Goal: Information Seeking & Learning: Find specific fact

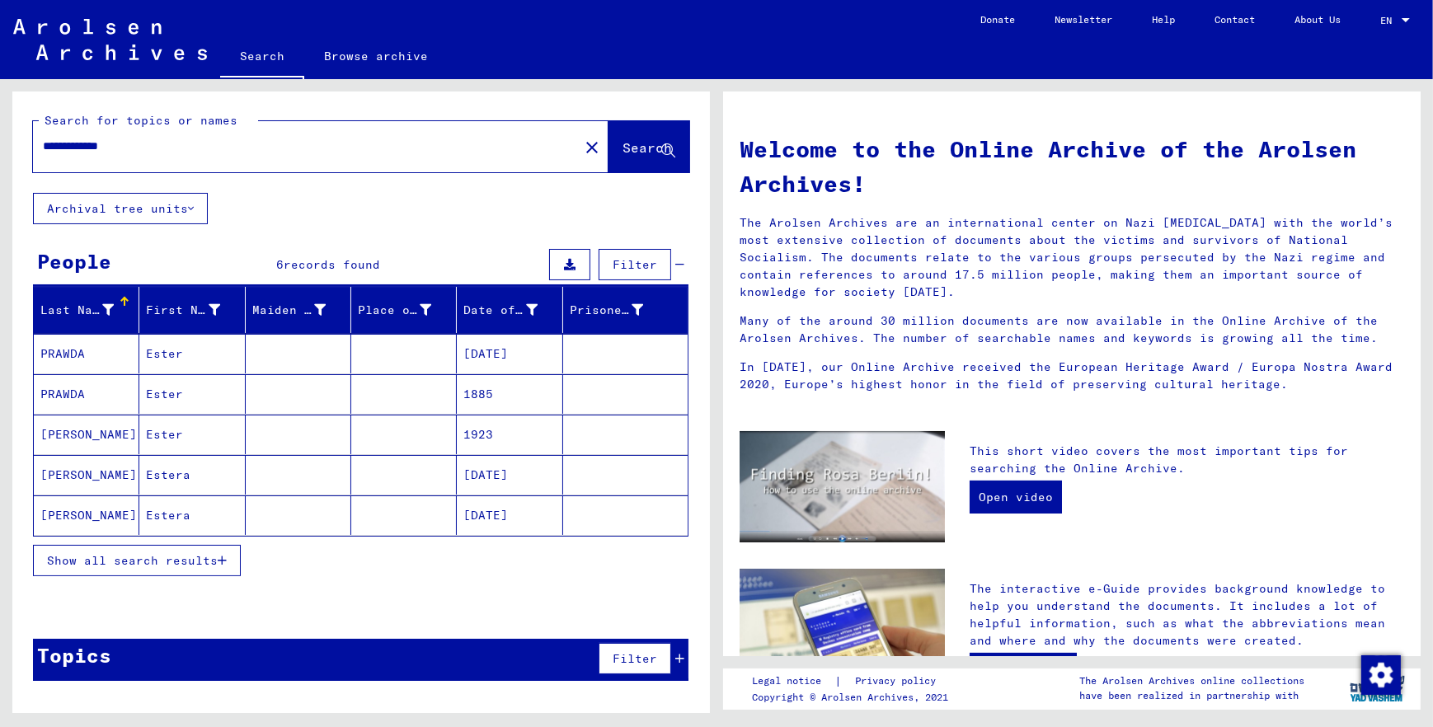
drag, startPoint x: 166, startPoint y: 166, endPoint x: -3, endPoint y: 183, distance: 169.9
click at [0, 183] on html "**********" at bounding box center [716, 363] width 1433 height 727
paste input "text"
type input "**********"
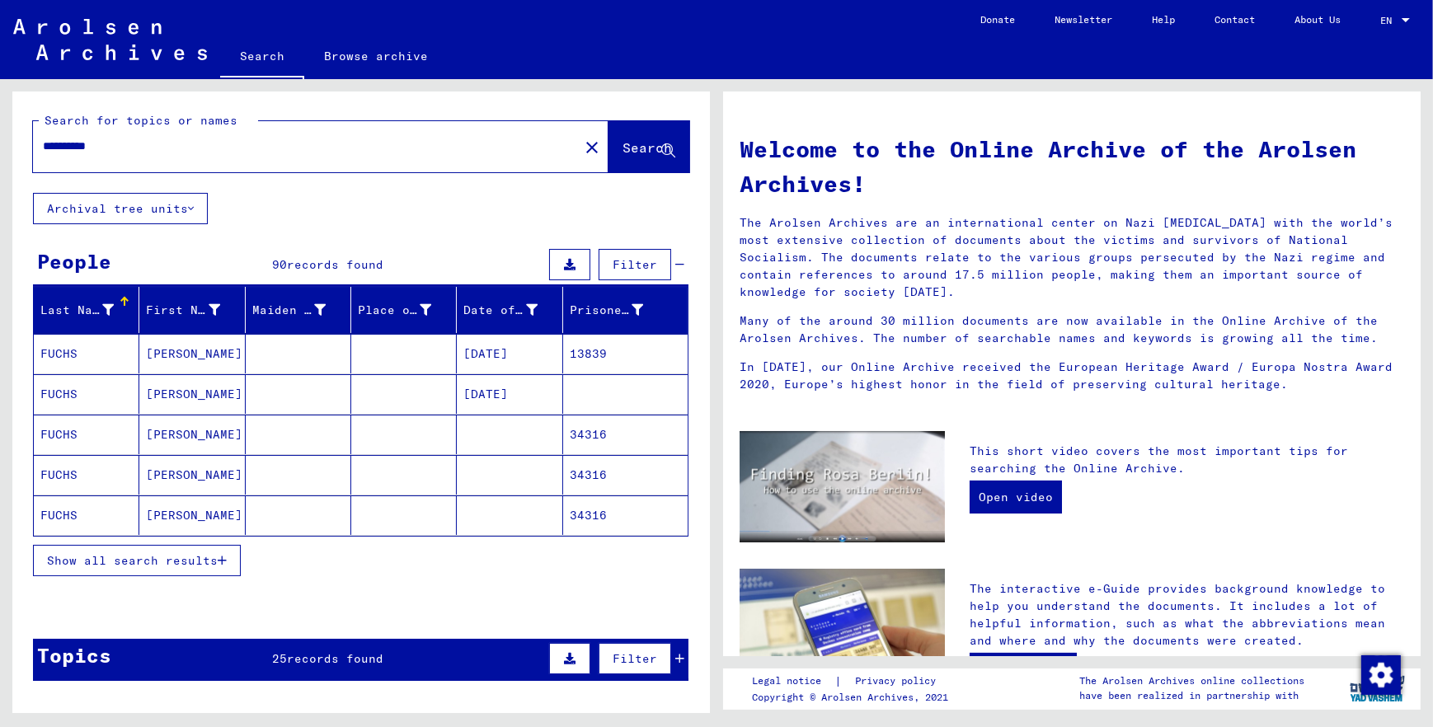
click at [134, 568] on span "Show all search results" at bounding box center [132, 560] width 171 height 15
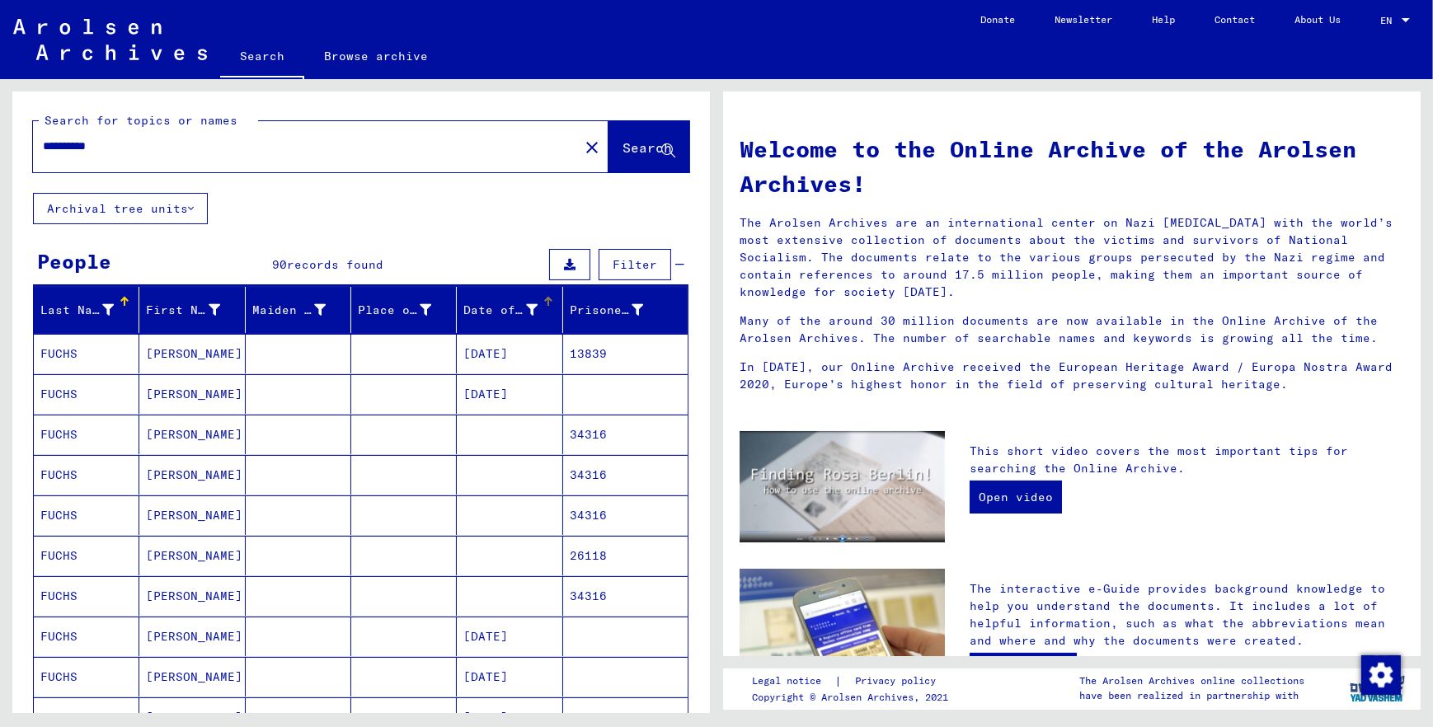
click at [548, 306] on div at bounding box center [549, 302] width 2 height 8
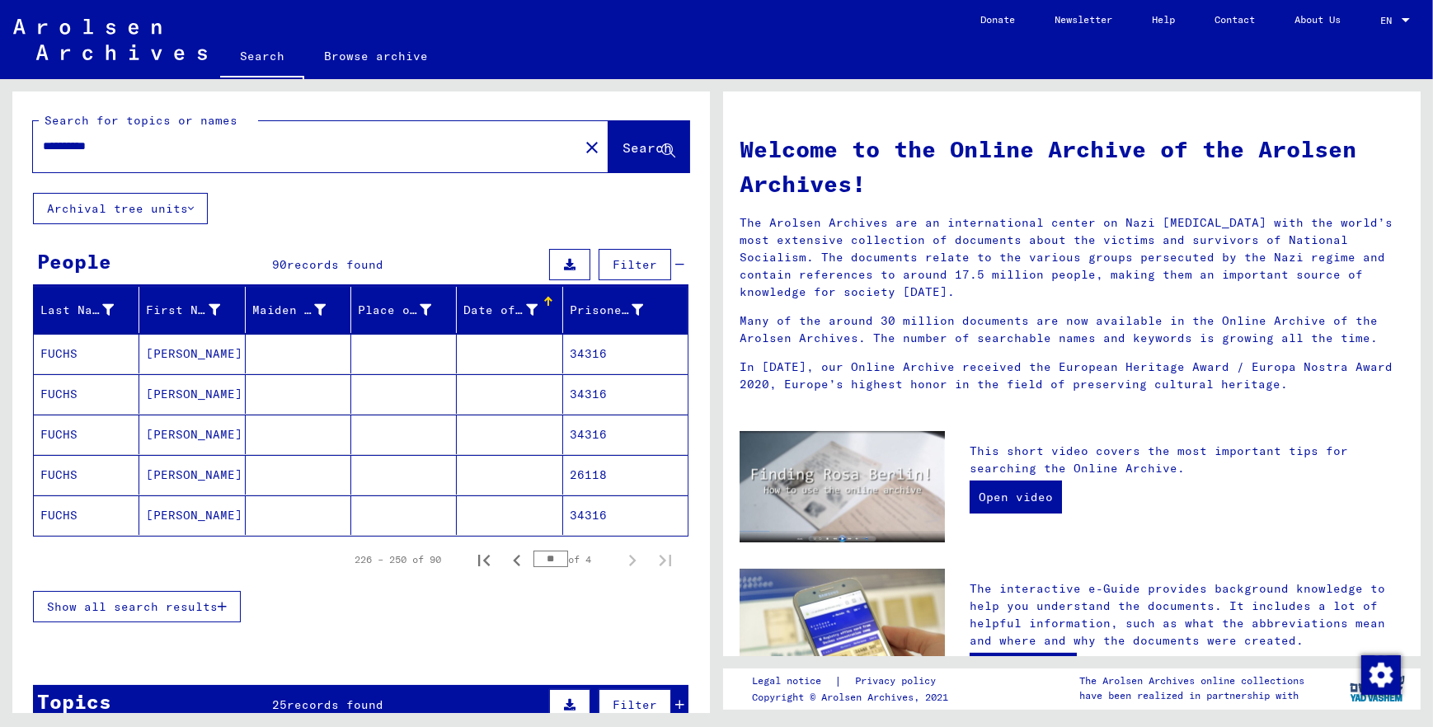
click at [98, 614] on span "Show all search results" at bounding box center [132, 607] width 171 height 15
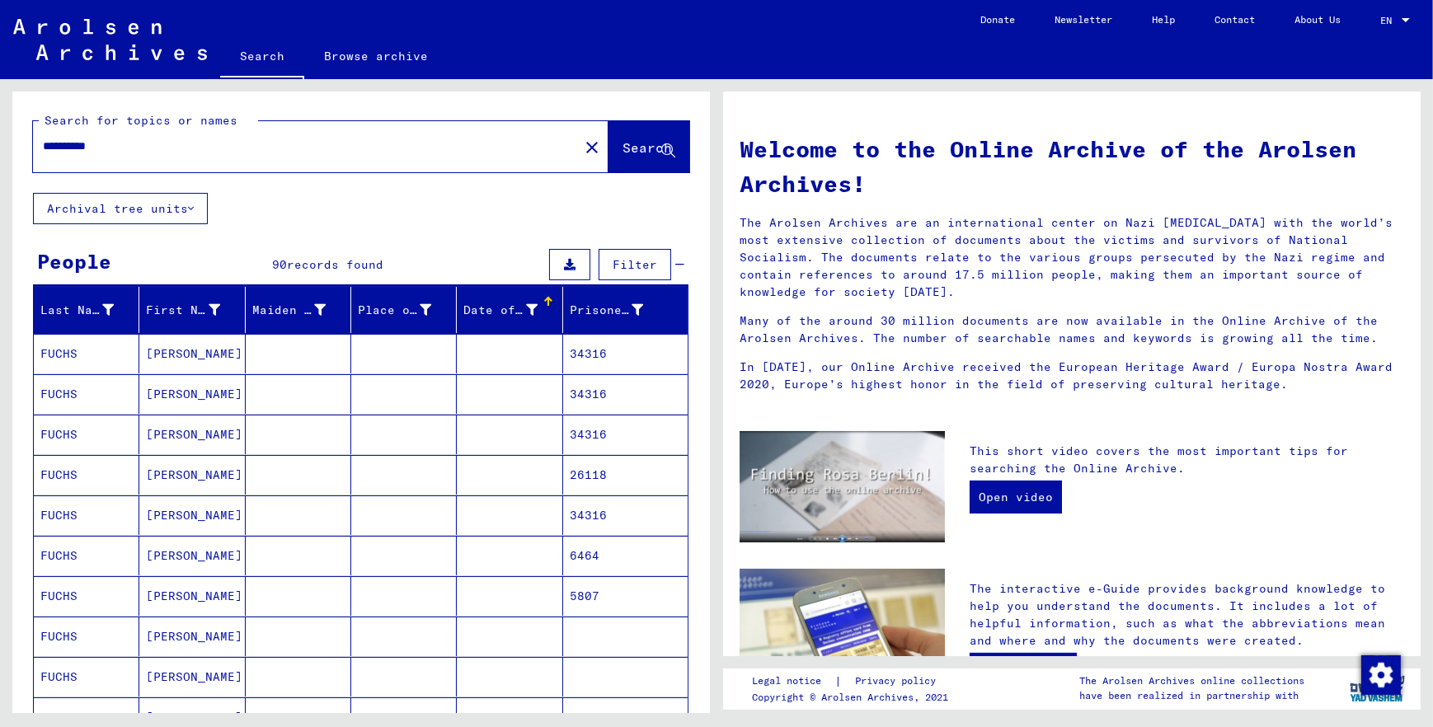
click at [543, 307] on div at bounding box center [548, 302] width 10 height 10
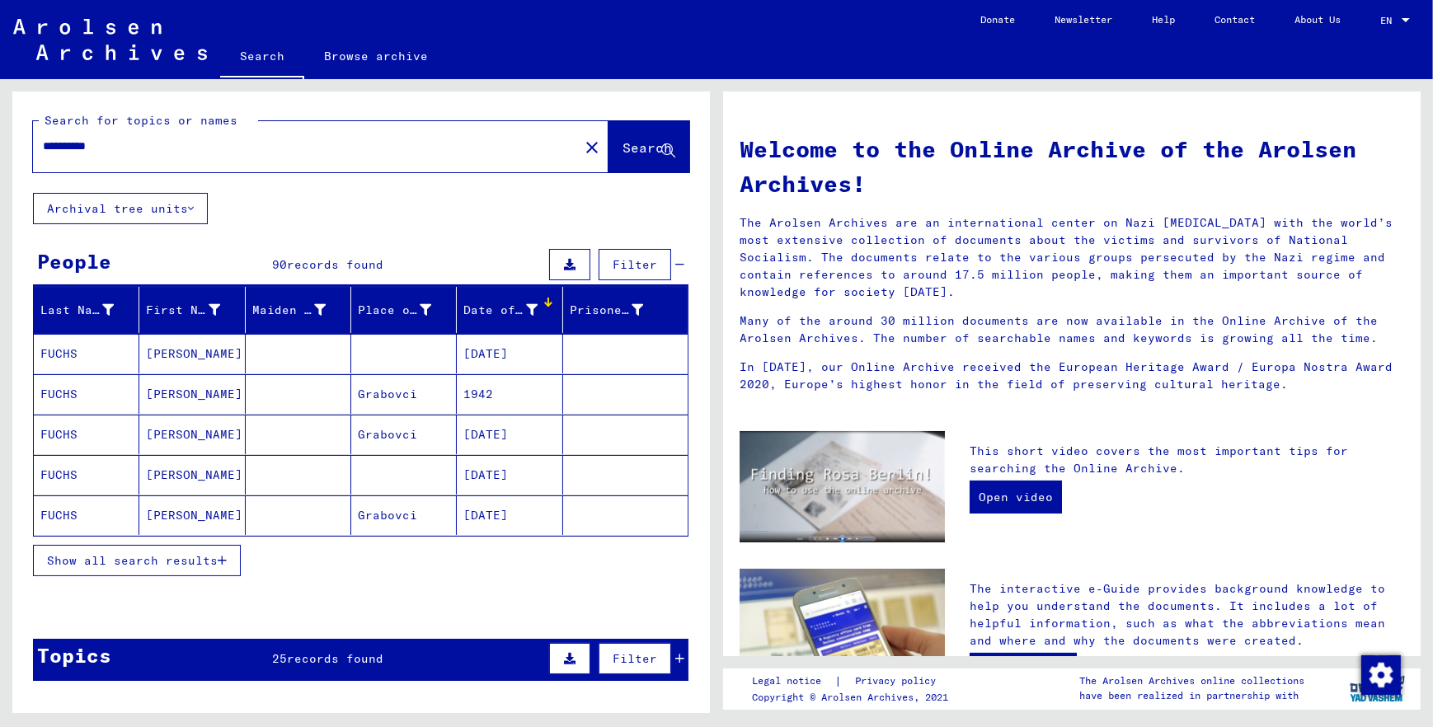
click at [118, 568] on span "Show all search results" at bounding box center [132, 560] width 171 height 15
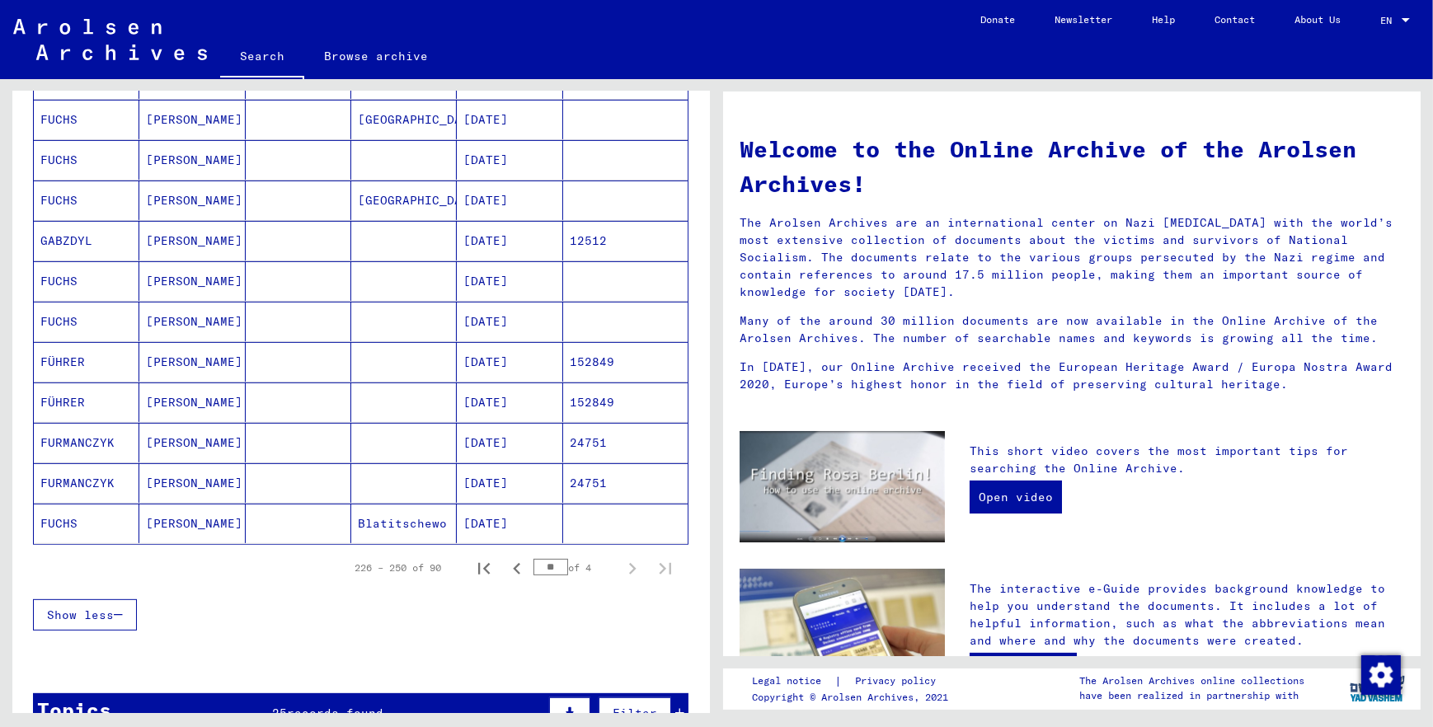
scroll to position [825, 0]
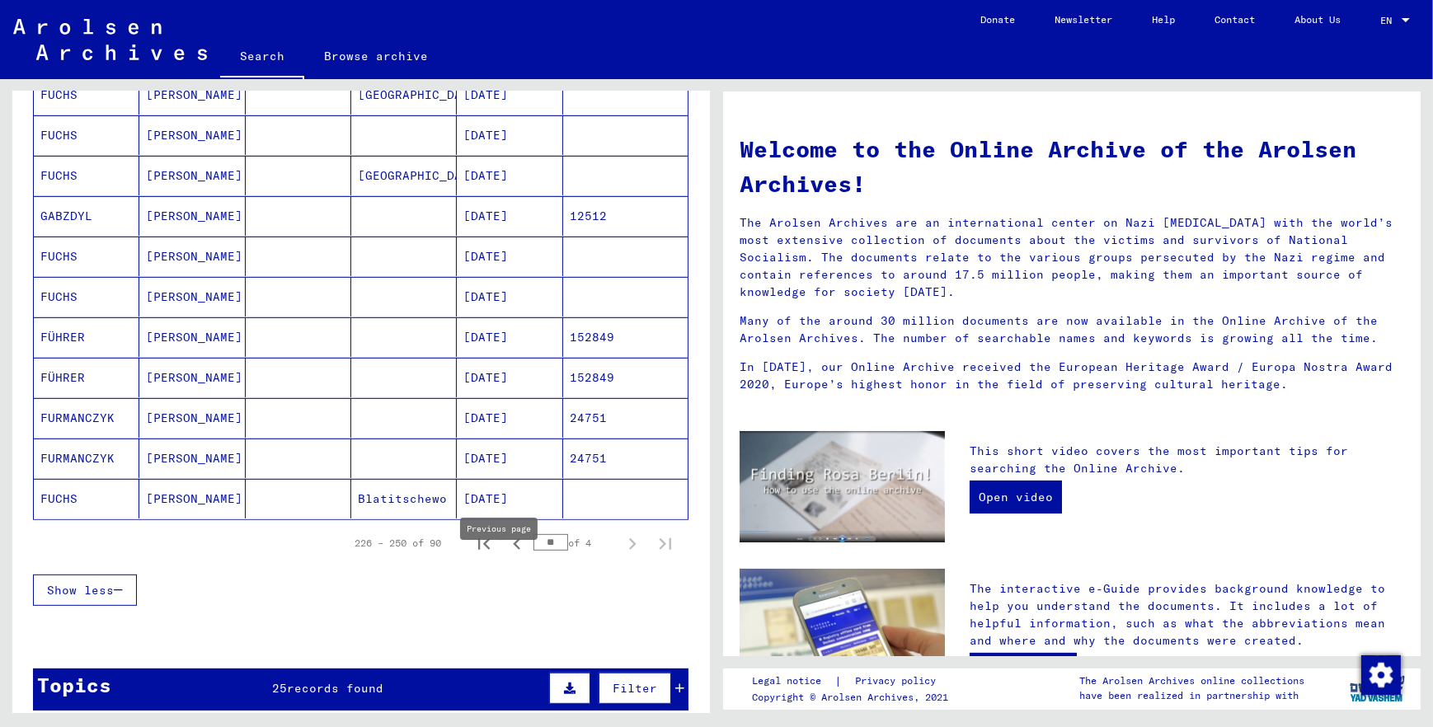
click at [505, 556] on icon "Previous page" at bounding box center [516, 544] width 23 height 23
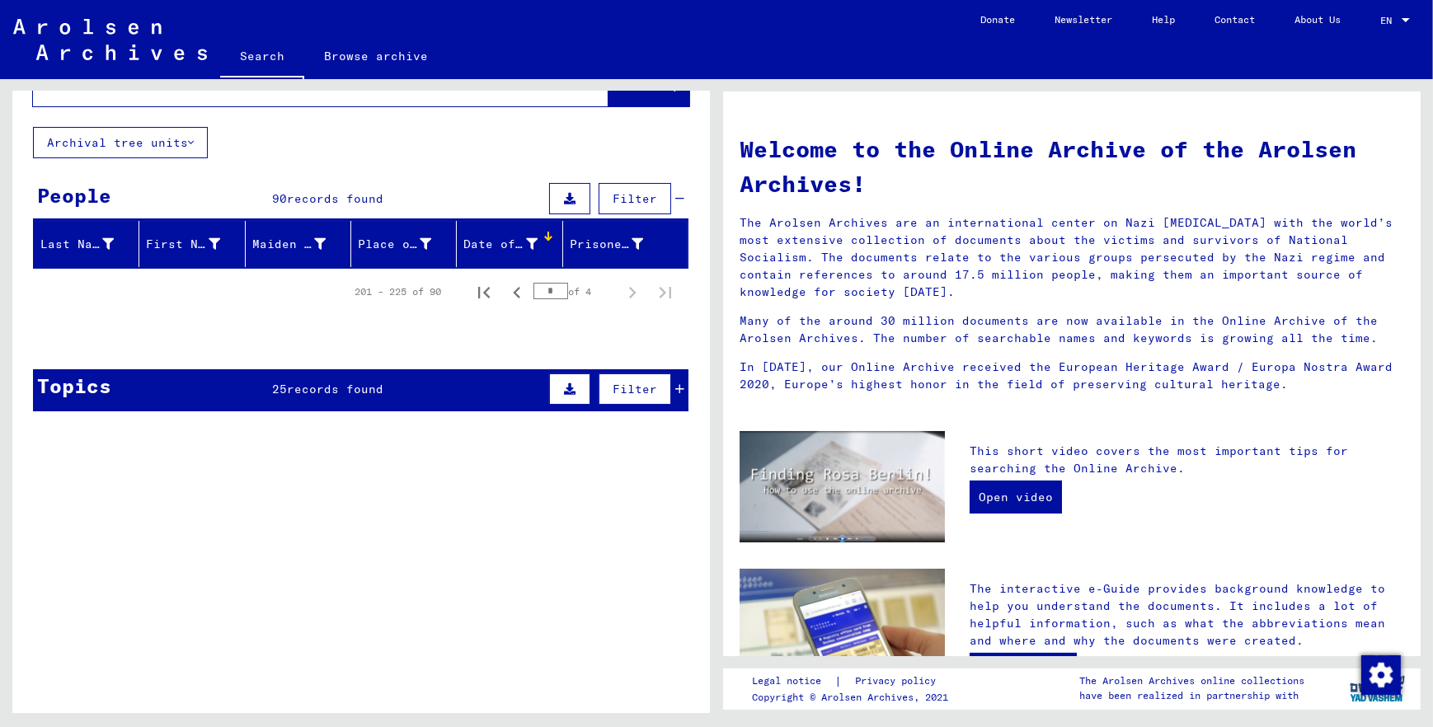
scroll to position [0, 0]
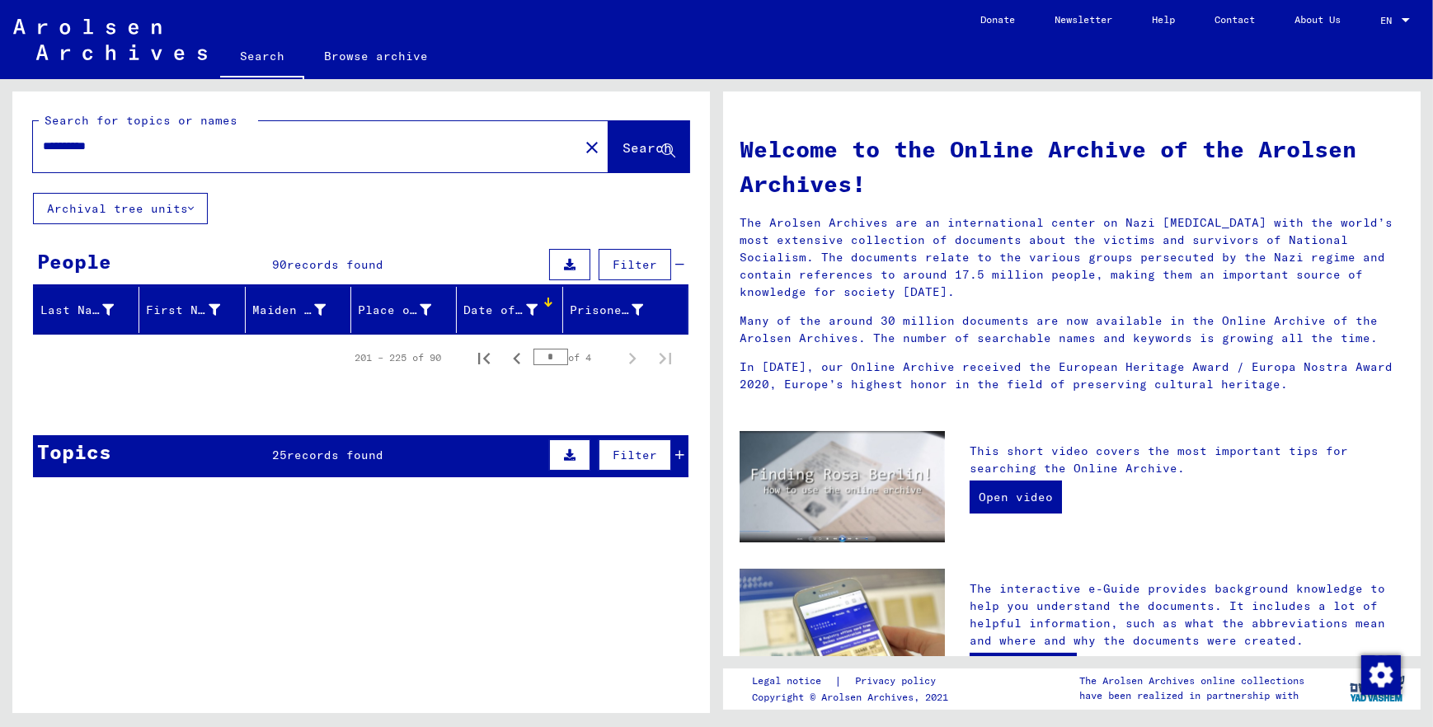
drag, startPoint x: 546, startPoint y: 383, endPoint x: 516, endPoint y: 383, distance: 29.7
click at [516, 374] on div "201 – 225 of 90 * of 4" at bounding box center [508, 357] width 347 height 33
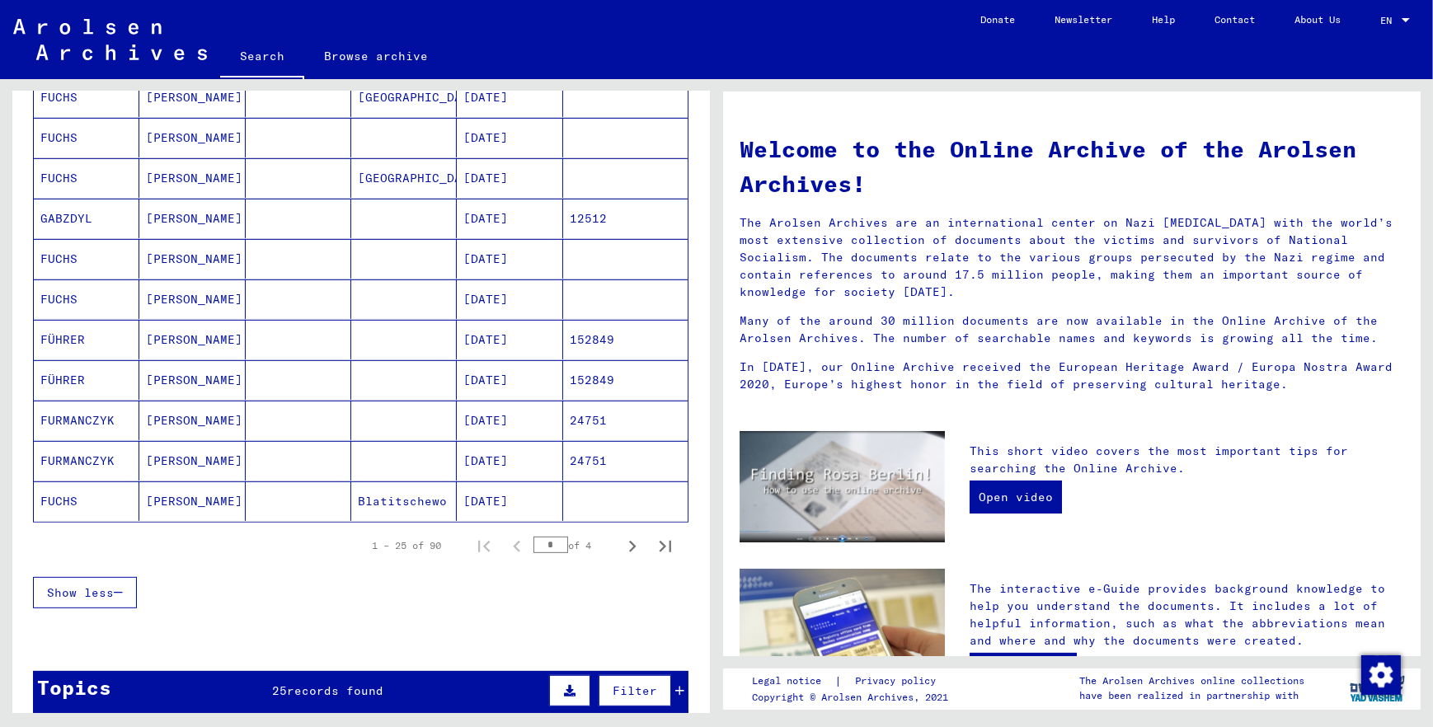
scroll to position [825, 0]
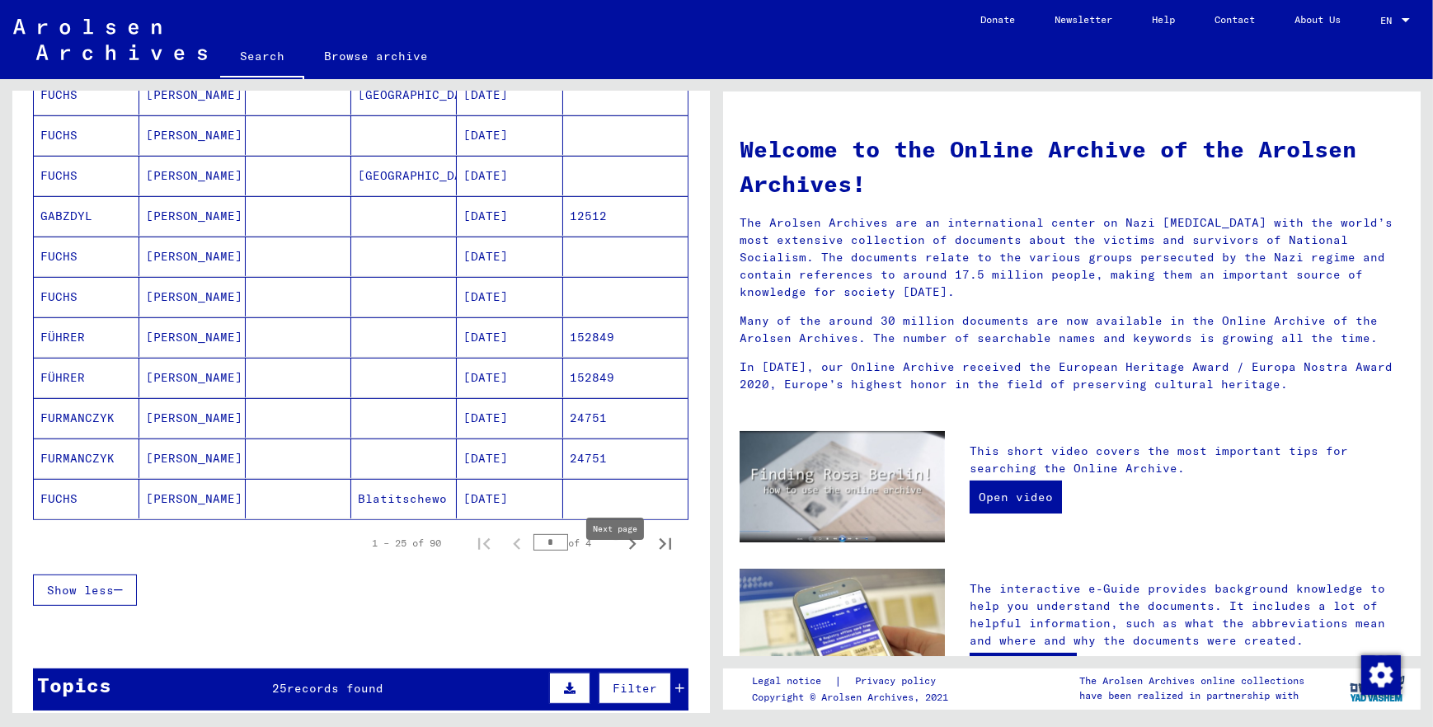
click at [621, 556] on icon "Next page" at bounding box center [632, 544] width 23 height 23
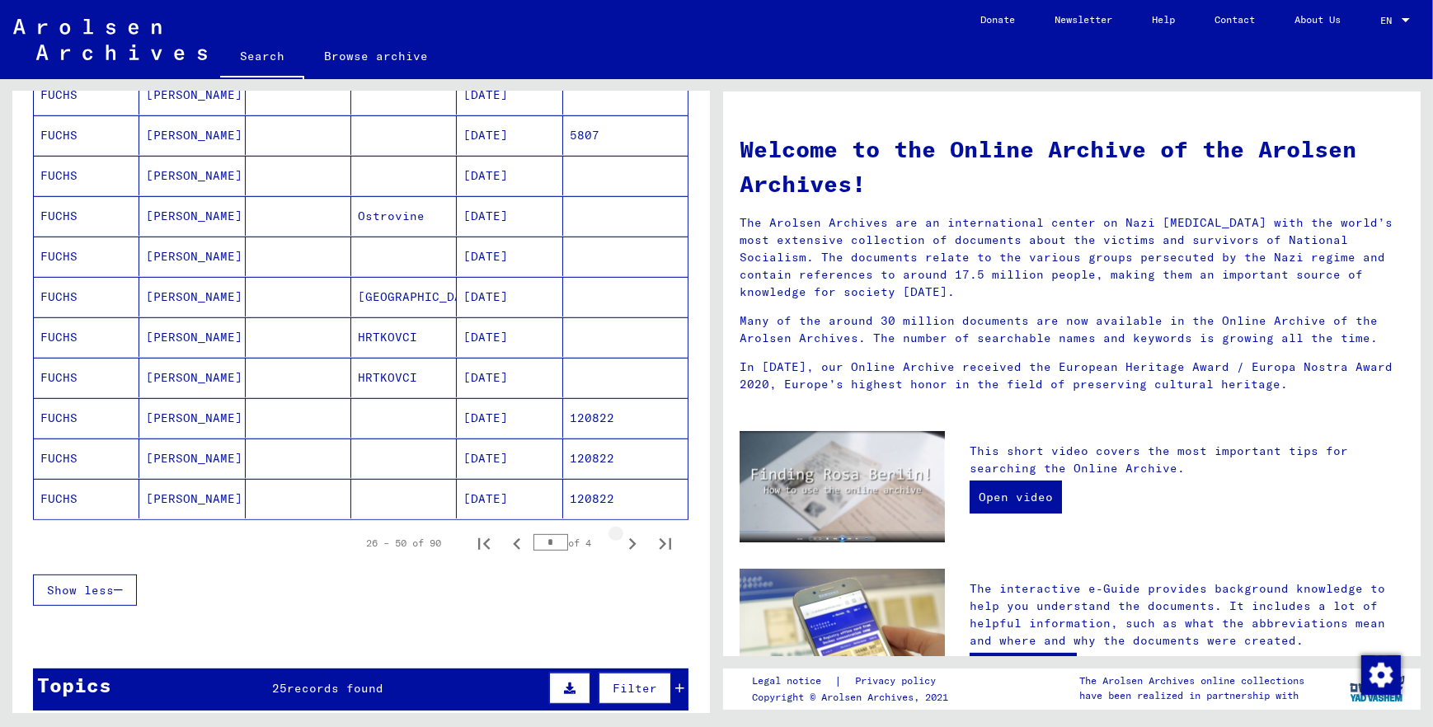
click at [621, 556] on icon "Next page" at bounding box center [632, 544] width 23 height 23
type input "*"
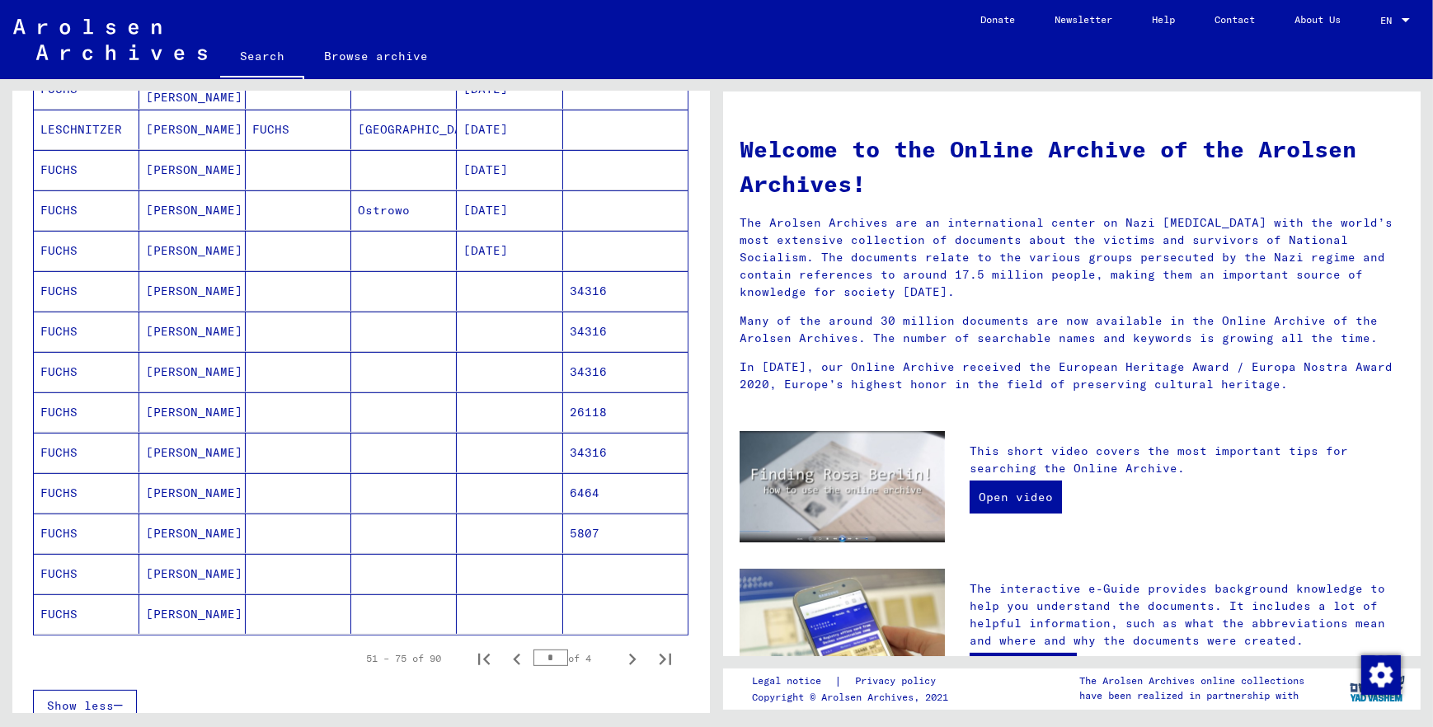
scroll to position [524, 0]
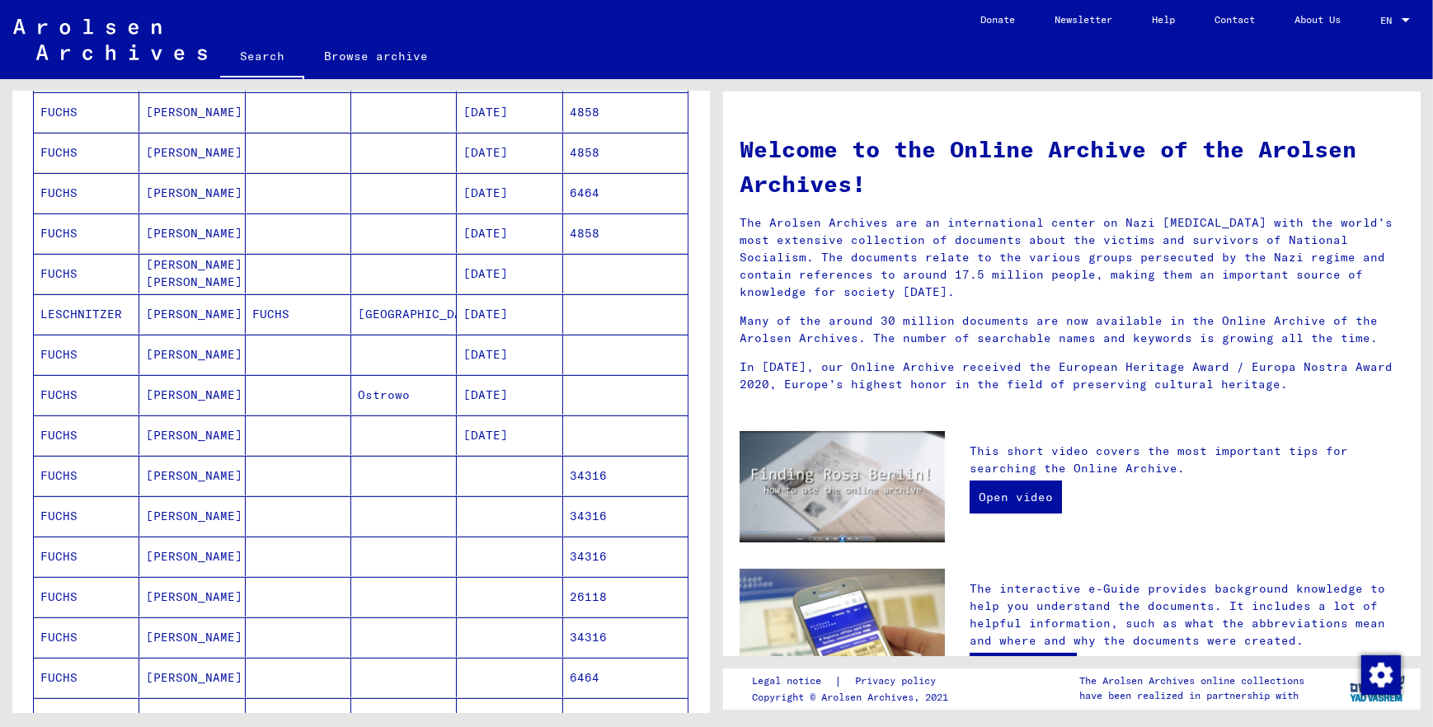
click at [49, 374] on mat-cell "FUCHS" at bounding box center [87, 355] width 106 height 40
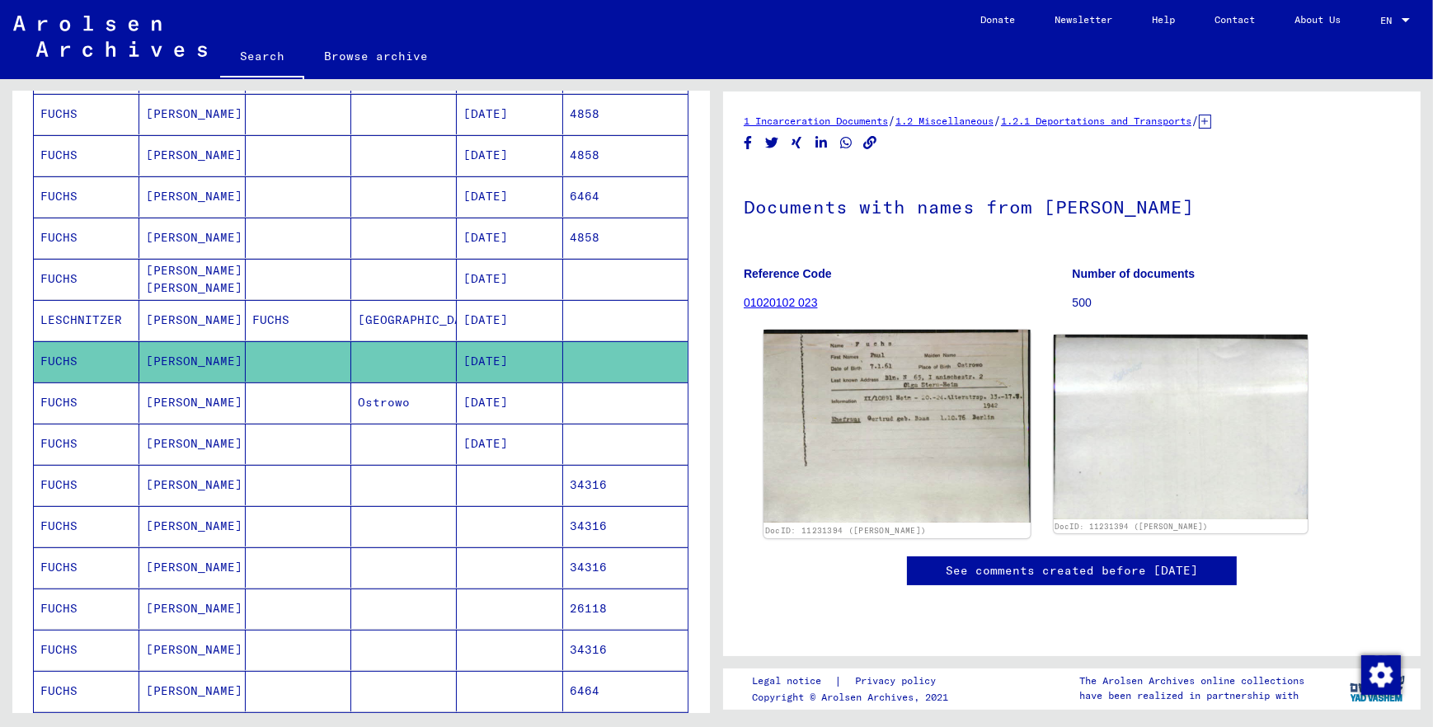
click at [871, 493] on img at bounding box center [897, 426] width 266 height 193
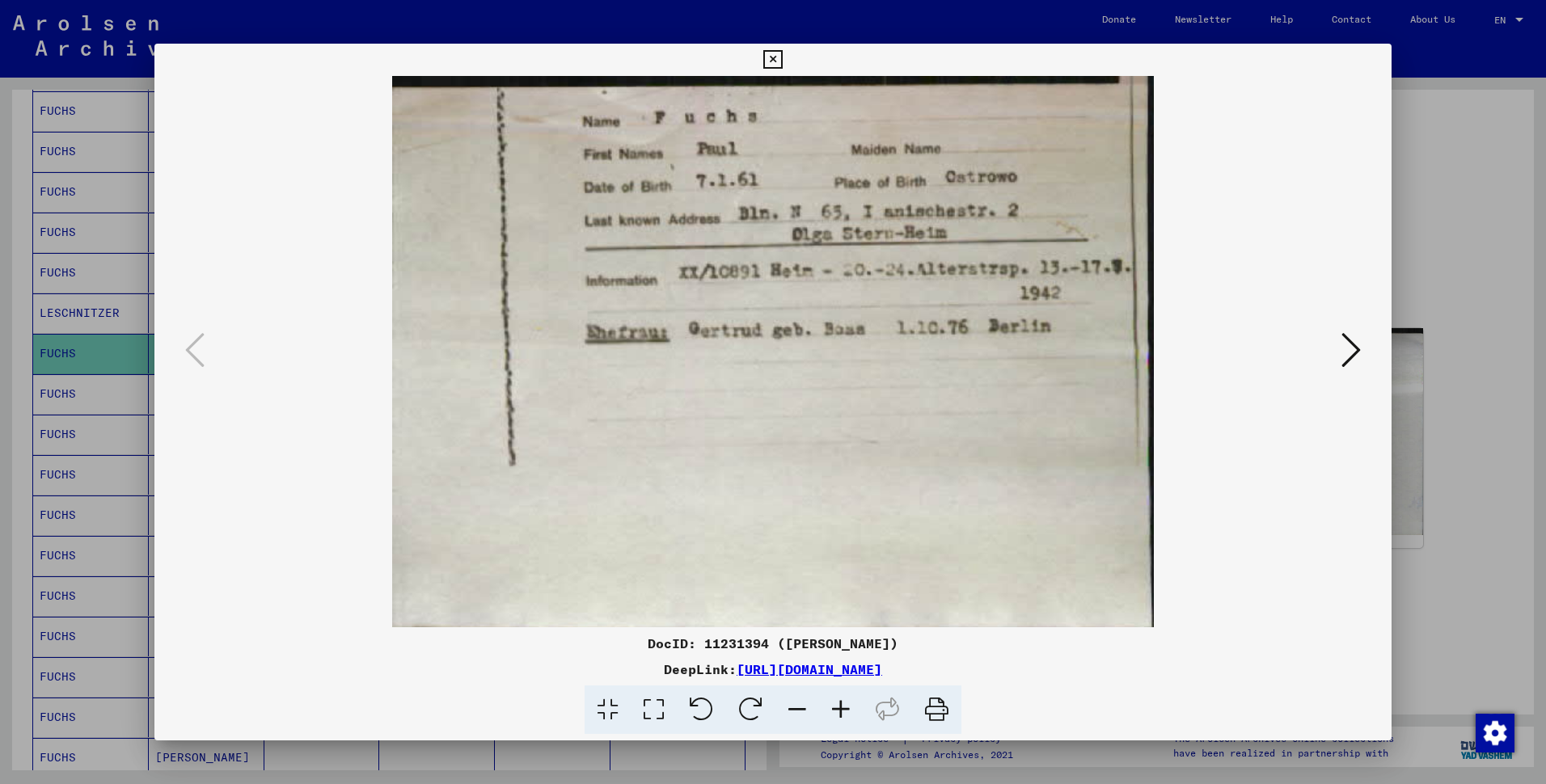
scroll to position [518, 0]
click at [857, 711] on icon at bounding box center [840, 710] width 44 height 49
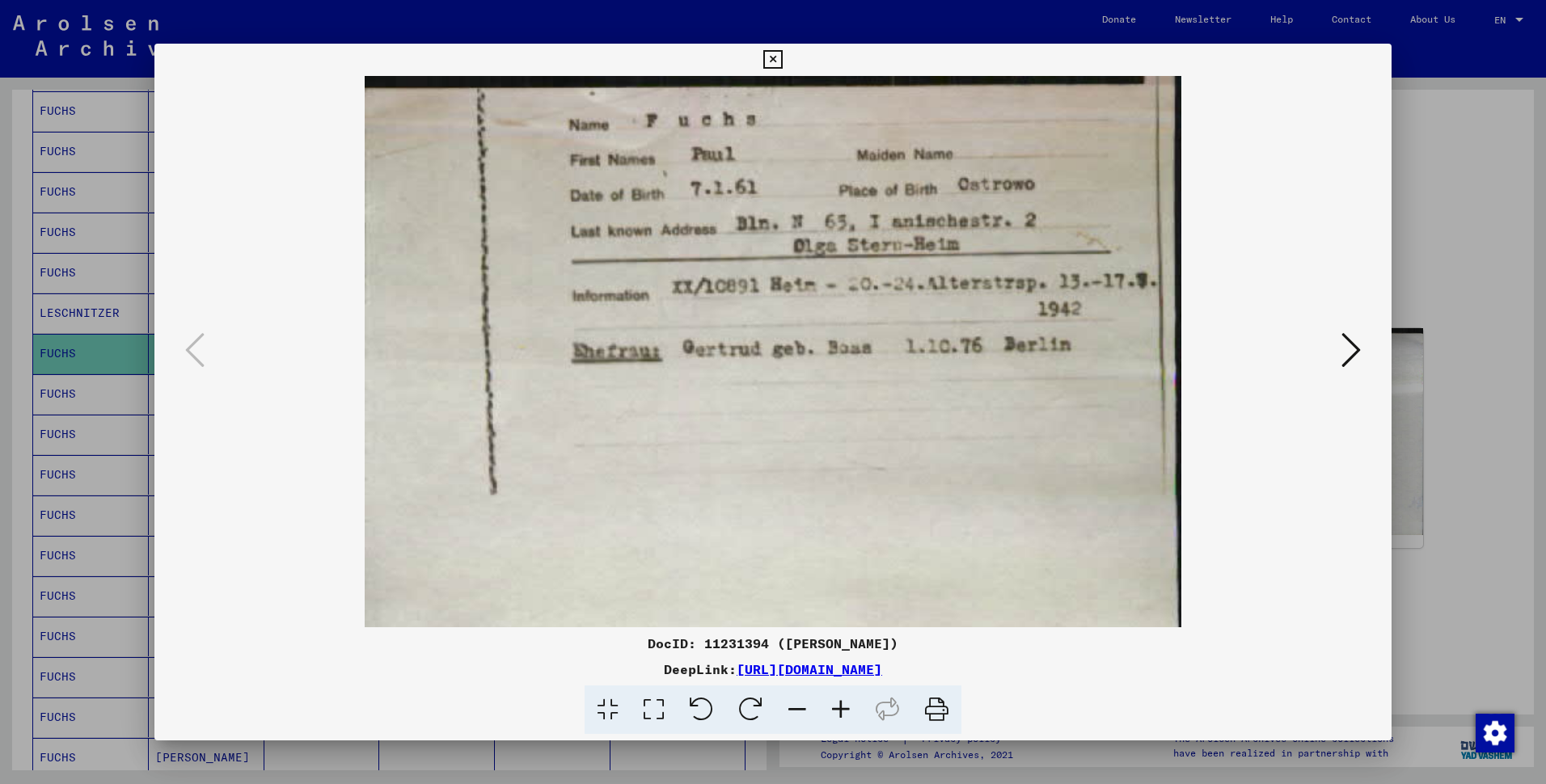
click at [857, 711] on icon at bounding box center [840, 710] width 44 height 49
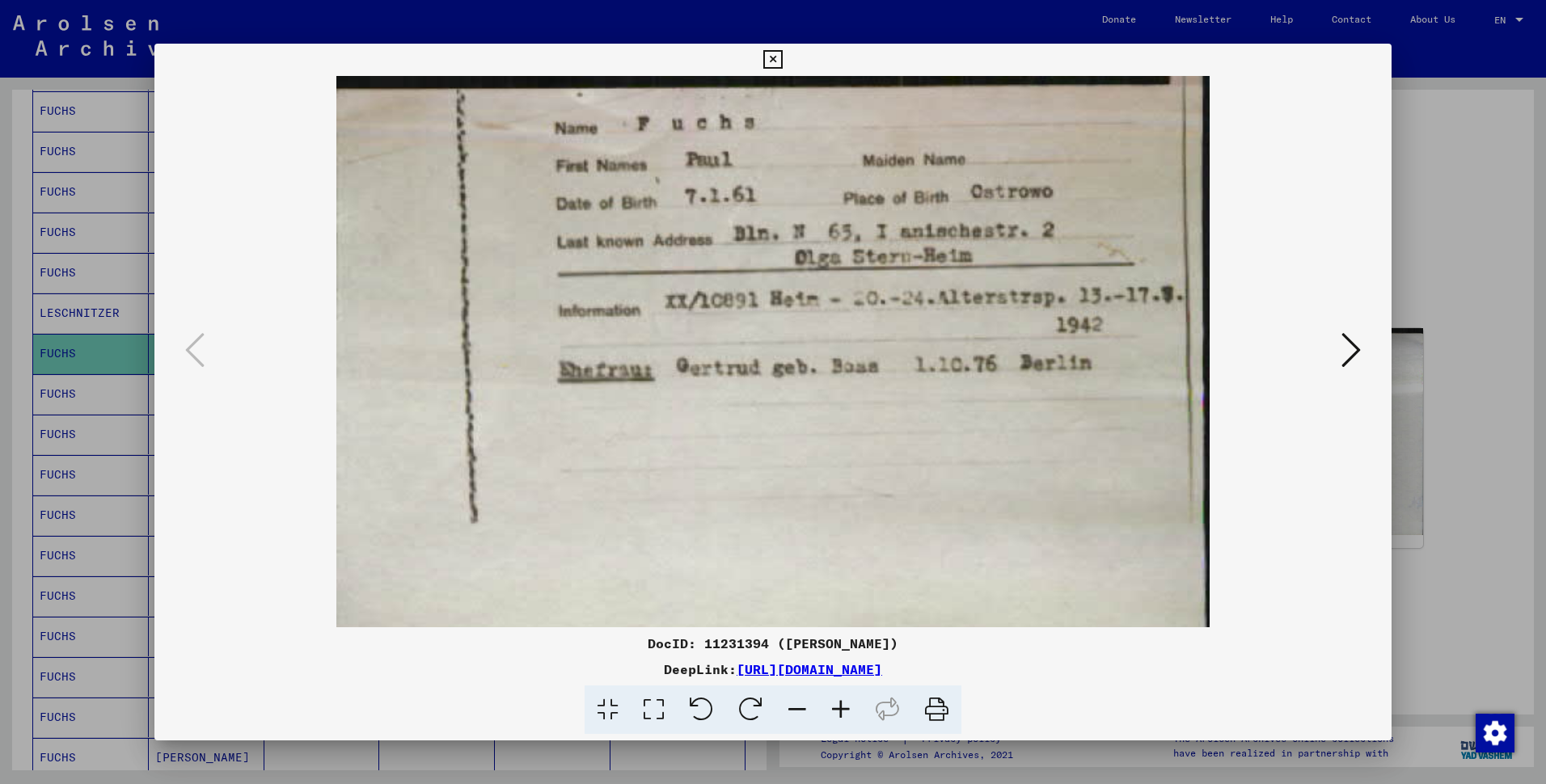
click at [857, 711] on icon at bounding box center [840, 710] width 44 height 49
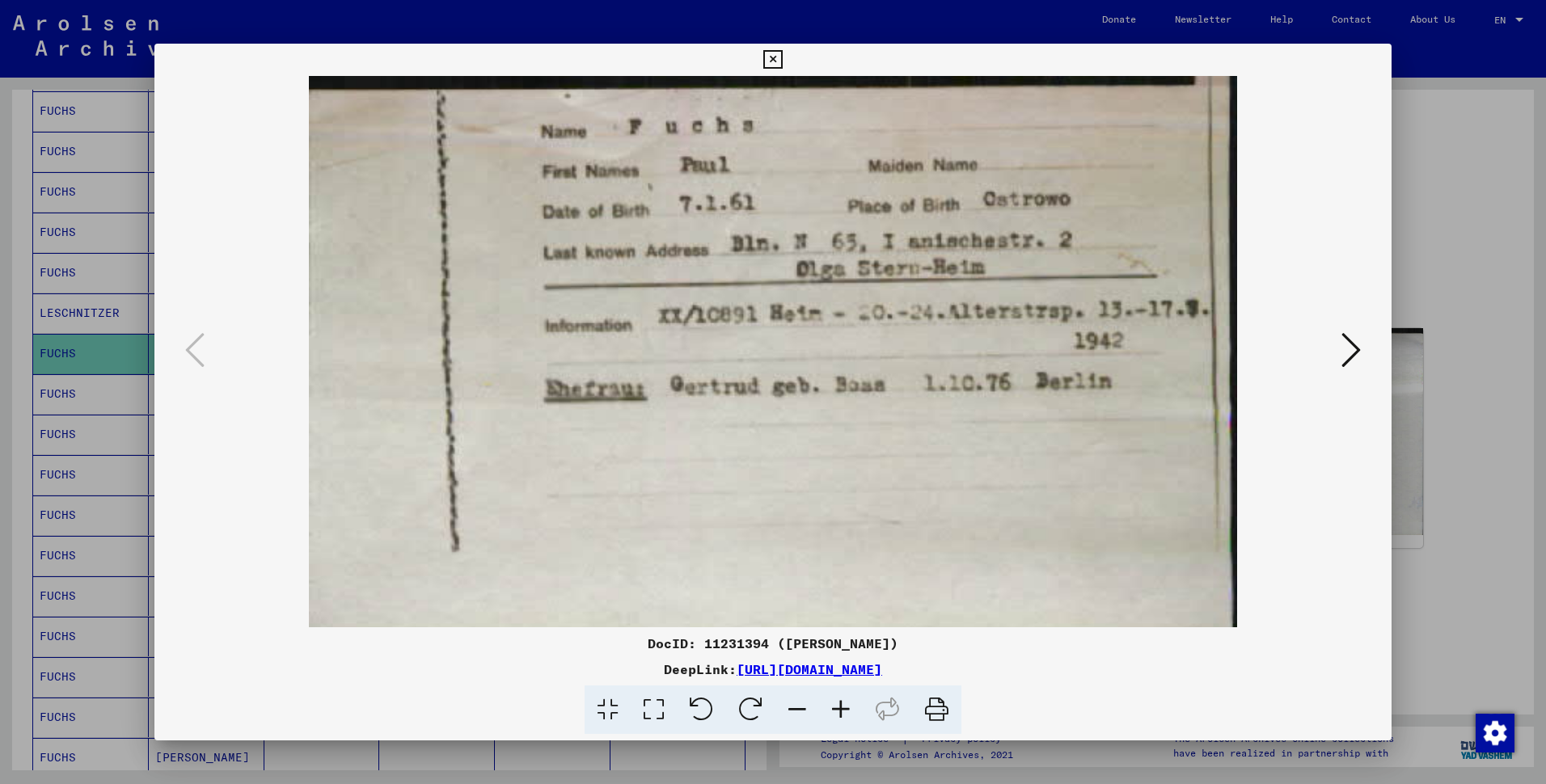
click at [857, 711] on icon at bounding box center [840, 710] width 44 height 49
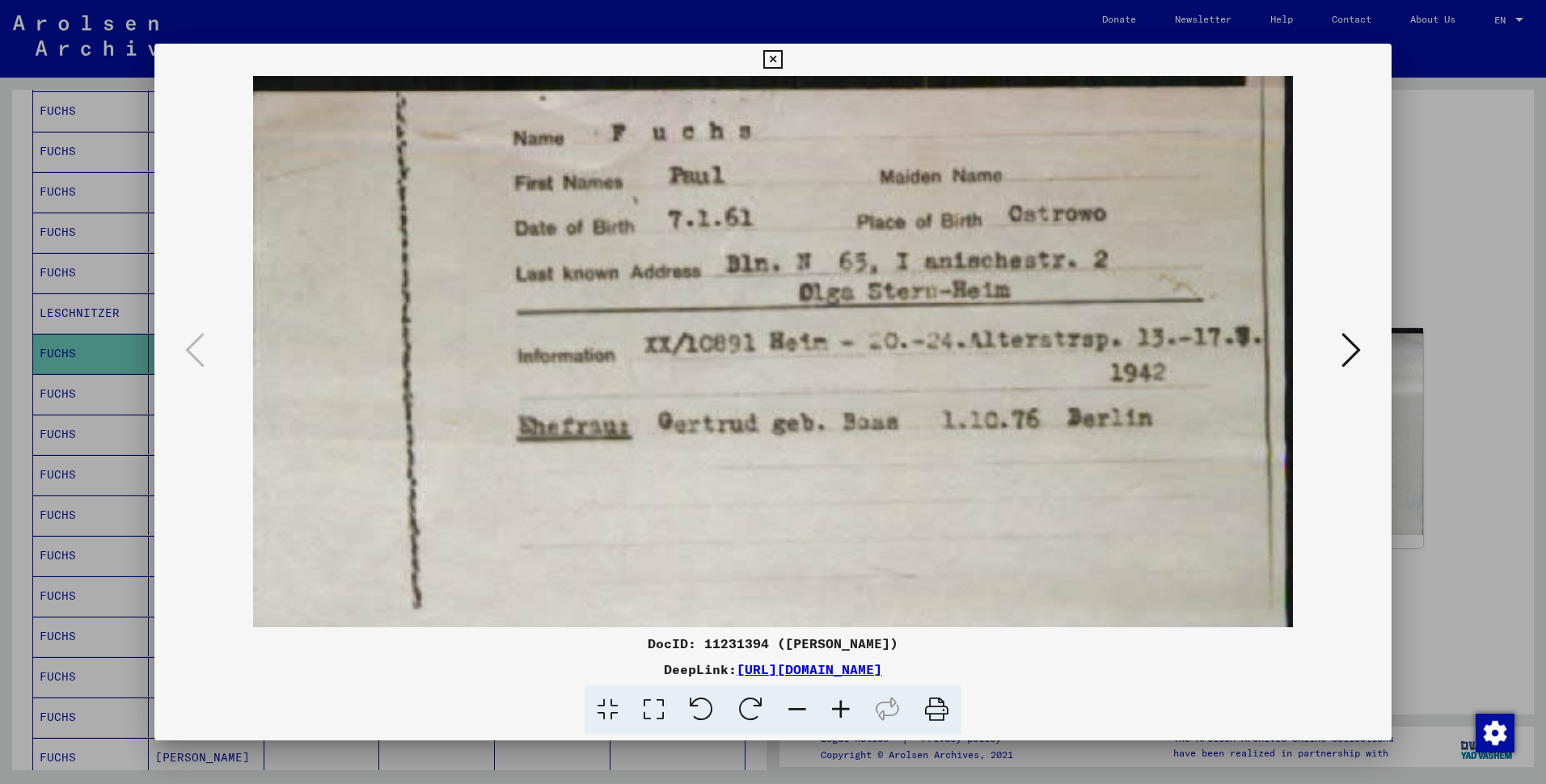
click at [857, 711] on icon at bounding box center [840, 710] width 44 height 49
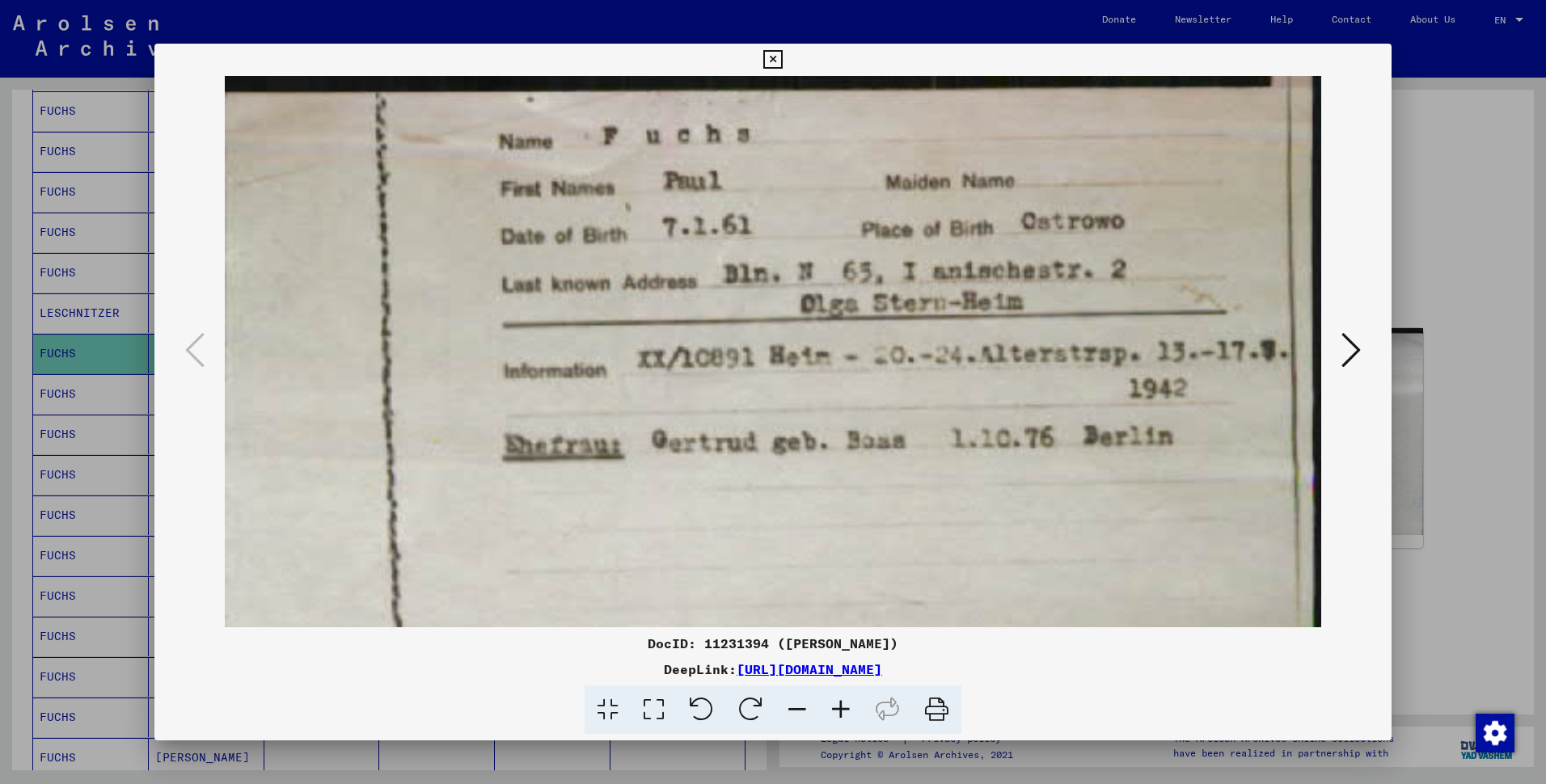
click at [857, 711] on icon at bounding box center [840, 710] width 44 height 49
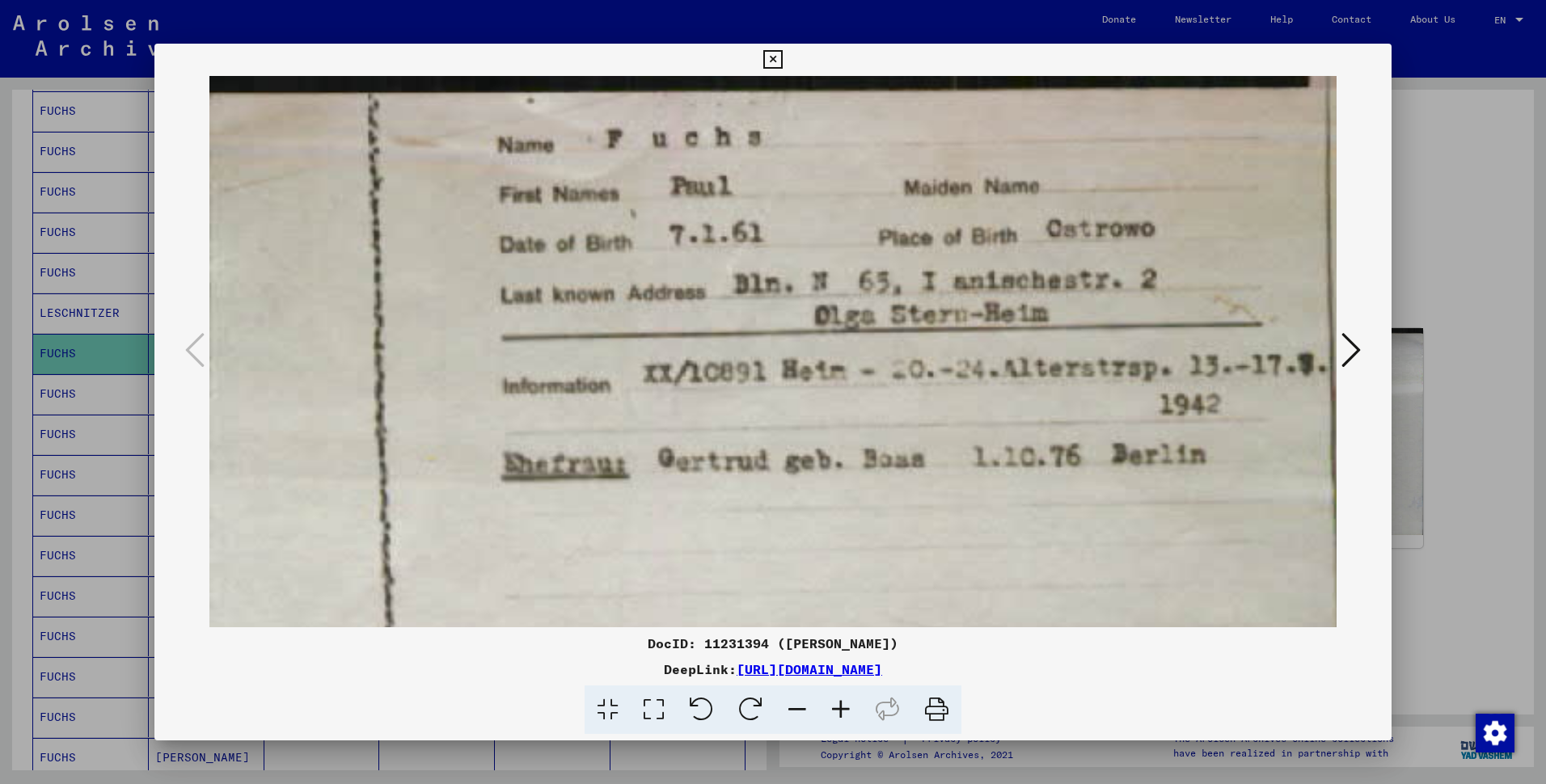
click at [857, 711] on icon at bounding box center [840, 710] width 44 height 49
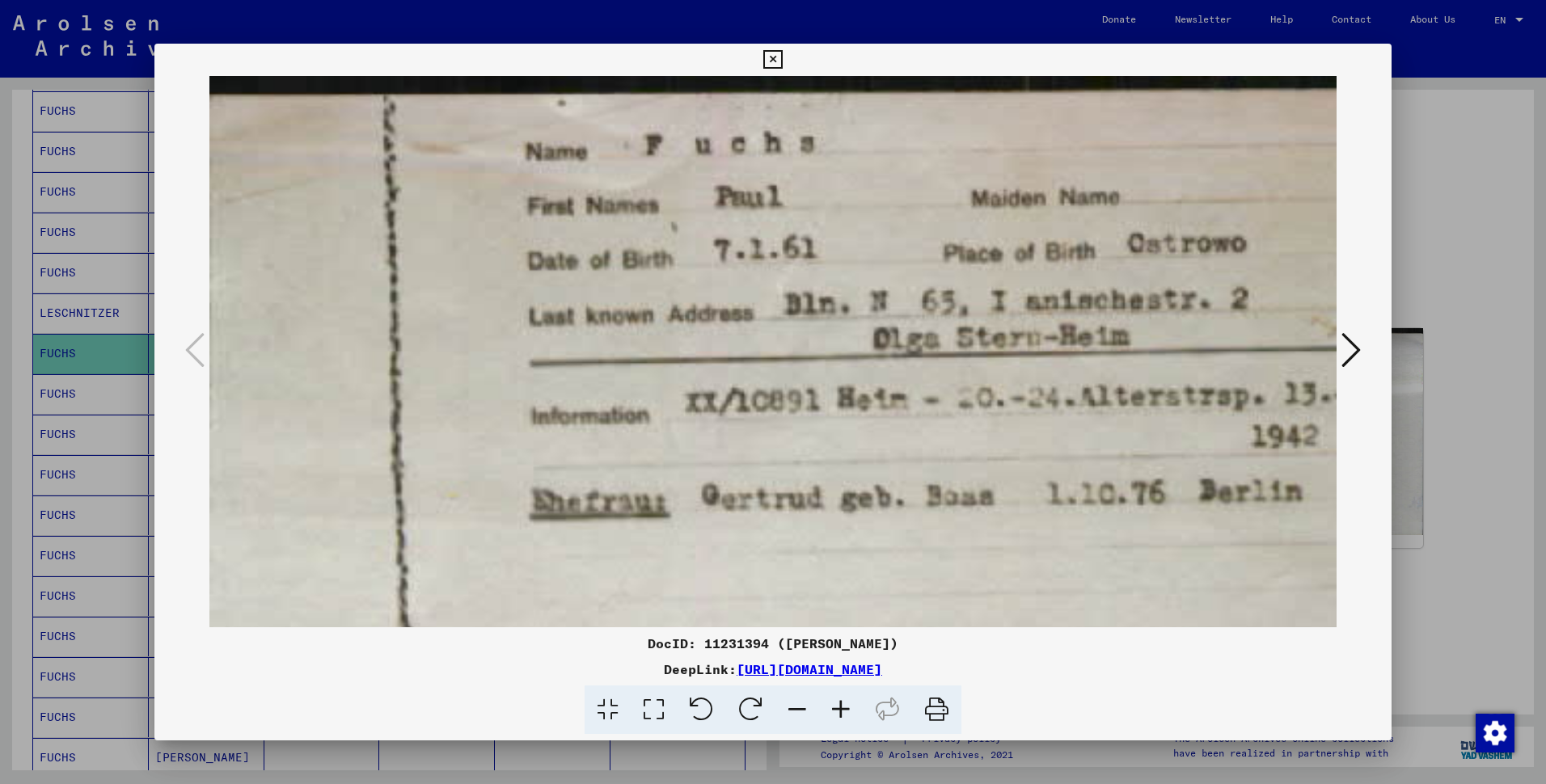
click at [857, 711] on icon at bounding box center [840, 710] width 44 height 49
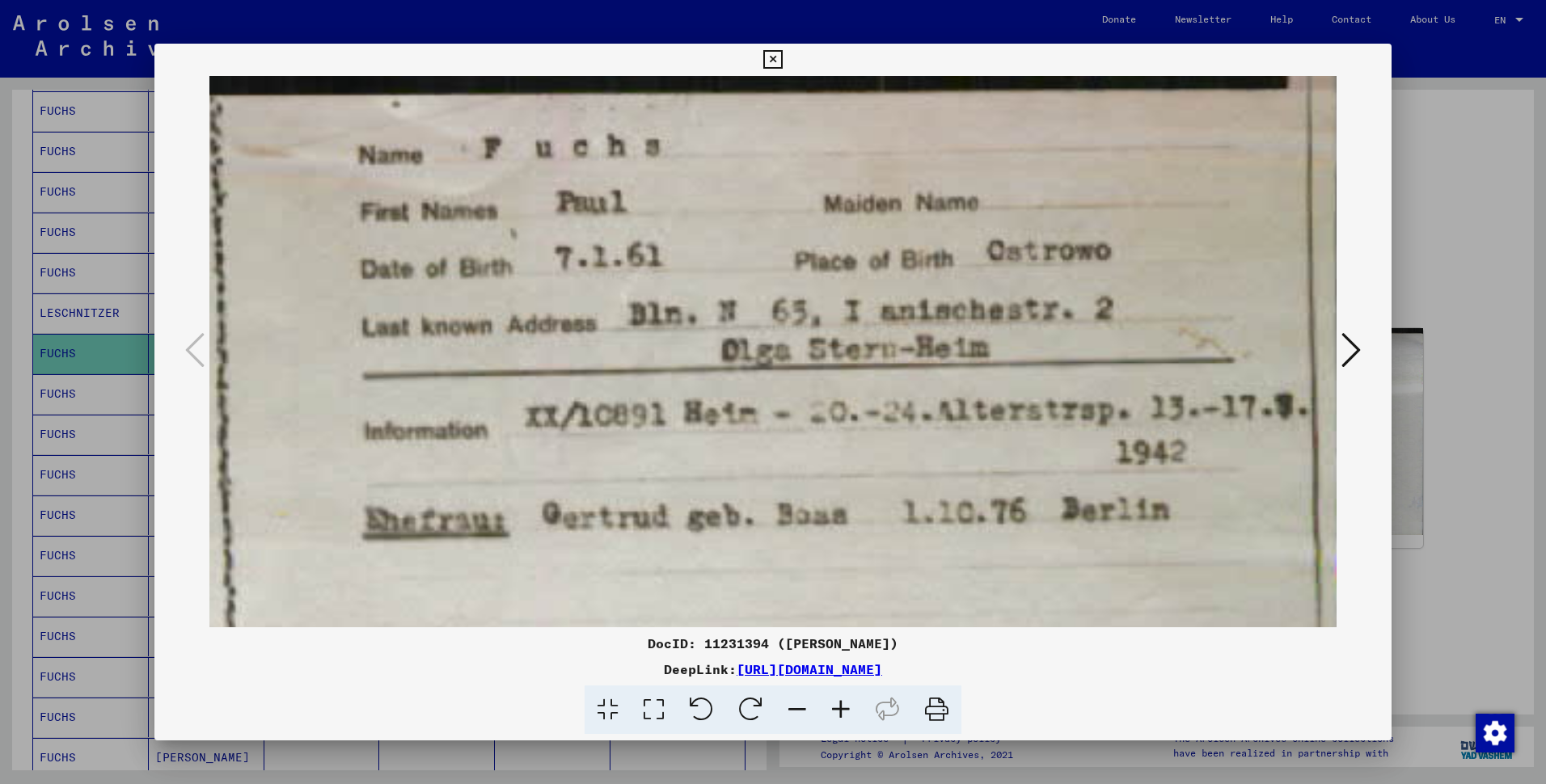
scroll to position [0, 215]
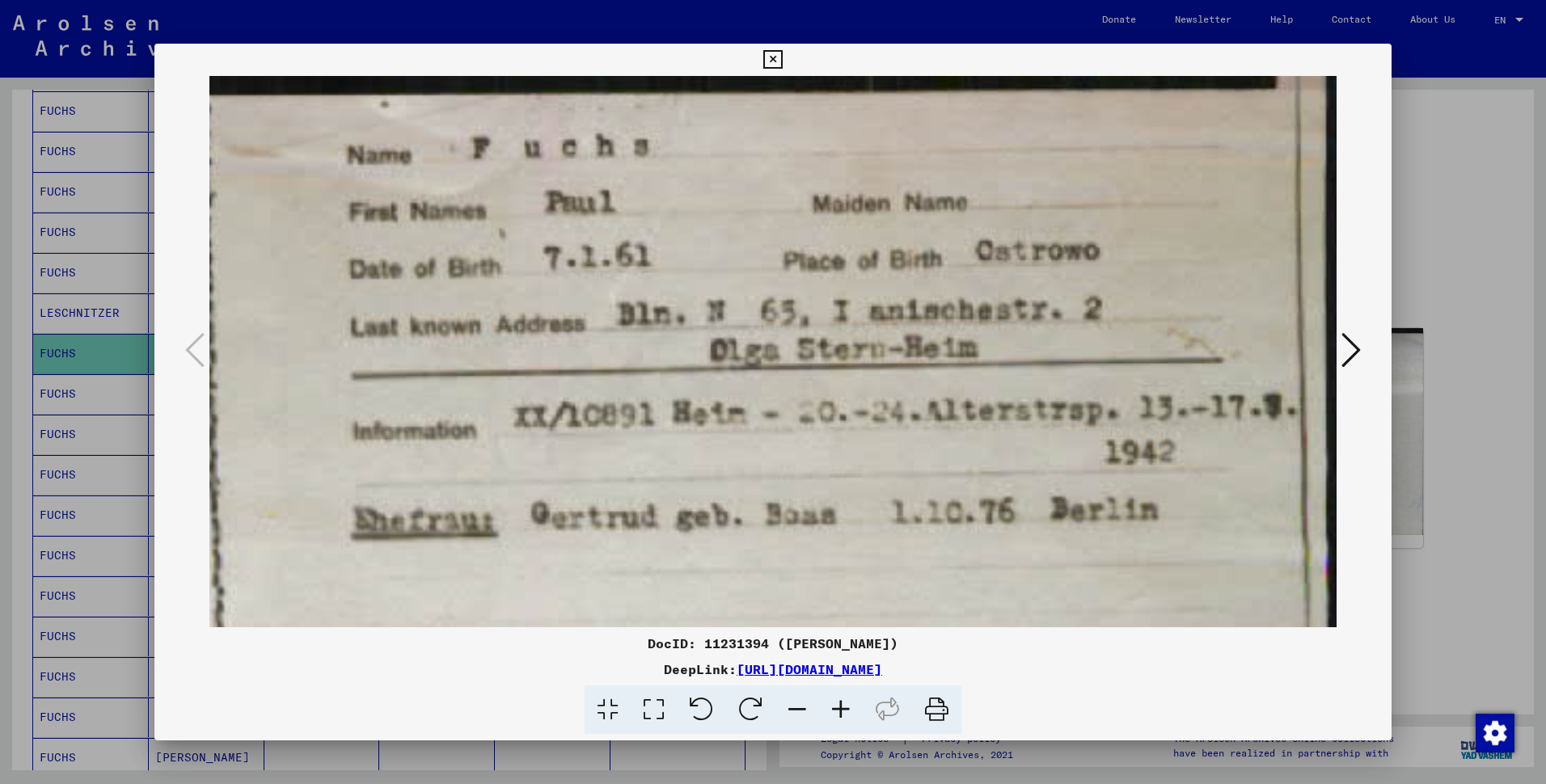
drag, startPoint x: 897, startPoint y: 463, endPoint x: 595, endPoint y: 486, distance: 302.9
click at [595, 486] on img at bounding box center [676, 554] width 1320 height 956
click at [961, 604] on img at bounding box center [676, 554] width 1320 height 956
click at [775, 50] on icon at bounding box center [772, 60] width 19 height 20
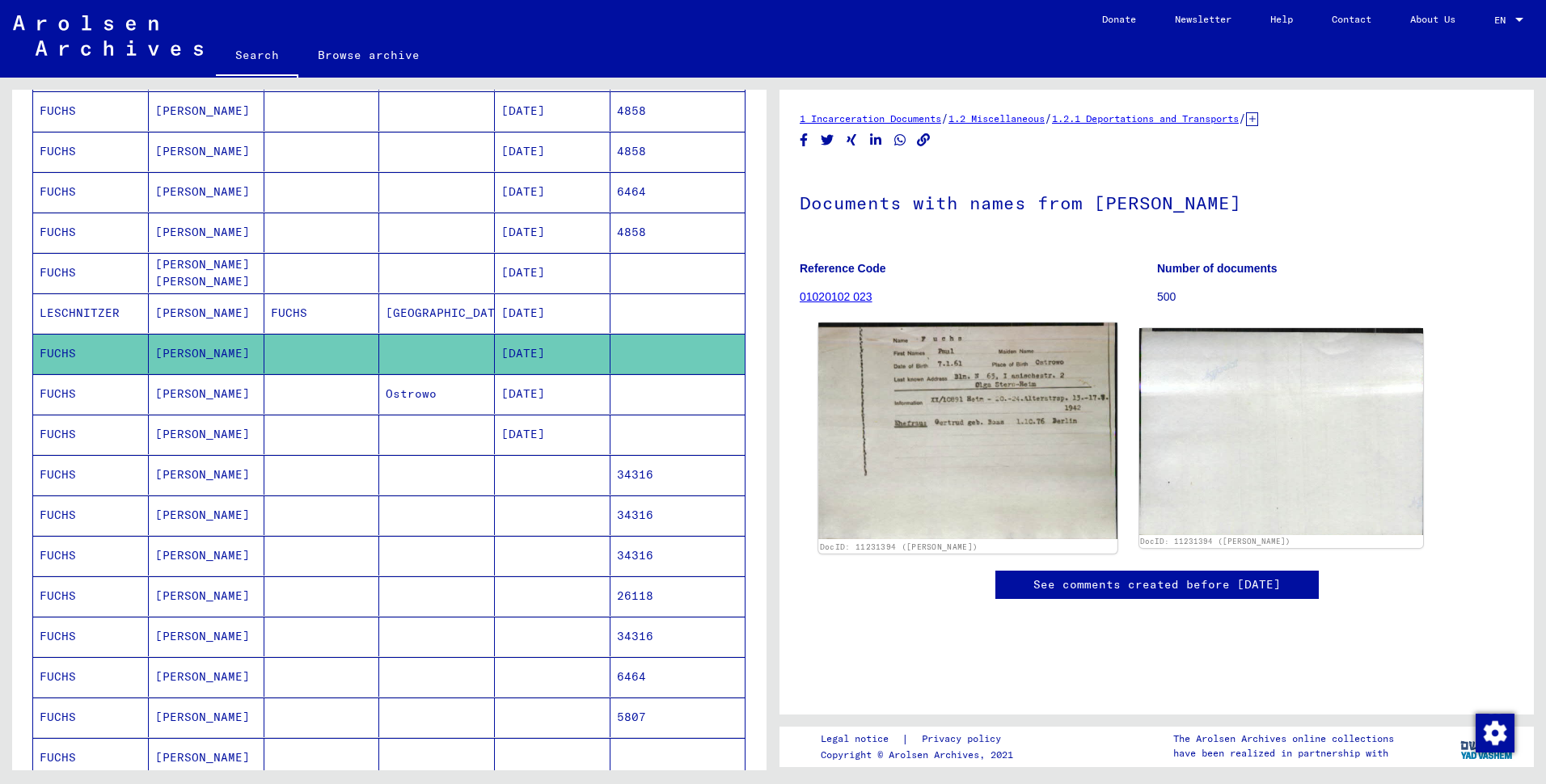
click at [995, 416] on img at bounding box center [968, 430] width 298 height 216
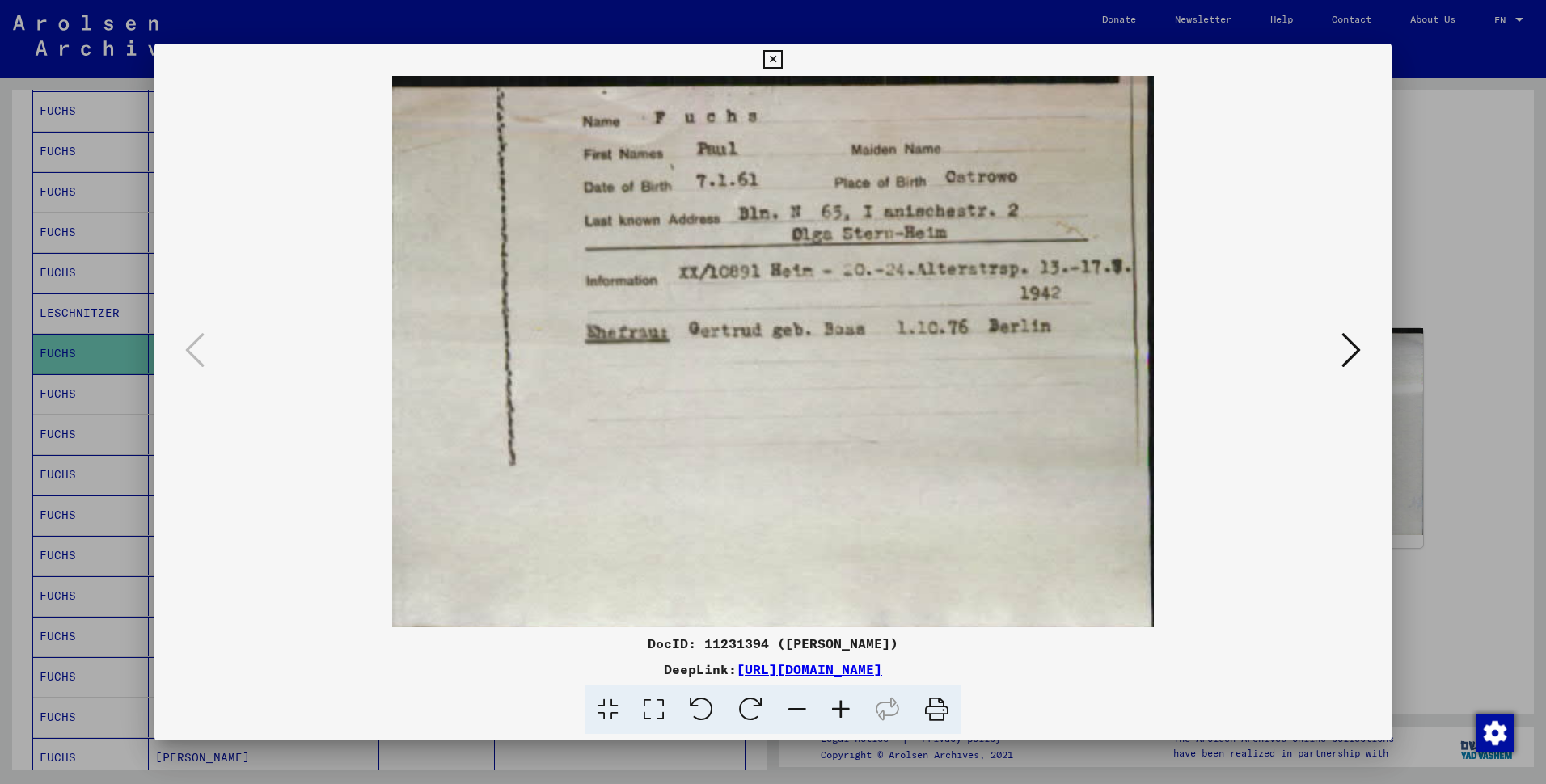
click at [315, 276] on img at bounding box center [773, 352] width 1127 height 551
click at [770, 50] on icon at bounding box center [772, 60] width 19 height 20
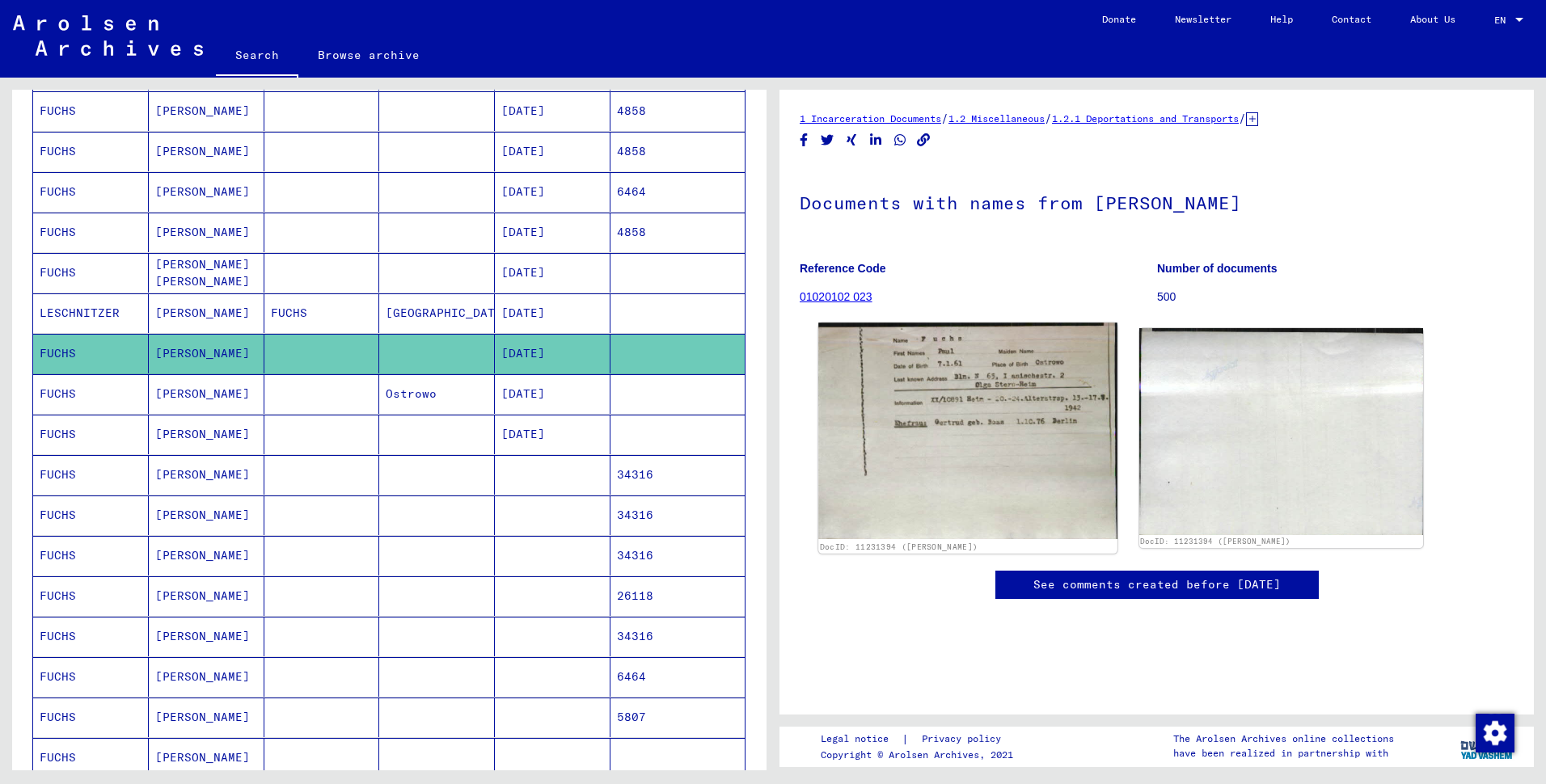
click at [973, 403] on img at bounding box center [968, 430] width 298 height 216
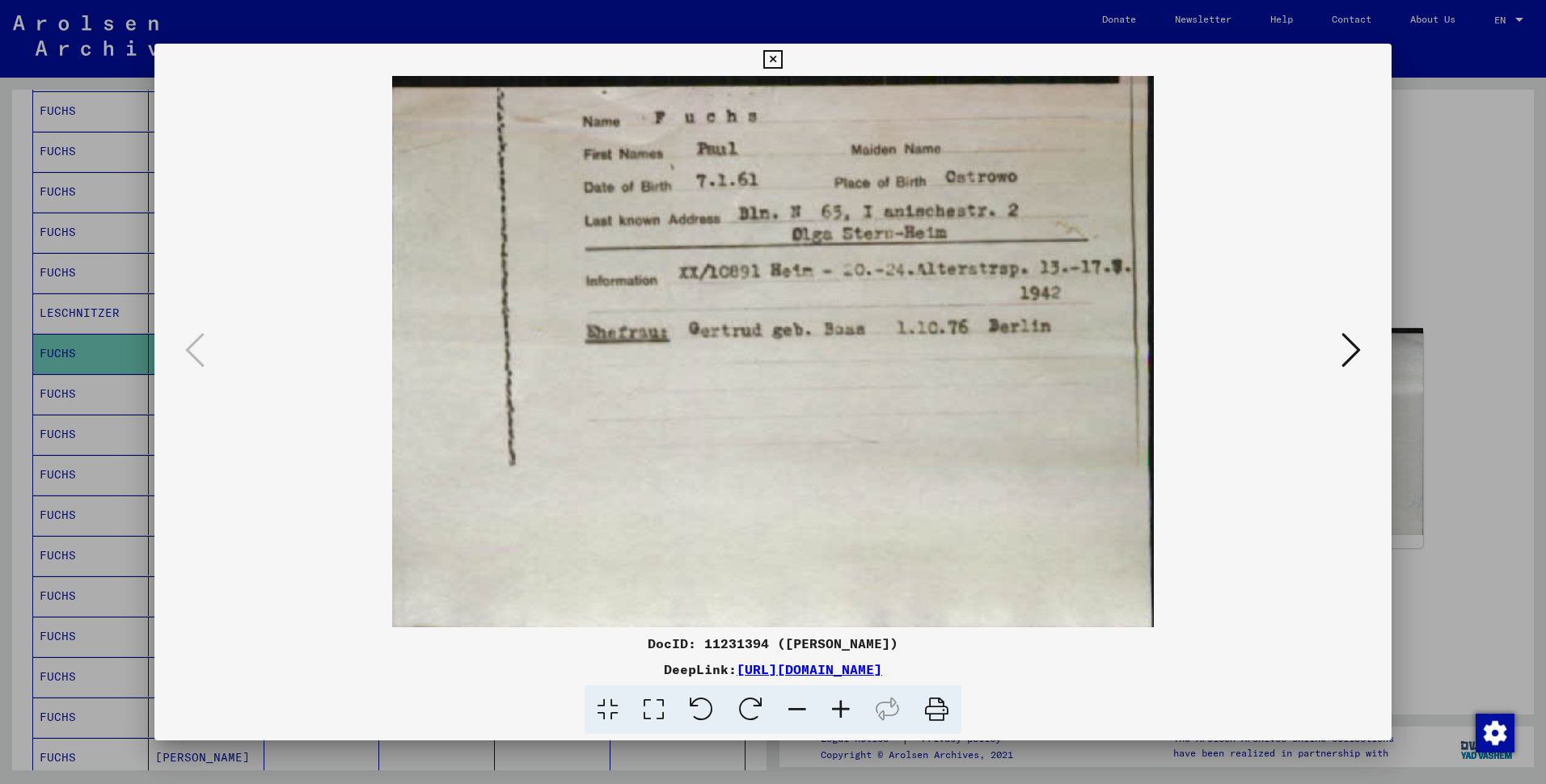
click at [548, 385] on img at bounding box center [773, 352] width 1127 height 551
click at [564, 509] on img at bounding box center [773, 352] width 1127 height 551
click at [766, 50] on icon at bounding box center [772, 60] width 19 height 20
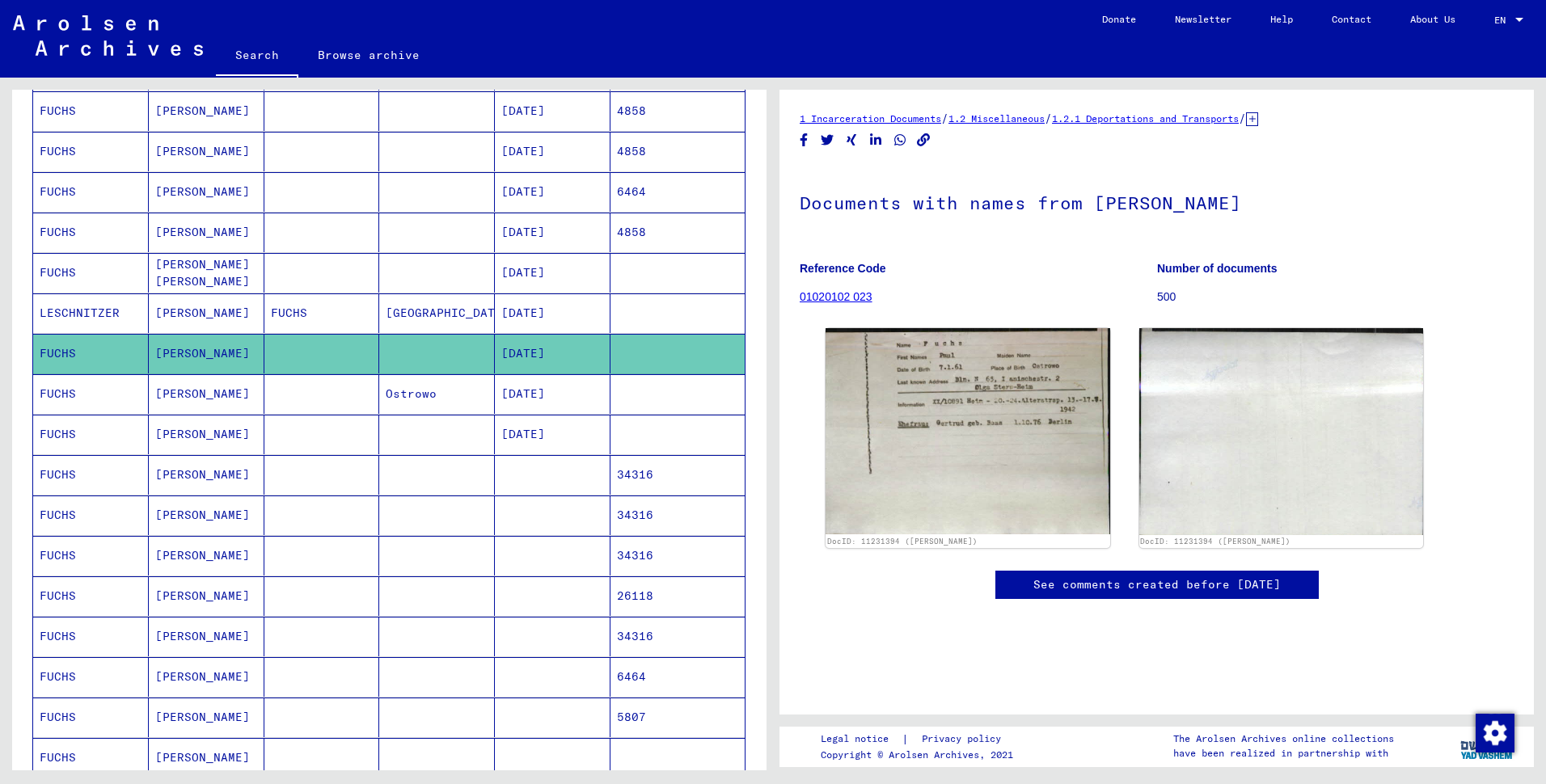
click at [413, 414] on mat-cell "Ostrowo" at bounding box center [437, 394] width 116 height 39
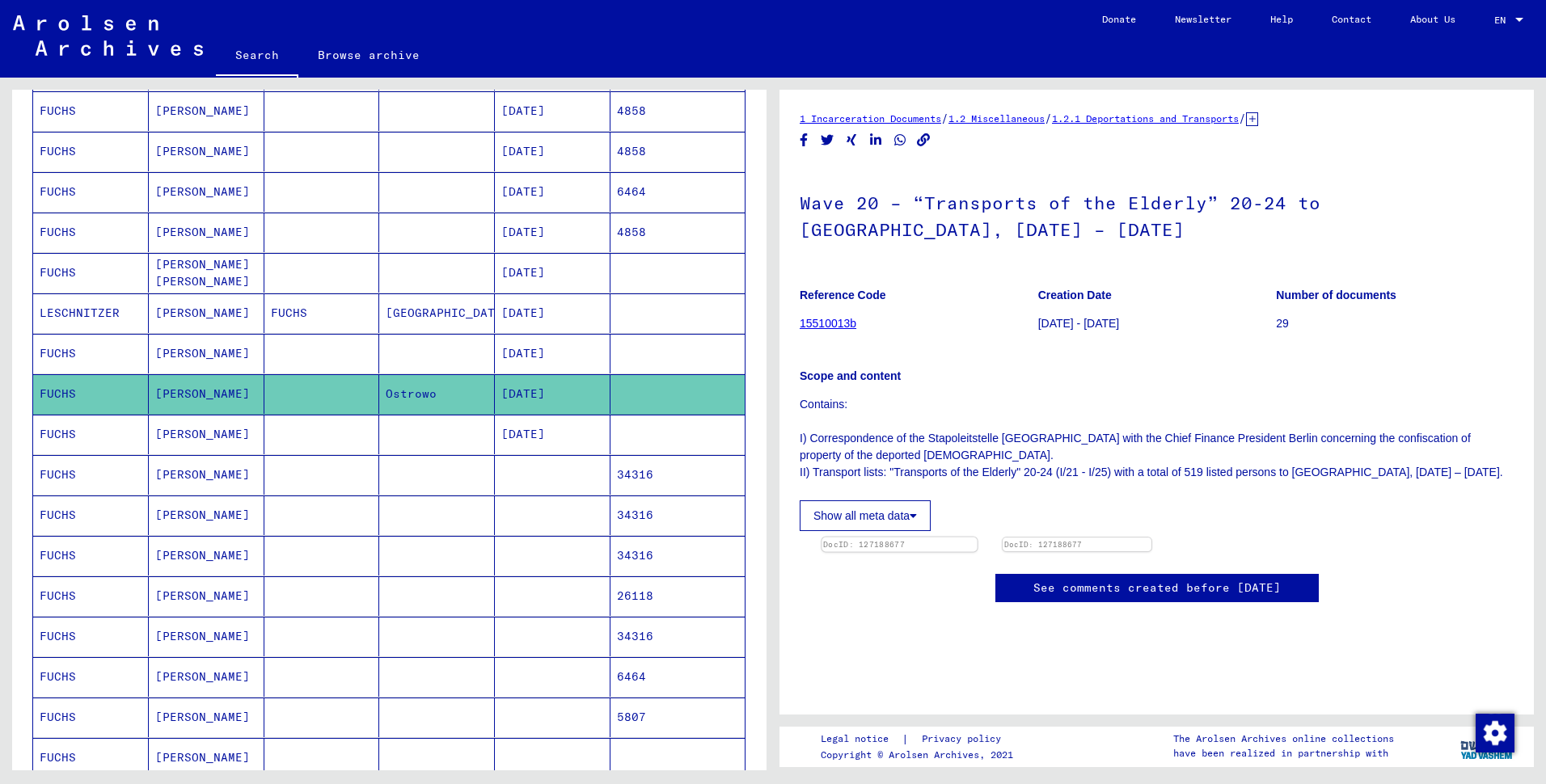
scroll to position [242, 0]
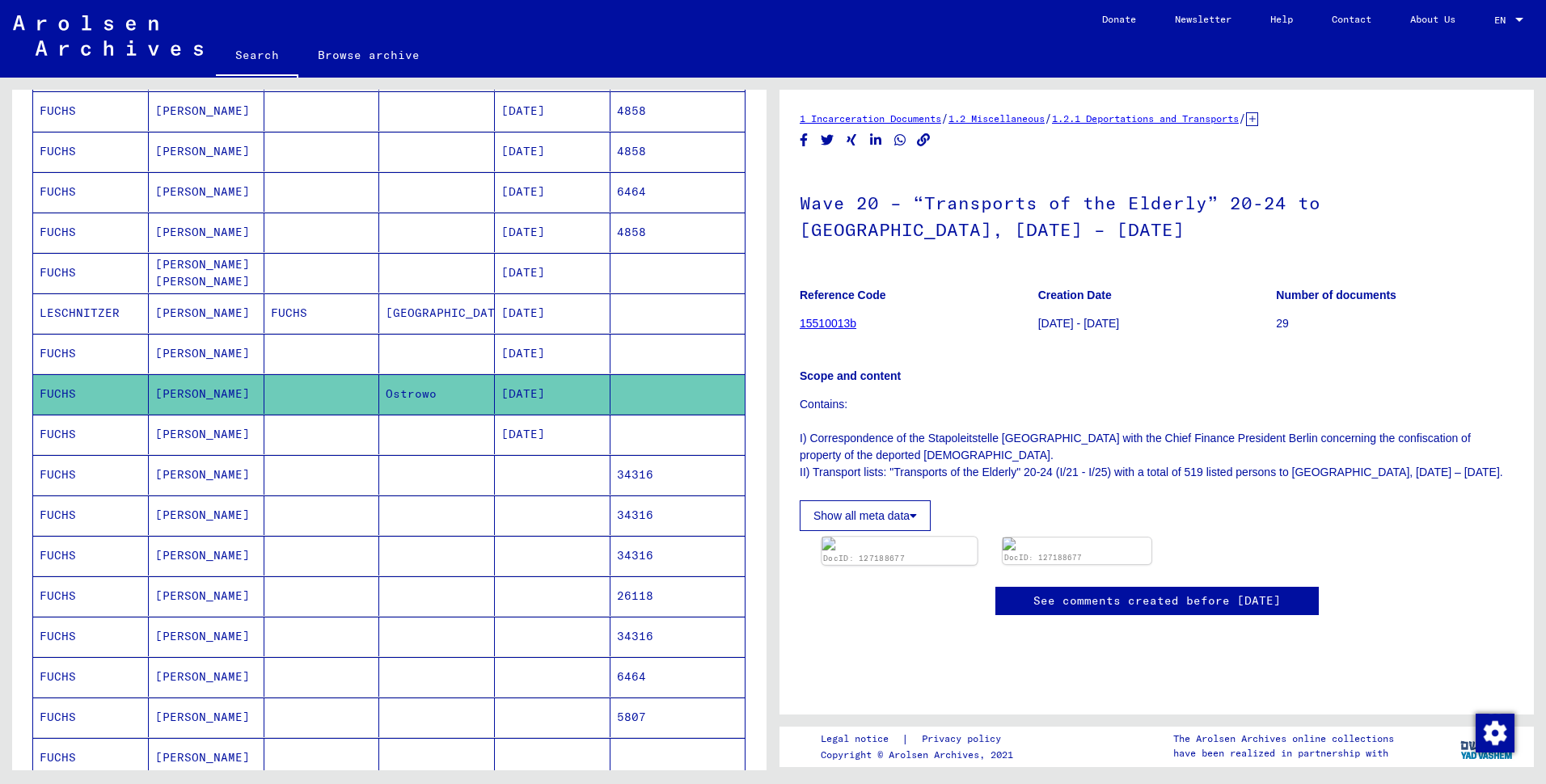
click at [945, 537] on img at bounding box center [899, 544] width 155 height 14
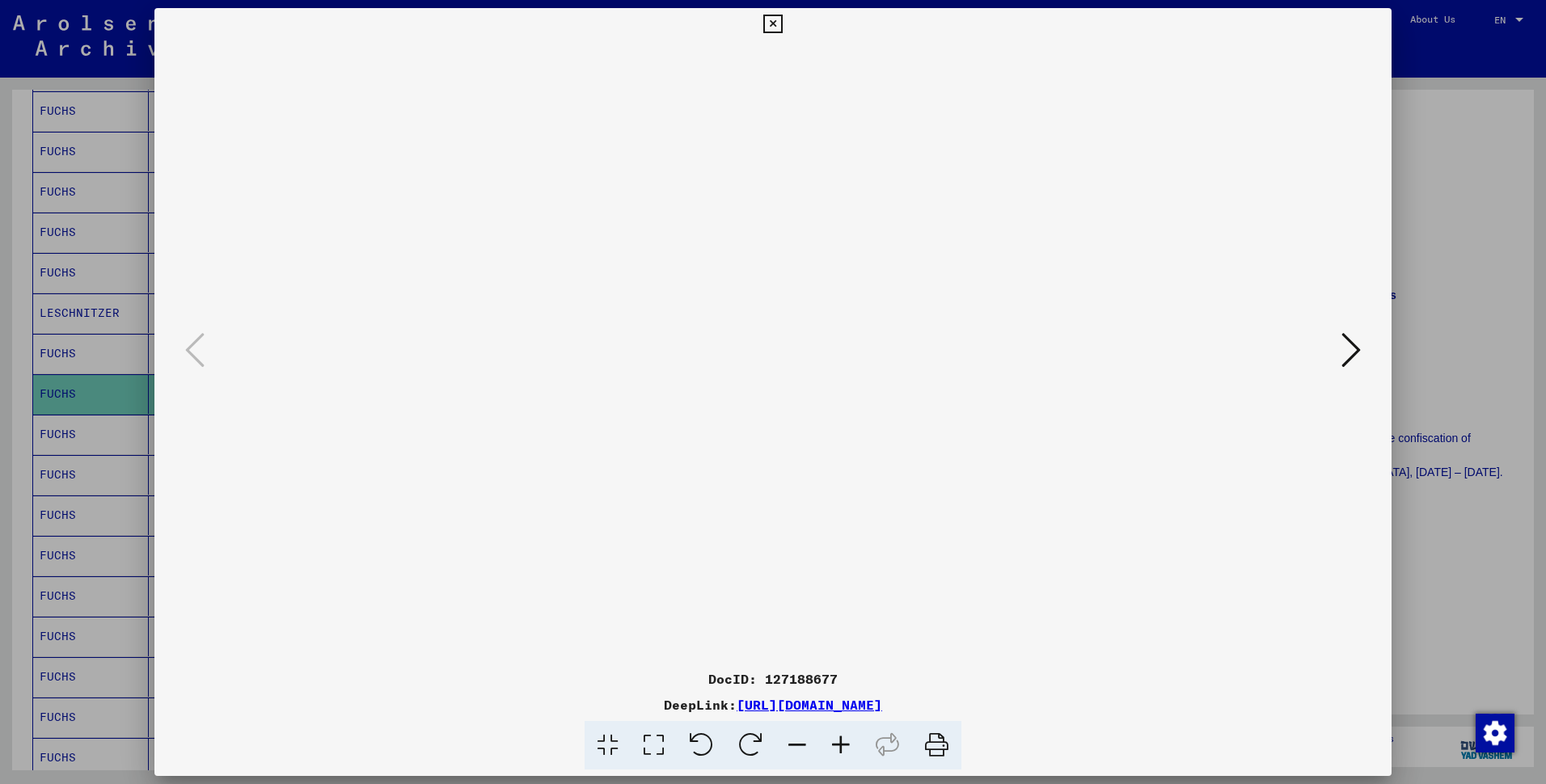
click at [363, 613] on img at bounding box center [773, 351] width 1127 height 622
click at [775, 19] on icon at bounding box center [772, 24] width 19 height 20
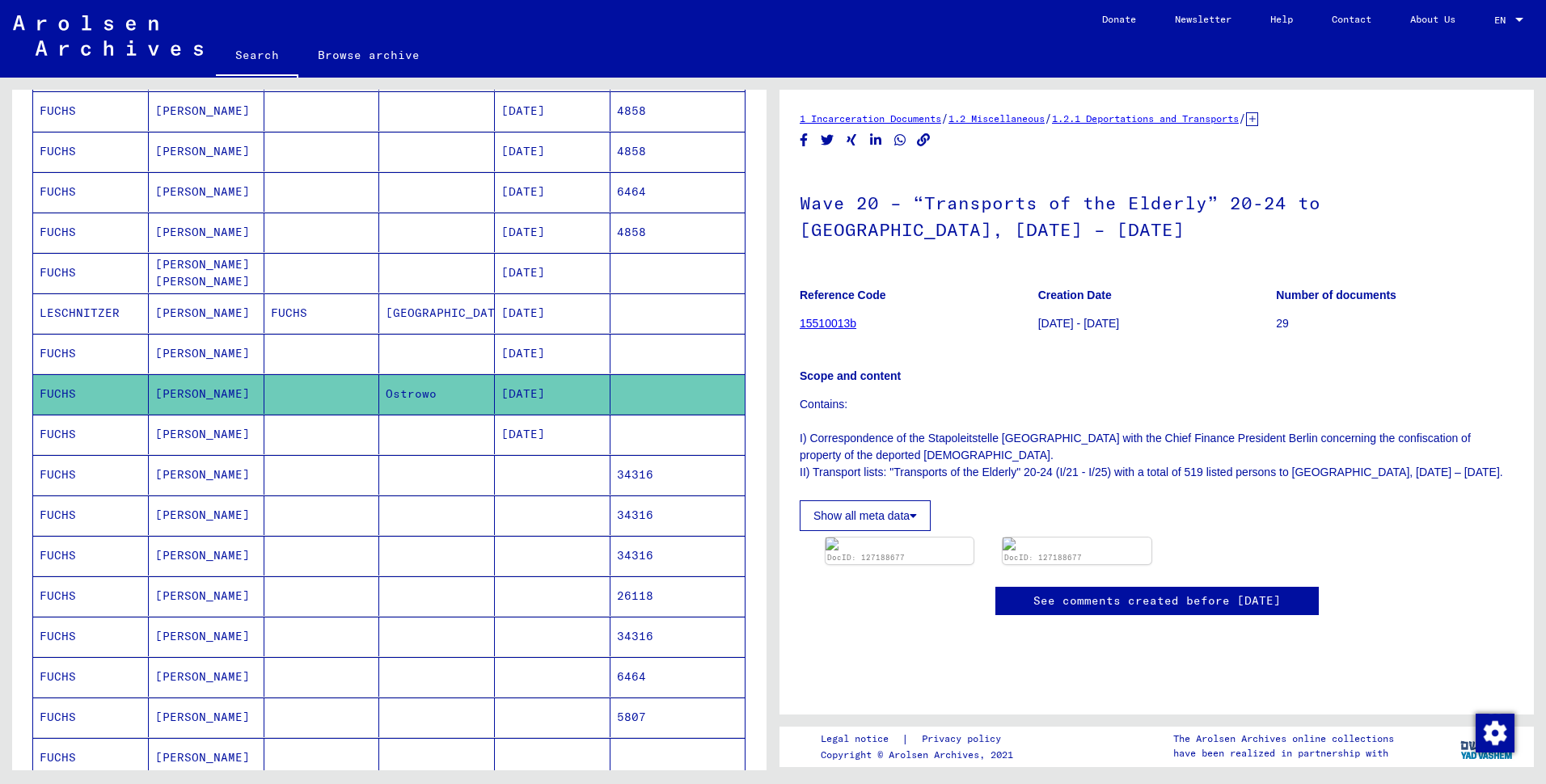
click at [160, 454] on mat-cell "[PERSON_NAME]" at bounding box center [207, 434] width 116 height 39
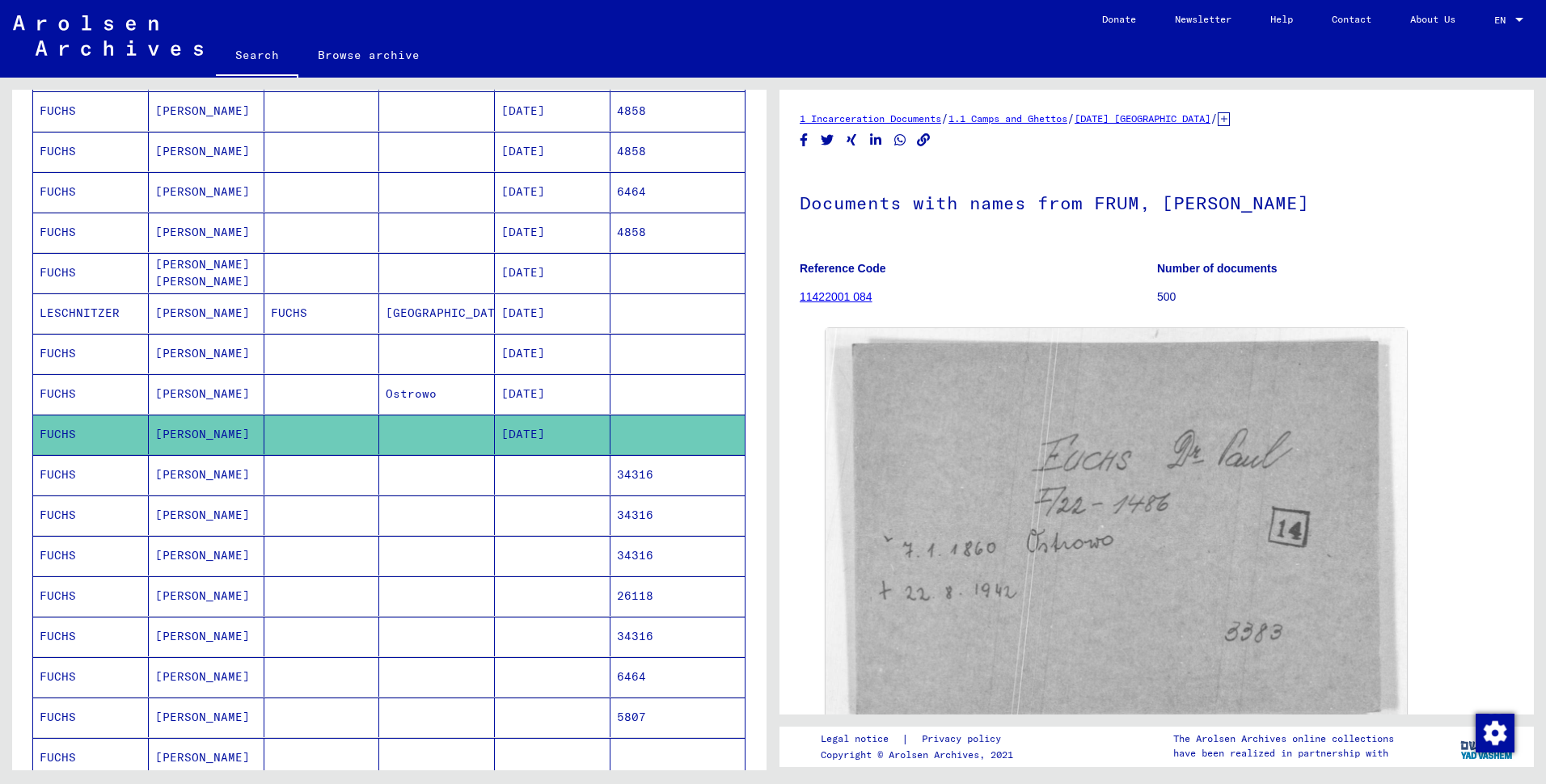
click at [274, 495] on mat-cell at bounding box center [323, 474] width 116 height 39
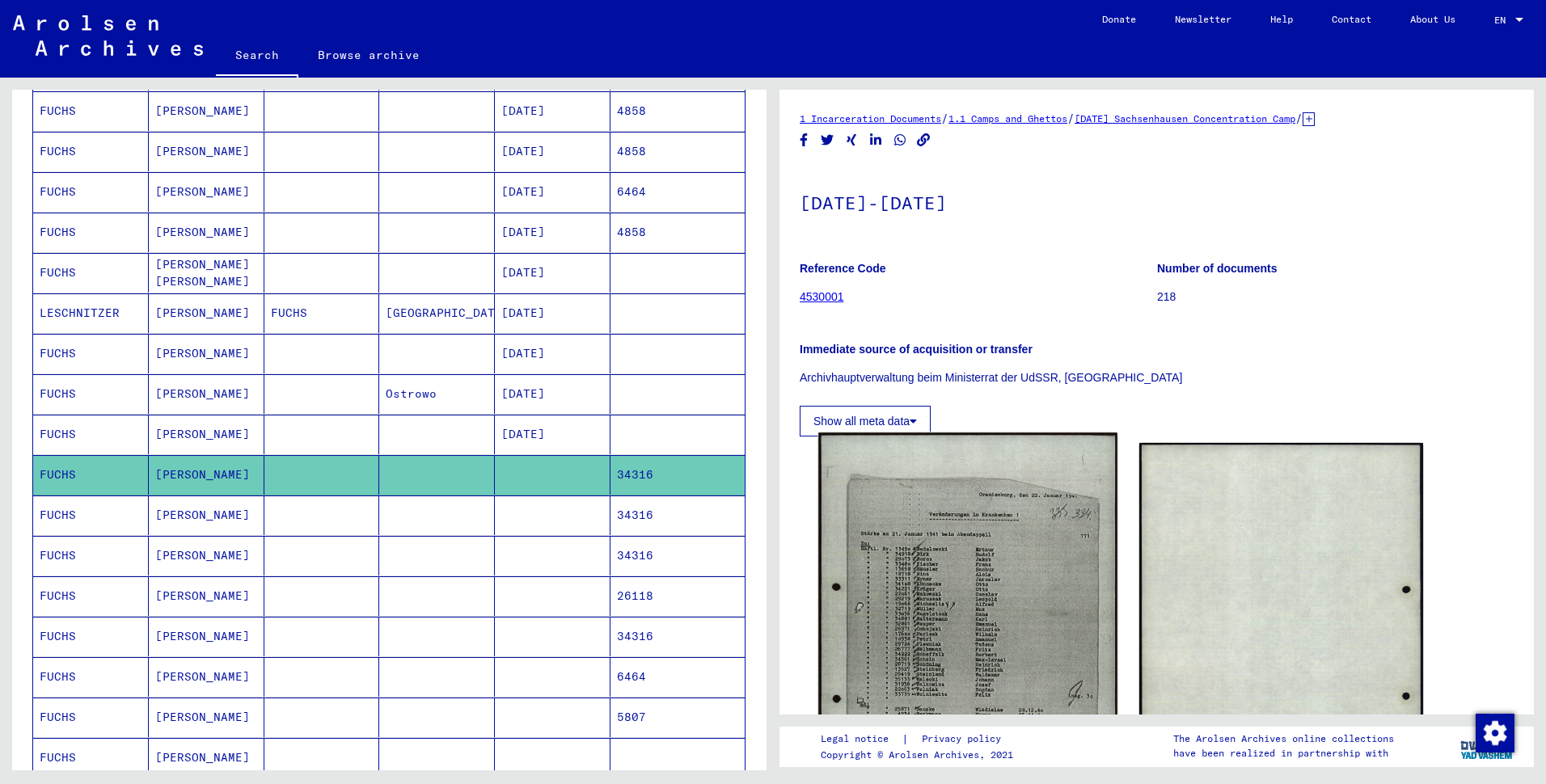
click at [909, 588] on img at bounding box center [968, 642] width 298 height 419
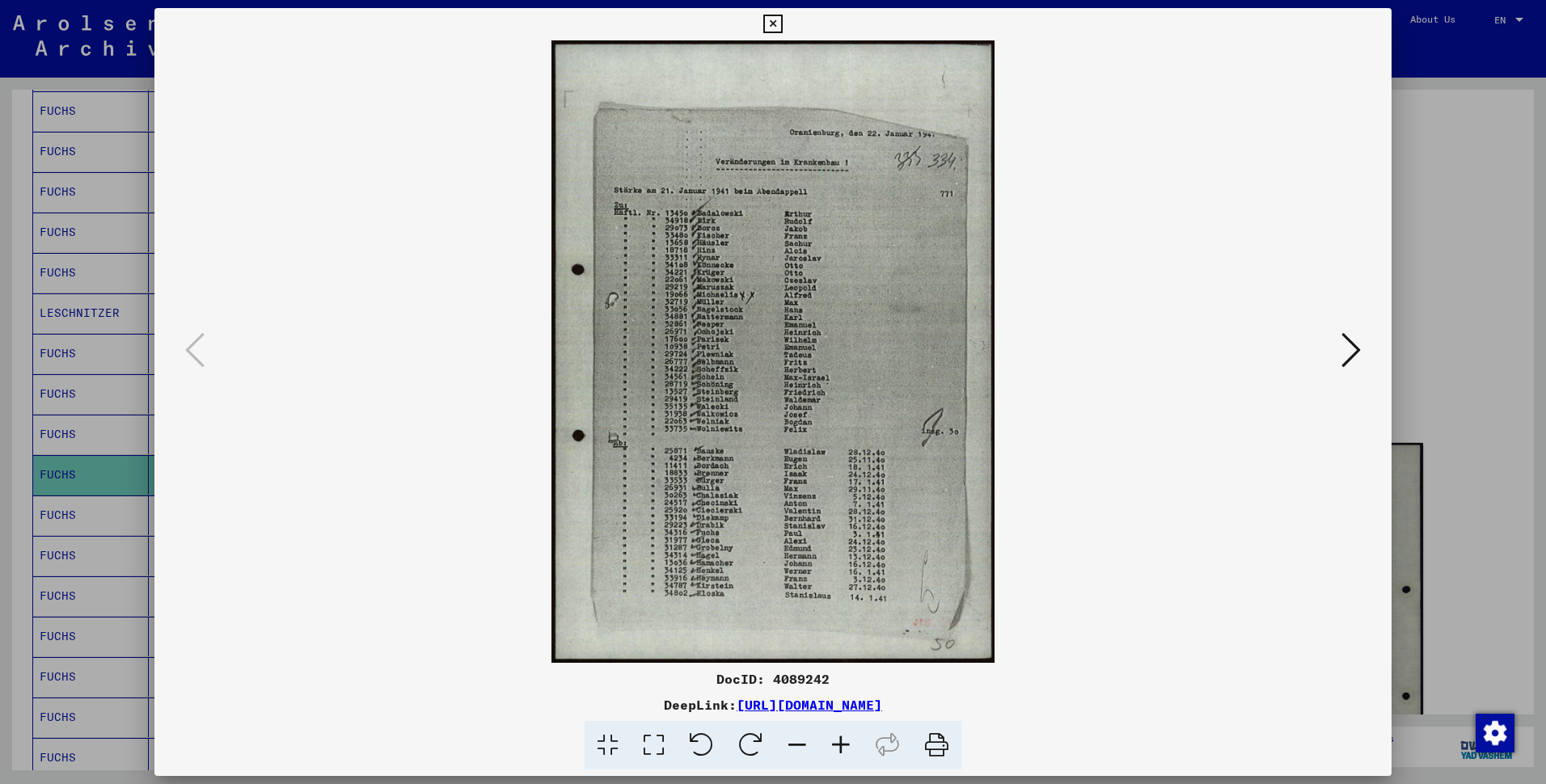
click at [850, 711] on icon at bounding box center [840, 746] width 44 height 49
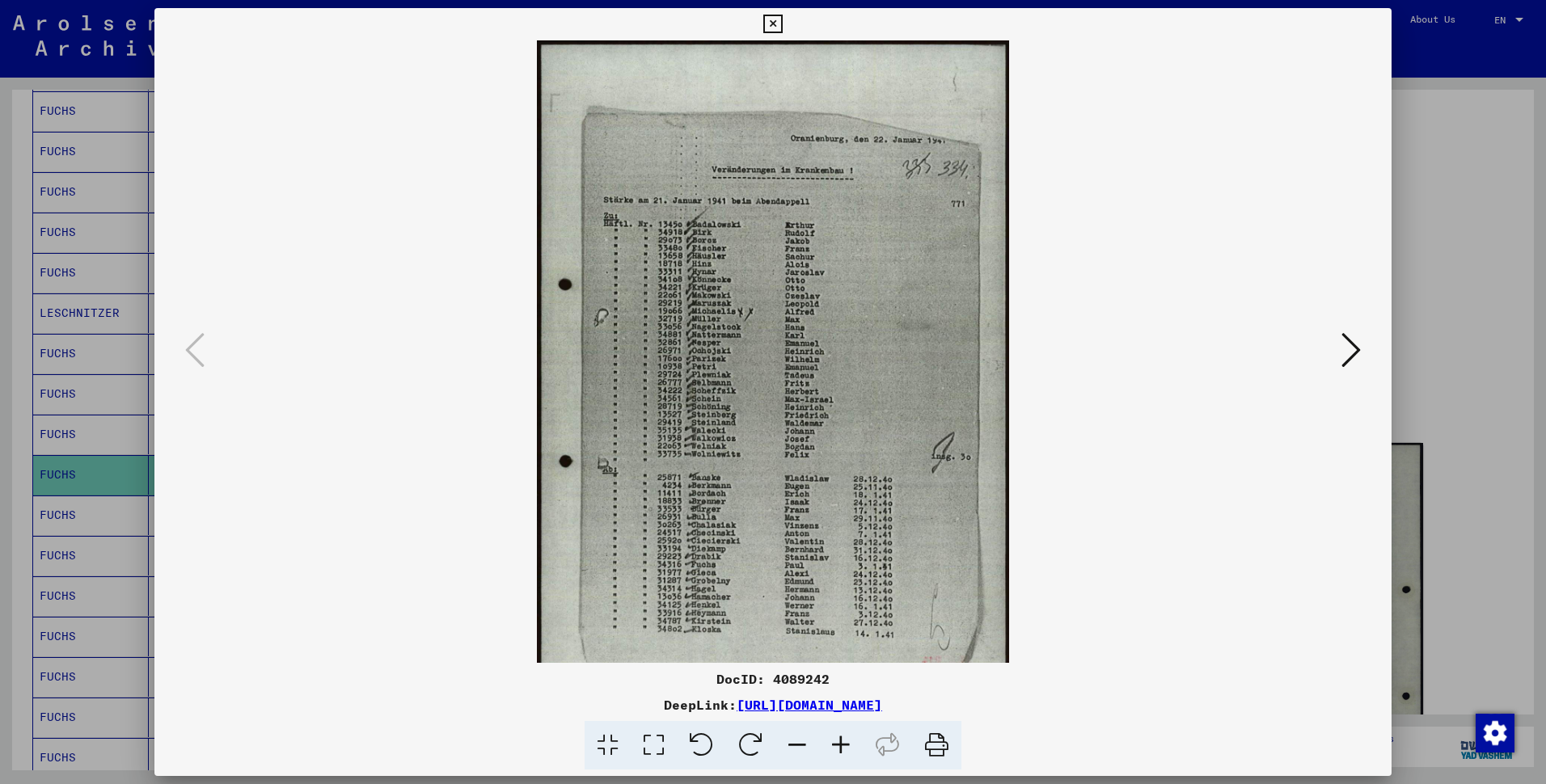
click at [850, 711] on icon at bounding box center [840, 746] width 44 height 49
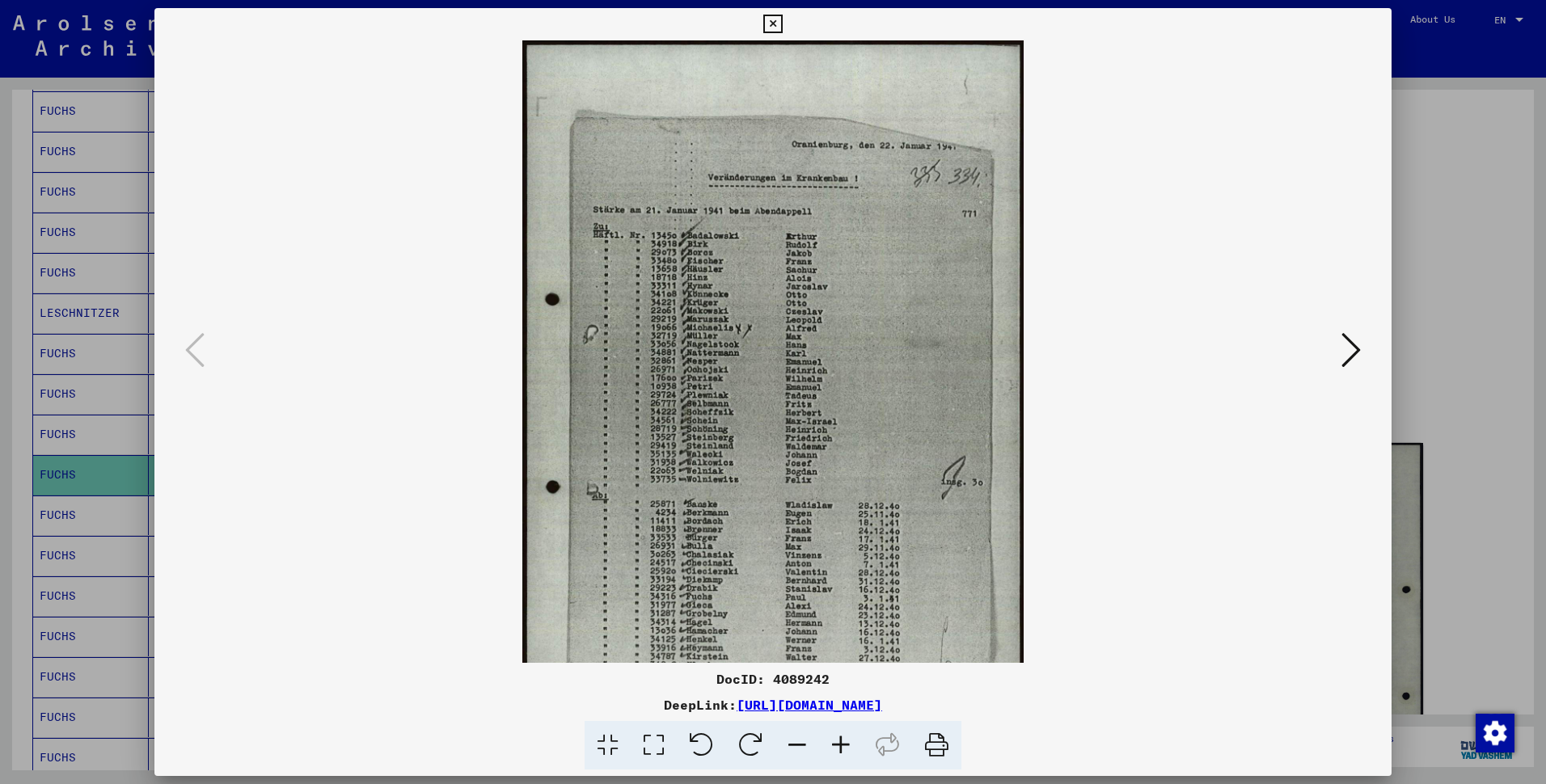
click at [850, 711] on icon at bounding box center [840, 746] width 44 height 49
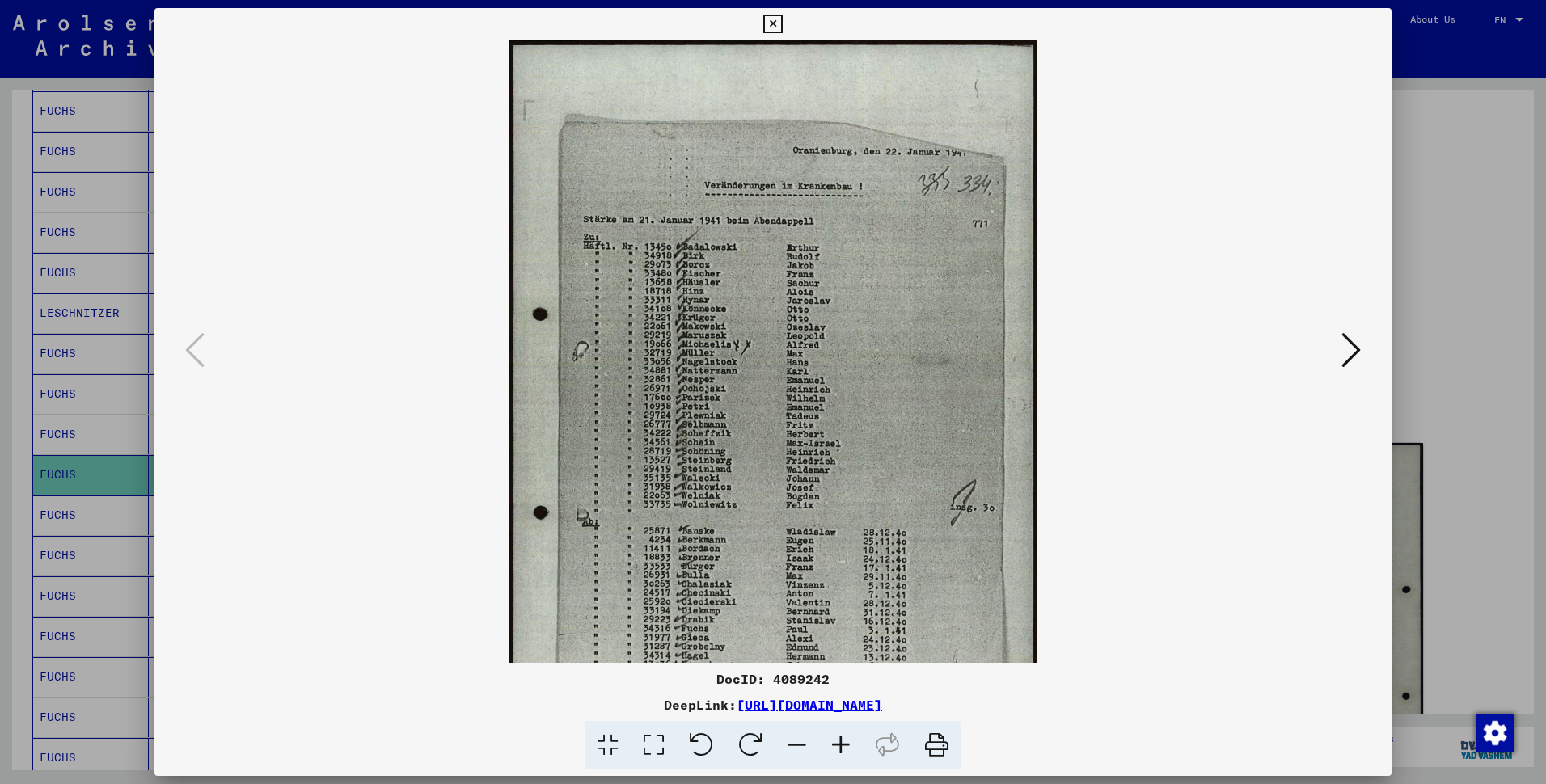
click at [850, 711] on icon at bounding box center [840, 746] width 44 height 49
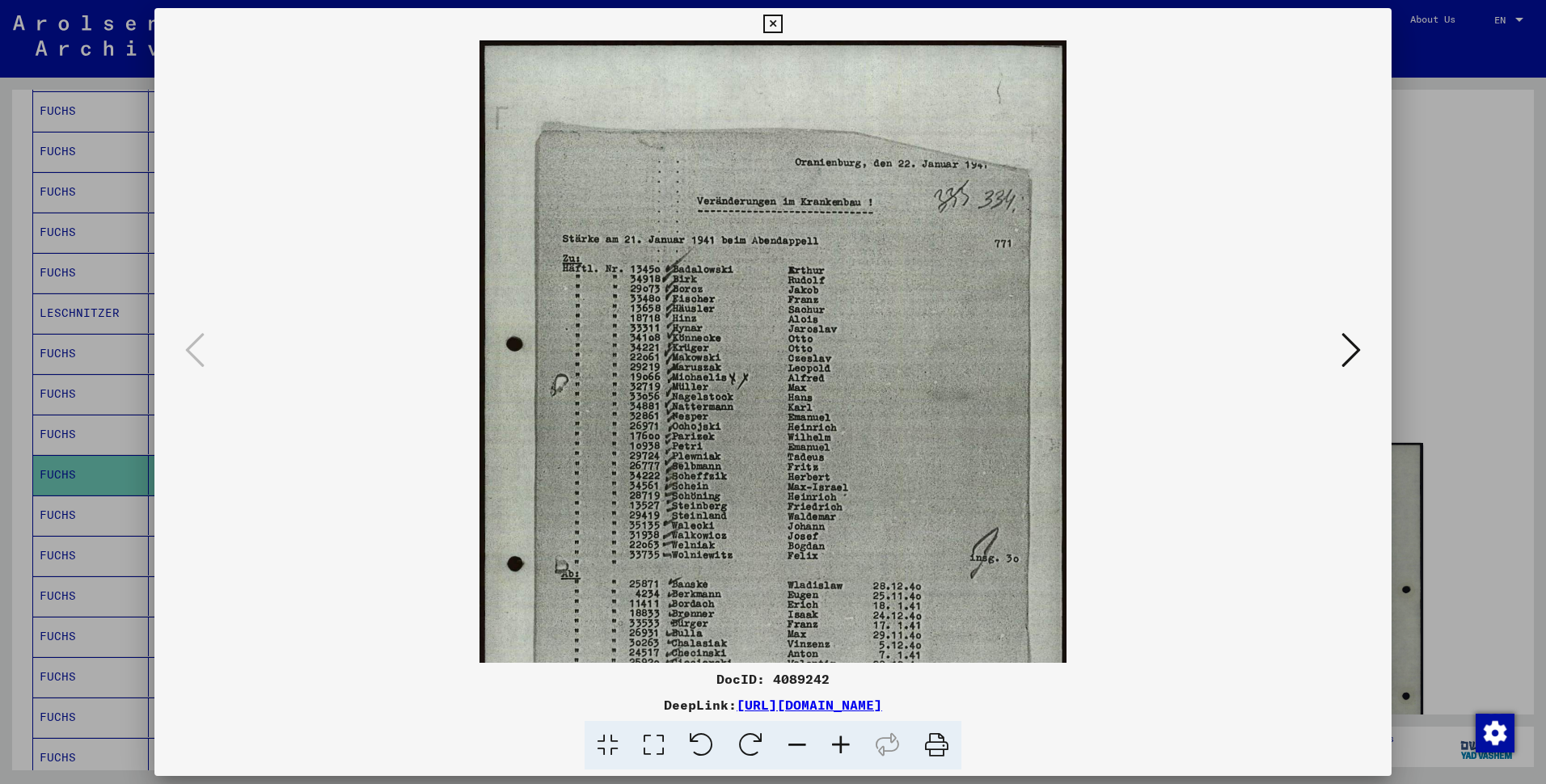
click at [850, 711] on icon at bounding box center [840, 746] width 44 height 49
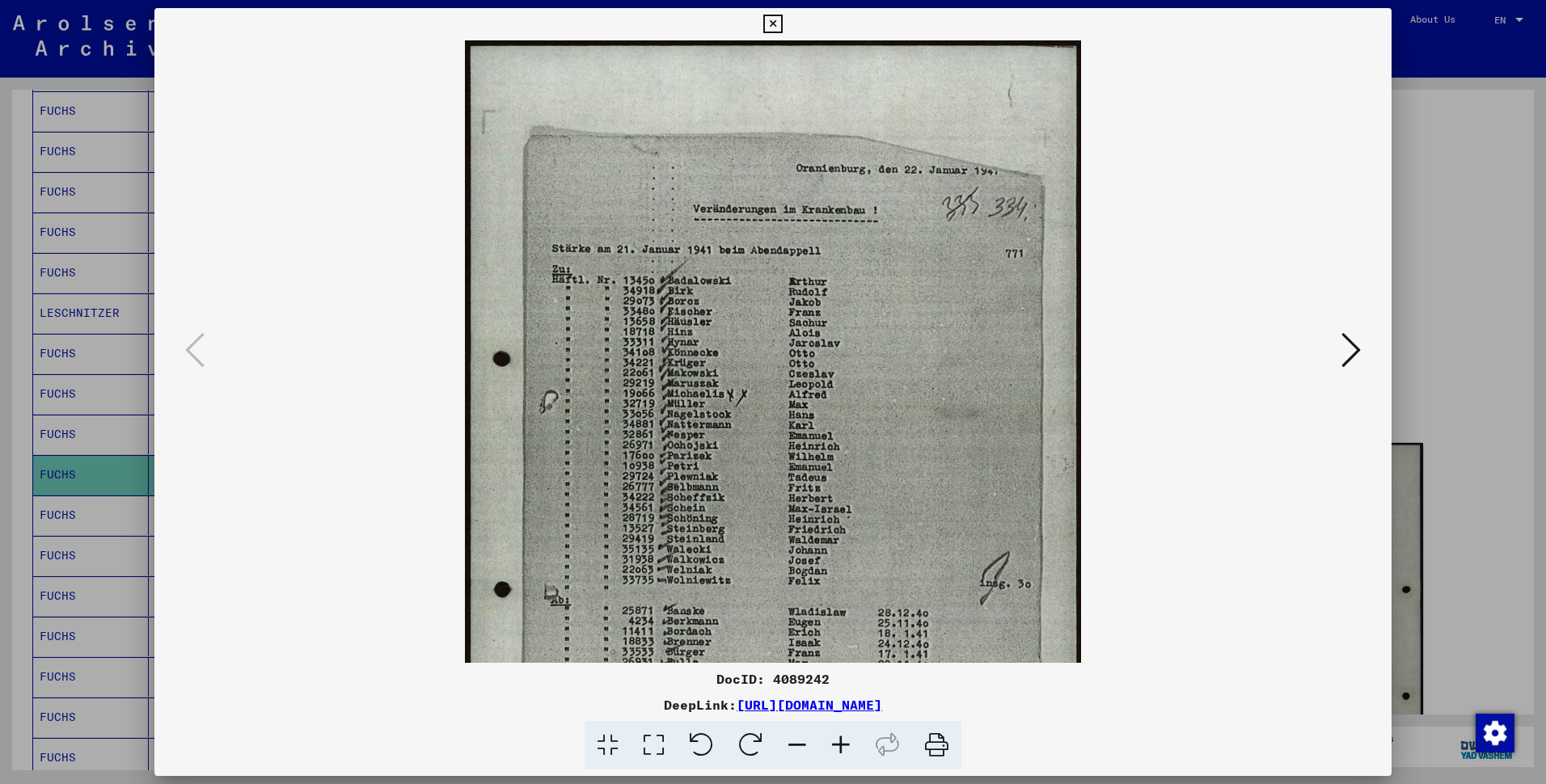
click at [850, 711] on icon at bounding box center [840, 746] width 44 height 49
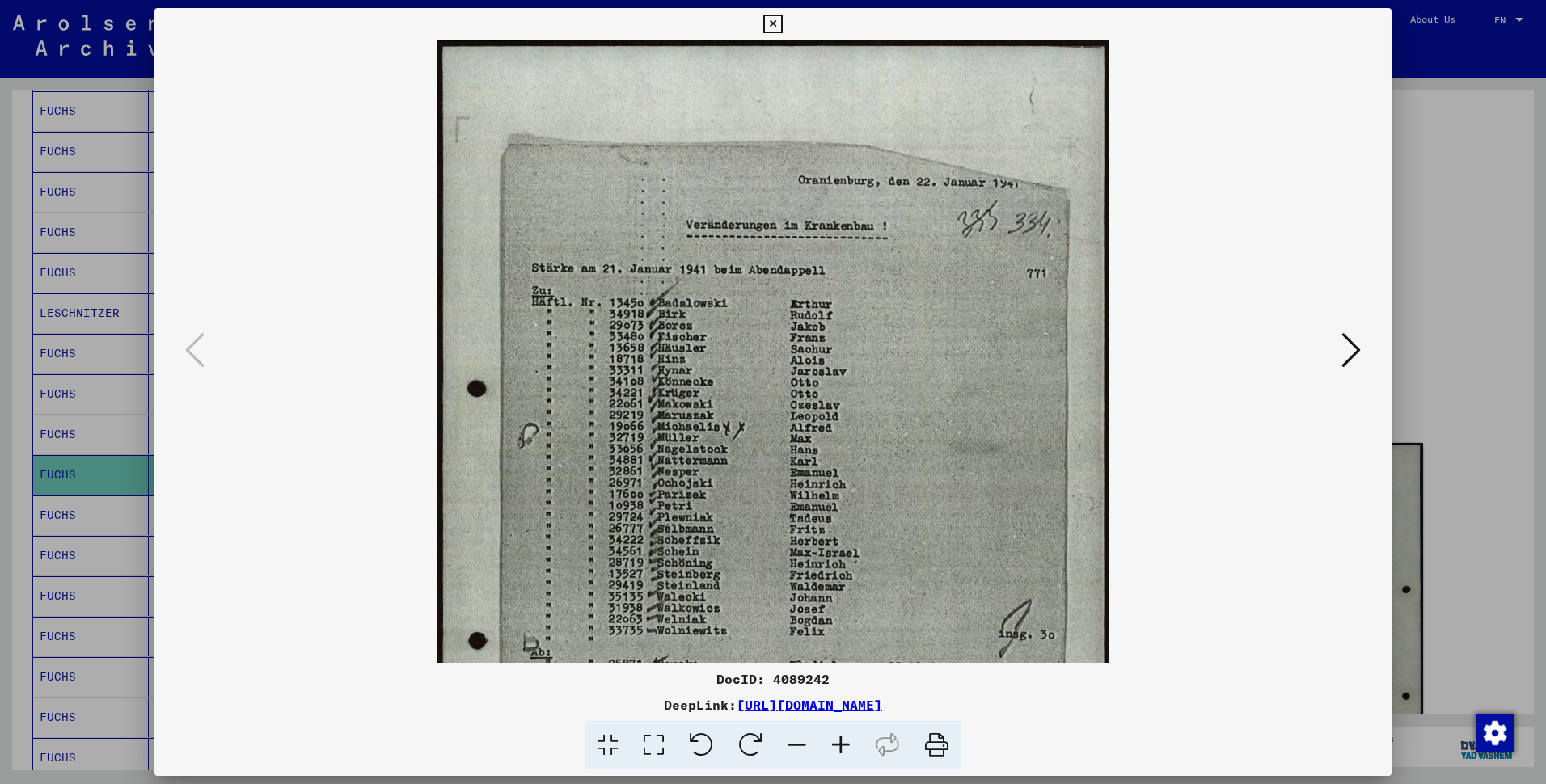
click at [850, 711] on icon at bounding box center [840, 746] width 44 height 49
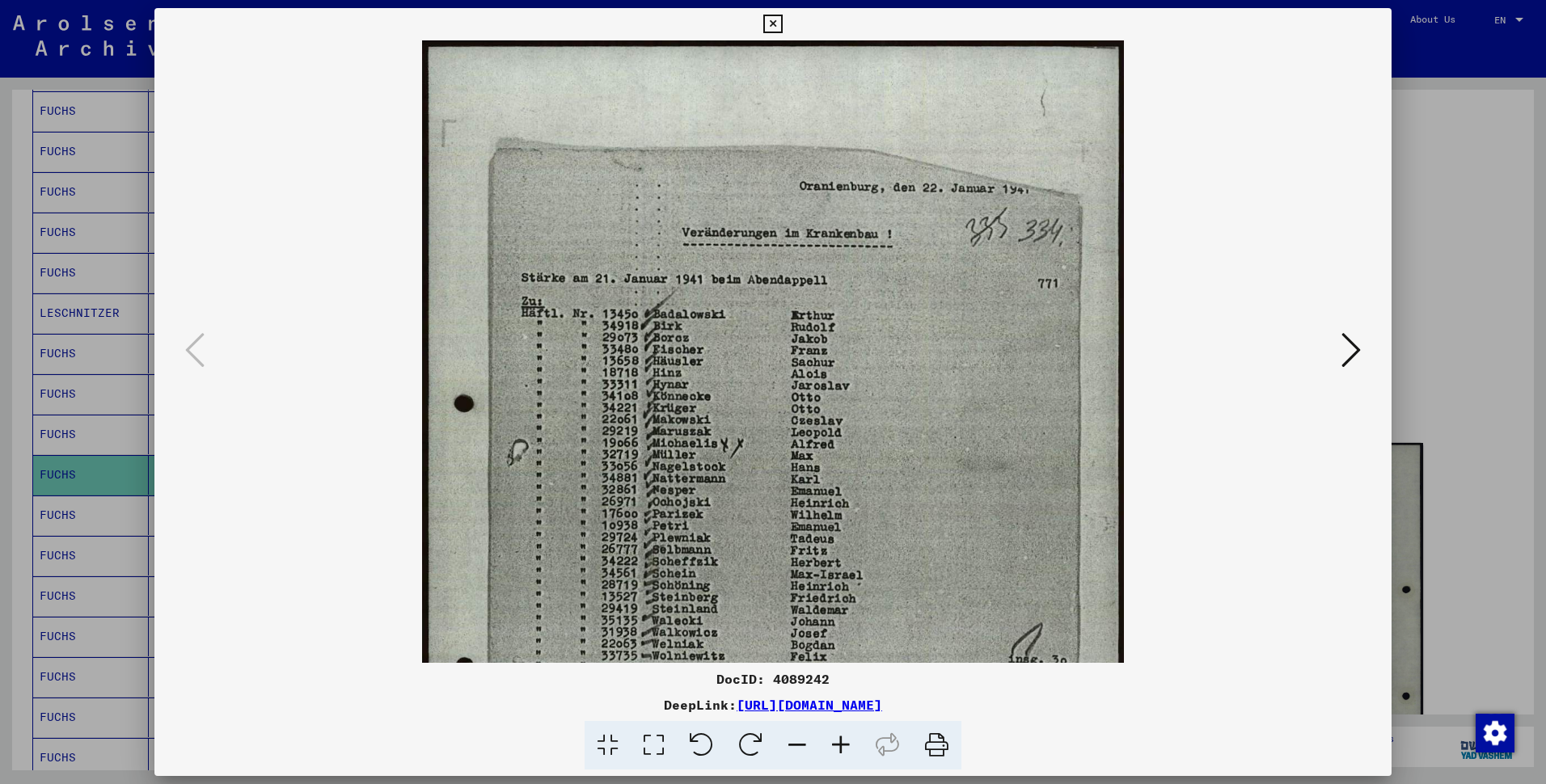
click at [850, 711] on icon at bounding box center [840, 746] width 44 height 49
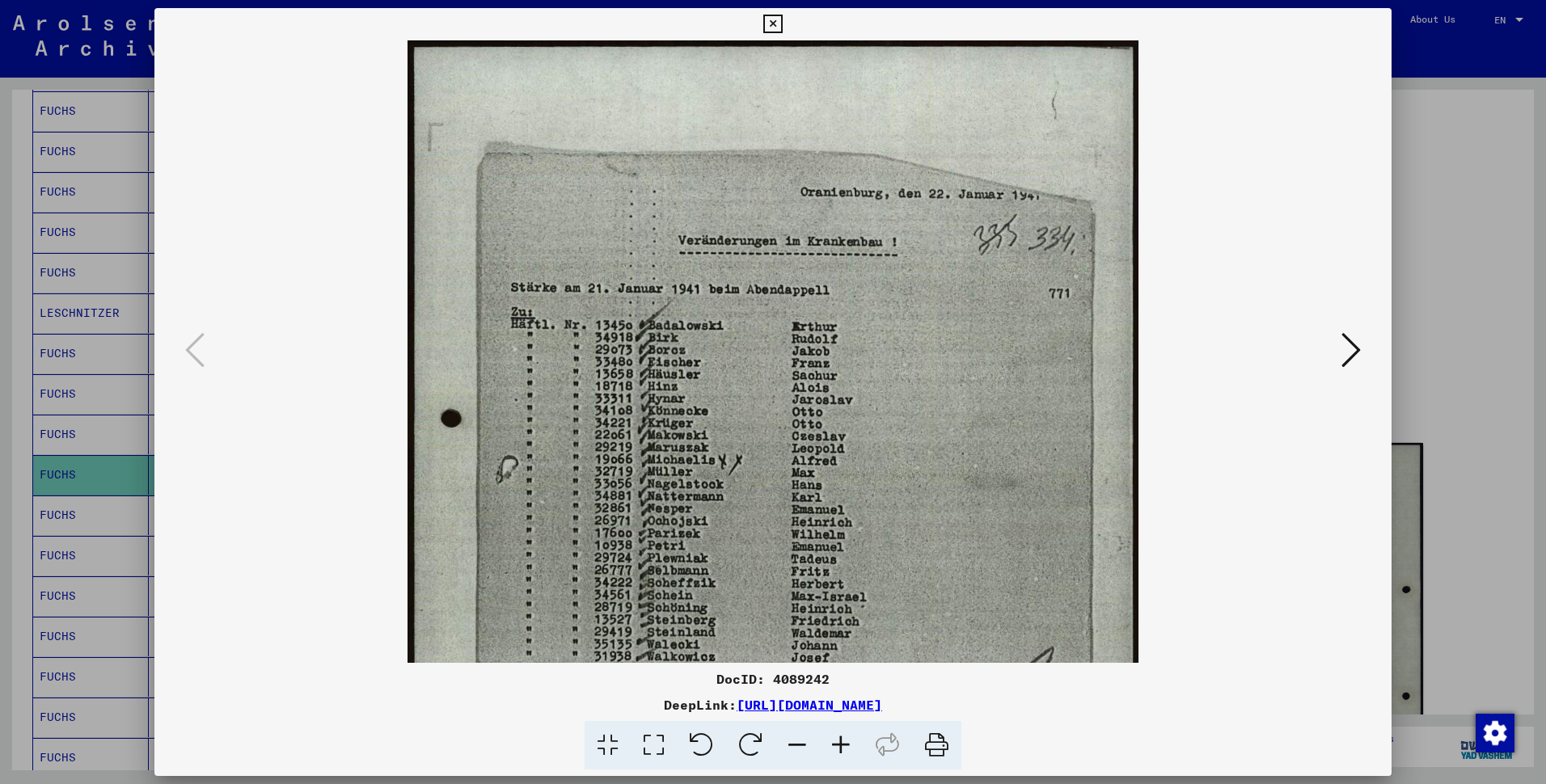
click at [850, 711] on icon at bounding box center [840, 746] width 44 height 49
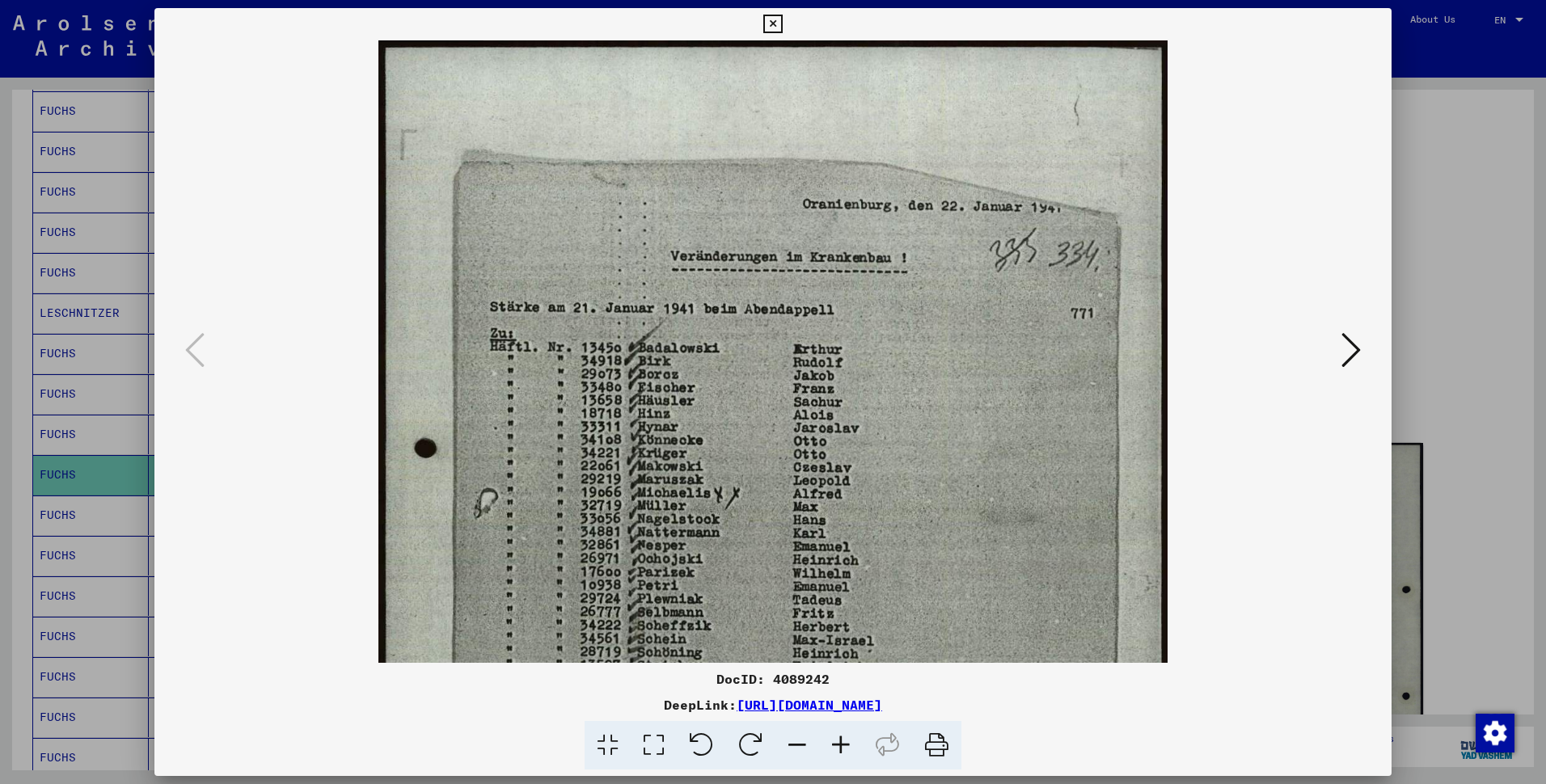
click at [850, 711] on icon at bounding box center [840, 746] width 44 height 49
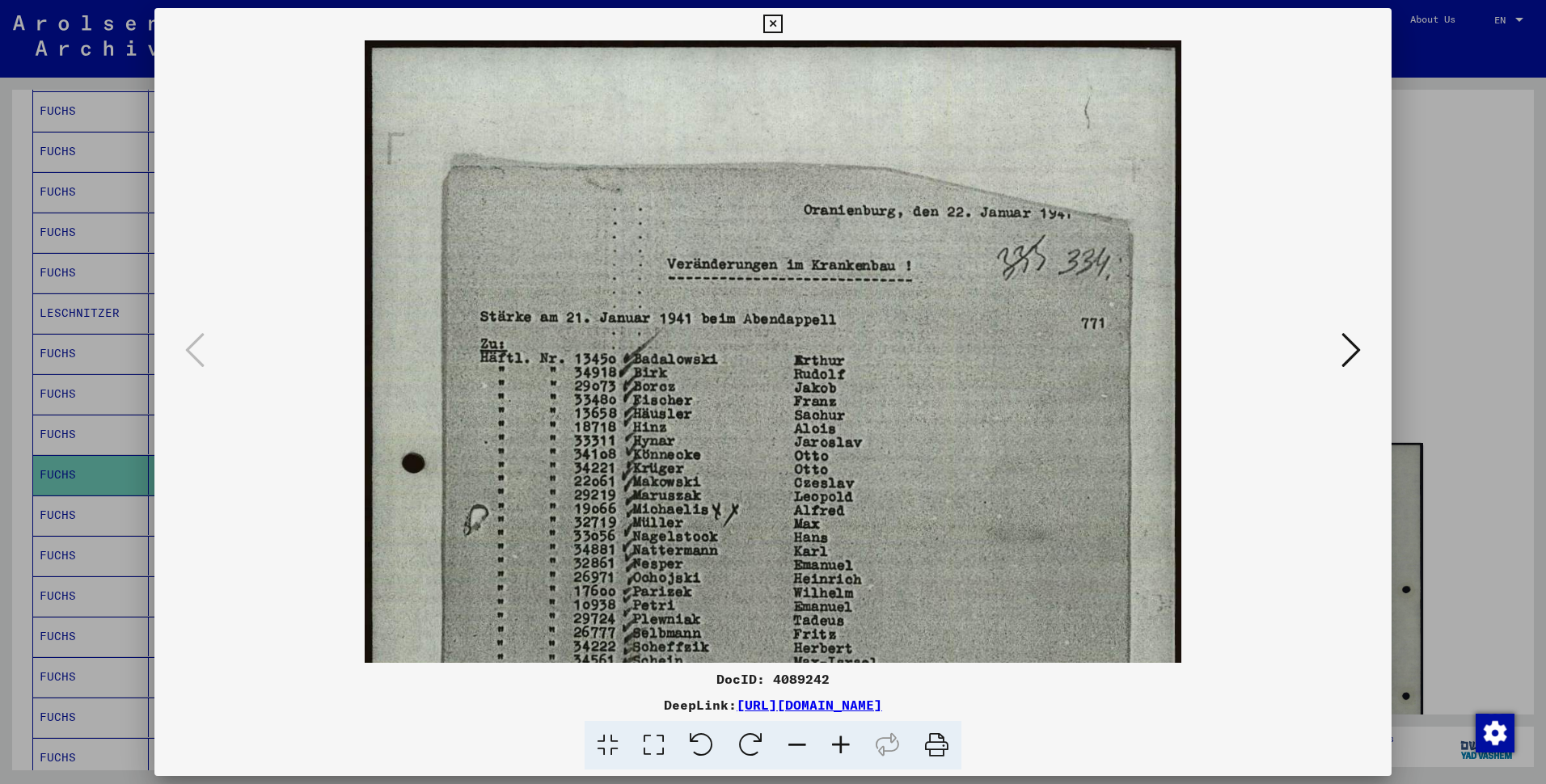
click at [850, 711] on icon at bounding box center [840, 746] width 44 height 49
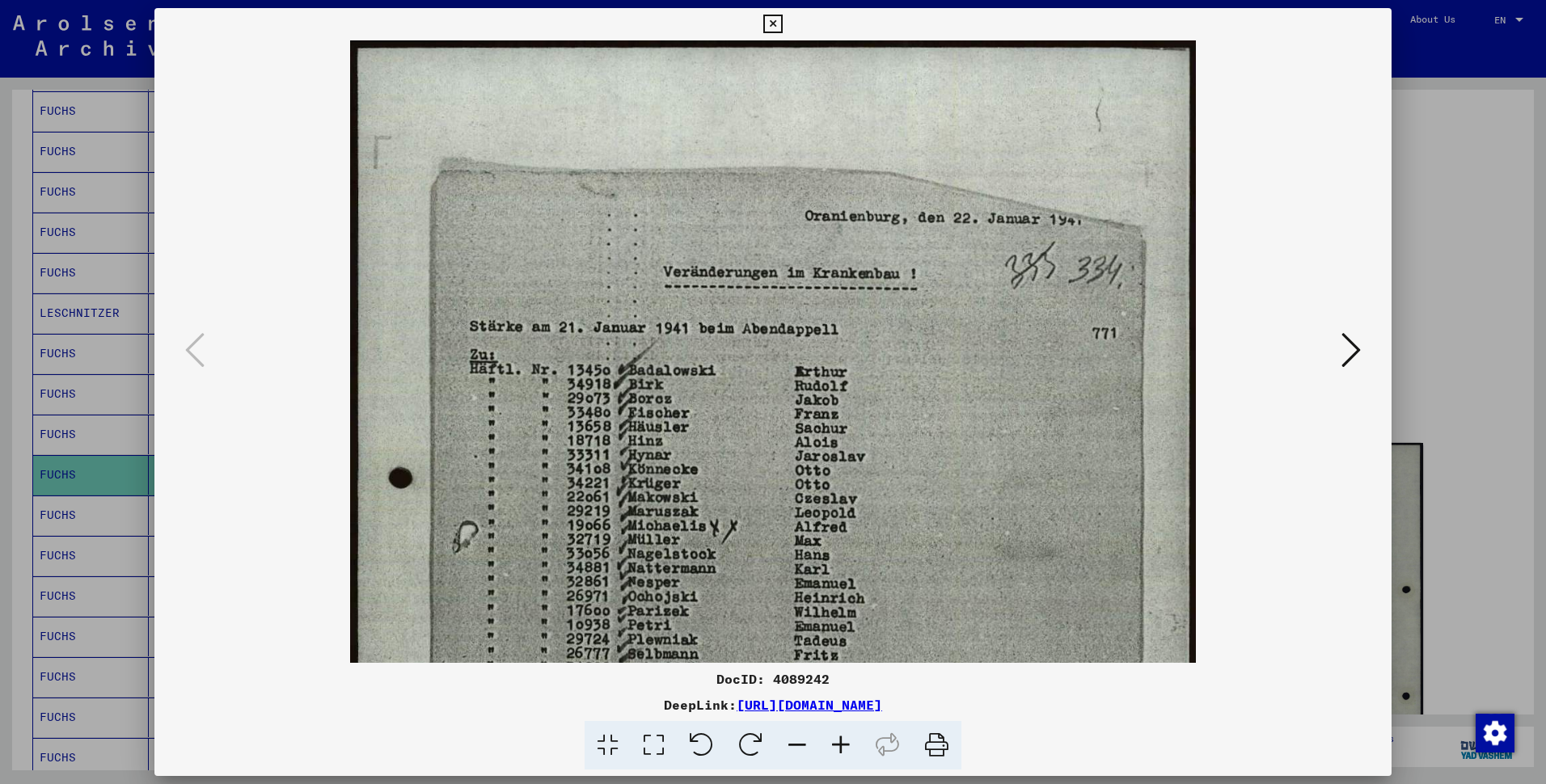
click at [850, 711] on icon at bounding box center [840, 746] width 44 height 49
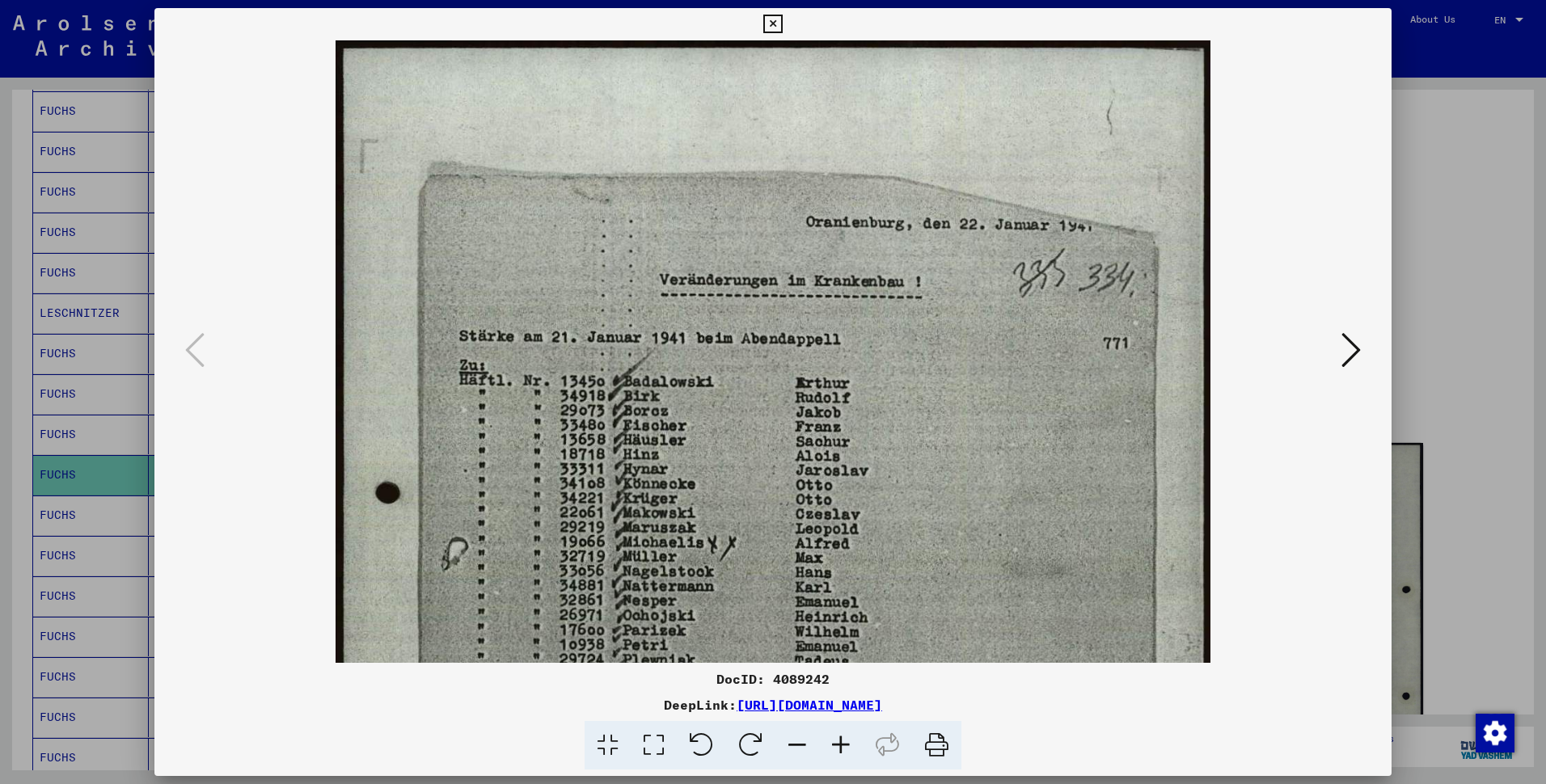
click at [850, 711] on icon at bounding box center [840, 746] width 44 height 49
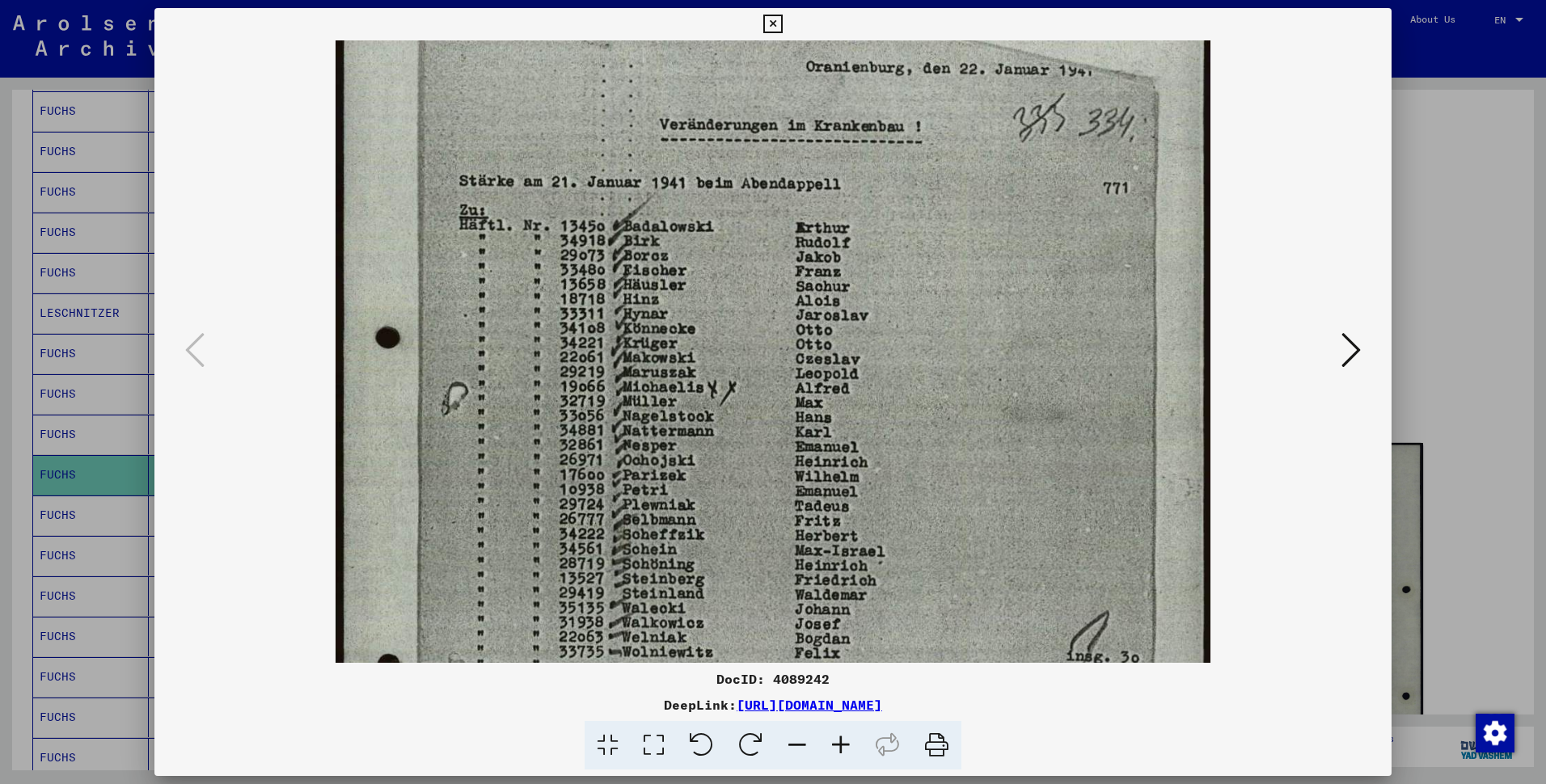
scroll to position [186, 0]
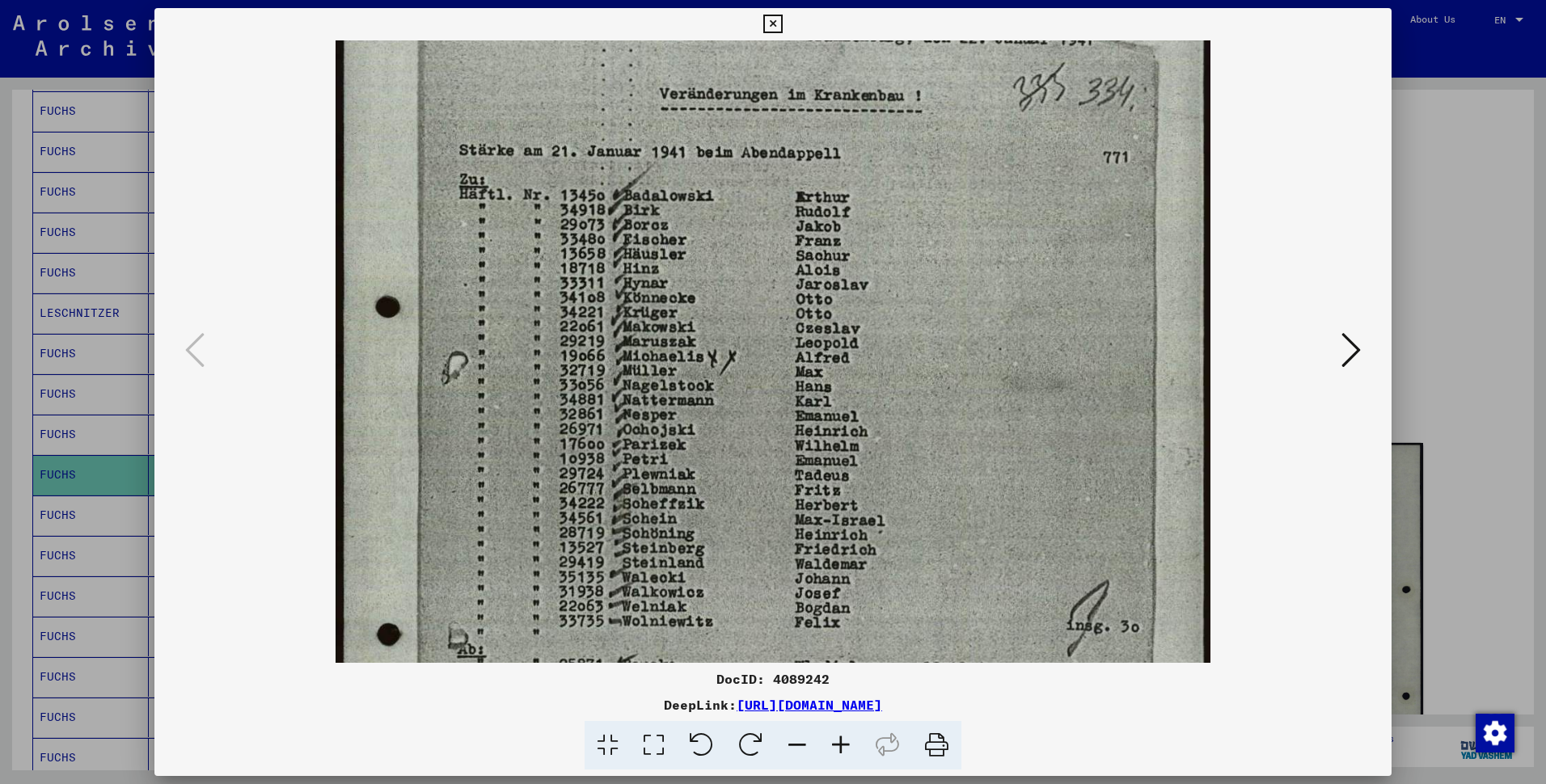
drag, startPoint x: 707, startPoint y: 569, endPoint x: 723, endPoint y: 384, distance: 185.7
click at [723, 384] on img at bounding box center [773, 468] width 874 height 1228
click at [75, 500] on div at bounding box center [773, 392] width 1546 height 784
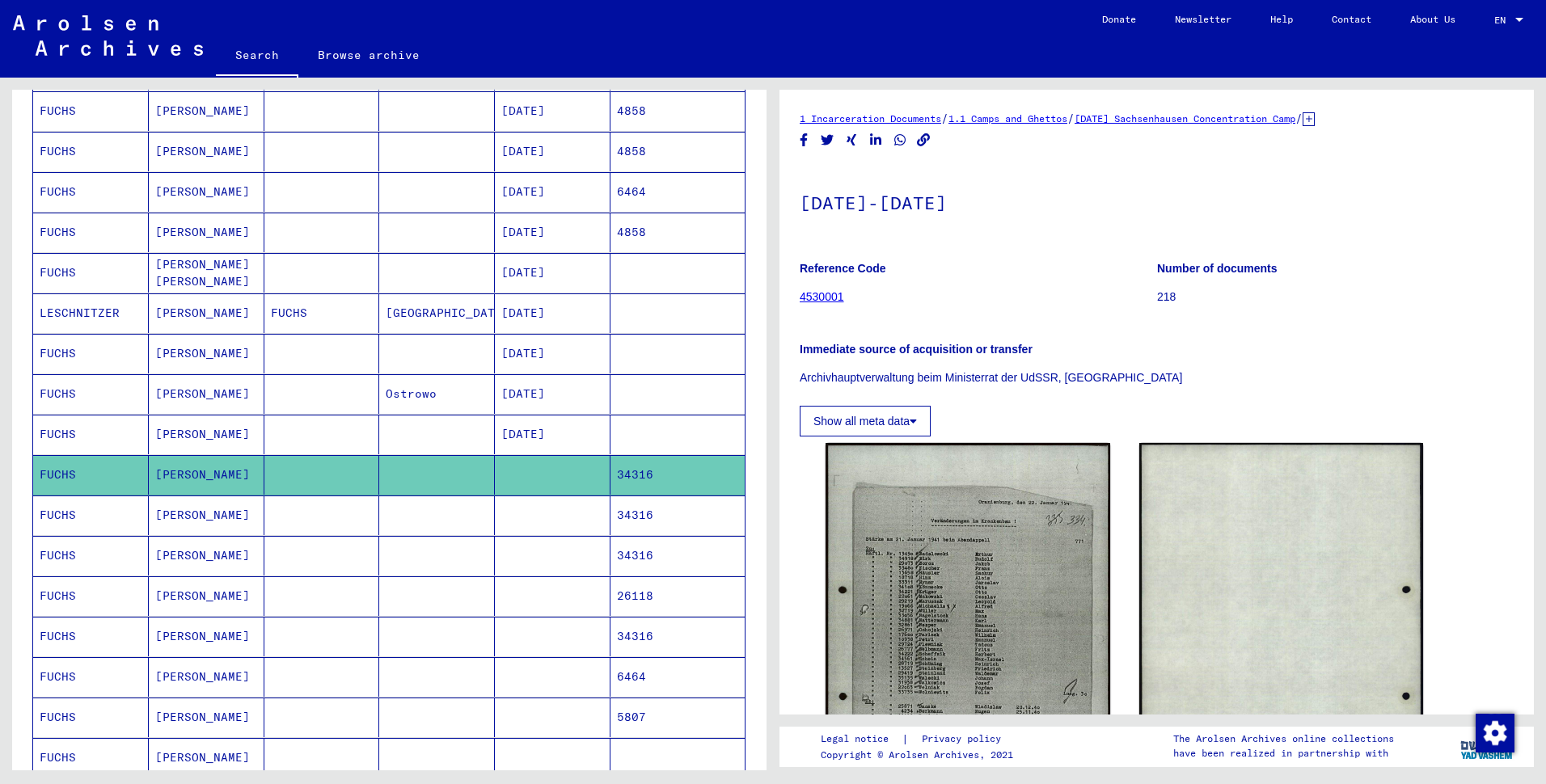
click at [495, 454] on mat-cell "[DATE]" at bounding box center [553, 434] width 116 height 39
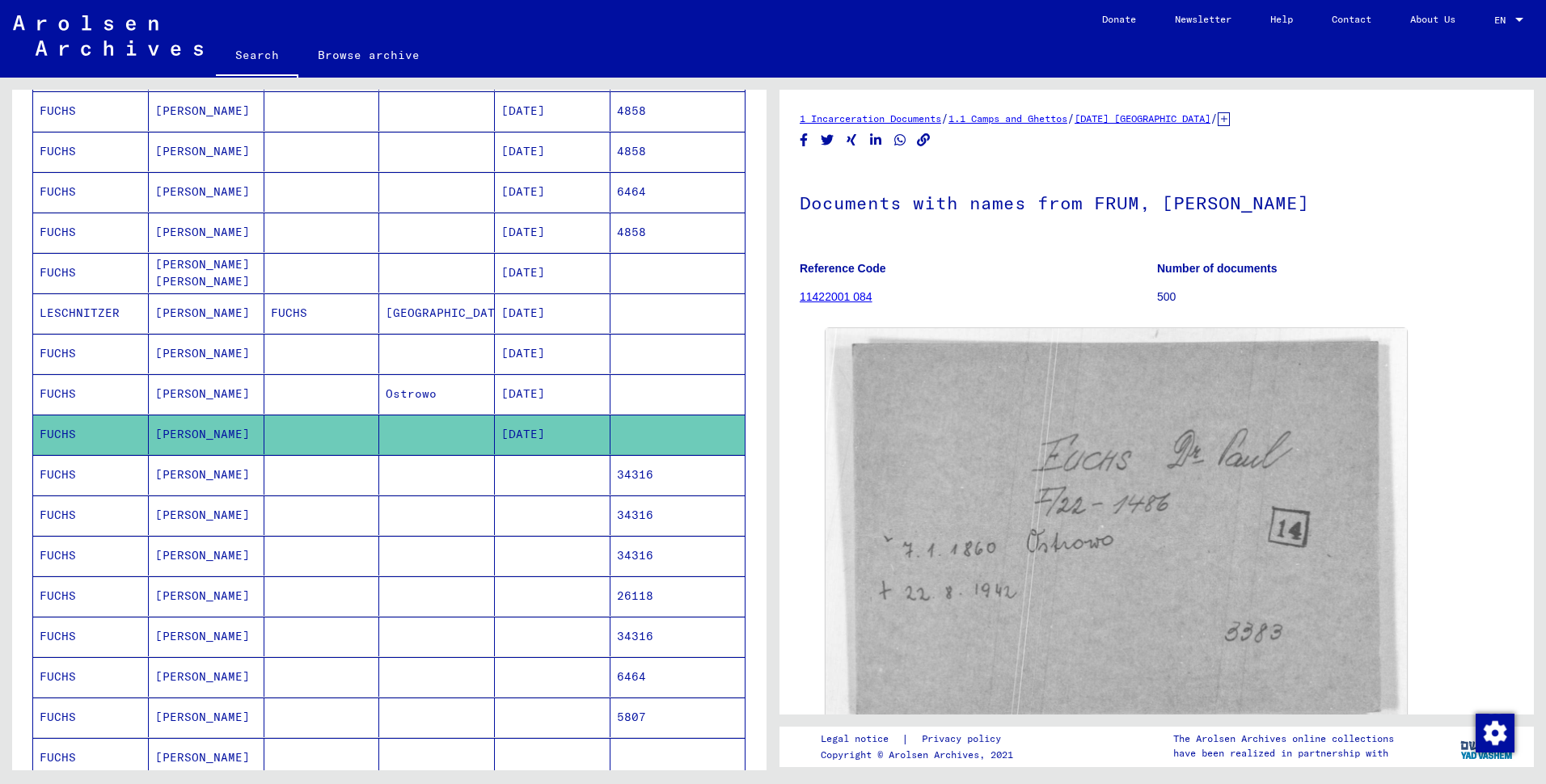
click at [503, 414] on mat-cell "[DATE]" at bounding box center [553, 394] width 116 height 39
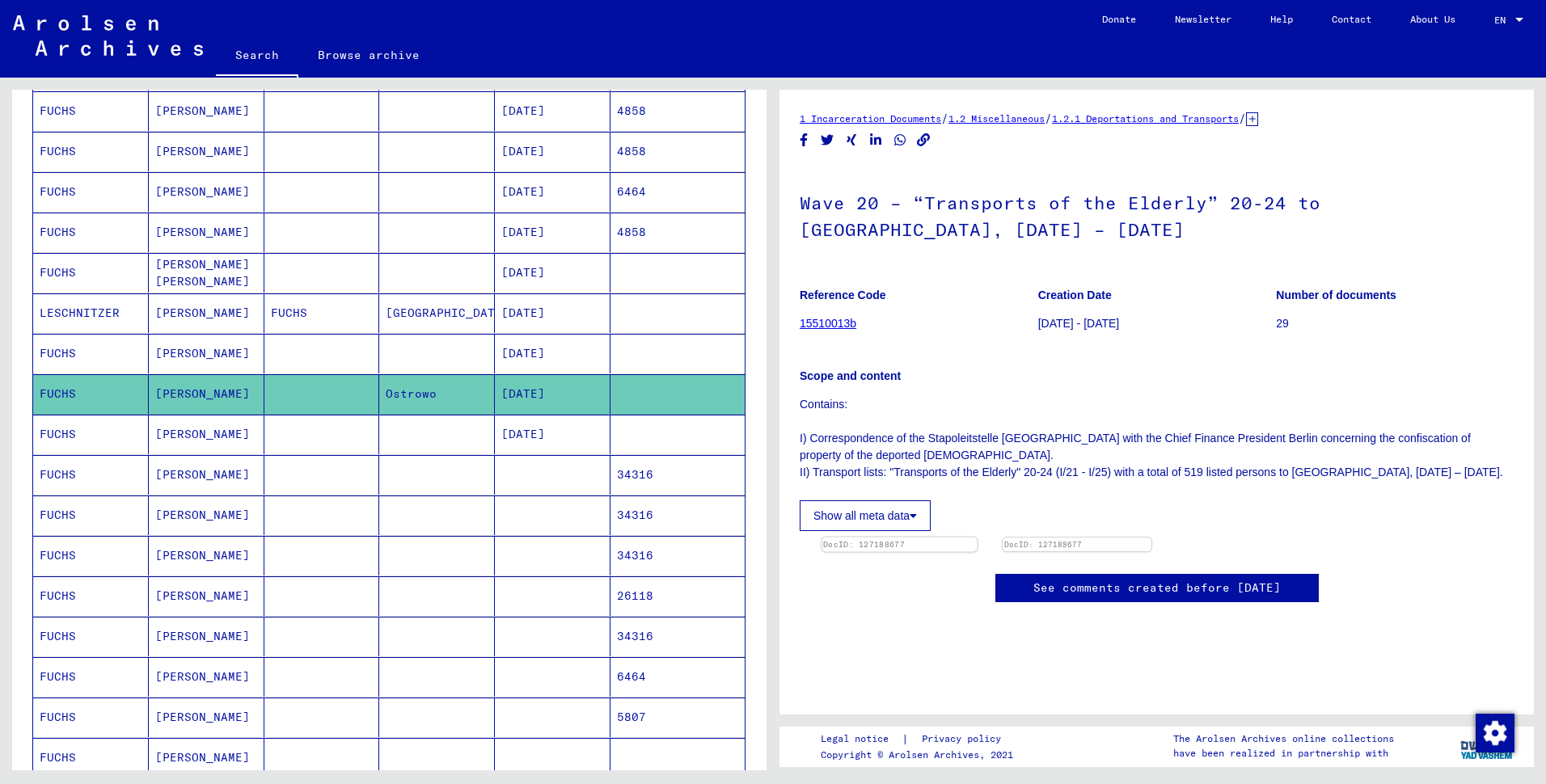
click at [976, 537] on img at bounding box center [899, 537] width 155 height 0
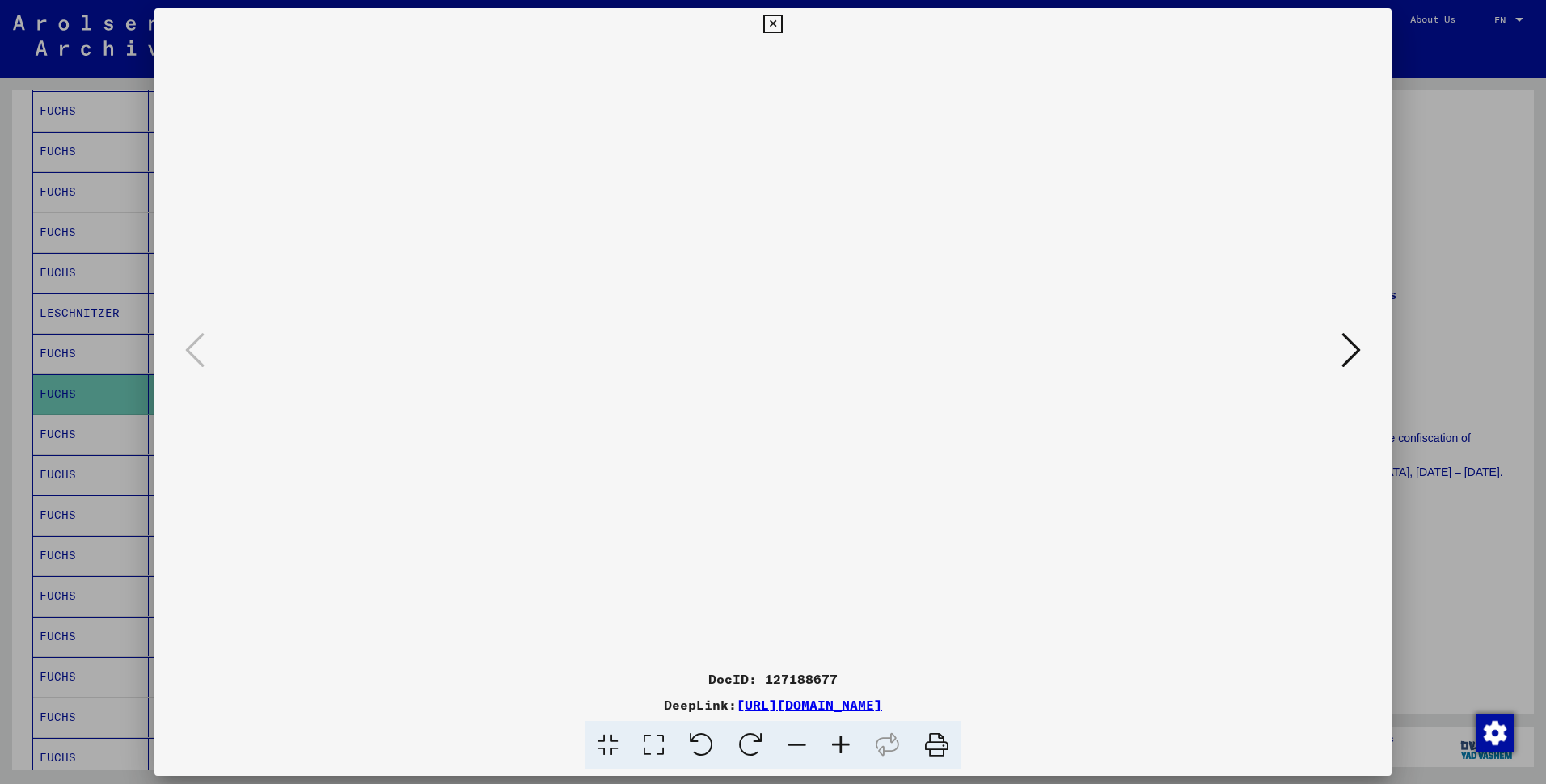
click at [856, 711] on icon at bounding box center [840, 746] width 44 height 49
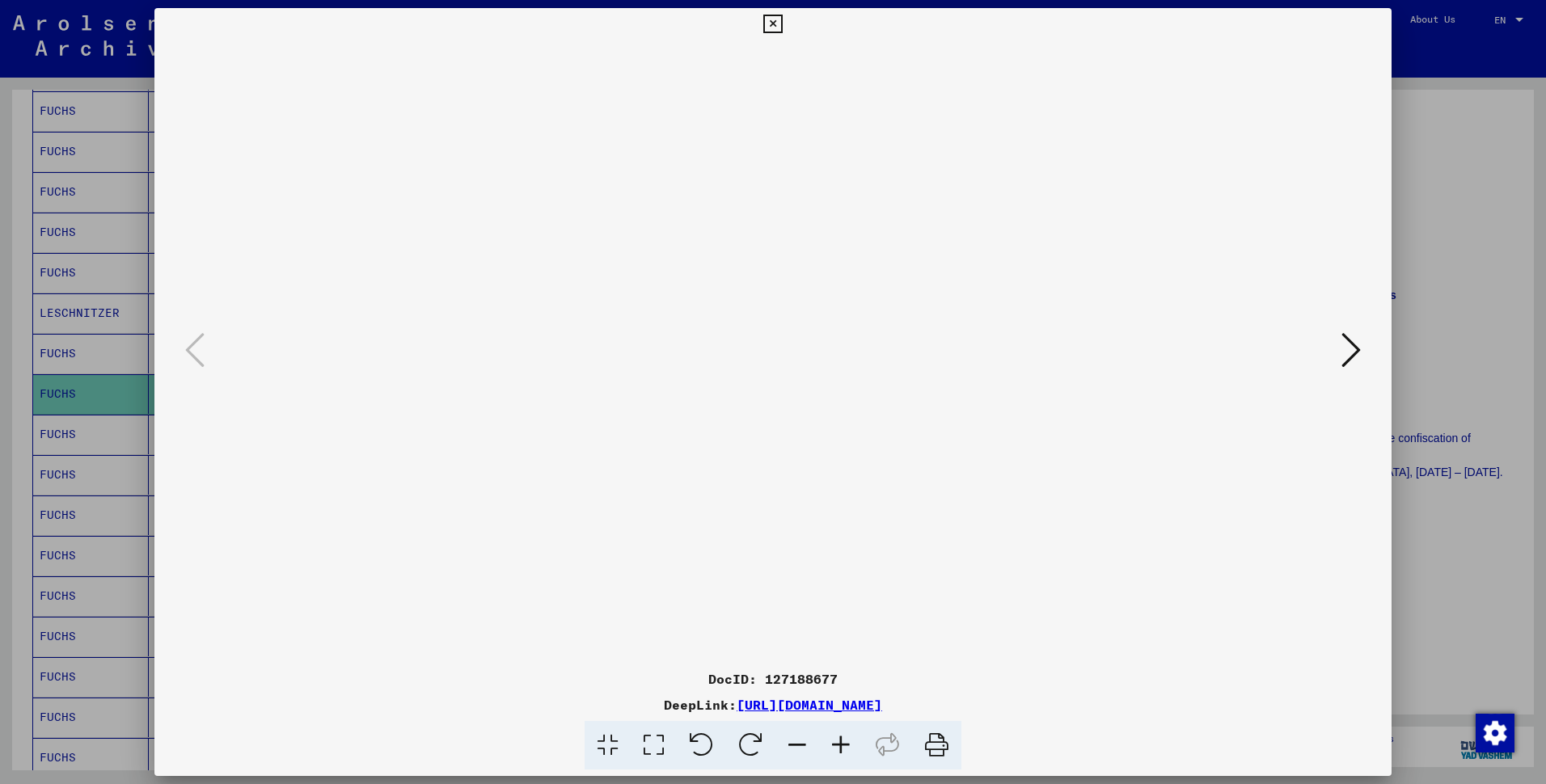
click at [856, 711] on icon at bounding box center [840, 746] width 44 height 49
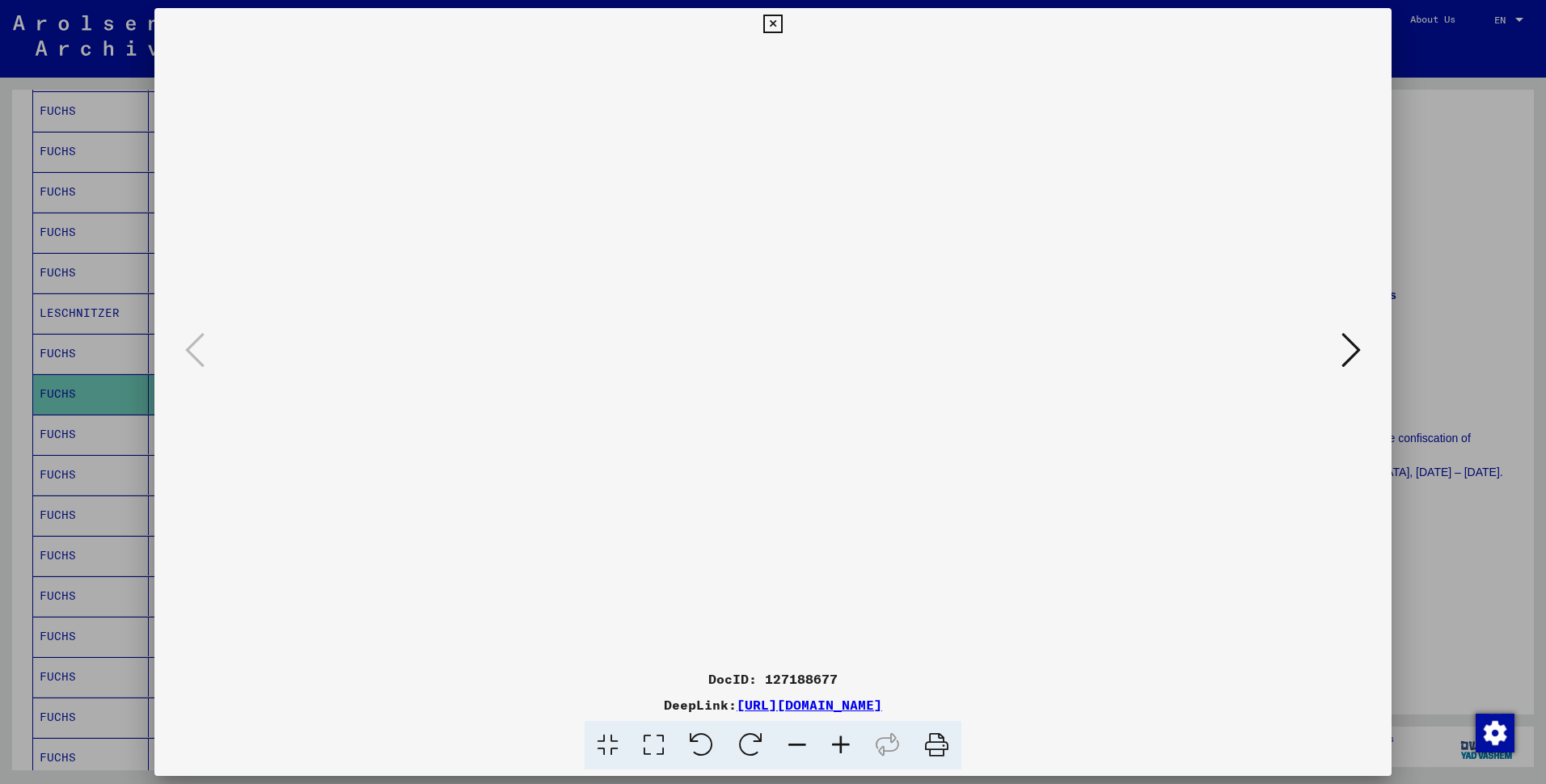
click at [856, 711] on icon at bounding box center [840, 746] width 44 height 49
drag, startPoint x: 654, startPoint y: 560, endPoint x: 612, endPoint y: 396, distance: 169.3
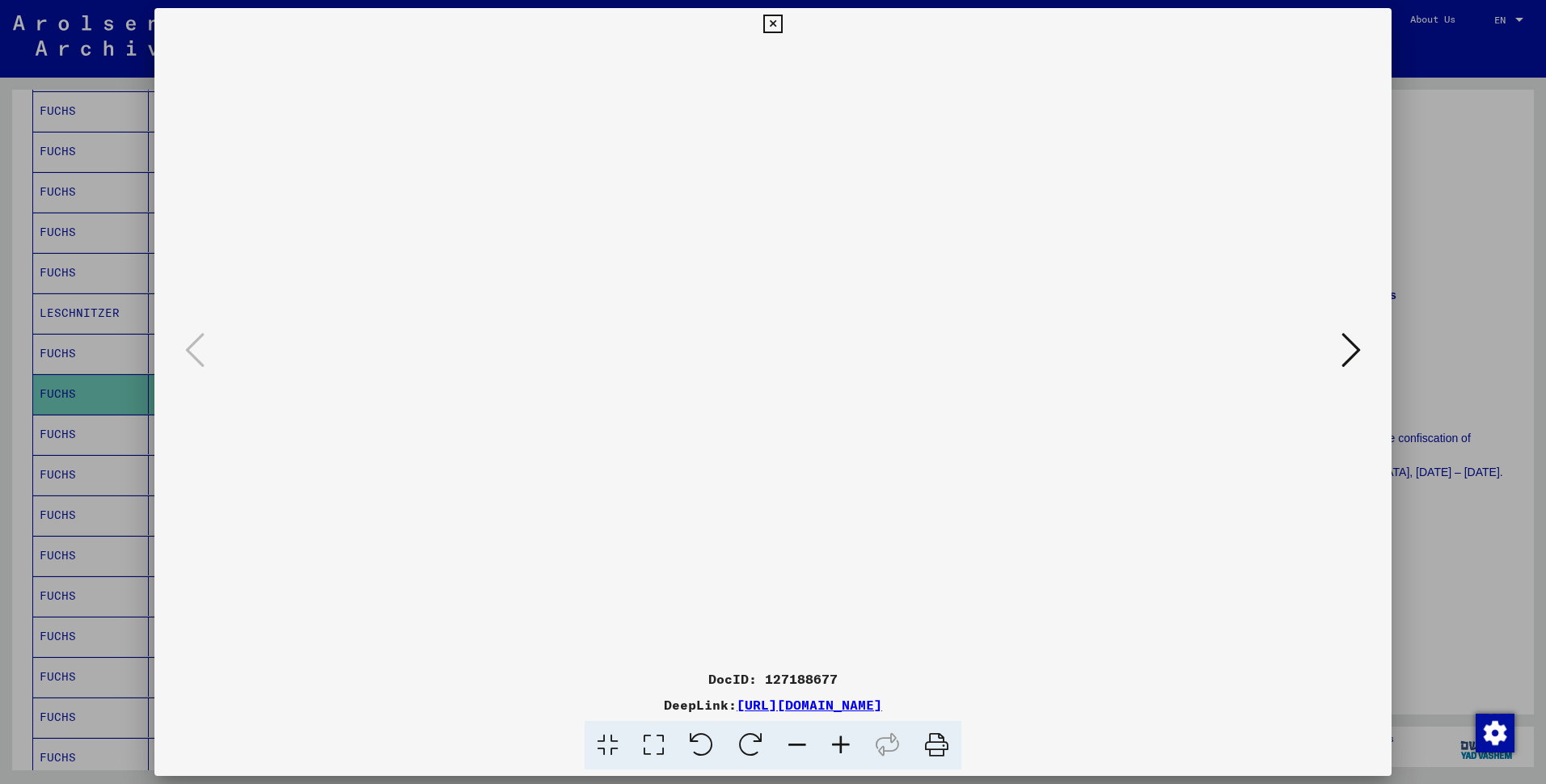
click at [773, 396] on img at bounding box center [773, 613] width 0 height 1148
drag, startPoint x: 1230, startPoint y: 473, endPoint x: 665, endPoint y: 488, distance: 565.2
click at [773, 488] on img at bounding box center [773, 613] width 0 height 1148
drag, startPoint x: 780, startPoint y: 10, endPoint x: 777, endPoint y: 20, distance: 10.4
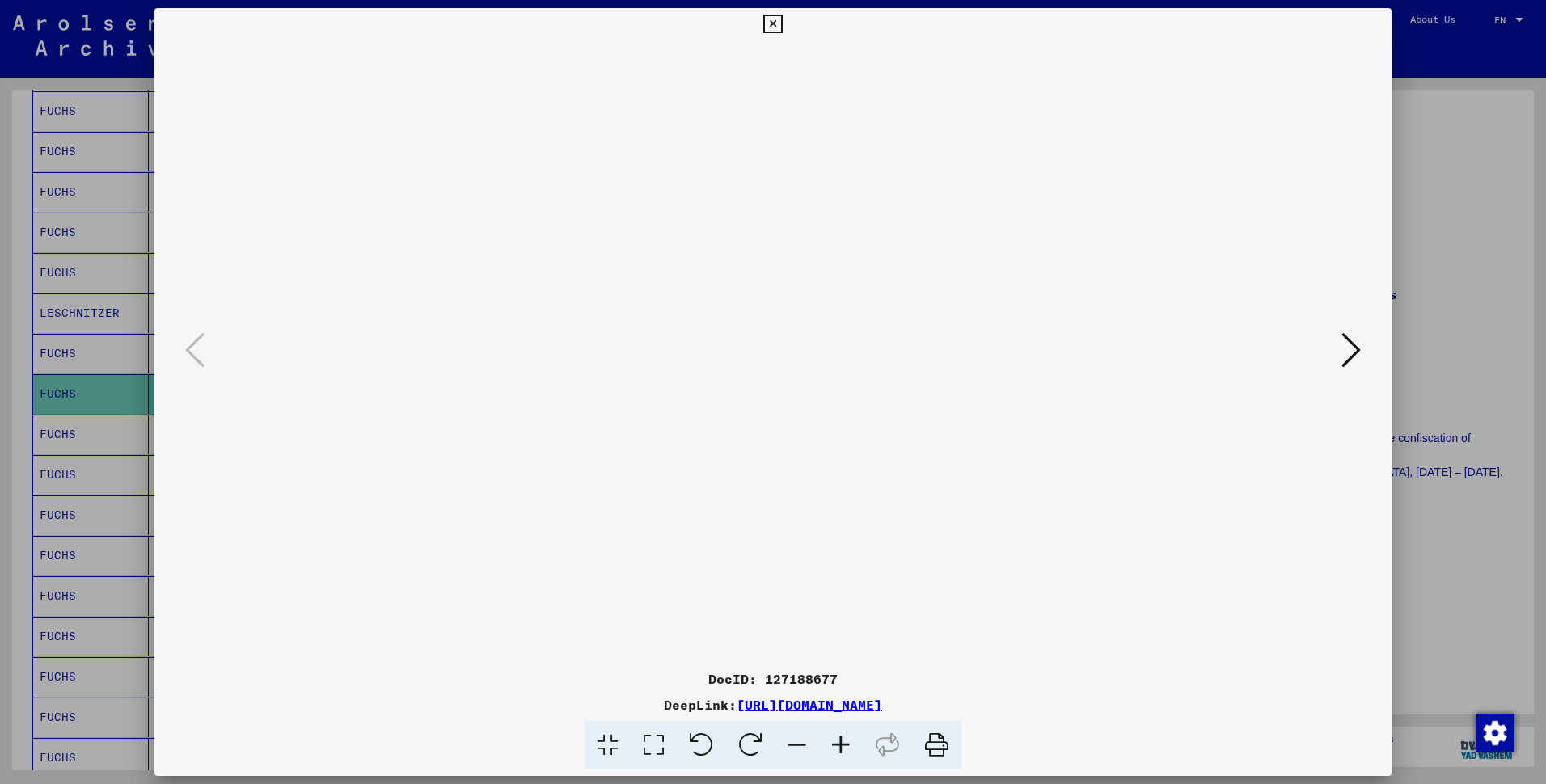
click at [777, 20] on icon at bounding box center [772, 24] width 19 height 20
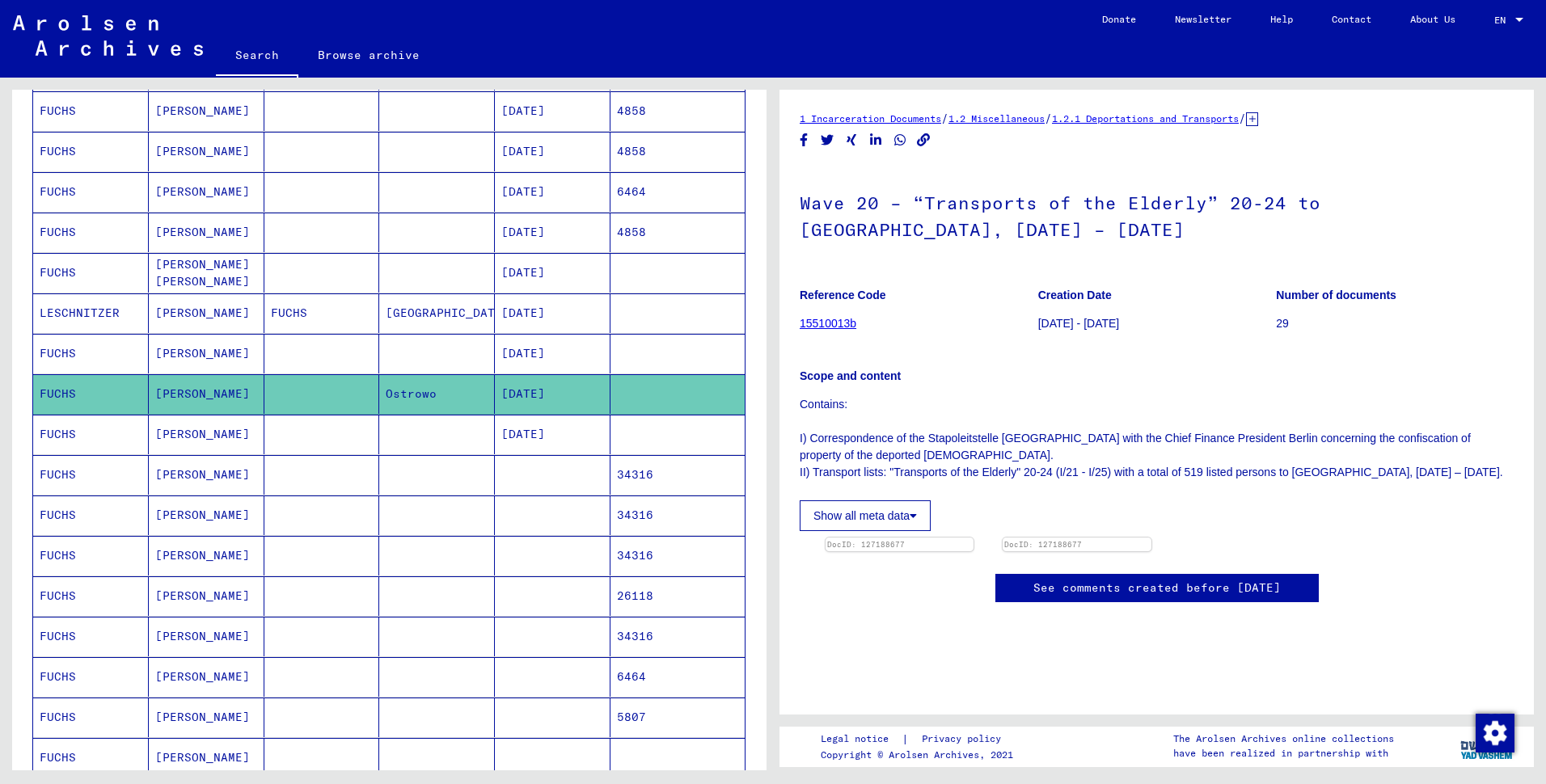
click at [499, 373] on mat-cell "[DATE]" at bounding box center [553, 354] width 116 height 39
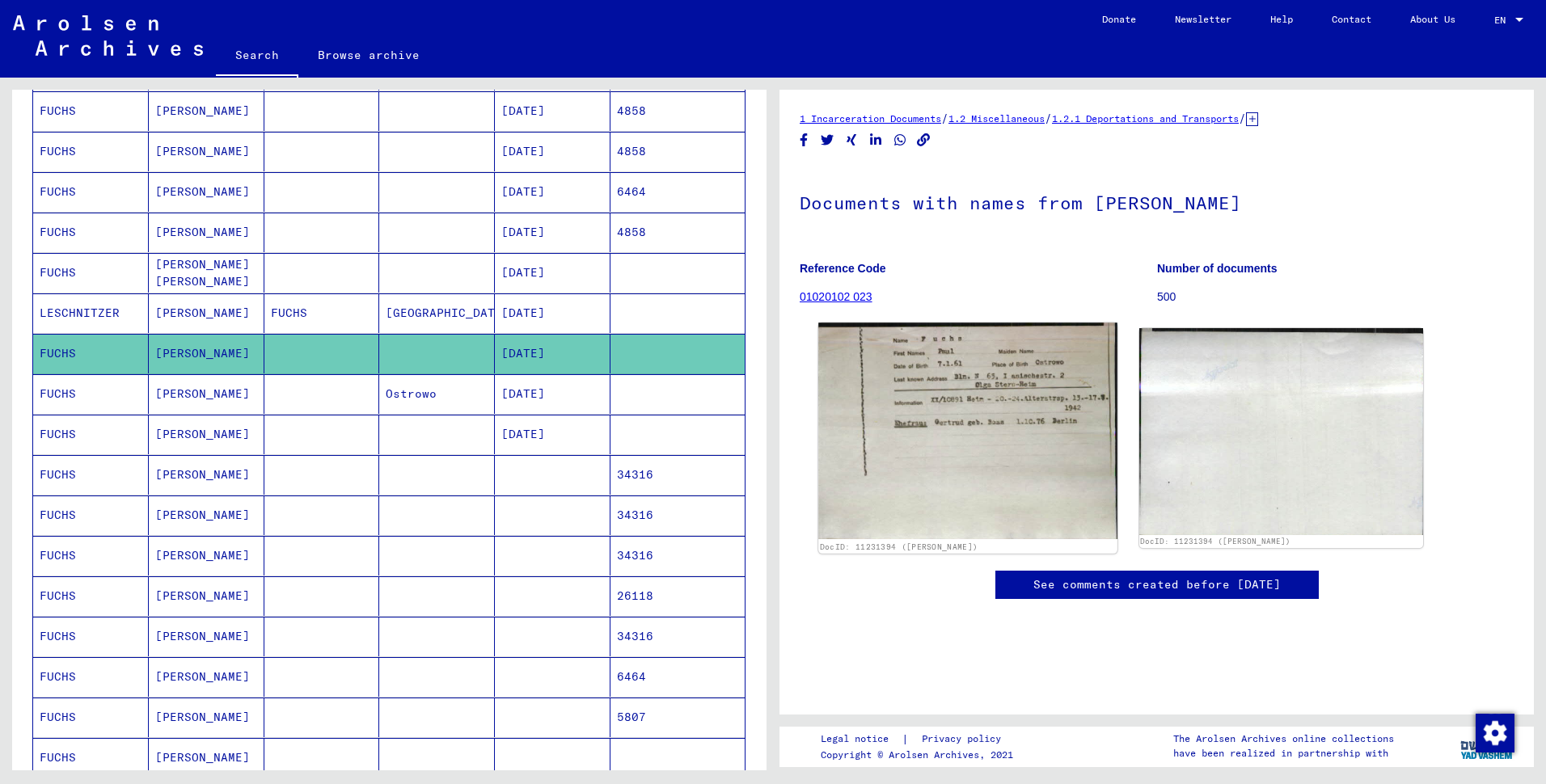
click at [961, 433] on img at bounding box center [968, 430] width 298 height 216
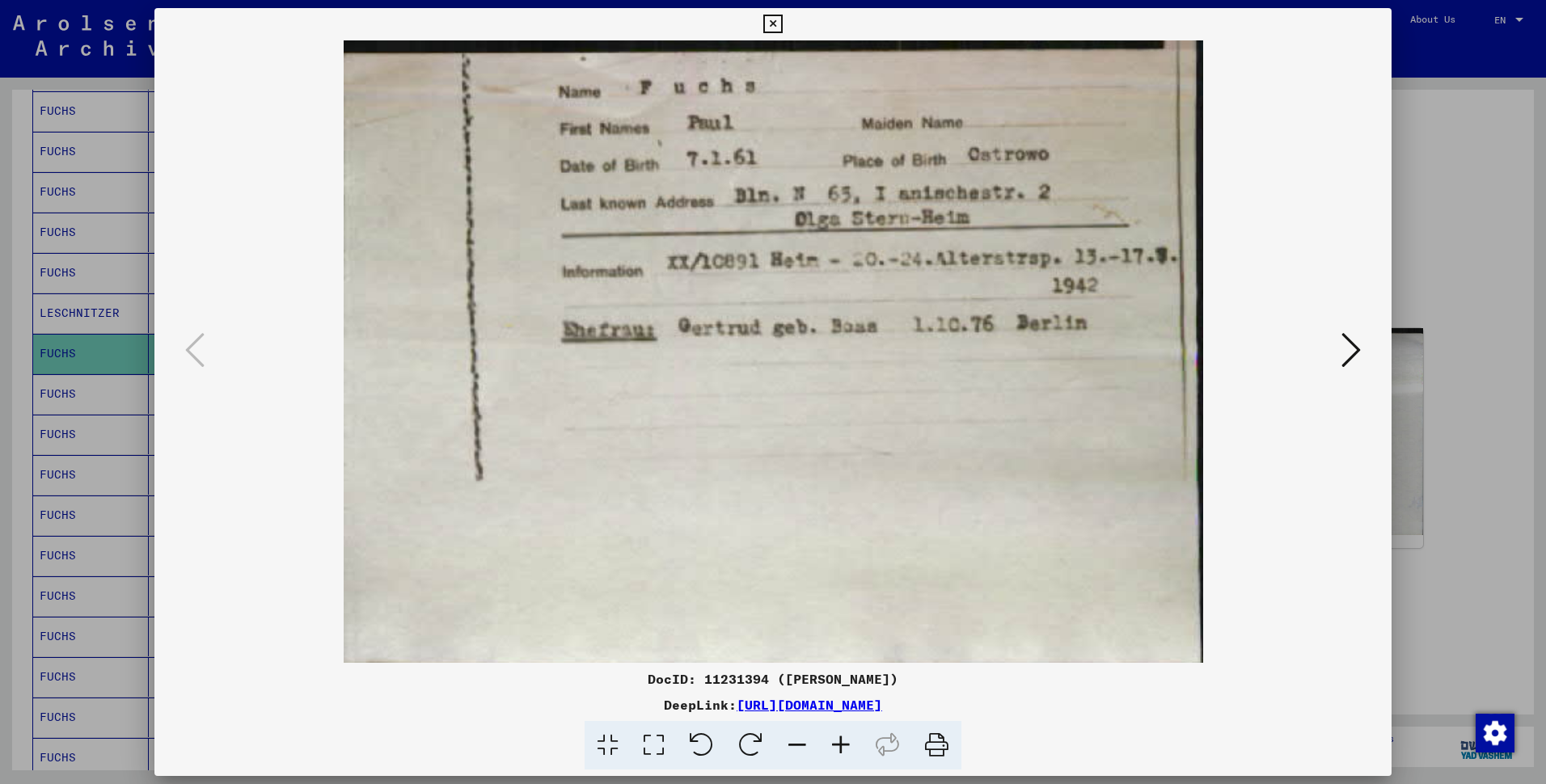
click at [961, 433] on img at bounding box center [773, 351] width 1127 height 622
click at [769, 25] on icon at bounding box center [772, 24] width 19 height 20
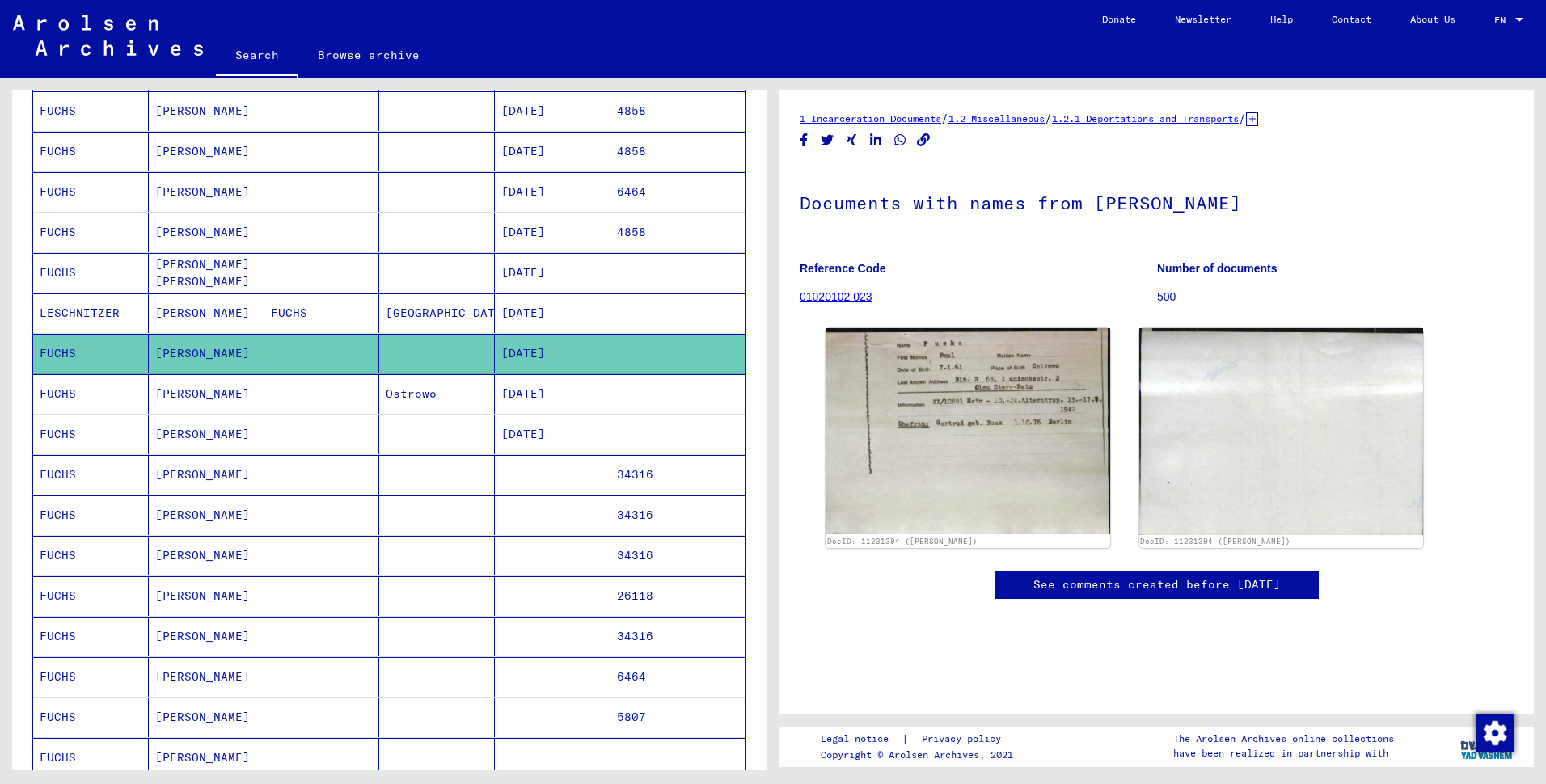
click at [59, 535] on mat-cell "FUCHS" at bounding box center [91, 514] width 116 height 39
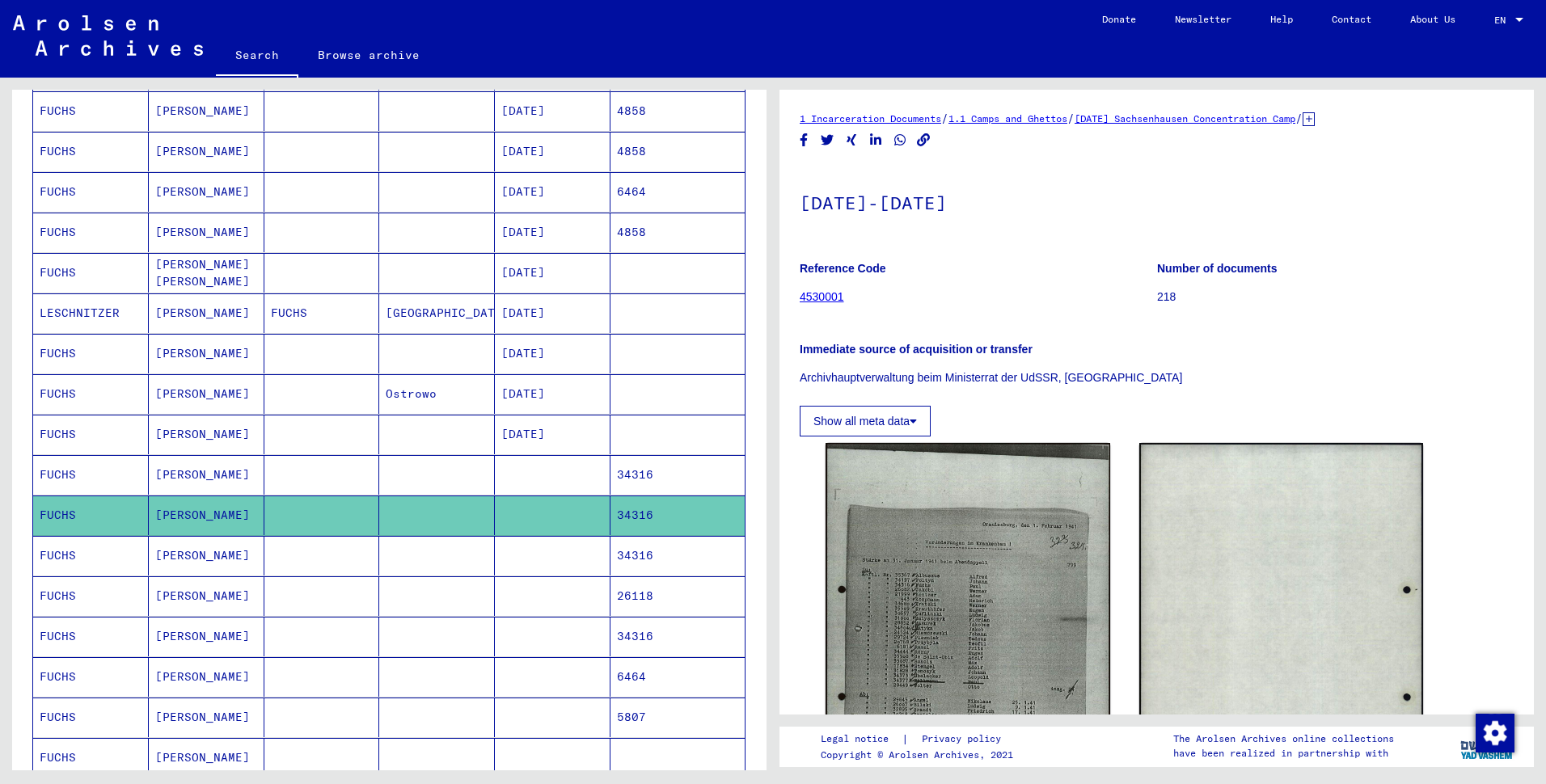
click at [611, 575] on mat-cell "34316" at bounding box center [677, 556] width 134 height 39
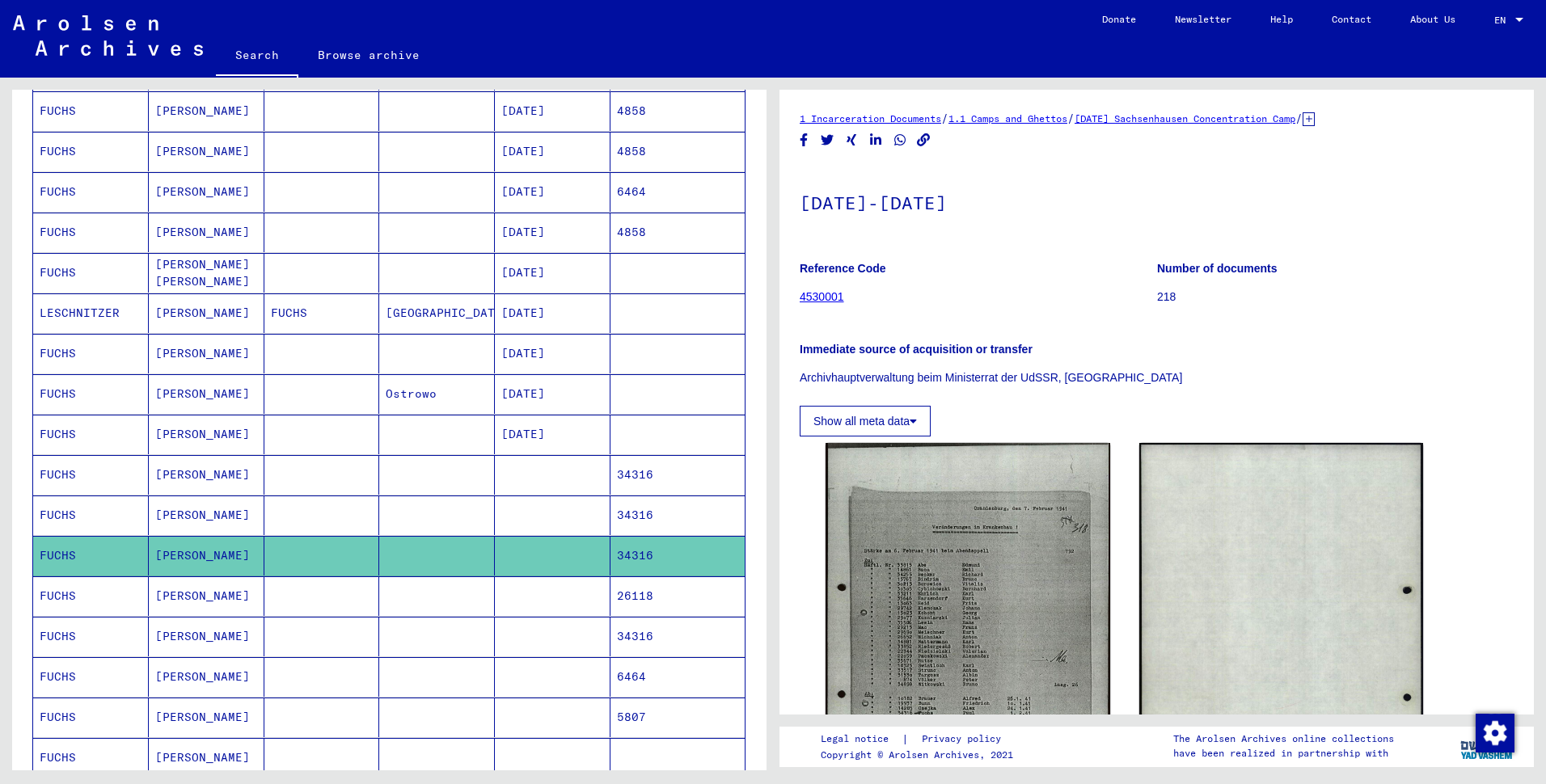
click at [539, 615] on mat-cell at bounding box center [553, 596] width 116 height 39
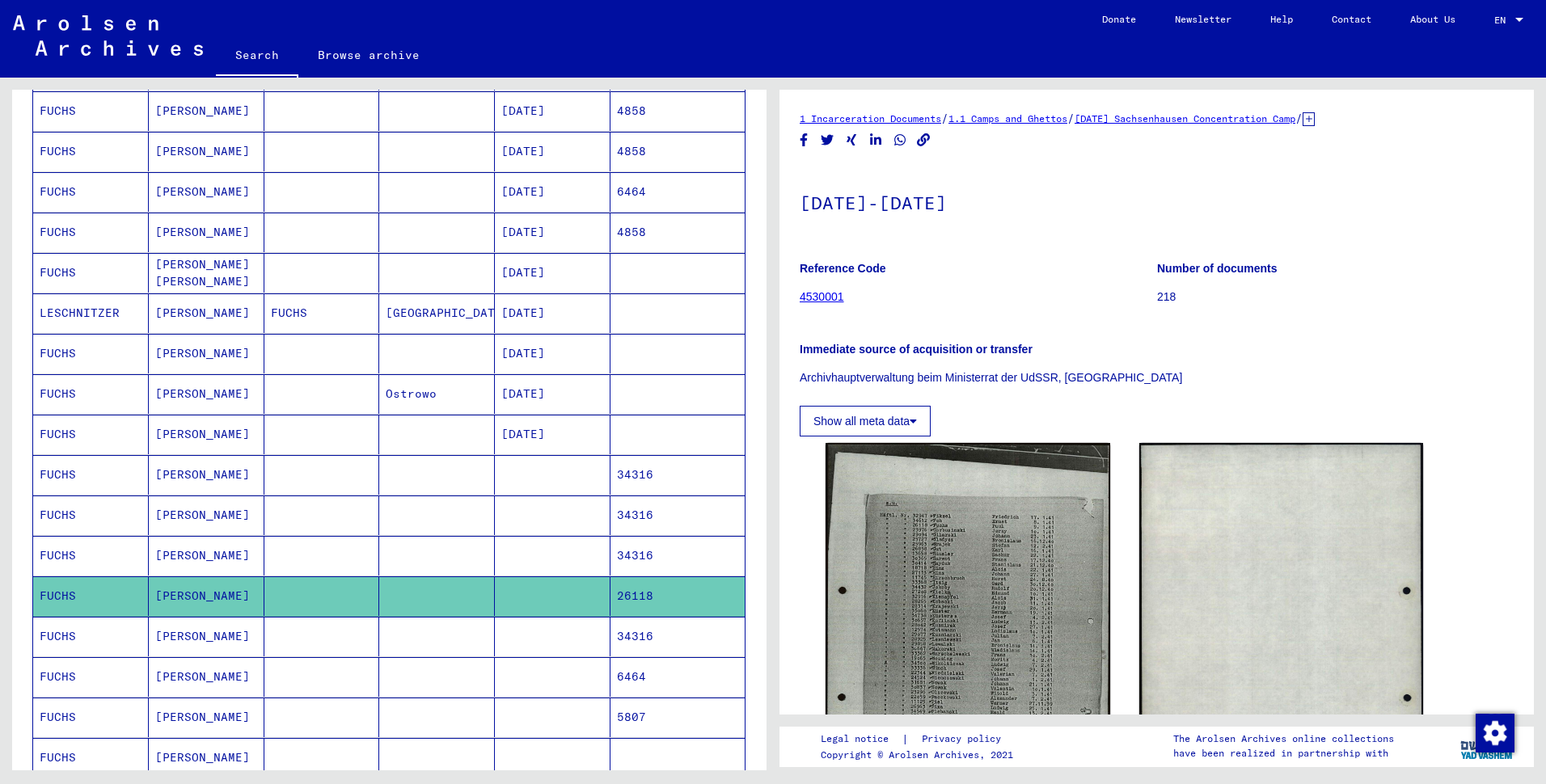
click at [533, 657] on mat-cell at bounding box center [553, 636] width 116 height 39
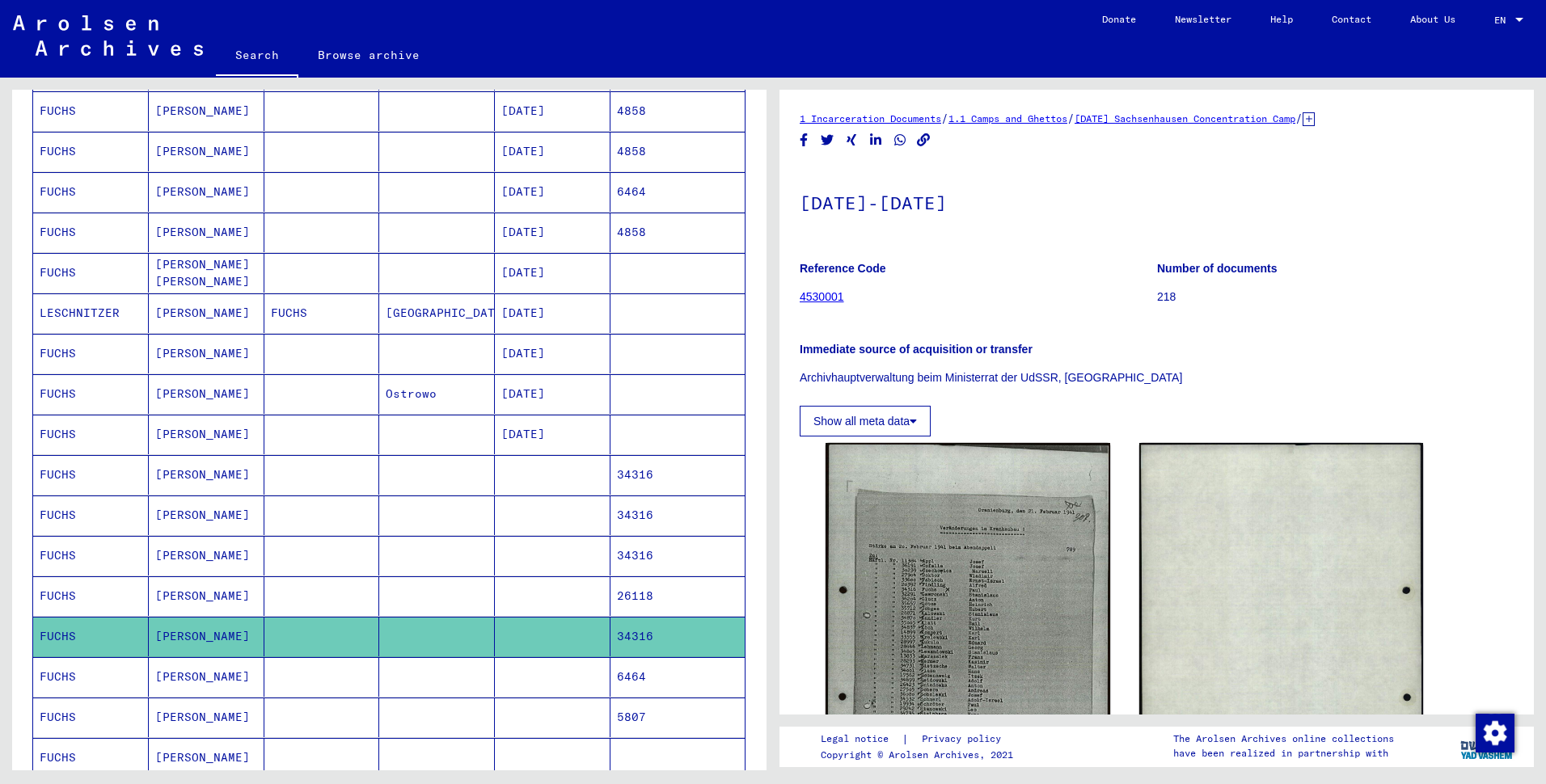
click at [524, 697] on mat-cell at bounding box center [553, 676] width 116 height 39
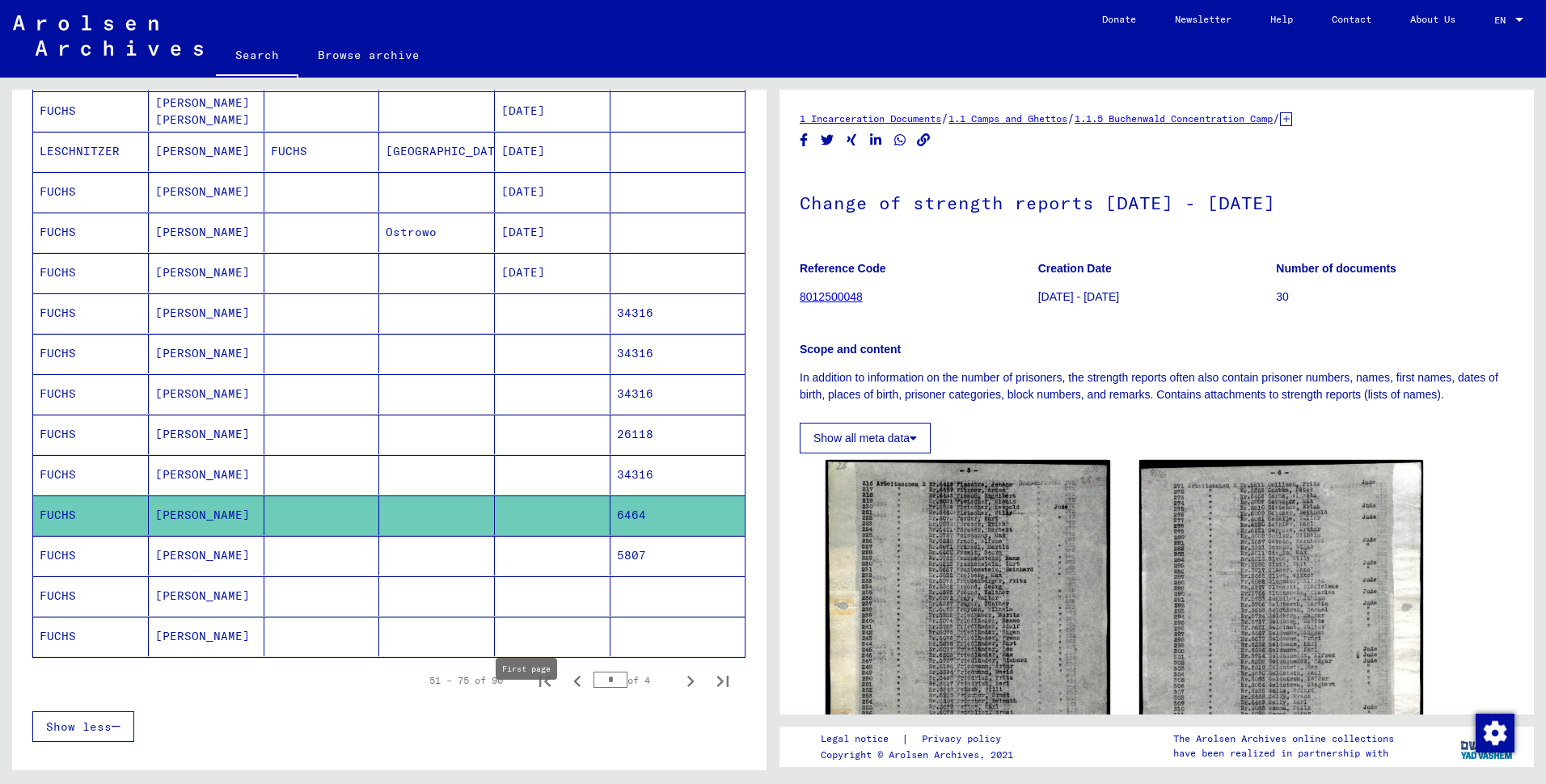
scroll to position [761, 0]
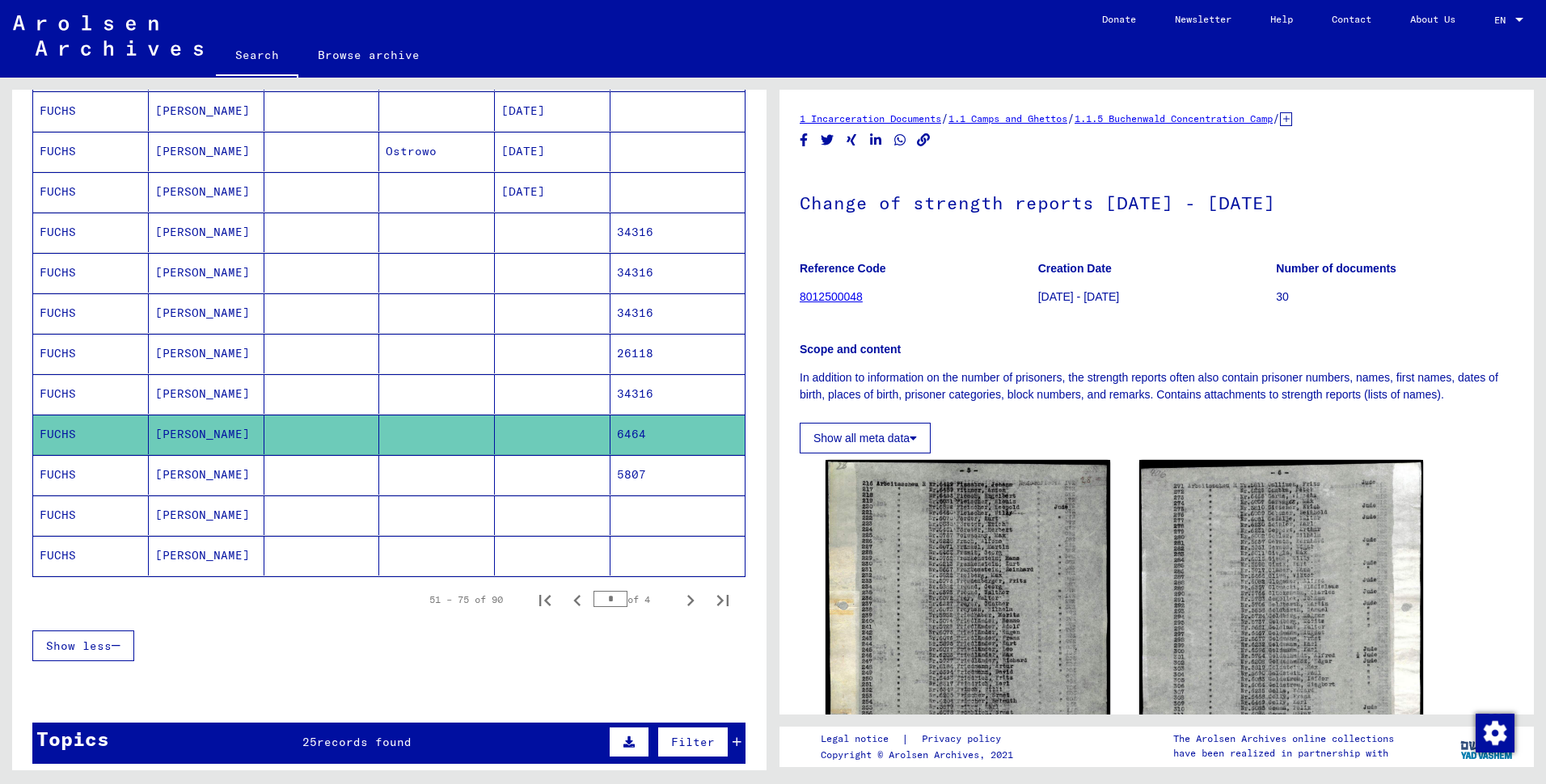
click at [519, 495] on mat-cell at bounding box center [553, 474] width 116 height 39
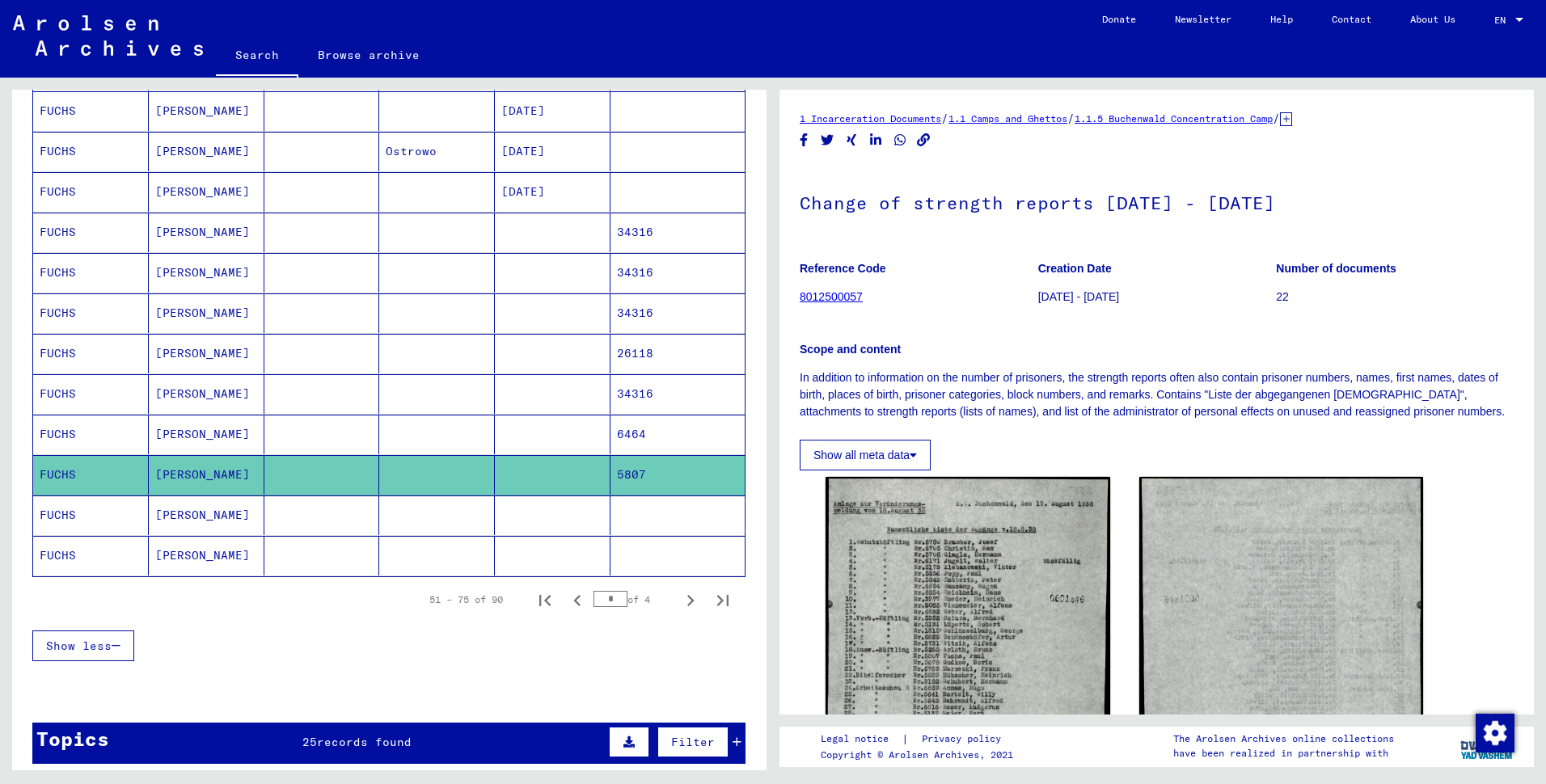
click at [495, 535] on mat-cell at bounding box center [553, 514] width 116 height 39
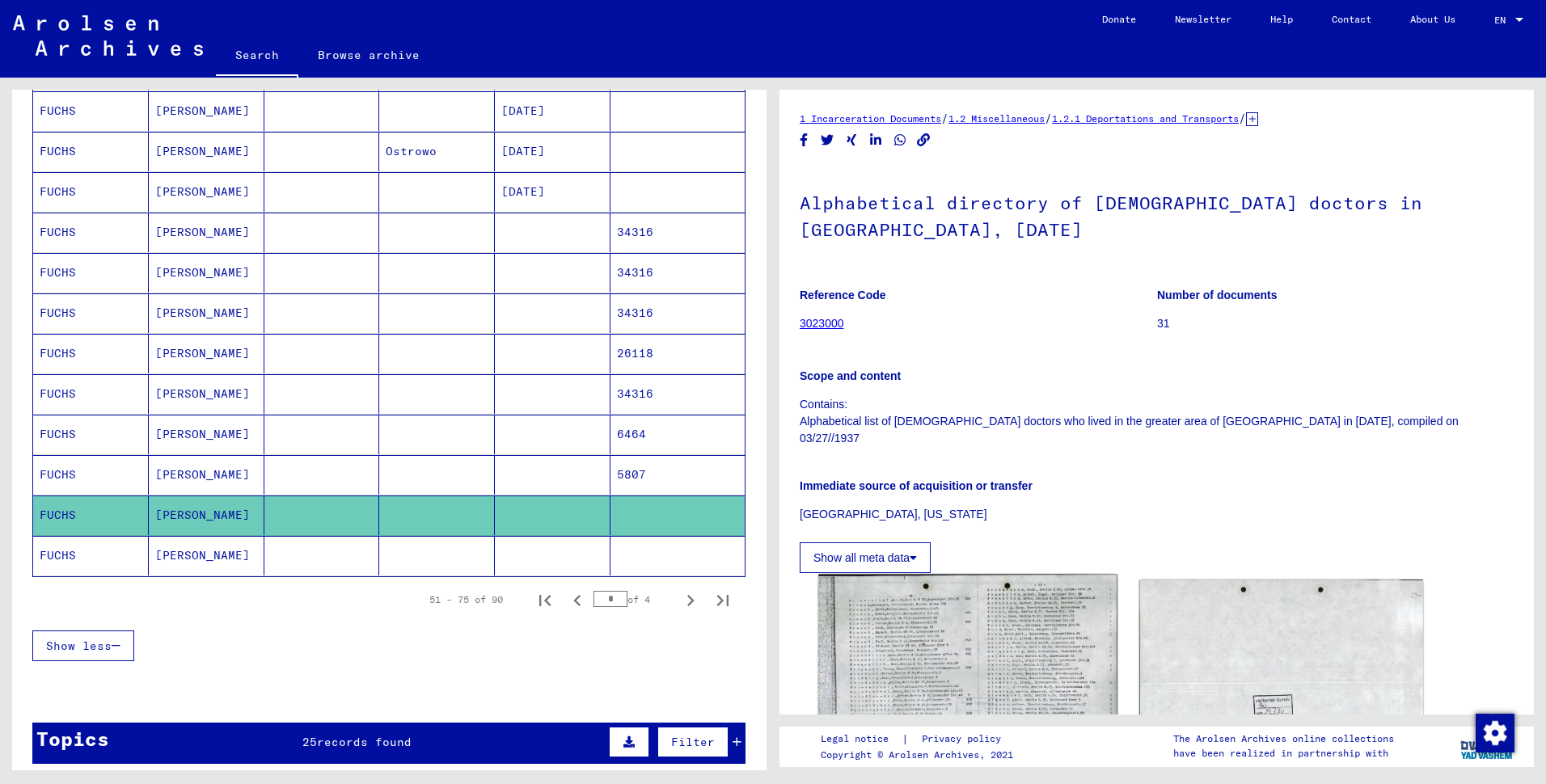
click at [979, 647] on img at bounding box center [968, 679] width 298 height 210
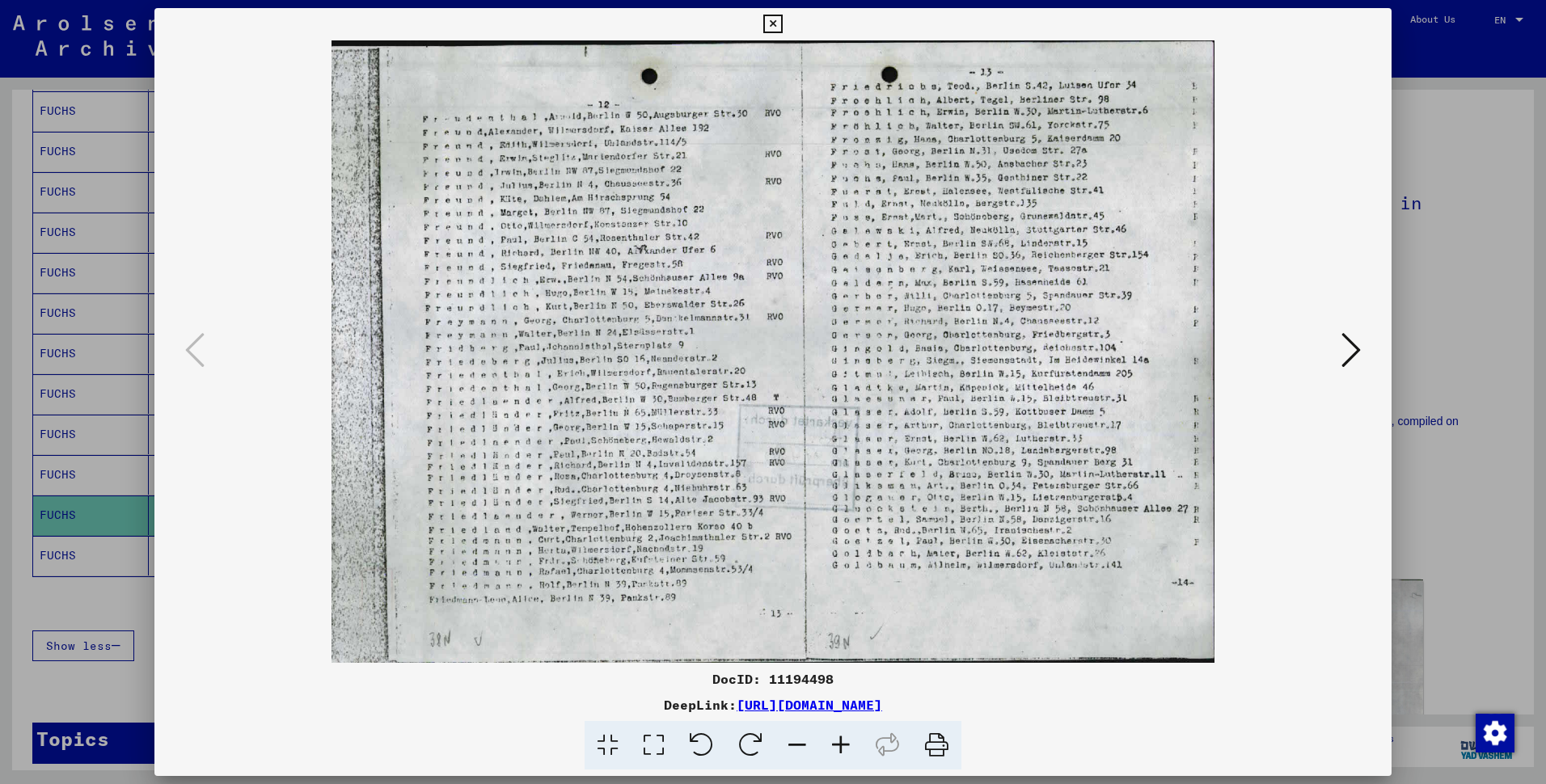
click at [979, 647] on div "DocID: 11194498 DeepLink: [URL][DOMAIN_NAME]" at bounding box center [773, 389] width 1237 height 762
click at [775, 22] on icon at bounding box center [772, 24] width 19 height 20
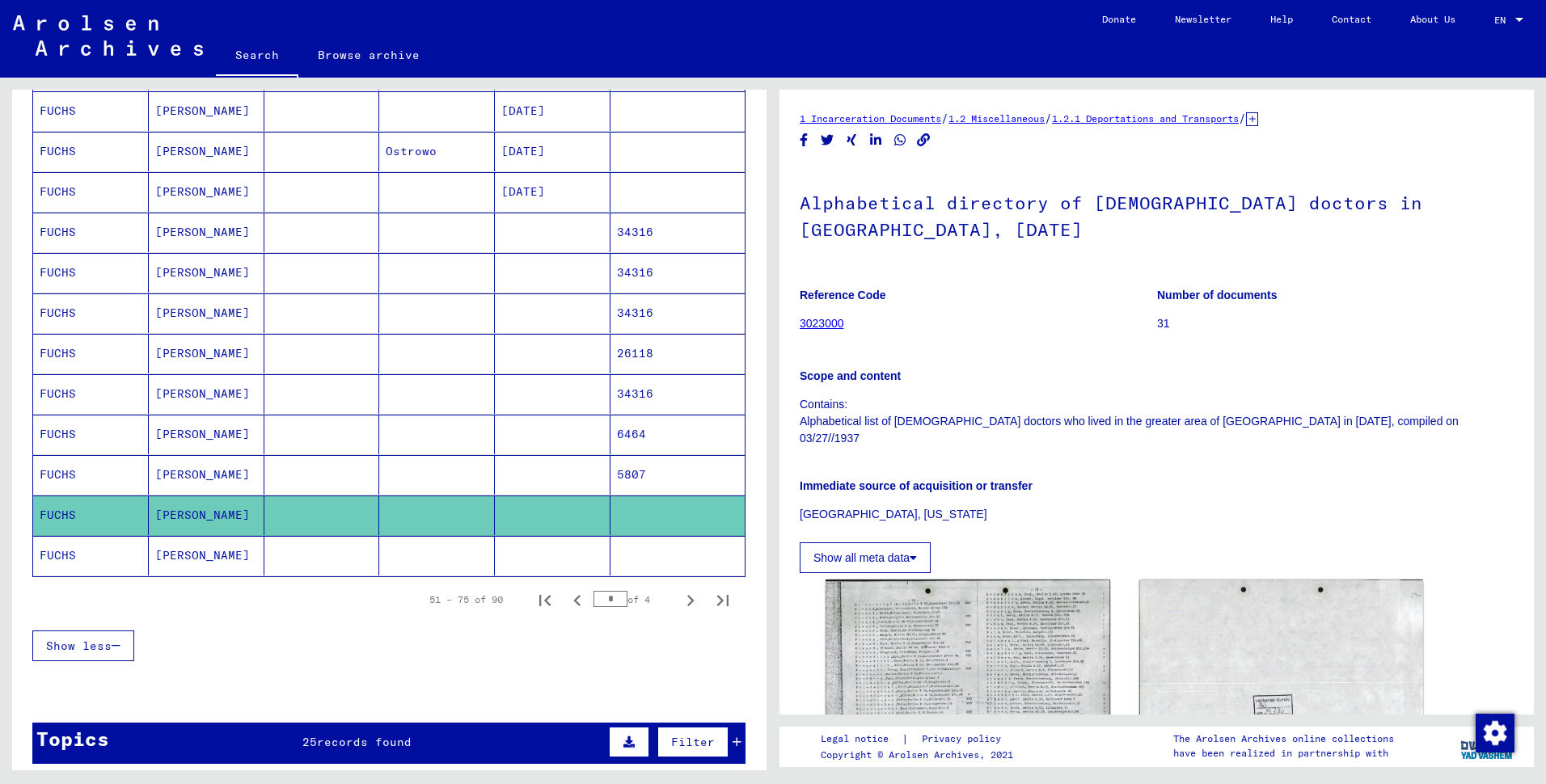
click at [183, 573] on mat-cell "[PERSON_NAME]" at bounding box center [207, 556] width 116 height 39
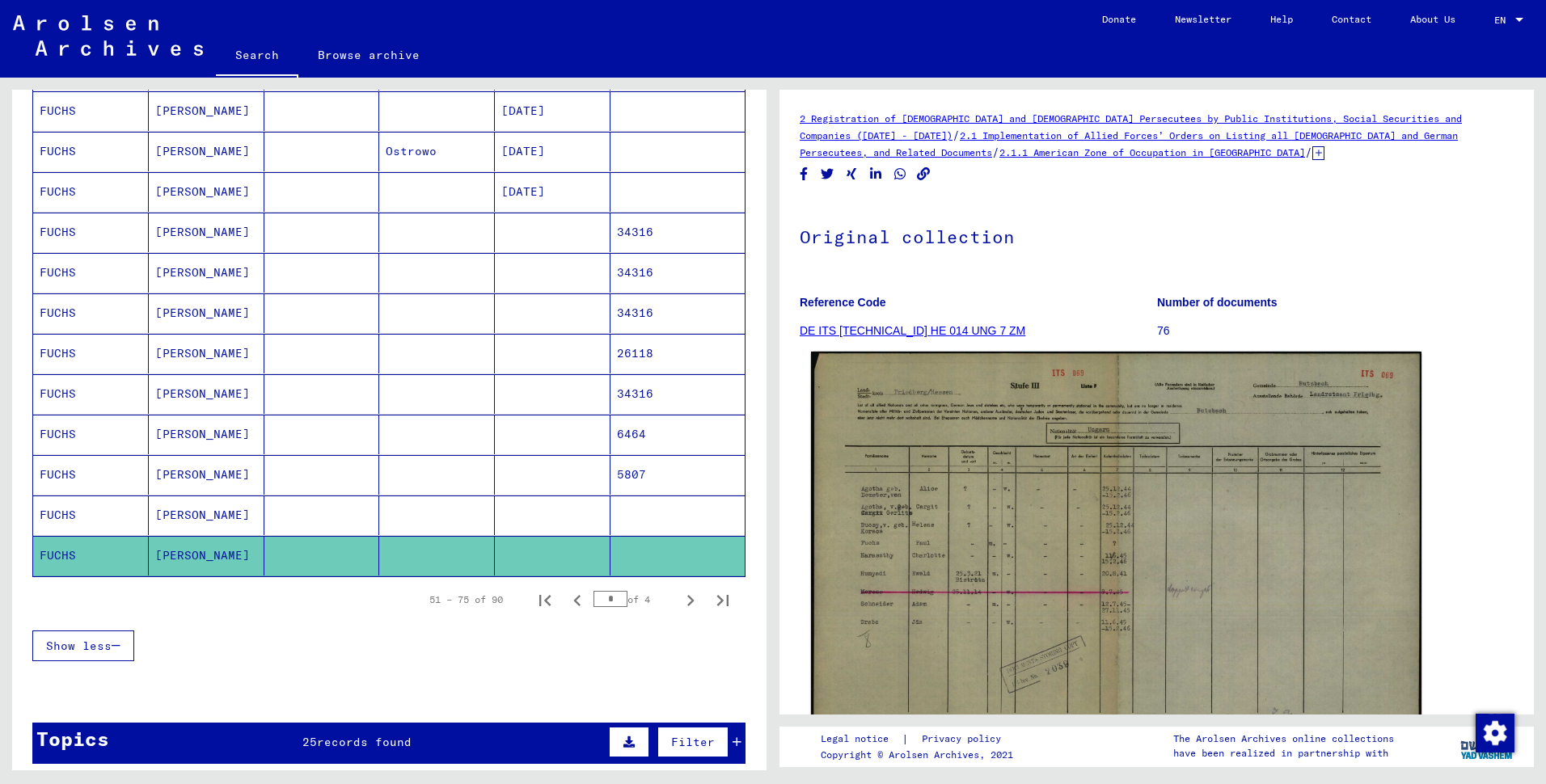
click at [926, 570] on img at bounding box center [1116, 566] width 611 height 429
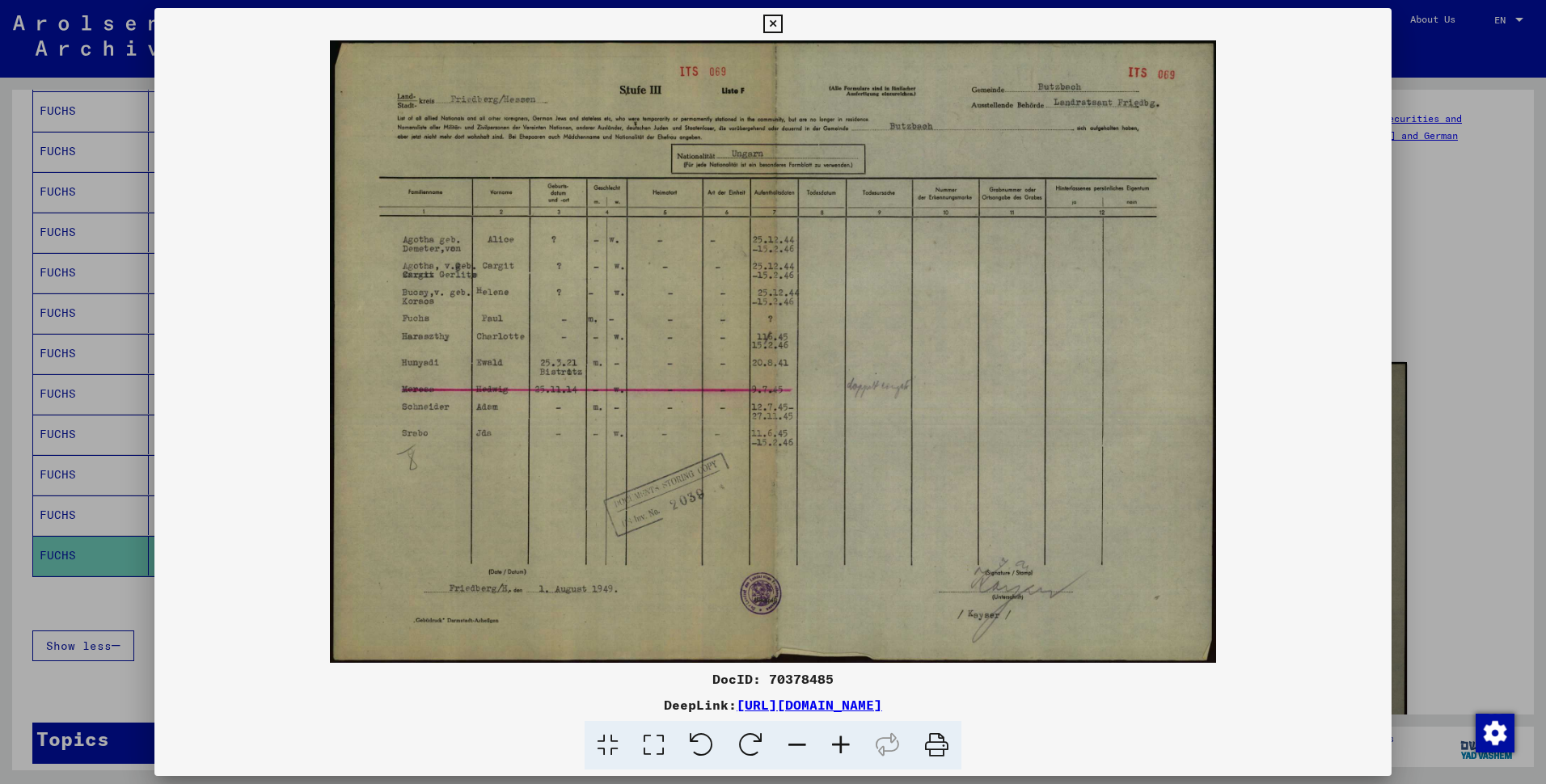
click at [856, 711] on icon at bounding box center [840, 746] width 44 height 49
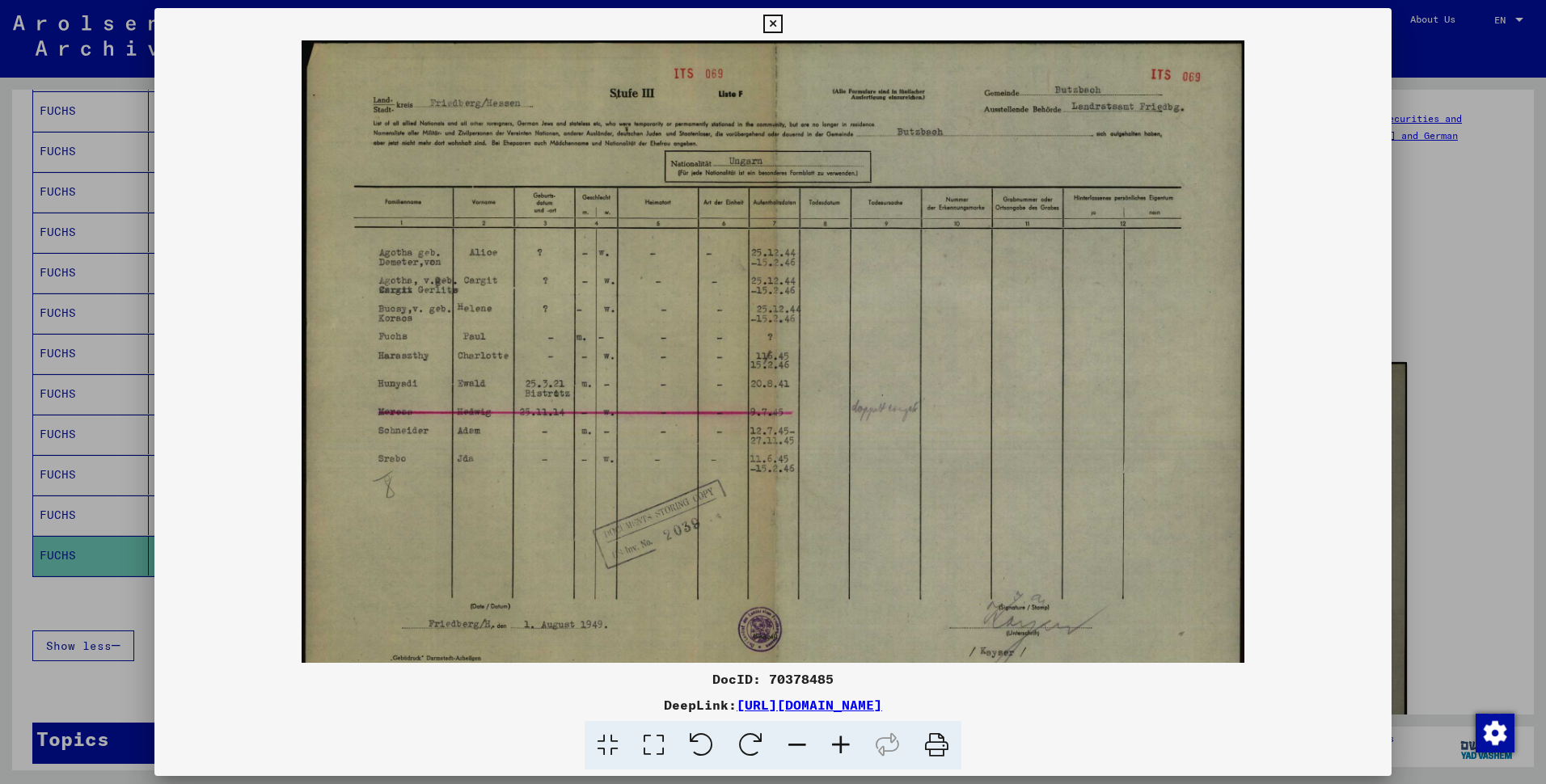
click at [856, 711] on icon at bounding box center [840, 746] width 44 height 49
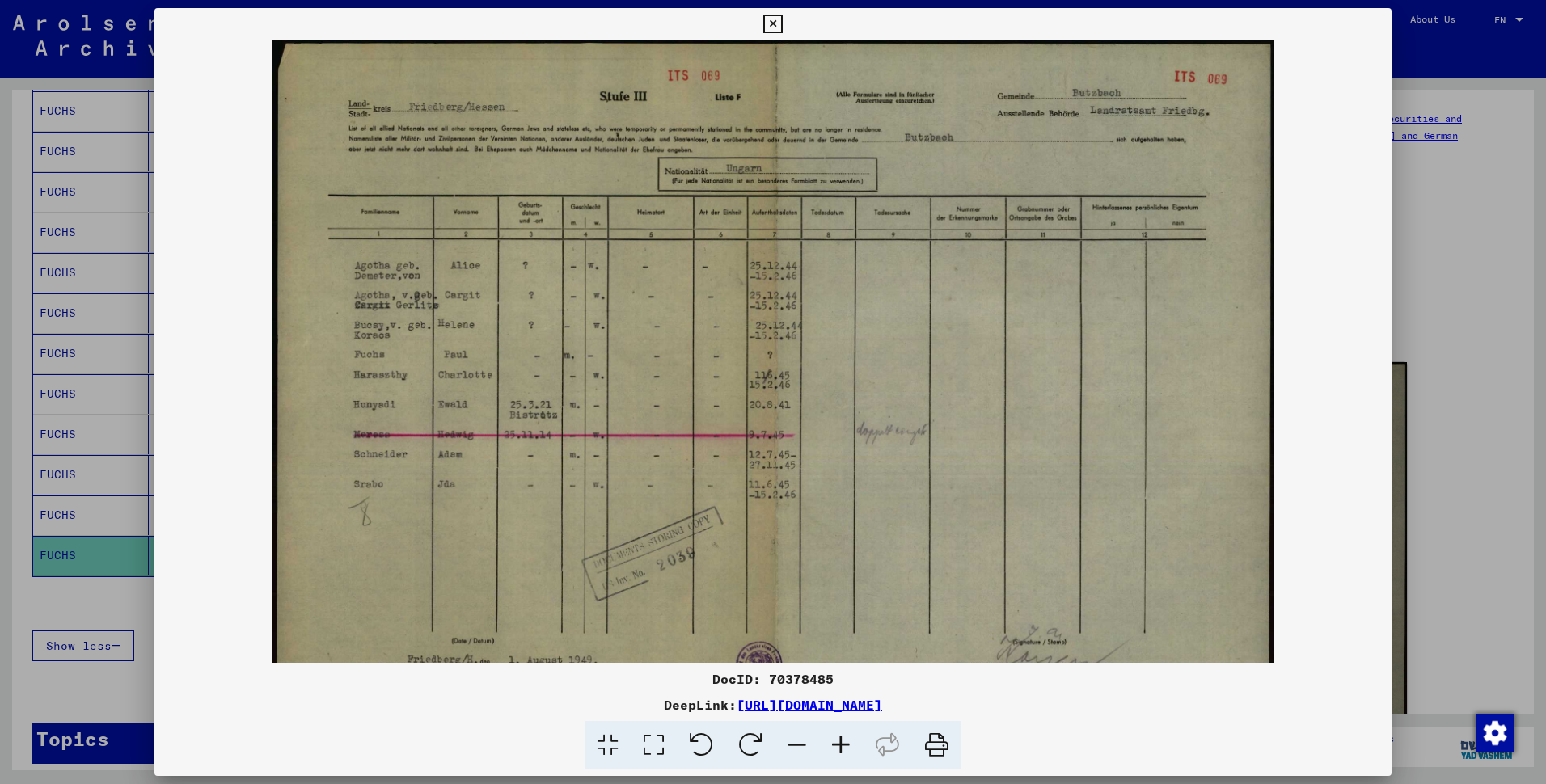
click at [856, 711] on icon at bounding box center [840, 746] width 44 height 49
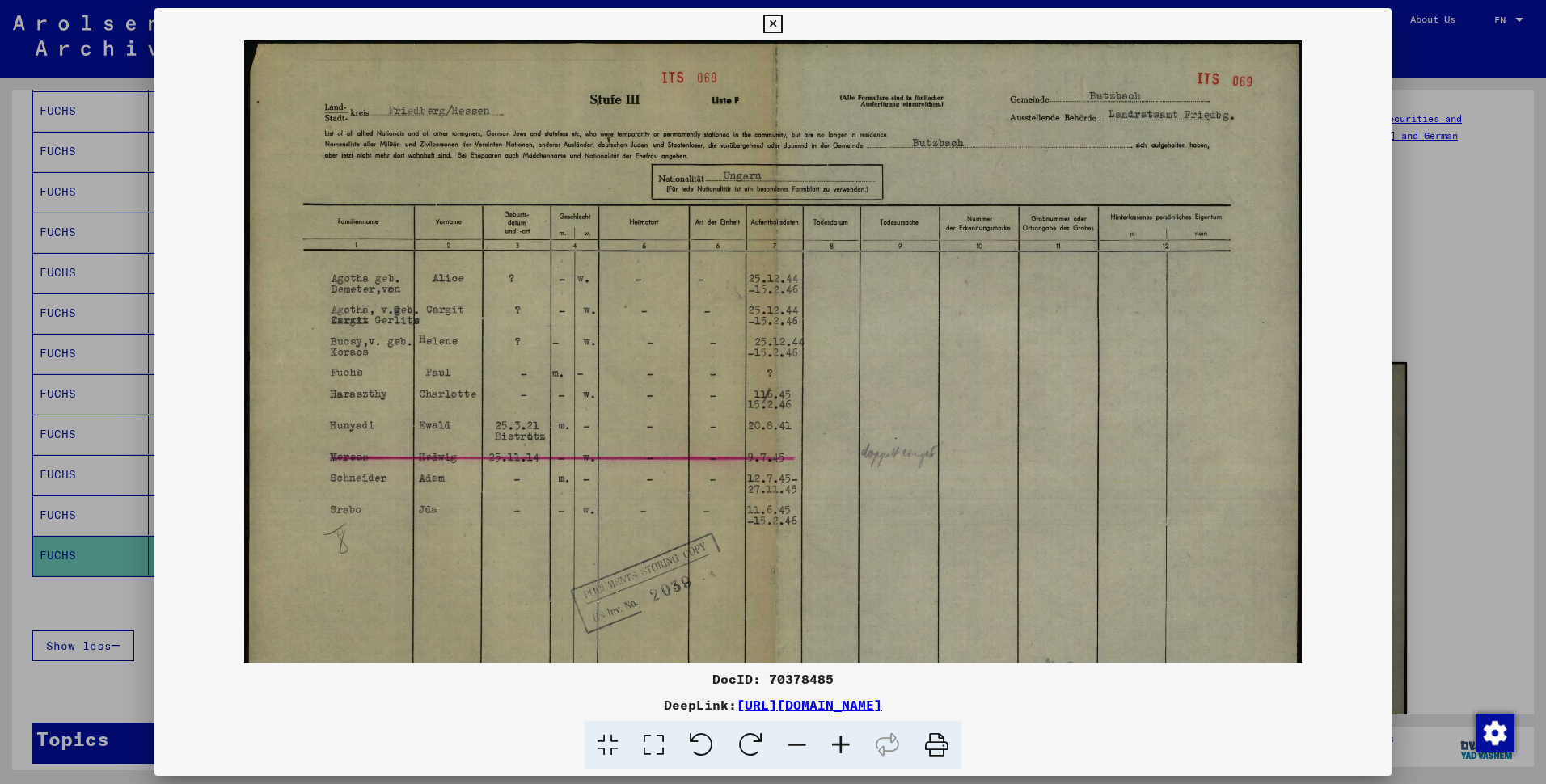
click at [856, 711] on icon at bounding box center [840, 746] width 44 height 49
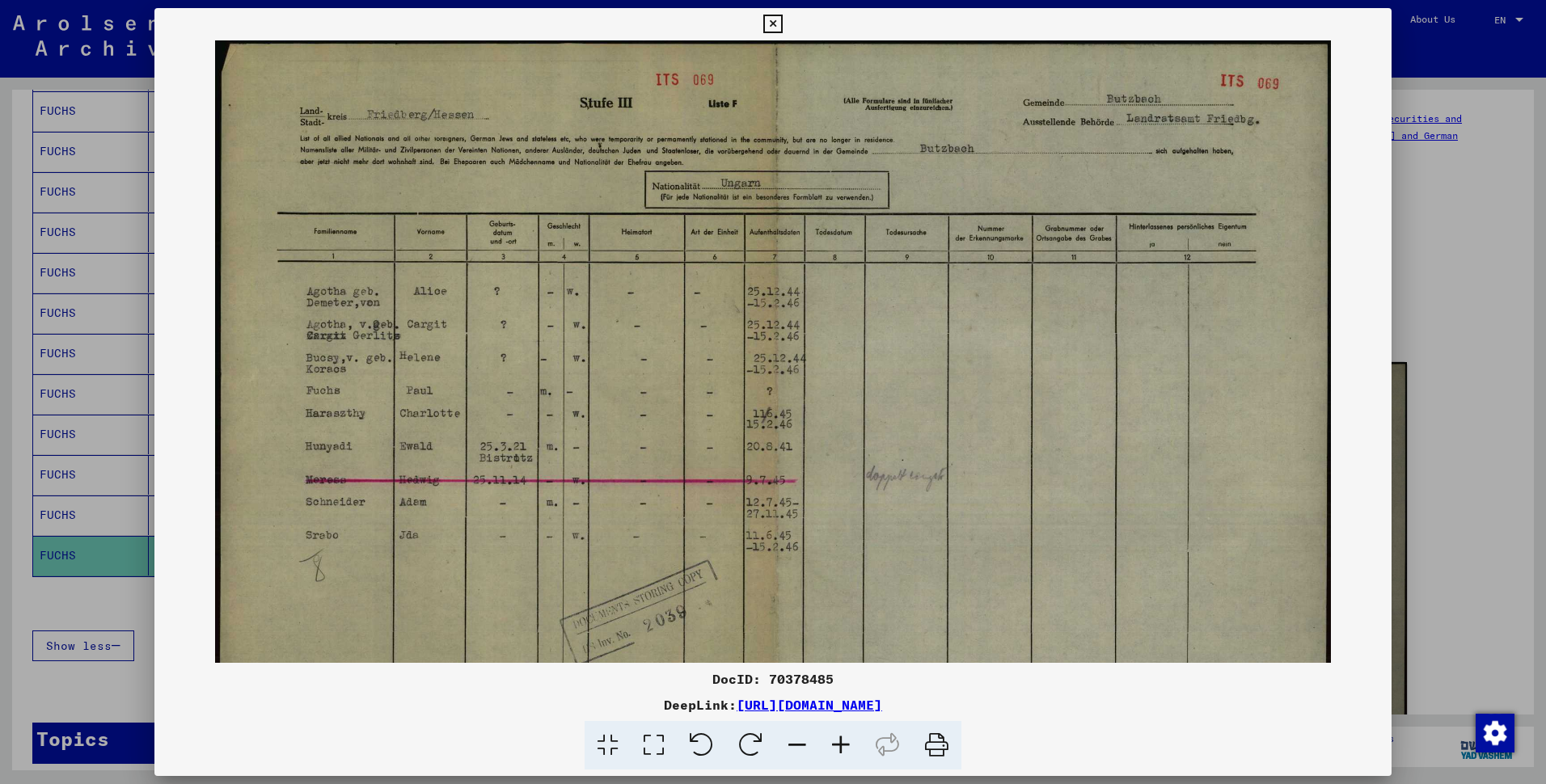
click at [856, 711] on icon at bounding box center [840, 746] width 44 height 49
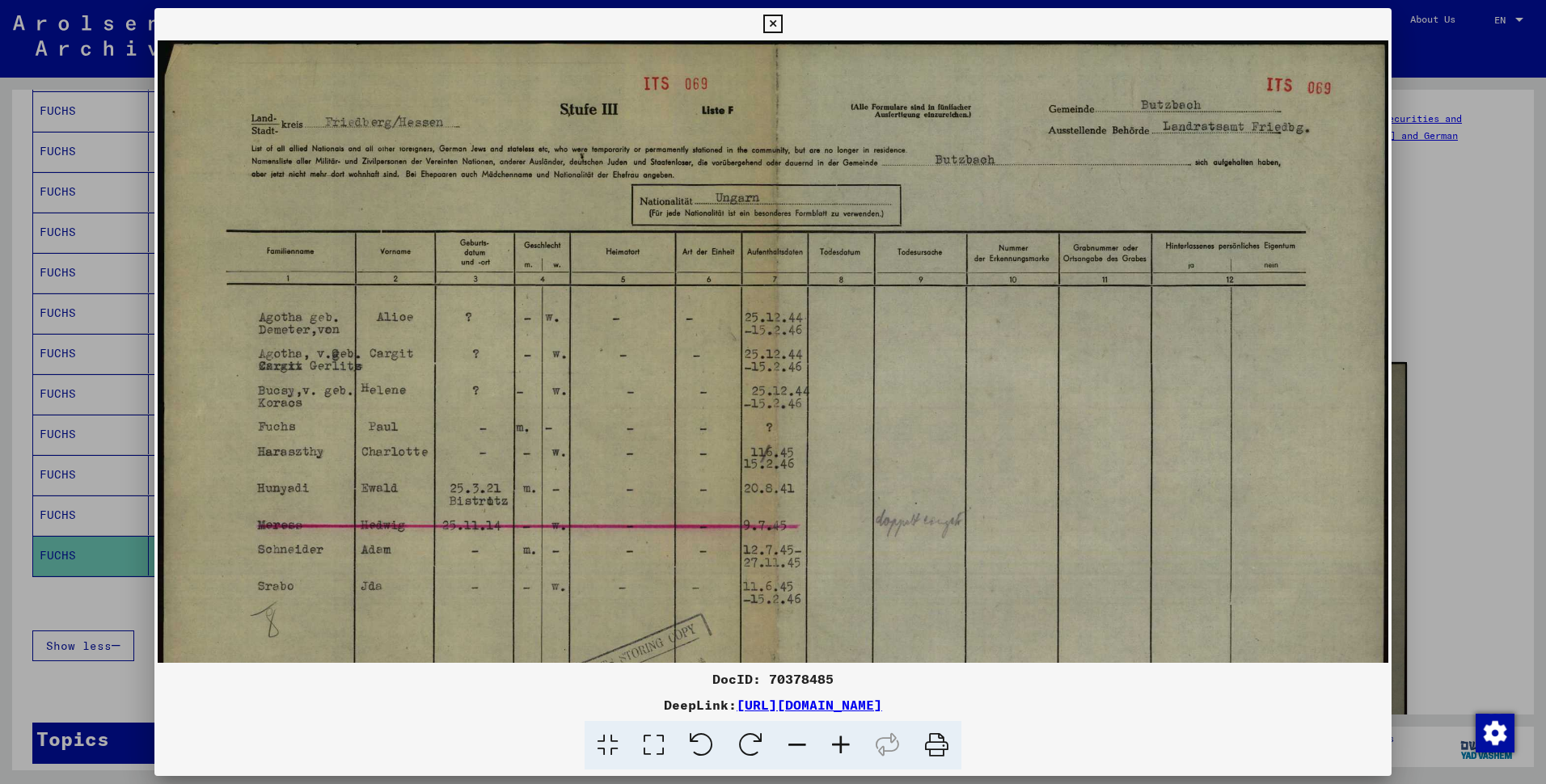
click at [856, 711] on icon at bounding box center [840, 746] width 44 height 49
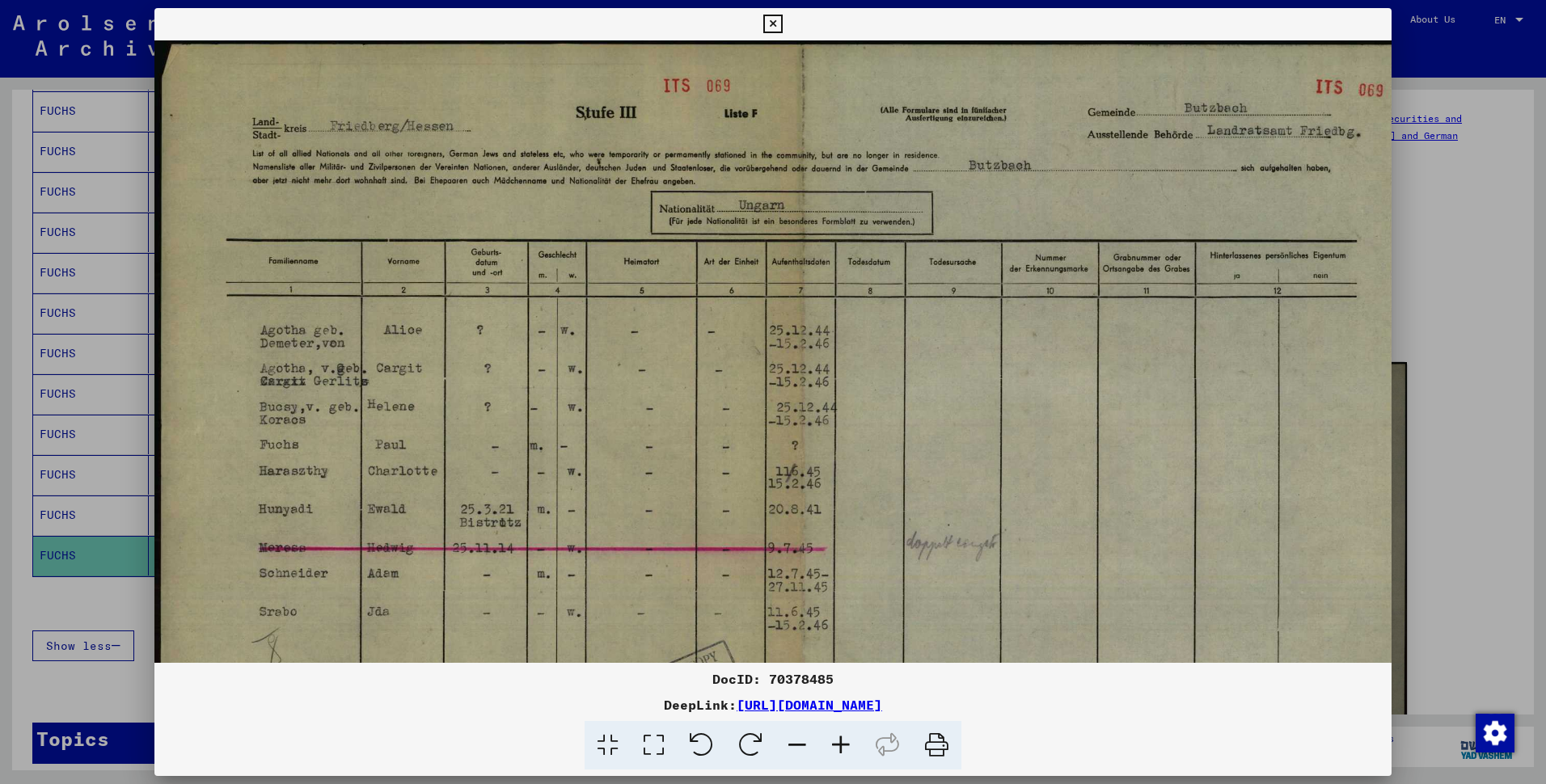
click at [856, 711] on icon at bounding box center [840, 746] width 44 height 49
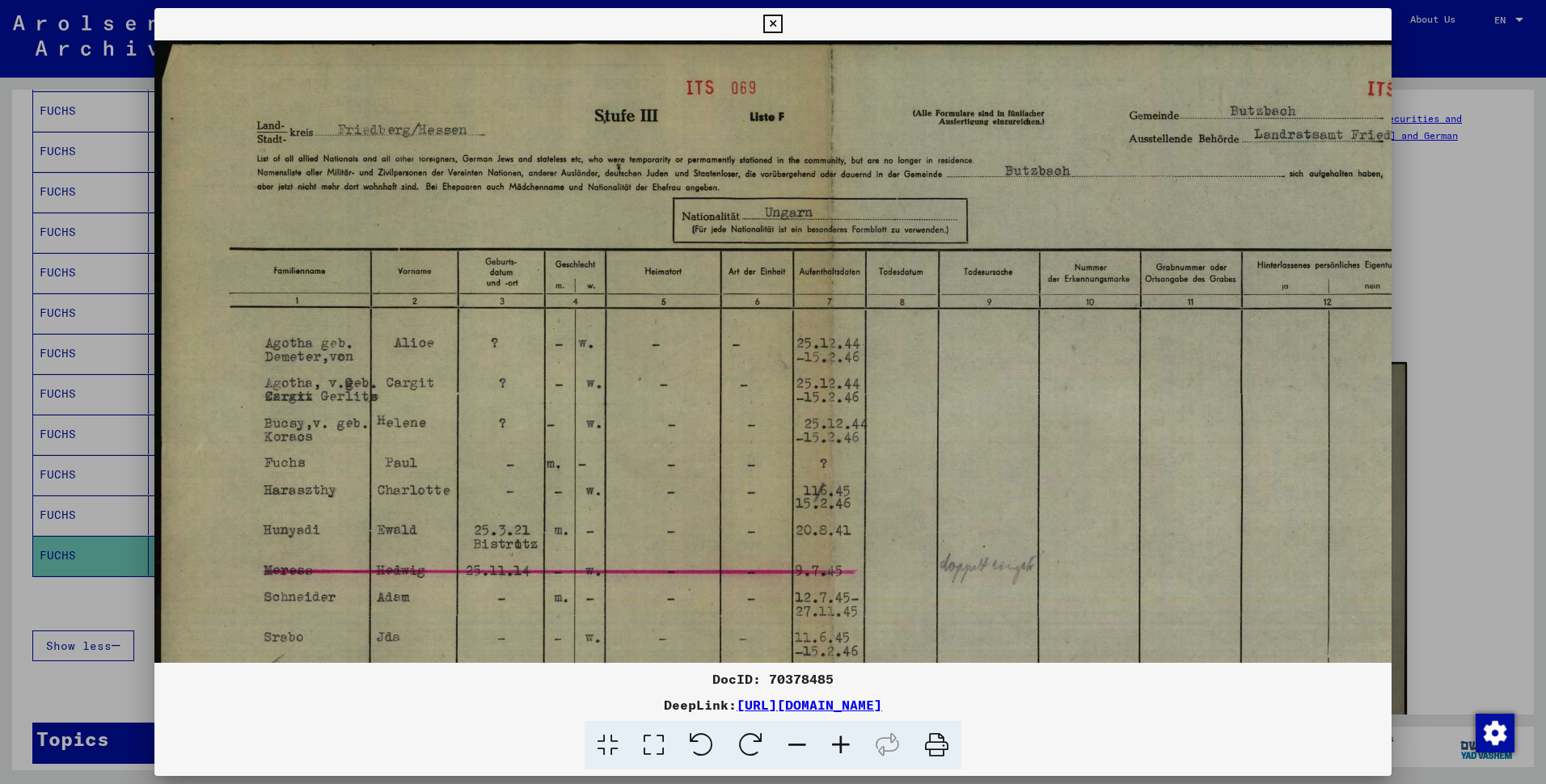
click at [856, 711] on icon at bounding box center [840, 746] width 44 height 49
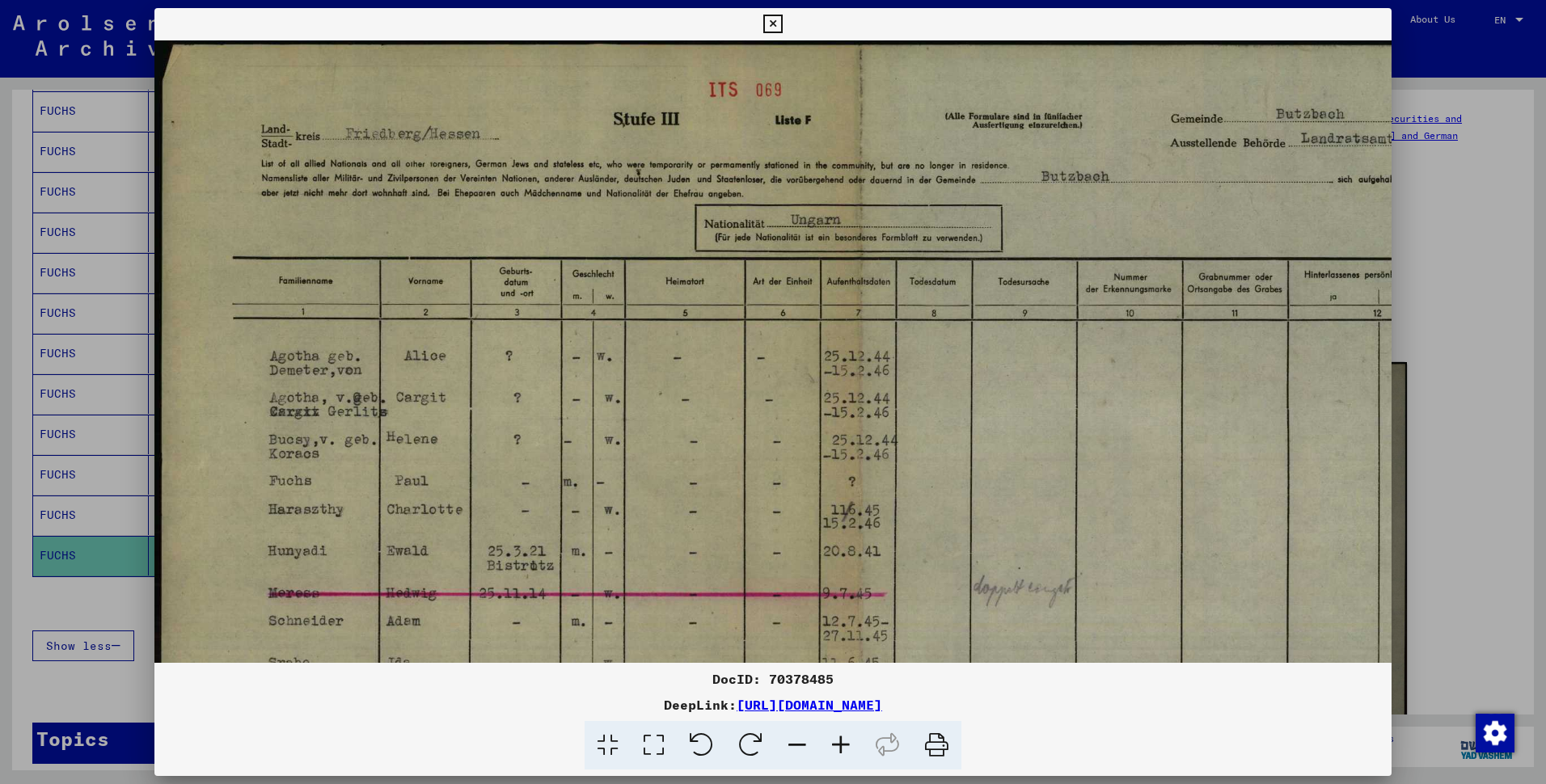
click at [856, 711] on icon at bounding box center [840, 746] width 44 height 49
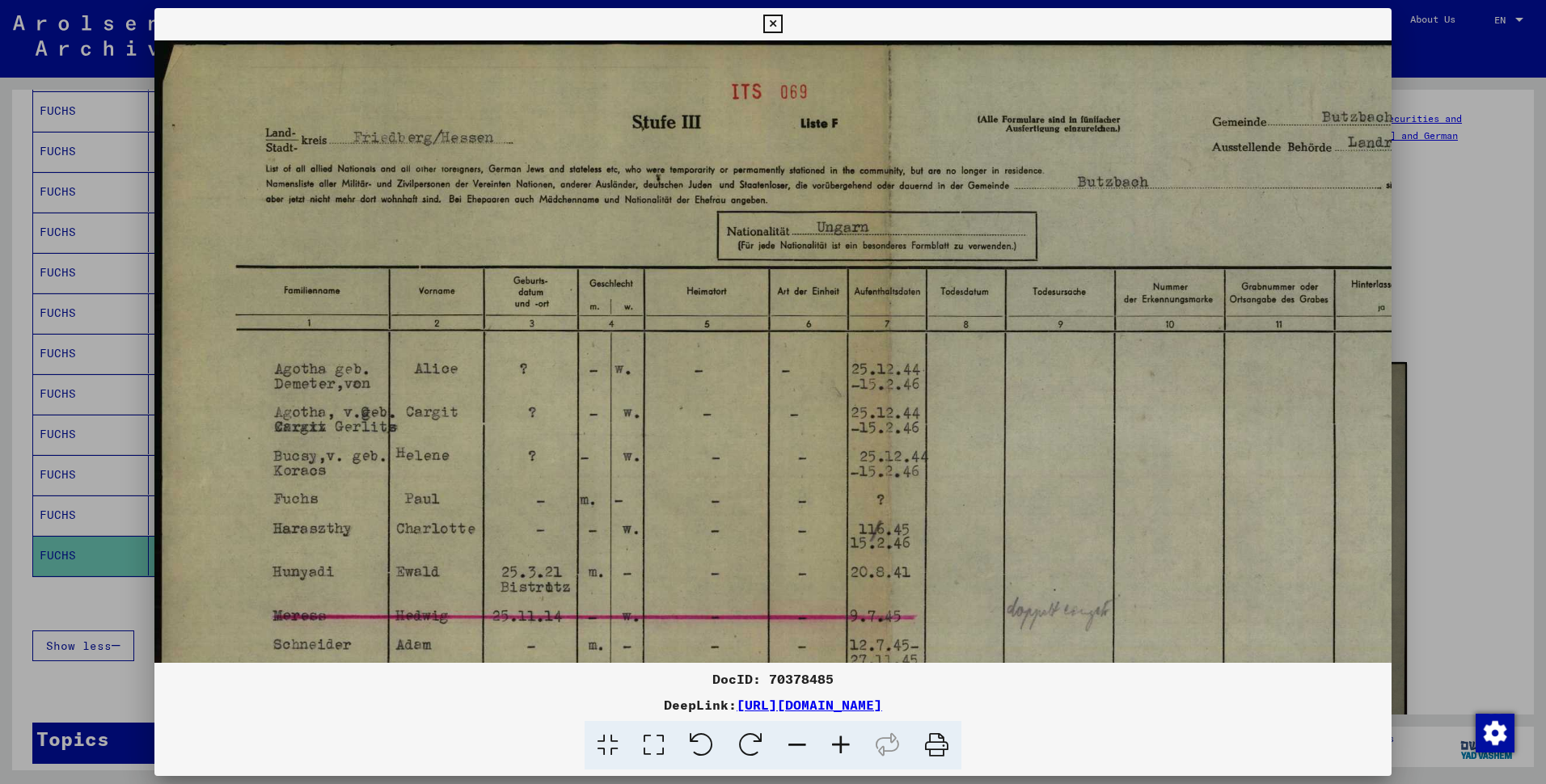
click at [776, 17] on icon at bounding box center [772, 24] width 19 height 20
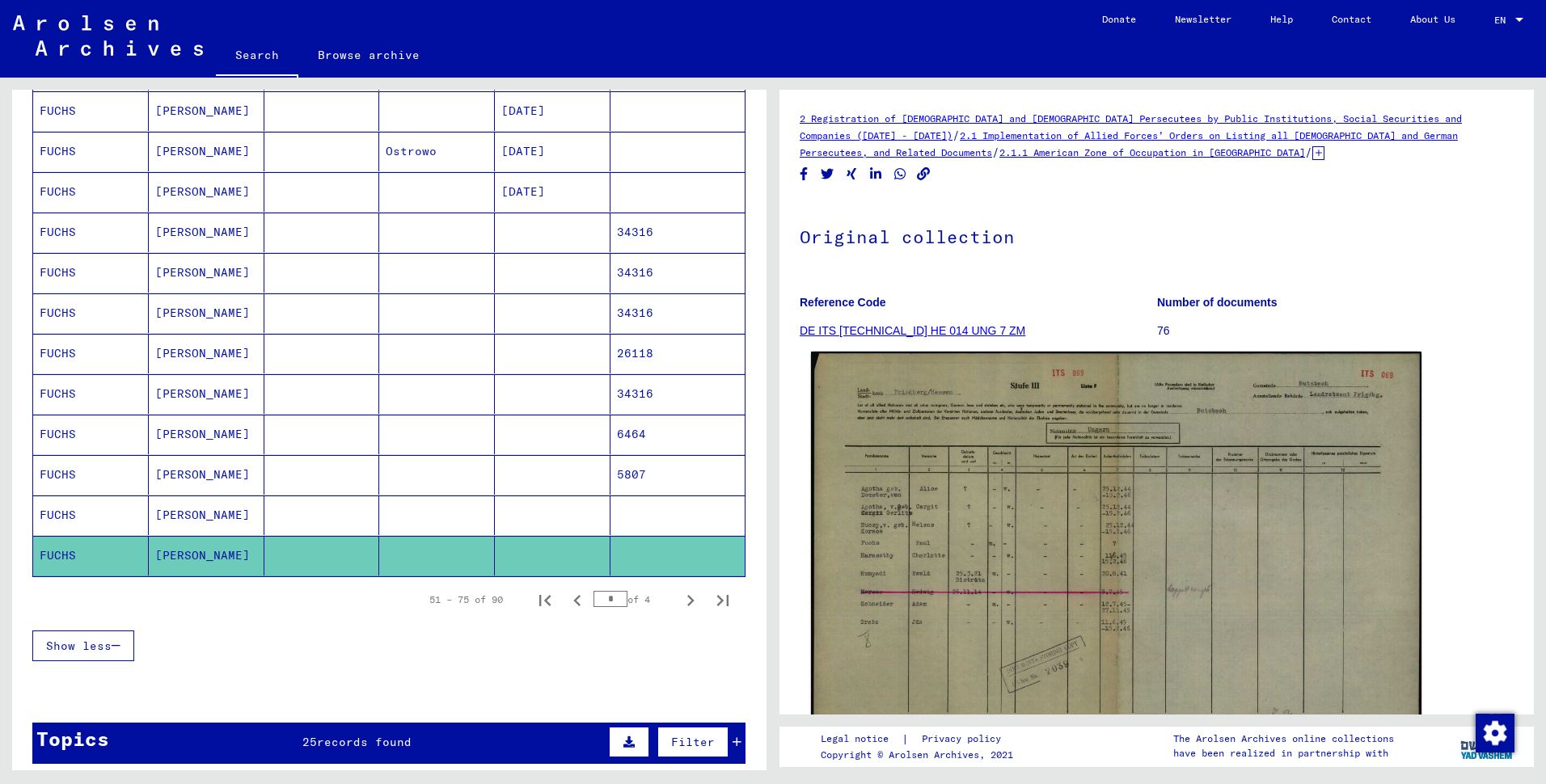
click at [823, 514] on img at bounding box center [1116, 566] width 611 height 429
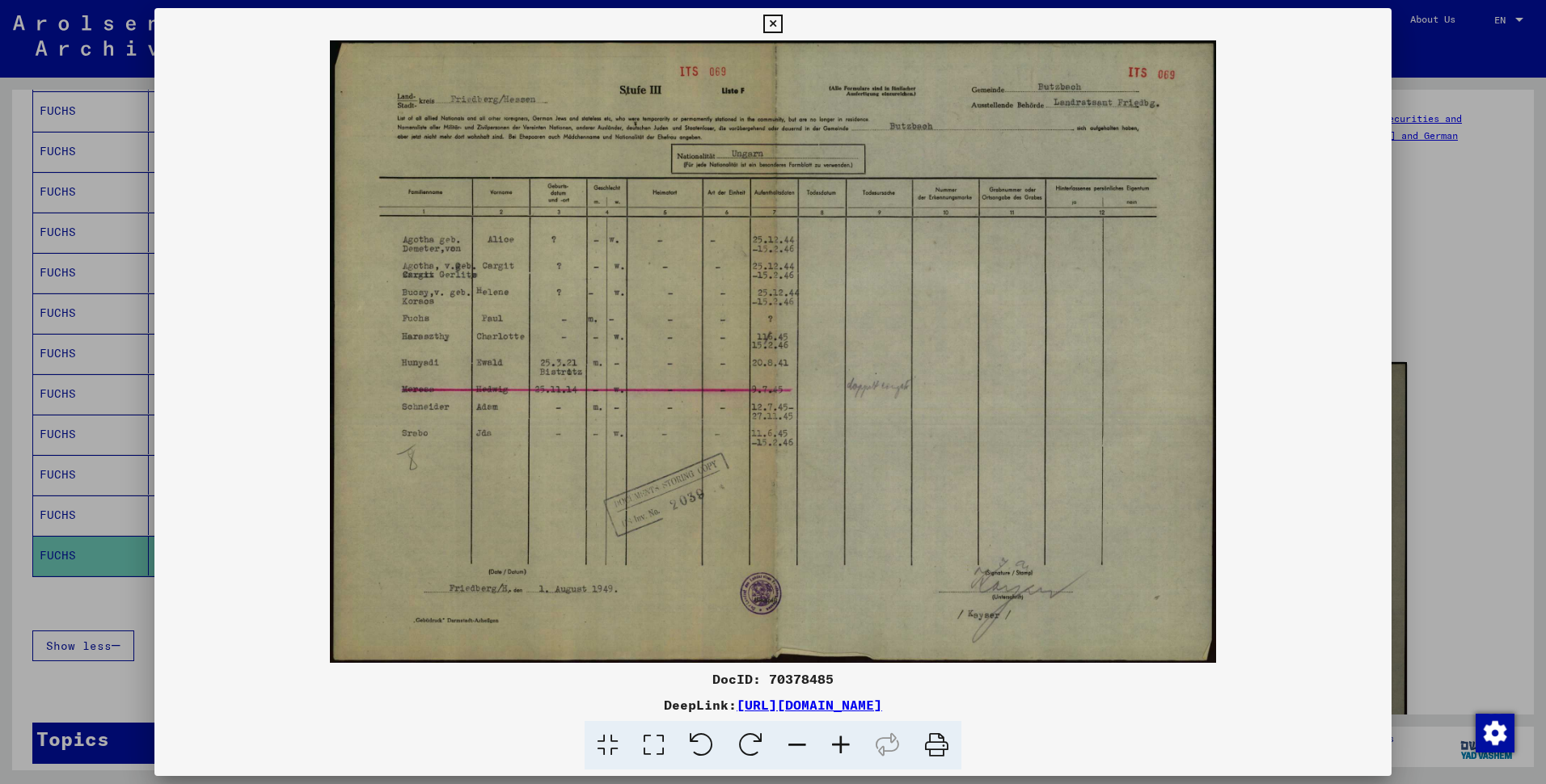
click at [764, 18] on icon at bounding box center [772, 24] width 19 height 20
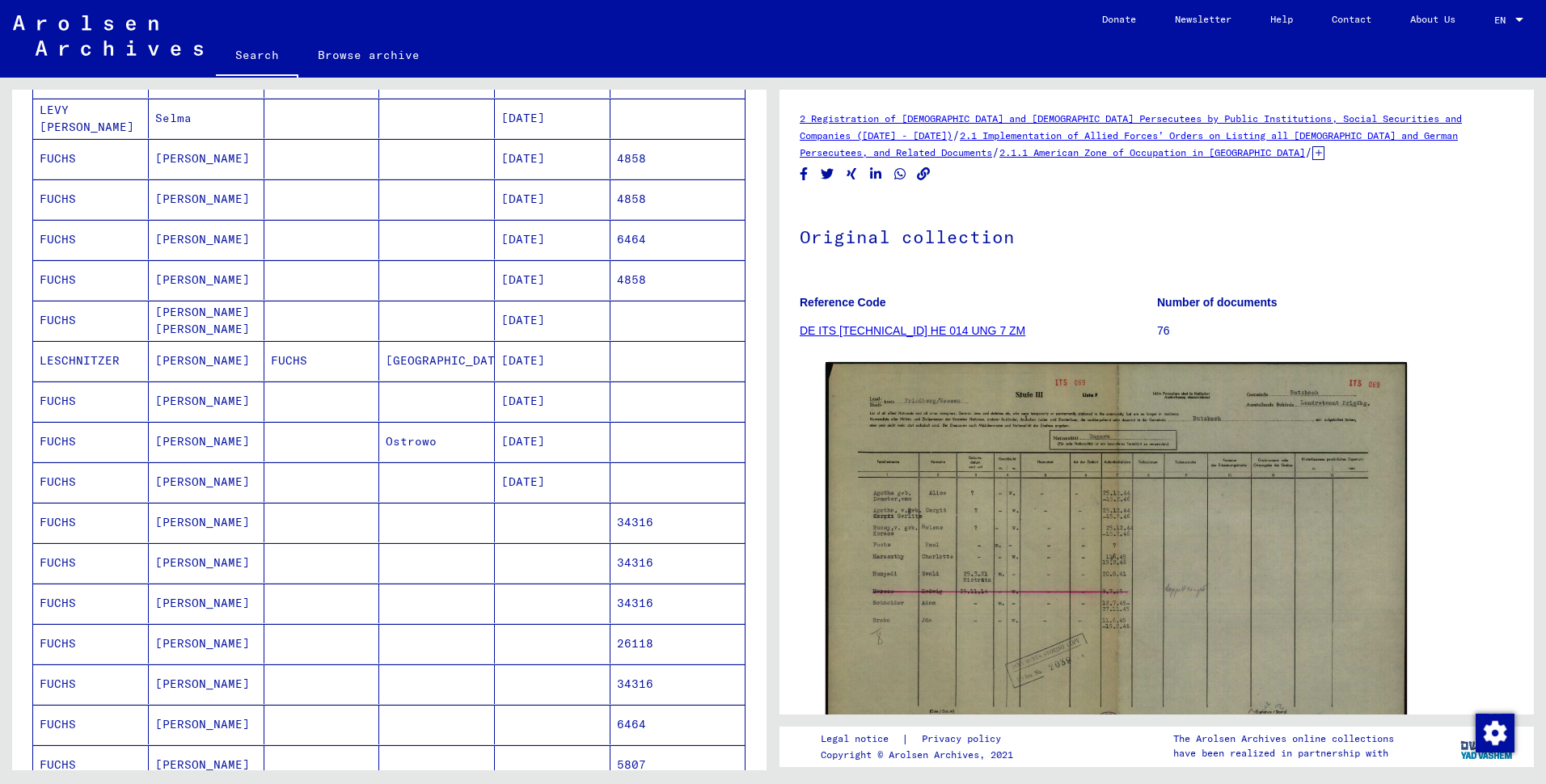
scroll to position [34, 0]
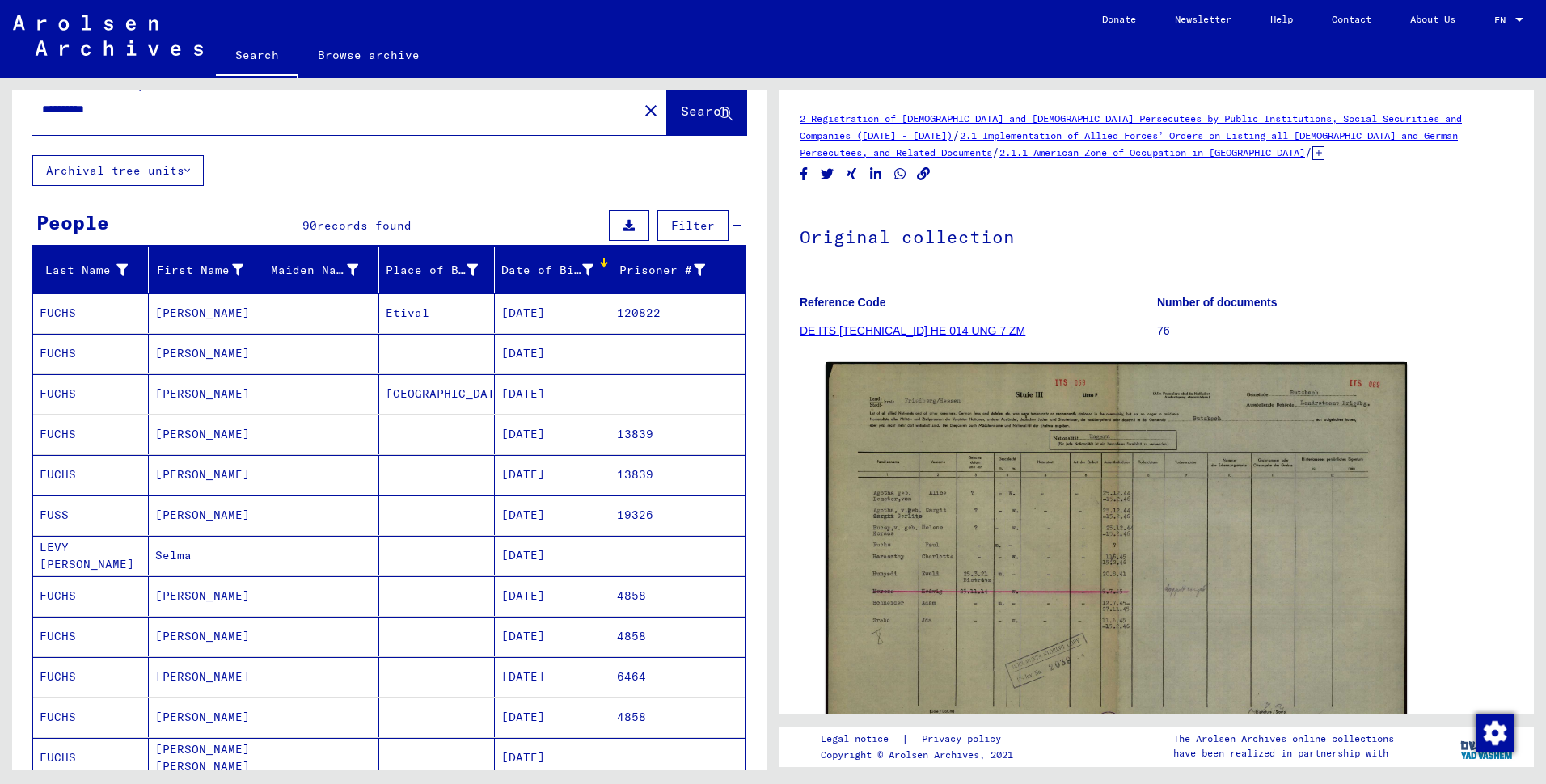
click at [165, 118] on input "**********" at bounding box center [335, 109] width 586 height 17
paste input "text"
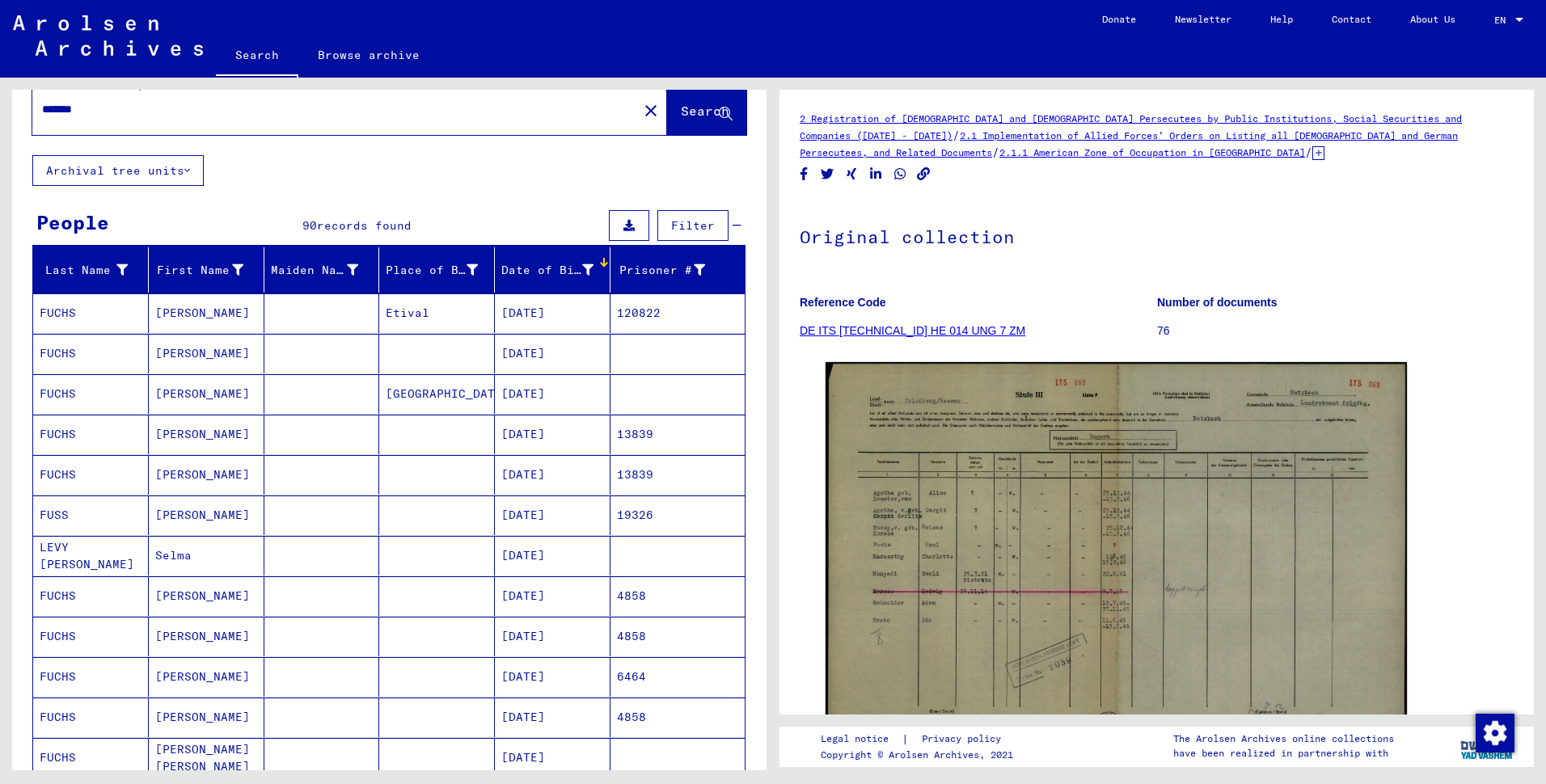
click at [113, 118] on input "******" at bounding box center [335, 109] width 586 height 17
paste input "*********"
type input "**********"
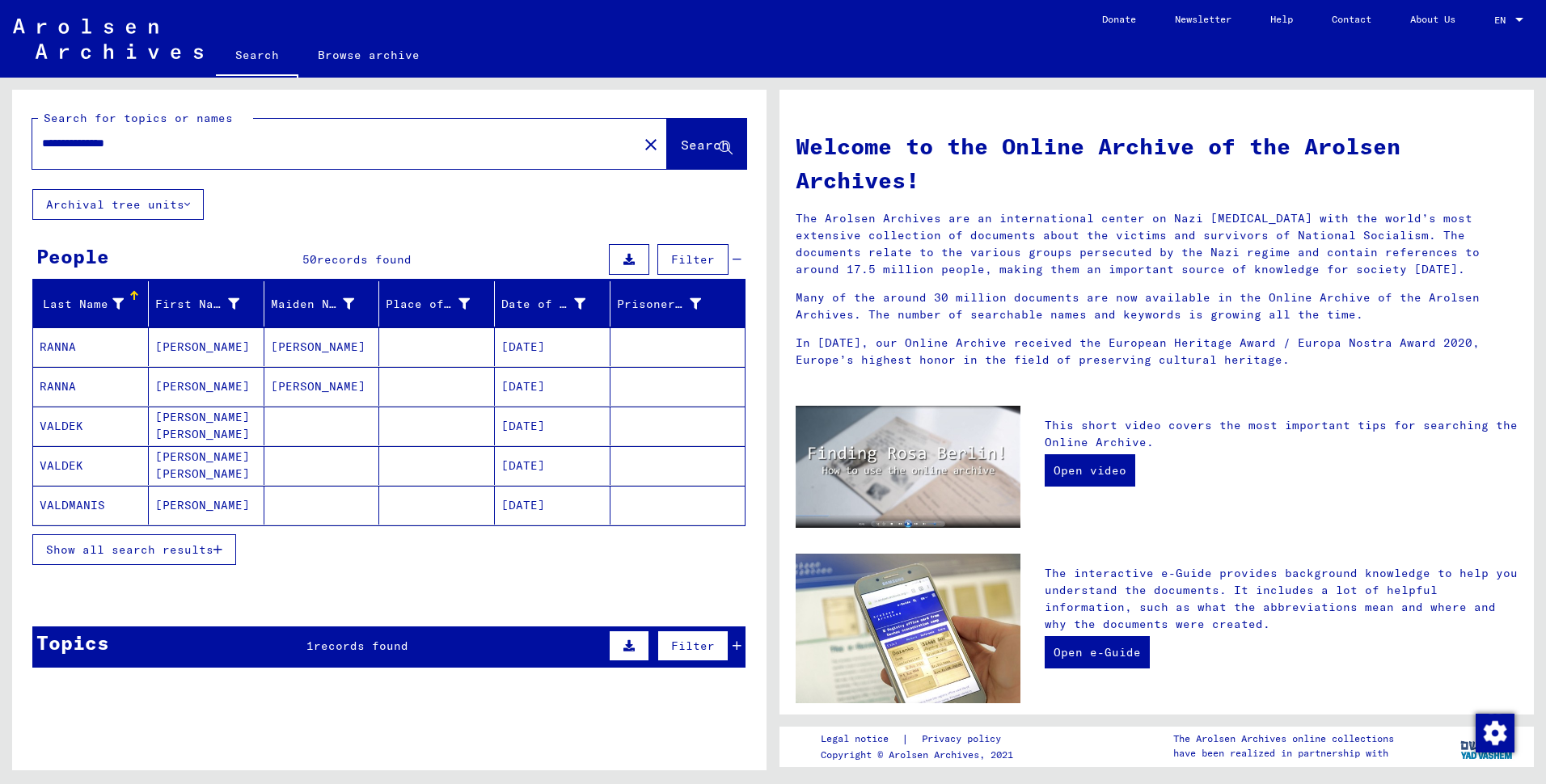
click at [123, 557] on span "Show all search results" at bounding box center [129, 549] width 168 height 15
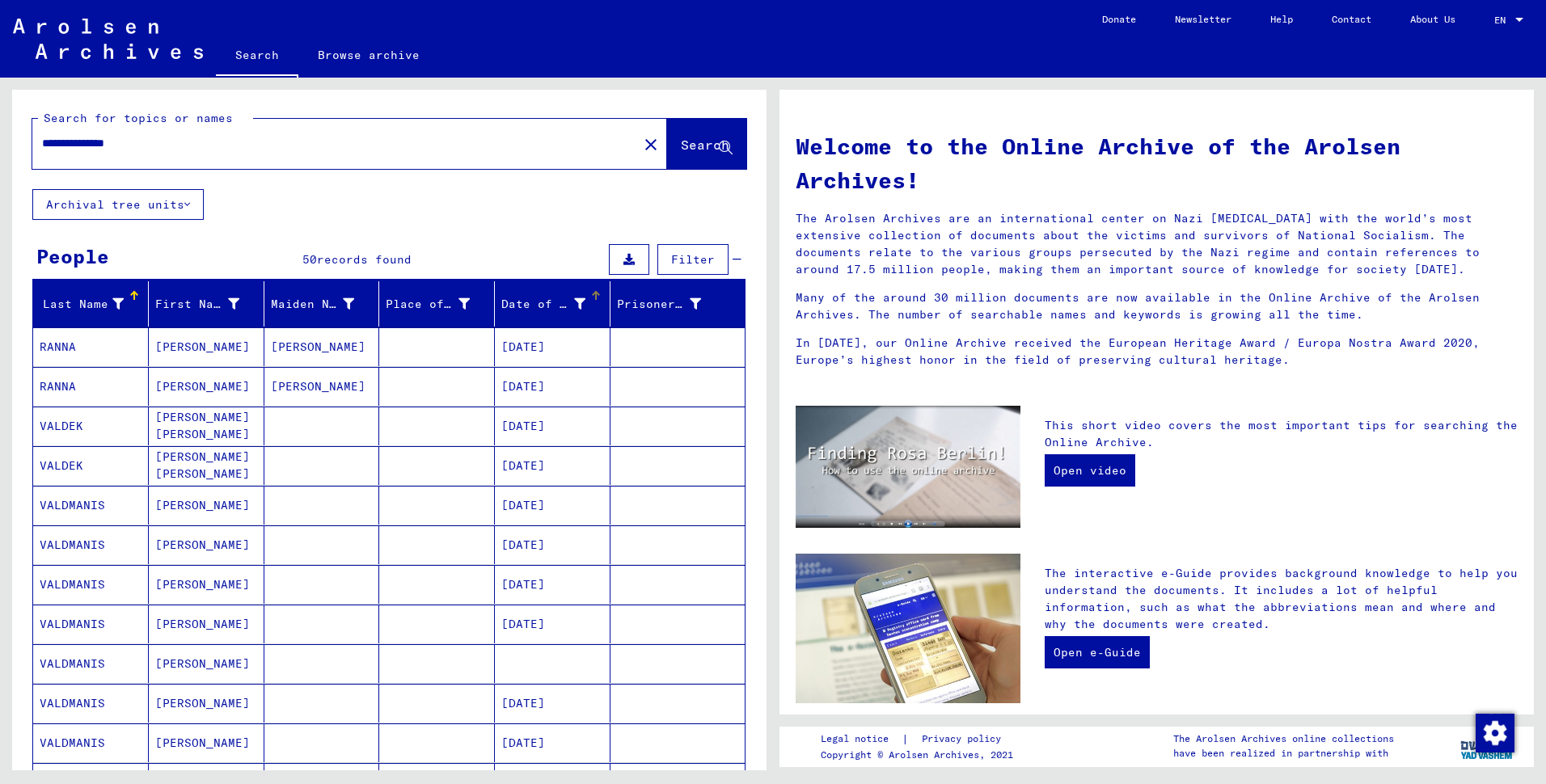
click at [591, 301] on div at bounding box center [596, 296] width 10 height 10
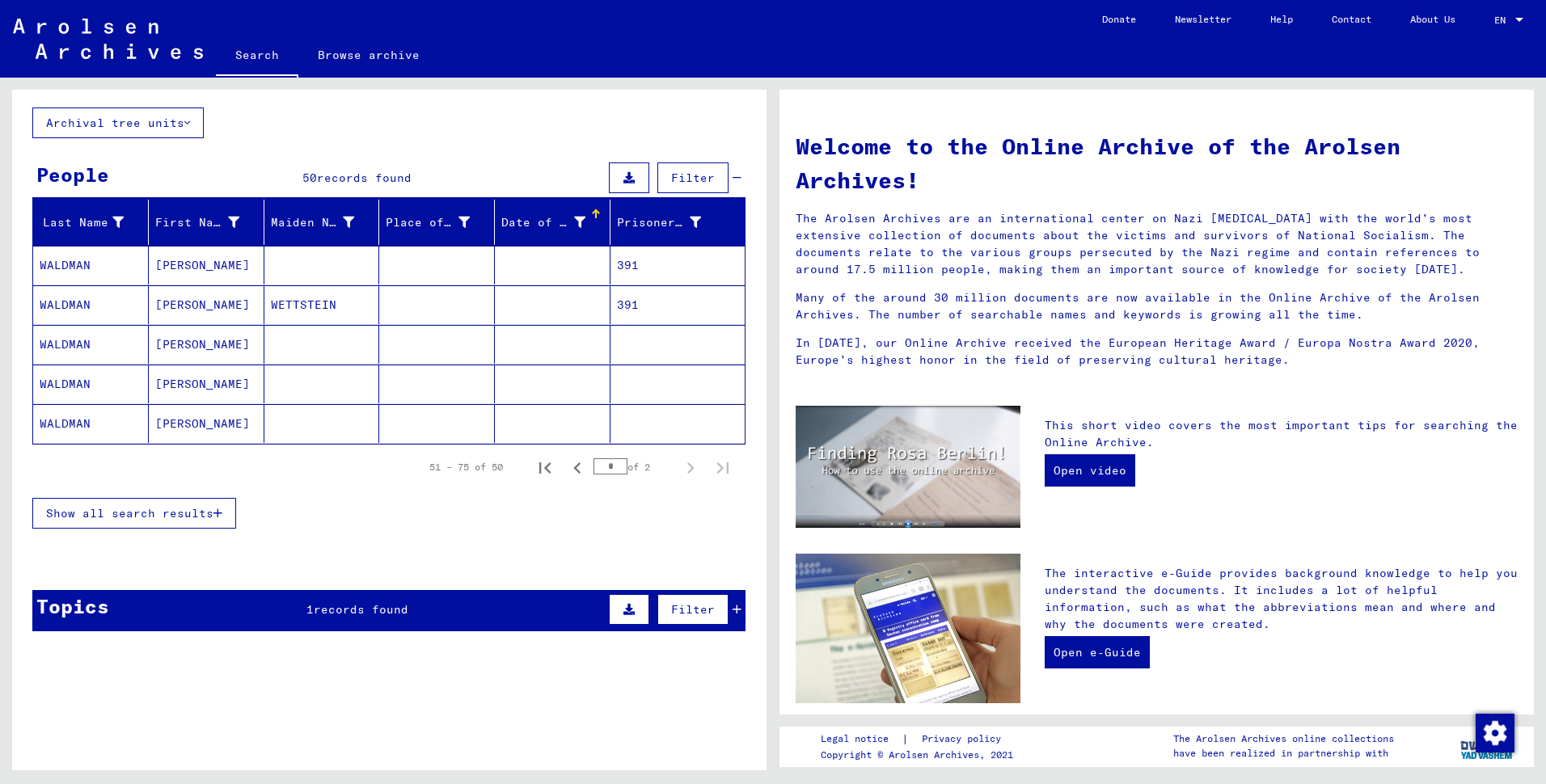
scroll to position [89, 0]
click at [145, 520] on span "Show all search results" at bounding box center [129, 513] width 168 height 15
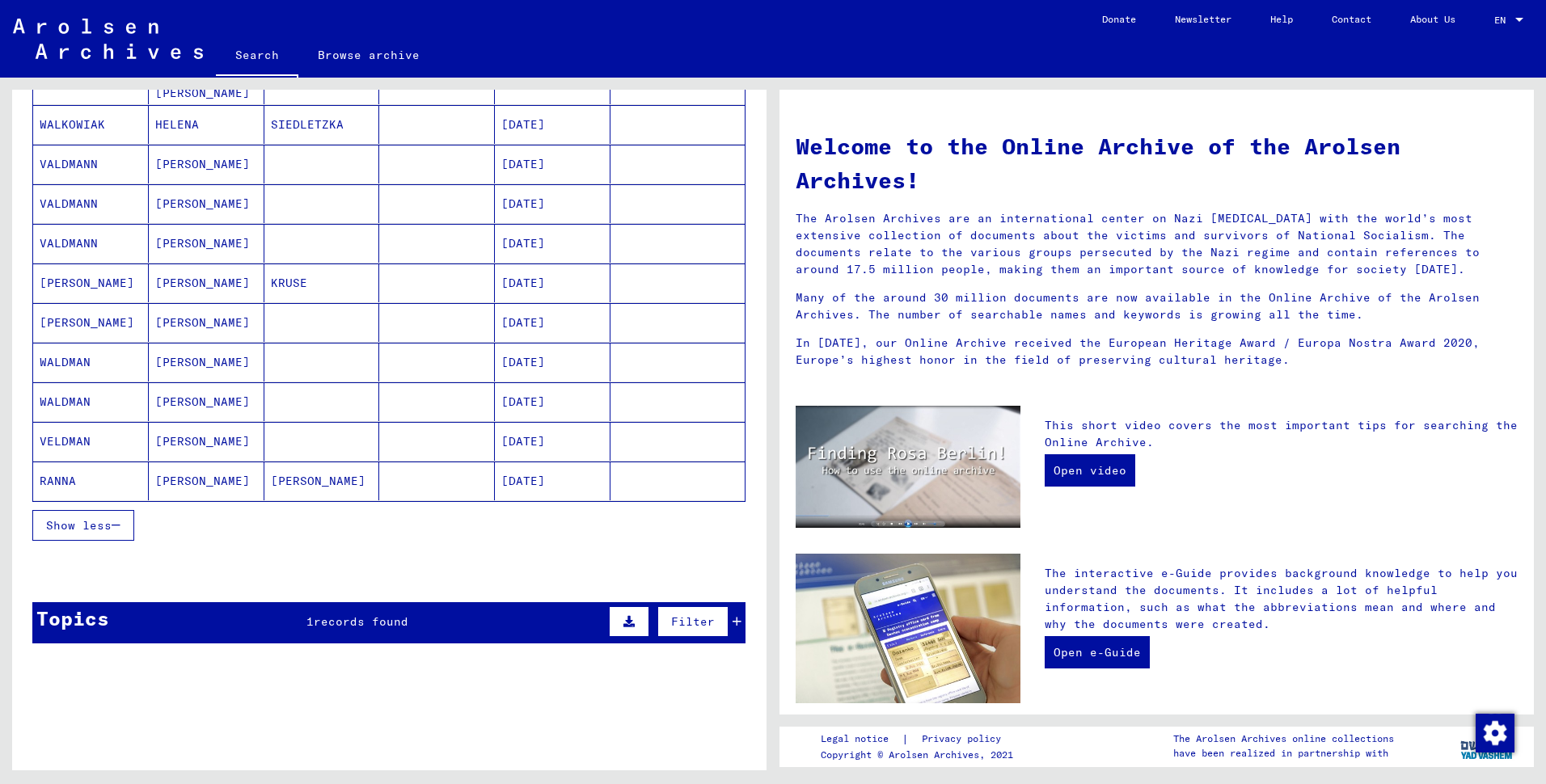
scroll to position [8, 0]
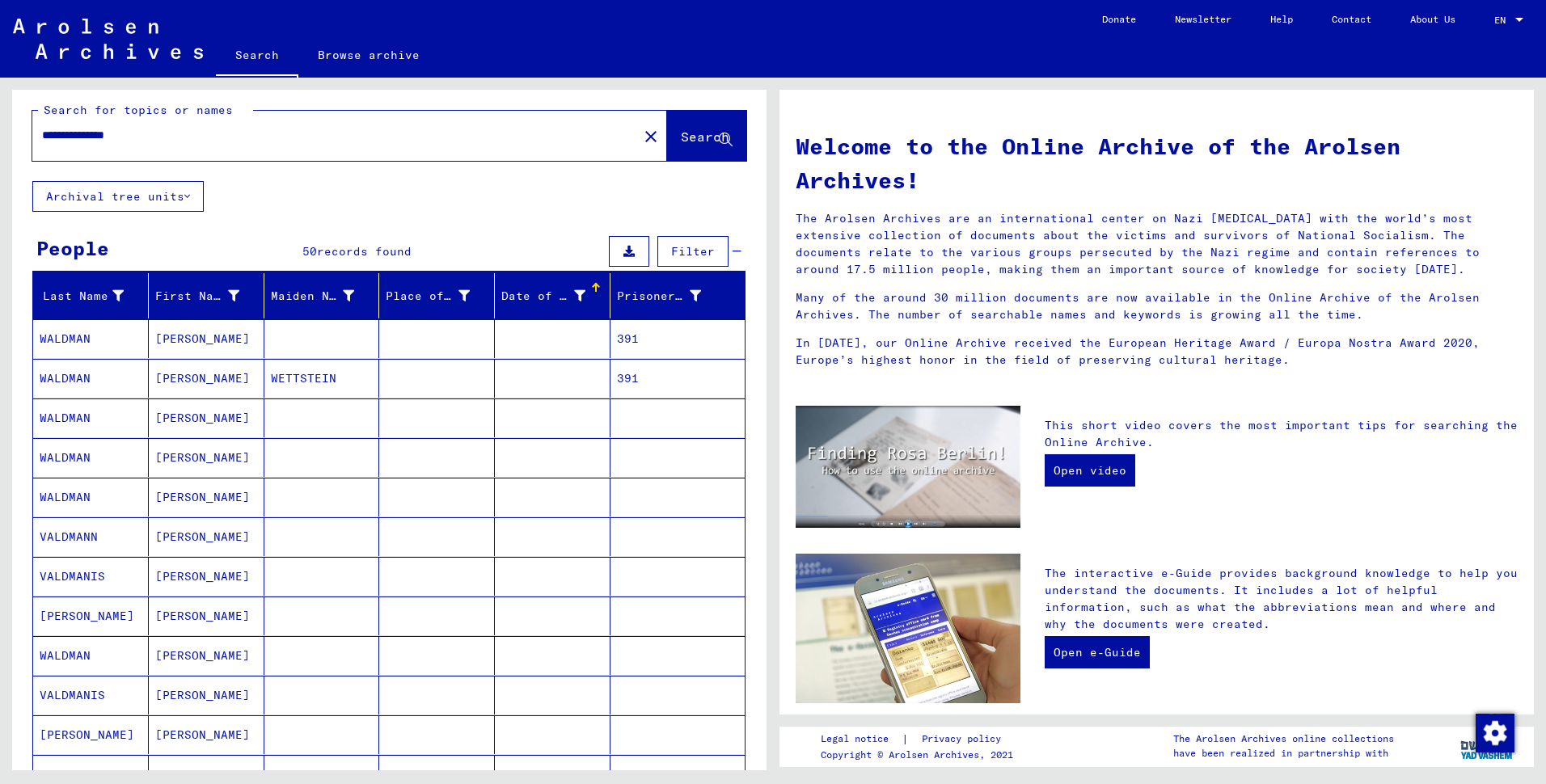
click at [592, 288] on div at bounding box center [594, 285] width 5 height 5
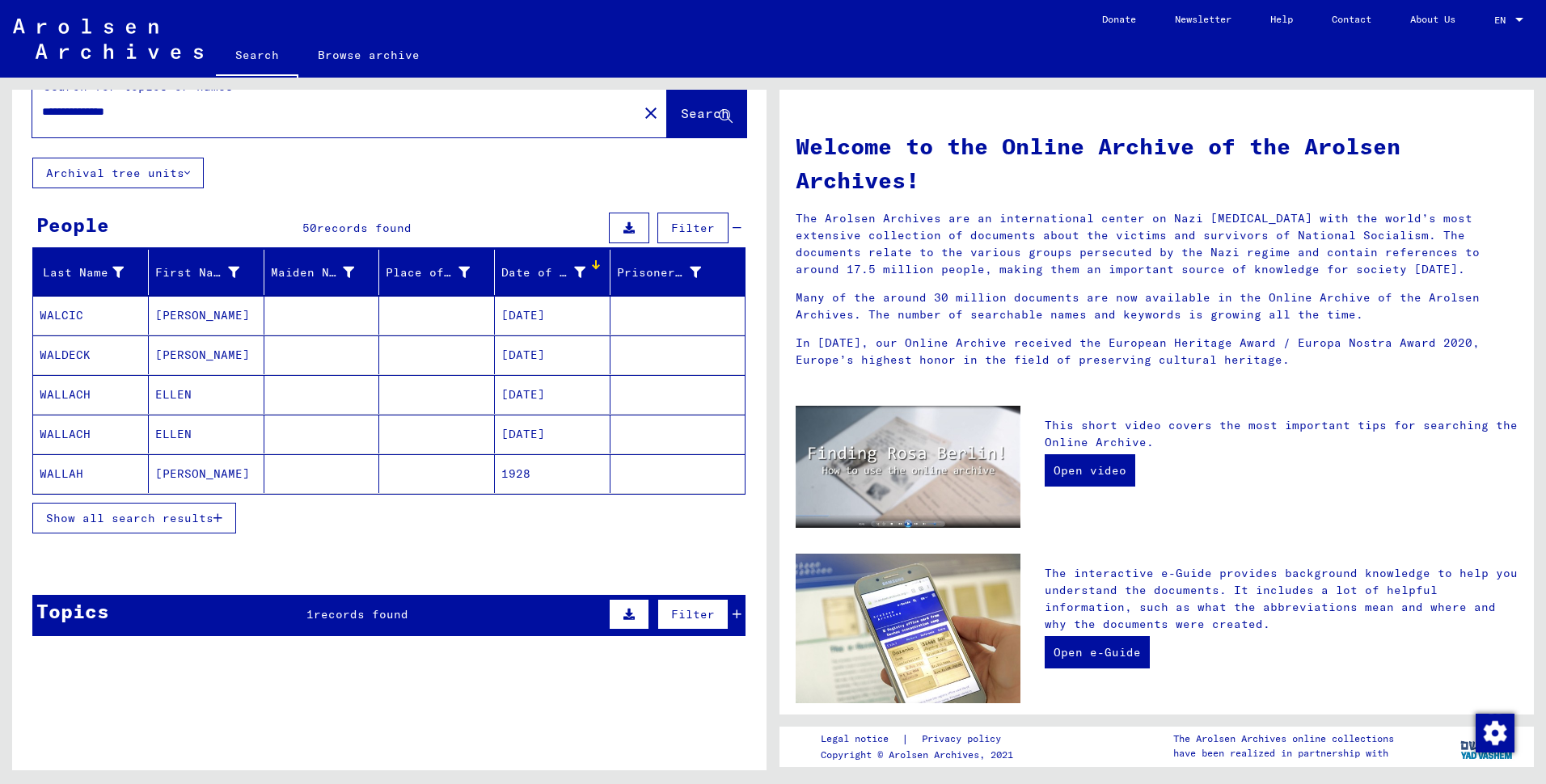
scroll to position [44, 0]
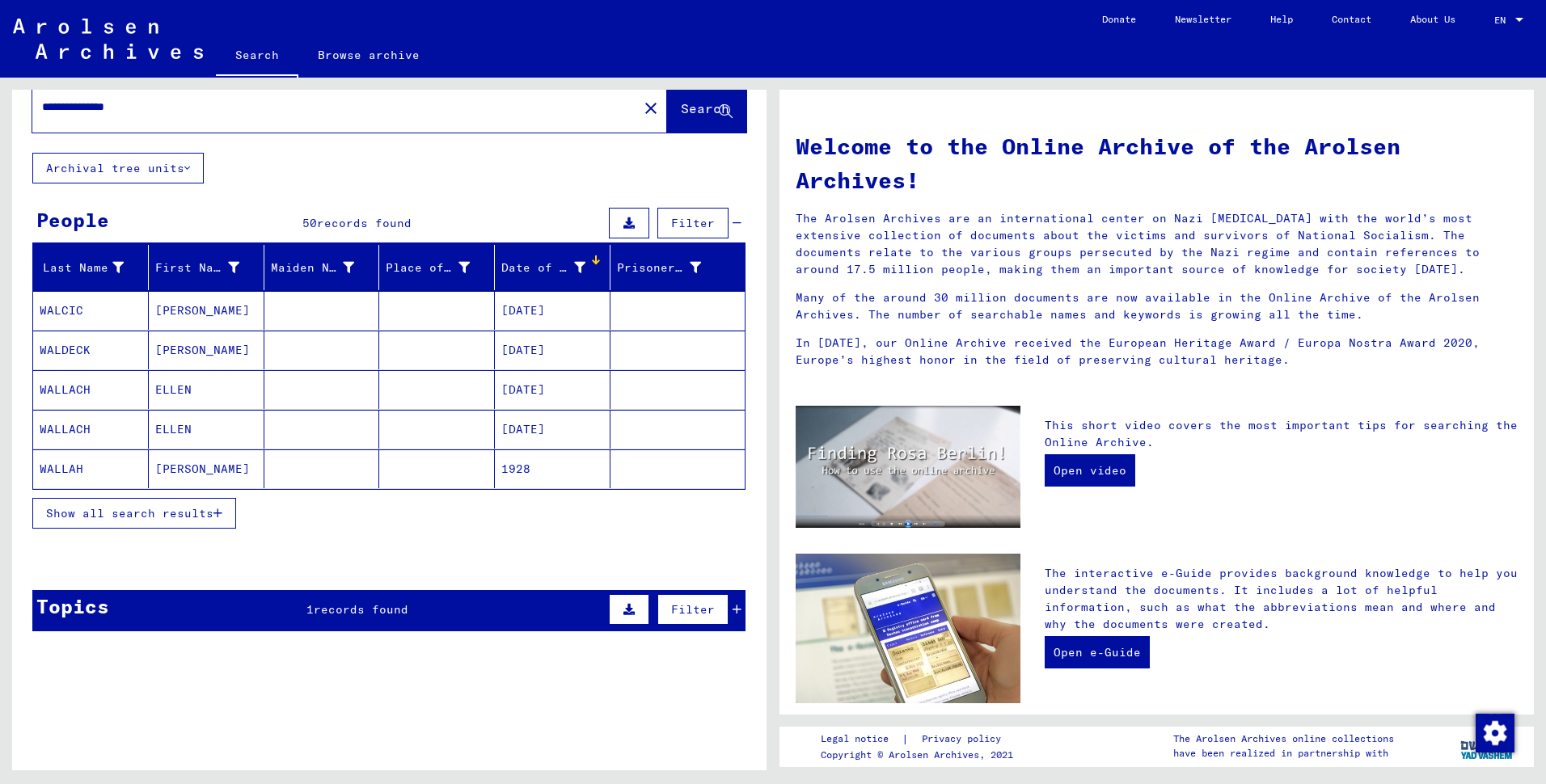
click at [131, 520] on span "Show all search results" at bounding box center [129, 513] width 168 height 15
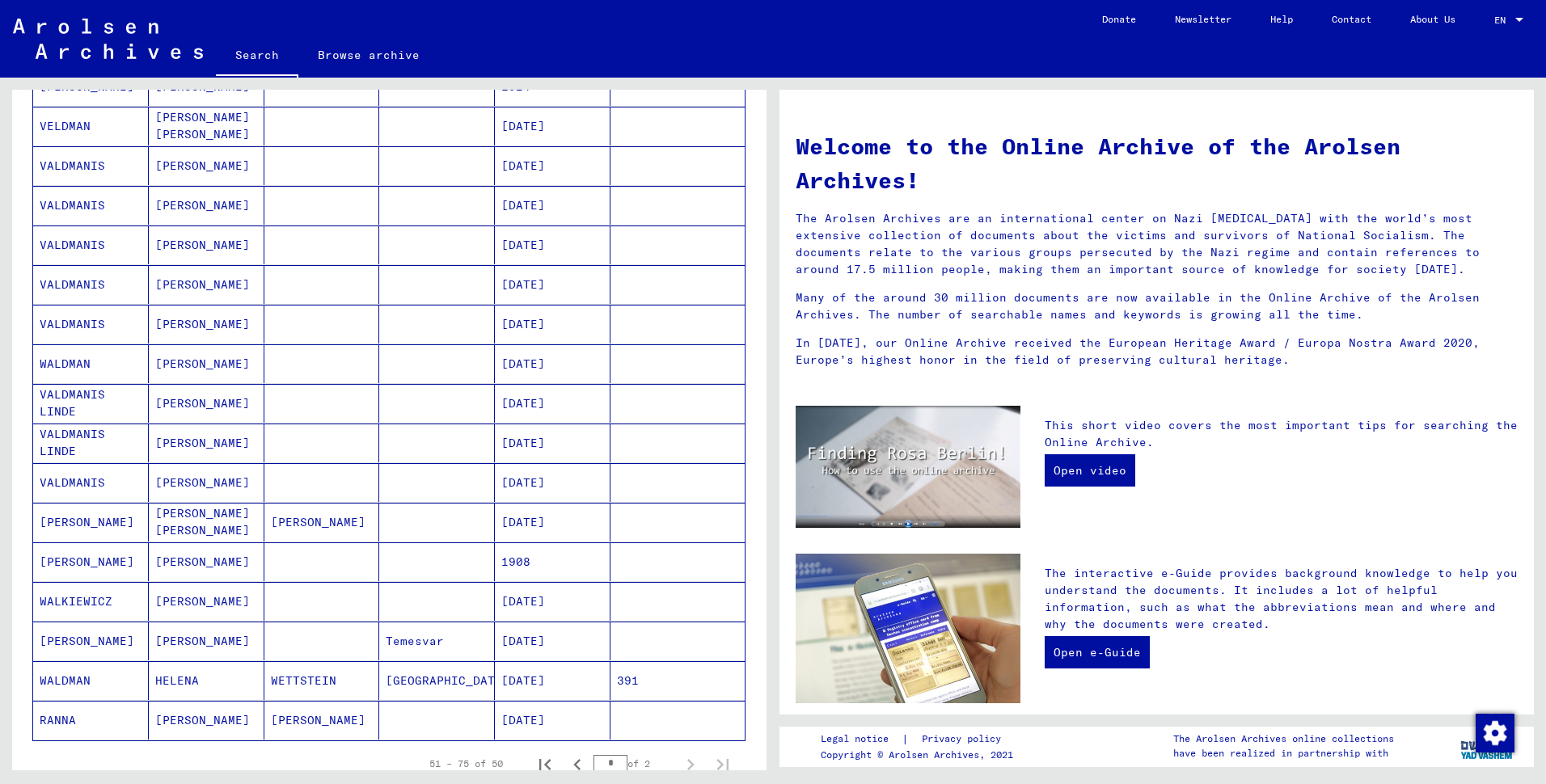
scroll to position [690, 0]
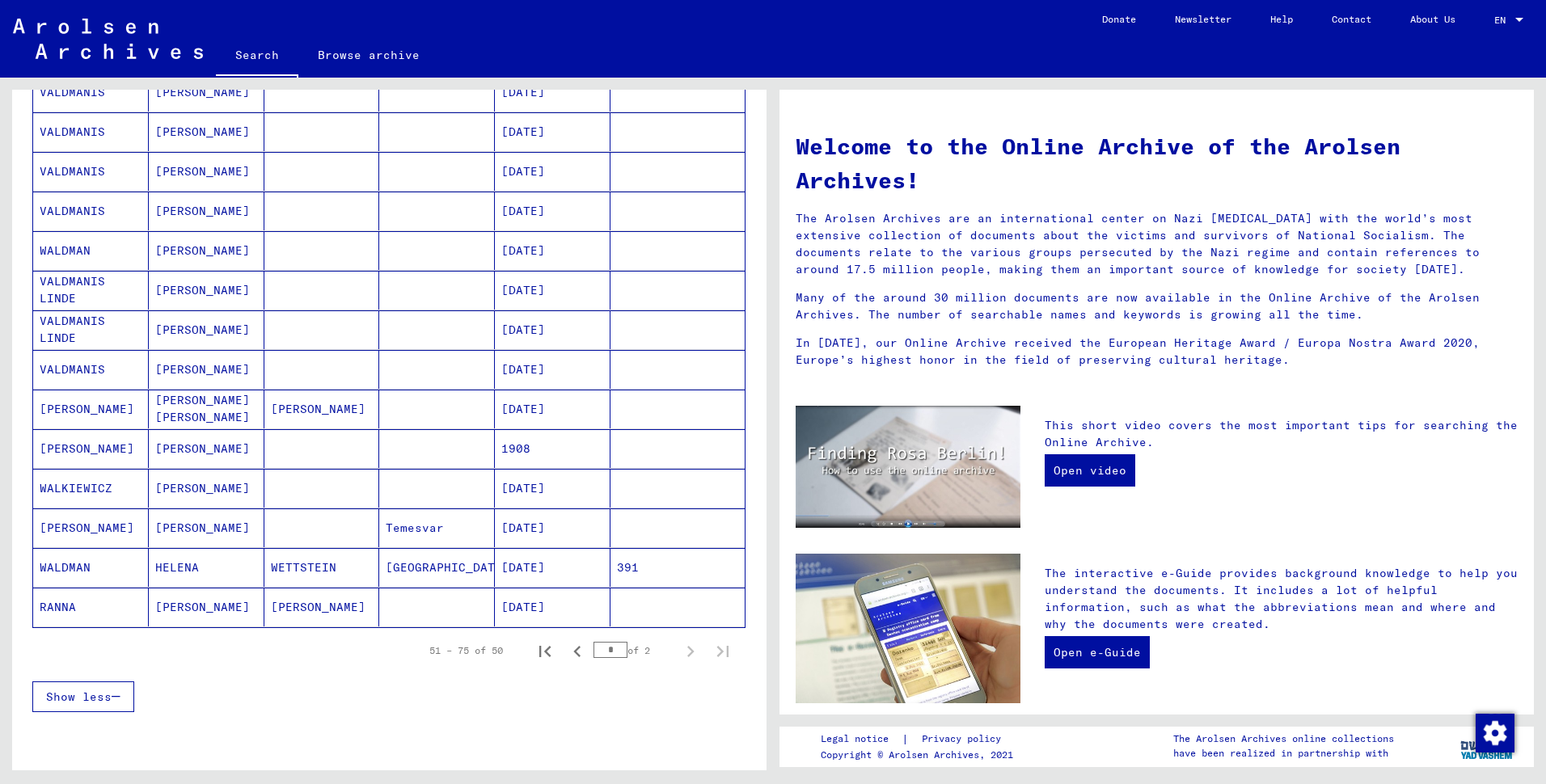
drag, startPoint x: 604, startPoint y: 680, endPoint x: 564, endPoint y: 683, distance: 40.1
click at [564, 666] on div "51 – 75 of 50 * of 2" at bounding box center [574, 650] width 329 height 32
type input "*"
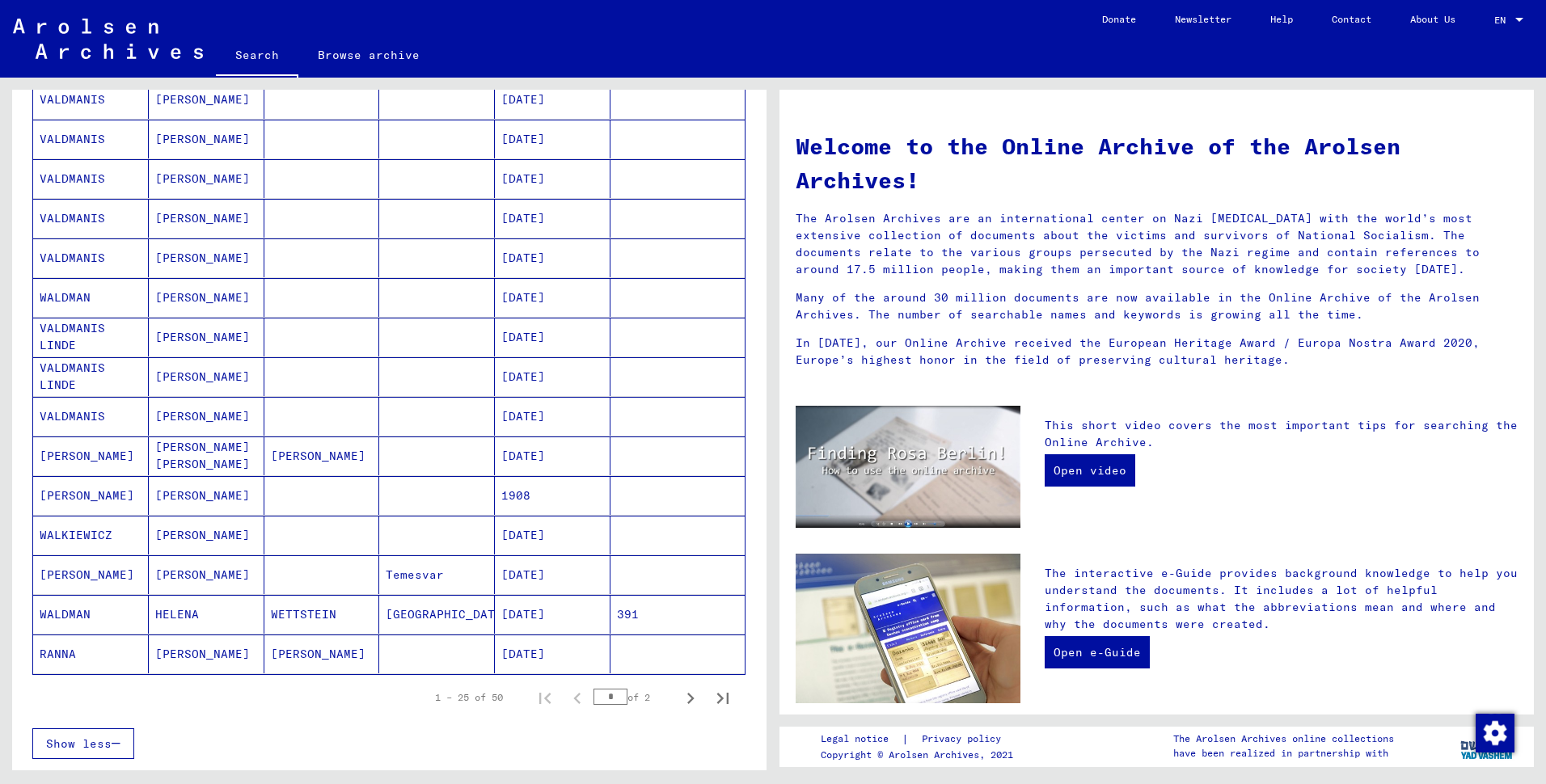
scroll to position [647, 0]
click at [39, 512] on mat-cell "[PERSON_NAME]" at bounding box center [91, 492] width 116 height 39
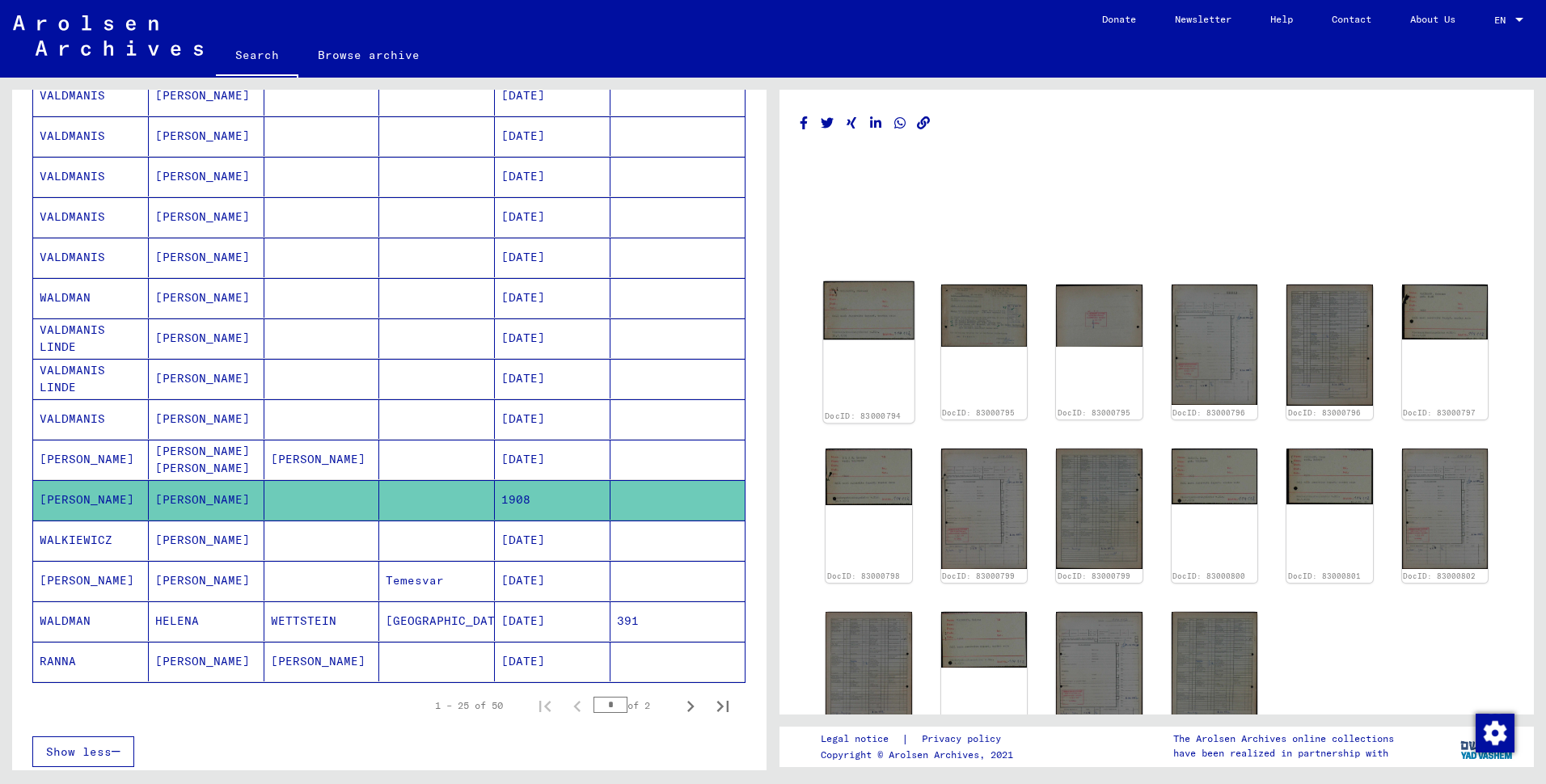
click at [861, 336] on img at bounding box center [868, 311] width 90 height 59
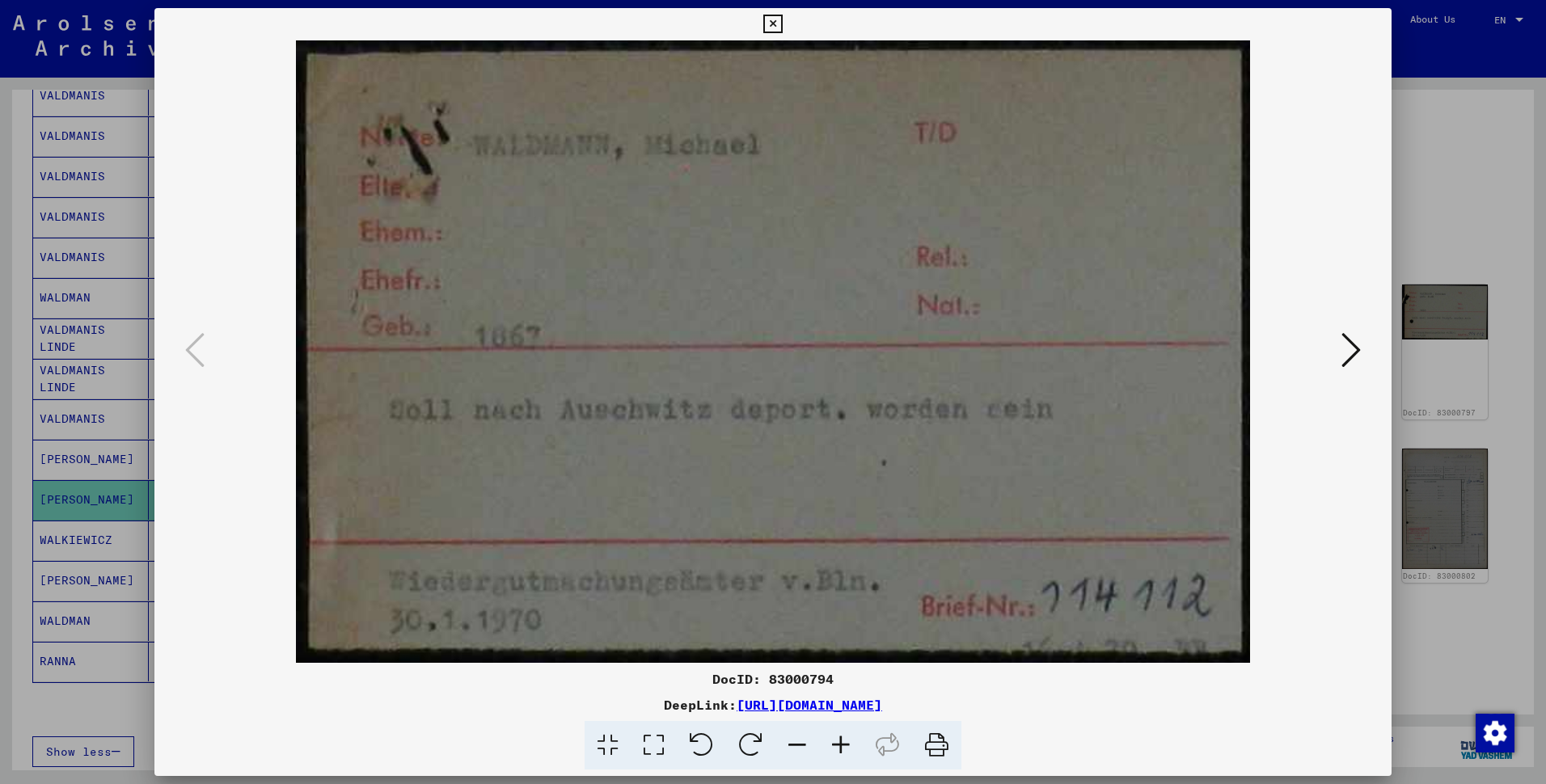
click at [510, 424] on img at bounding box center [773, 351] width 1127 height 622
click at [1341, 348] on icon at bounding box center [1351, 350] width 20 height 39
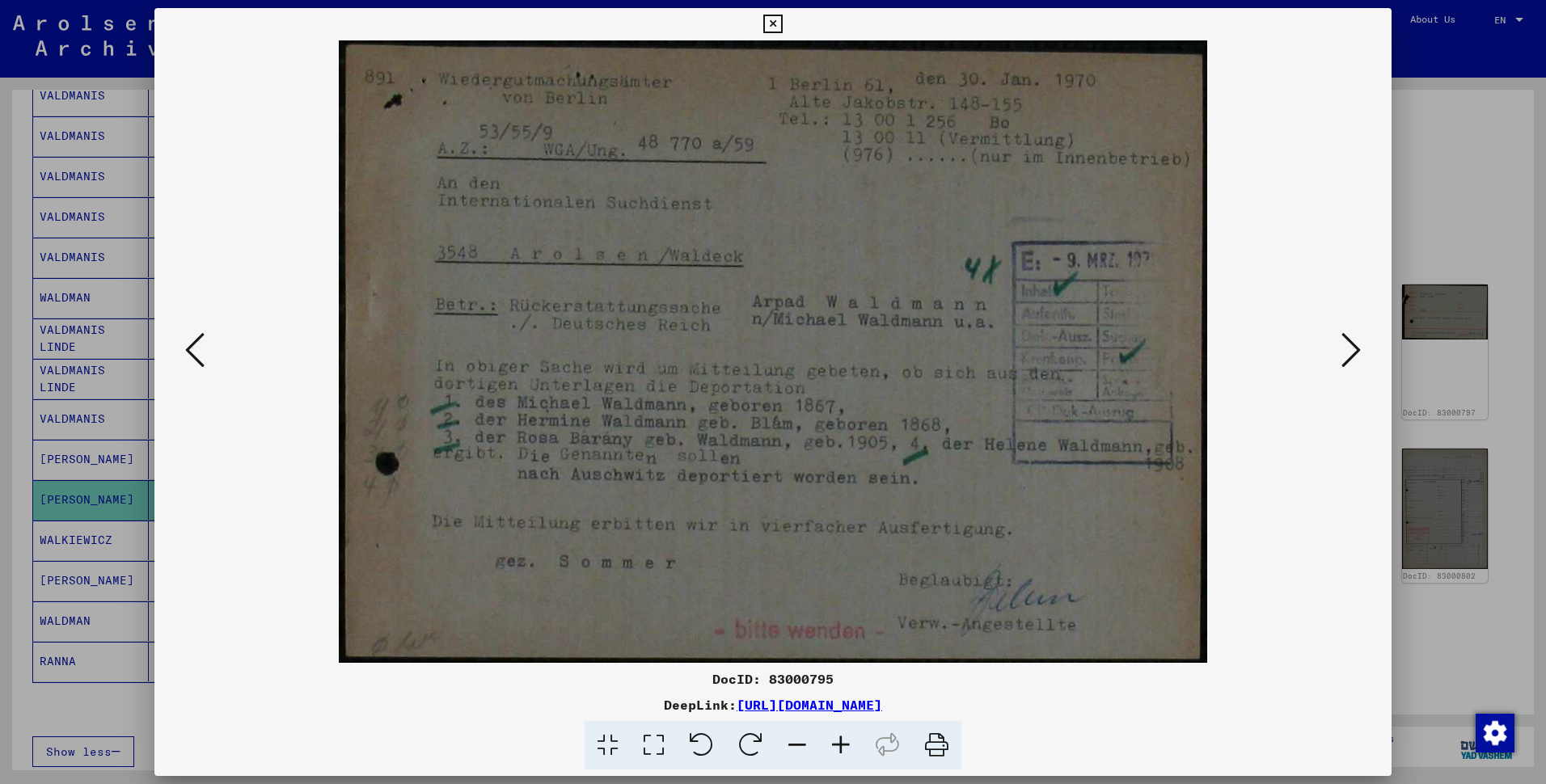
click at [1341, 348] on icon at bounding box center [1351, 350] width 20 height 39
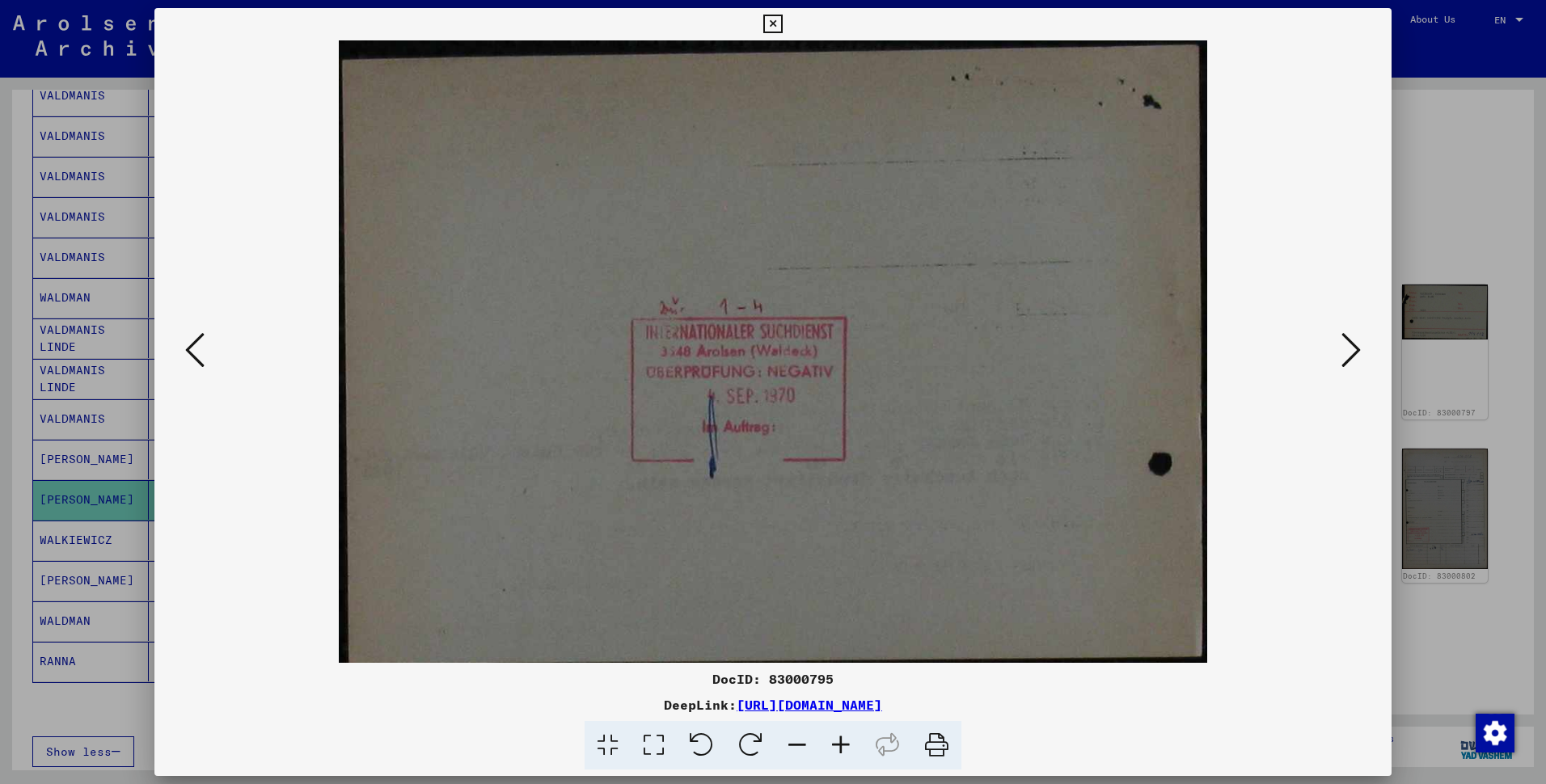
click at [1341, 348] on icon at bounding box center [1351, 350] width 20 height 39
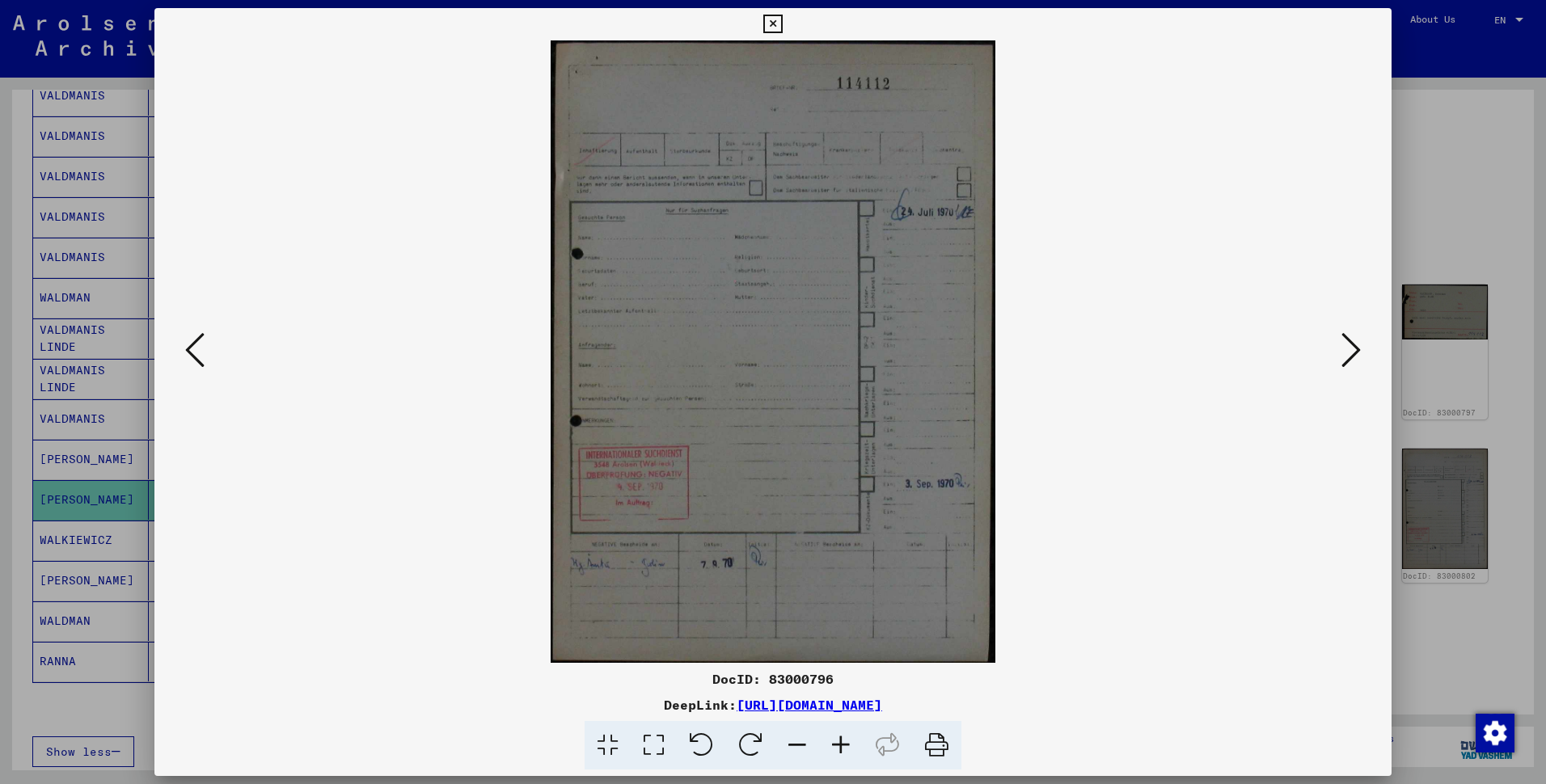
click at [1341, 348] on icon at bounding box center [1351, 350] width 20 height 39
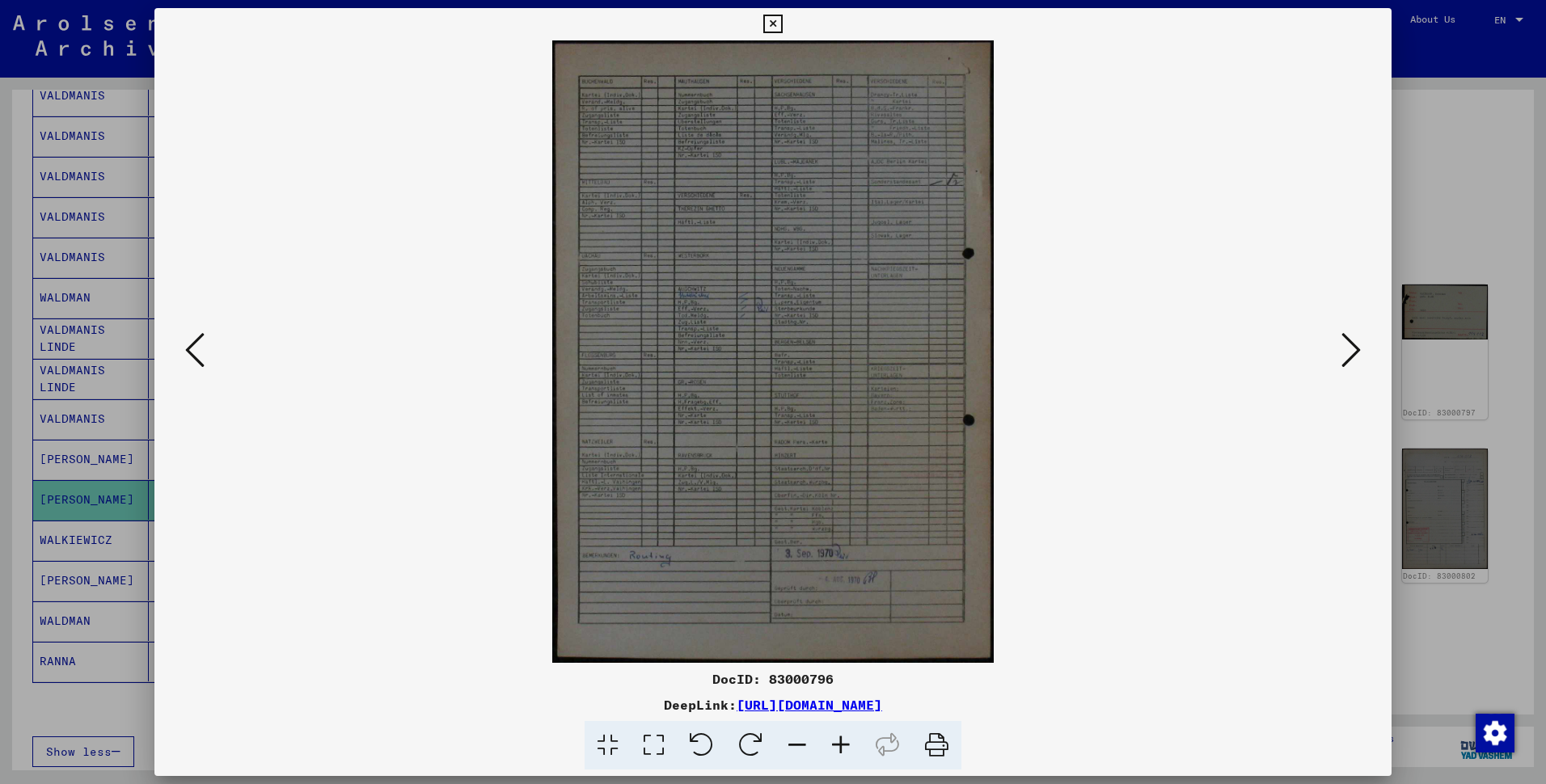
click at [1341, 348] on icon at bounding box center [1351, 350] width 20 height 39
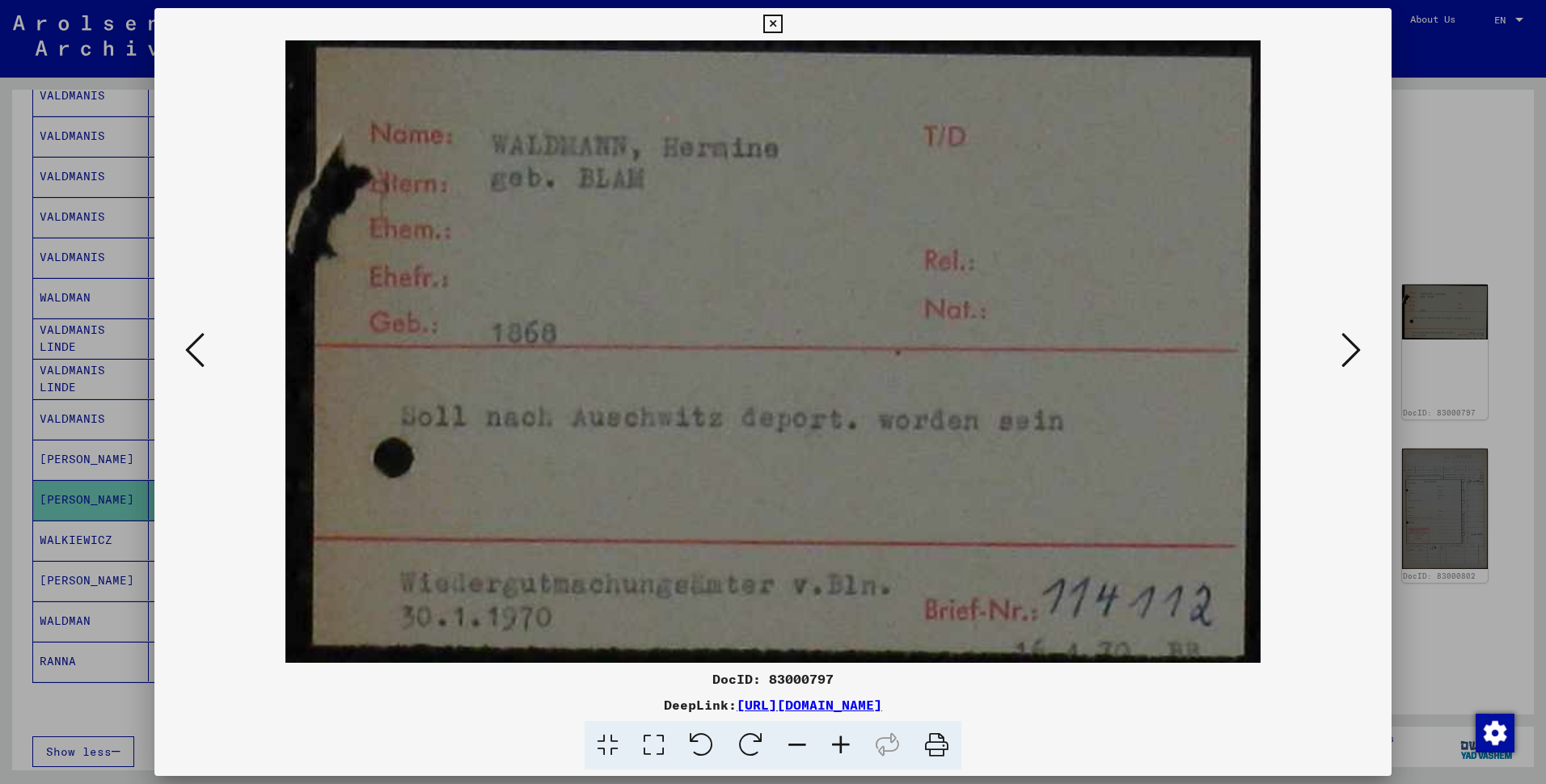
click at [1341, 348] on icon at bounding box center [1351, 350] width 20 height 39
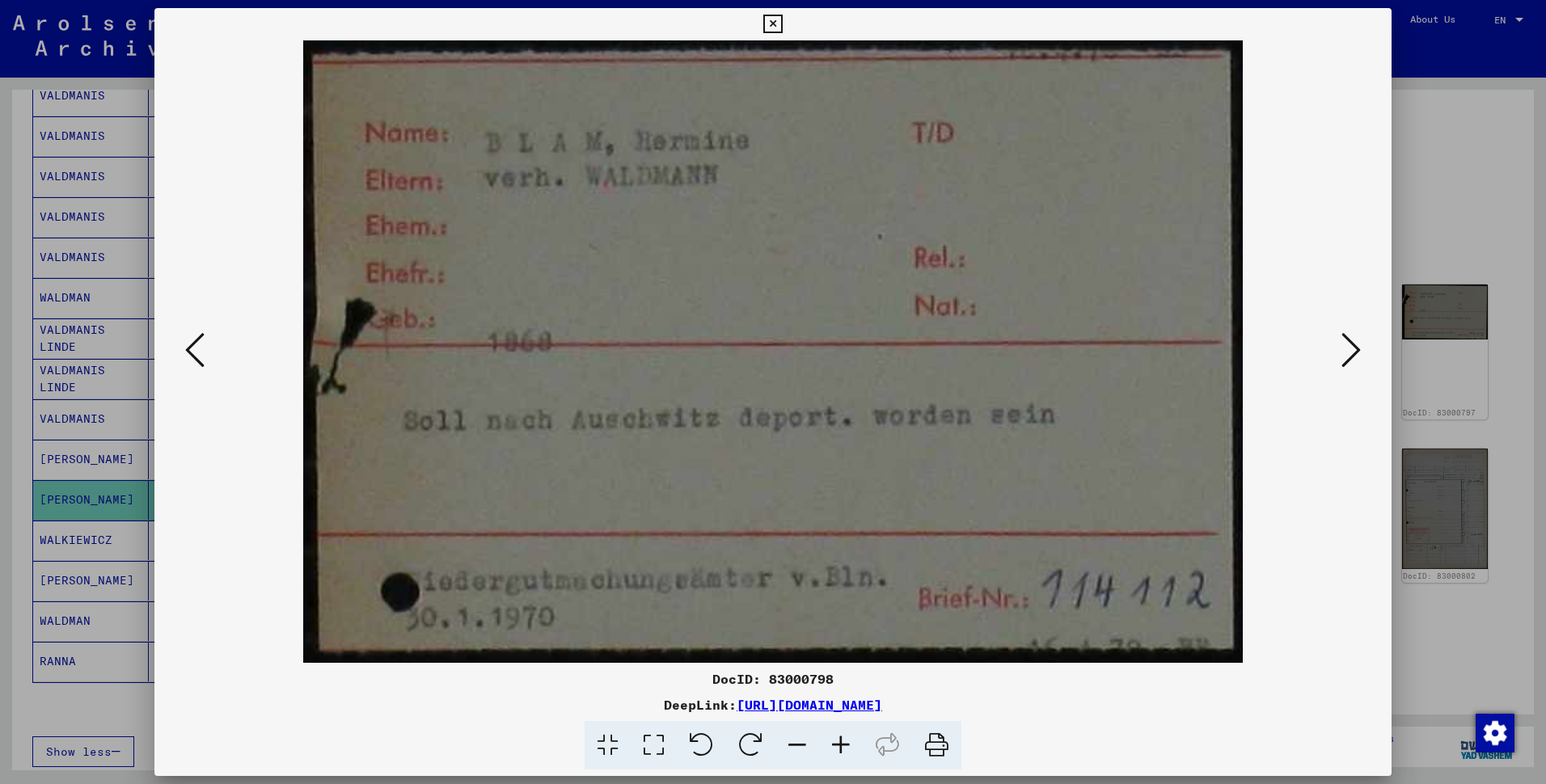
click at [1341, 348] on icon at bounding box center [1351, 350] width 20 height 39
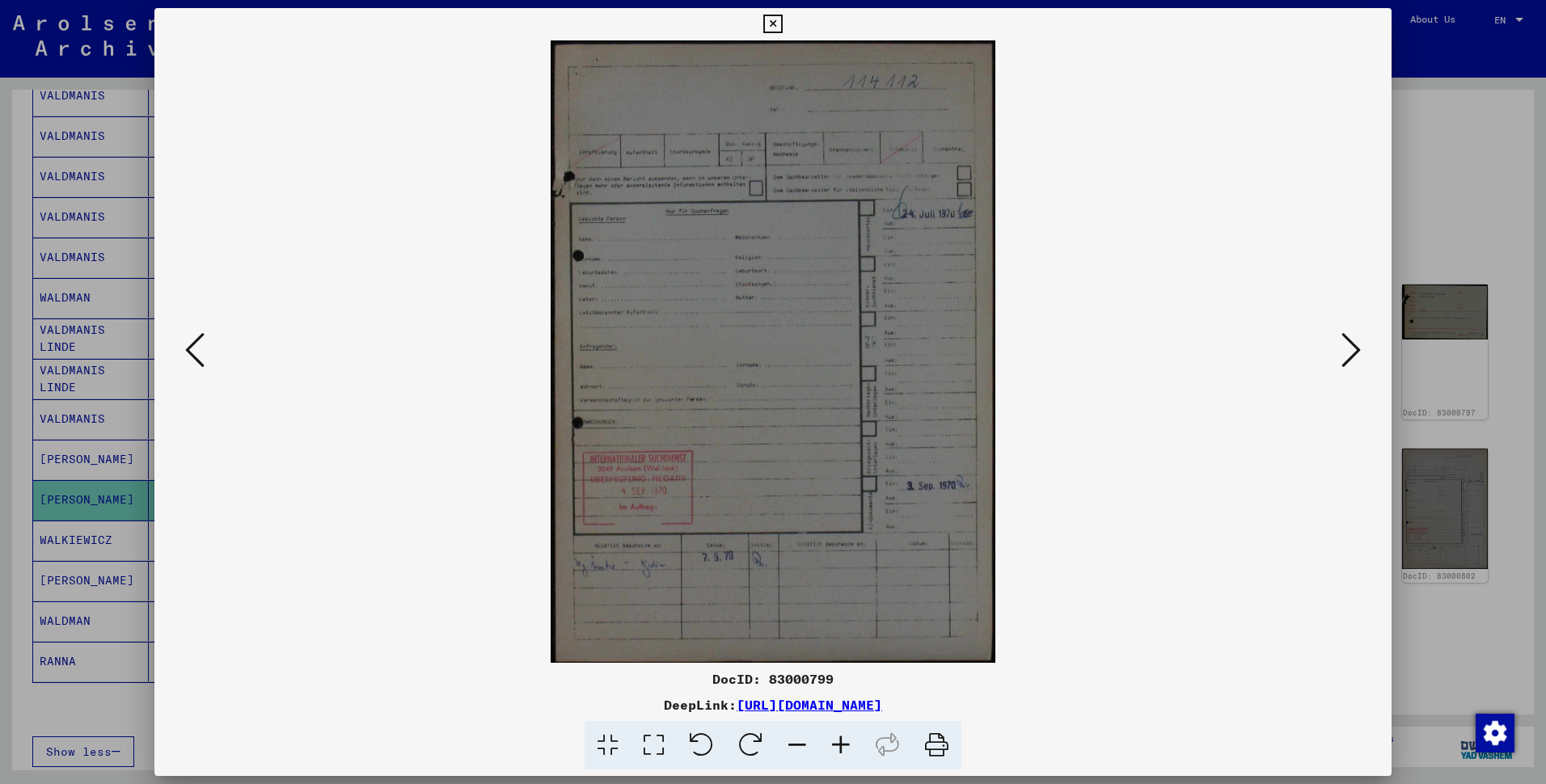
click at [1341, 348] on icon at bounding box center [1351, 350] width 20 height 39
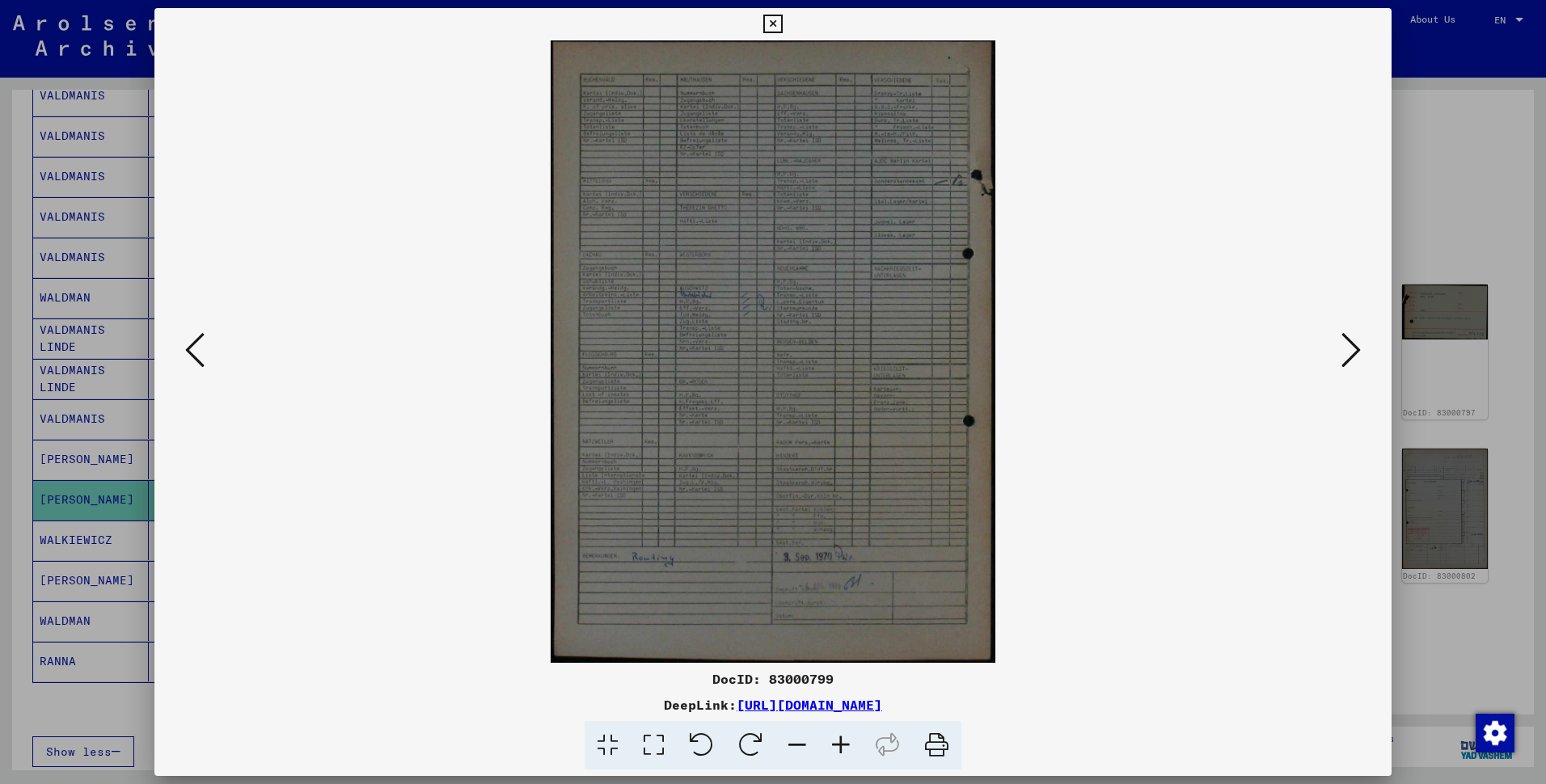
click at [1341, 348] on icon at bounding box center [1351, 350] width 20 height 39
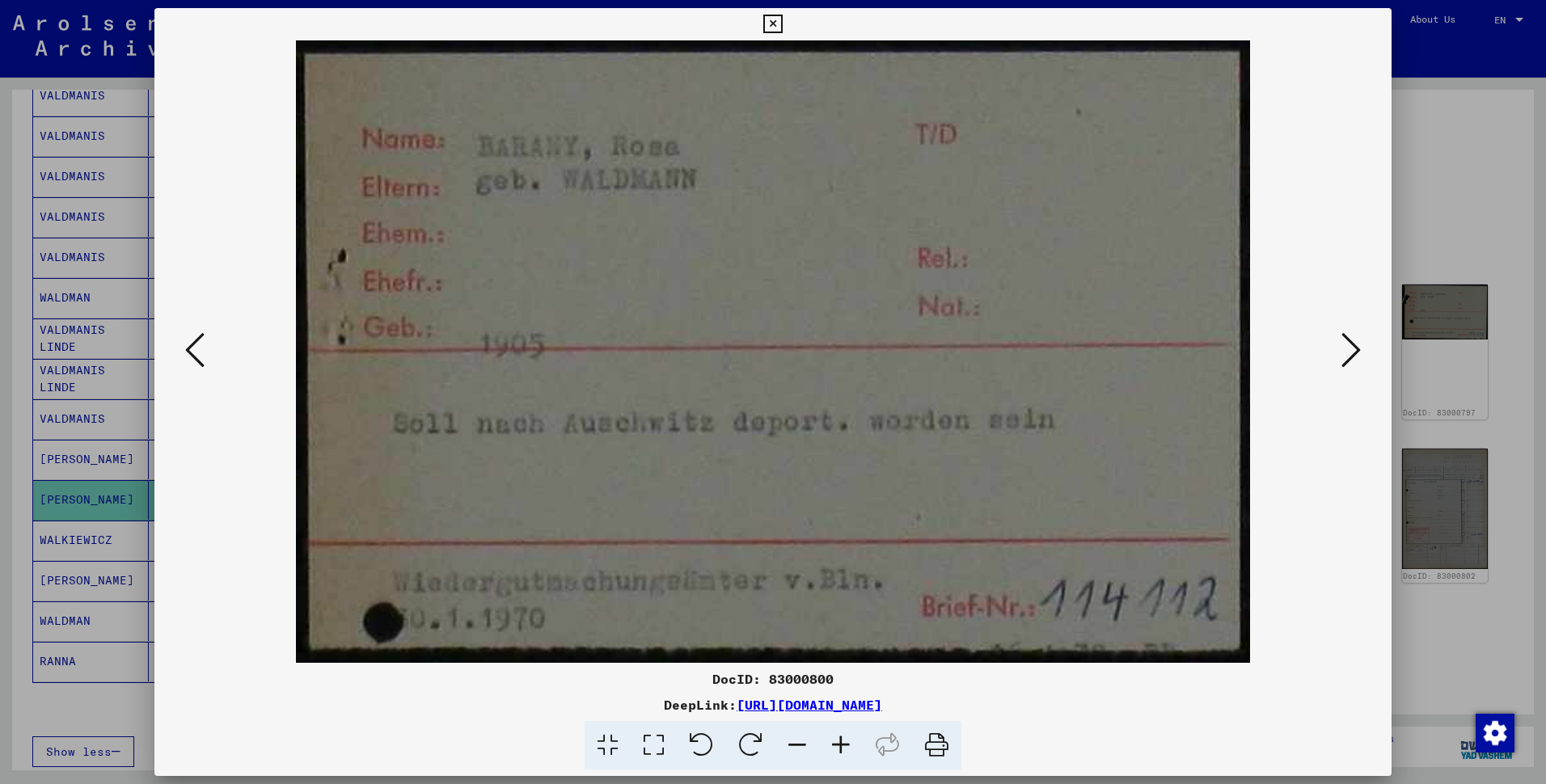
click at [1341, 348] on icon at bounding box center [1351, 350] width 20 height 39
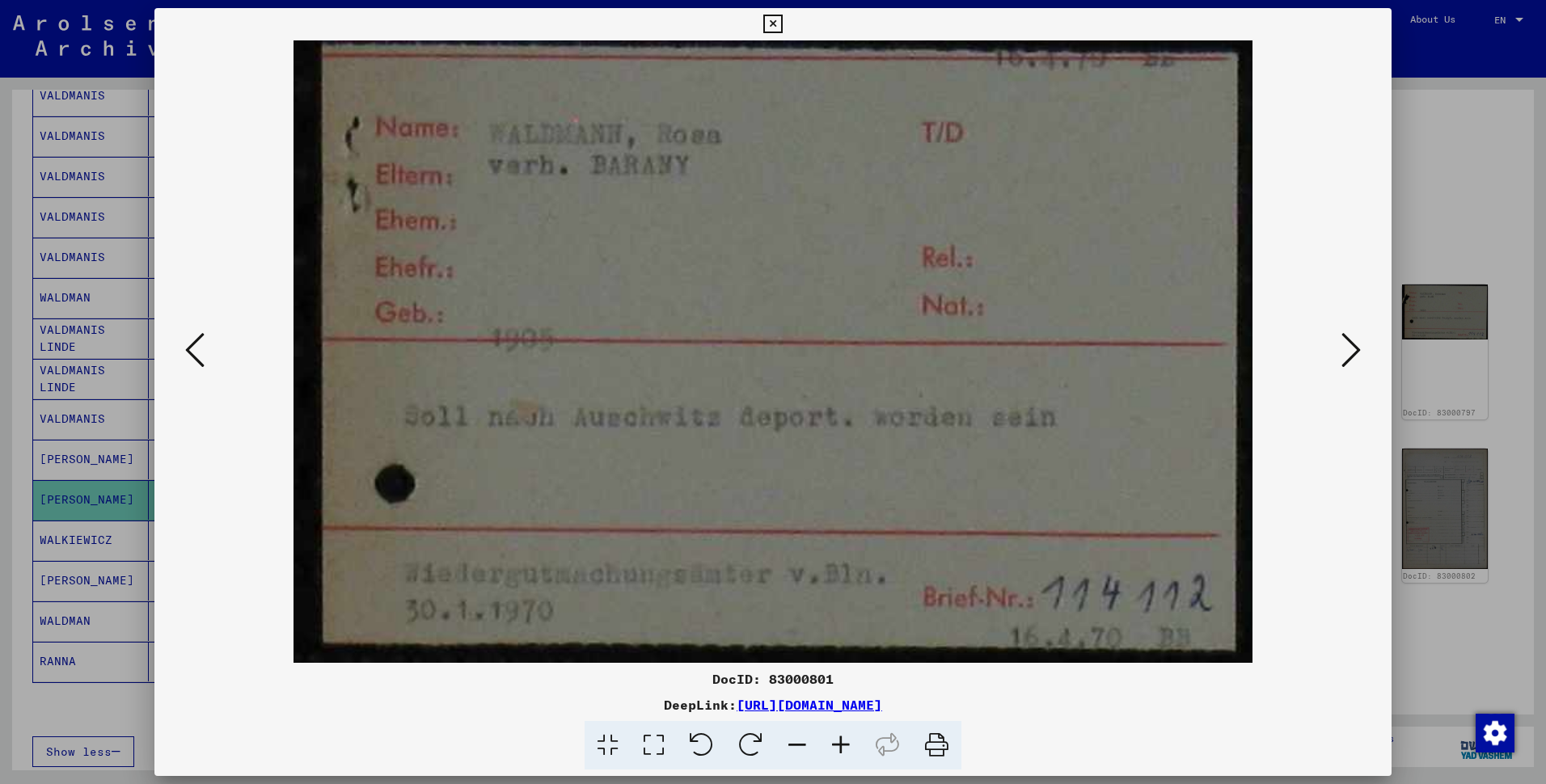
click at [1341, 348] on icon at bounding box center [1351, 350] width 20 height 39
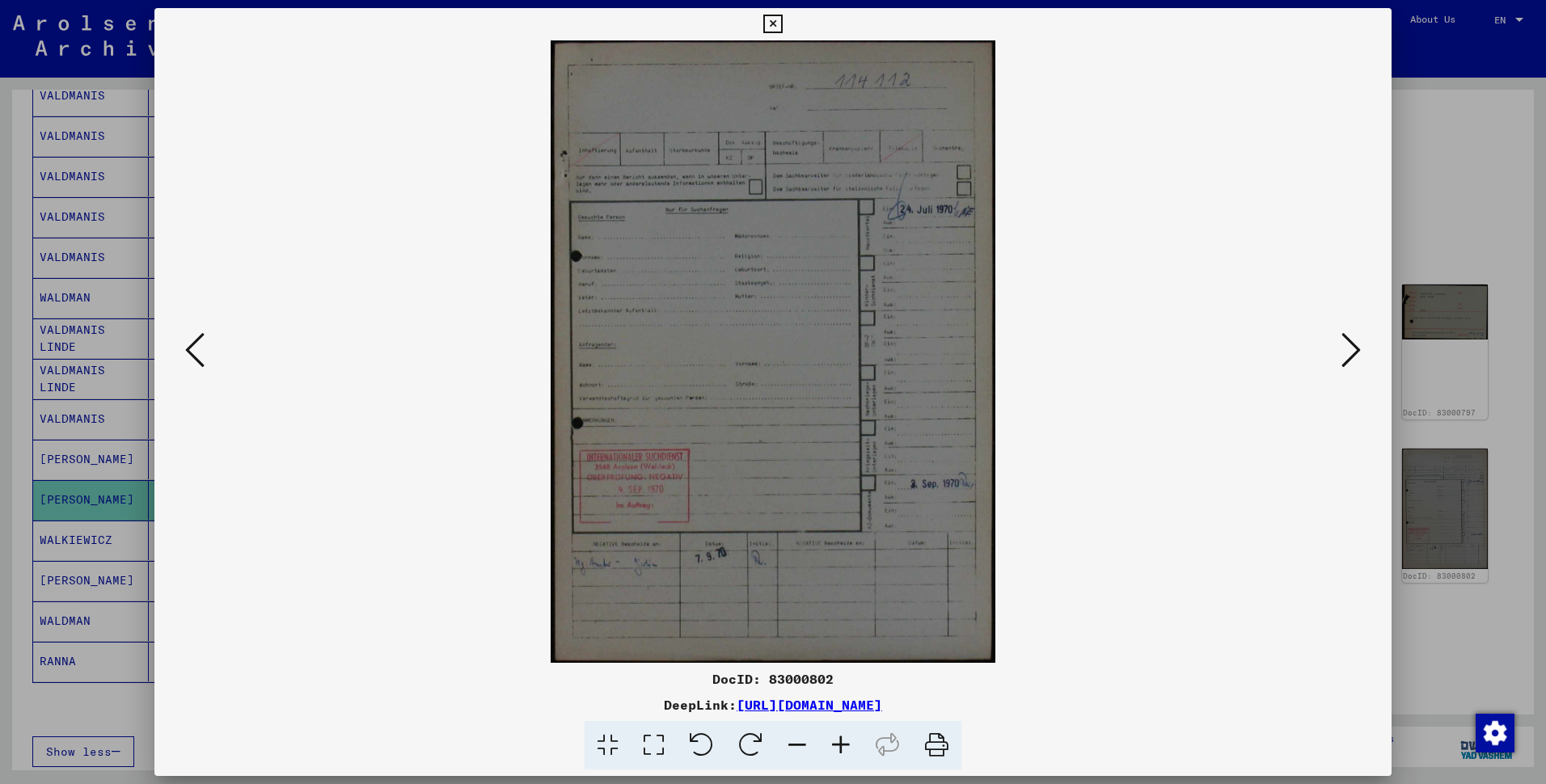
click at [1341, 348] on icon at bounding box center [1351, 350] width 20 height 39
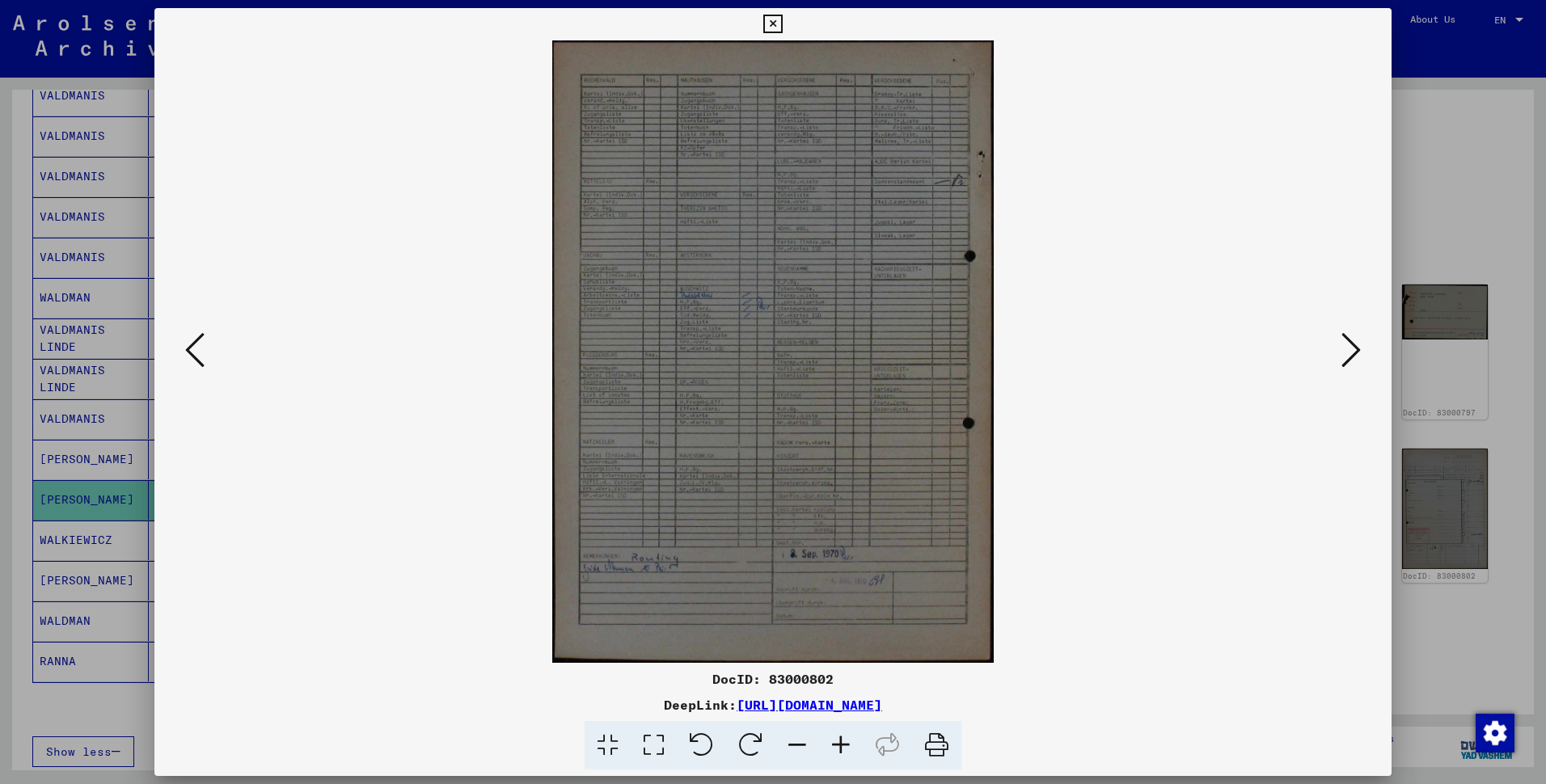
click at [1341, 348] on icon at bounding box center [1351, 350] width 20 height 39
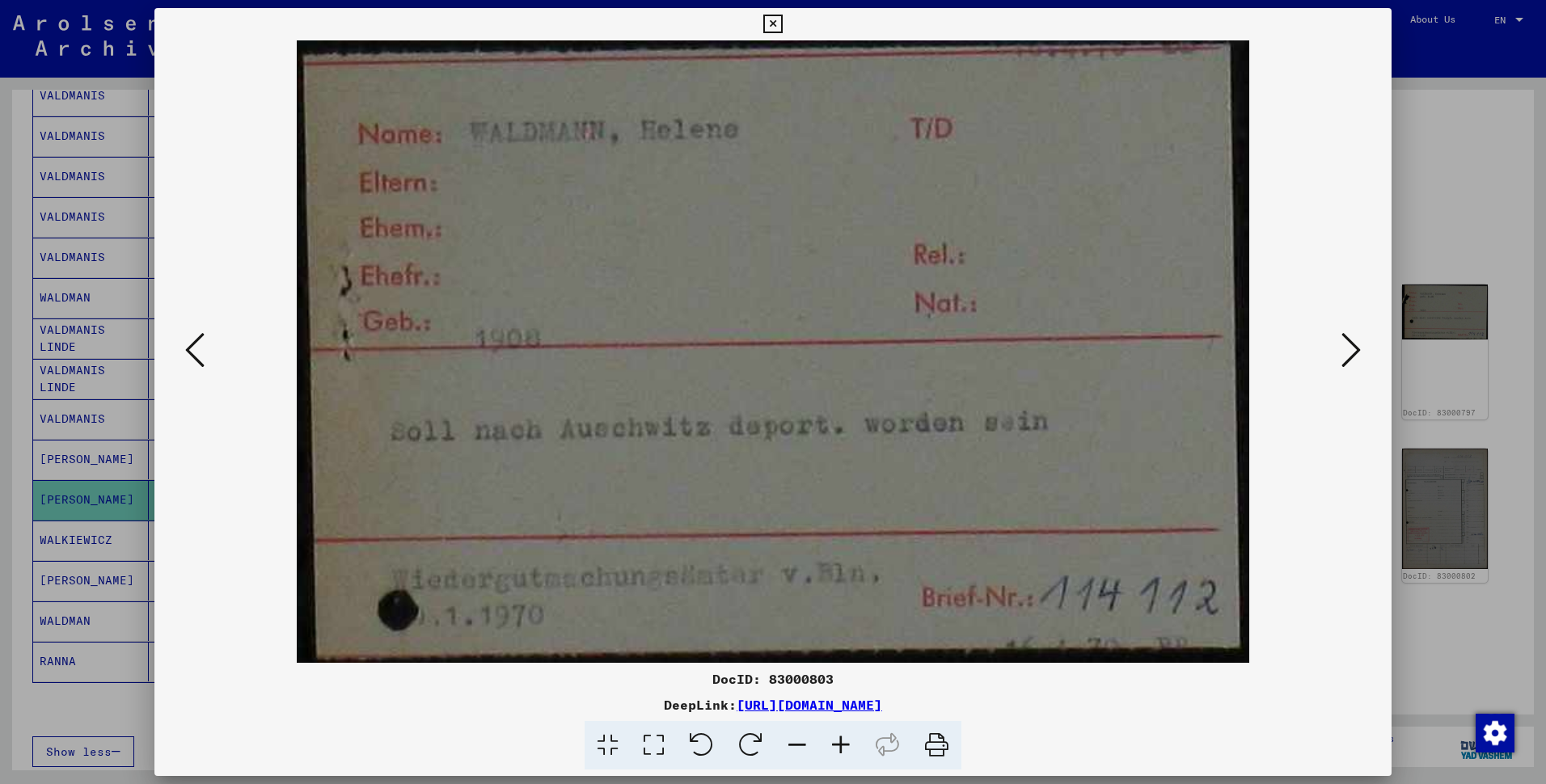
drag, startPoint x: 688, startPoint y: 431, endPoint x: 692, endPoint y: 325, distance: 106.1
click at [692, 325] on img at bounding box center [773, 351] width 1127 height 622
click at [467, 243] on img at bounding box center [773, 351] width 1127 height 622
click at [514, 303] on img at bounding box center [773, 351] width 1127 height 622
click at [766, 25] on icon at bounding box center [772, 24] width 19 height 20
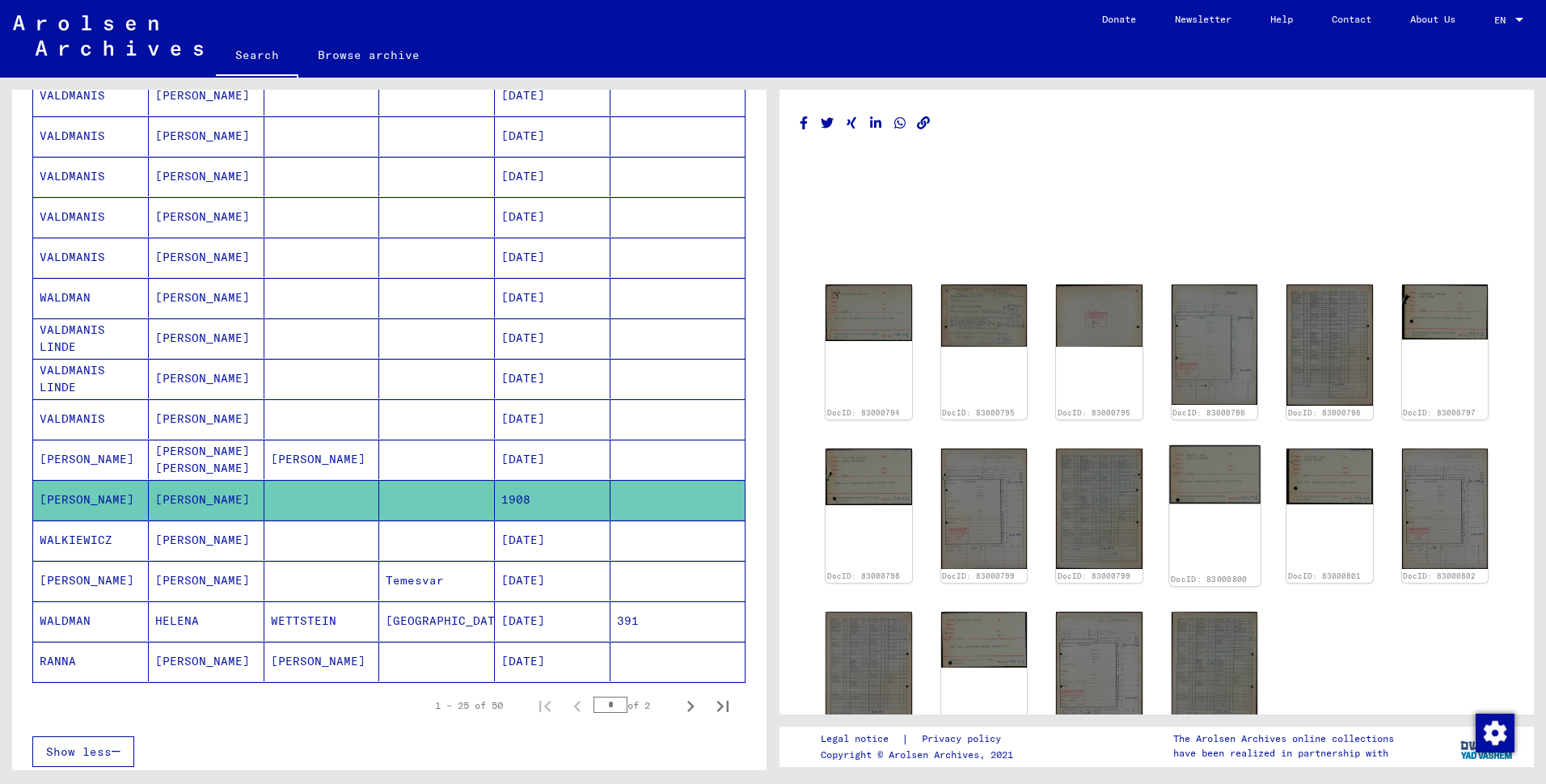
click at [1175, 491] on img at bounding box center [1214, 474] width 90 height 59
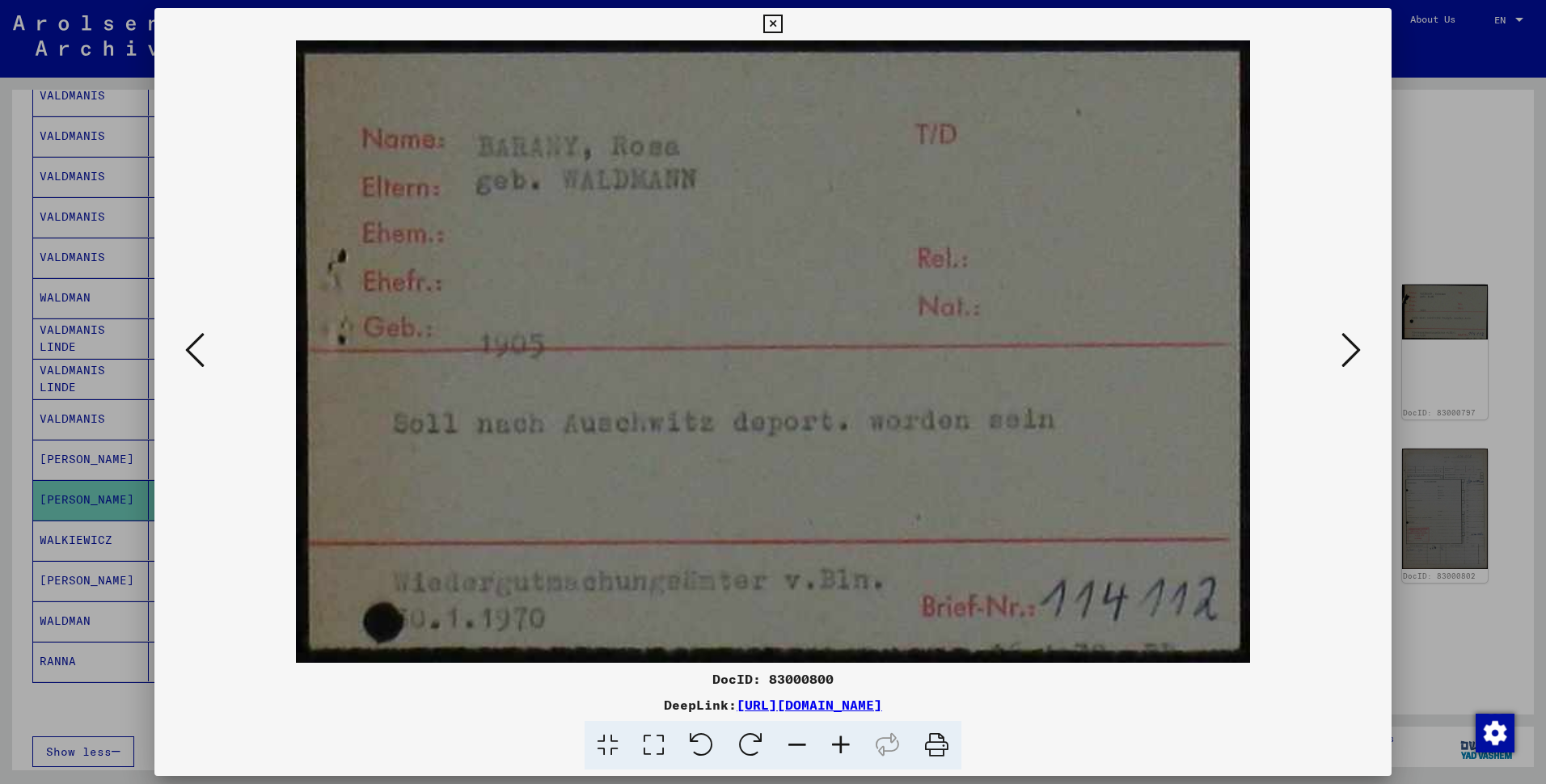
click at [1305, 360] on img at bounding box center [773, 351] width 1127 height 622
click at [1341, 360] on icon at bounding box center [1351, 350] width 20 height 39
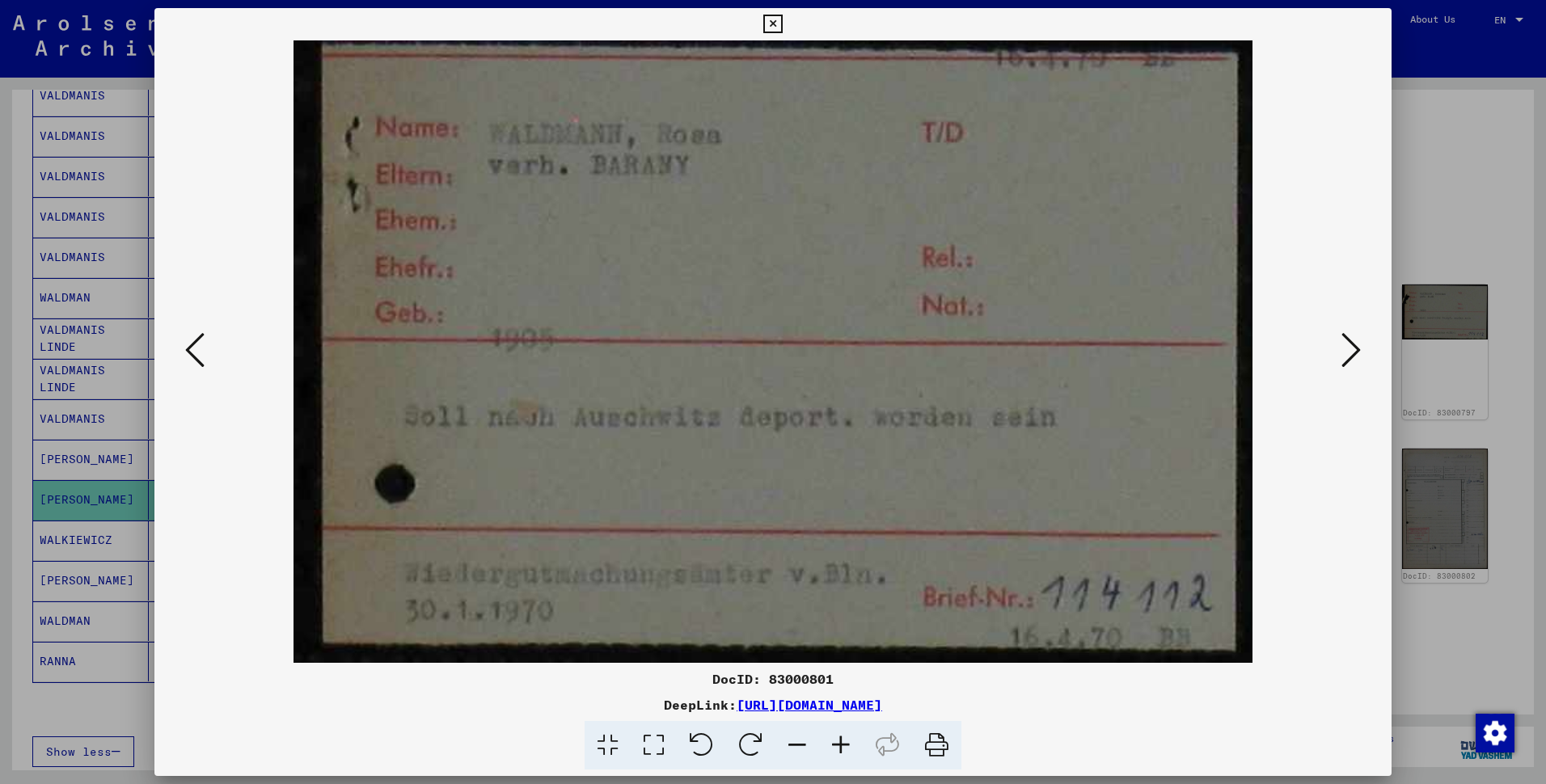
click at [1341, 360] on icon at bounding box center [1351, 350] width 20 height 39
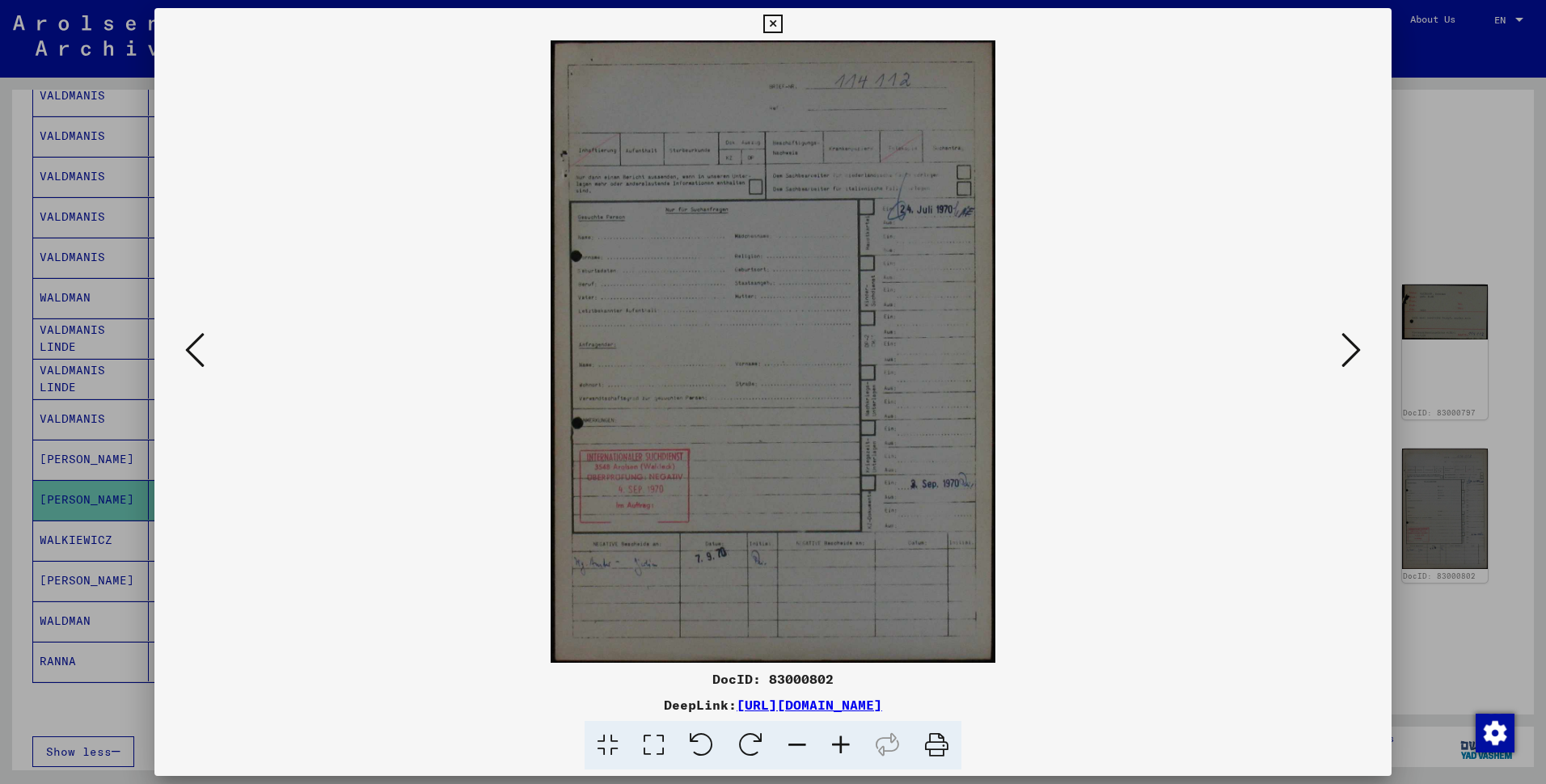
click at [1341, 360] on icon at bounding box center [1351, 350] width 20 height 39
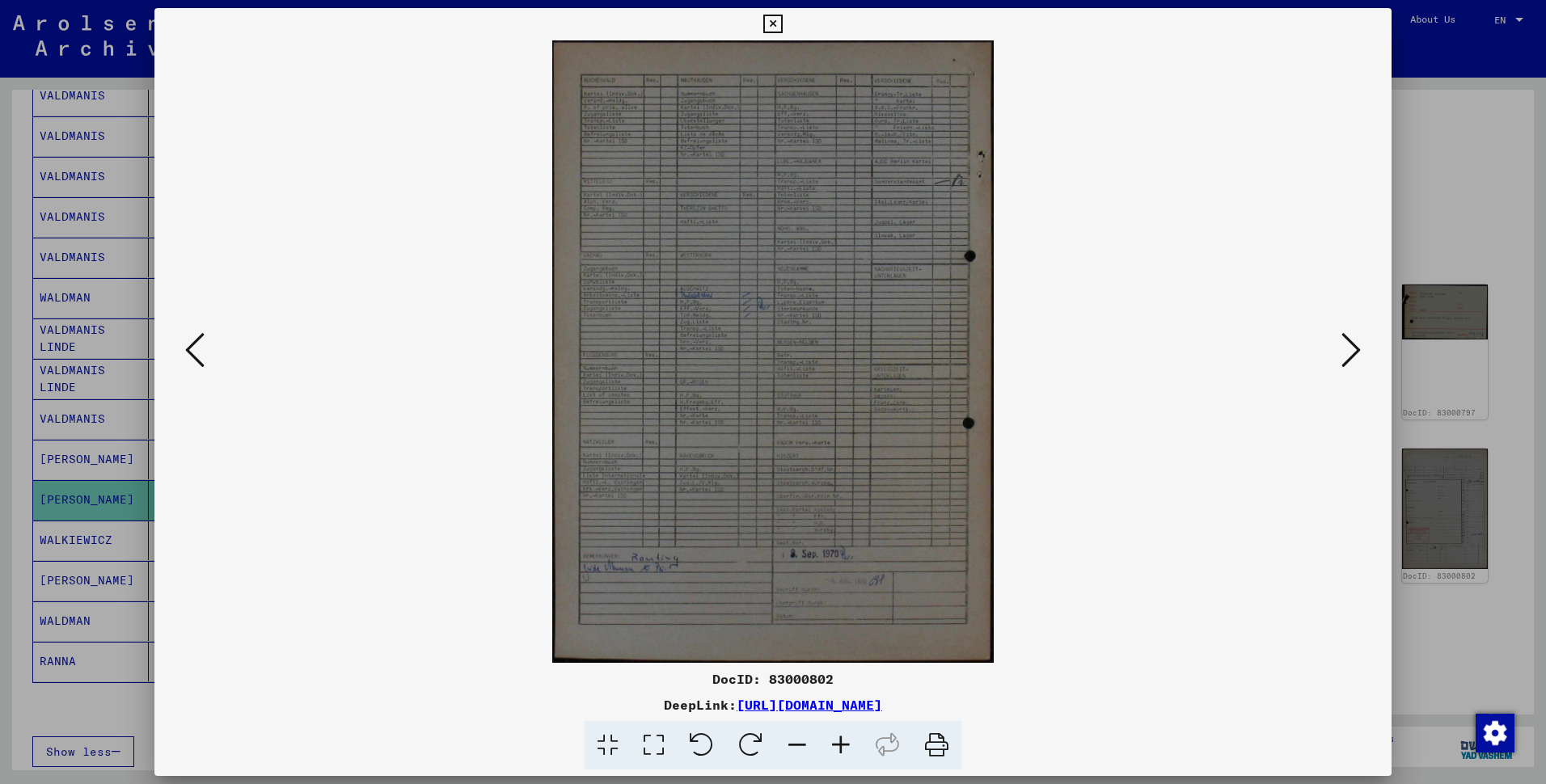
click at [1341, 360] on icon at bounding box center [1351, 350] width 20 height 39
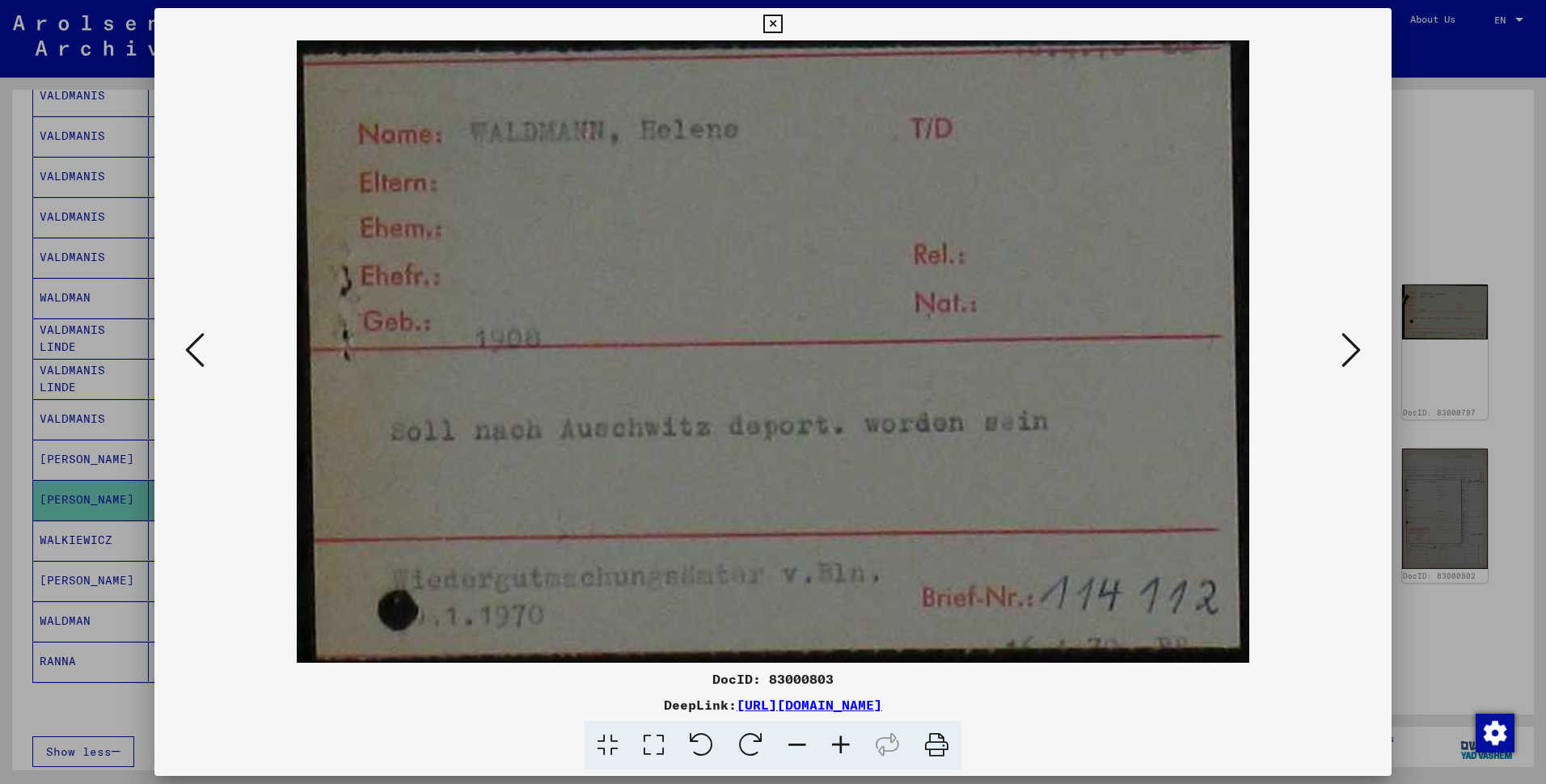
click at [1341, 360] on icon at bounding box center [1351, 350] width 20 height 39
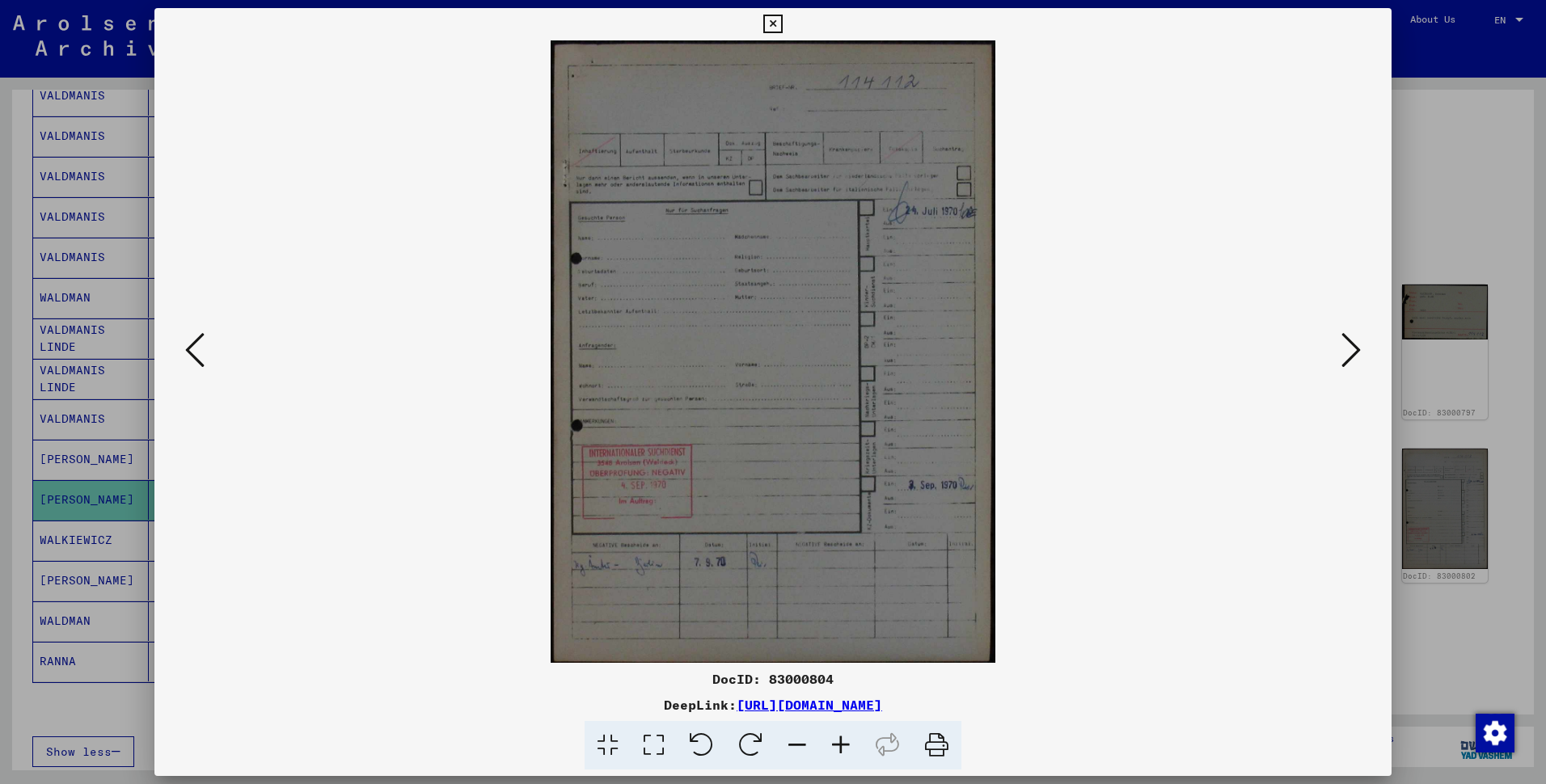
click at [1341, 360] on icon at bounding box center [1351, 350] width 20 height 39
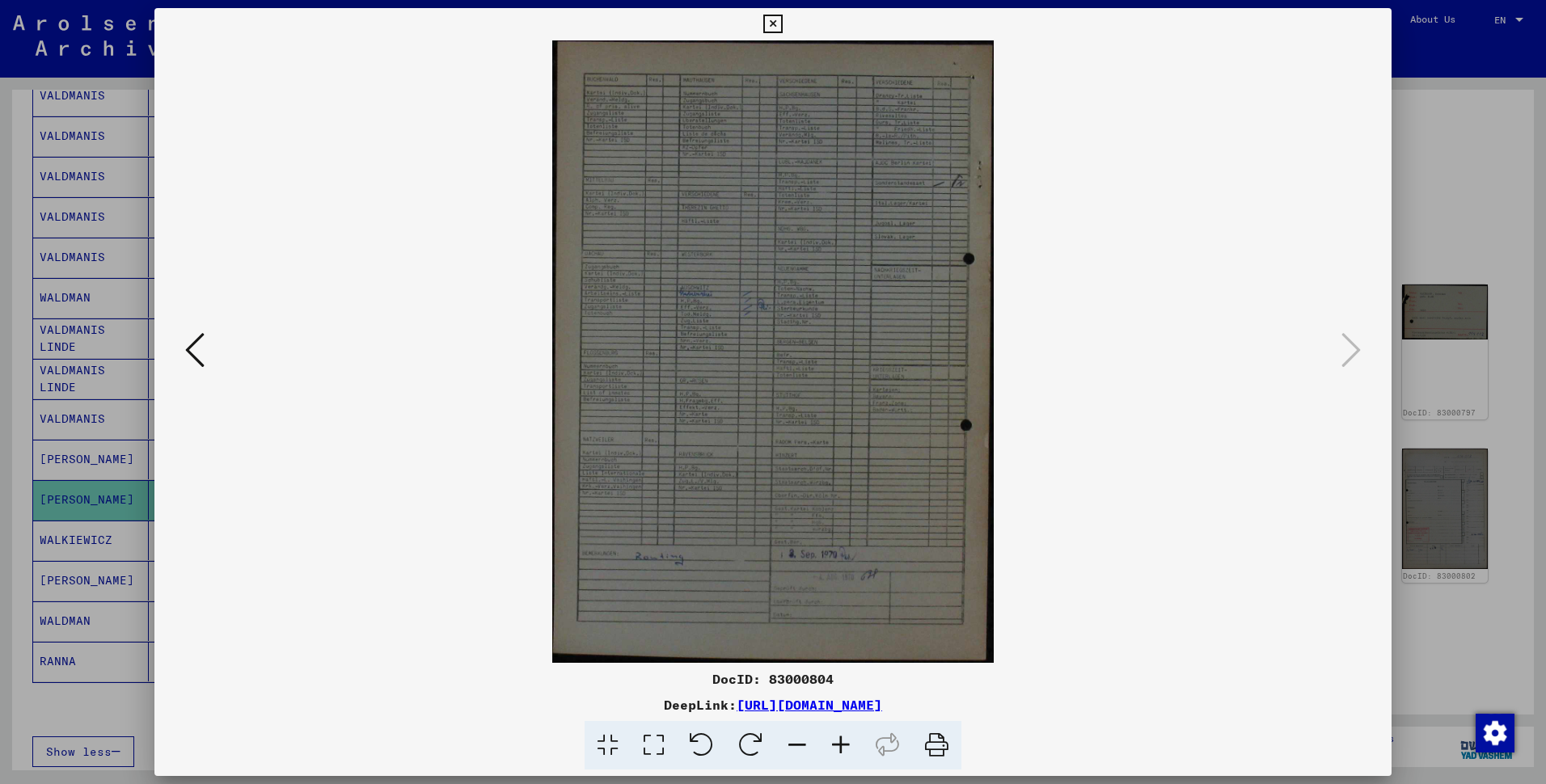
click at [198, 345] on icon at bounding box center [195, 350] width 20 height 39
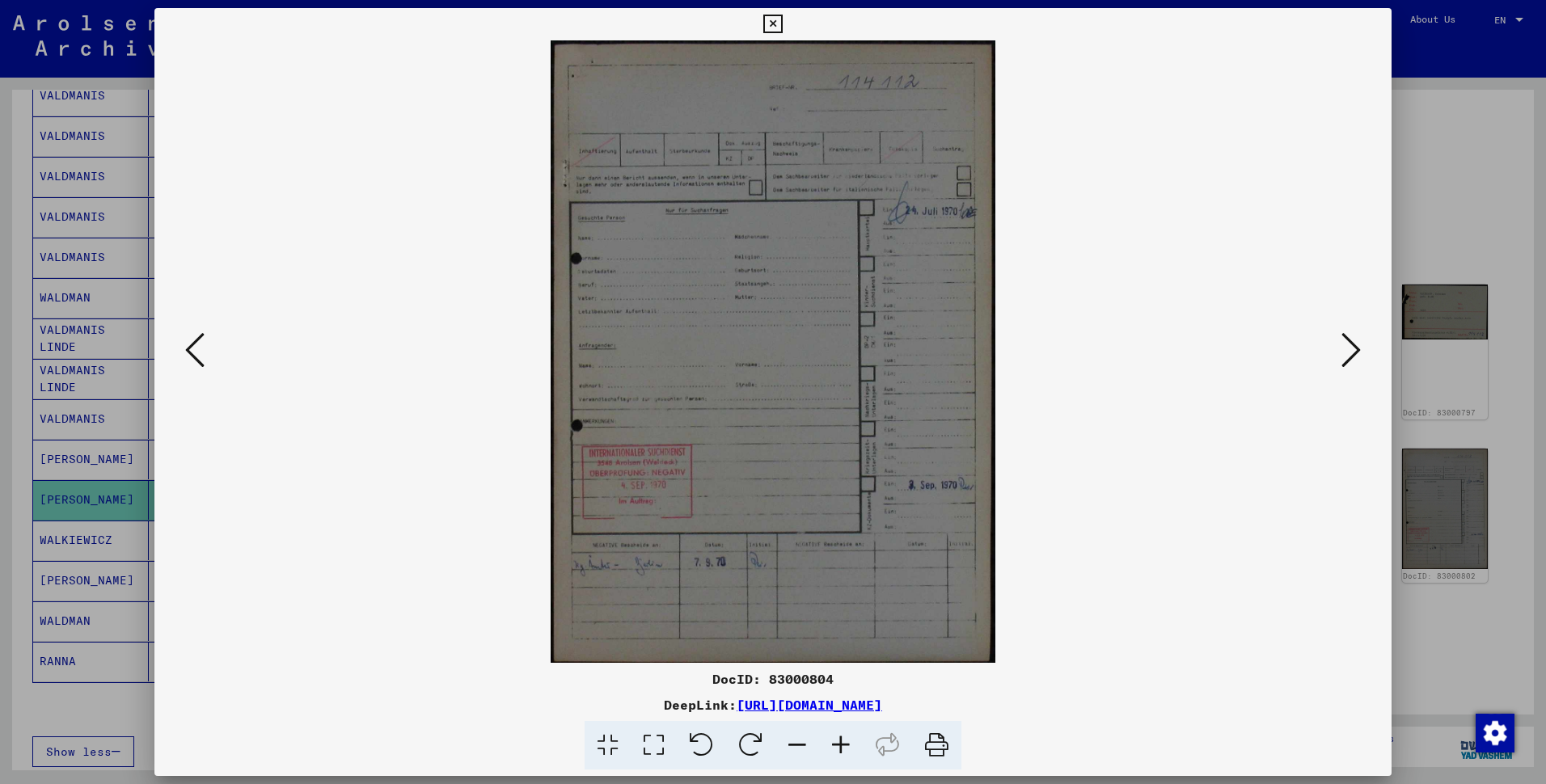
click at [863, 711] on icon at bounding box center [840, 746] width 44 height 49
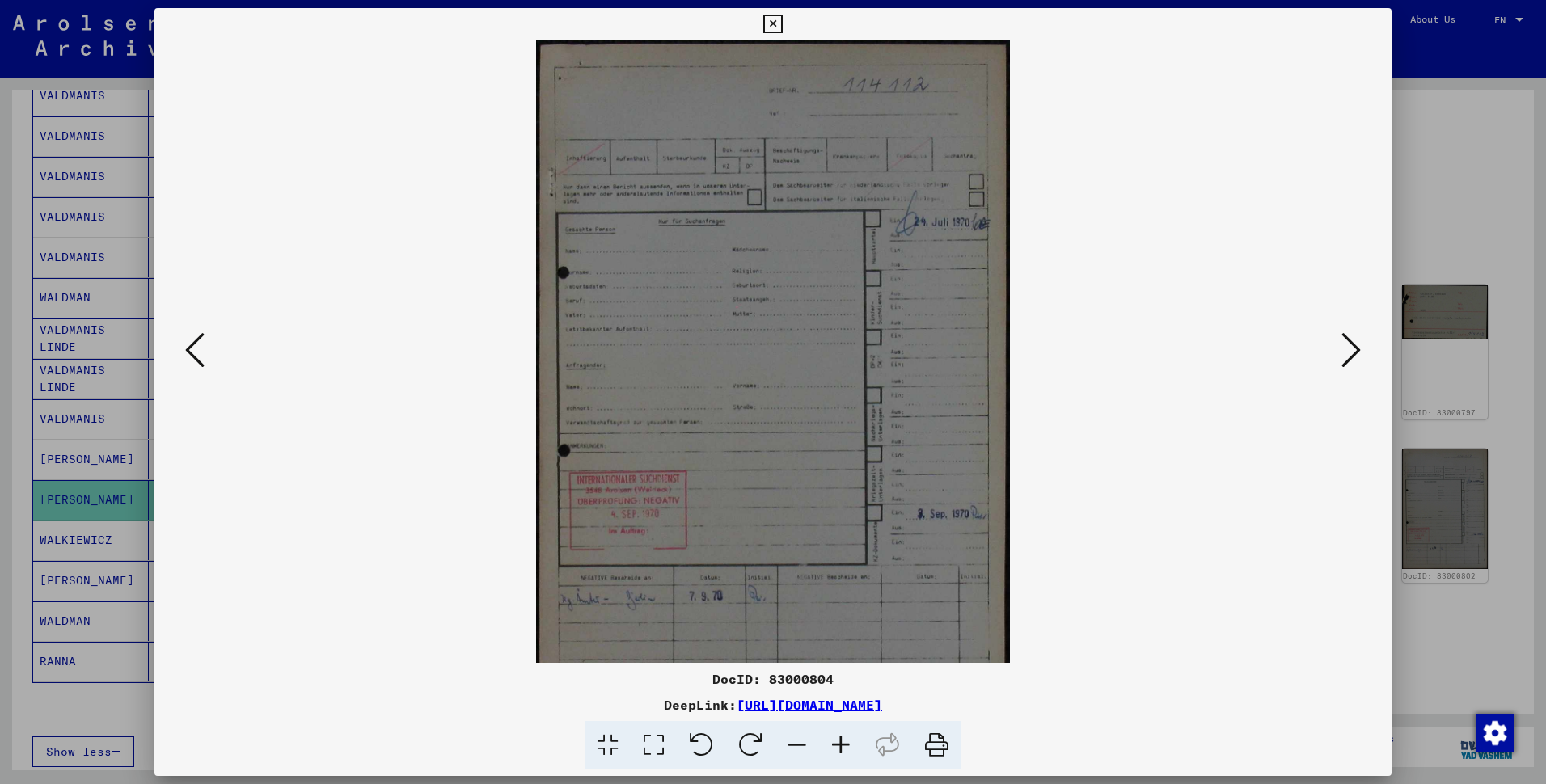
click at [863, 711] on icon at bounding box center [840, 746] width 44 height 49
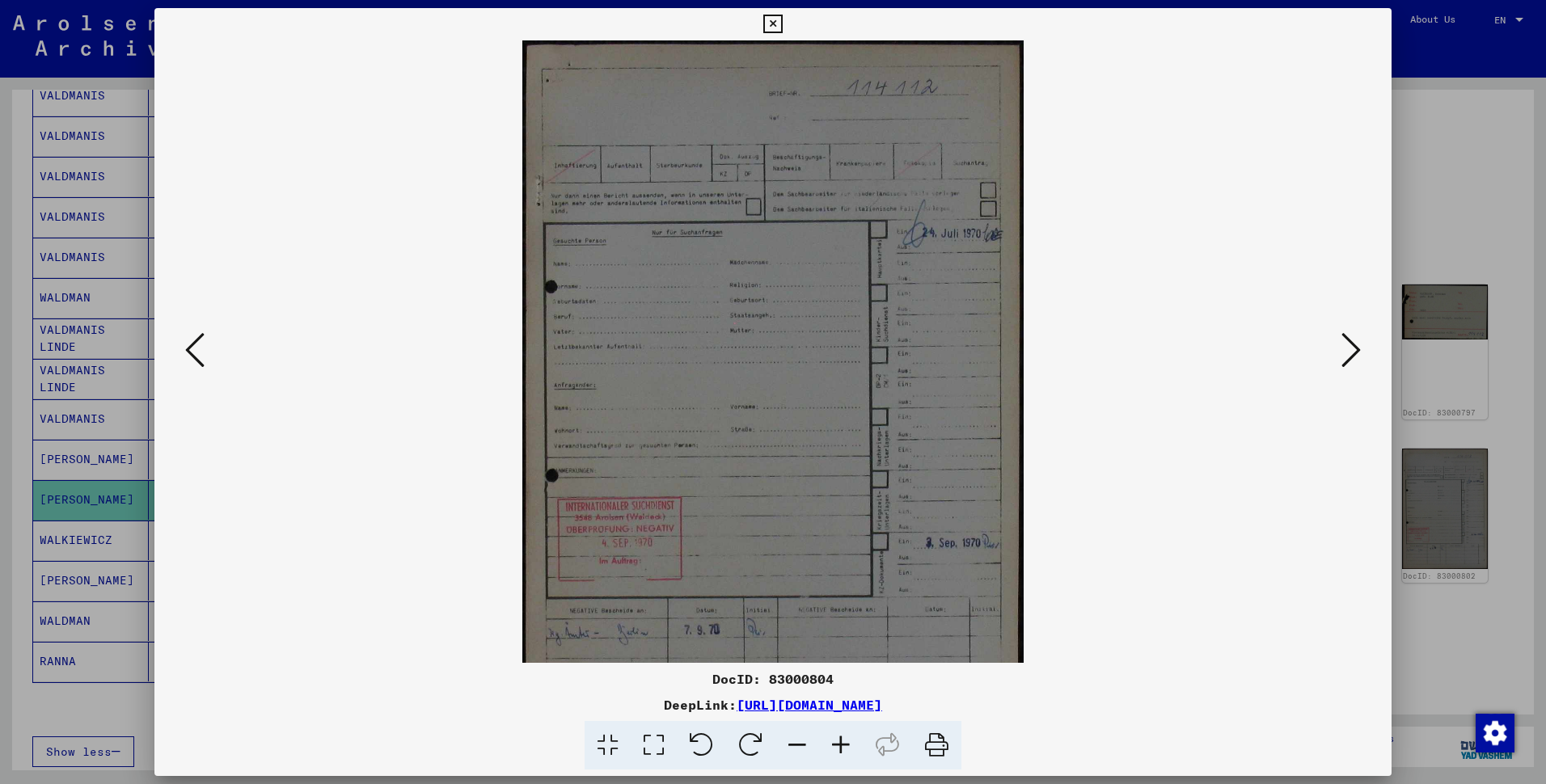
click at [863, 711] on icon at bounding box center [840, 746] width 44 height 49
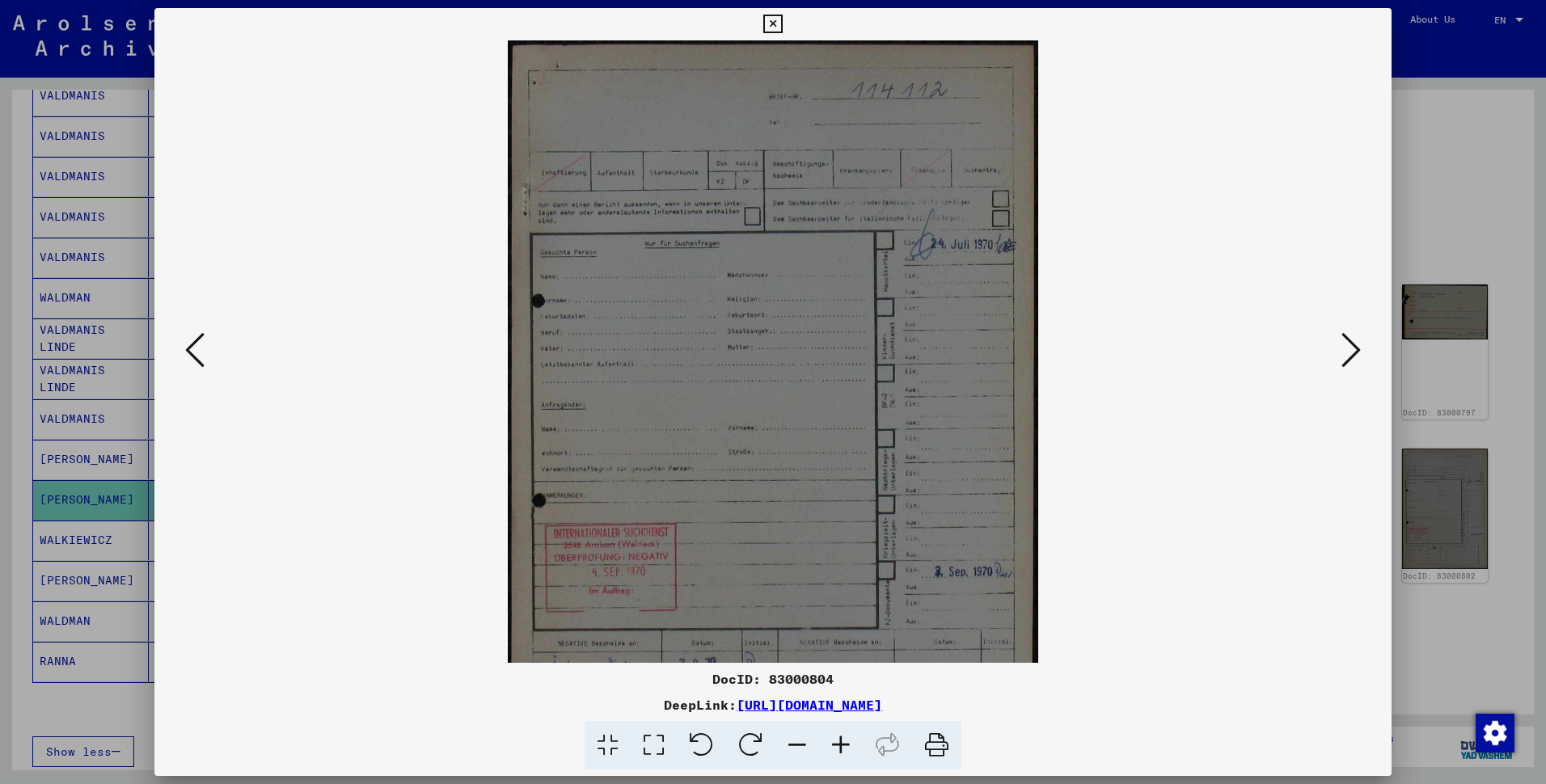
click at [863, 711] on icon at bounding box center [840, 746] width 44 height 49
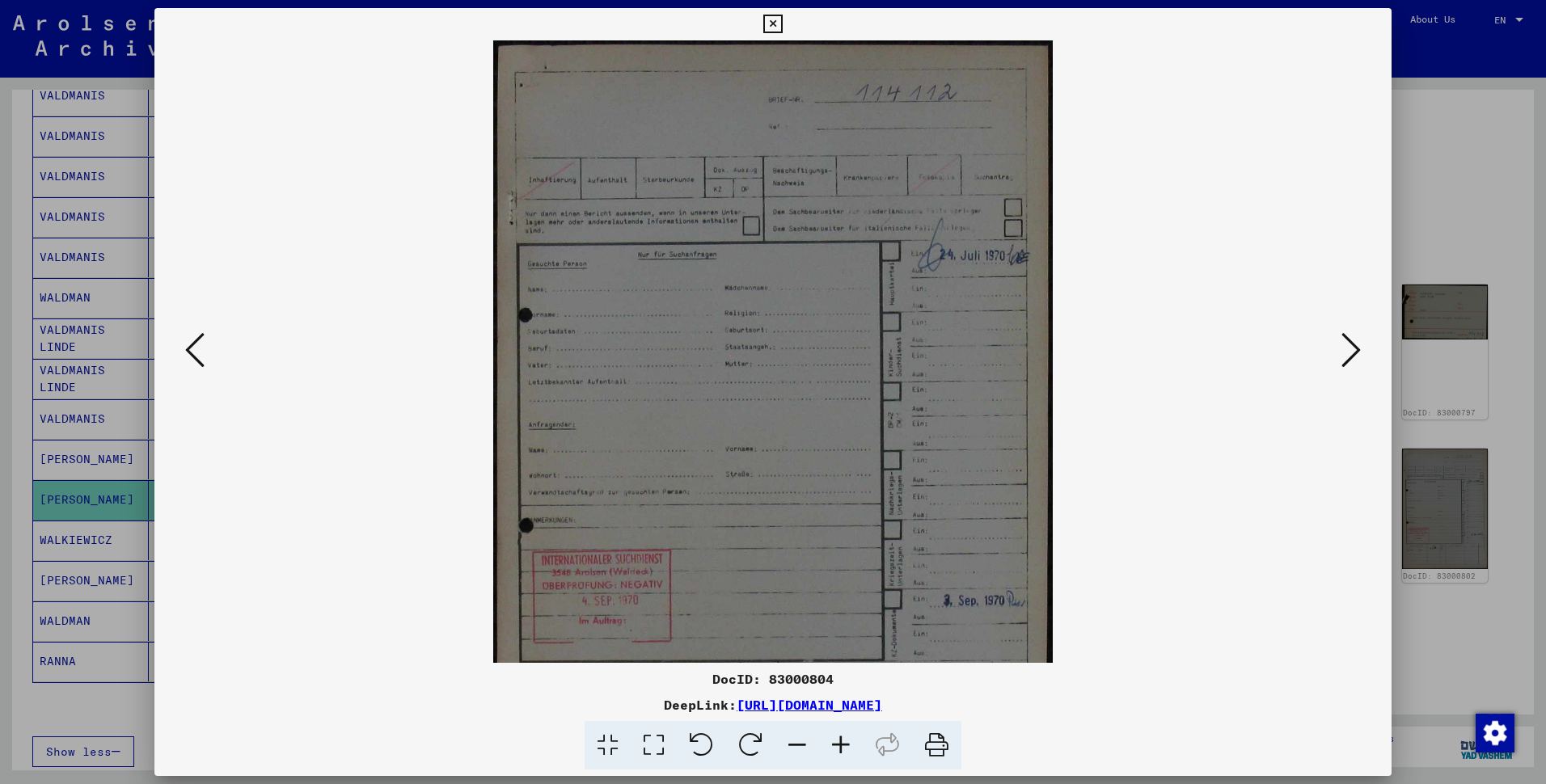
click at [863, 711] on icon at bounding box center [840, 746] width 44 height 49
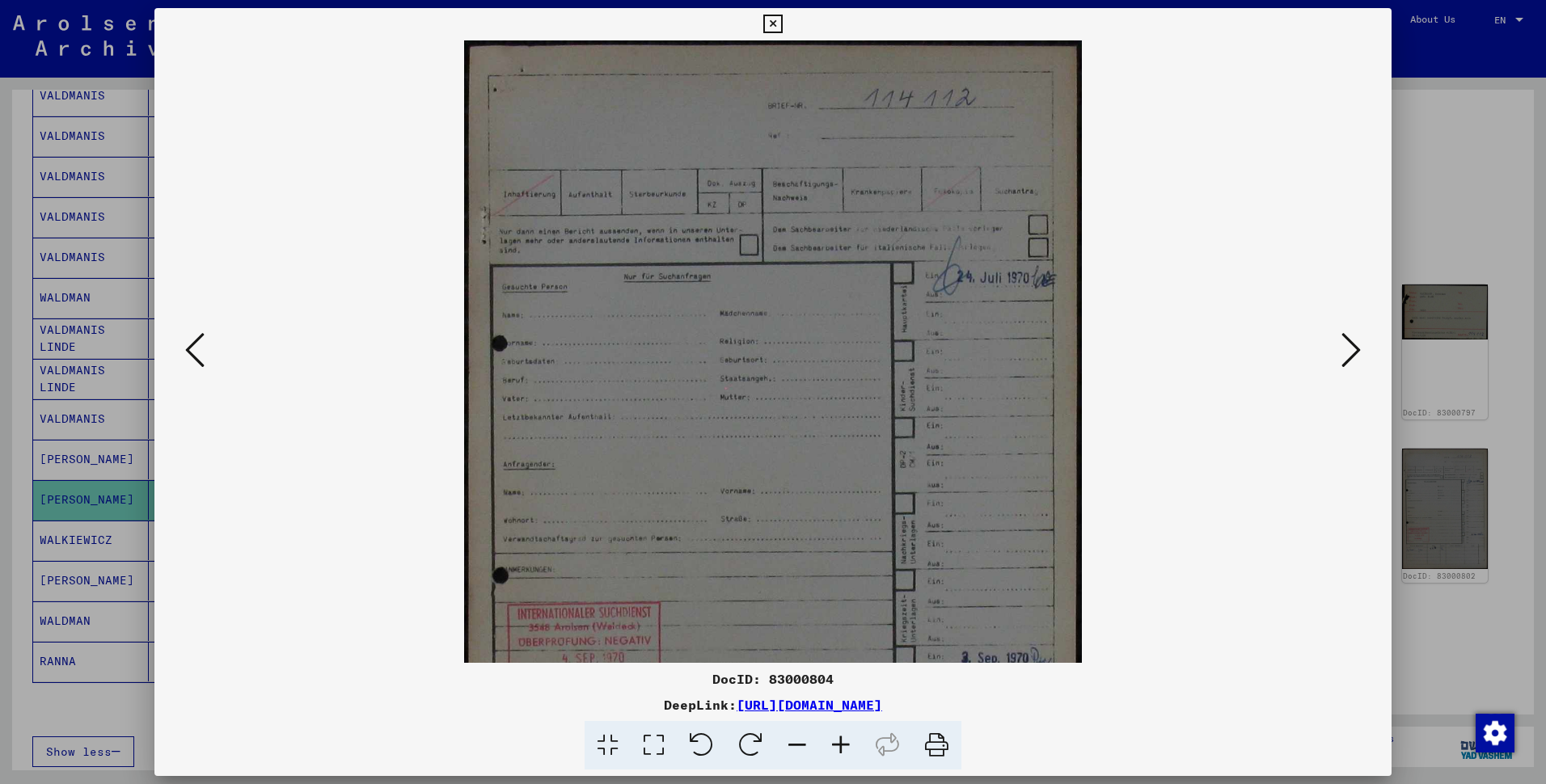
click at [863, 711] on icon at bounding box center [840, 746] width 44 height 49
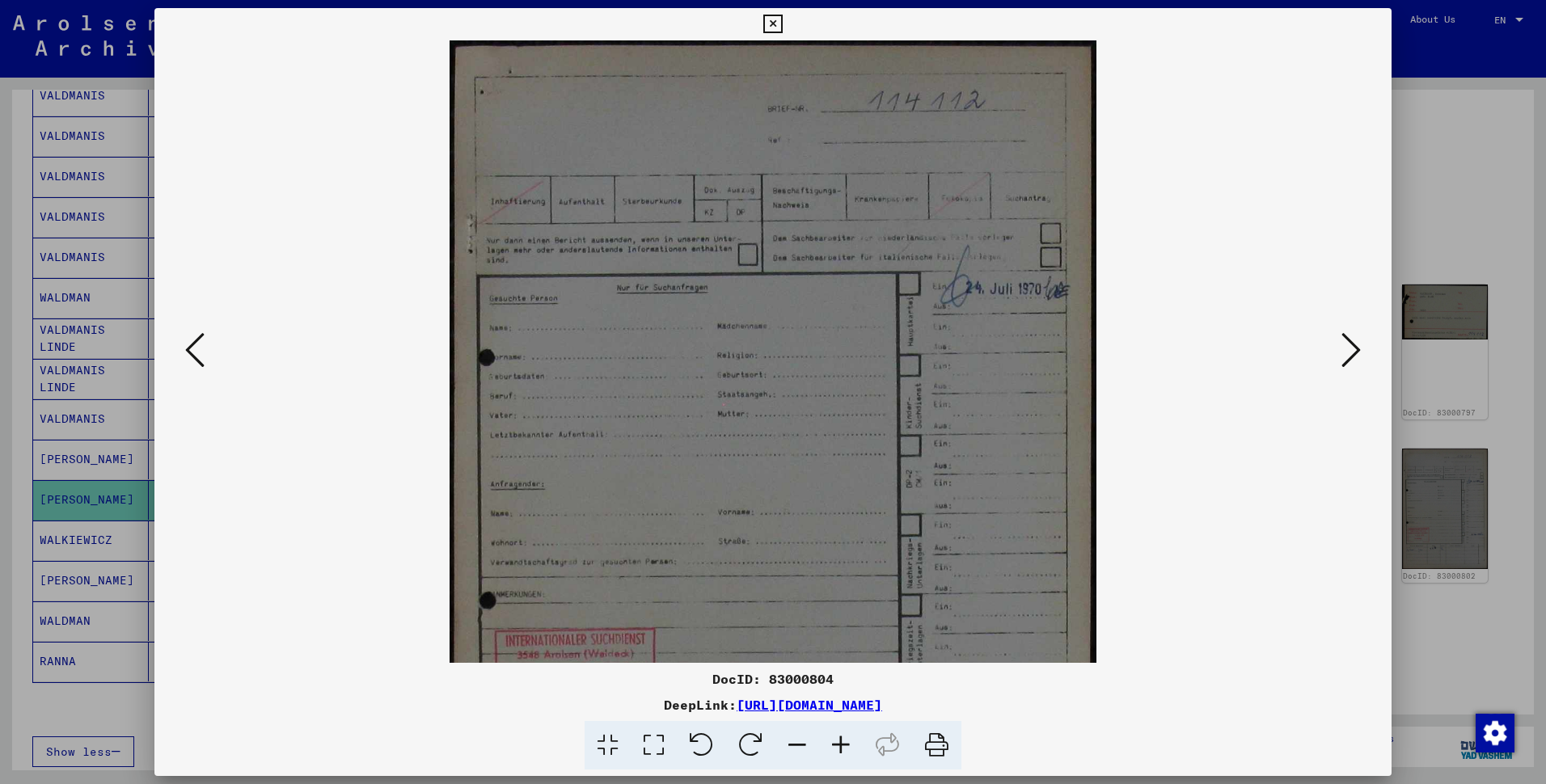
click at [863, 711] on icon at bounding box center [840, 746] width 44 height 49
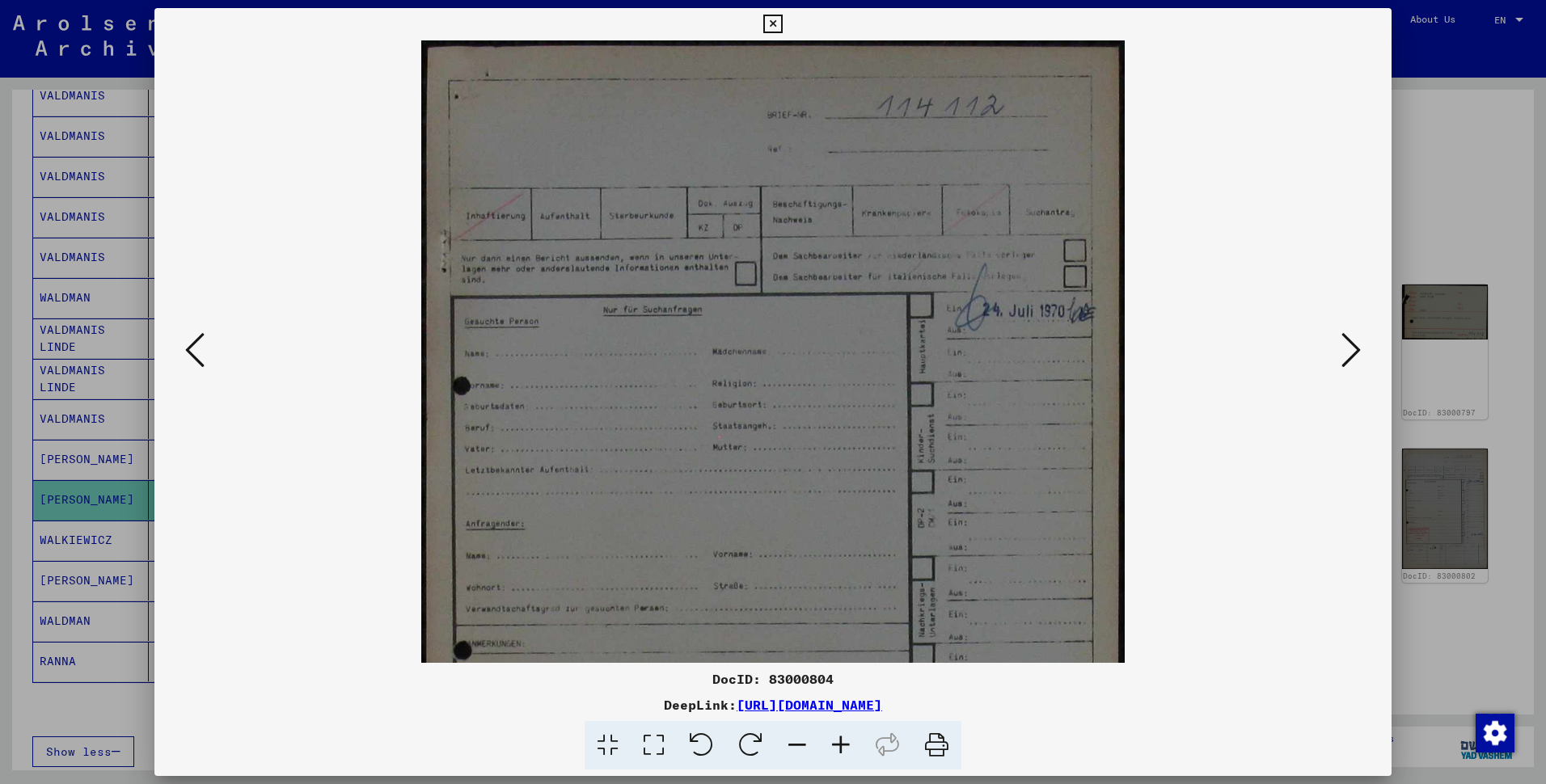
click at [863, 711] on icon at bounding box center [840, 746] width 44 height 49
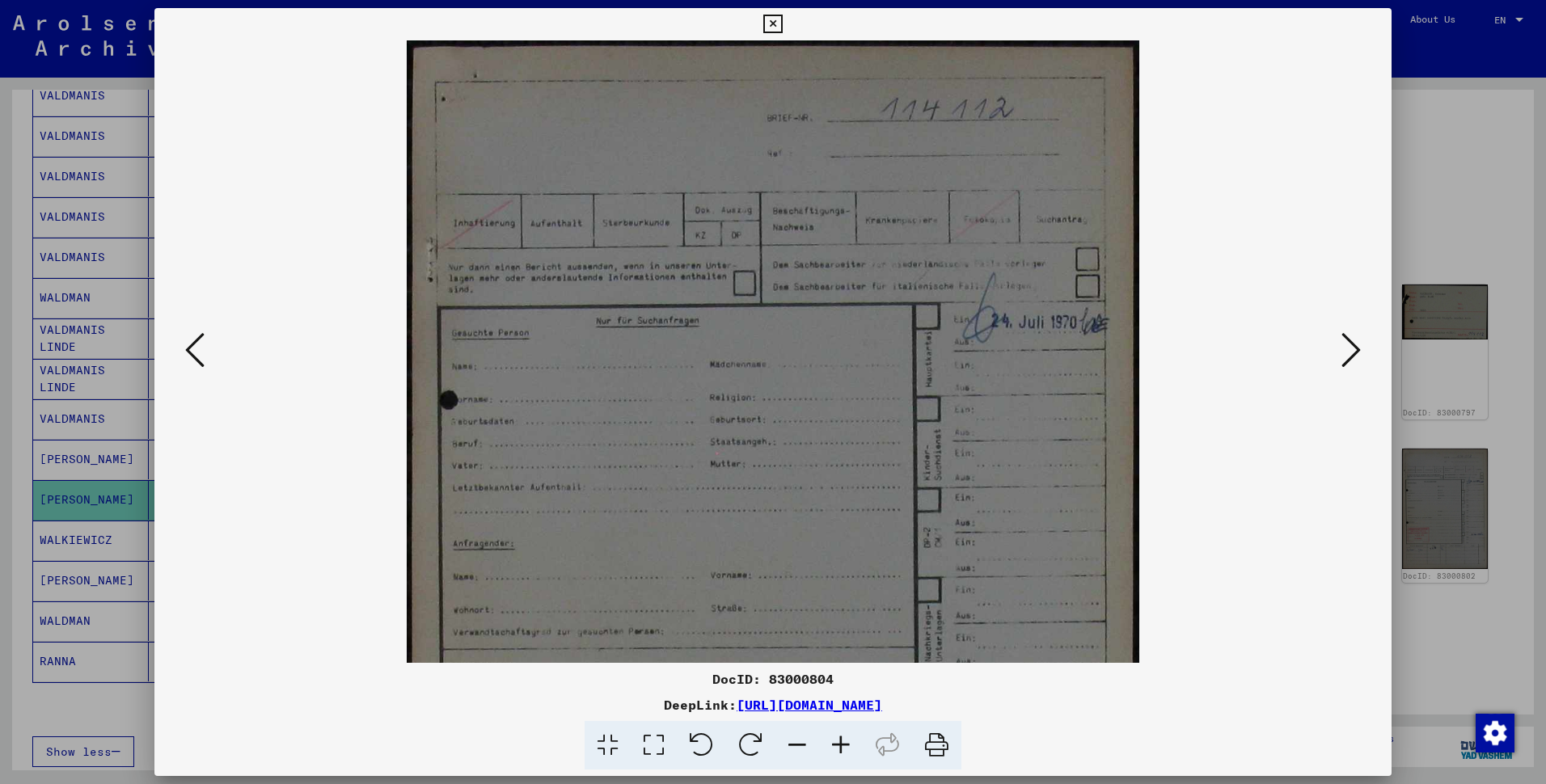
click at [863, 711] on icon at bounding box center [840, 746] width 44 height 49
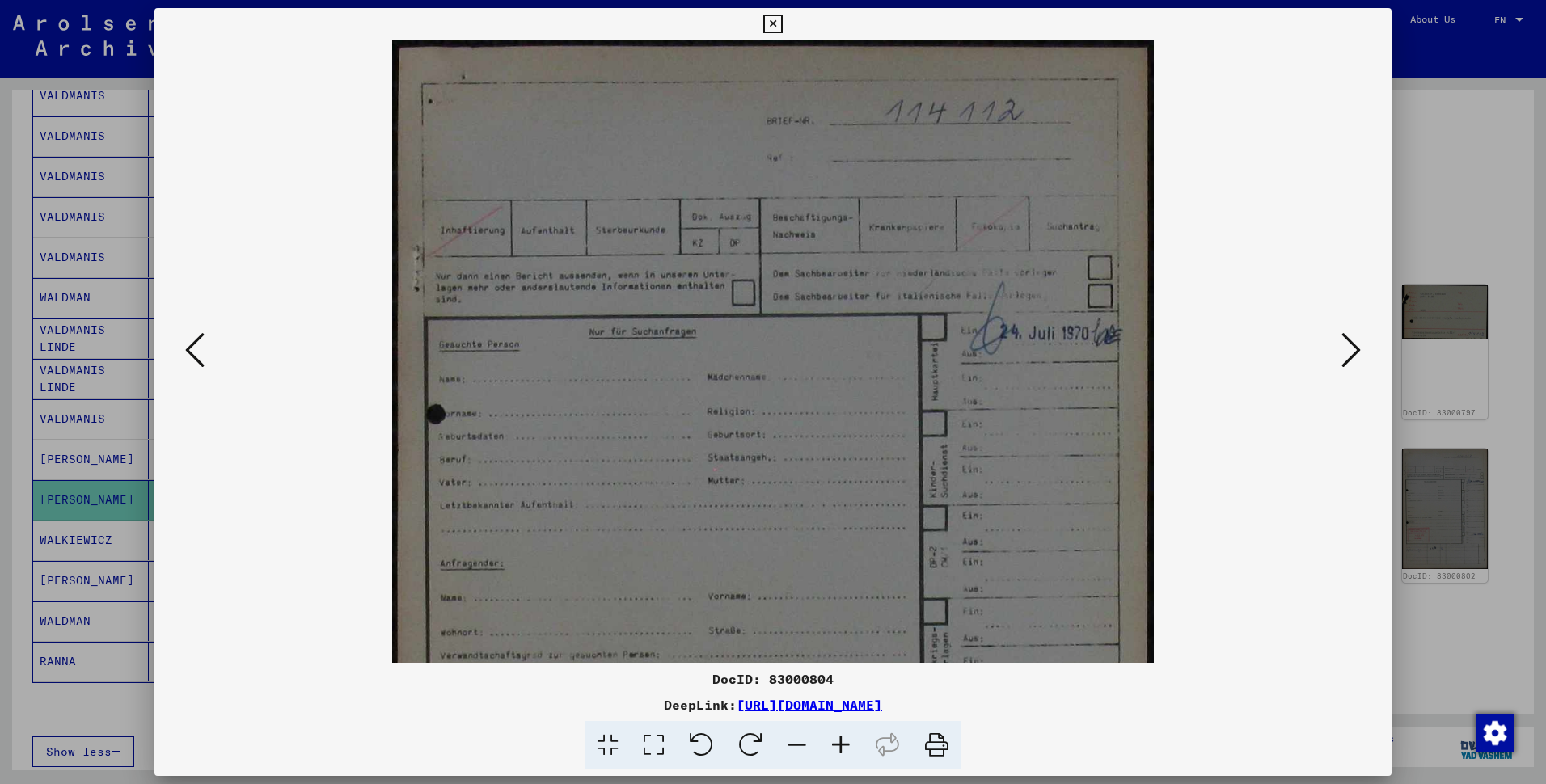
click at [863, 711] on icon at bounding box center [840, 746] width 44 height 49
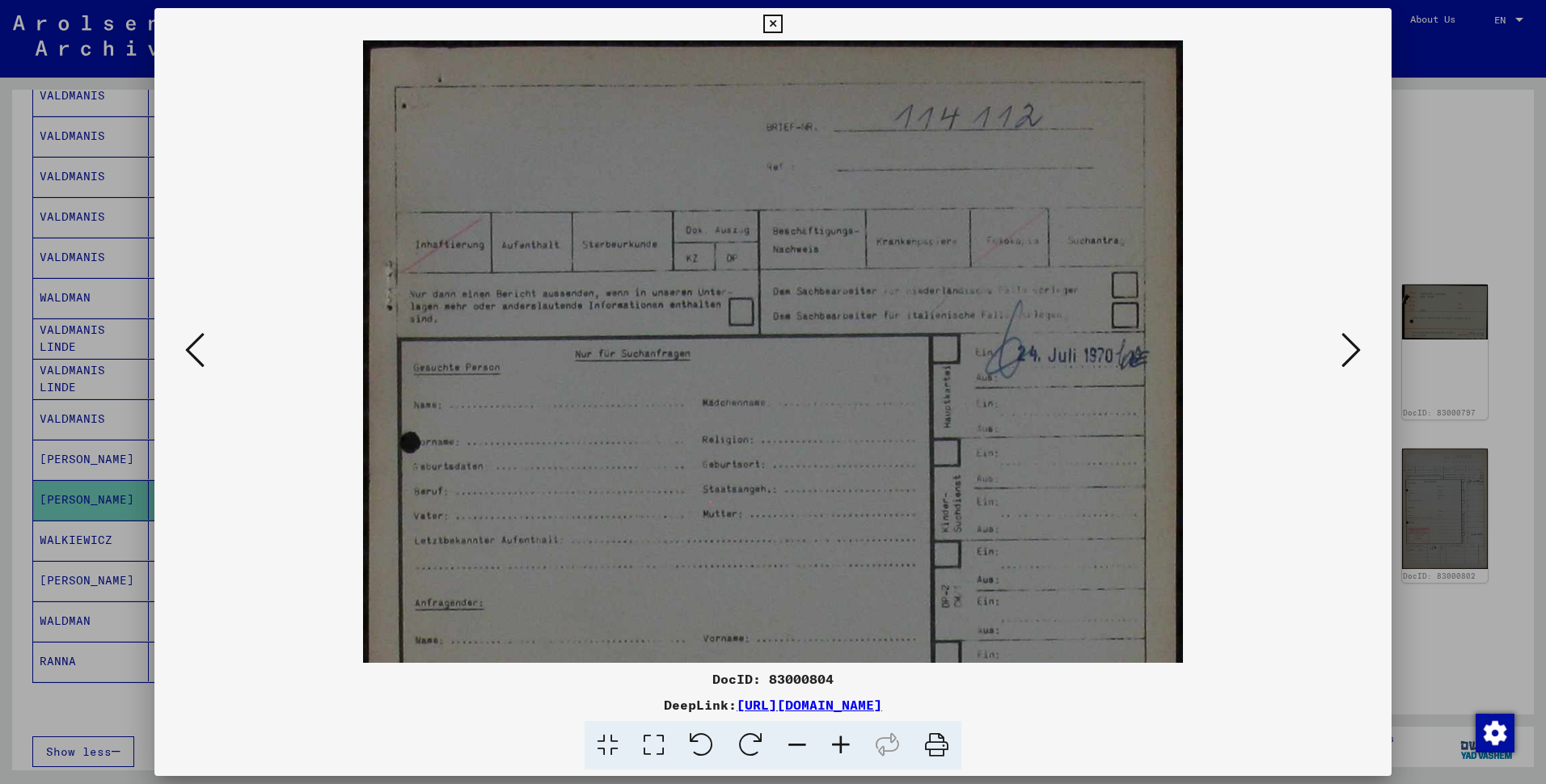
click at [863, 711] on icon at bounding box center [840, 746] width 44 height 49
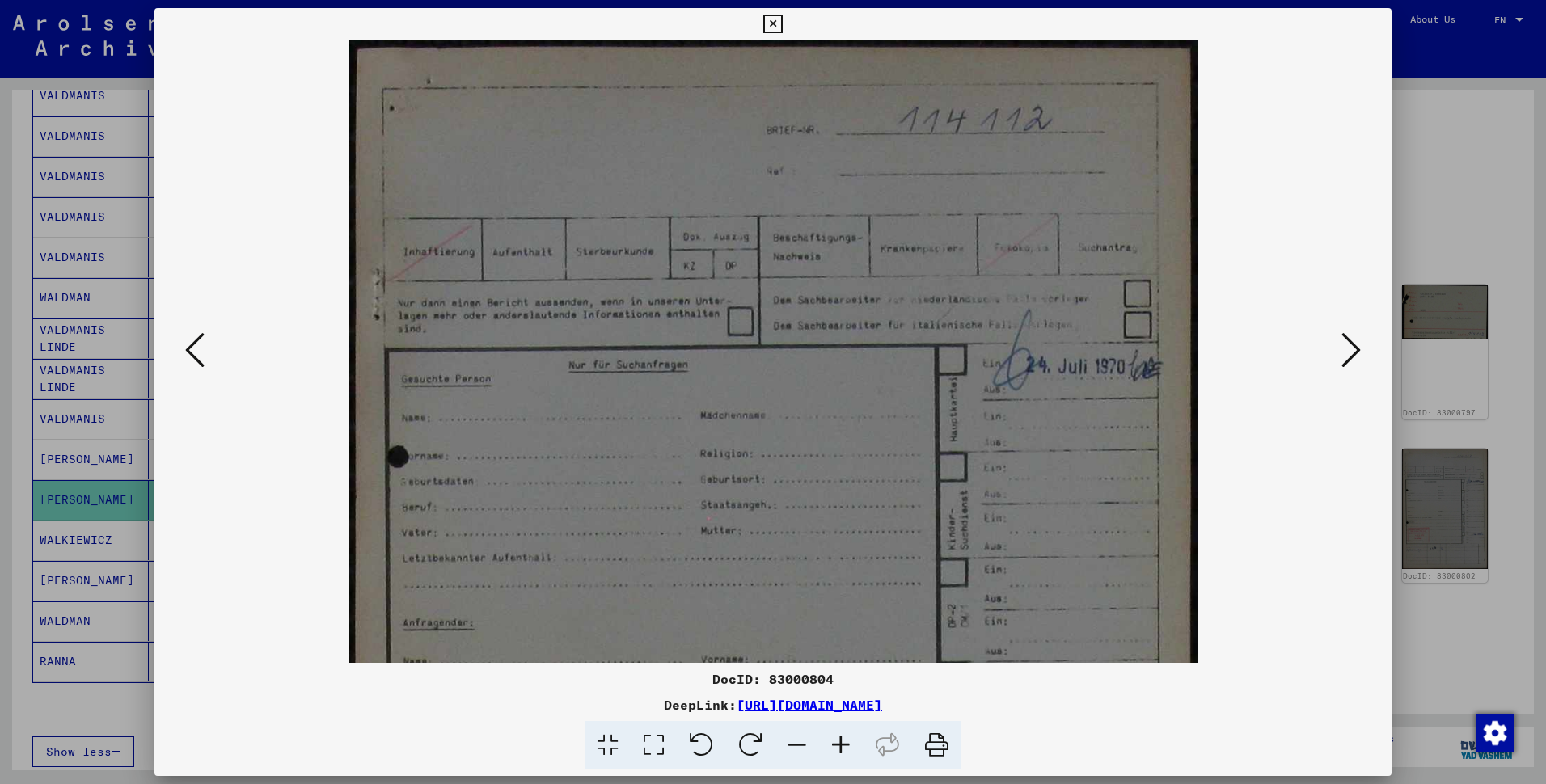
click at [863, 711] on icon at bounding box center [840, 746] width 44 height 49
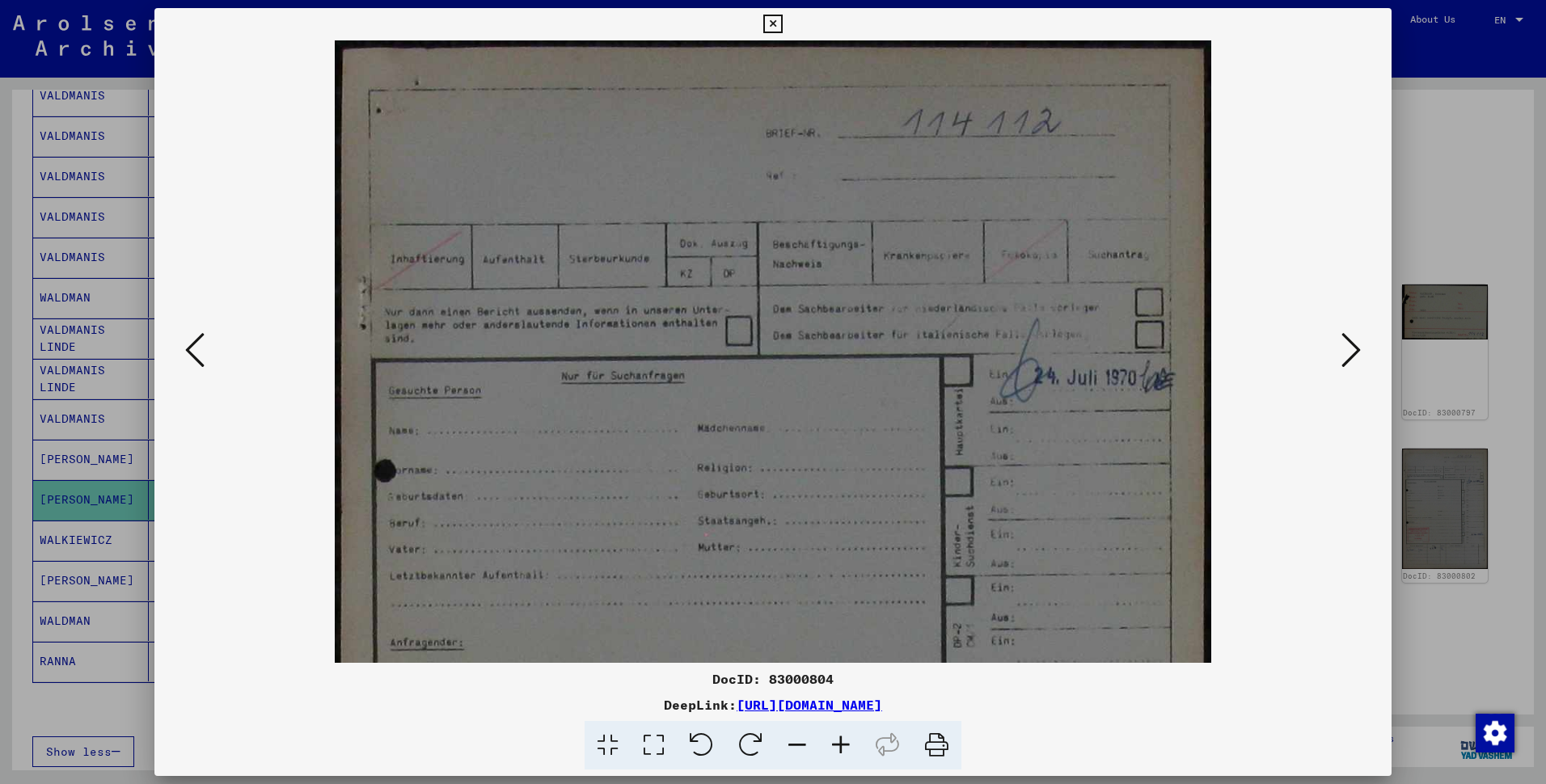
click at [863, 711] on icon at bounding box center [840, 746] width 44 height 49
click at [857, 711] on icon at bounding box center [840, 746] width 44 height 49
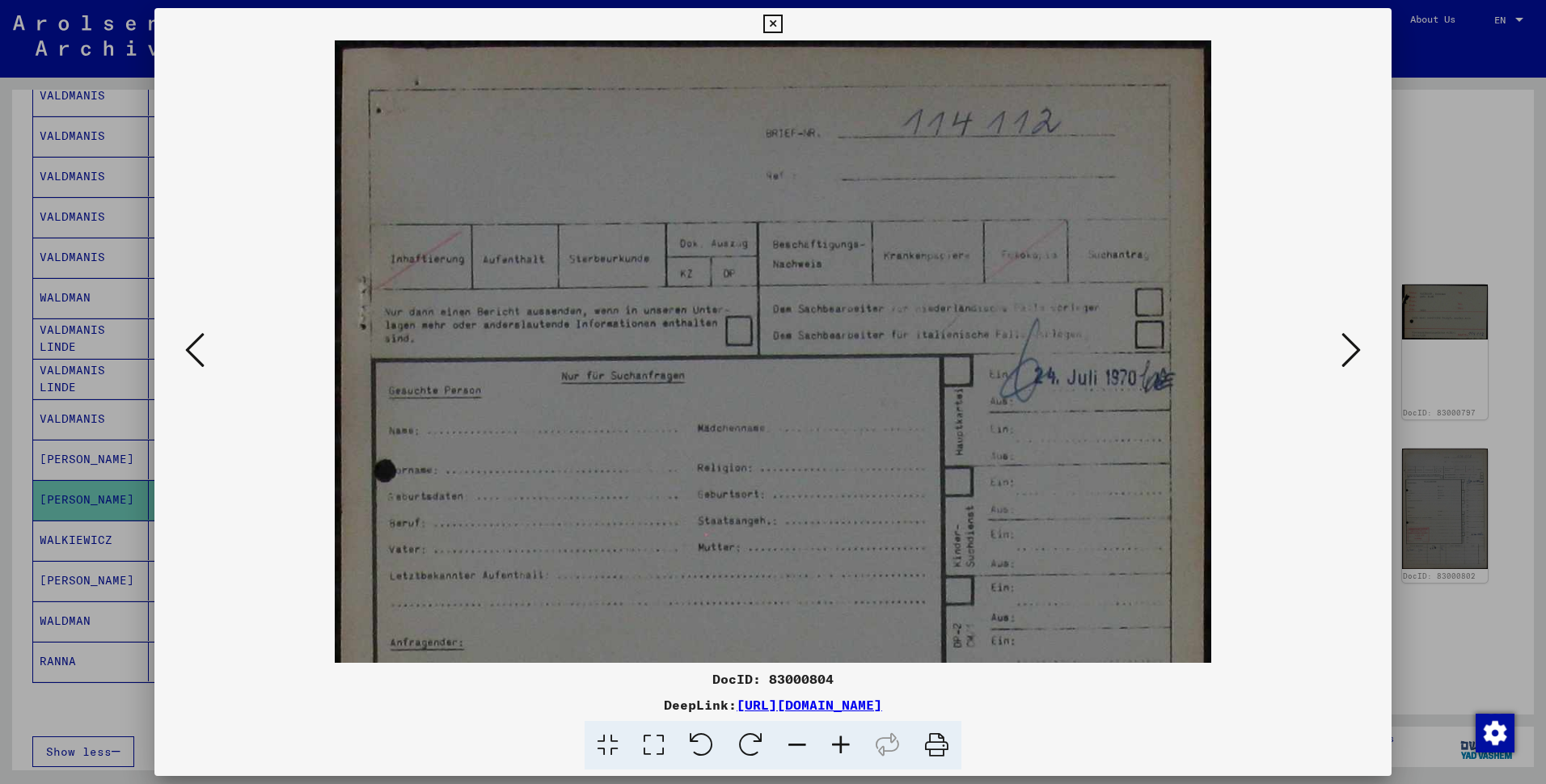
click at [857, 711] on icon at bounding box center [840, 746] width 44 height 49
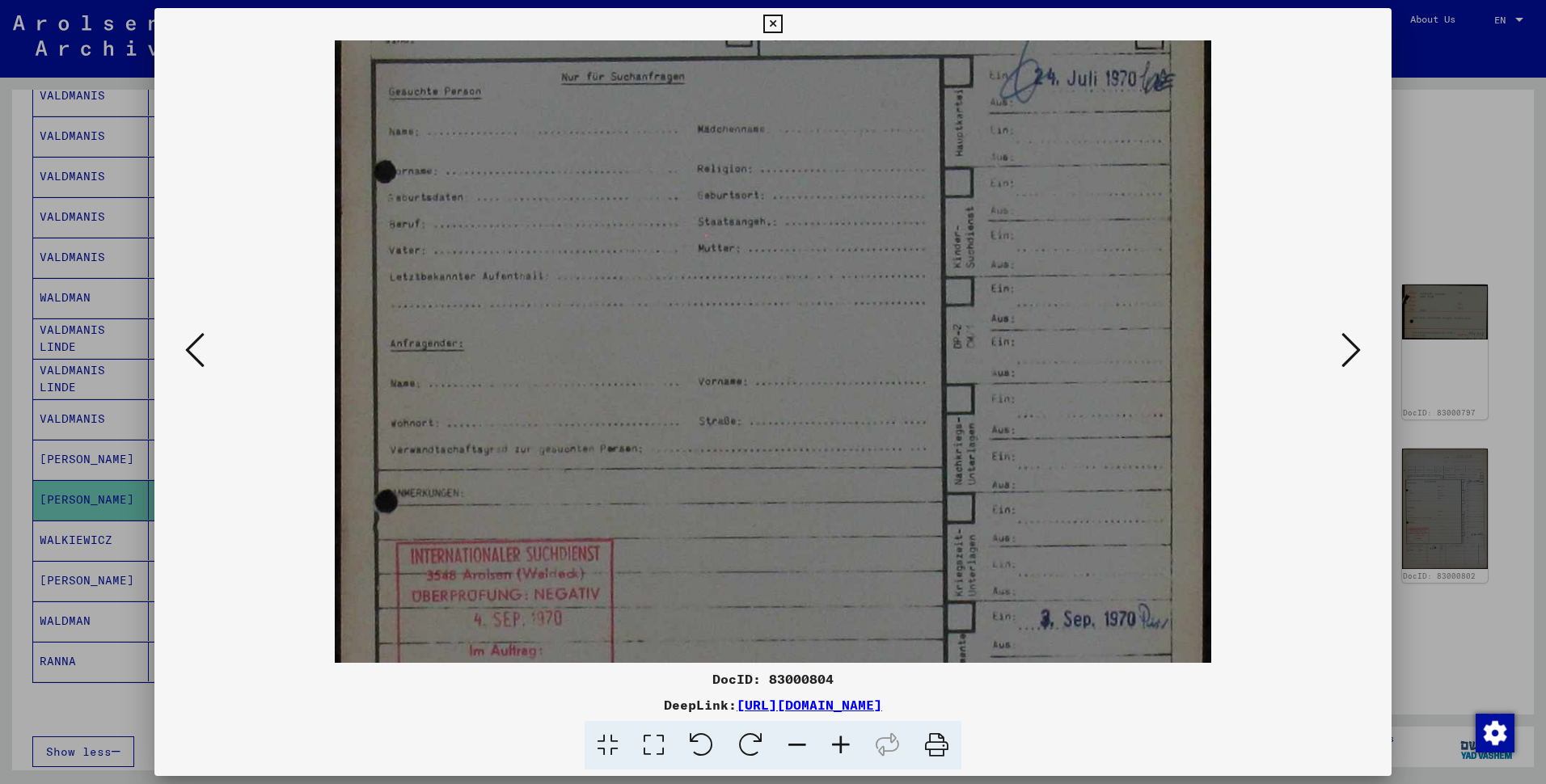
scroll to position [343, 0]
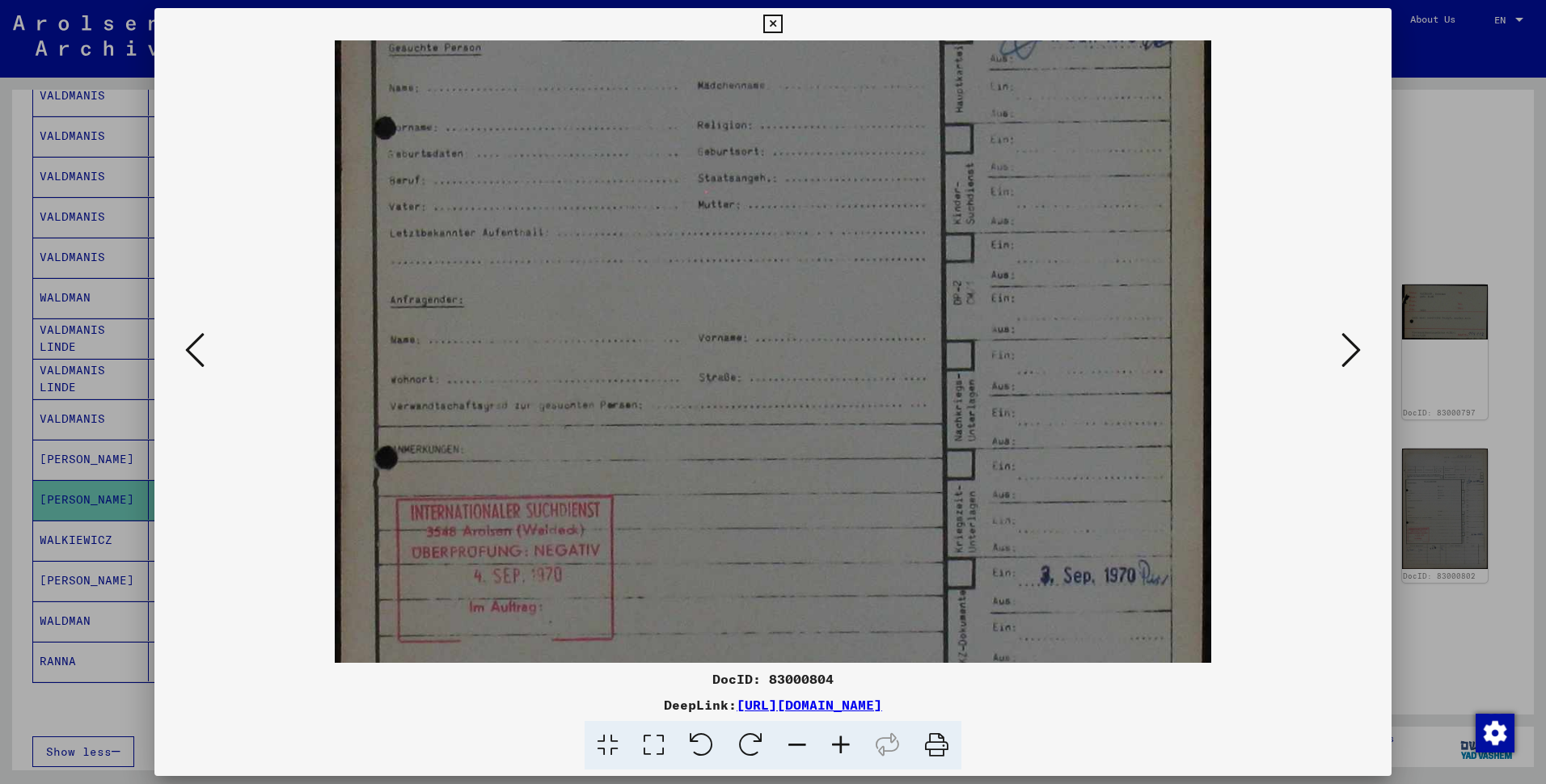
drag, startPoint x: 941, startPoint y: 537, endPoint x: 768, endPoint y: 194, distance: 384.2
click at [768, 194] on img at bounding box center [773, 312] width 877 height 1228
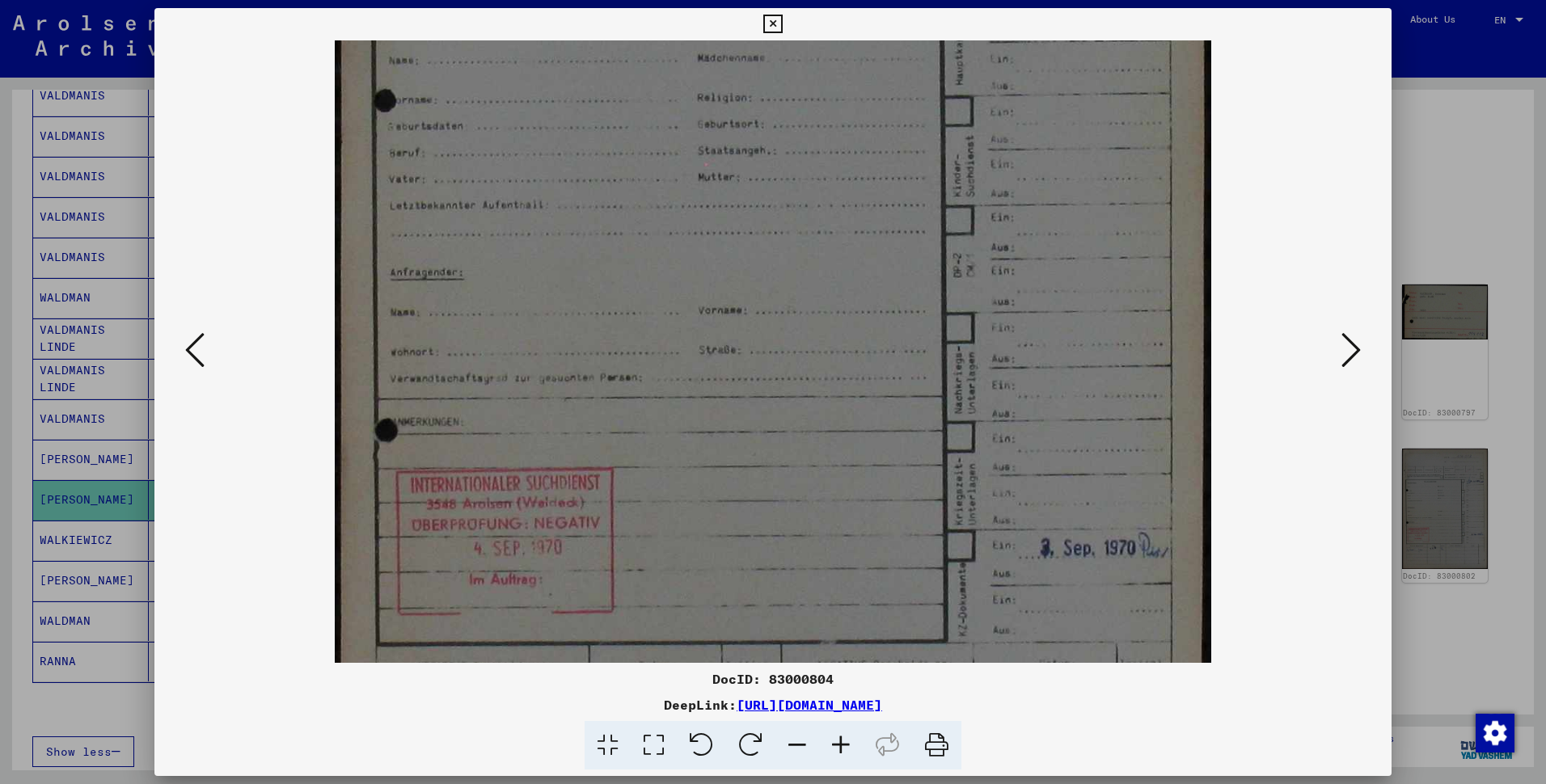
scroll to position [606, 0]
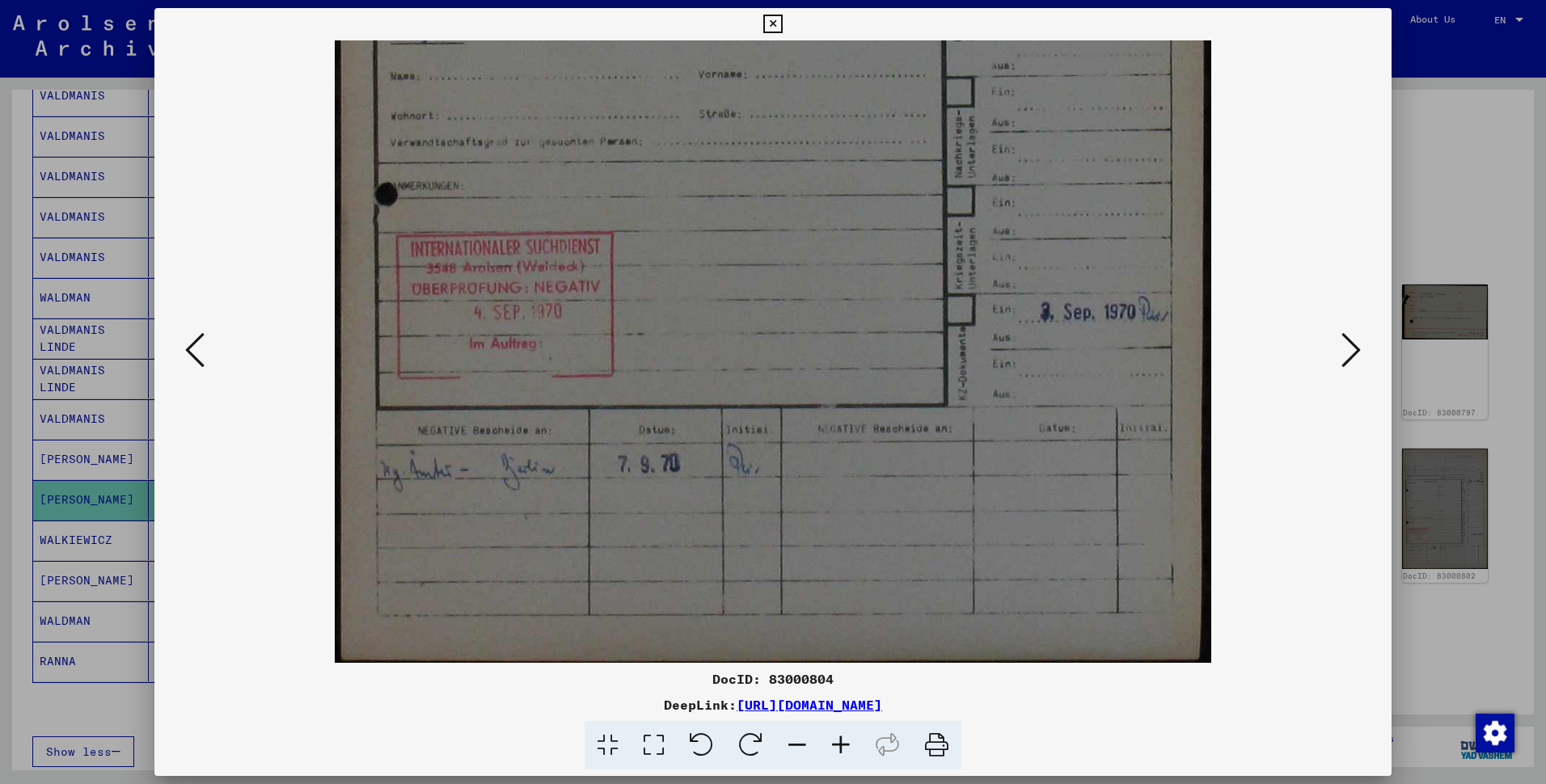
drag, startPoint x: 675, startPoint y: 559, endPoint x: 687, endPoint y: 106, distance: 453.2
click at [687, 106] on img at bounding box center [773, 48] width 877 height 1228
click at [1346, 349] on icon at bounding box center [1351, 350] width 20 height 39
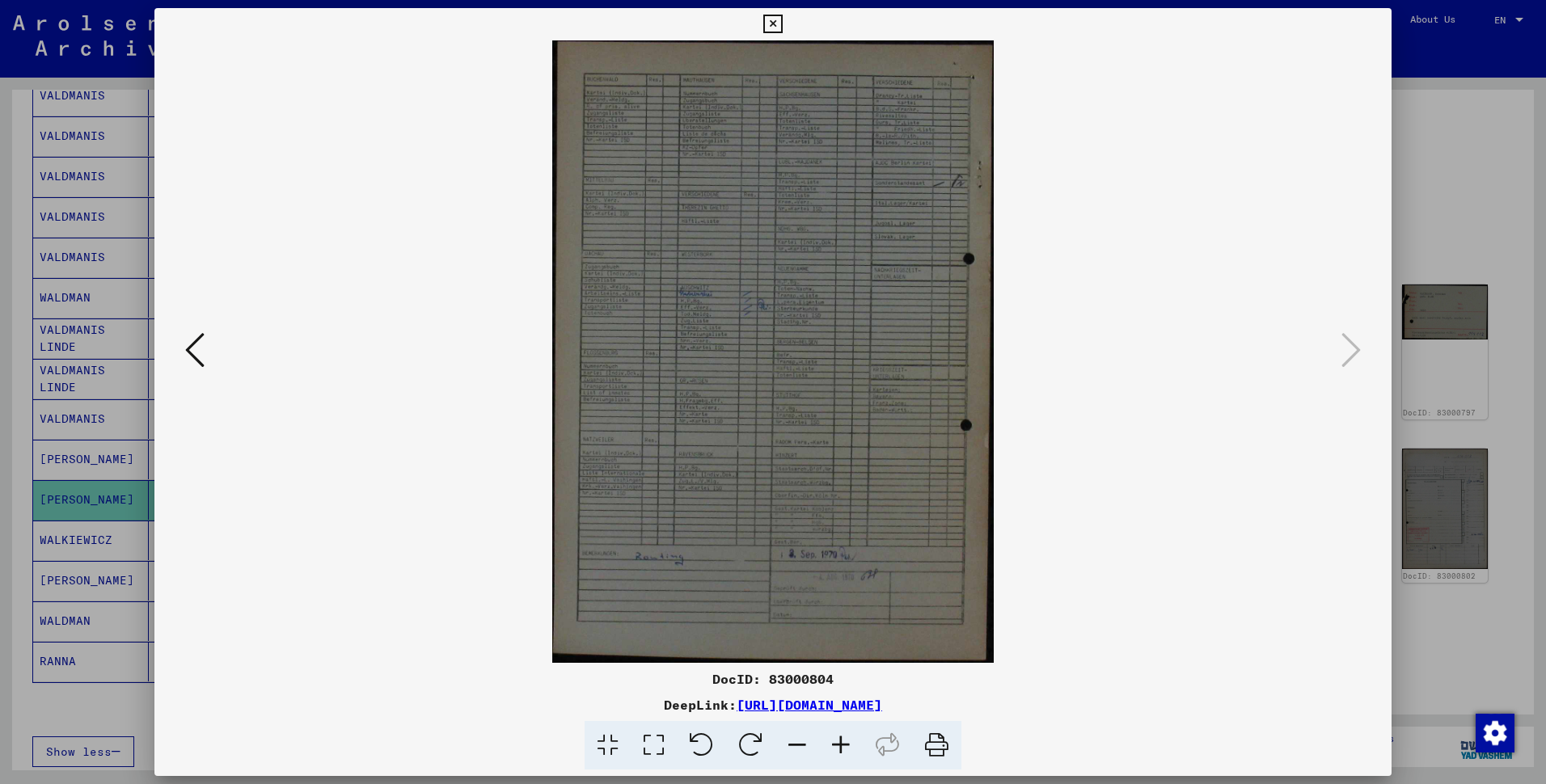
scroll to position [0, 0]
click at [863, 711] on icon at bounding box center [840, 746] width 44 height 49
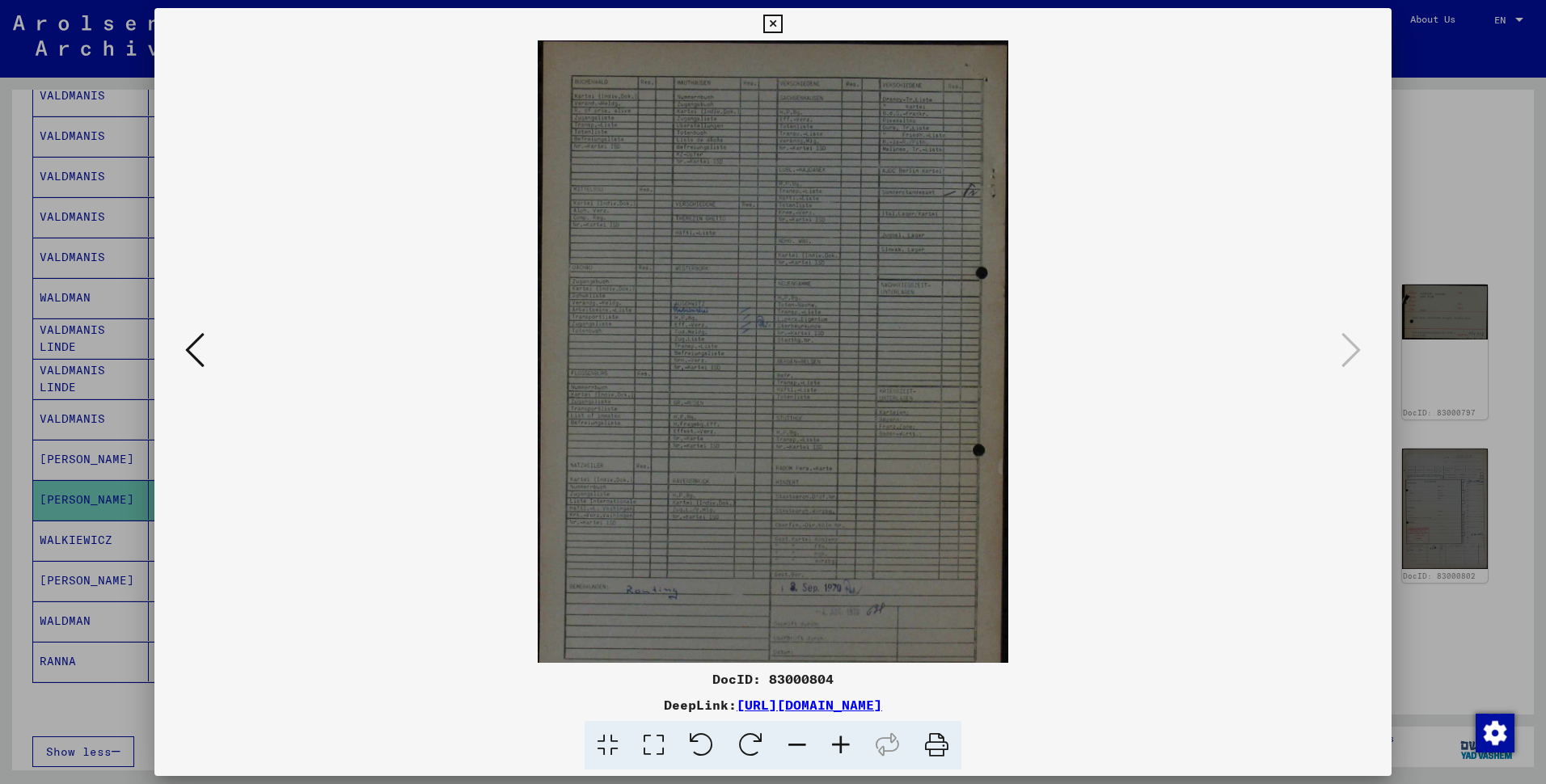
click at [863, 711] on icon at bounding box center [840, 746] width 44 height 49
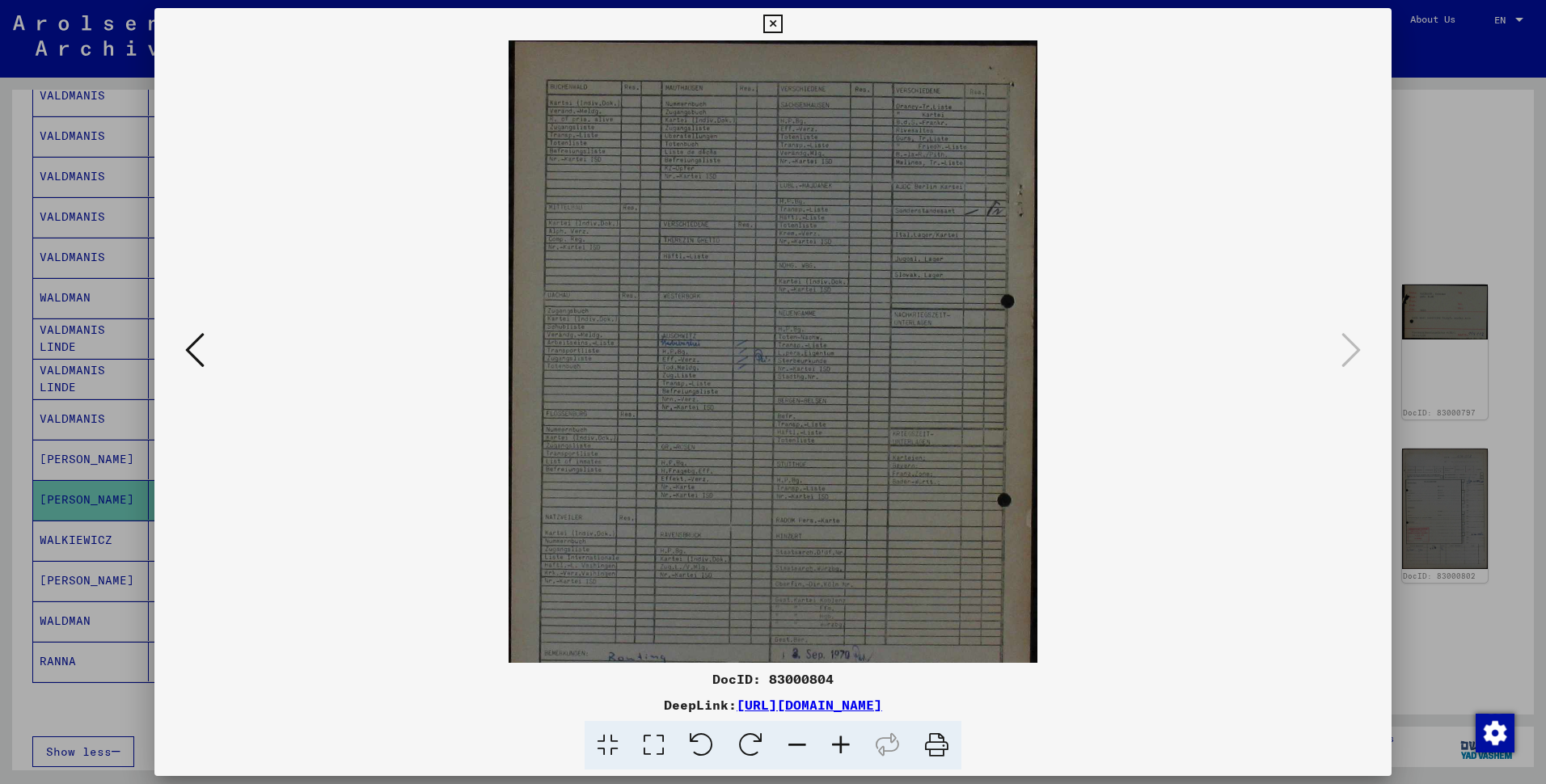
click at [863, 711] on icon at bounding box center [840, 746] width 44 height 49
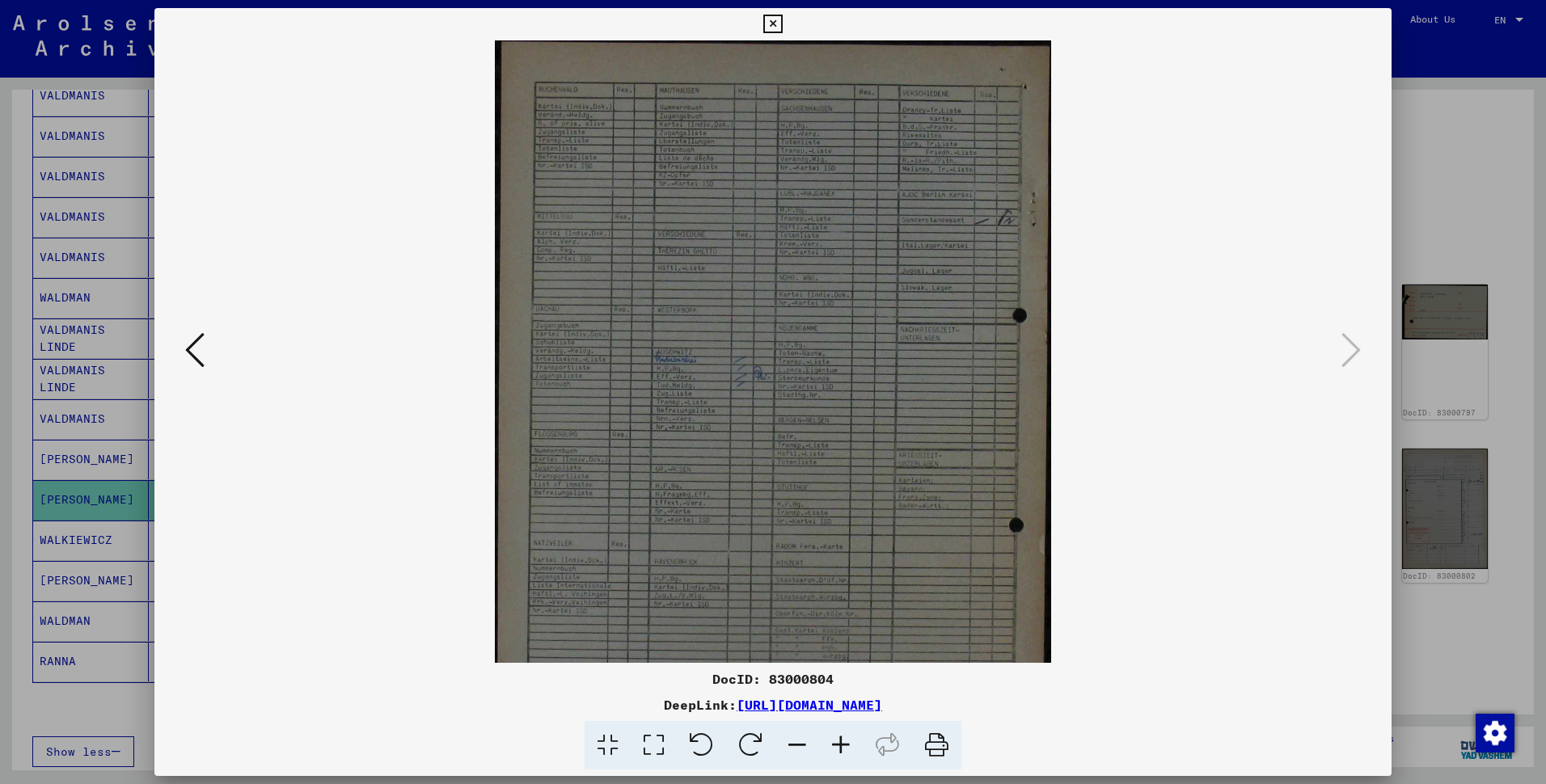
click at [863, 711] on icon at bounding box center [840, 746] width 44 height 49
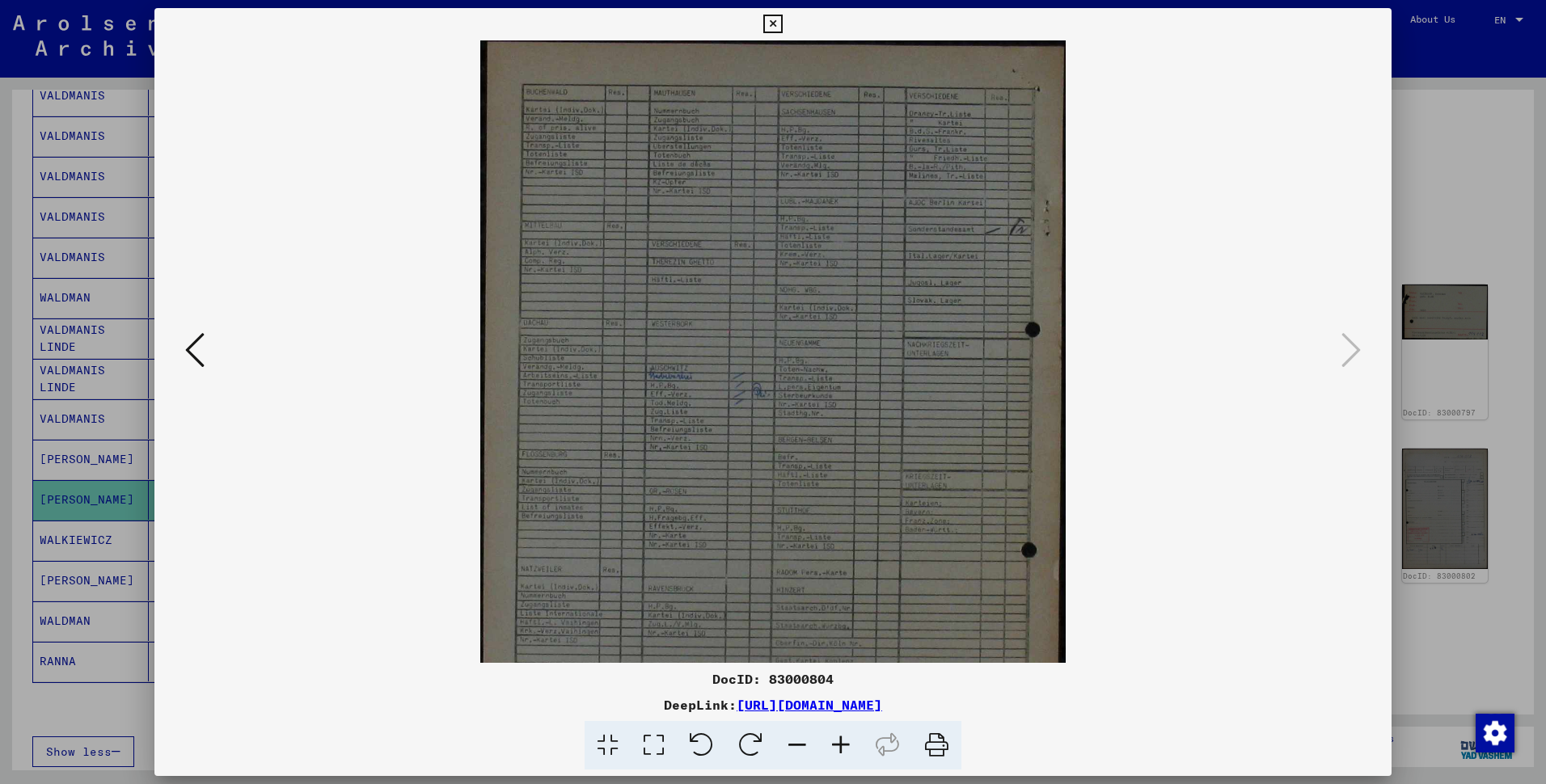
click at [863, 711] on icon at bounding box center [840, 746] width 44 height 49
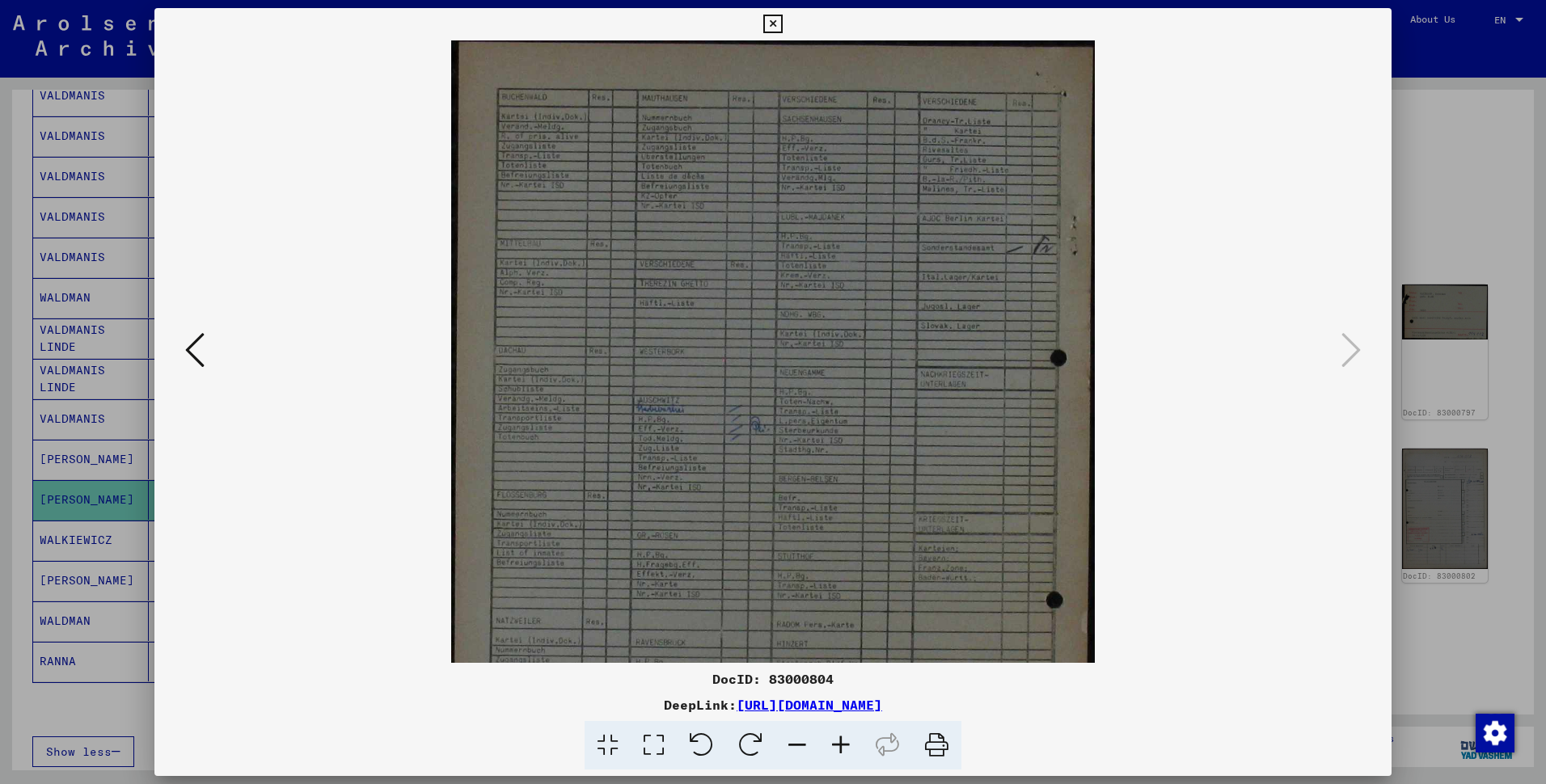
click at [863, 711] on icon at bounding box center [840, 746] width 44 height 49
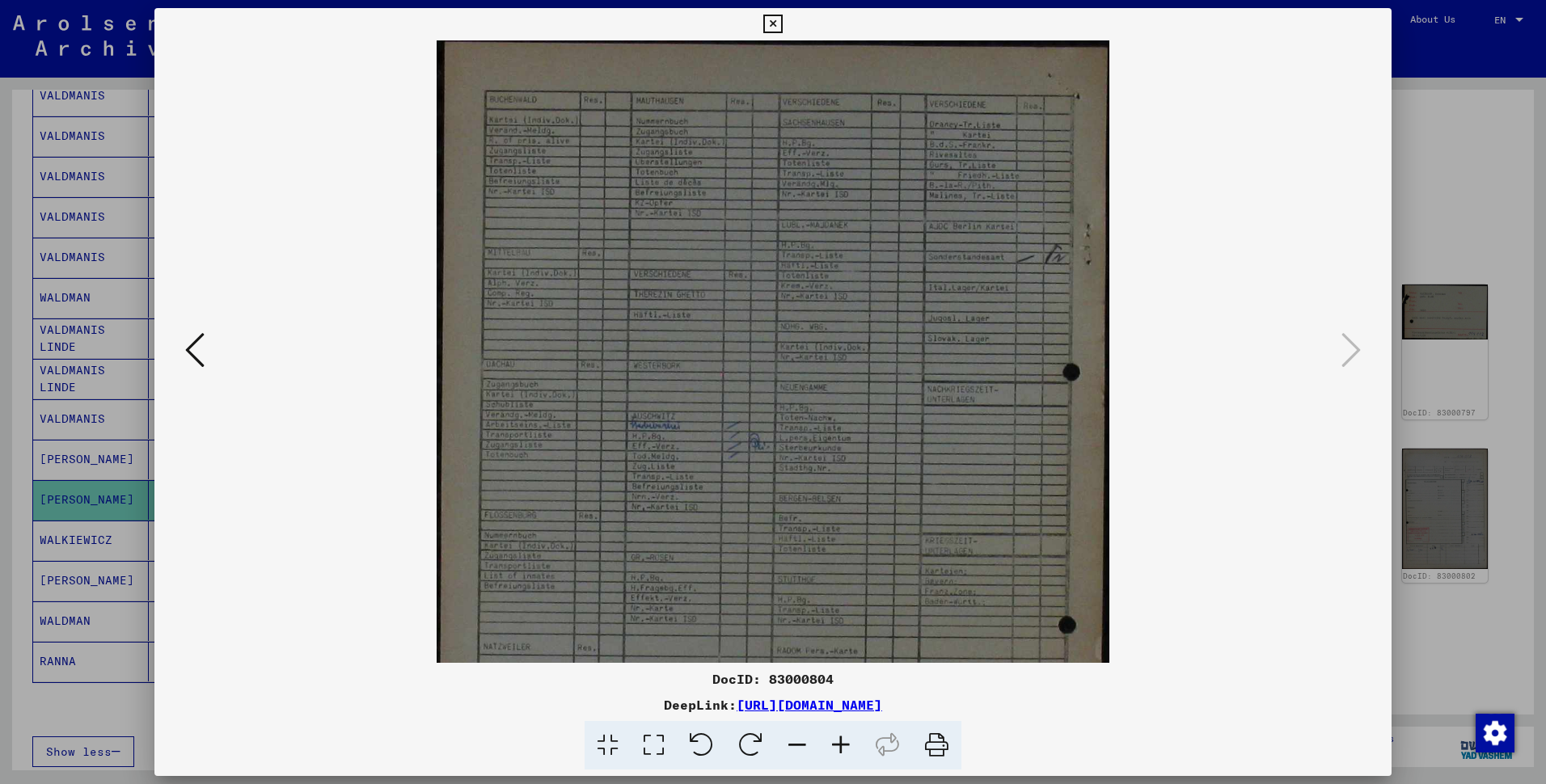
click at [863, 711] on icon at bounding box center [840, 746] width 44 height 49
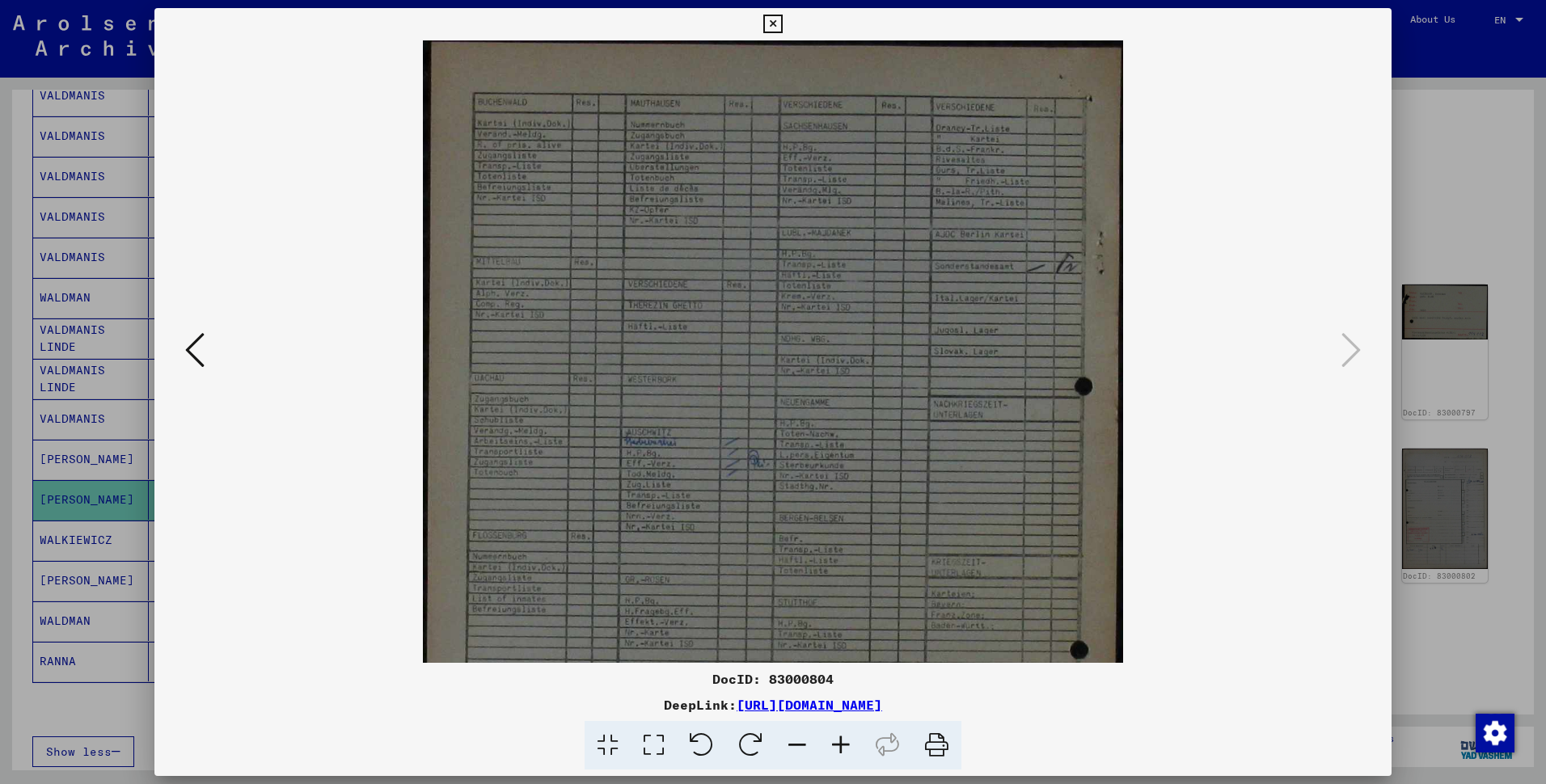
click at [863, 711] on icon at bounding box center [840, 746] width 44 height 49
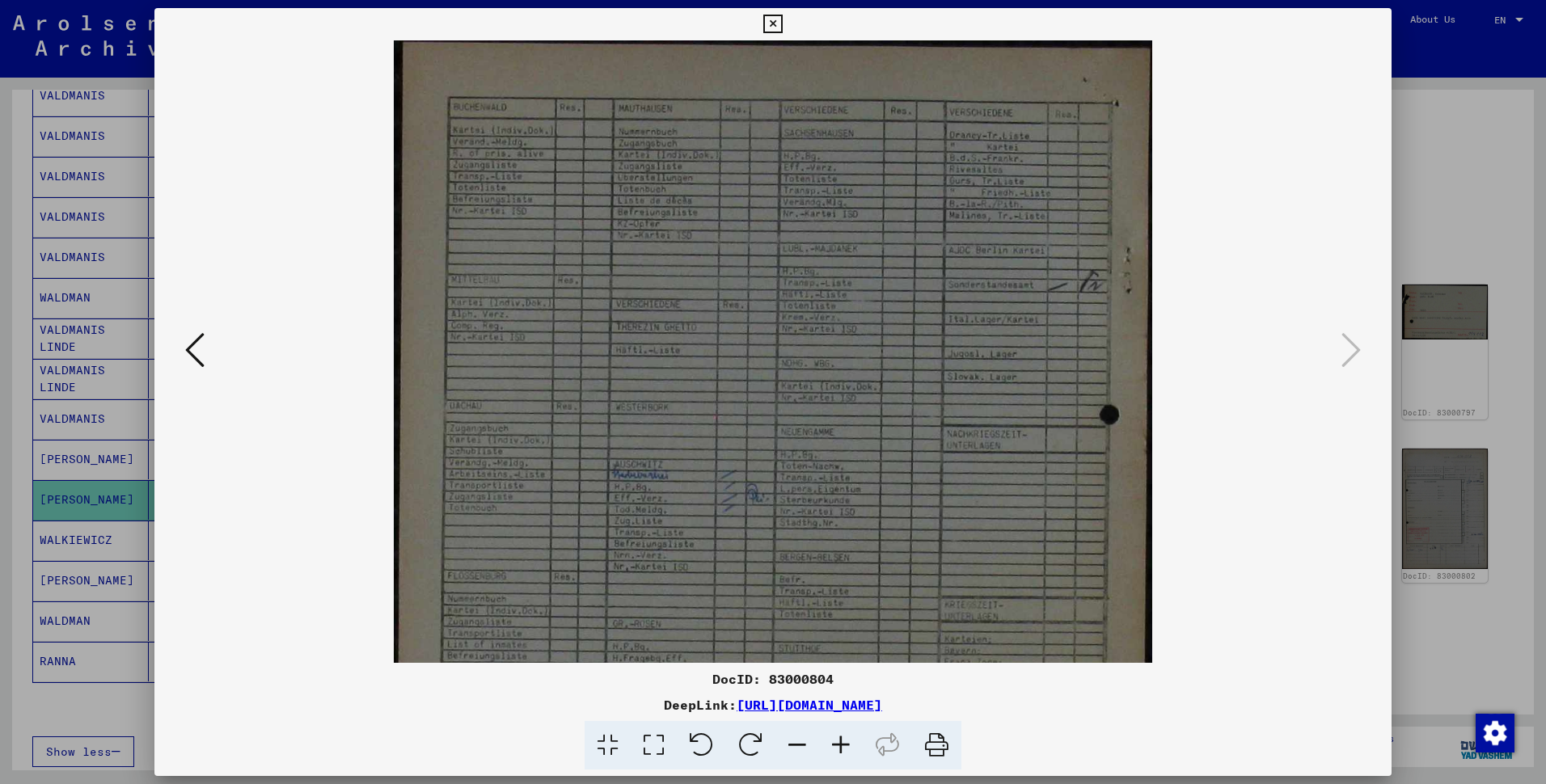
click at [863, 711] on icon at bounding box center [840, 746] width 44 height 49
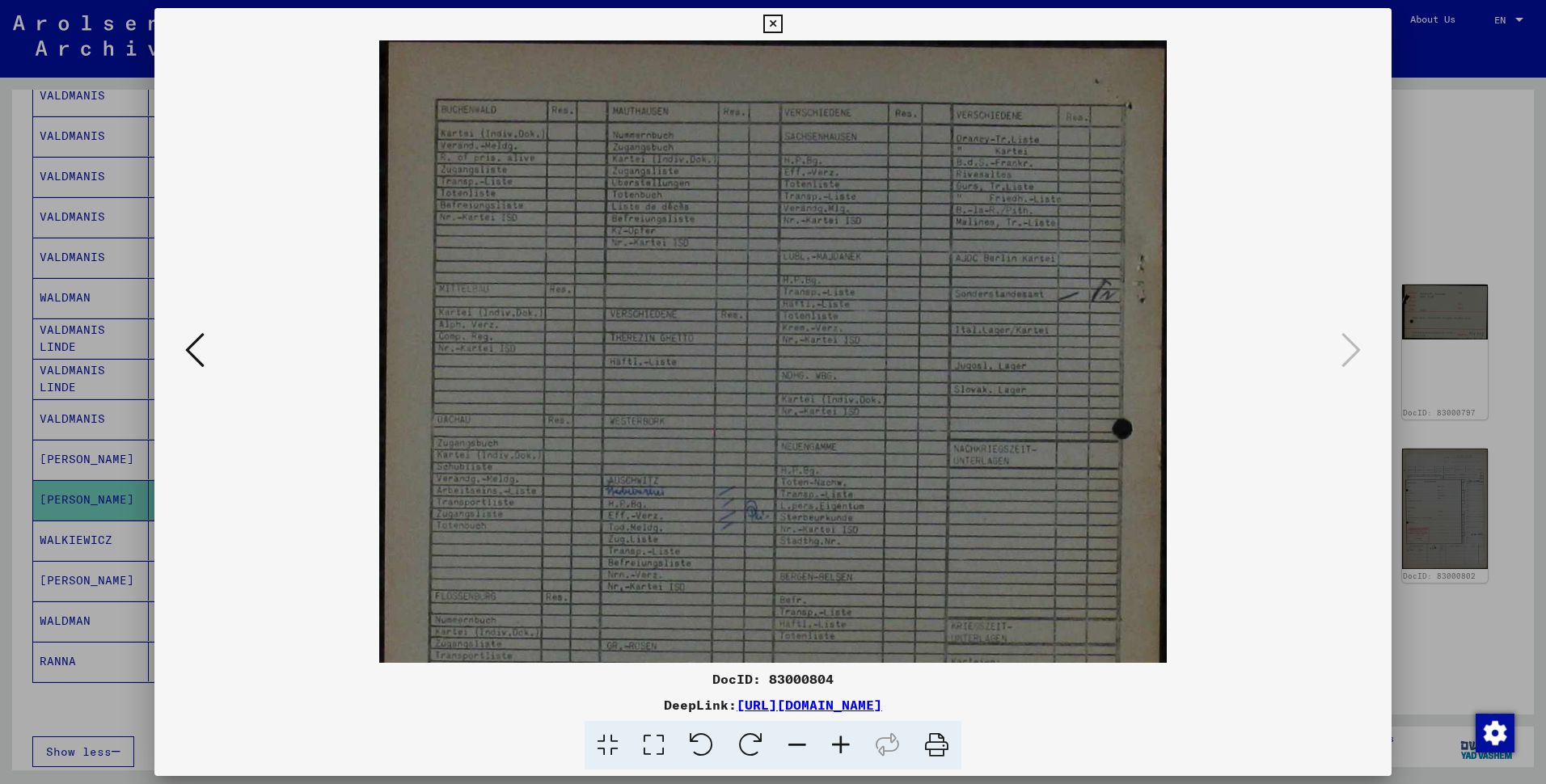
click at [863, 711] on icon at bounding box center [840, 746] width 44 height 49
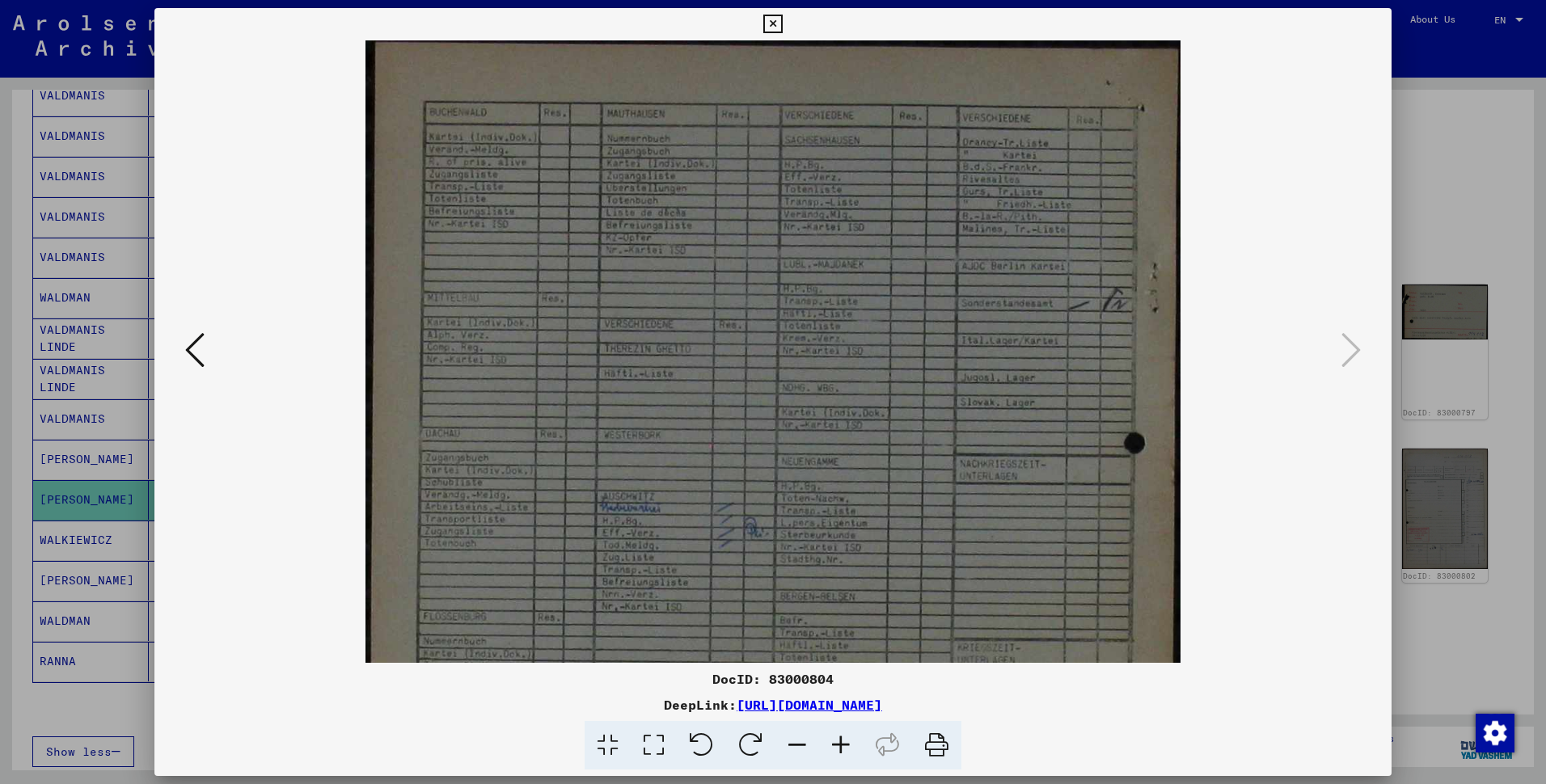
click at [863, 711] on icon at bounding box center [840, 746] width 44 height 49
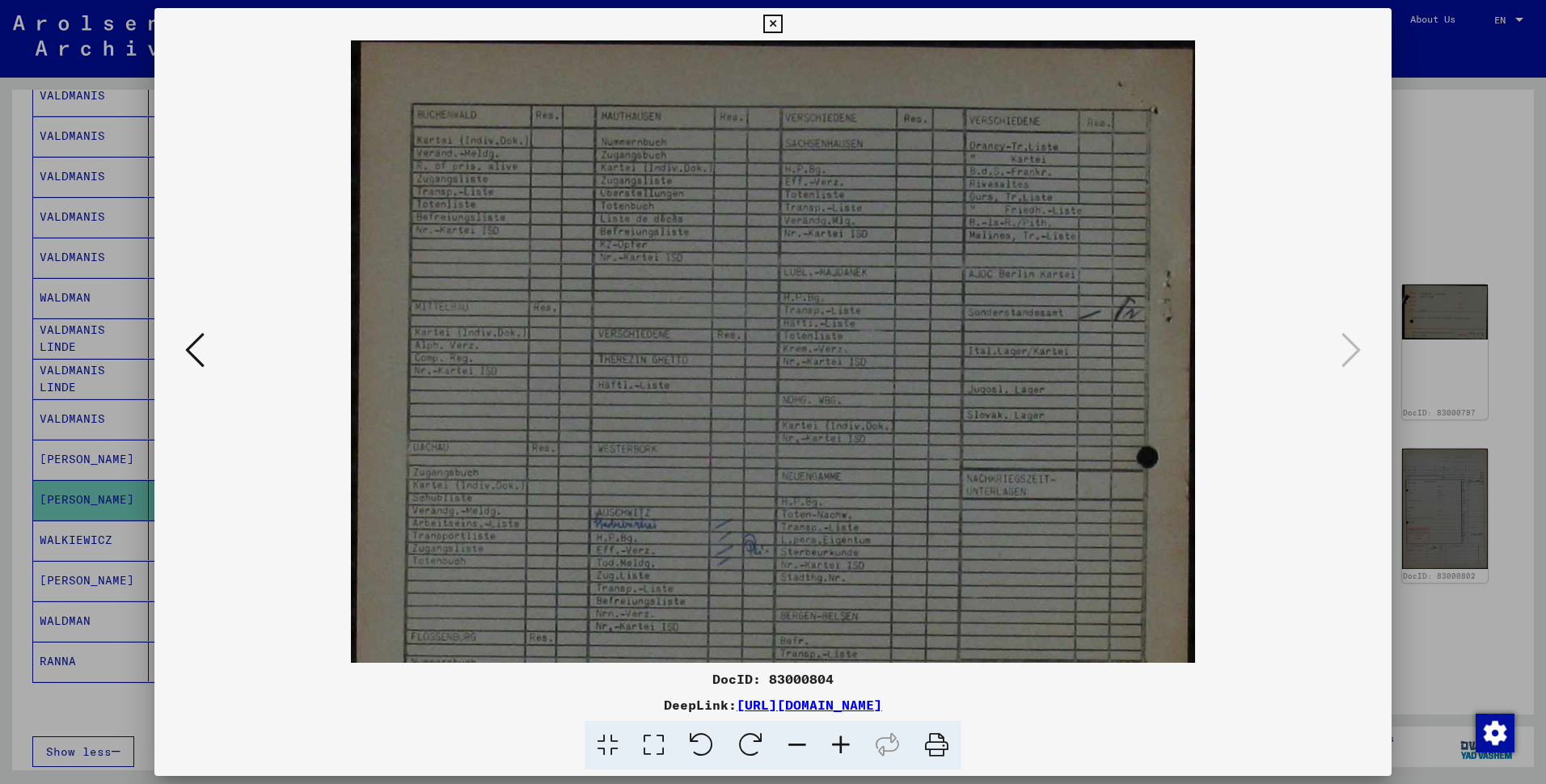
click at [863, 711] on icon at bounding box center [840, 746] width 44 height 49
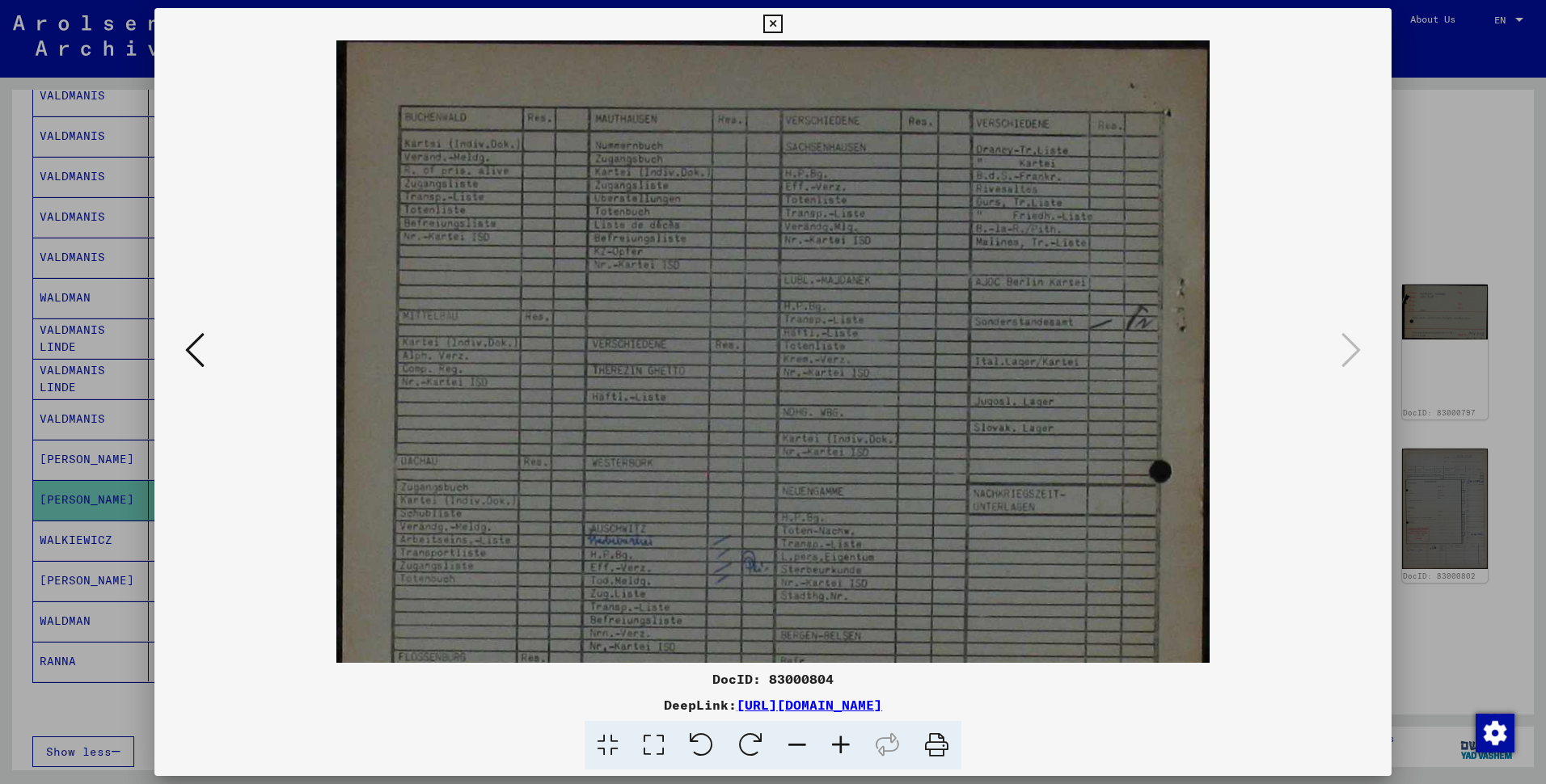
click at [863, 711] on icon at bounding box center [840, 746] width 44 height 49
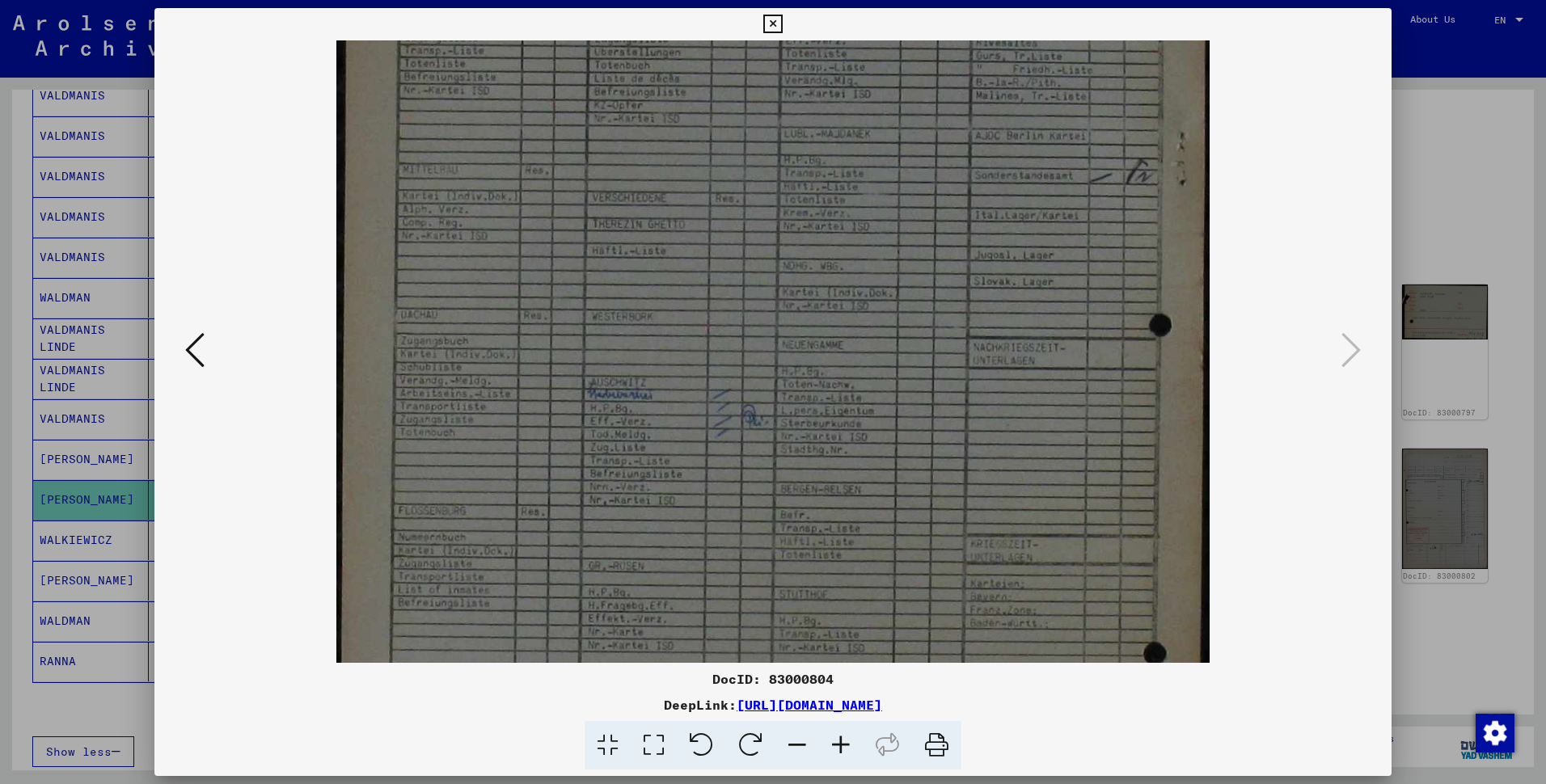
scroll to position [197, 0]
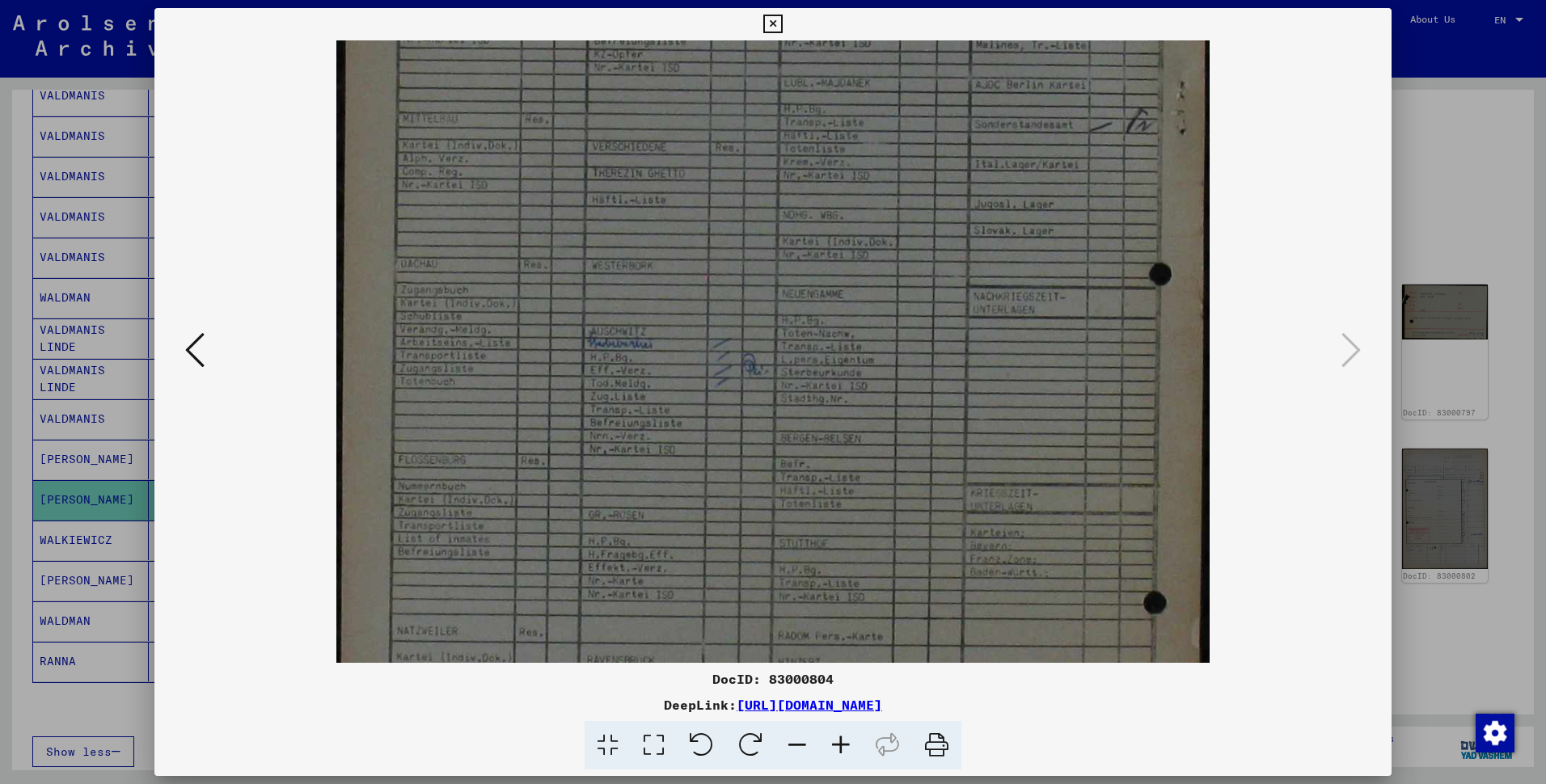
drag, startPoint x: 865, startPoint y: 551, endPoint x: 827, endPoint y: 354, distance: 200.6
click at [827, 354] on img at bounding box center [773, 457] width 873 height 1228
click at [186, 356] on div at bounding box center [773, 351] width 1237 height 622
click at [191, 353] on icon at bounding box center [195, 350] width 20 height 39
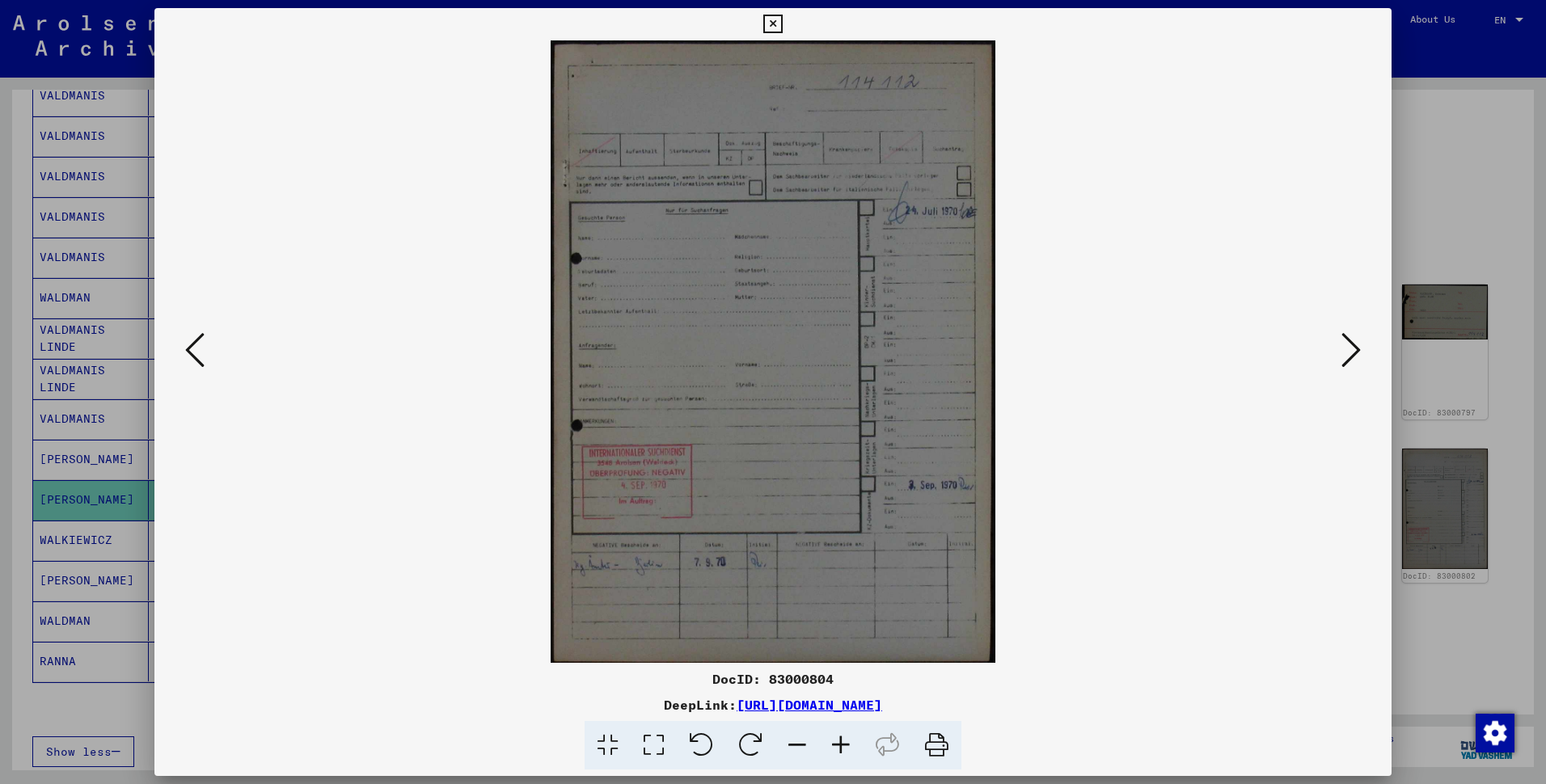
click at [196, 353] on icon at bounding box center [195, 350] width 20 height 39
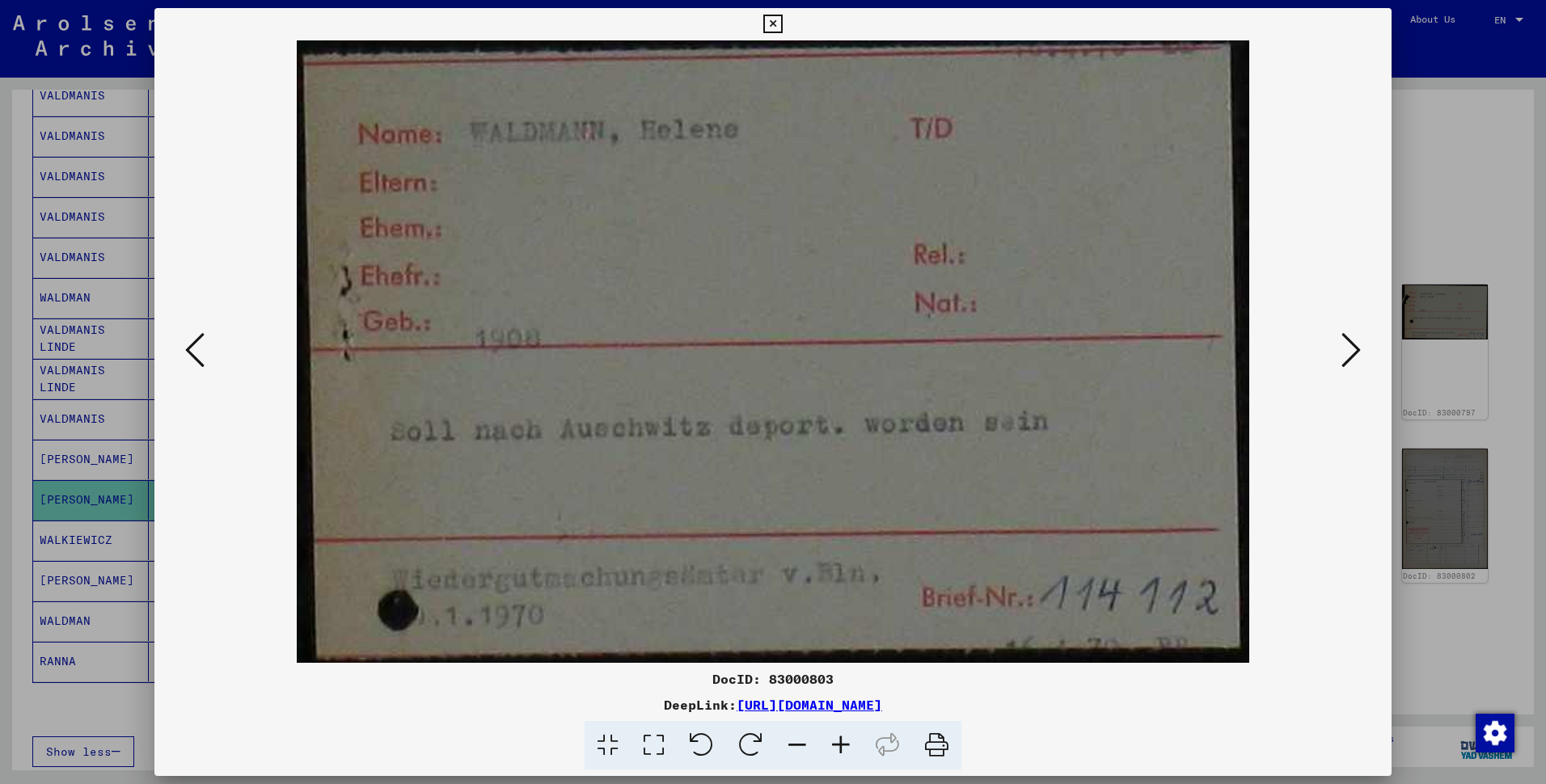
click at [196, 353] on icon at bounding box center [195, 350] width 20 height 39
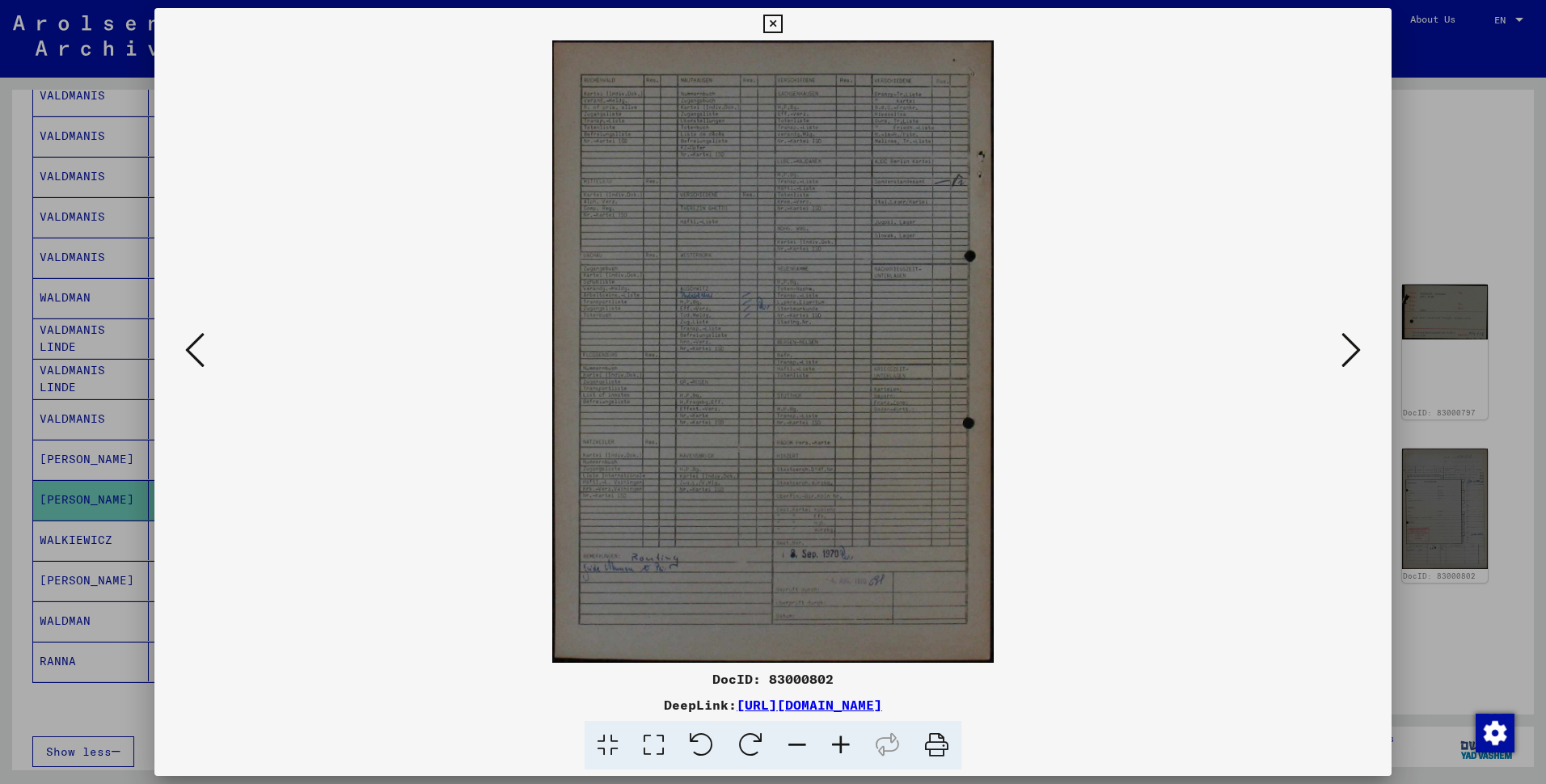
click at [196, 353] on icon at bounding box center [195, 350] width 20 height 39
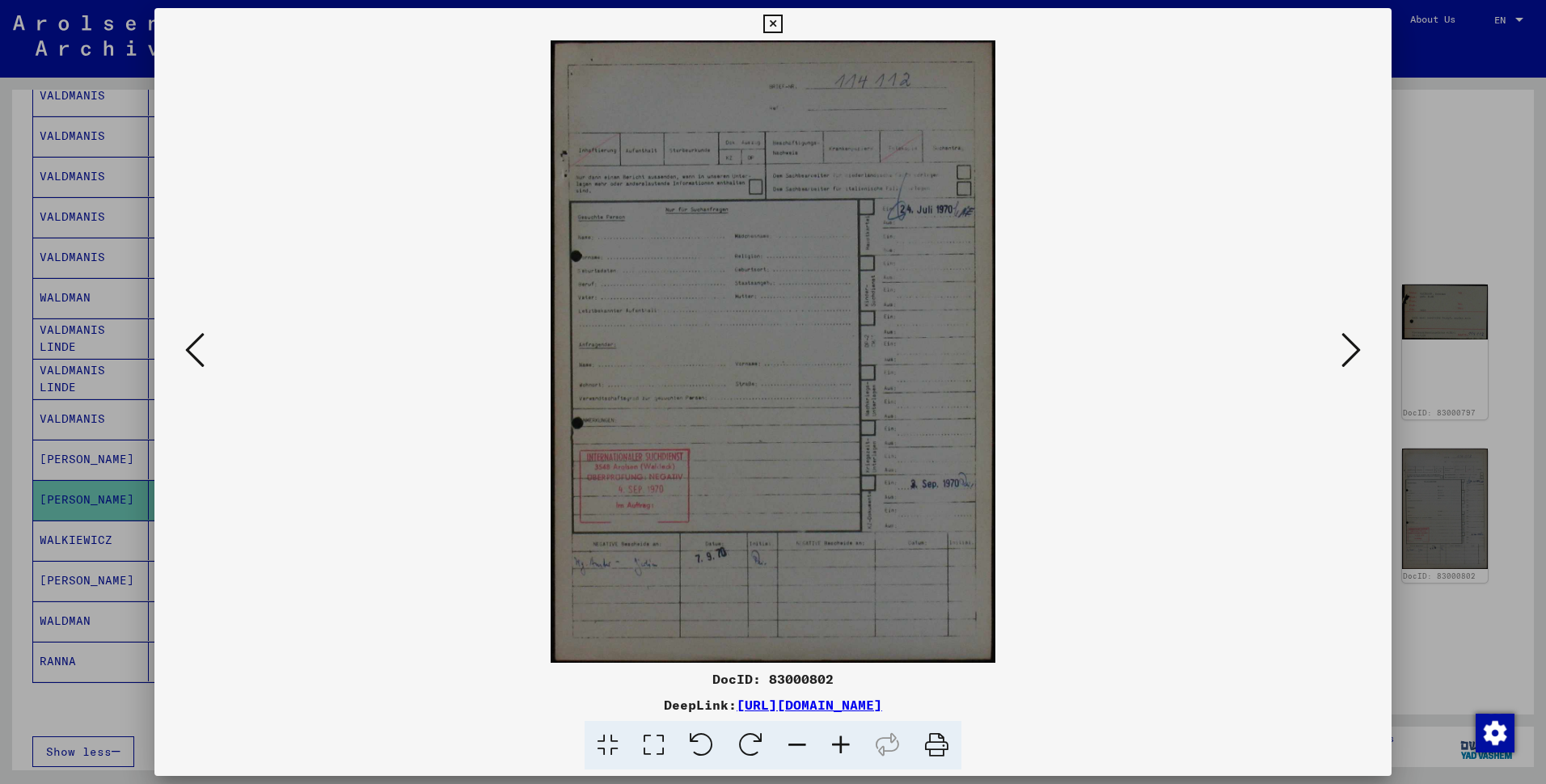
click at [196, 353] on icon at bounding box center [195, 350] width 20 height 39
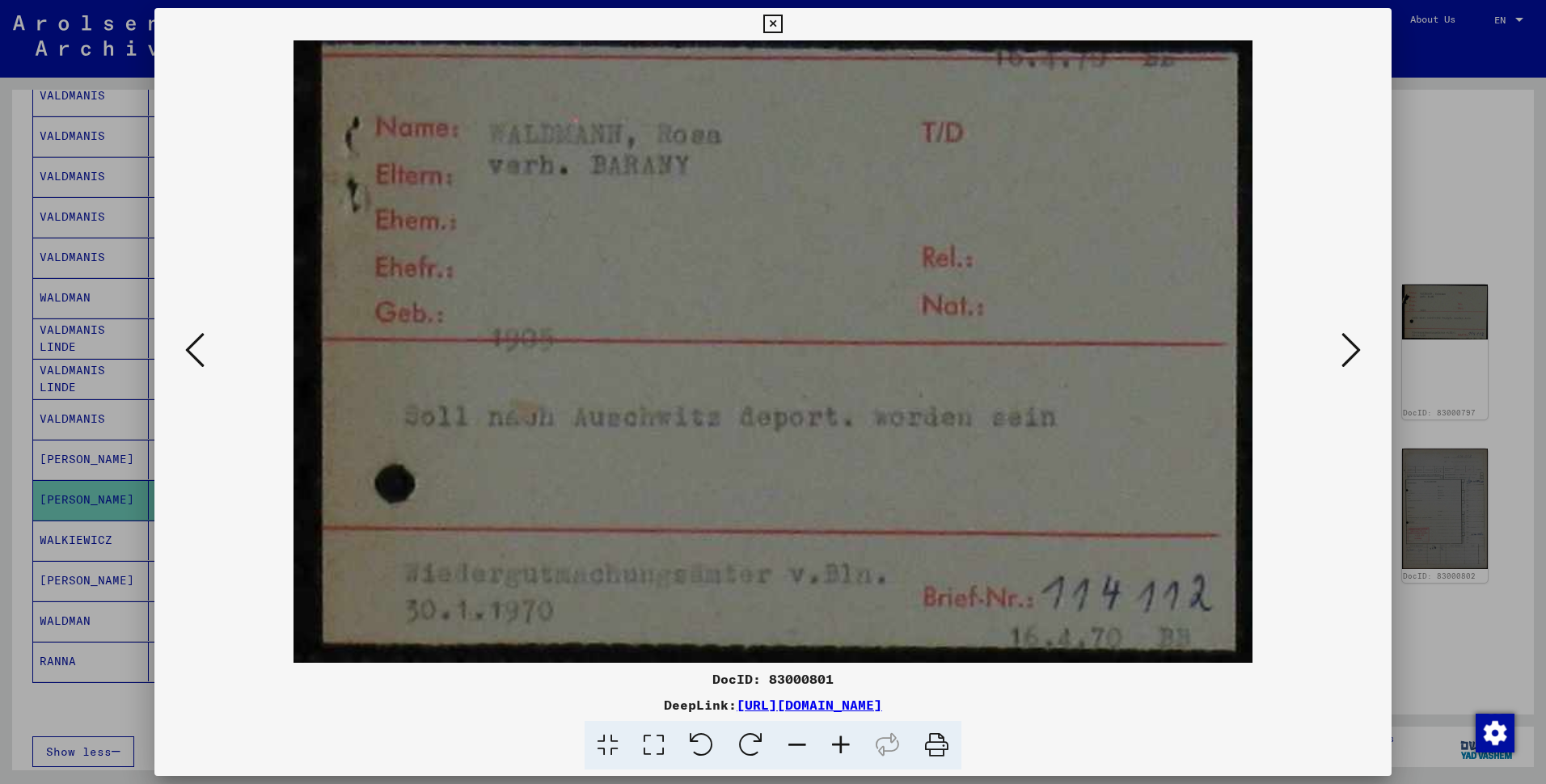
click at [196, 353] on icon at bounding box center [195, 350] width 20 height 39
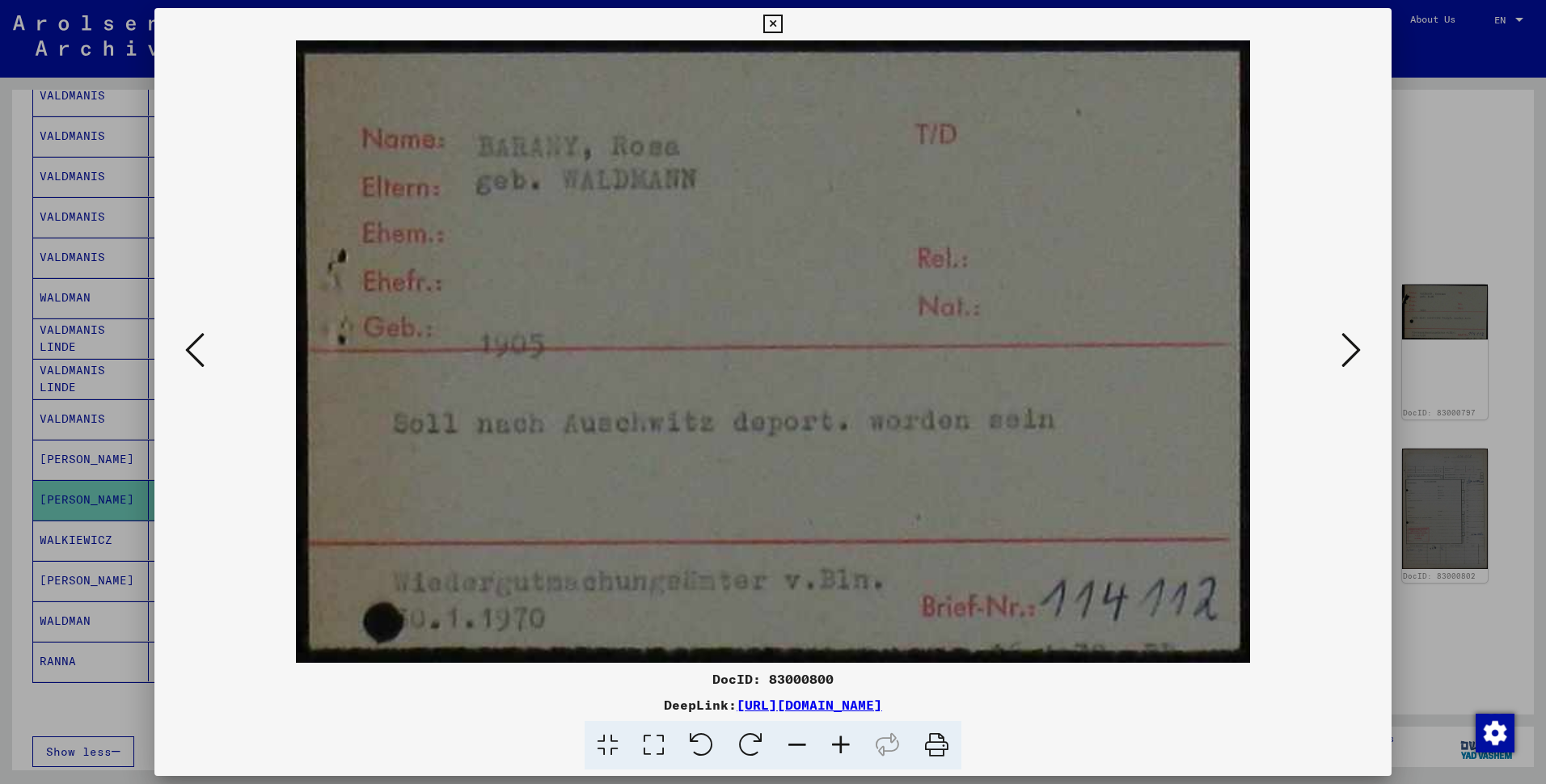
click at [196, 353] on icon at bounding box center [195, 350] width 20 height 39
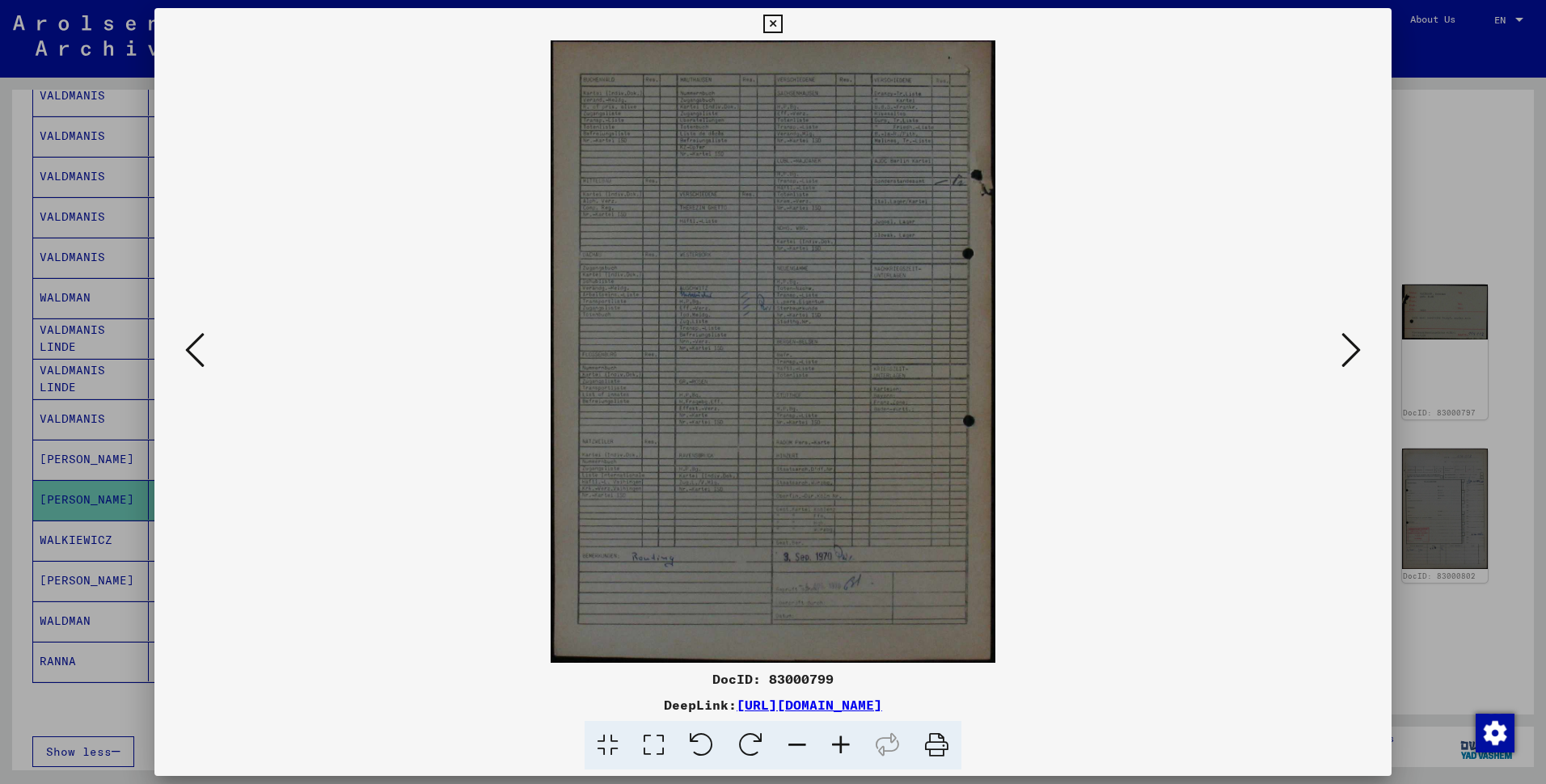
click at [196, 353] on icon at bounding box center [195, 350] width 20 height 39
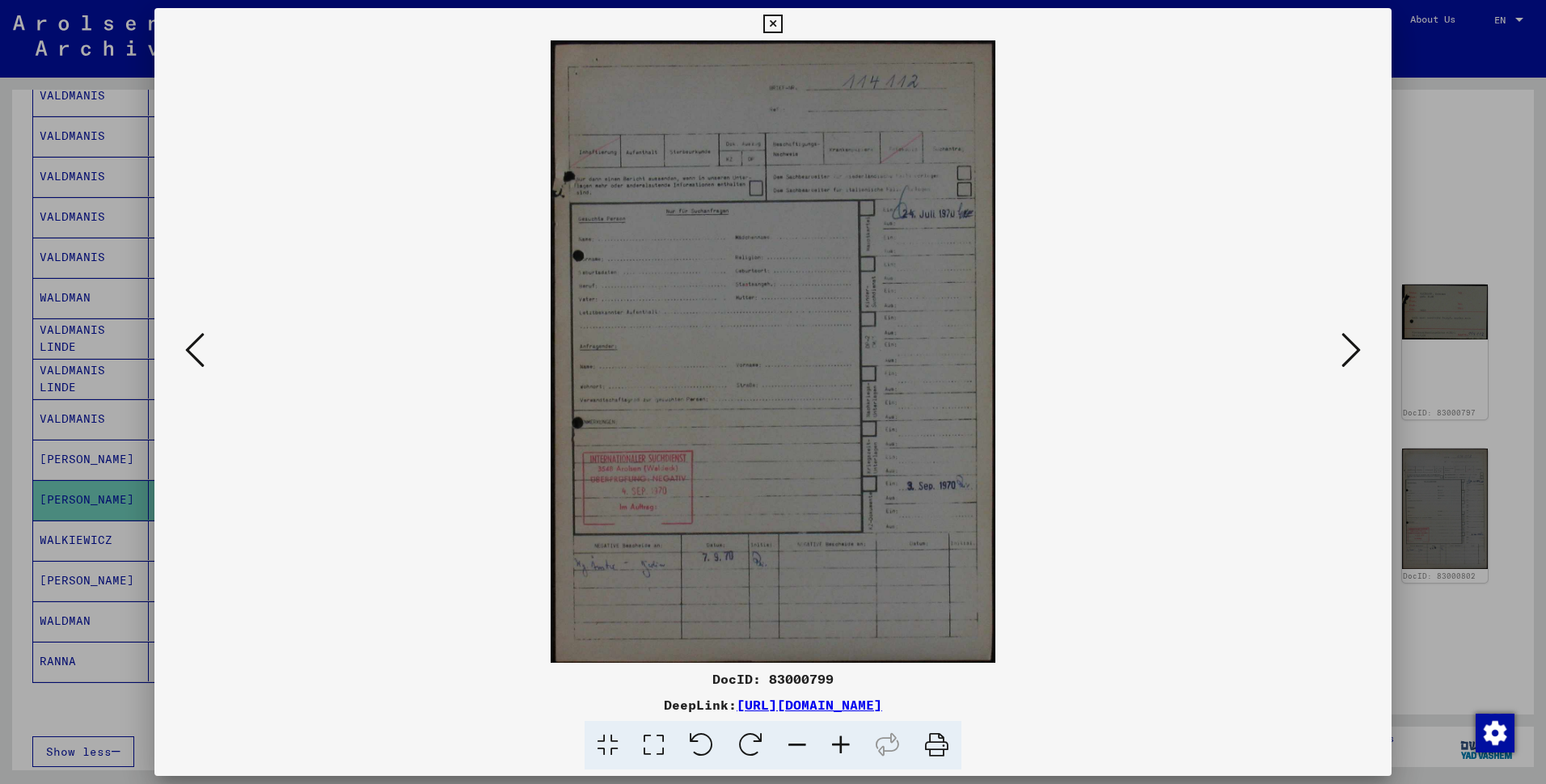
click at [196, 353] on icon at bounding box center [195, 350] width 20 height 39
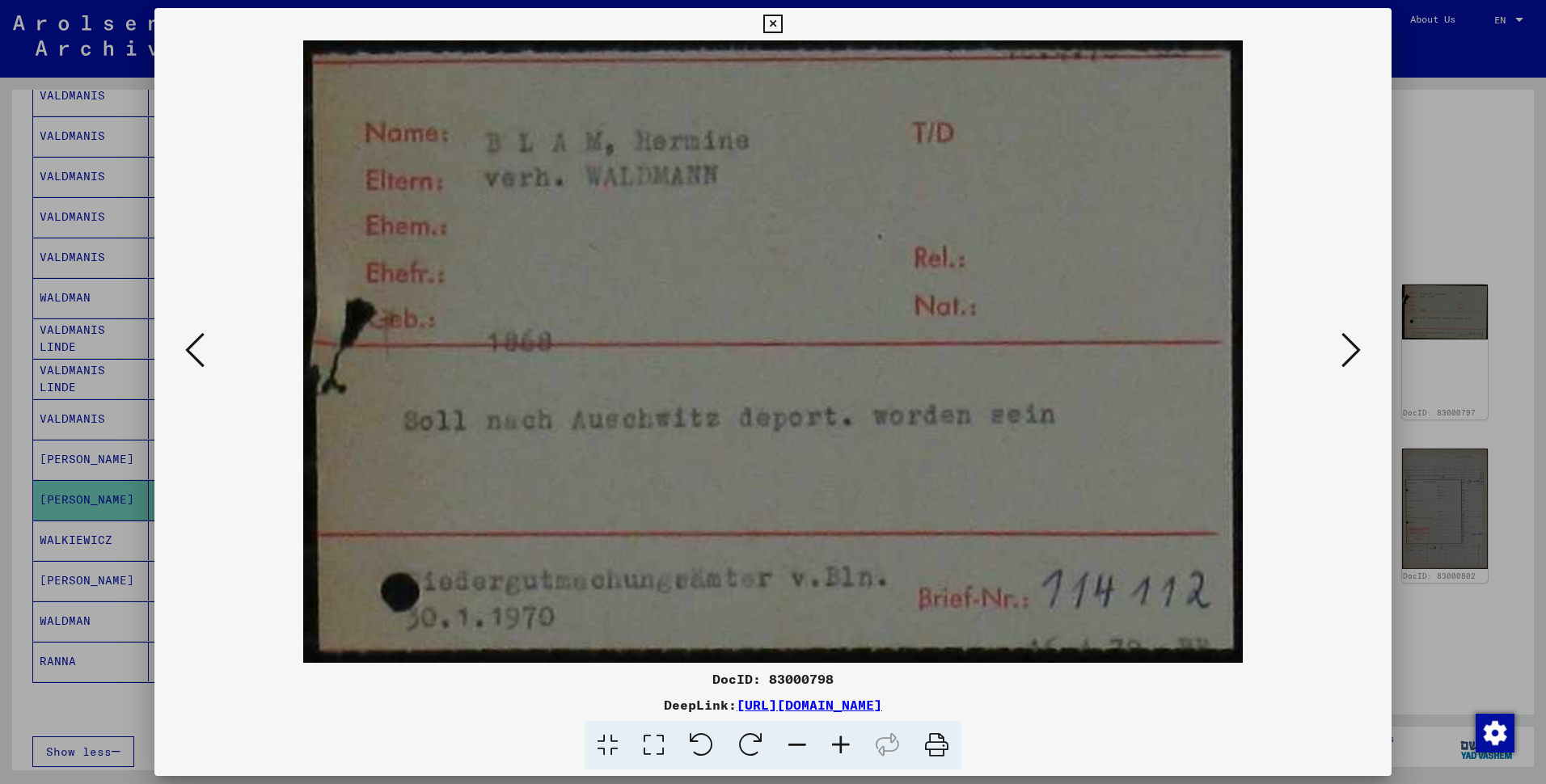
click at [196, 353] on icon at bounding box center [195, 350] width 20 height 39
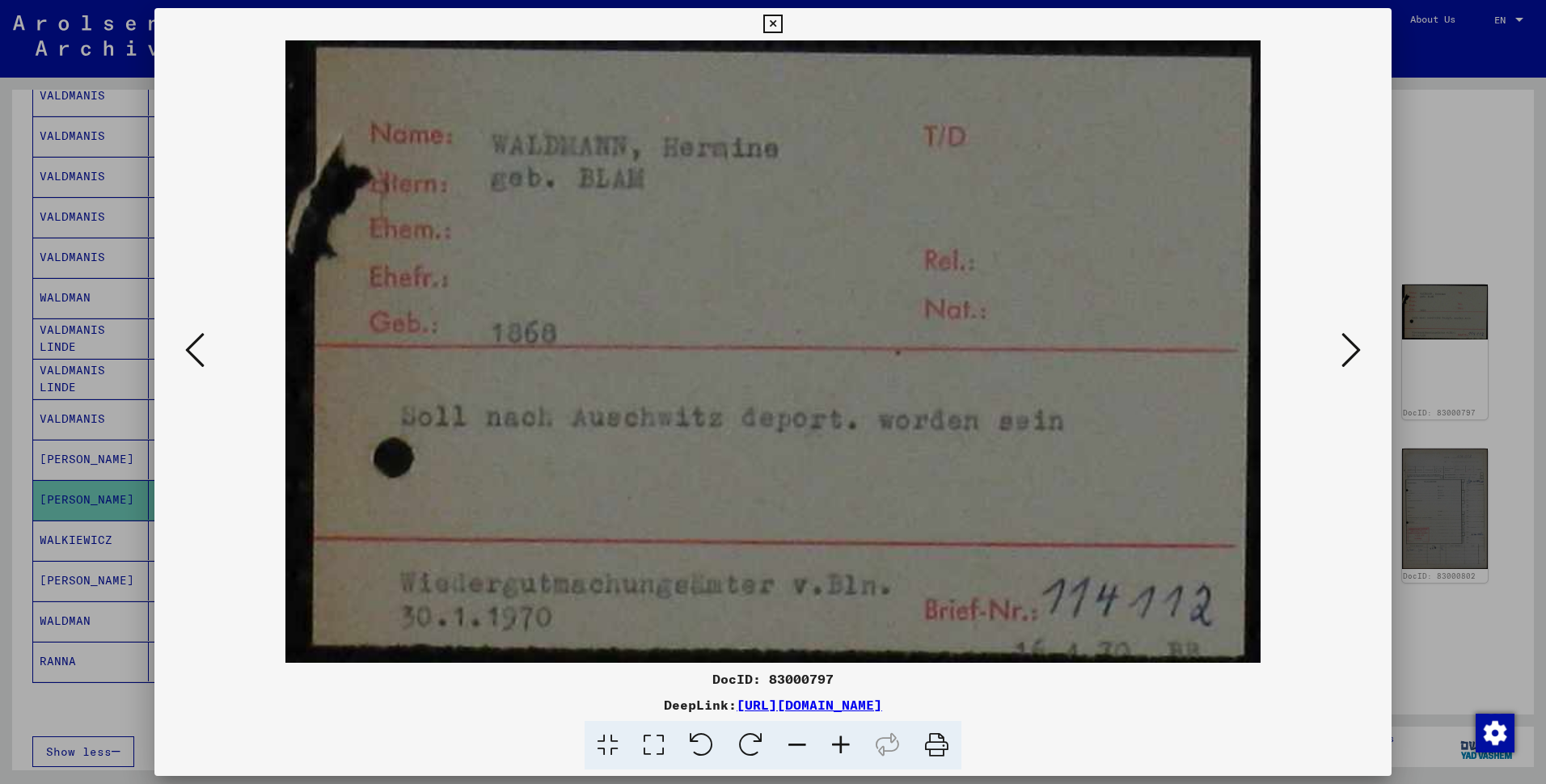
click at [196, 353] on icon at bounding box center [195, 350] width 20 height 39
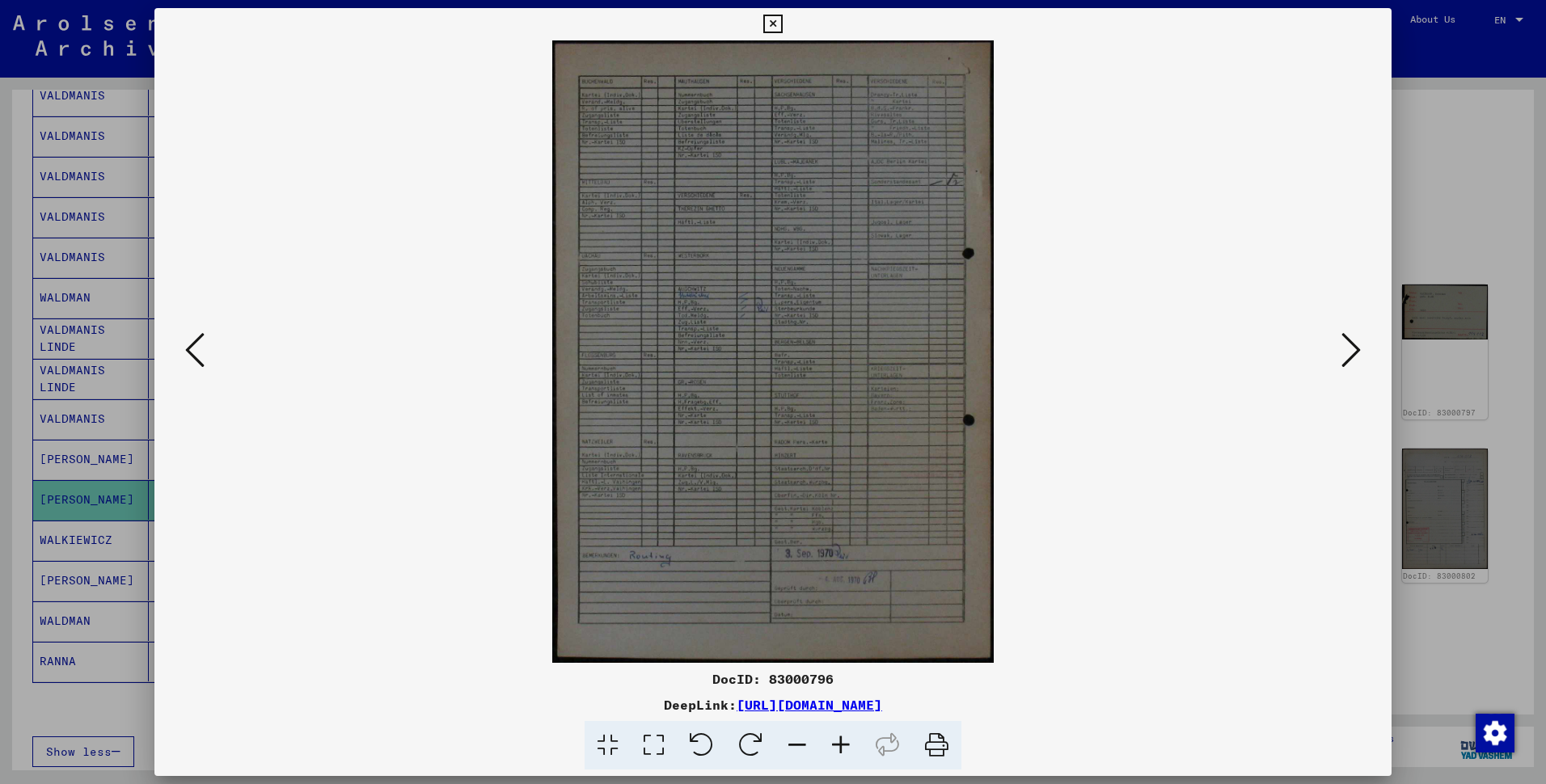
click at [196, 353] on icon at bounding box center [195, 350] width 20 height 39
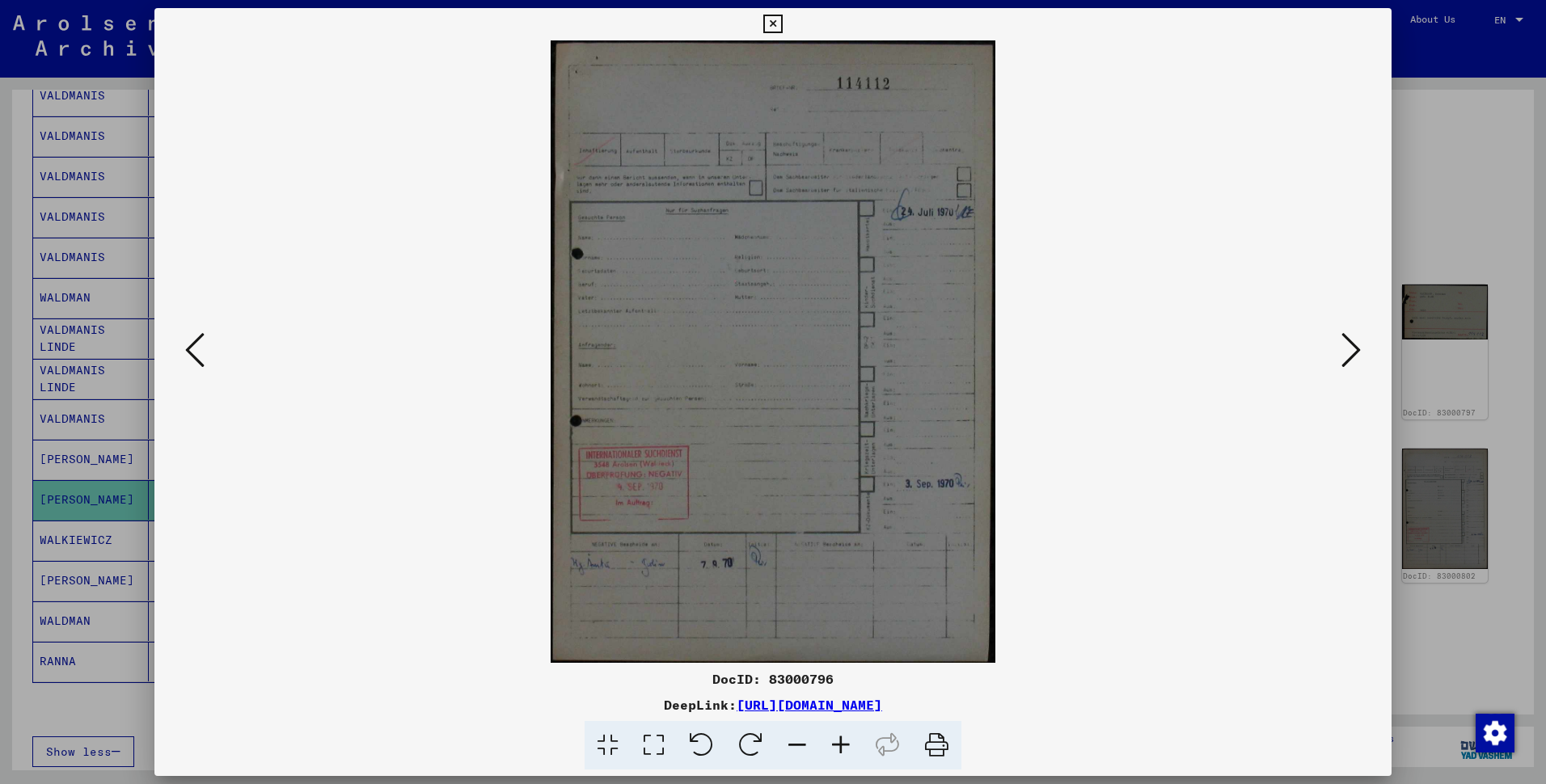
click at [196, 353] on icon at bounding box center [195, 350] width 20 height 39
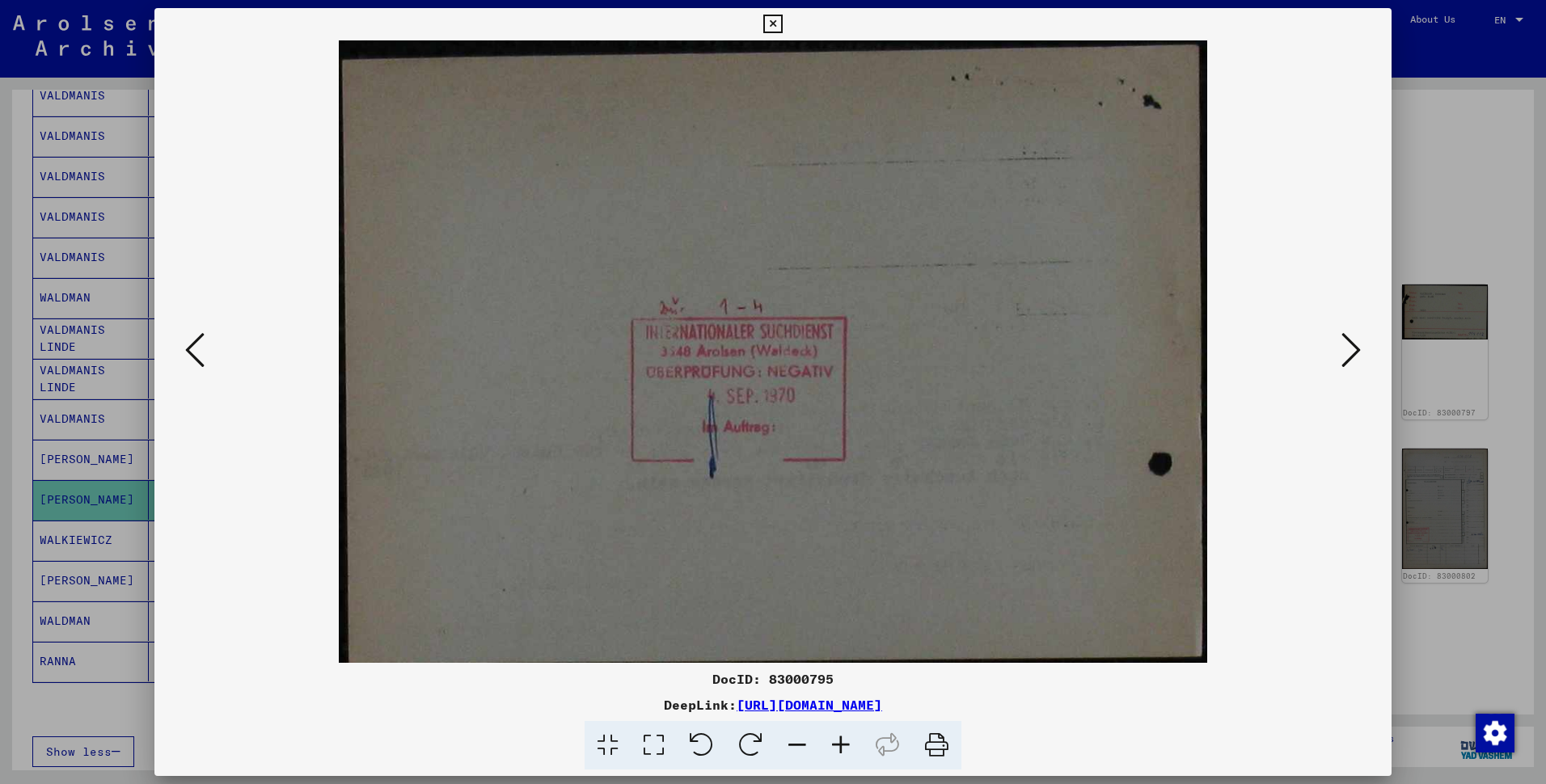
click at [196, 353] on icon at bounding box center [195, 350] width 20 height 39
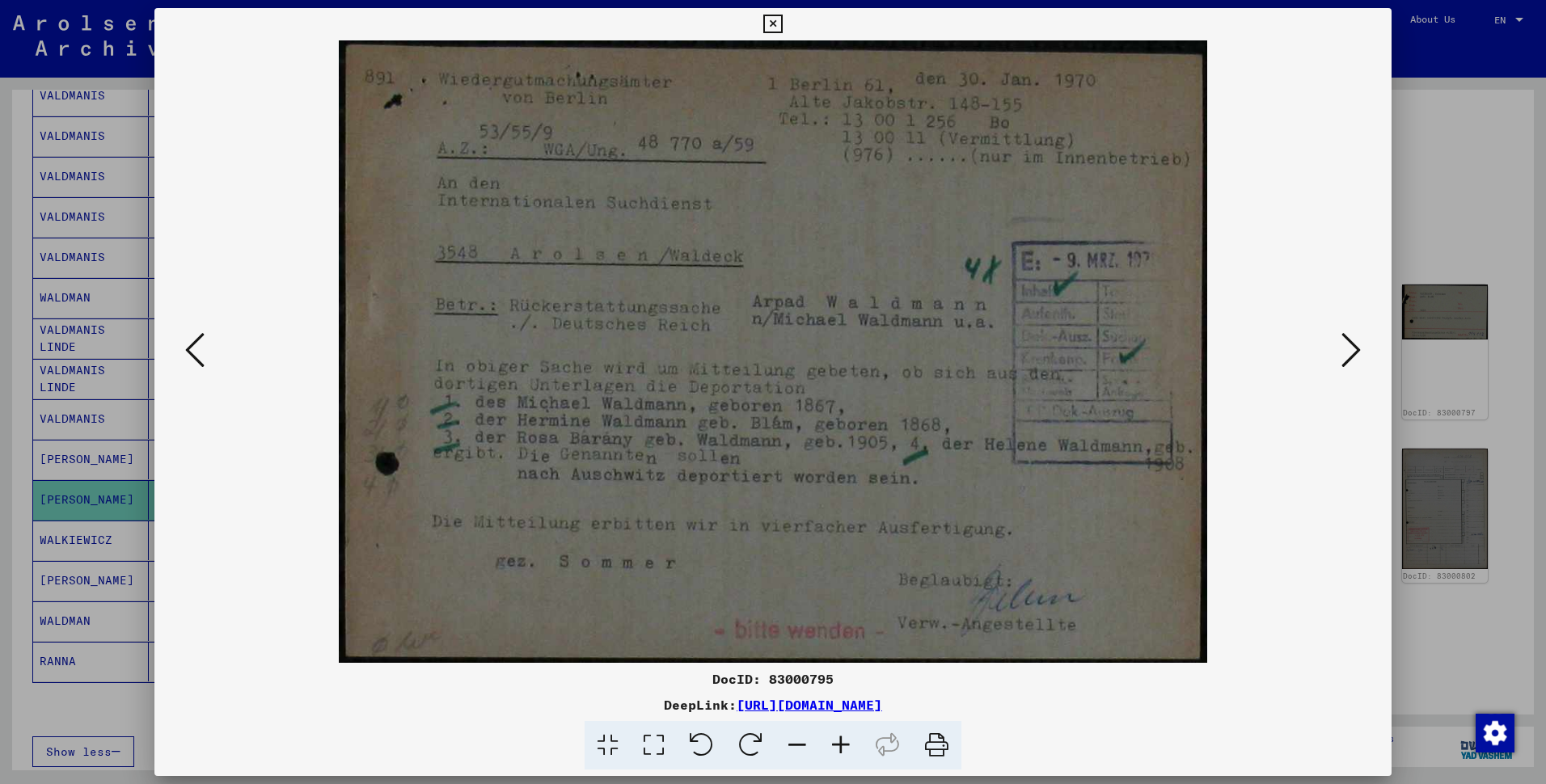
click at [196, 353] on icon at bounding box center [195, 350] width 20 height 39
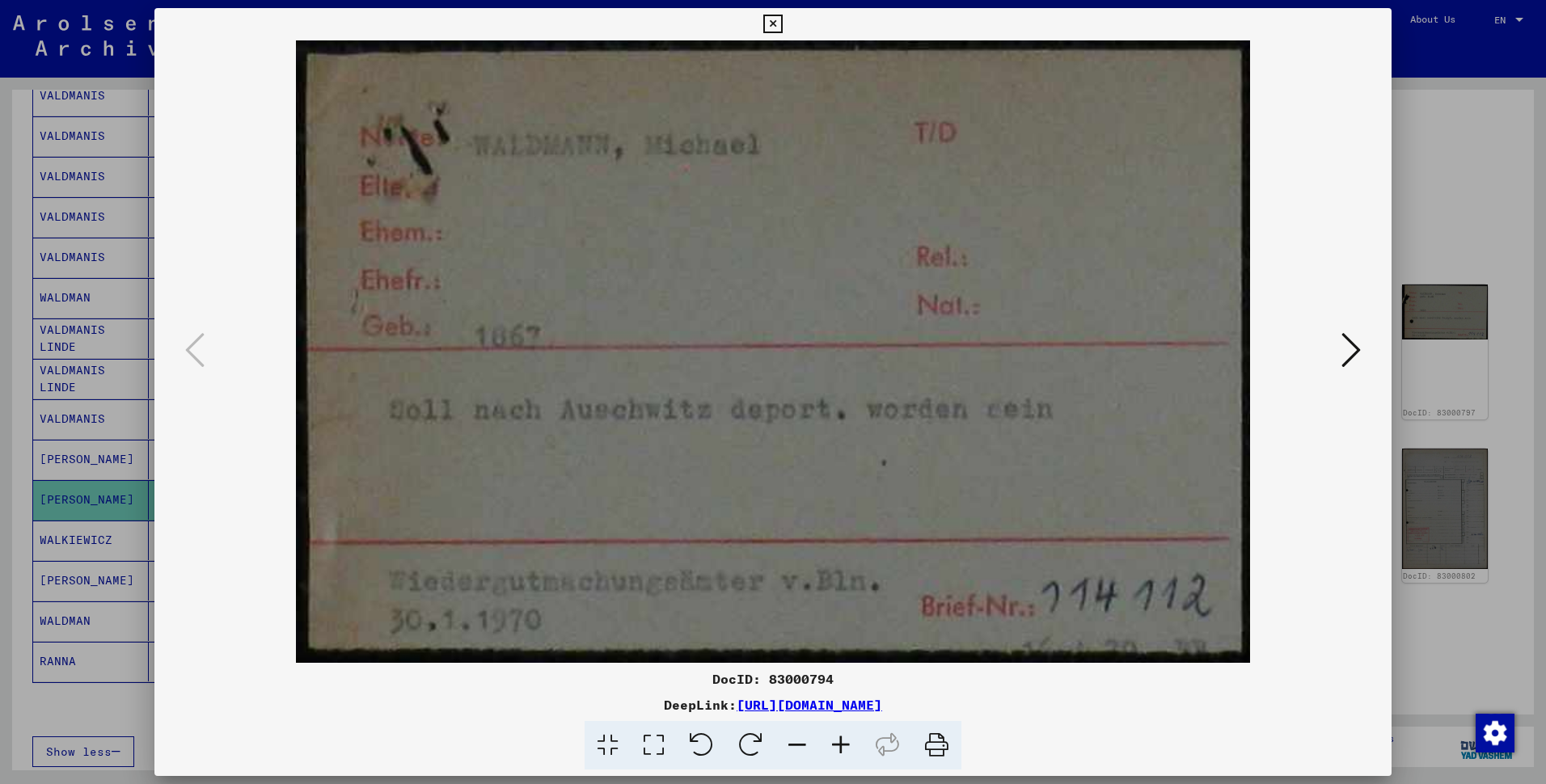
click at [774, 22] on icon at bounding box center [772, 24] width 19 height 20
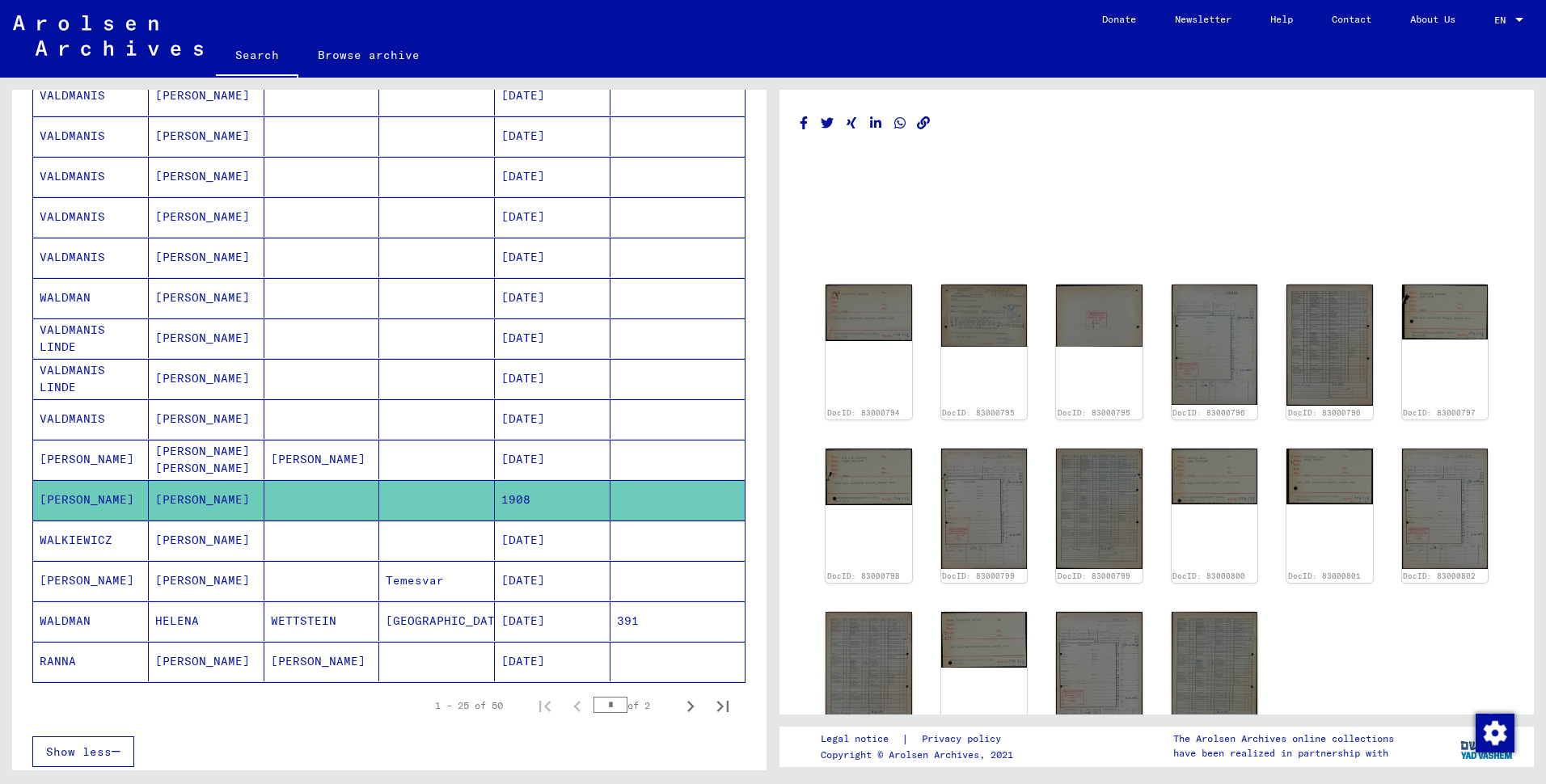
click at [177, 601] on mat-cell "[PERSON_NAME]" at bounding box center [207, 580] width 116 height 39
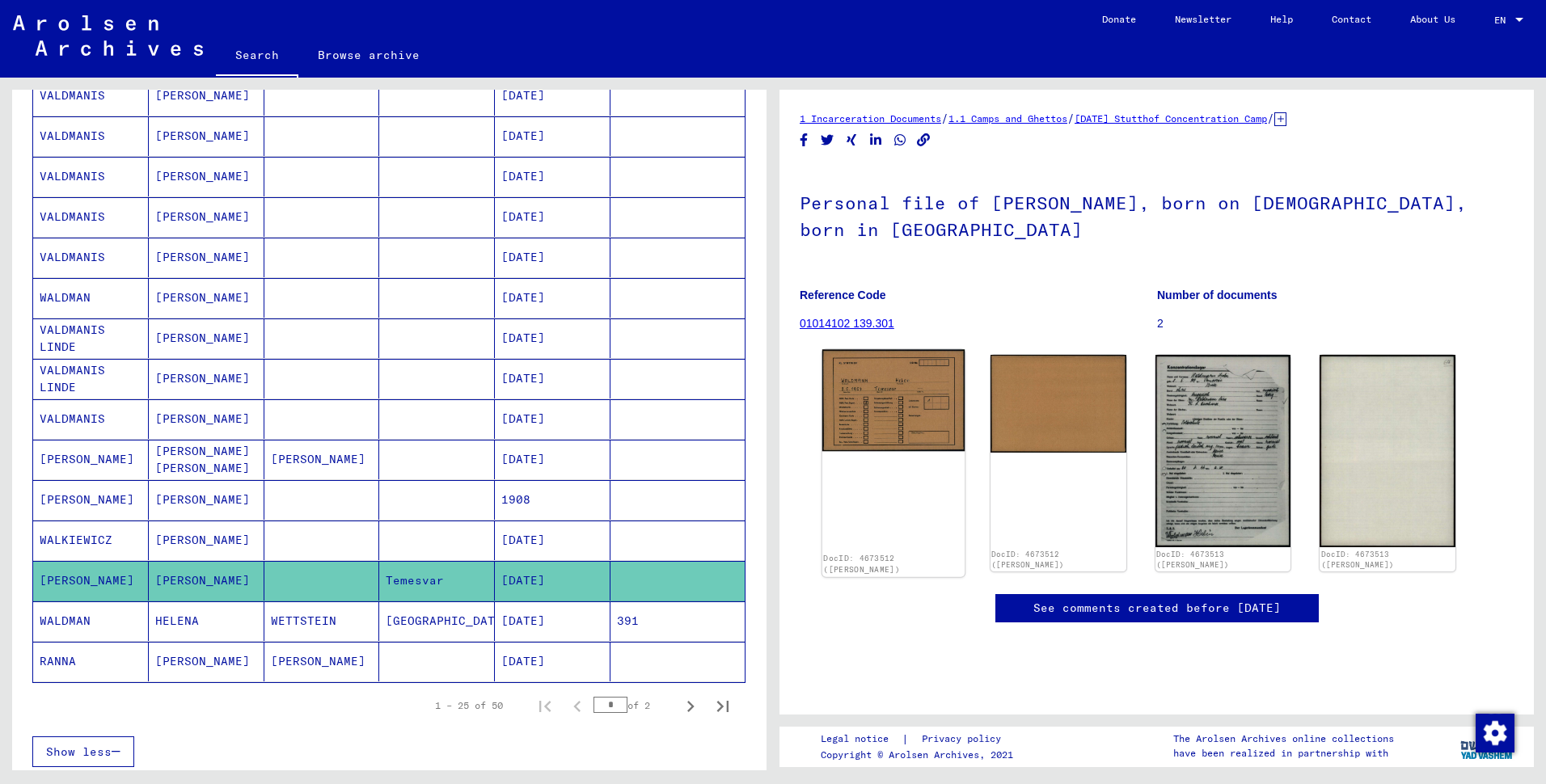
click at [877, 422] on img at bounding box center [893, 401] width 142 height 102
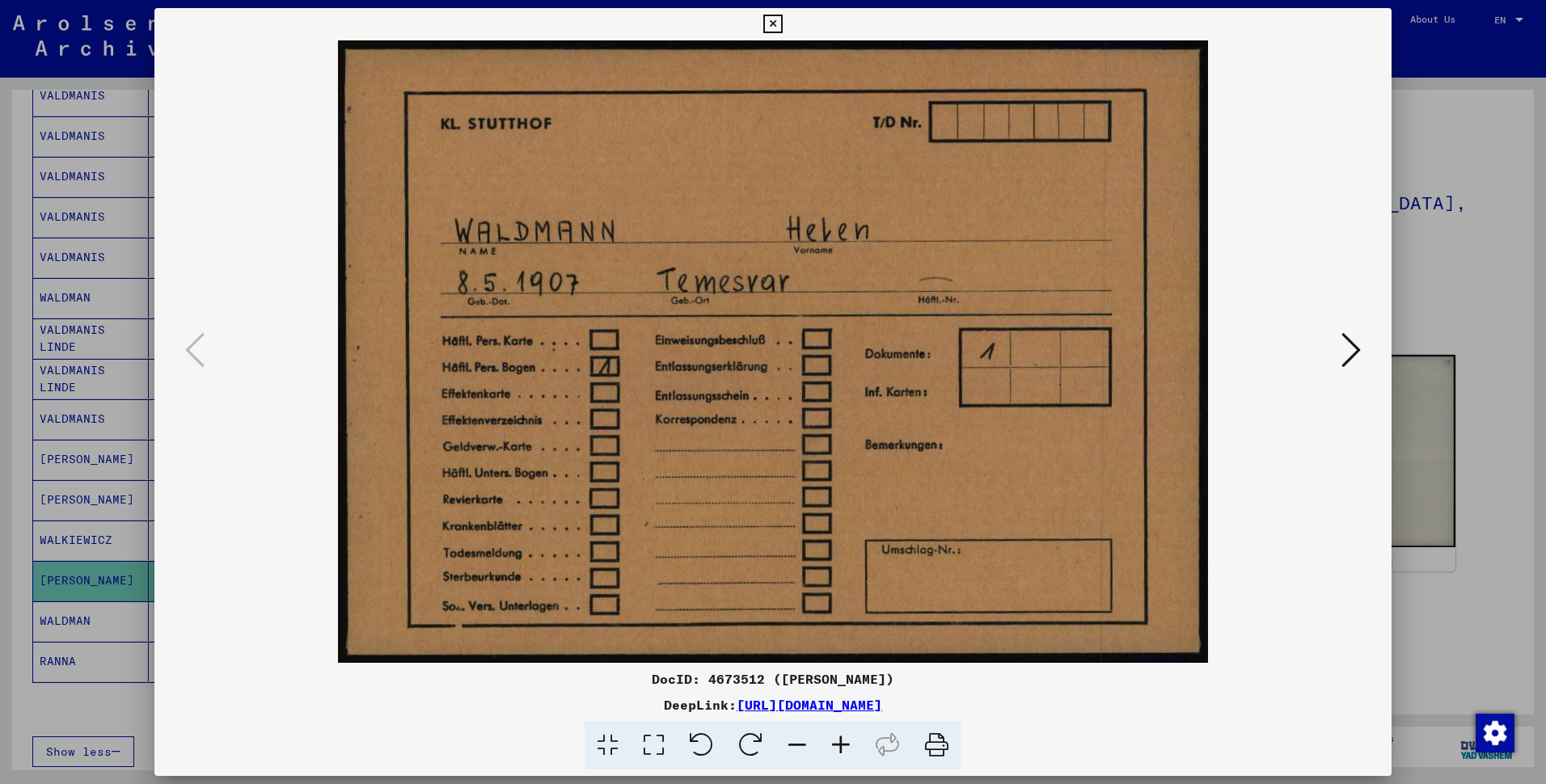
click at [1345, 352] on icon at bounding box center [1351, 350] width 20 height 39
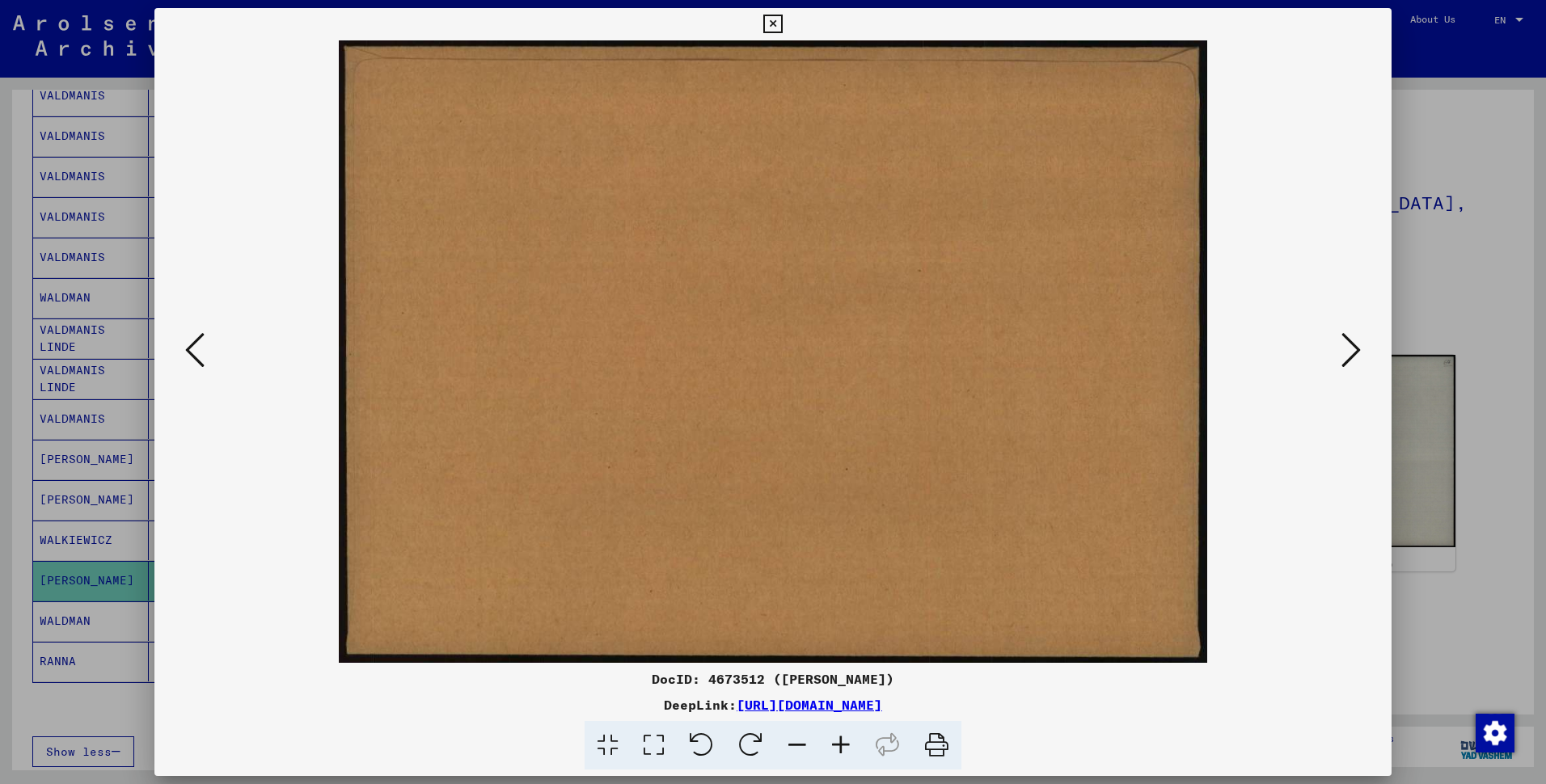
click at [1341, 345] on icon at bounding box center [1351, 350] width 20 height 39
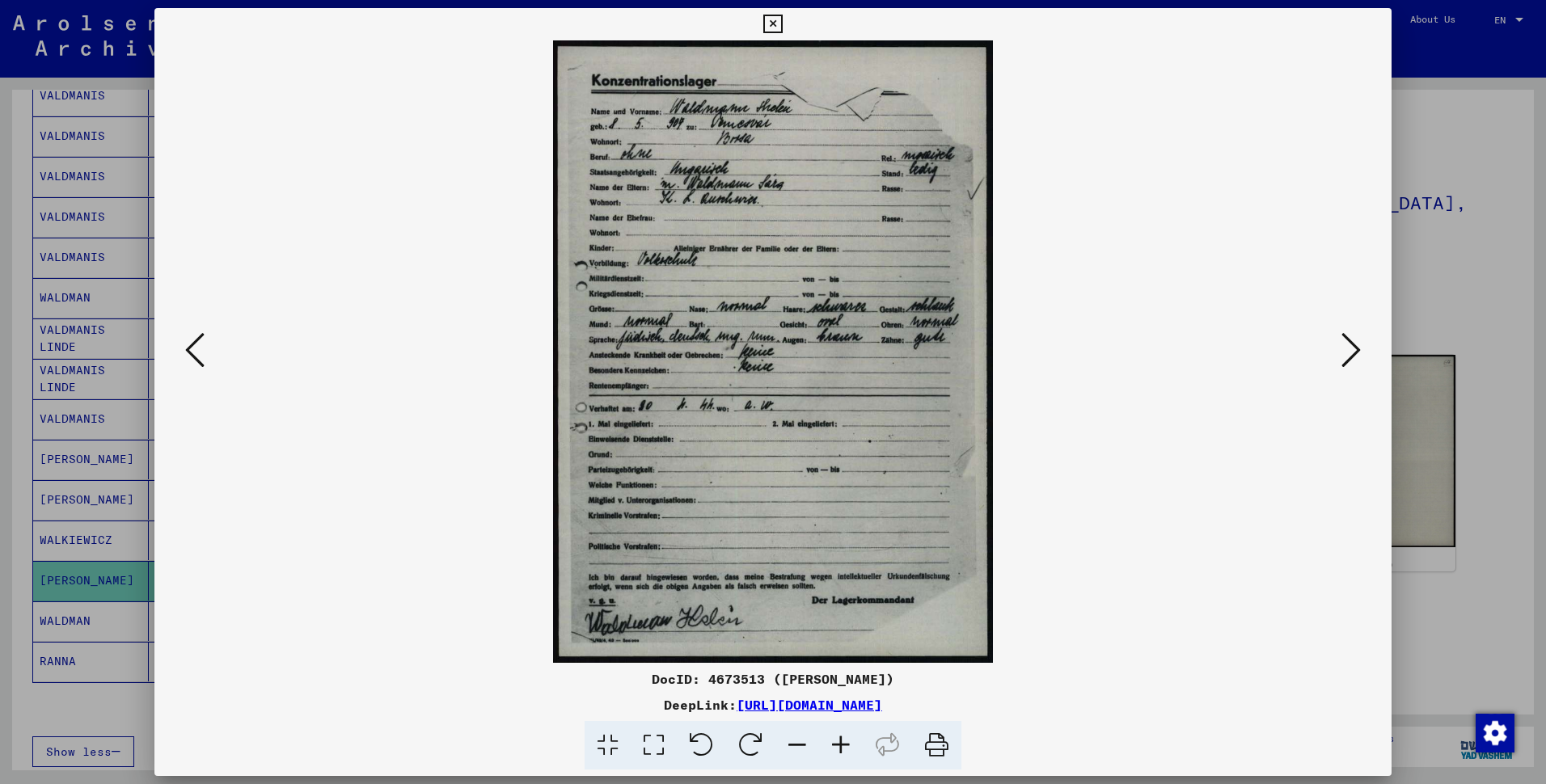
click at [855, 711] on icon at bounding box center [840, 746] width 44 height 49
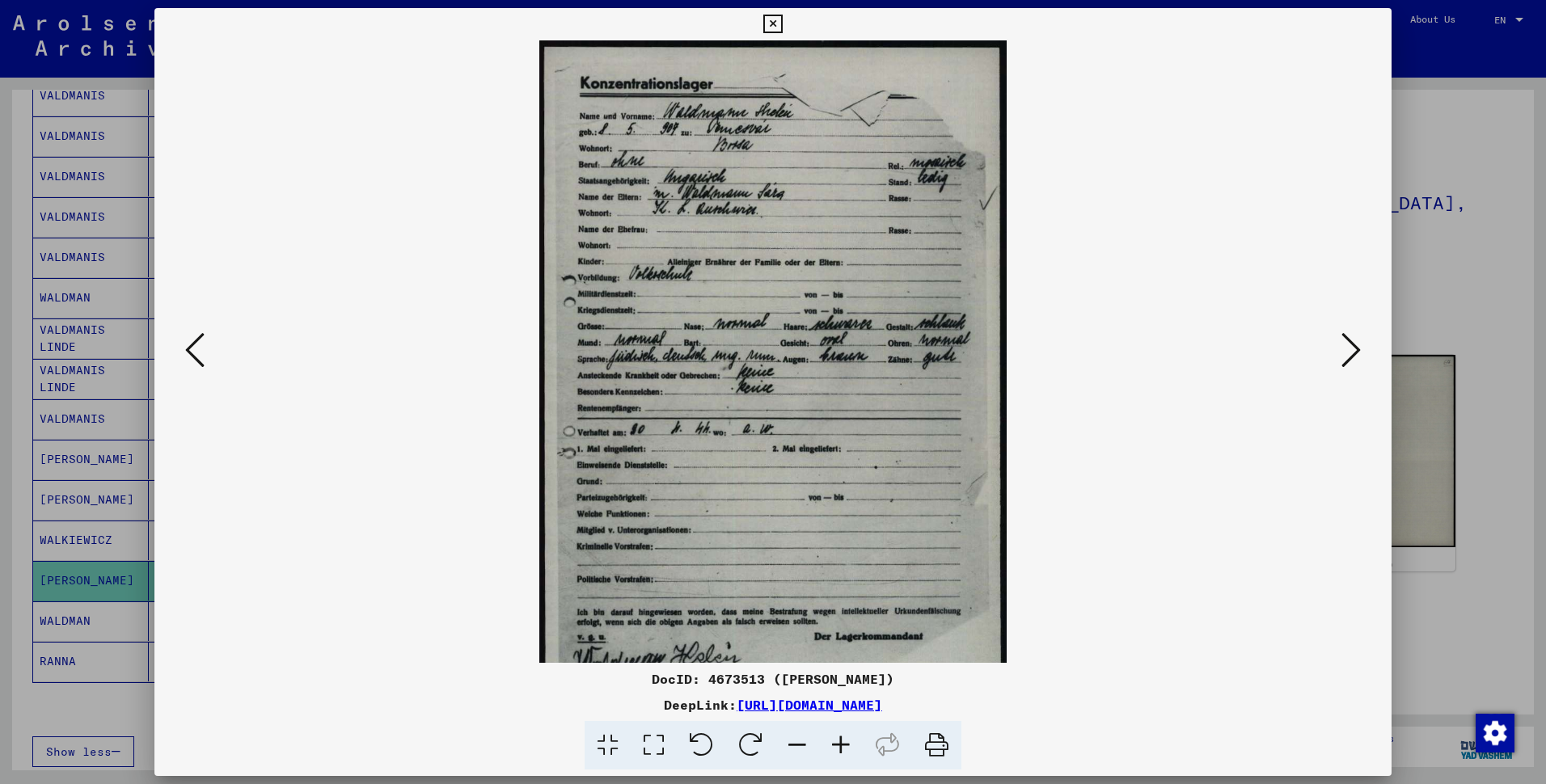
click at [855, 711] on icon at bounding box center [840, 746] width 44 height 49
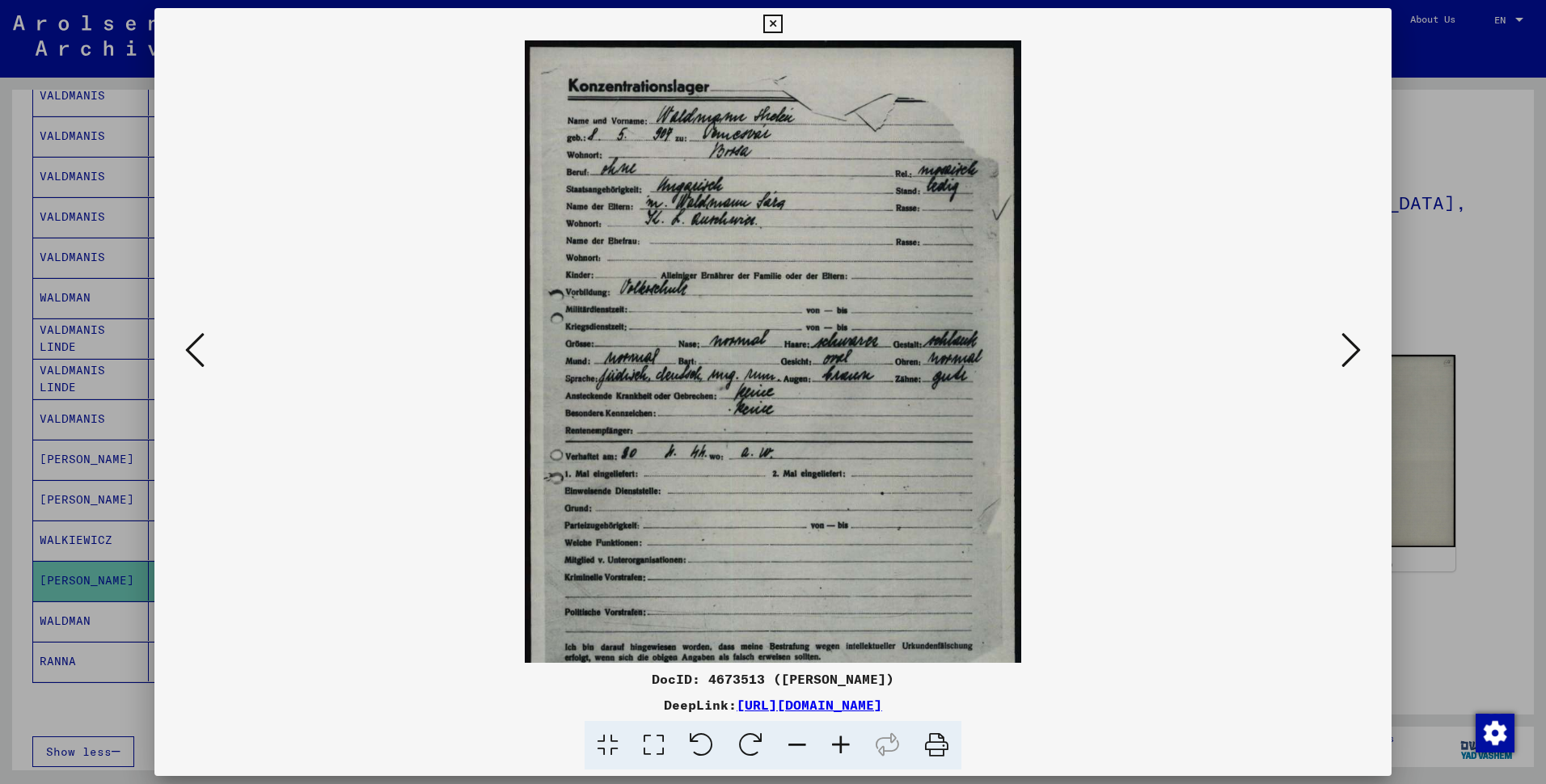
click at [855, 711] on icon at bounding box center [840, 746] width 44 height 49
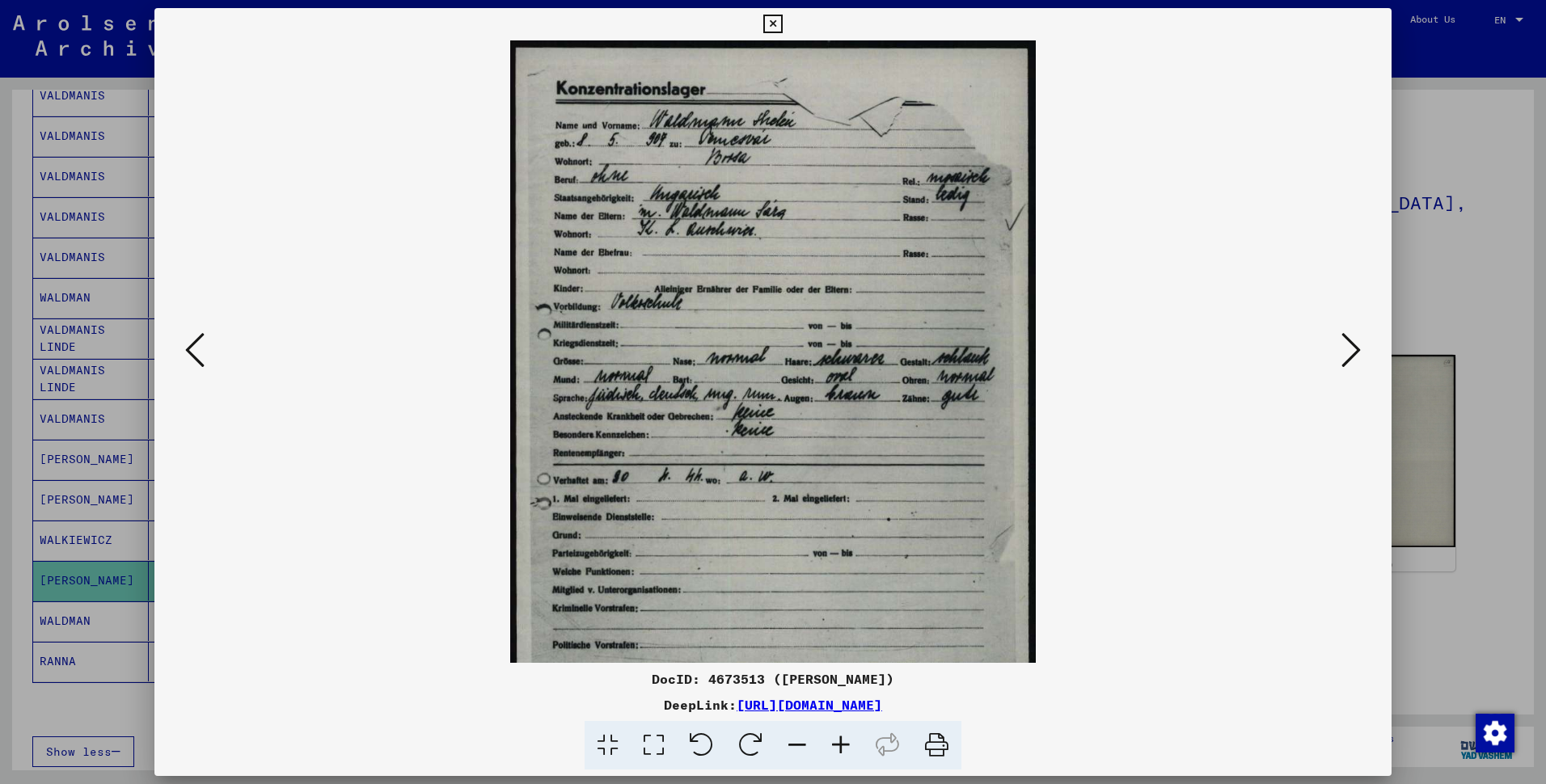
click at [855, 711] on icon at bounding box center [840, 746] width 44 height 49
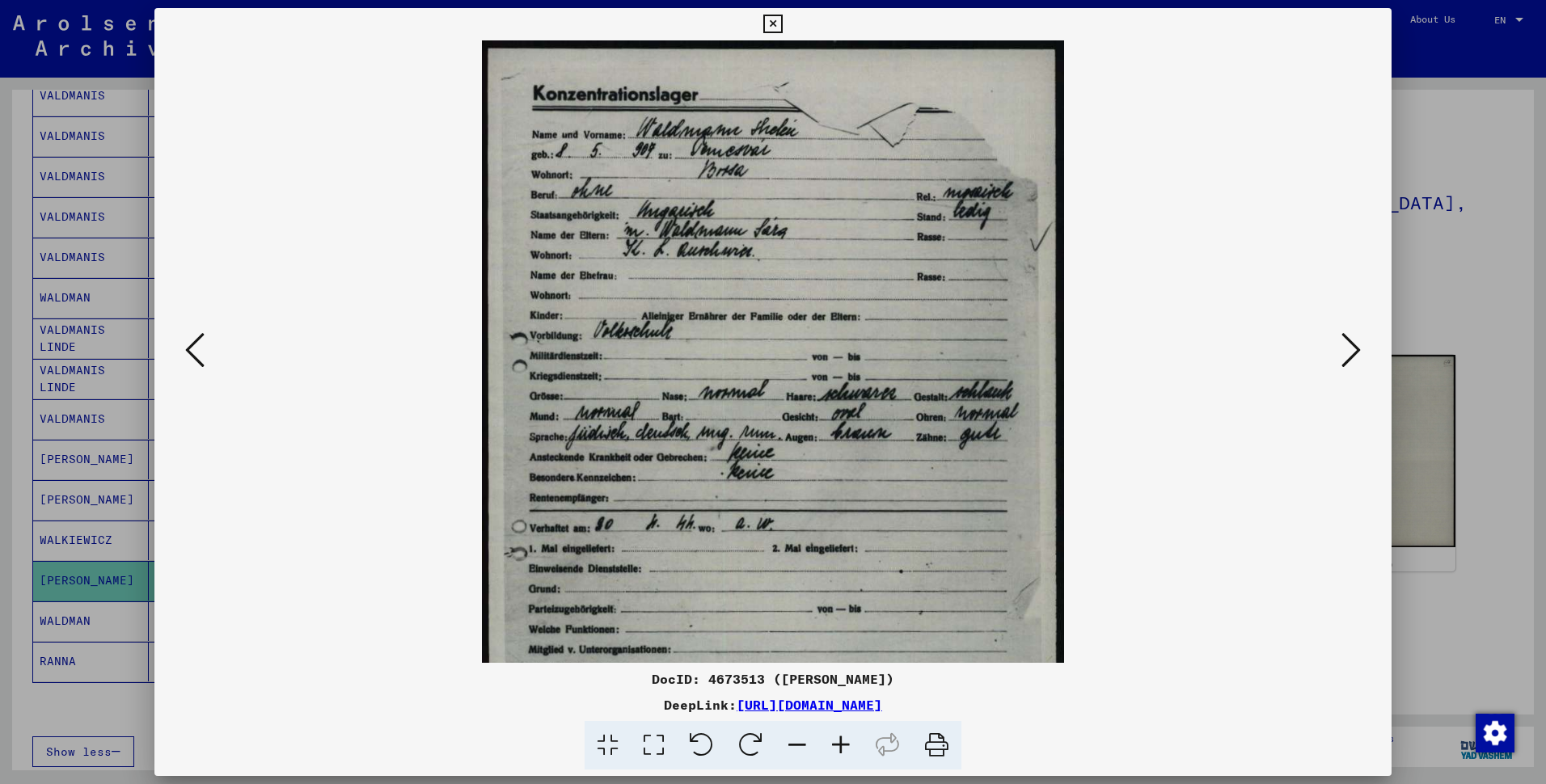
click at [855, 711] on icon at bounding box center [840, 746] width 44 height 49
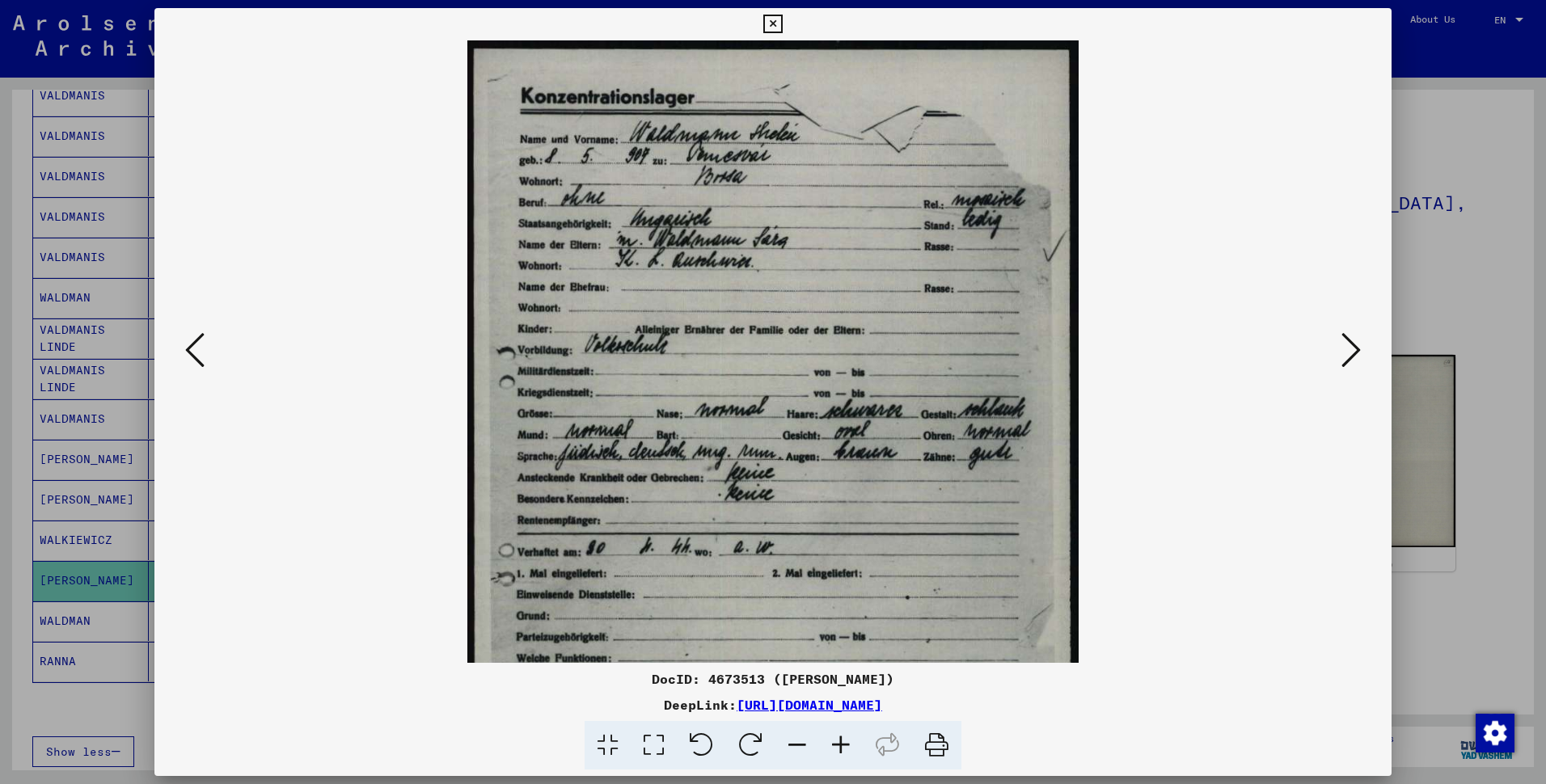
click at [855, 711] on icon at bounding box center [840, 746] width 44 height 49
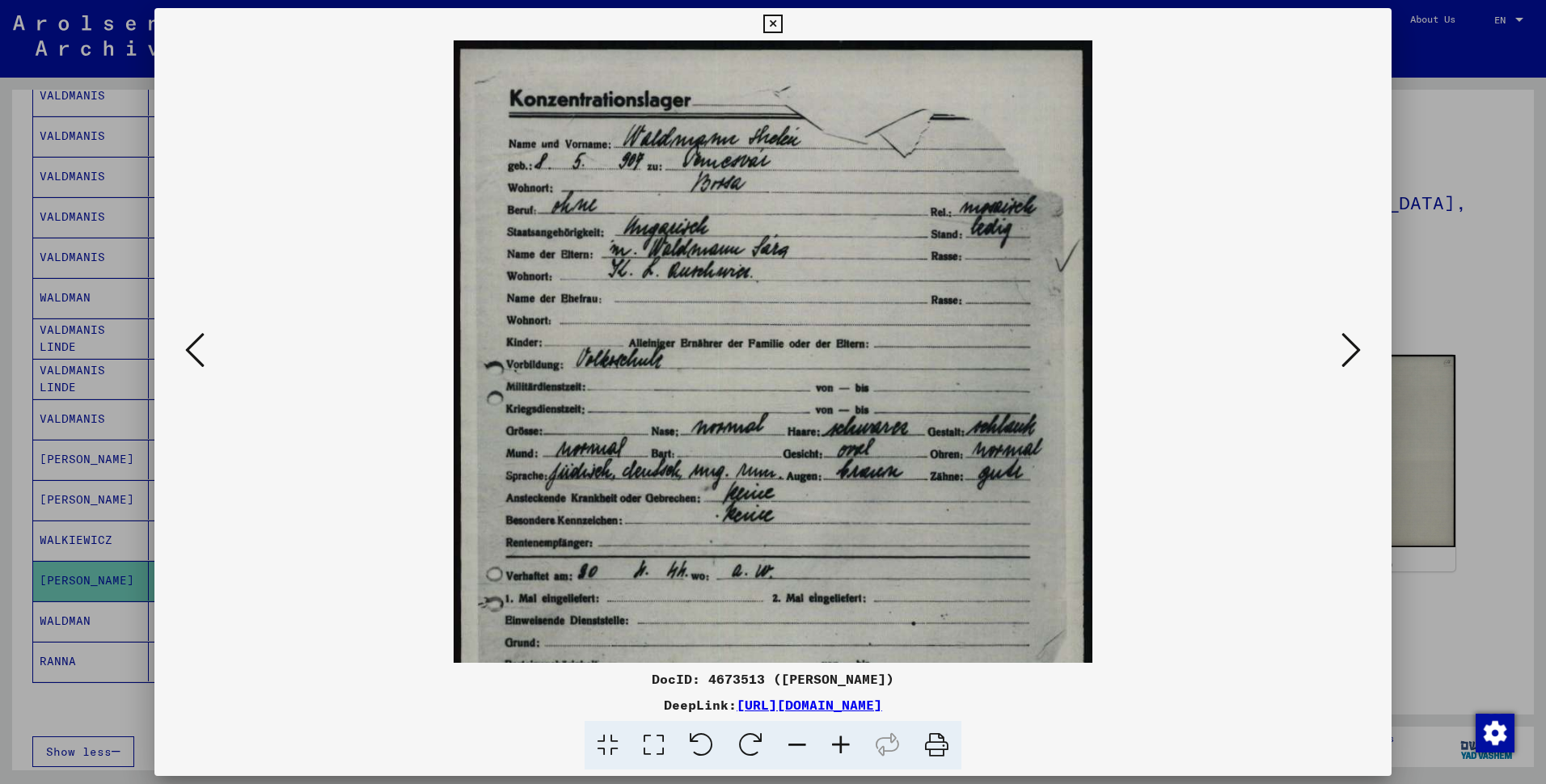
click at [855, 711] on icon at bounding box center [840, 746] width 44 height 49
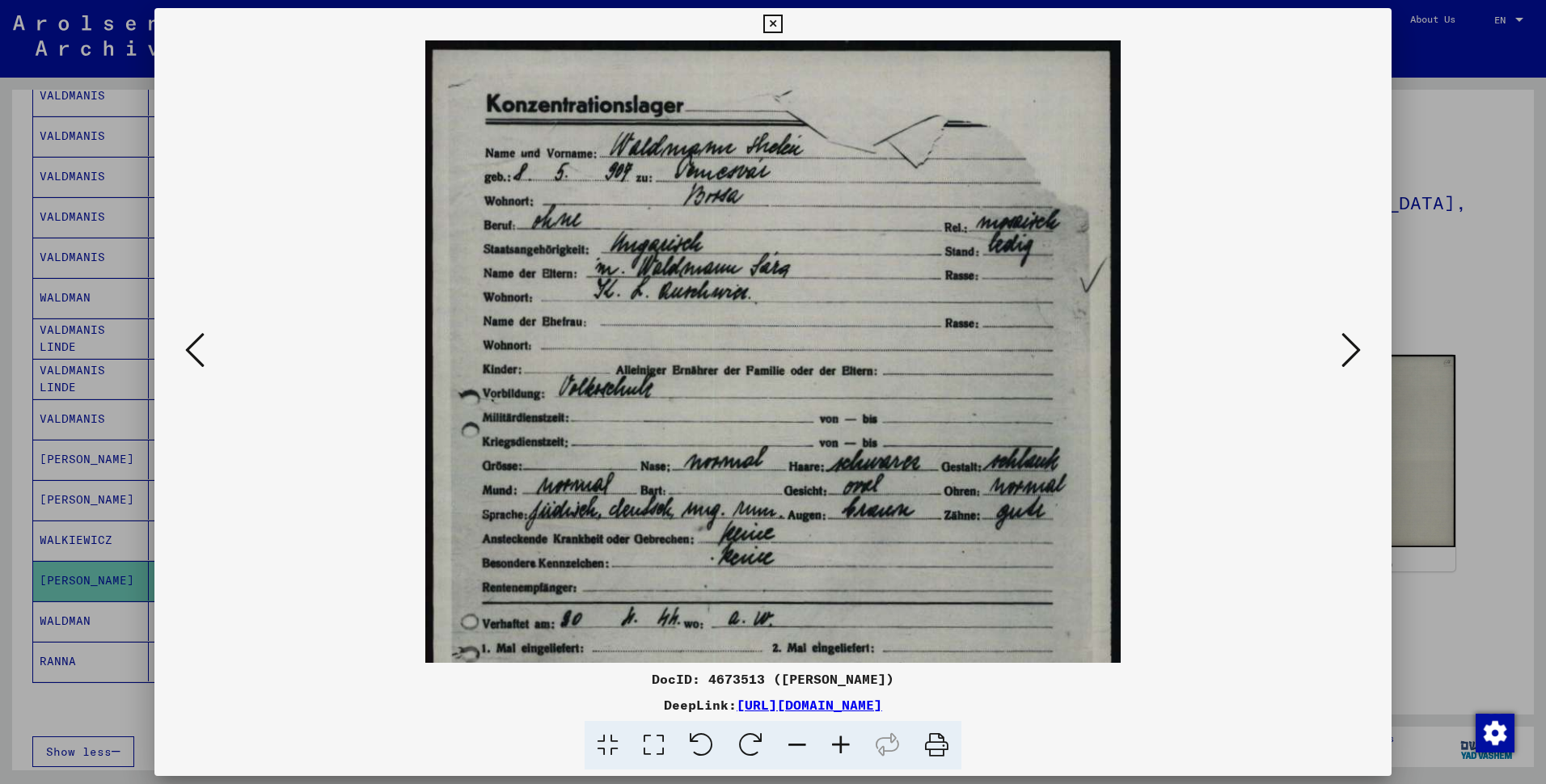
click at [855, 711] on icon at bounding box center [840, 746] width 44 height 49
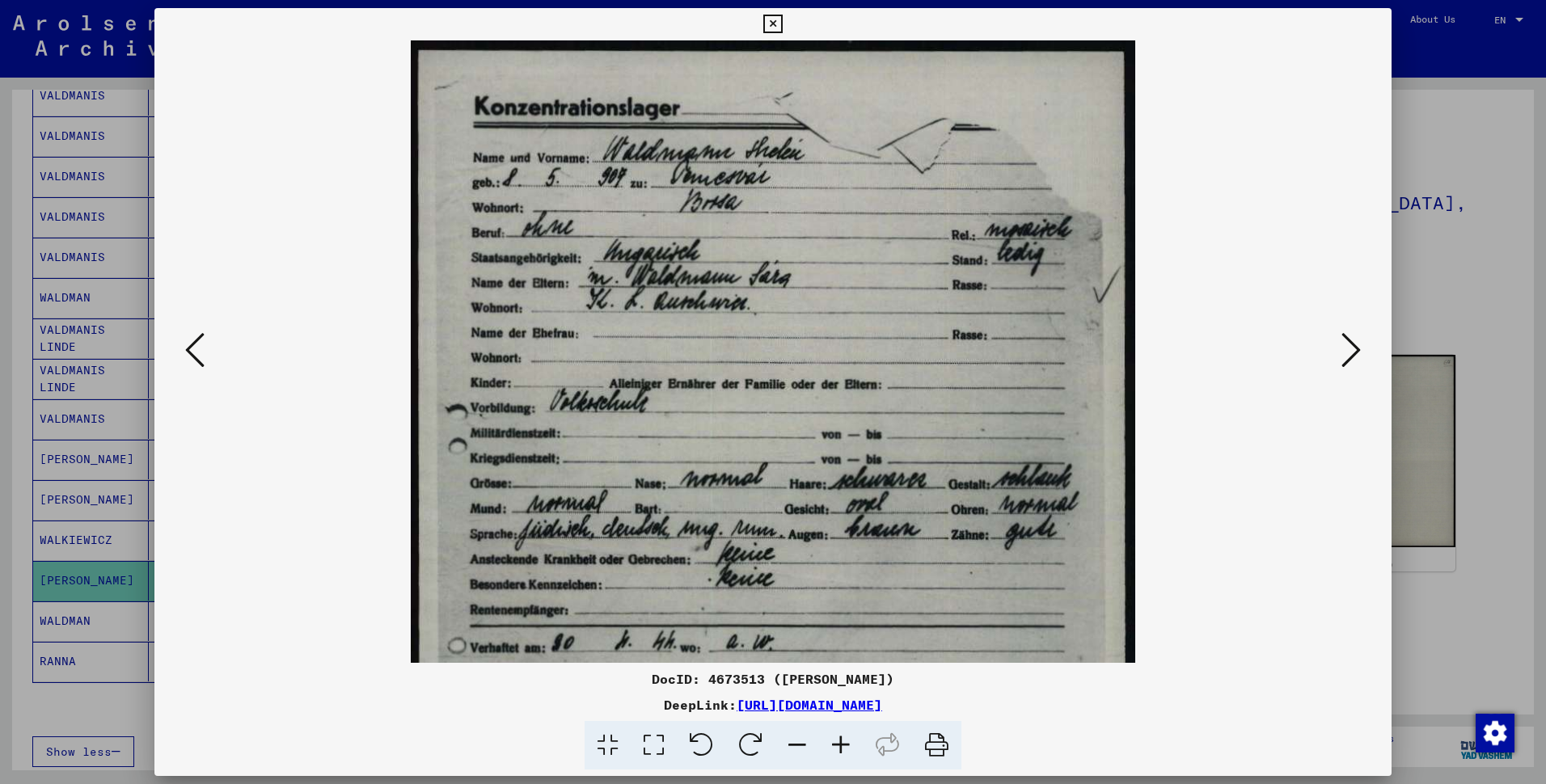
click at [855, 711] on icon at bounding box center [840, 746] width 44 height 49
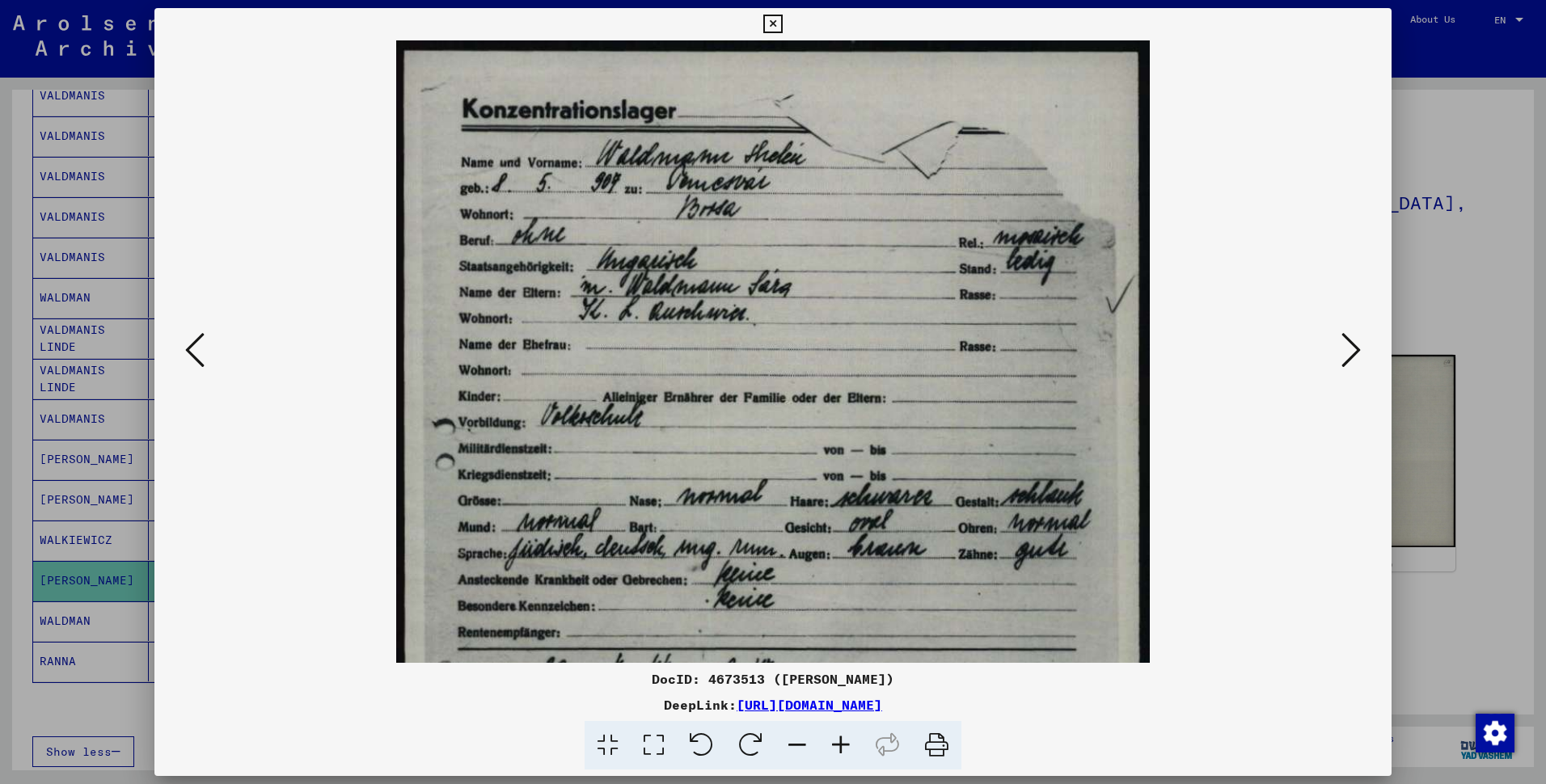
click at [855, 711] on icon at bounding box center [840, 746] width 44 height 49
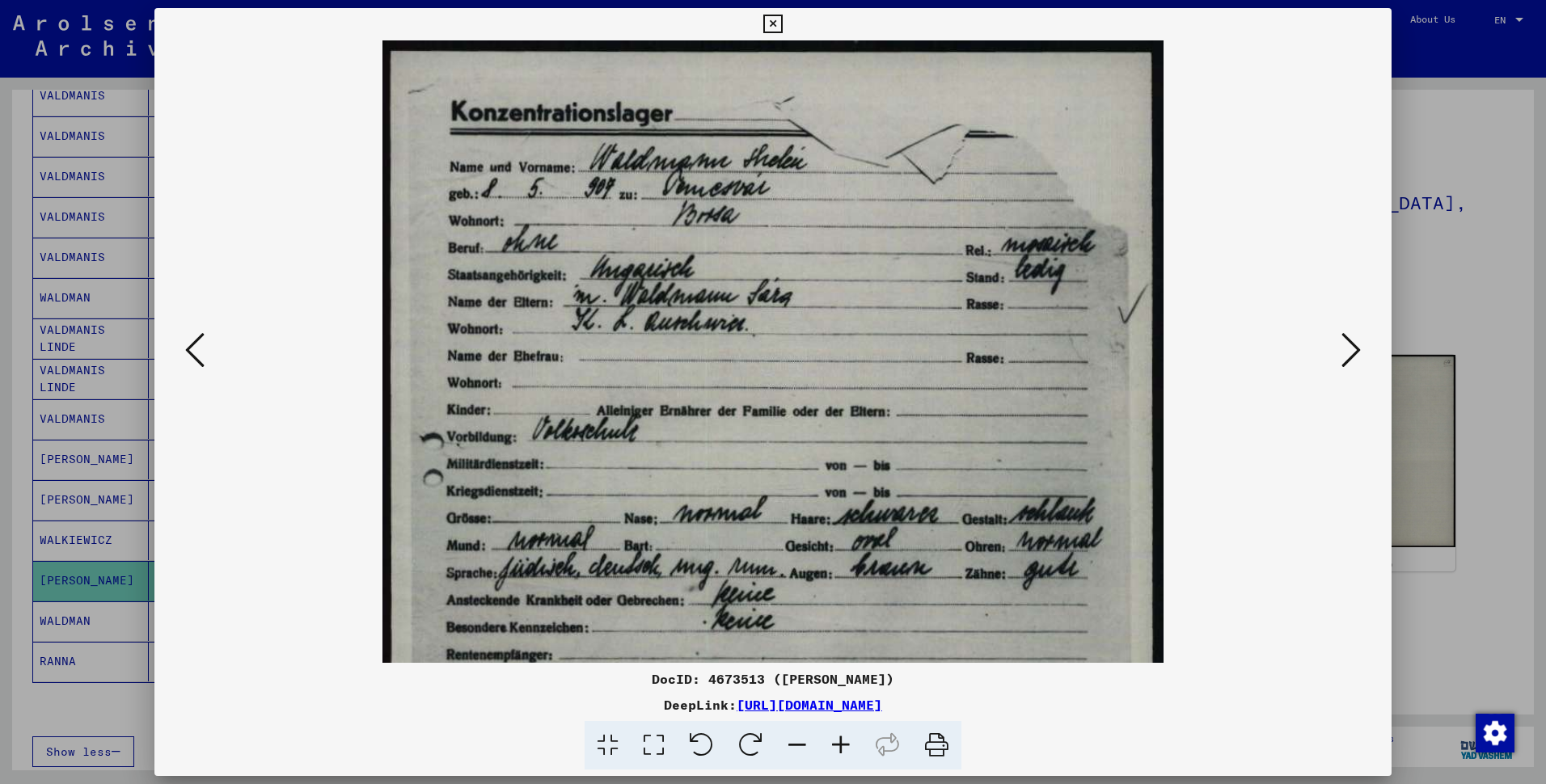
click at [855, 711] on icon at bounding box center [840, 746] width 44 height 49
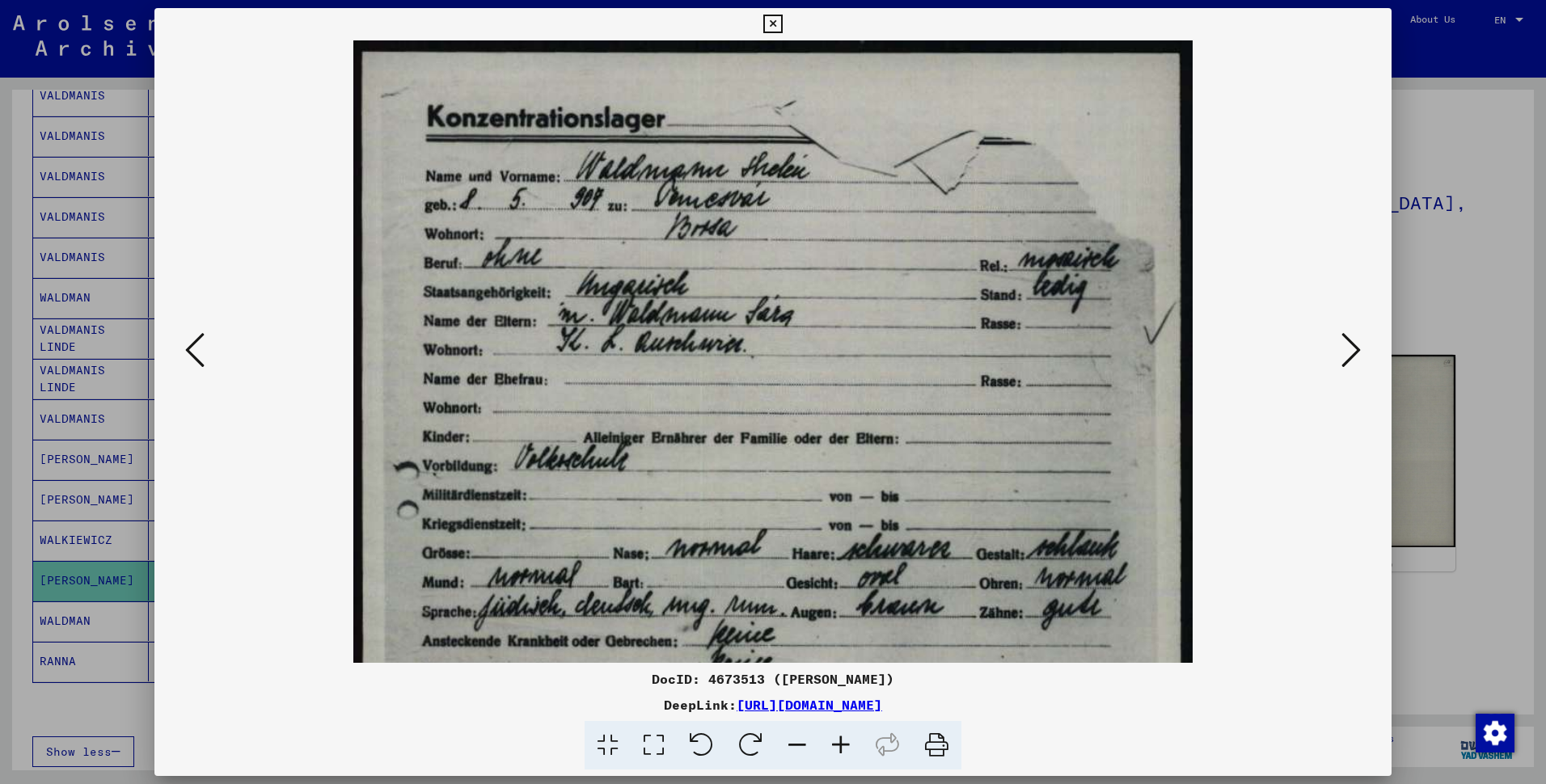
click at [855, 711] on icon at bounding box center [840, 746] width 44 height 49
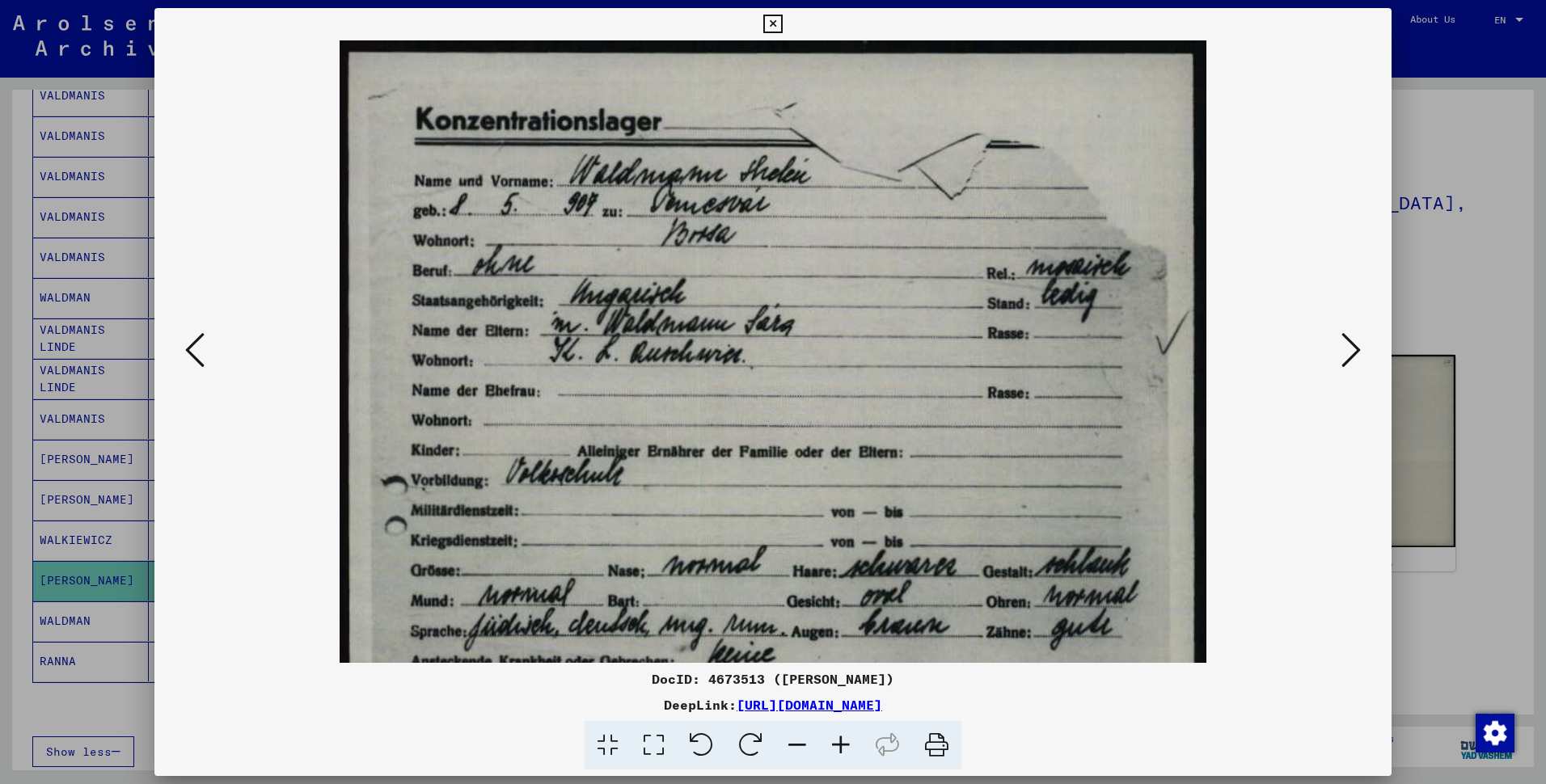
click at [855, 711] on icon at bounding box center [840, 746] width 44 height 49
click at [580, 310] on img at bounding box center [773, 654] width 868 height 1228
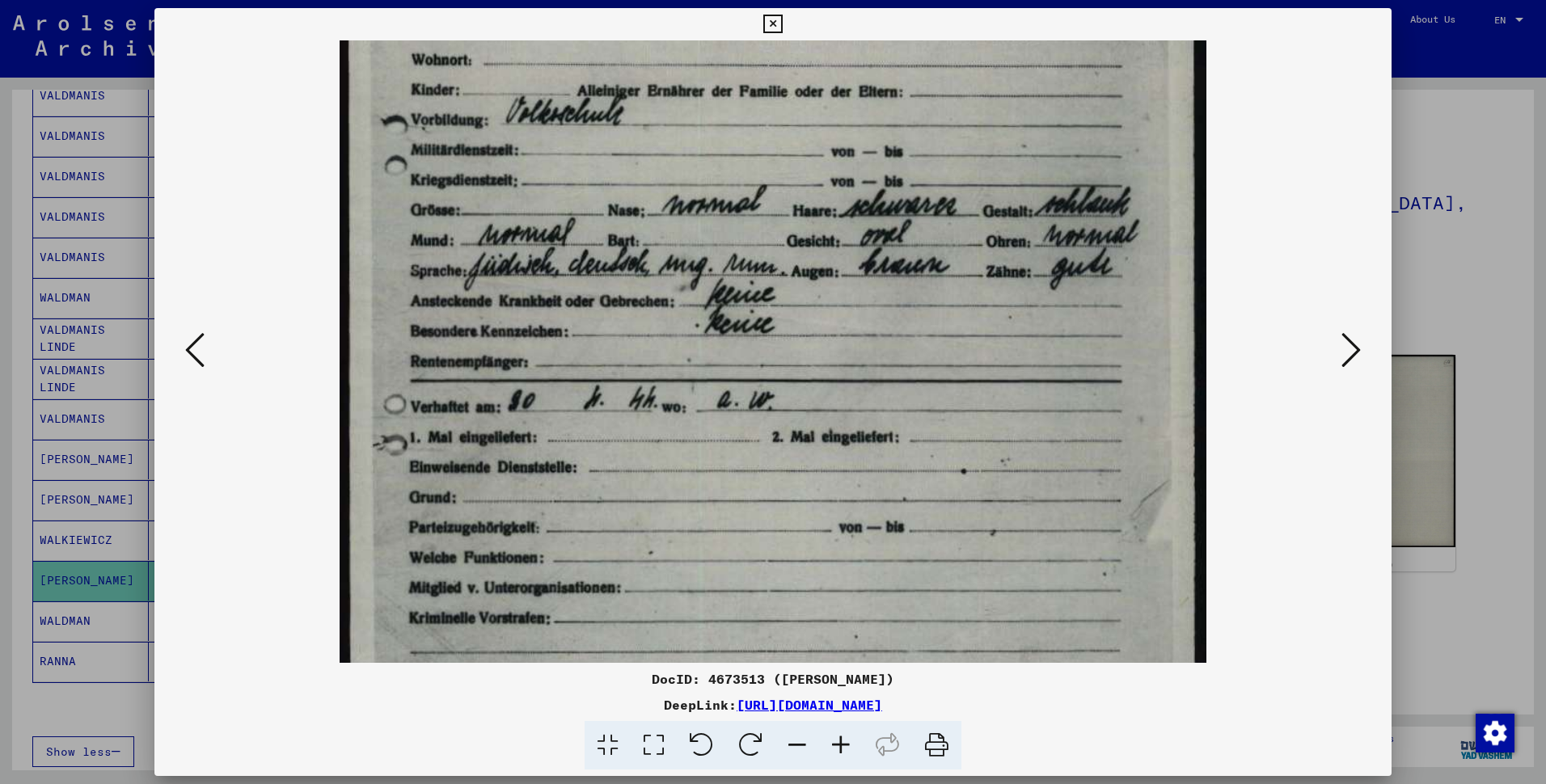
scroll to position [359, 0]
drag, startPoint x: 698, startPoint y: 525, endPoint x: 692, endPoint y: 167, distance: 358.1
click at [692, 167] on img at bounding box center [773, 295] width 868 height 1228
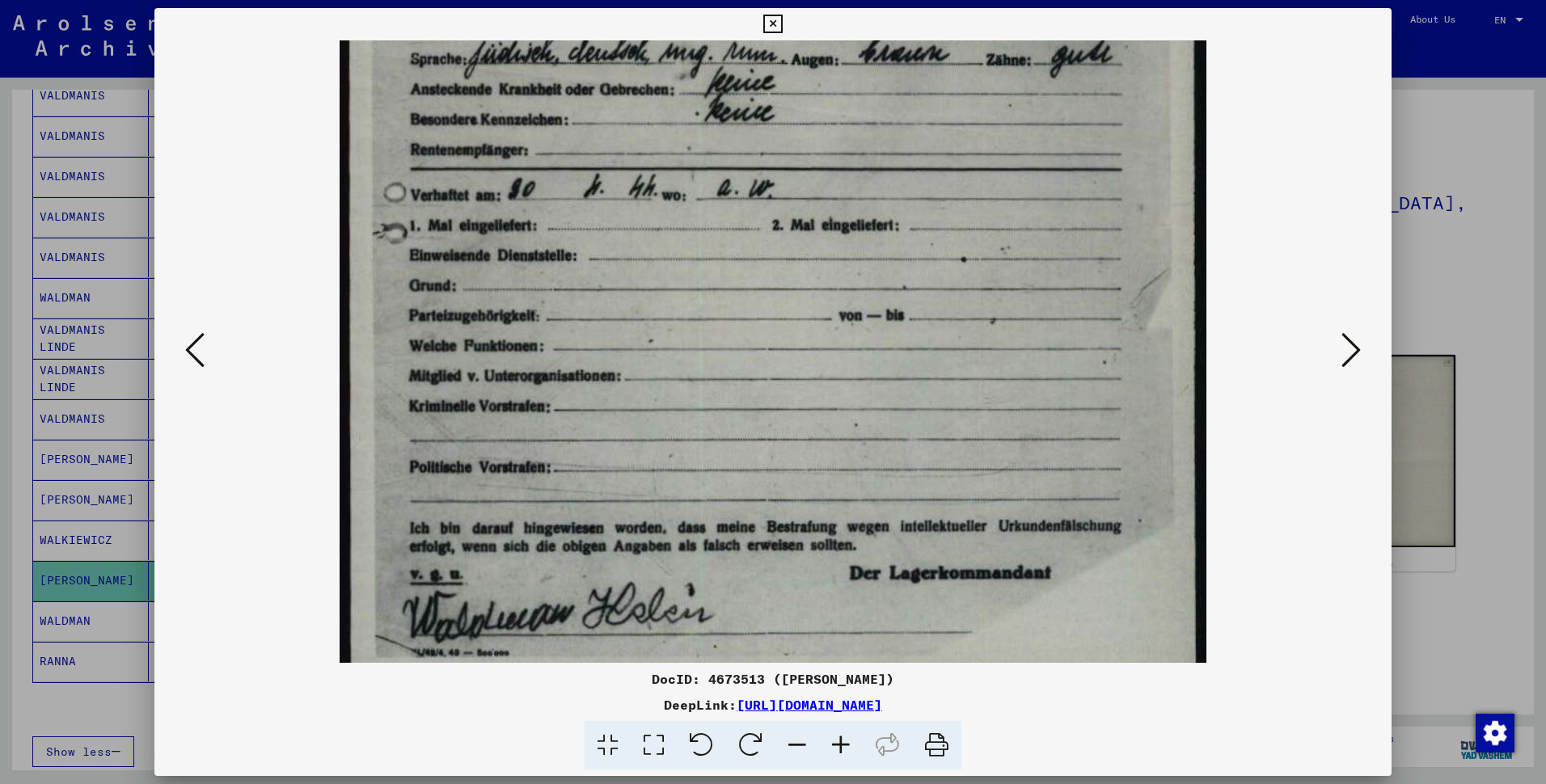
scroll to position [606, 0]
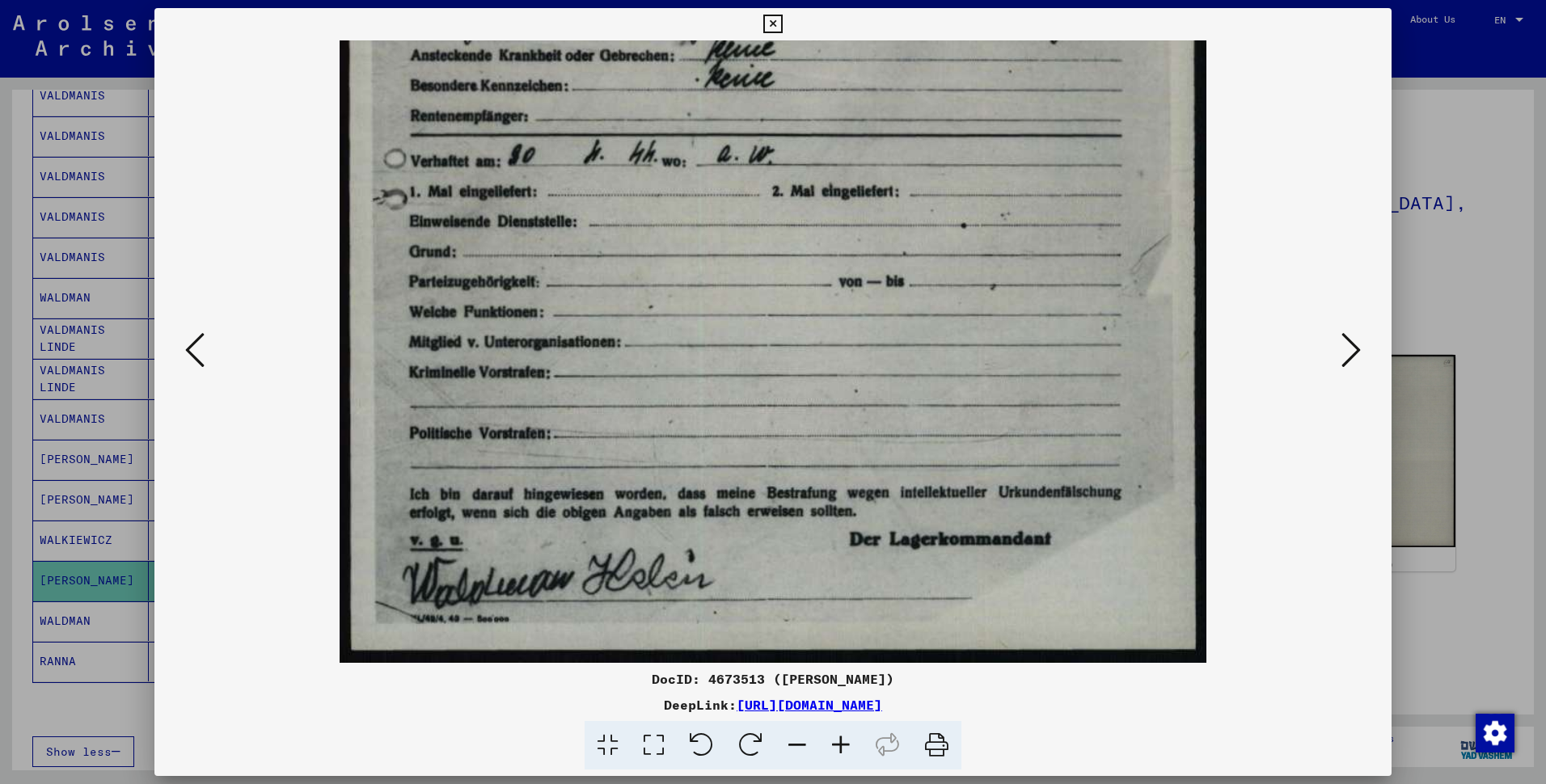
drag, startPoint x: 701, startPoint y: 504, endPoint x: 693, endPoint y: 183, distance: 321.1
click at [693, 183] on img at bounding box center [773, 48] width 868 height 1228
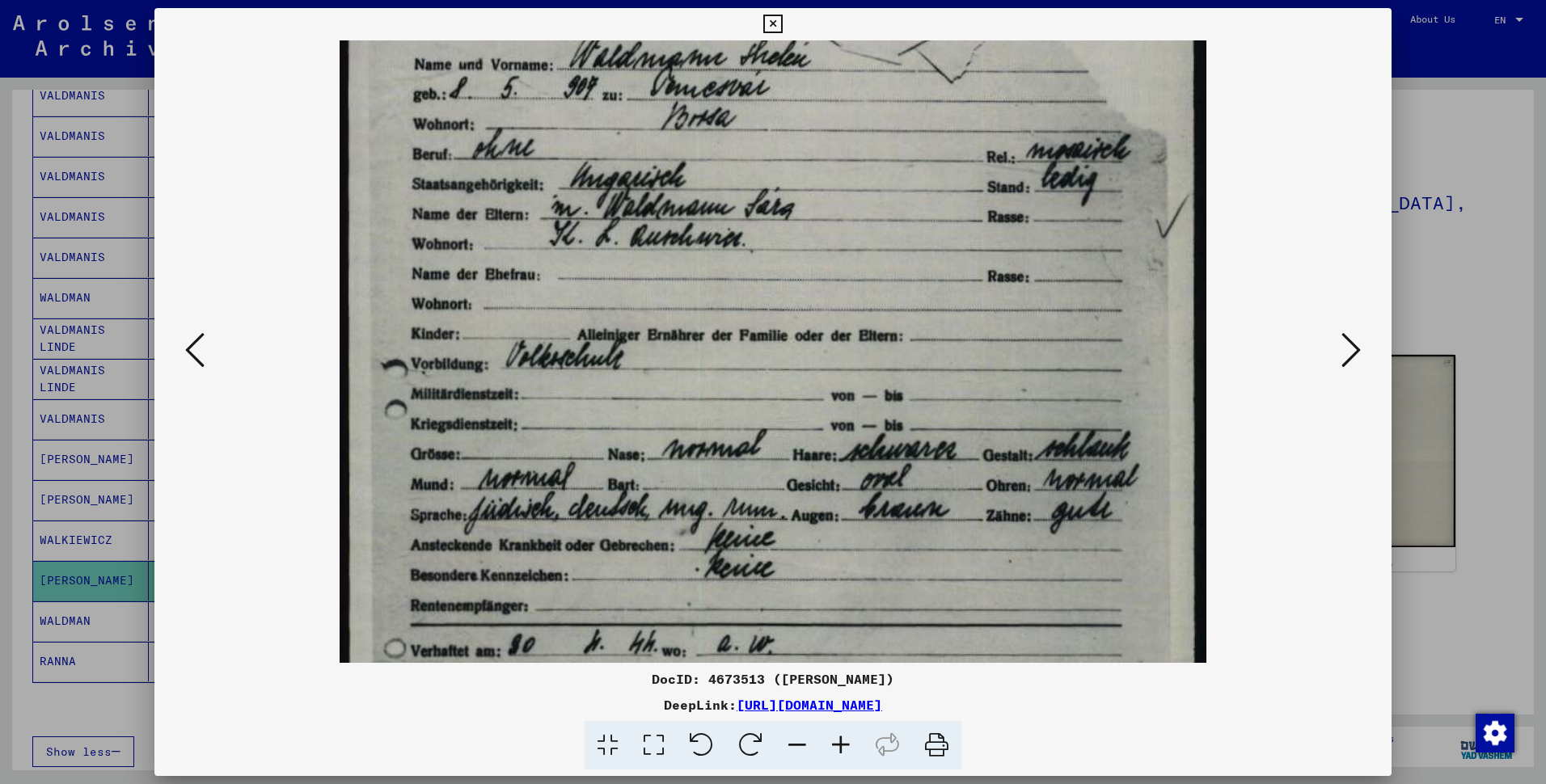
scroll to position [105, 0]
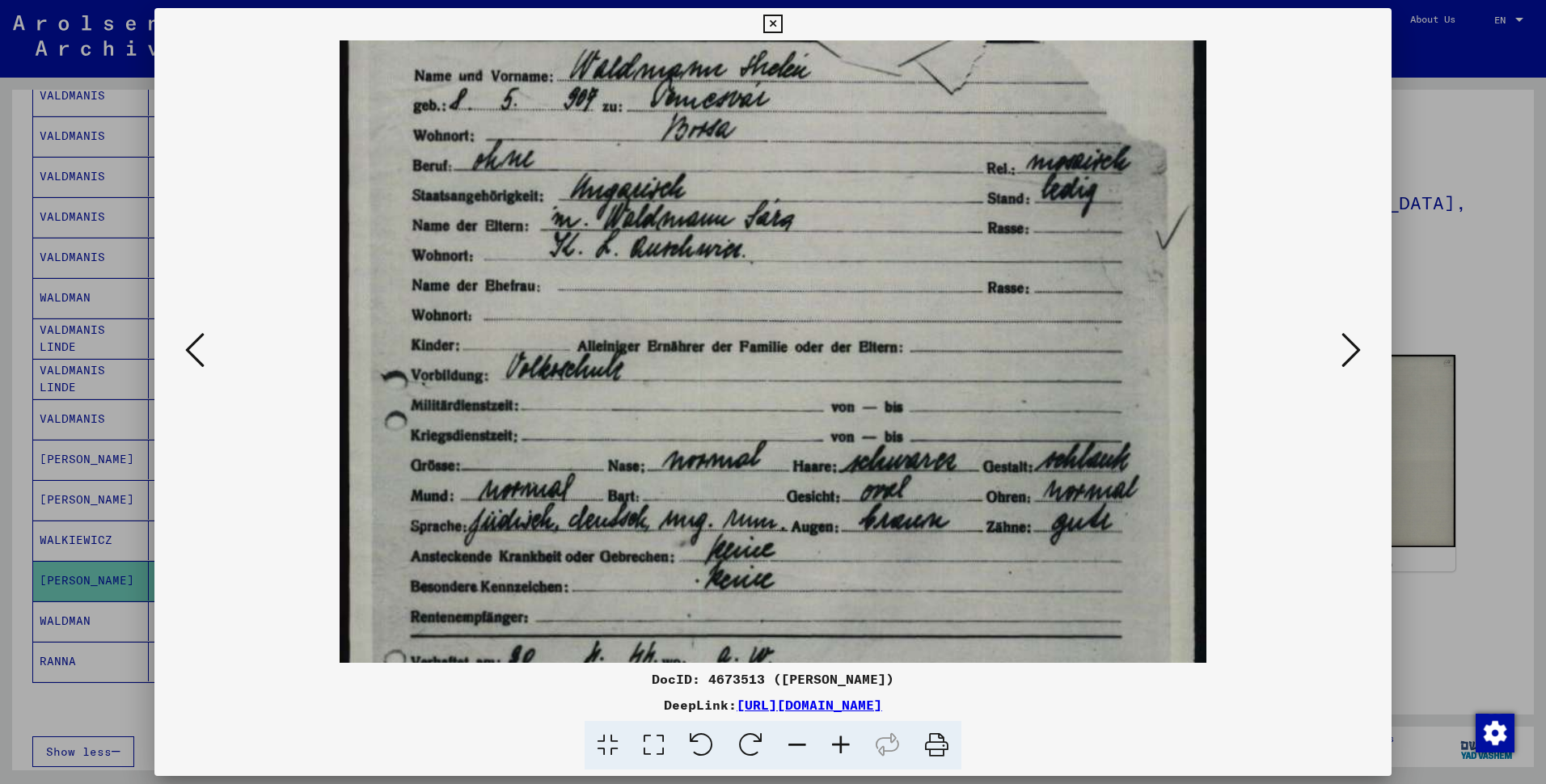
drag, startPoint x: 680, startPoint y: 217, endPoint x: 653, endPoint y: 717, distance: 500.7
click at [653, 711] on div "DocID: 4673513 ([PERSON_NAME]) DeepLink: [URL][DOMAIN_NAME]" at bounding box center [773, 389] width 1237 height 762
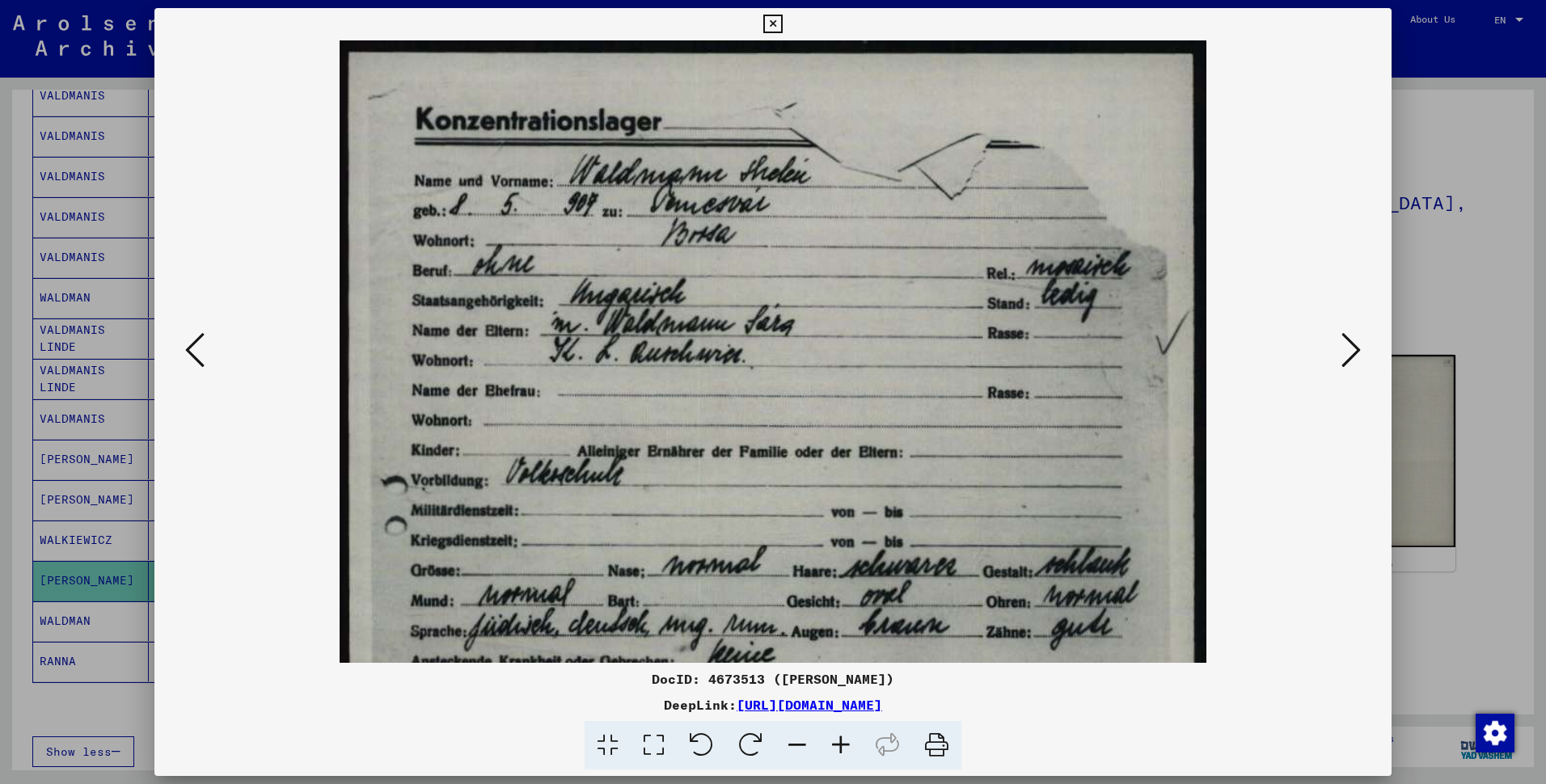
drag, startPoint x: 632, startPoint y: 241, endPoint x: 616, endPoint y: 417, distance: 176.7
click at [599, 560] on img at bounding box center [773, 654] width 868 height 1228
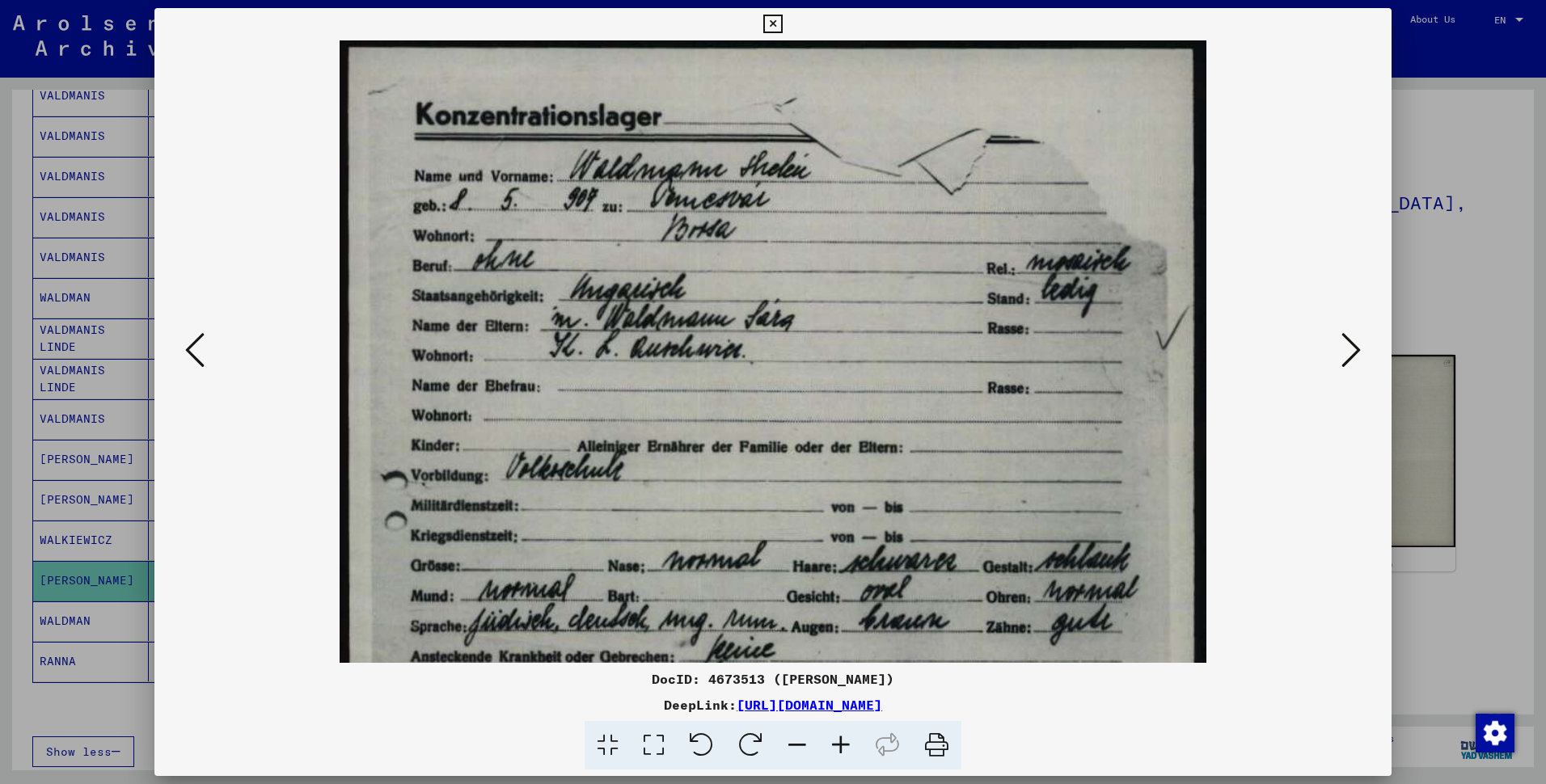
click at [74, 247] on div at bounding box center [773, 392] width 1546 height 784
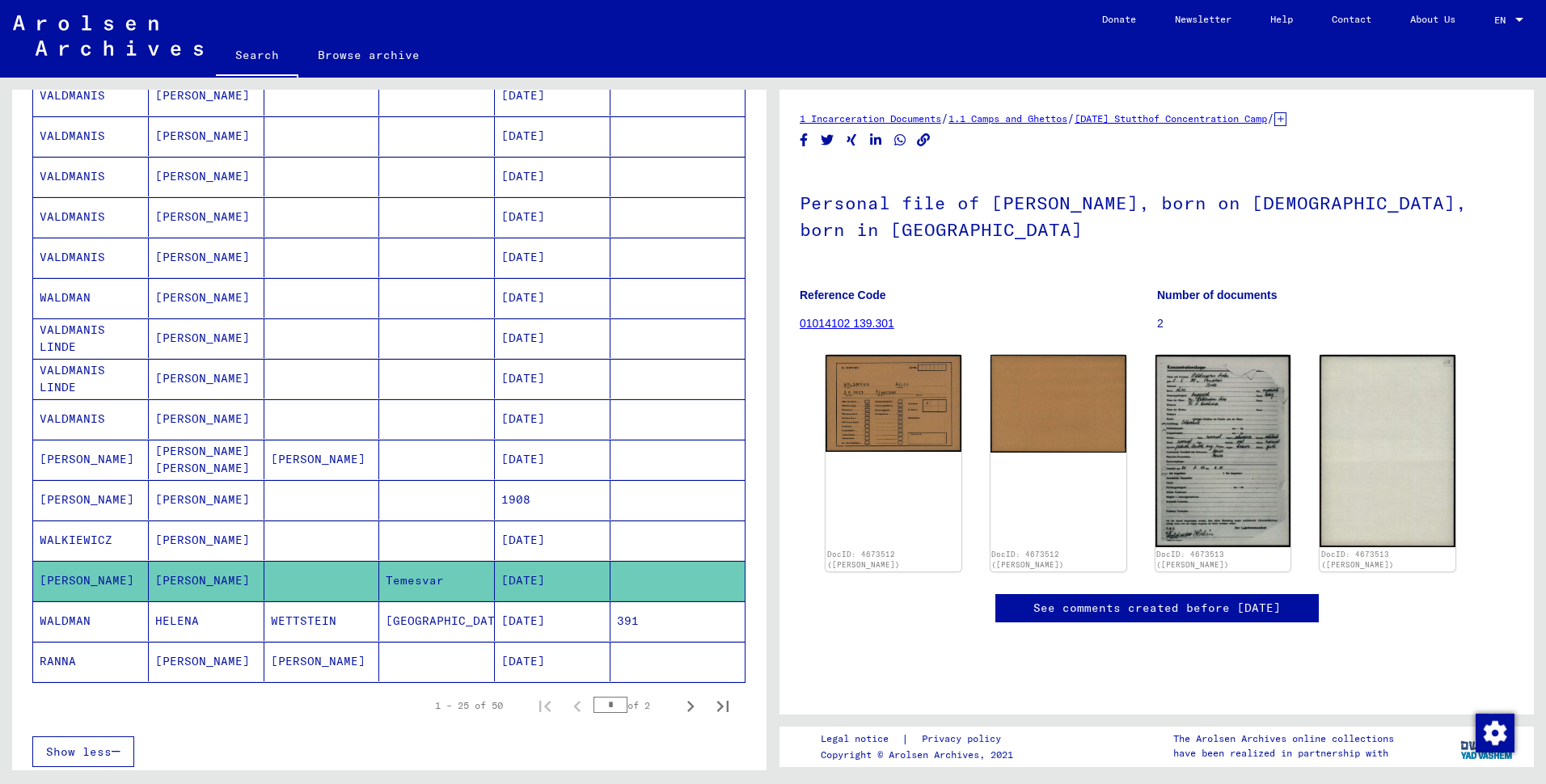
click at [204, 519] on mat-cell "[PERSON_NAME]" at bounding box center [207, 500] width 116 height 39
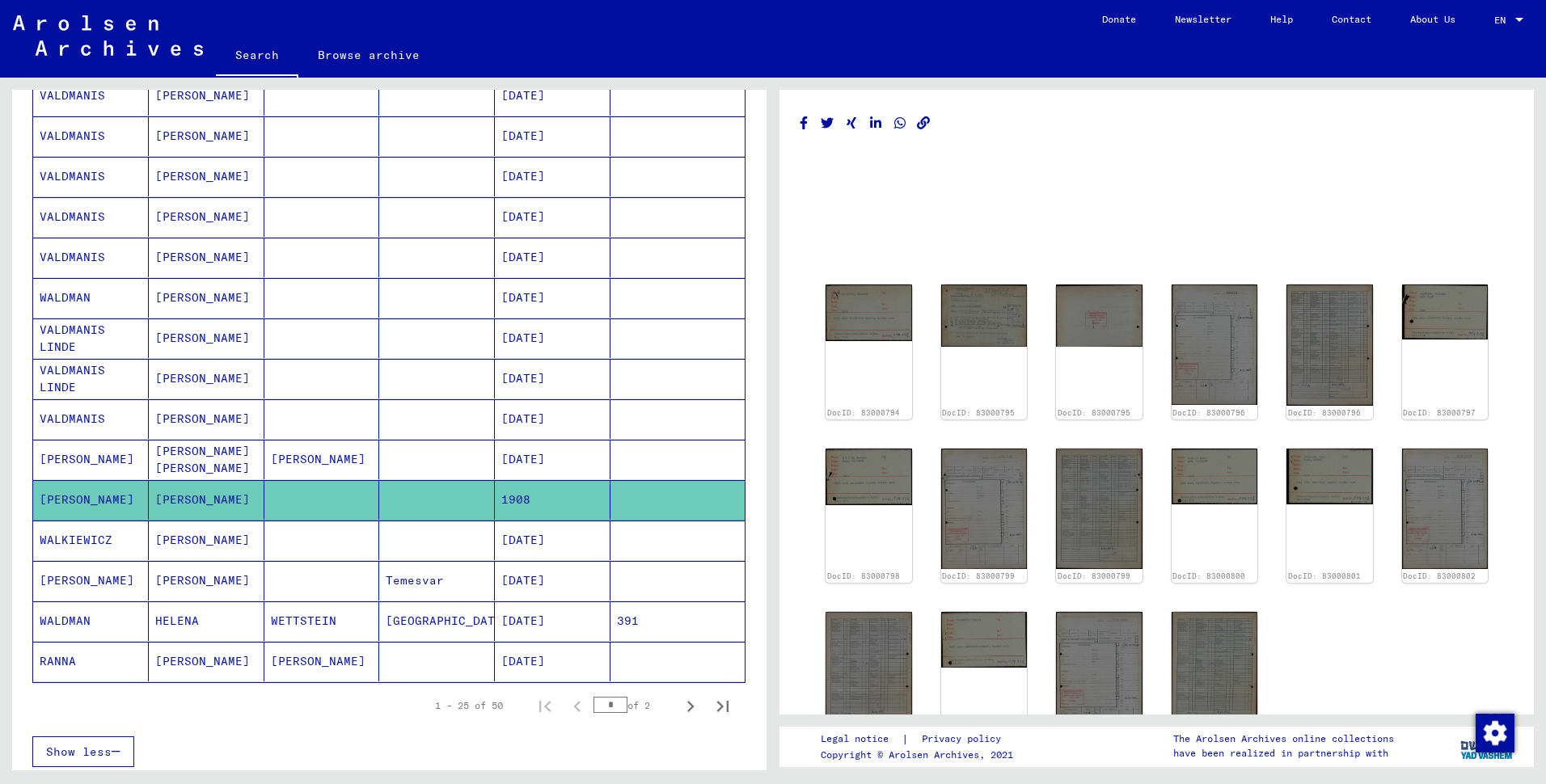
click at [924, 357] on div "DocID: 83000794 DocID: 83000795 DocID: 83000795 DocID: 83000796 DocID: 83000796…" at bounding box center [1156, 515] width 675 height 474
click at [842, 335] on img at bounding box center [868, 311] width 90 height 59
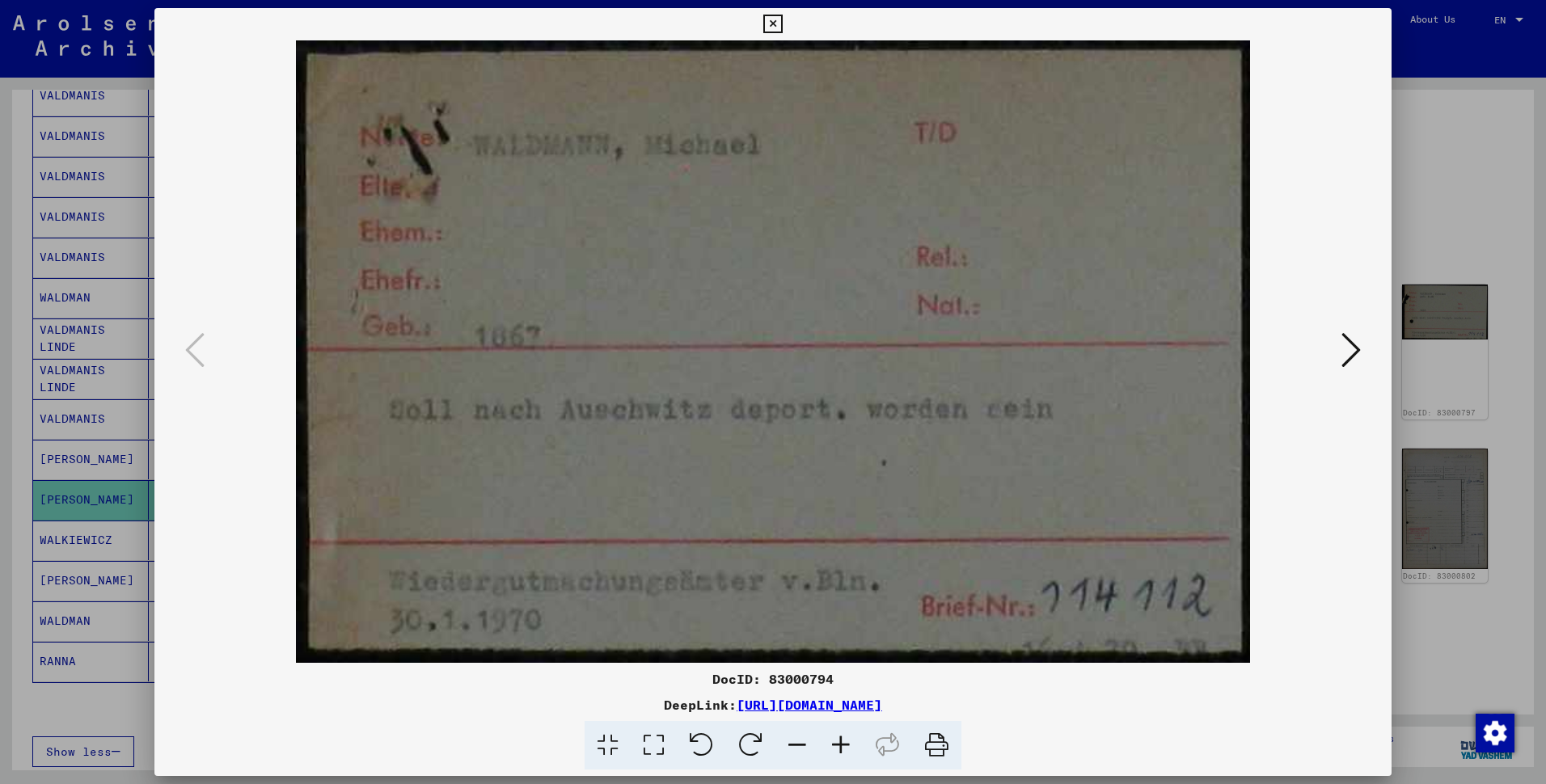
click at [1341, 349] on icon at bounding box center [1351, 350] width 20 height 39
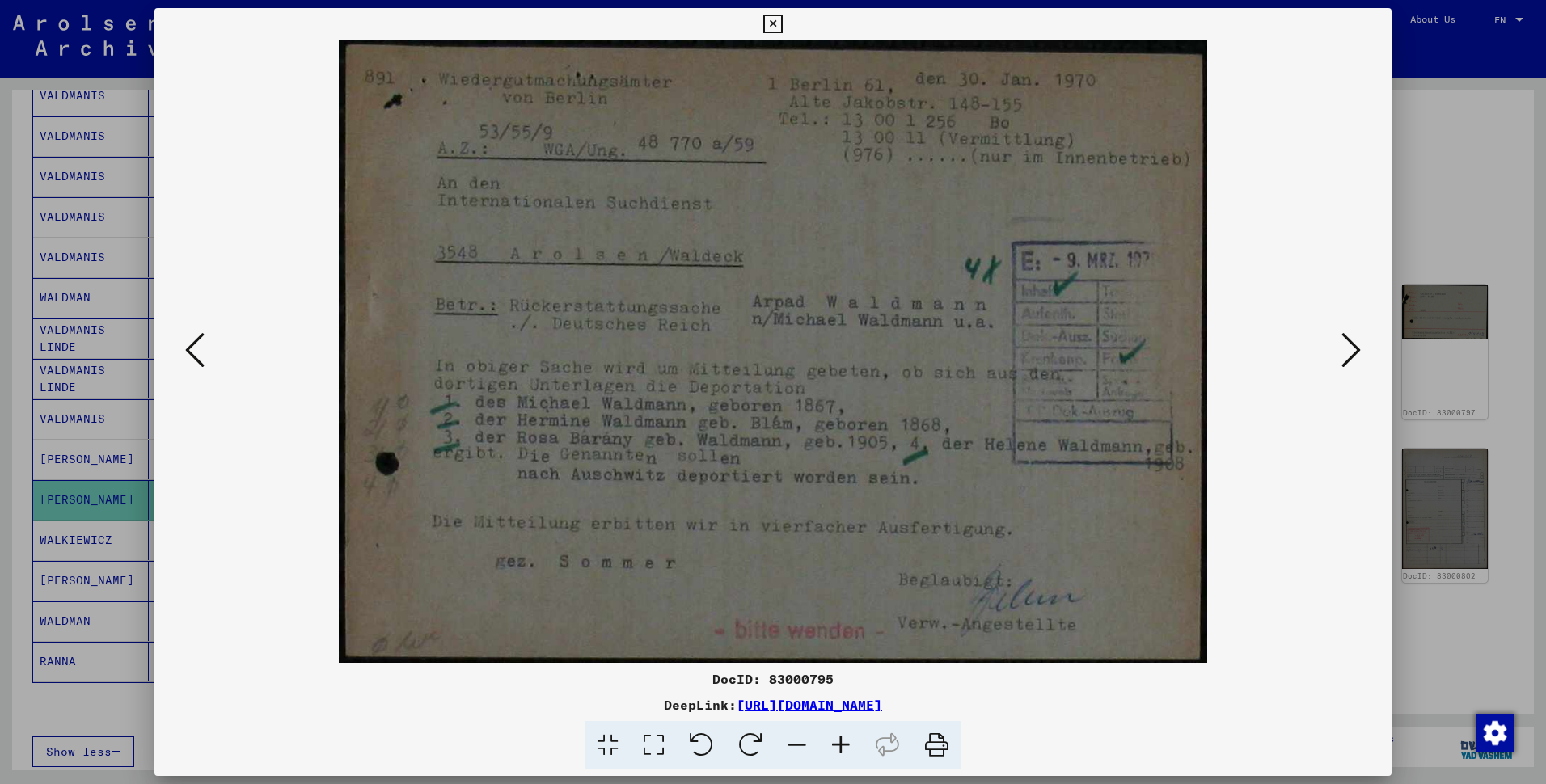
click at [1341, 349] on icon at bounding box center [1351, 350] width 20 height 39
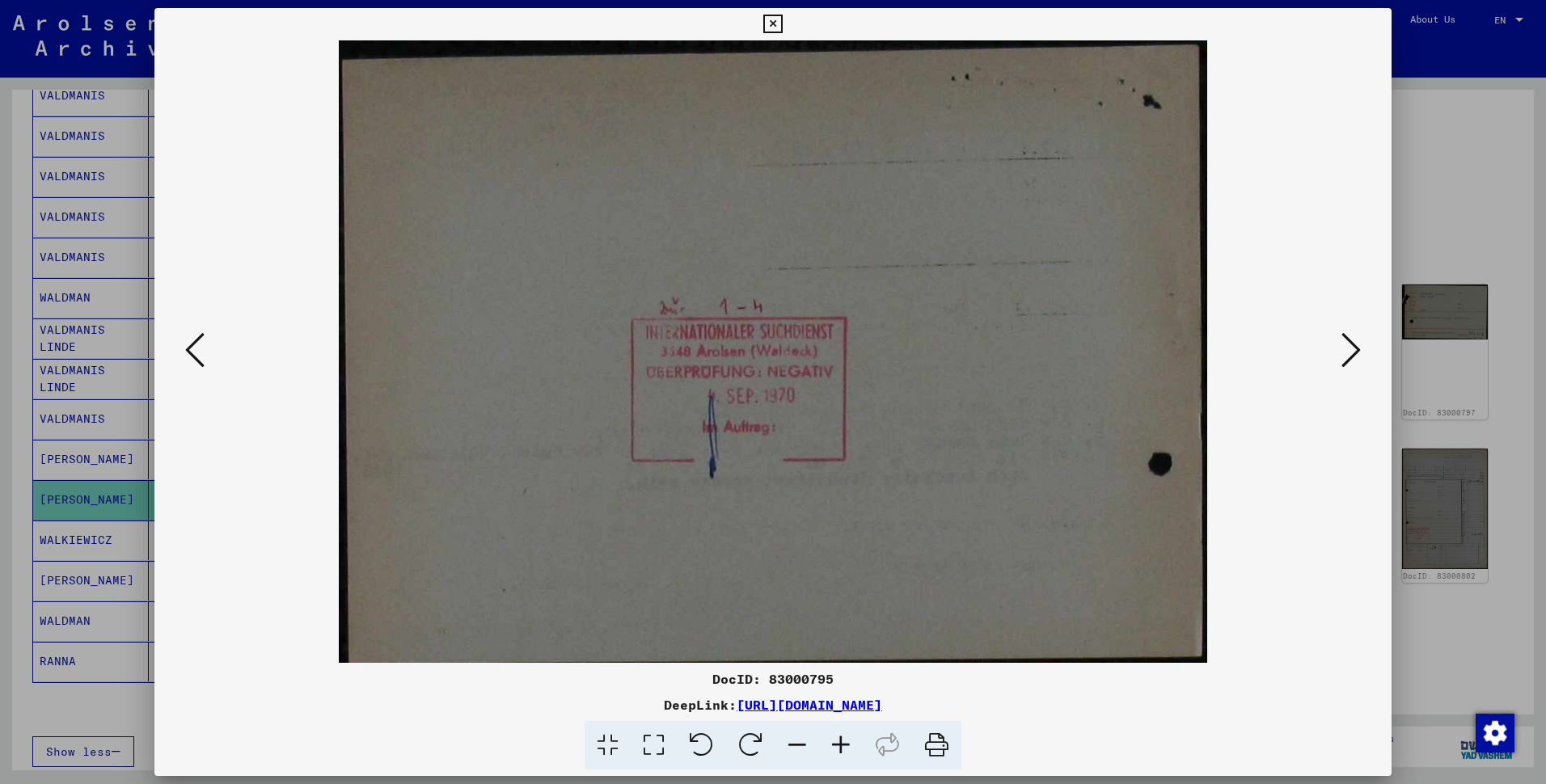
click at [1341, 349] on icon at bounding box center [1351, 350] width 20 height 39
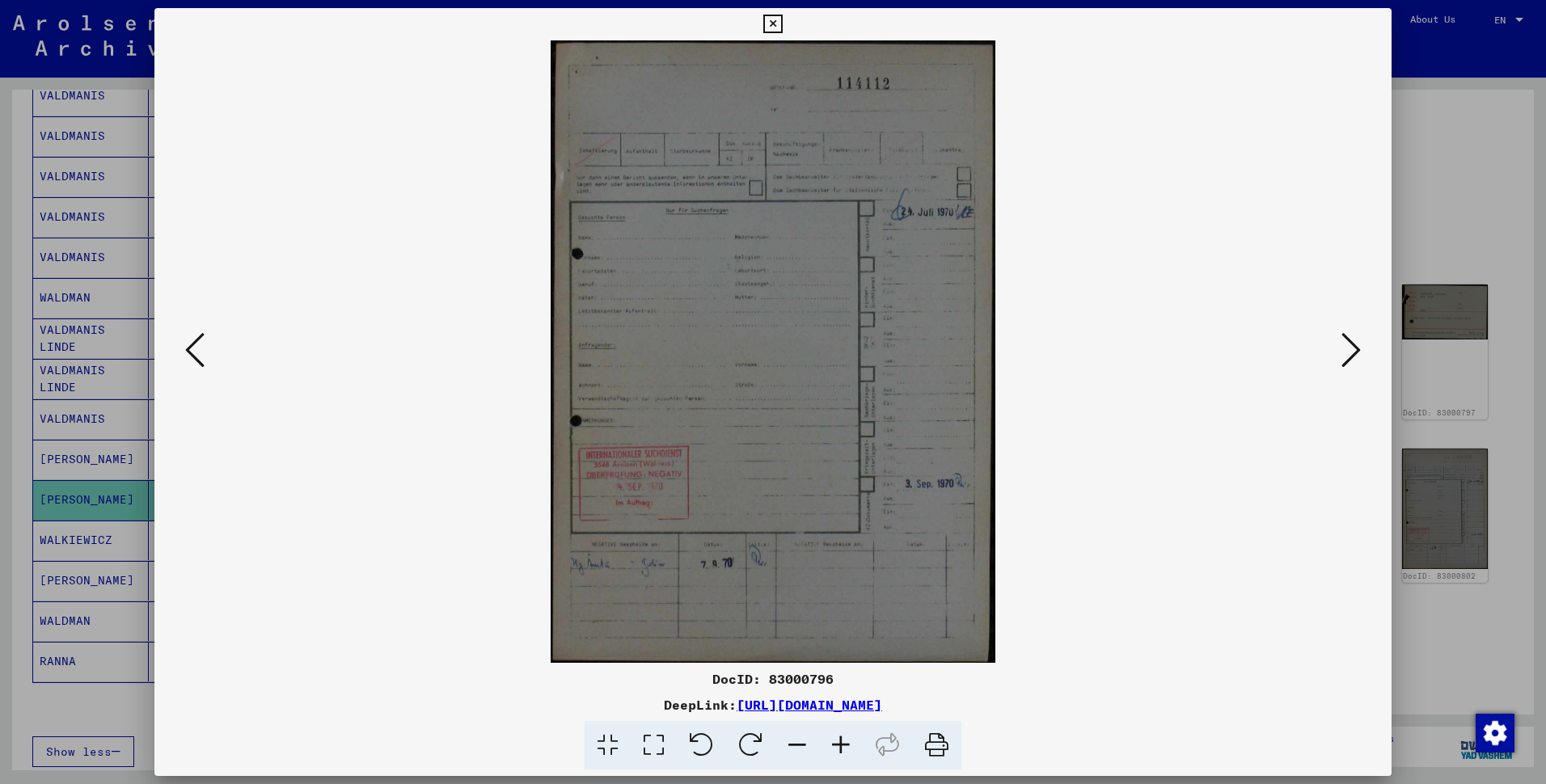
click at [1341, 349] on icon at bounding box center [1351, 350] width 20 height 39
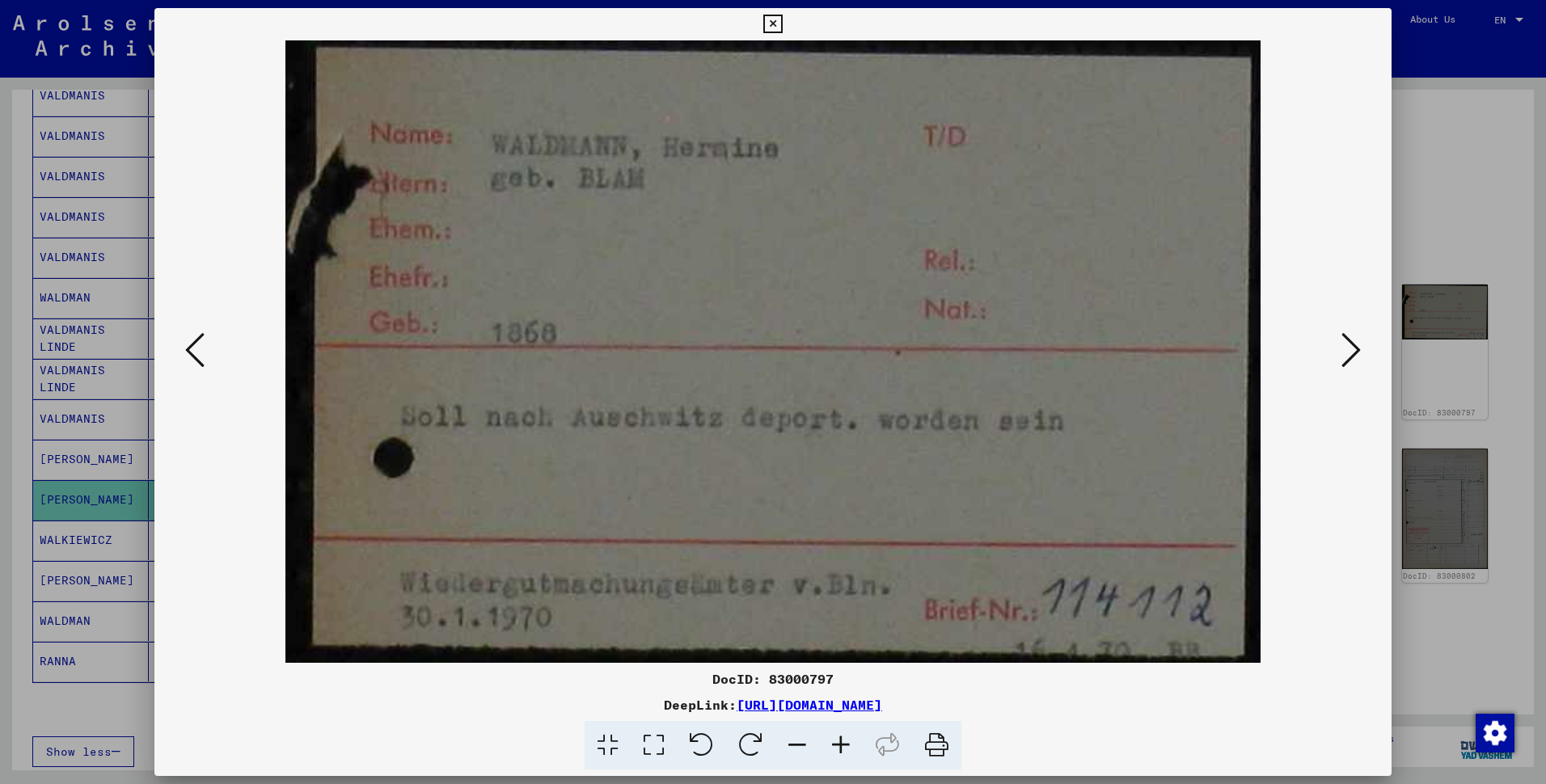
click at [1341, 349] on icon at bounding box center [1351, 350] width 20 height 39
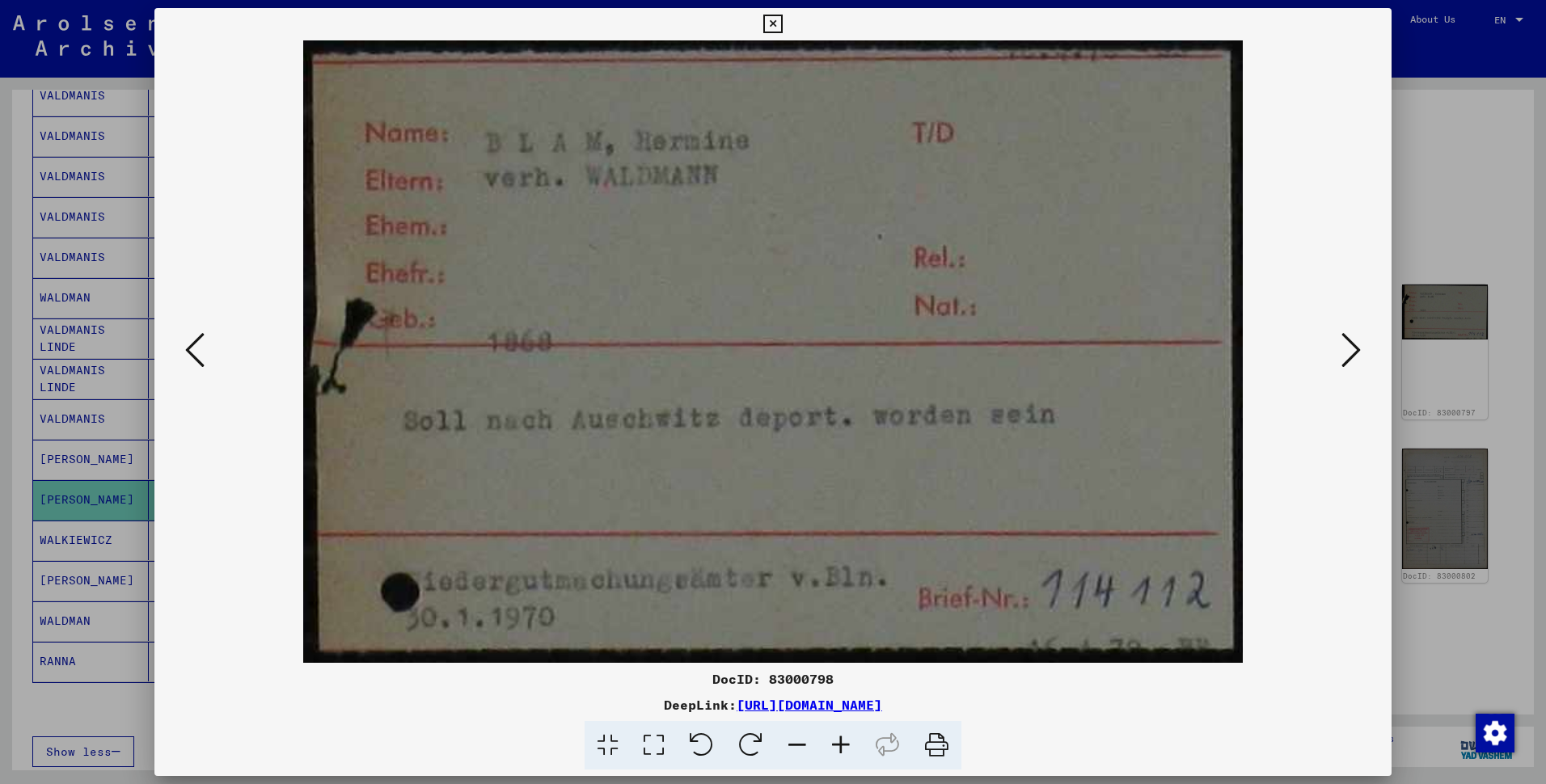
click at [1341, 349] on icon at bounding box center [1351, 350] width 20 height 39
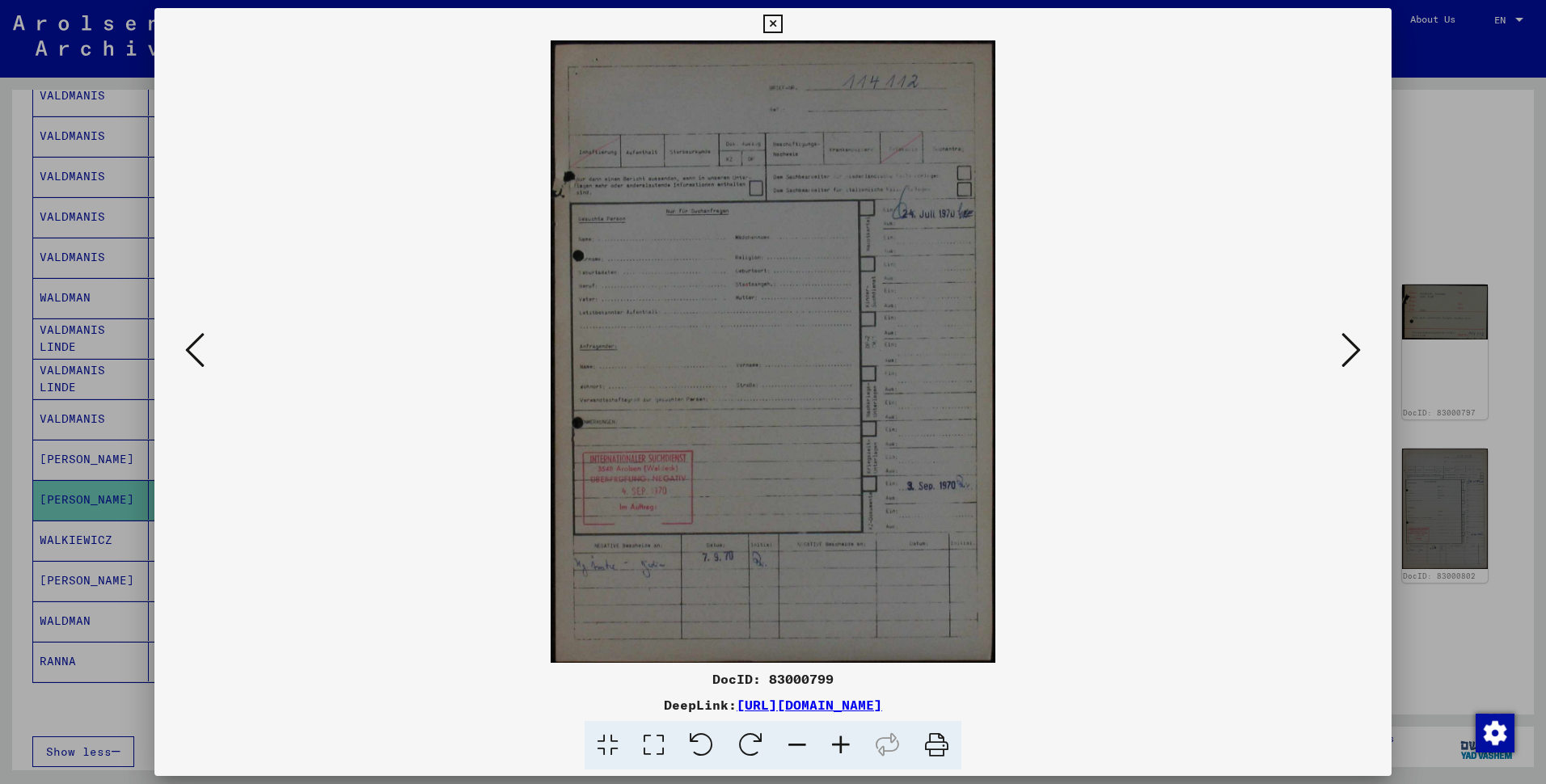
click at [1341, 349] on icon at bounding box center [1351, 350] width 20 height 39
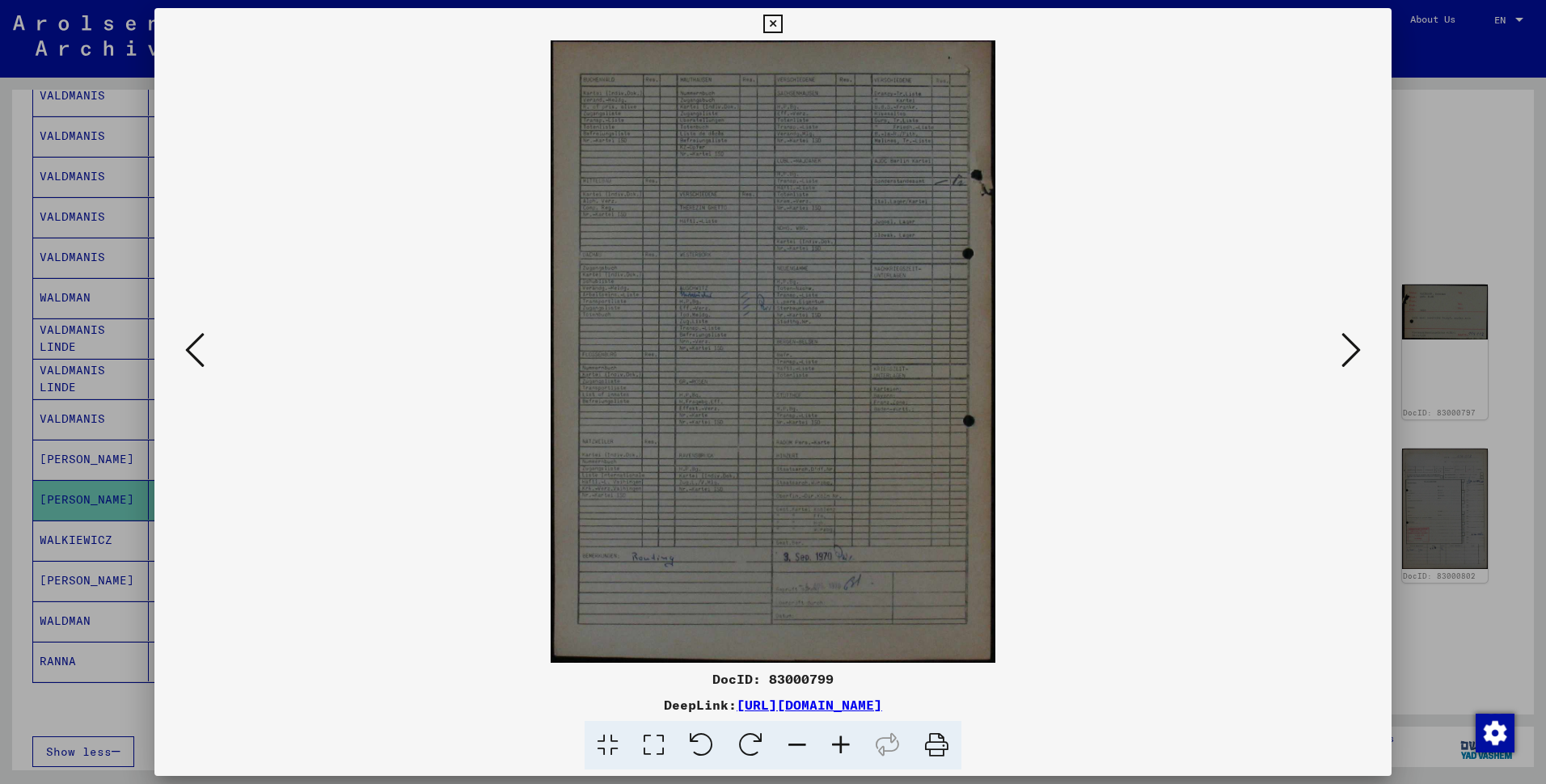
click at [1341, 349] on icon at bounding box center [1351, 350] width 20 height 39
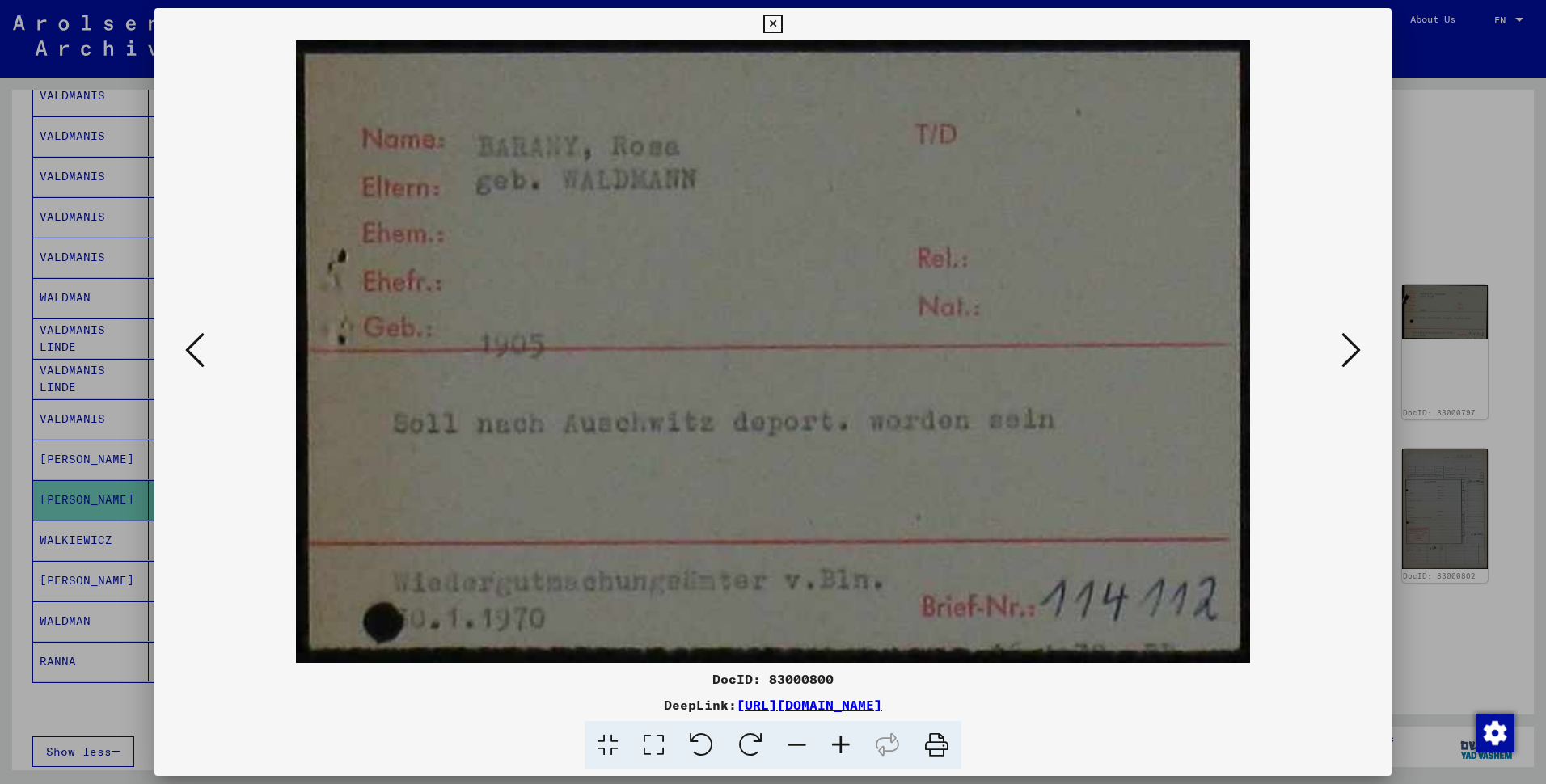
click at [1341, 349] on icon at bounding box center [1351, 350] width 20 height 39
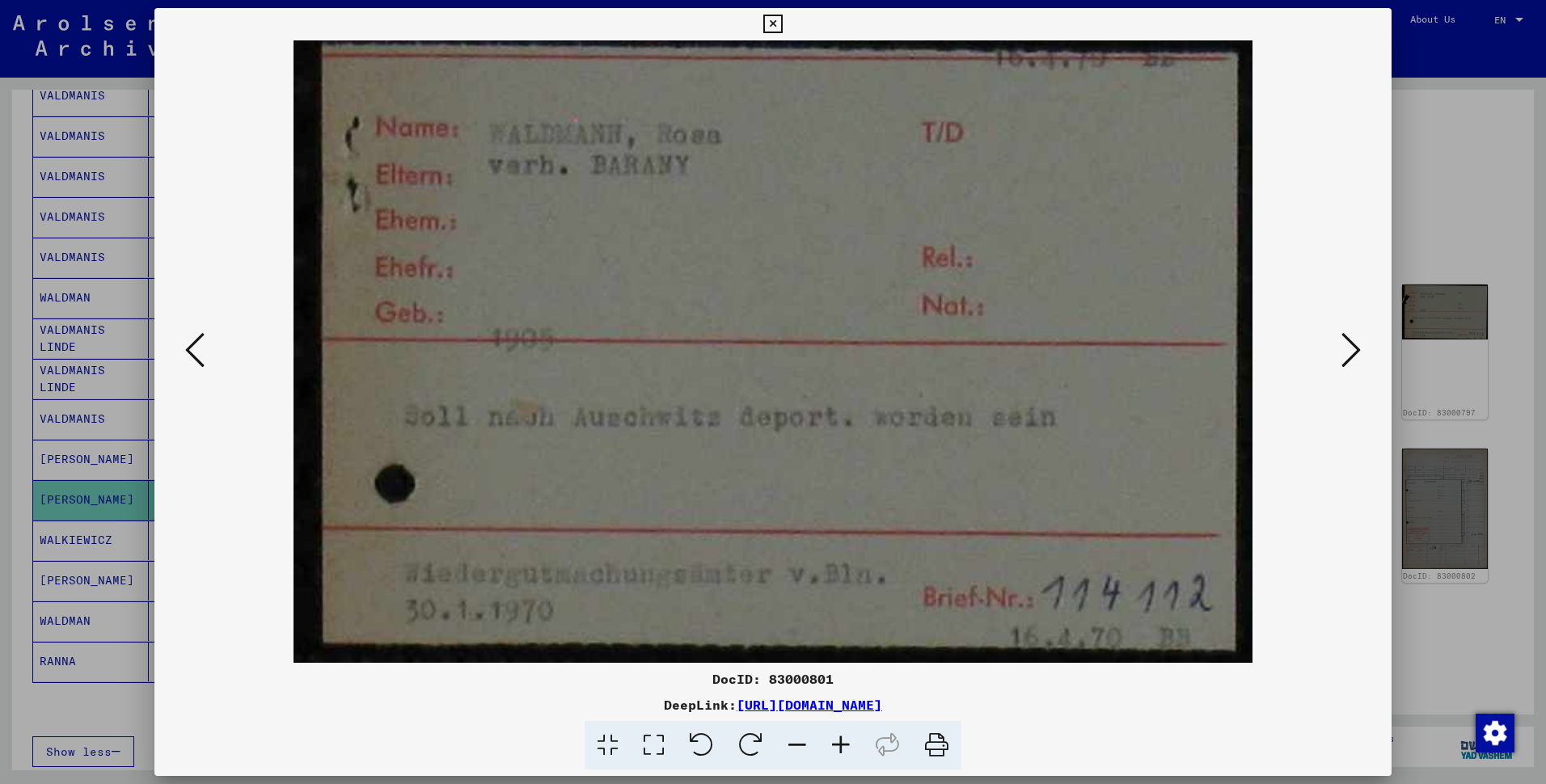
click at [1341, 349] on icon at bounding box center [1351, 350] width 20 height 39
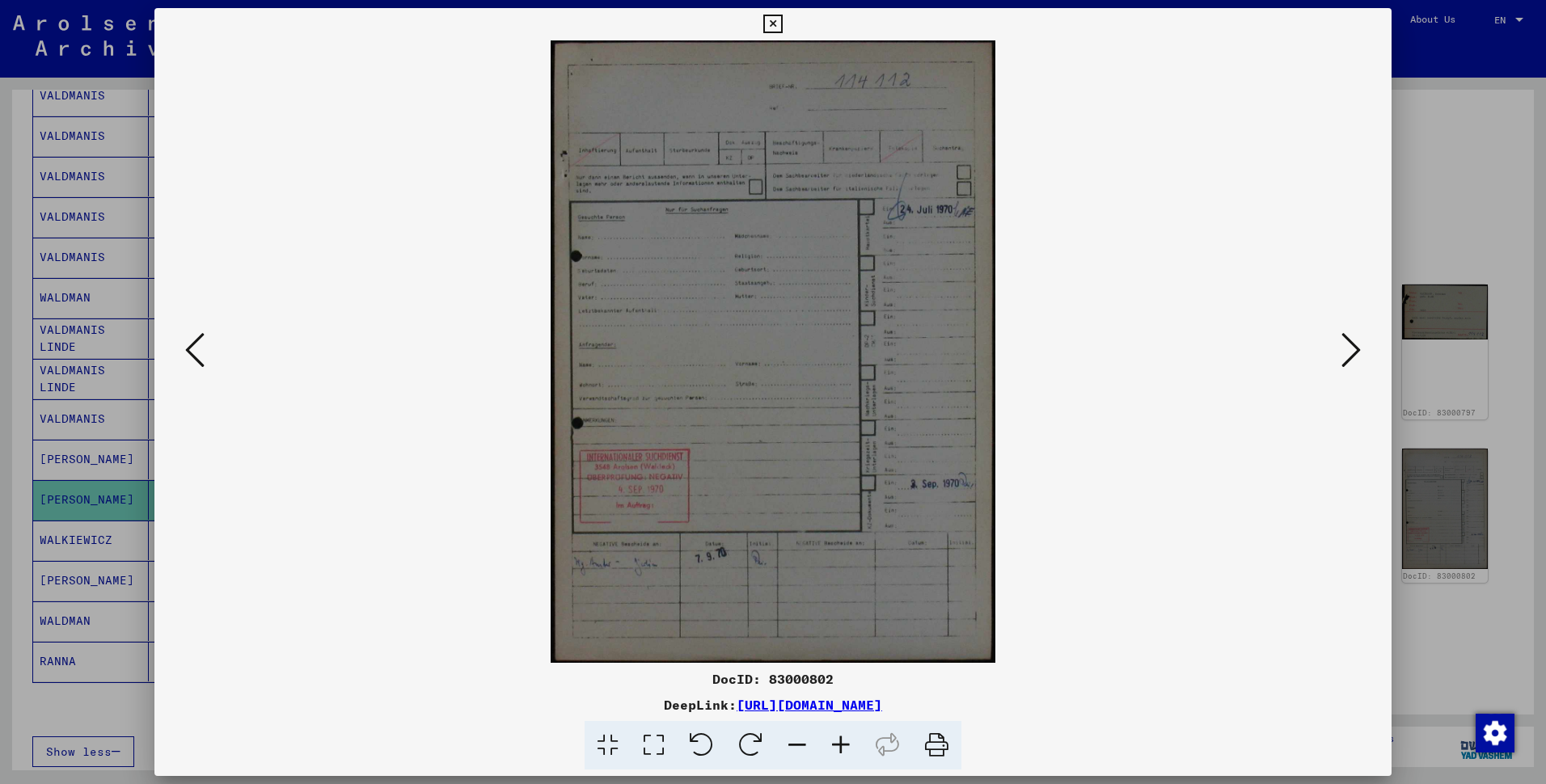
click at [1341, 349] on icon at bounding box center [1351, 350] width 20 height 39
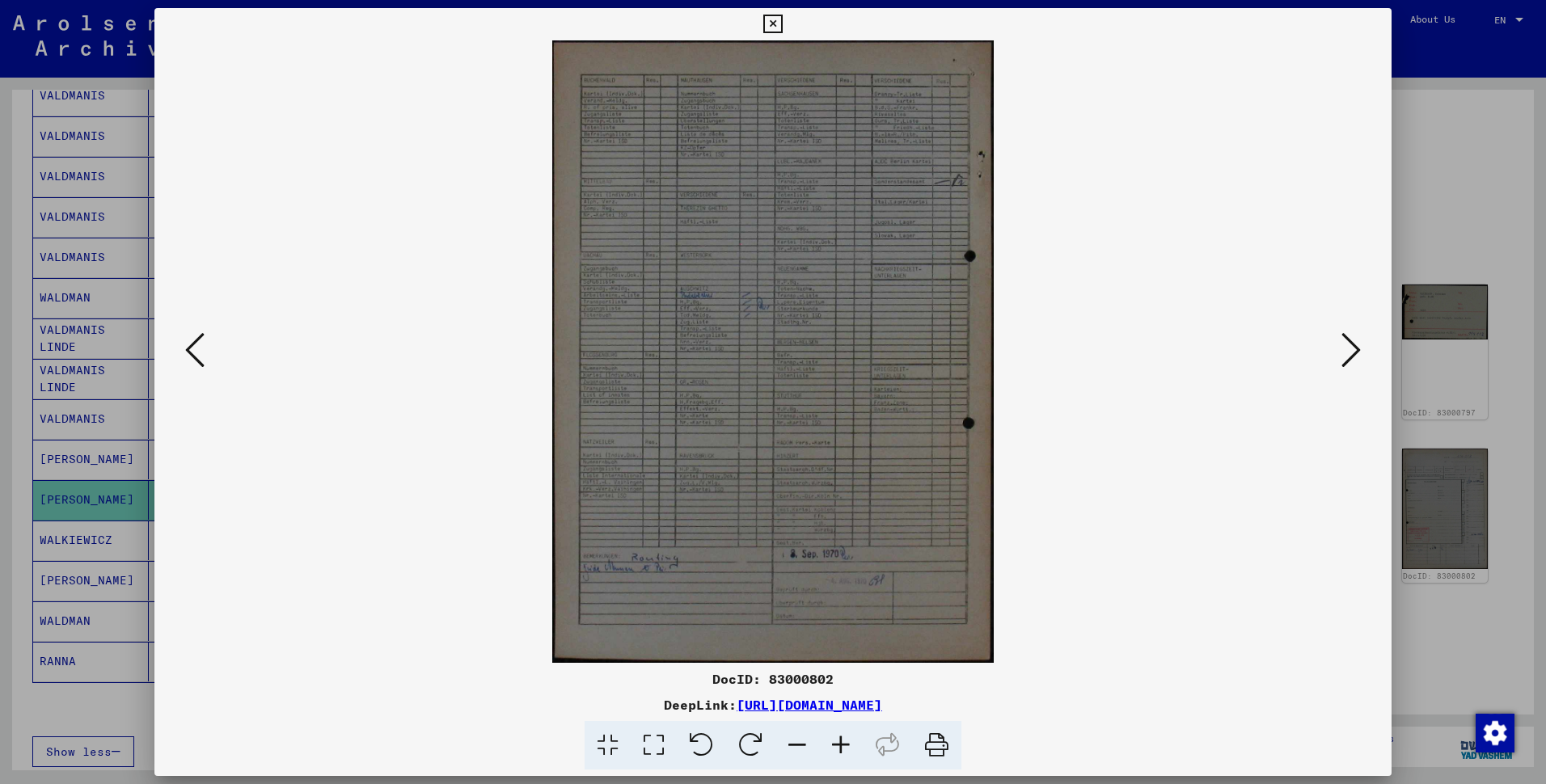
click at [1341, 349] on icon at bounding box center [1351, 350] width 20 height 39
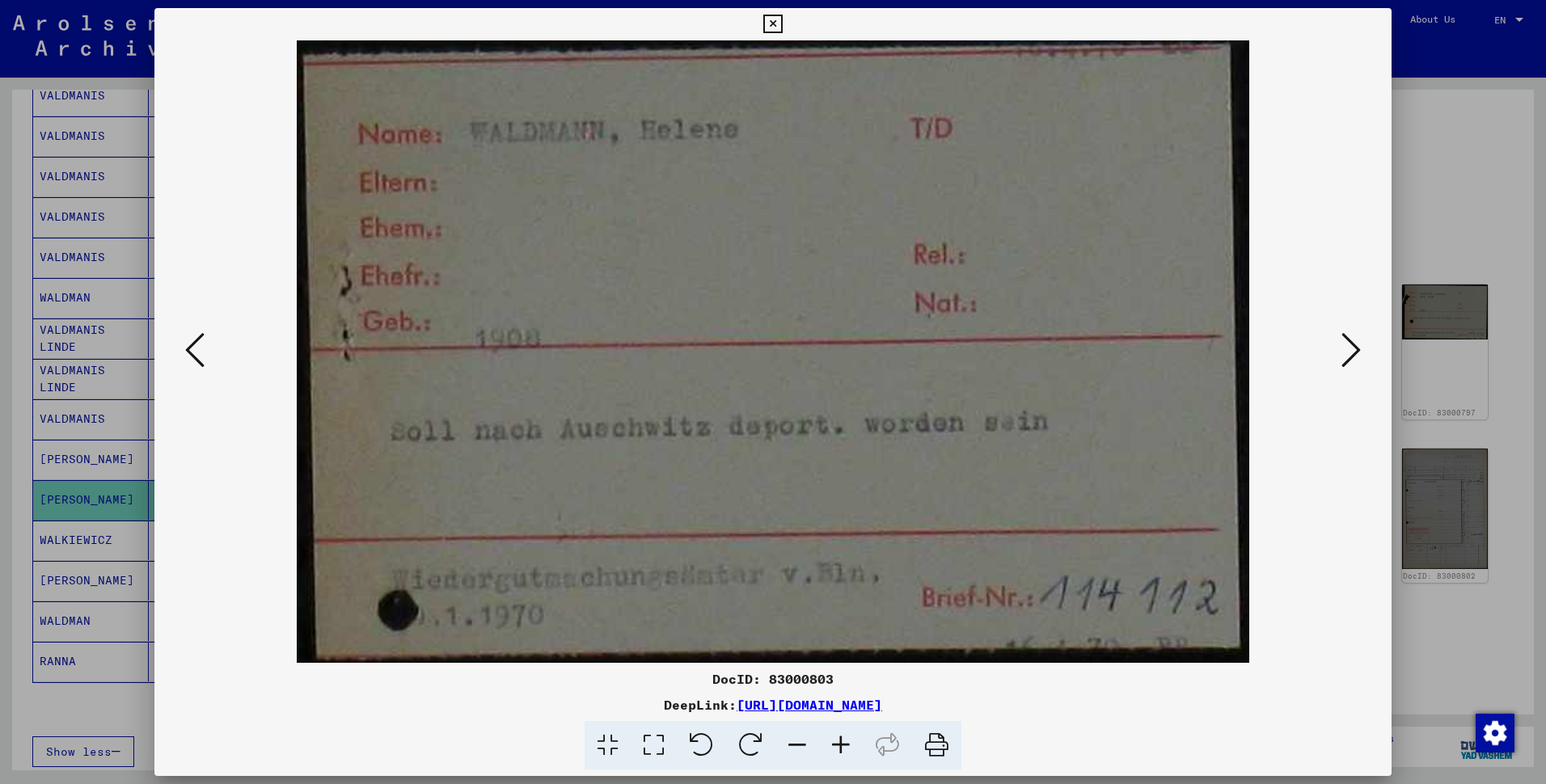
click at [859, 711] on icon at bounding box center [840, 746] width 44 height 49
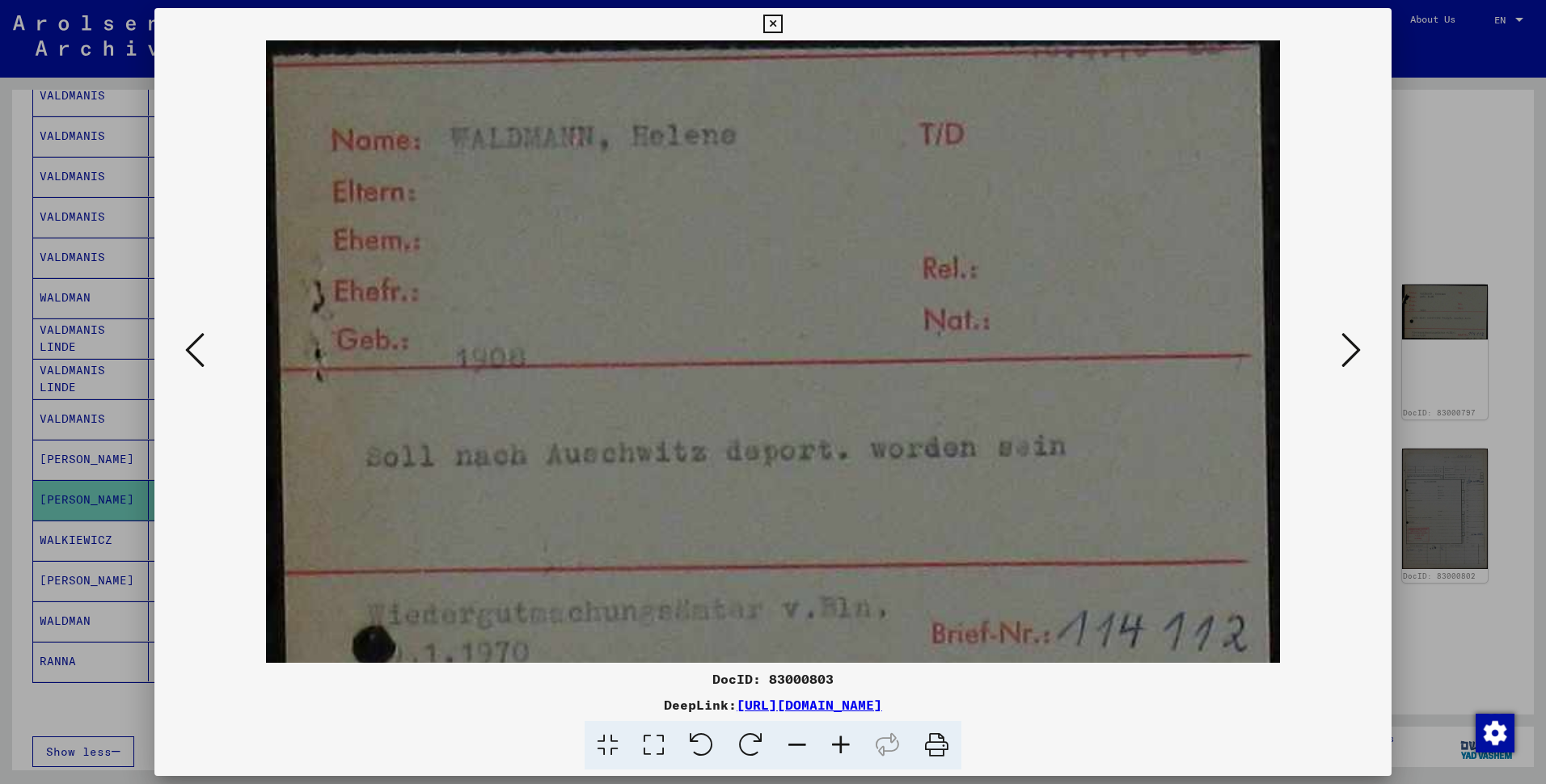
click at [859, 711] on icon at bounding box center [840, 746] width 44 height 49
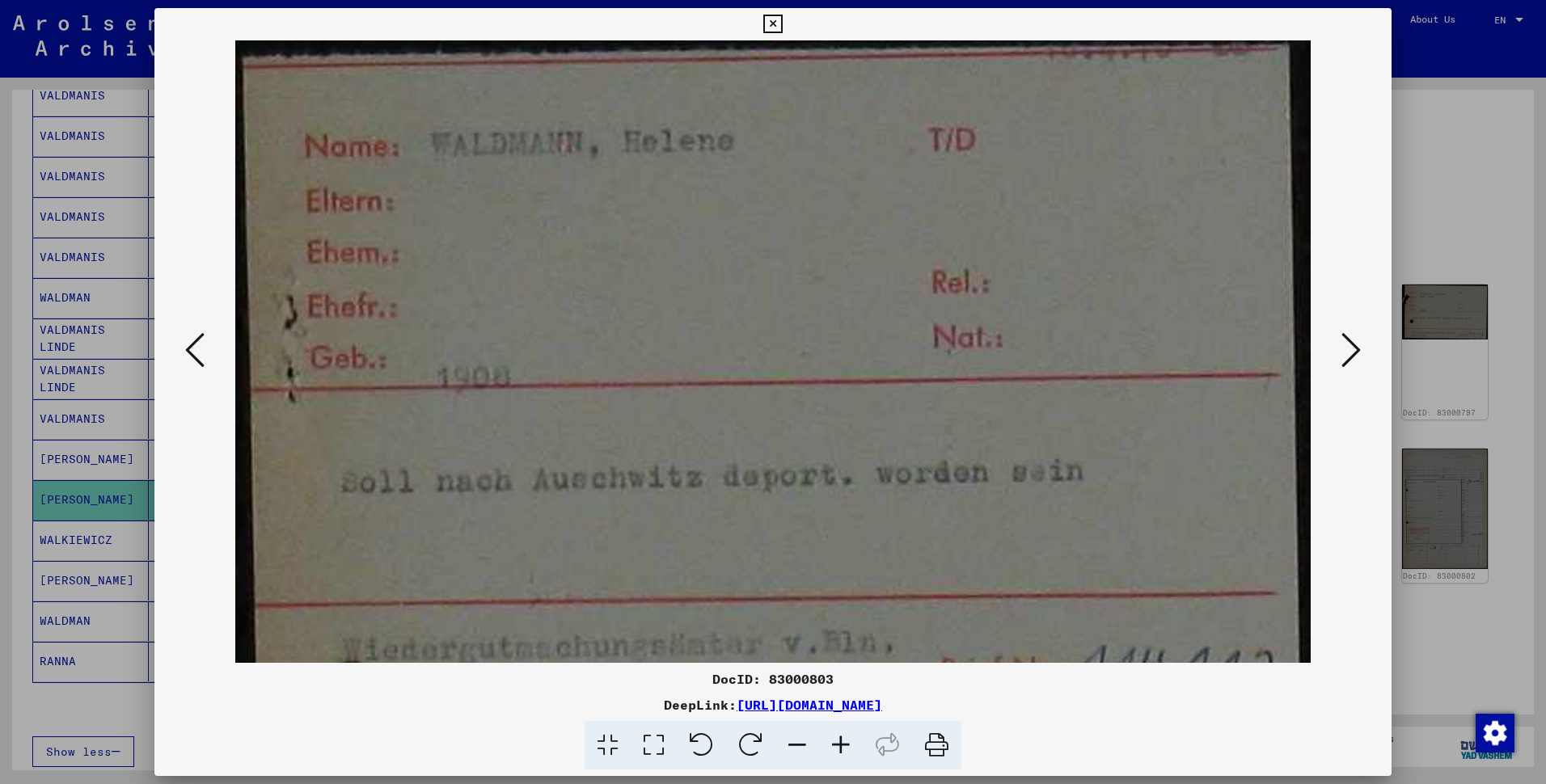
click at [859, 711] on icon at bounding box center [840, 746] width 44 height 49
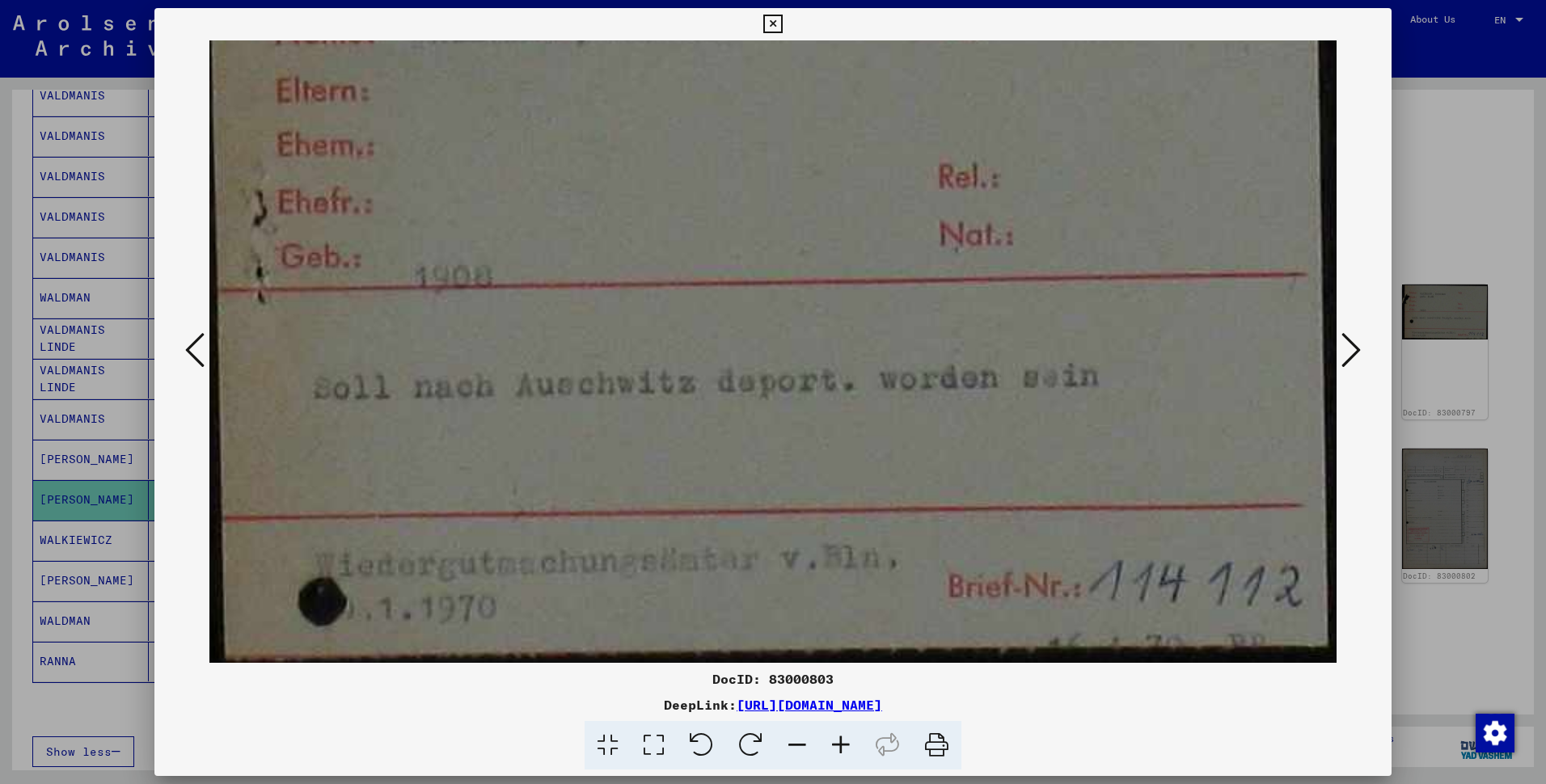
scroll to position [122, 33]
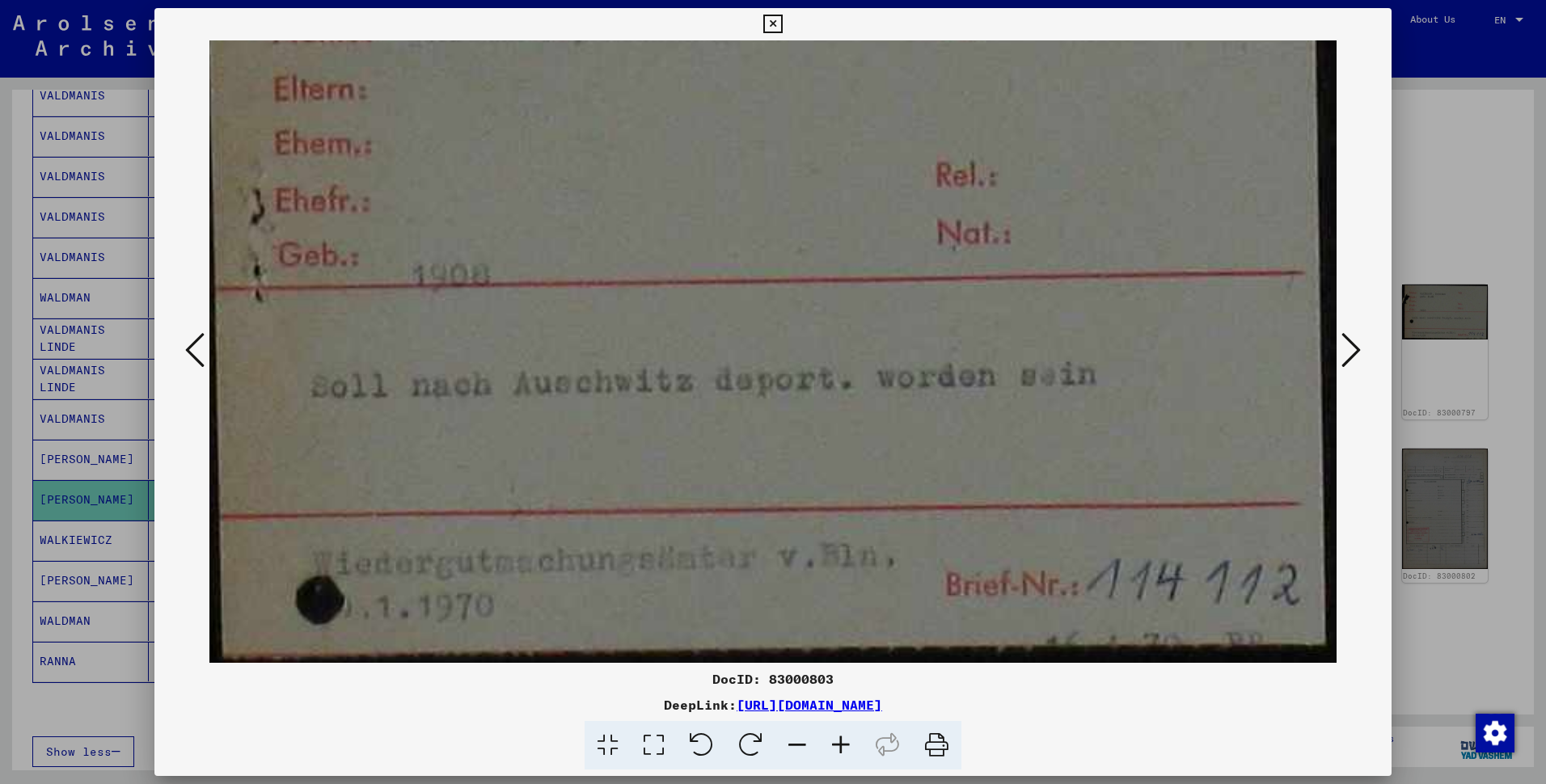
drag, startPoint x: 775, startPoint y: 543, endPoint x: 733, endPoint y: 138, distance: 407.2
click at [733, 138] on img at bounding box center [768, 291] width 1137 height 744
click at [861, 711] on icon at bounding box center [840, 746] width 44 height 49
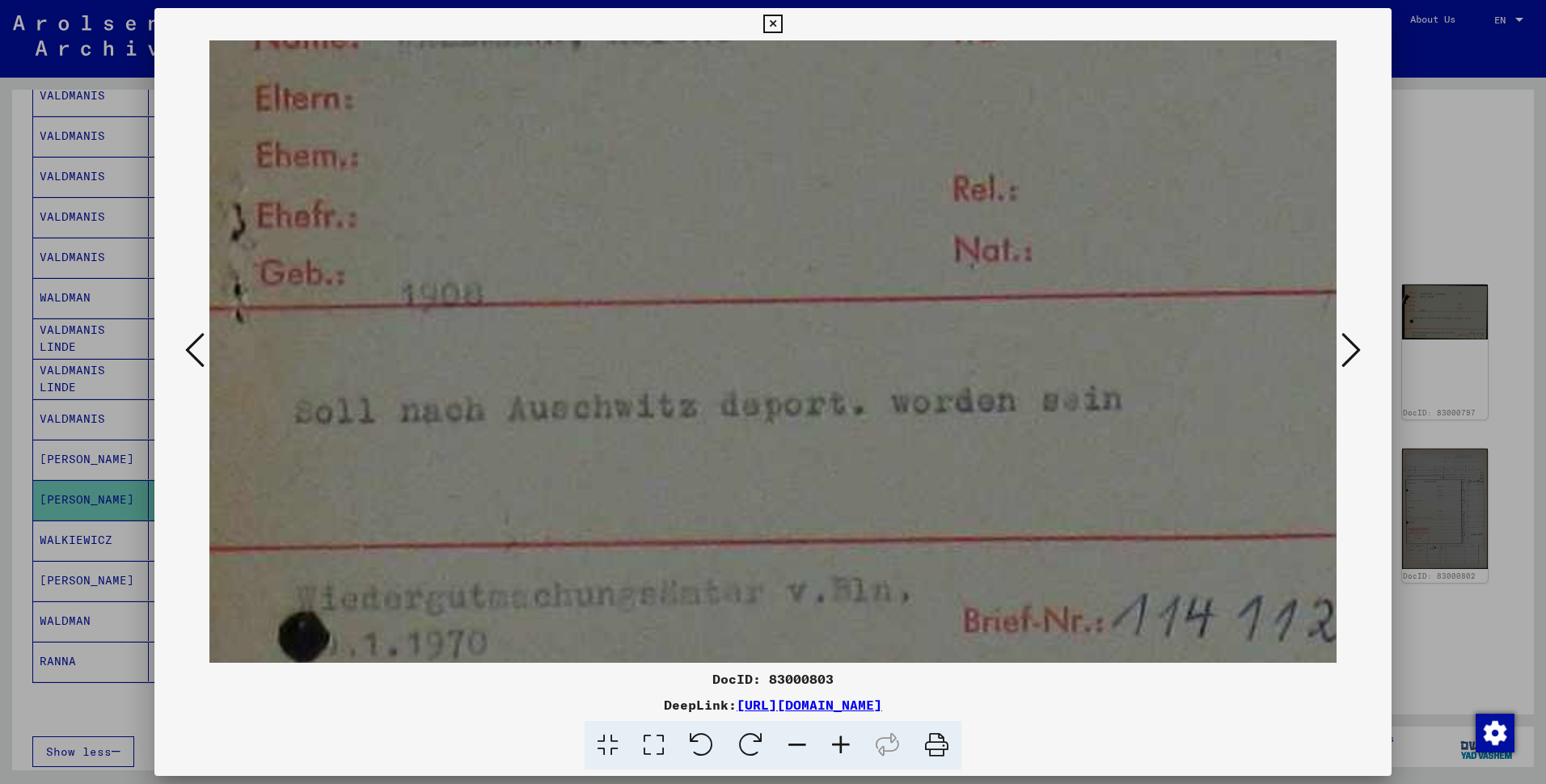
click at [861, 711] on icon at bounding box center [840, 746] width 44 height 49
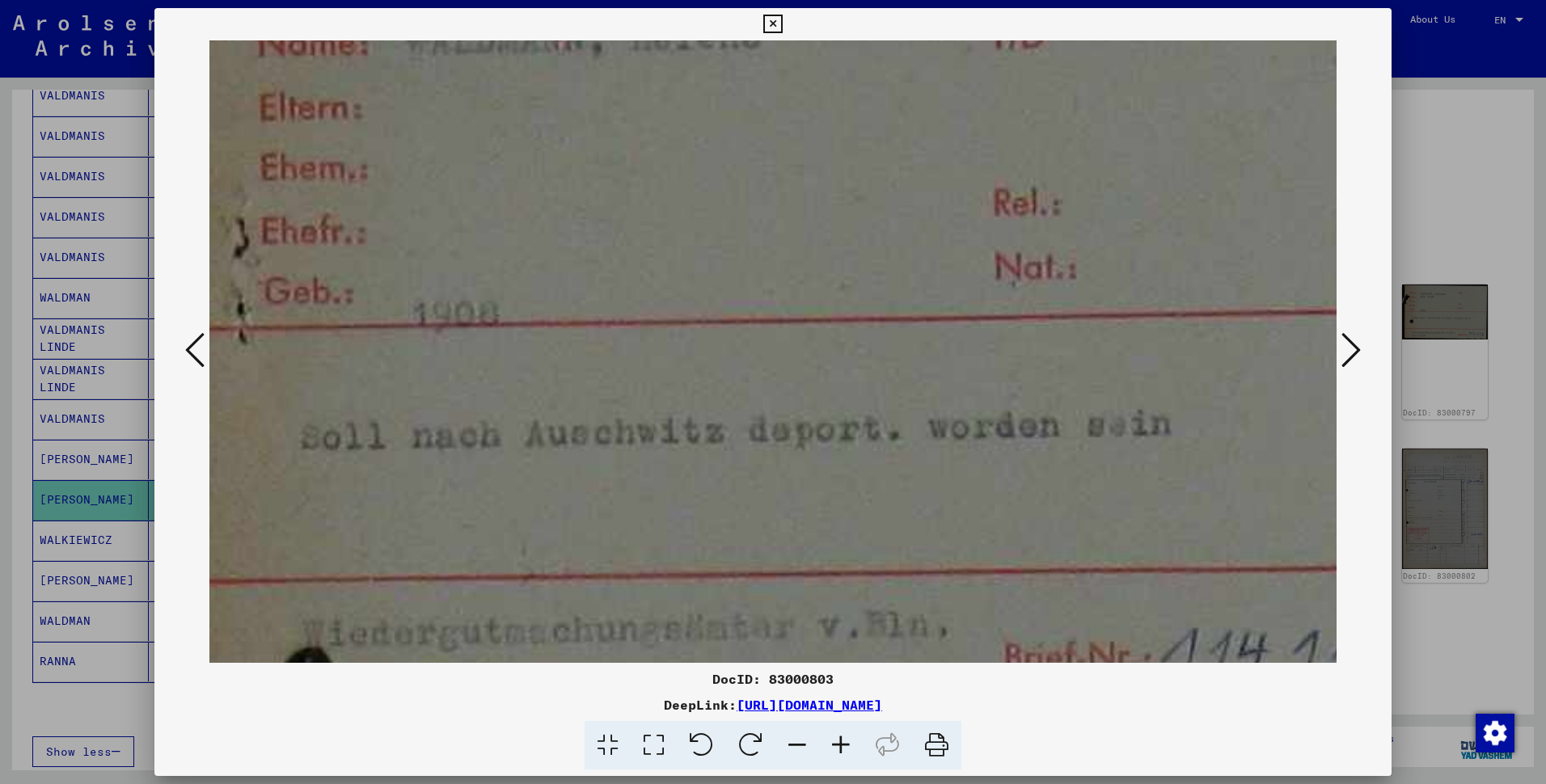
click at [861, 711] on icon at bounding box center [840, 746] width 44 height 49
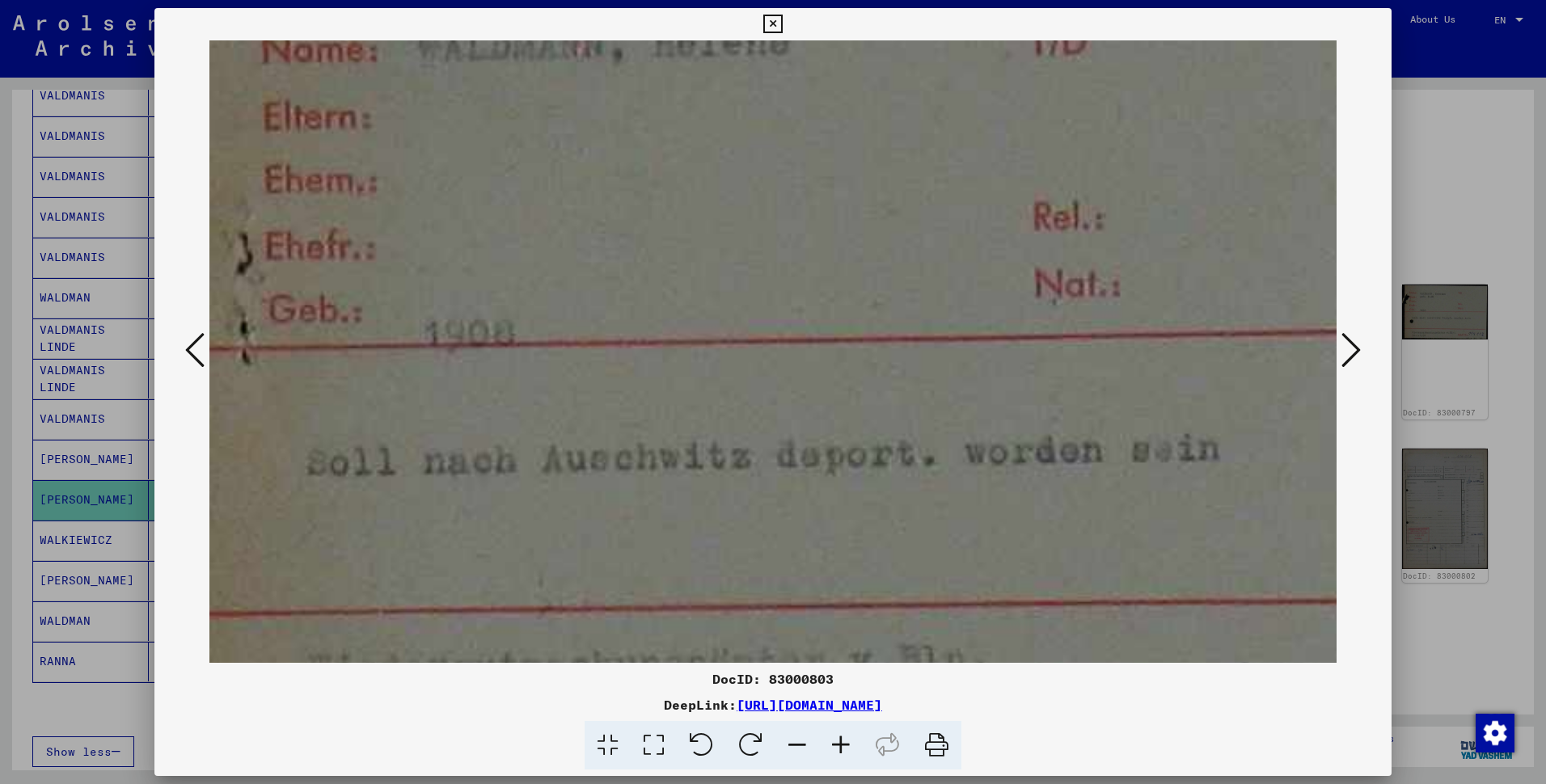
click at [861, 711] on icon at bounding box center [840, 746] width 44 height 49
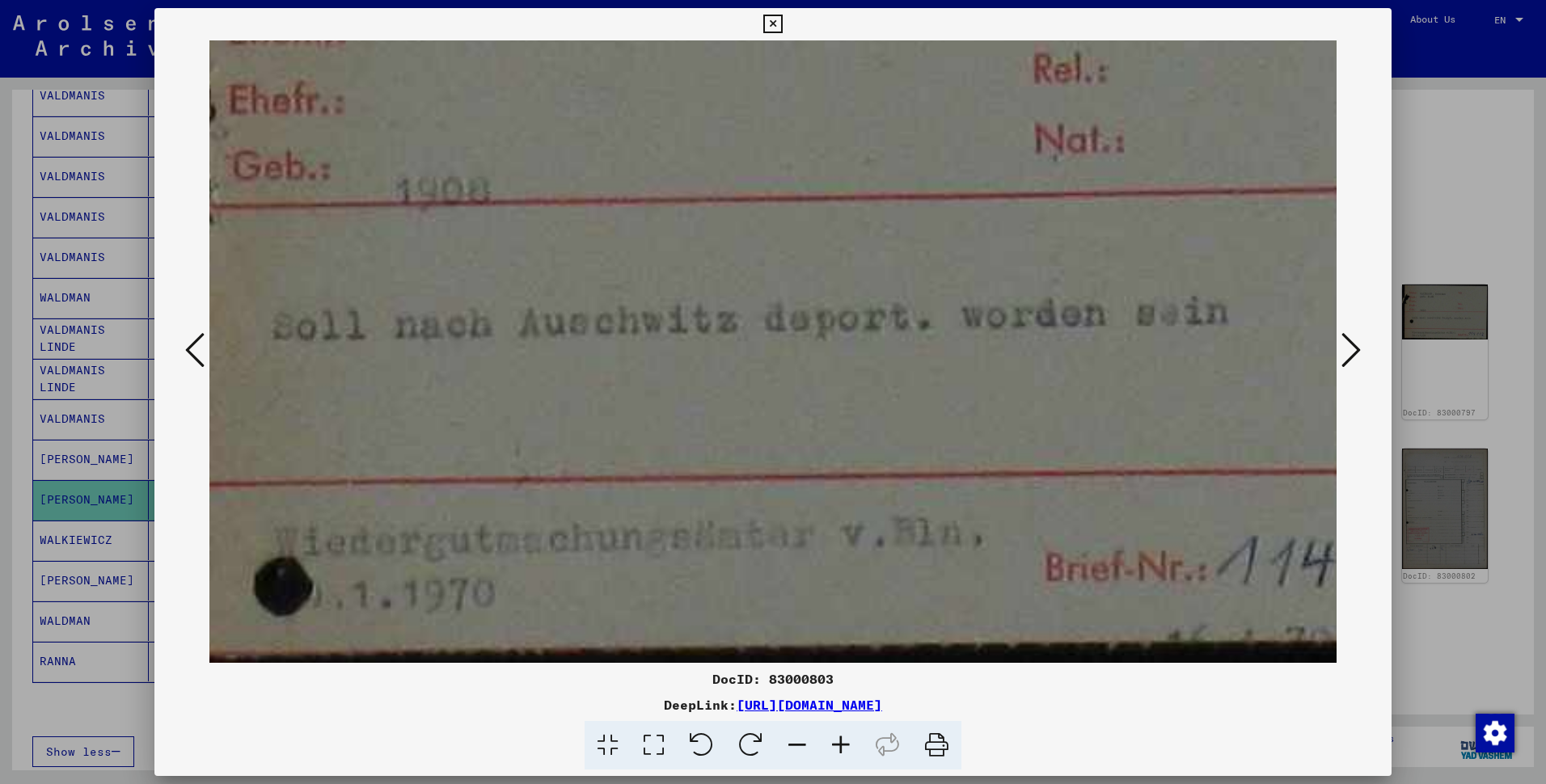
scroll to position [283, 69]
drag, startPoint x: 760, startPoint y: 549, endPoint x: 749, endPoint y: 115, distance: 434.1
click at [749, 115] on img at bounding box center [832, 211] width 1384 height 906
click at [704, 588] on img at bounding box center [832, 211] width 1384 height 906
click at [773, 21] on icon at bounding box center [772, 24] width 19 height 20
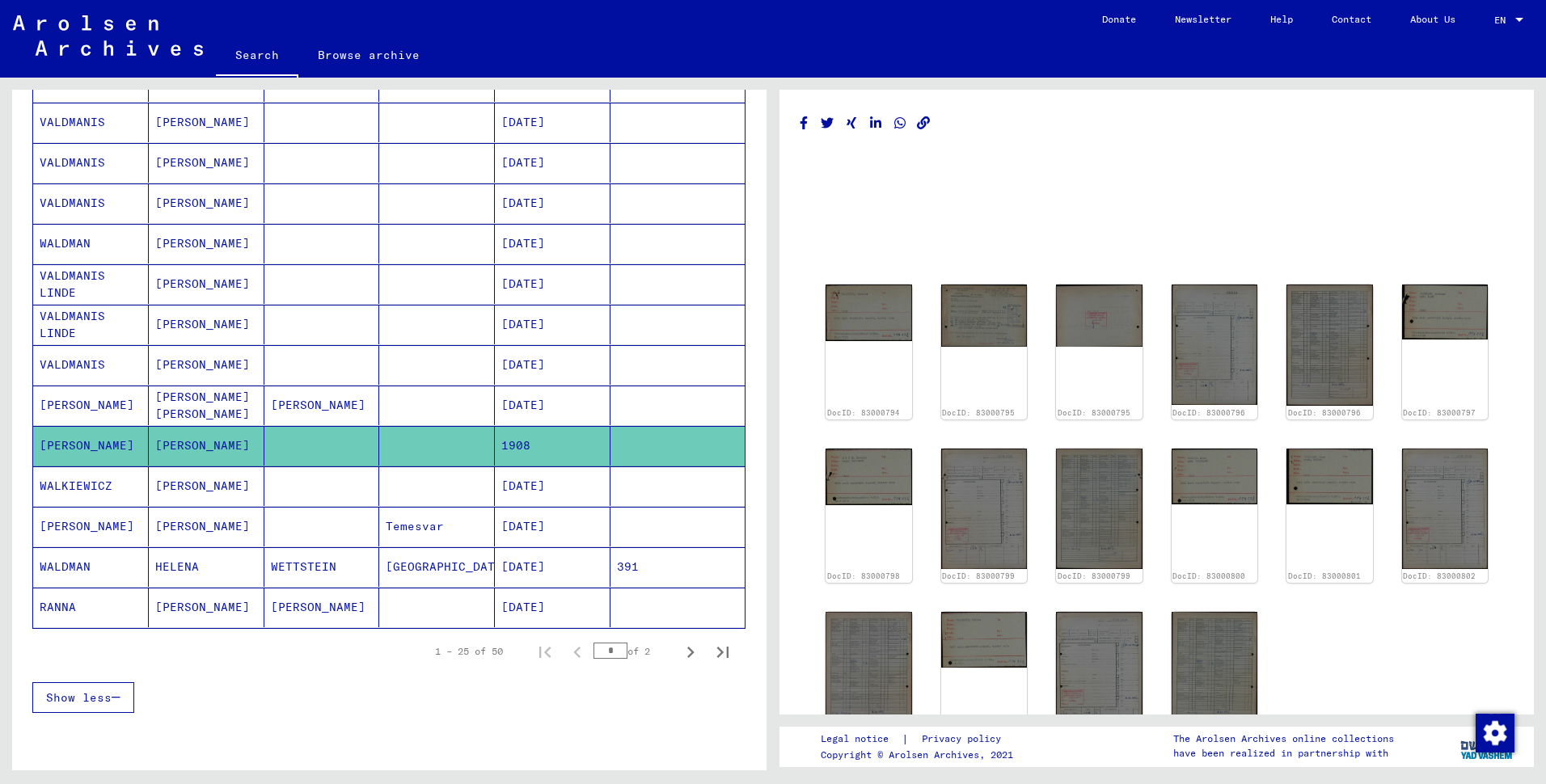
scroll to position [736, 0]
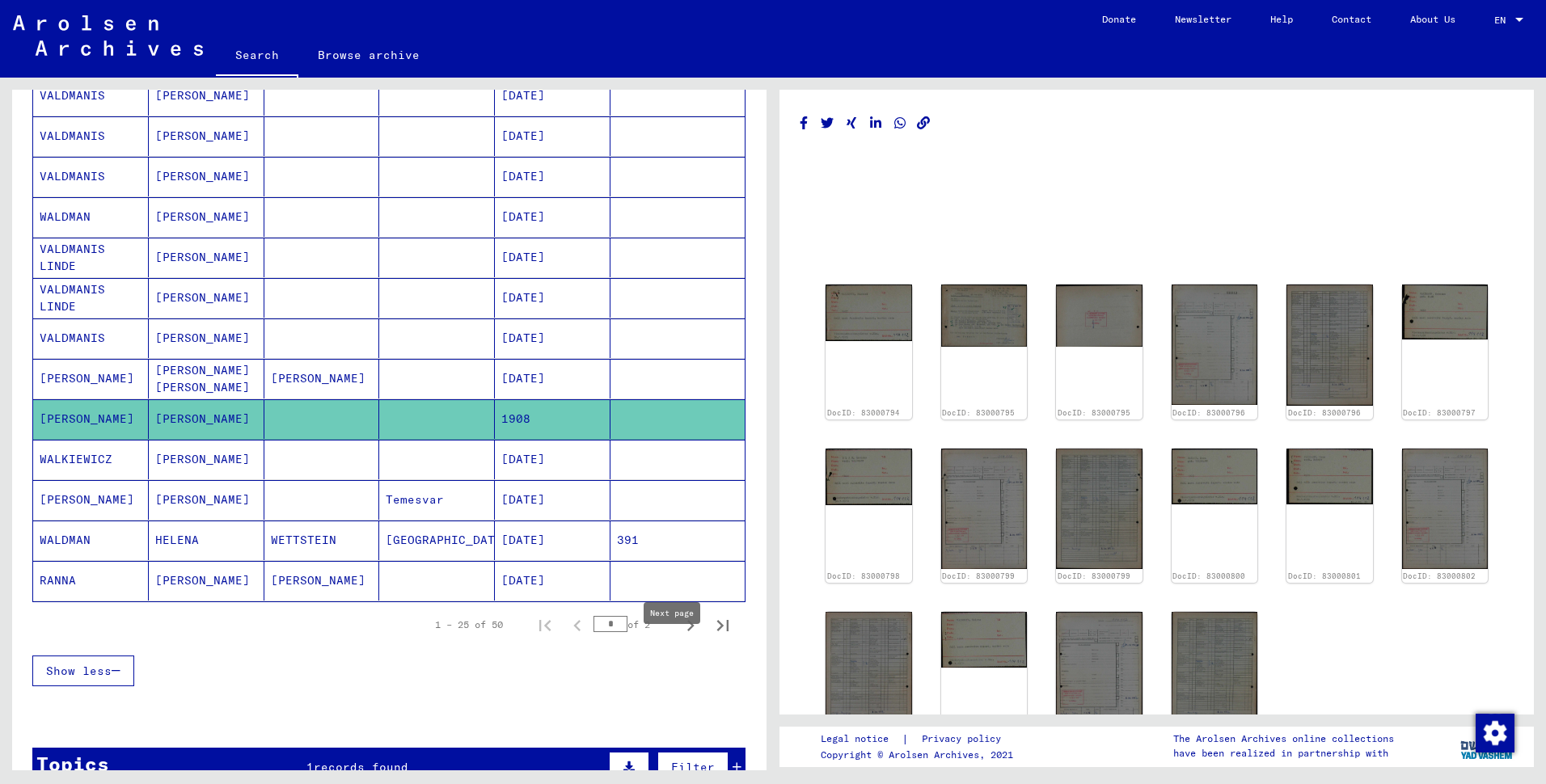
click at [679, 637] on icon "Next page" at bounding box center [690, 625] width 23 height 23
type input "*"
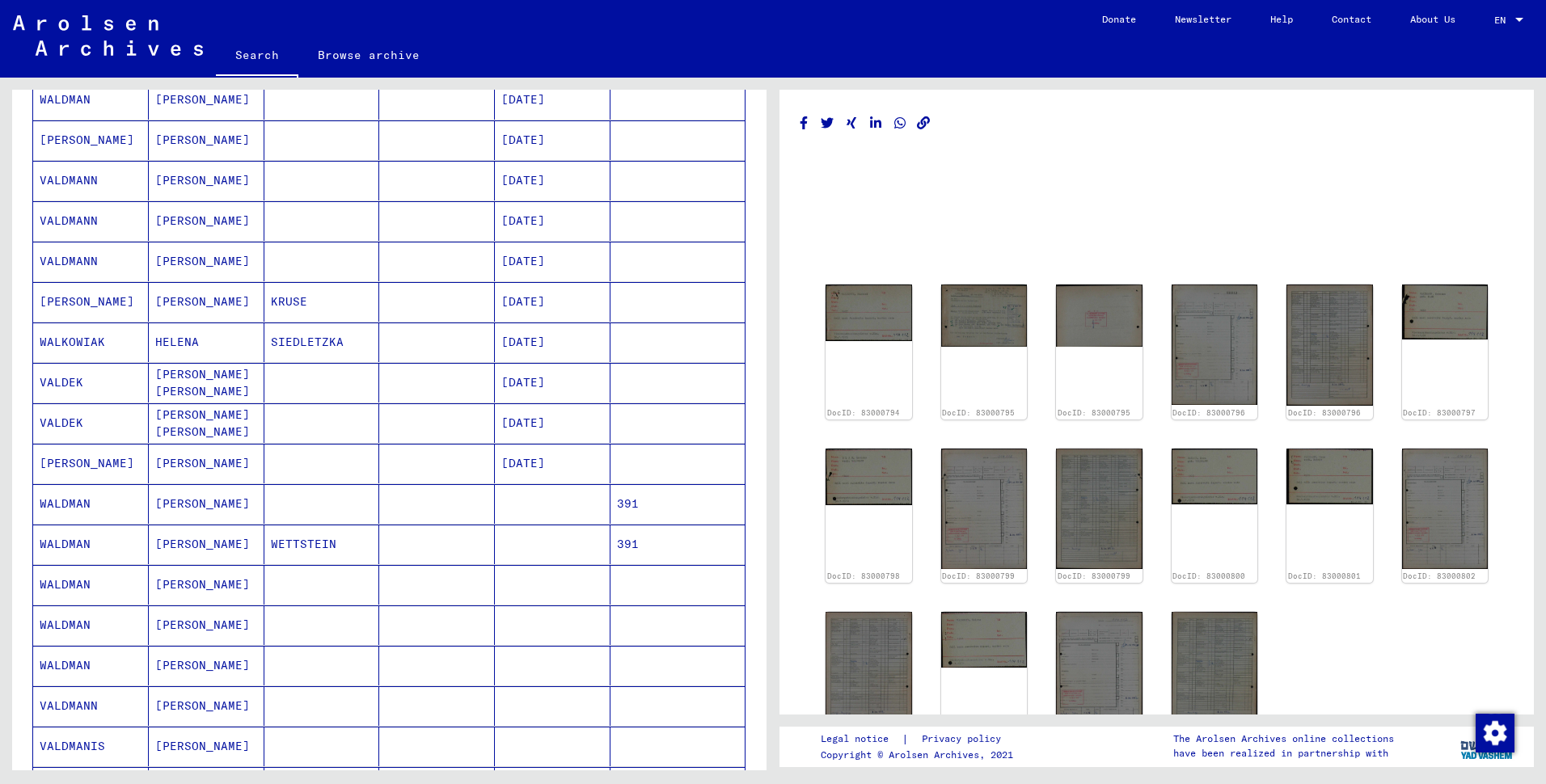
scroll to position [413, 0]
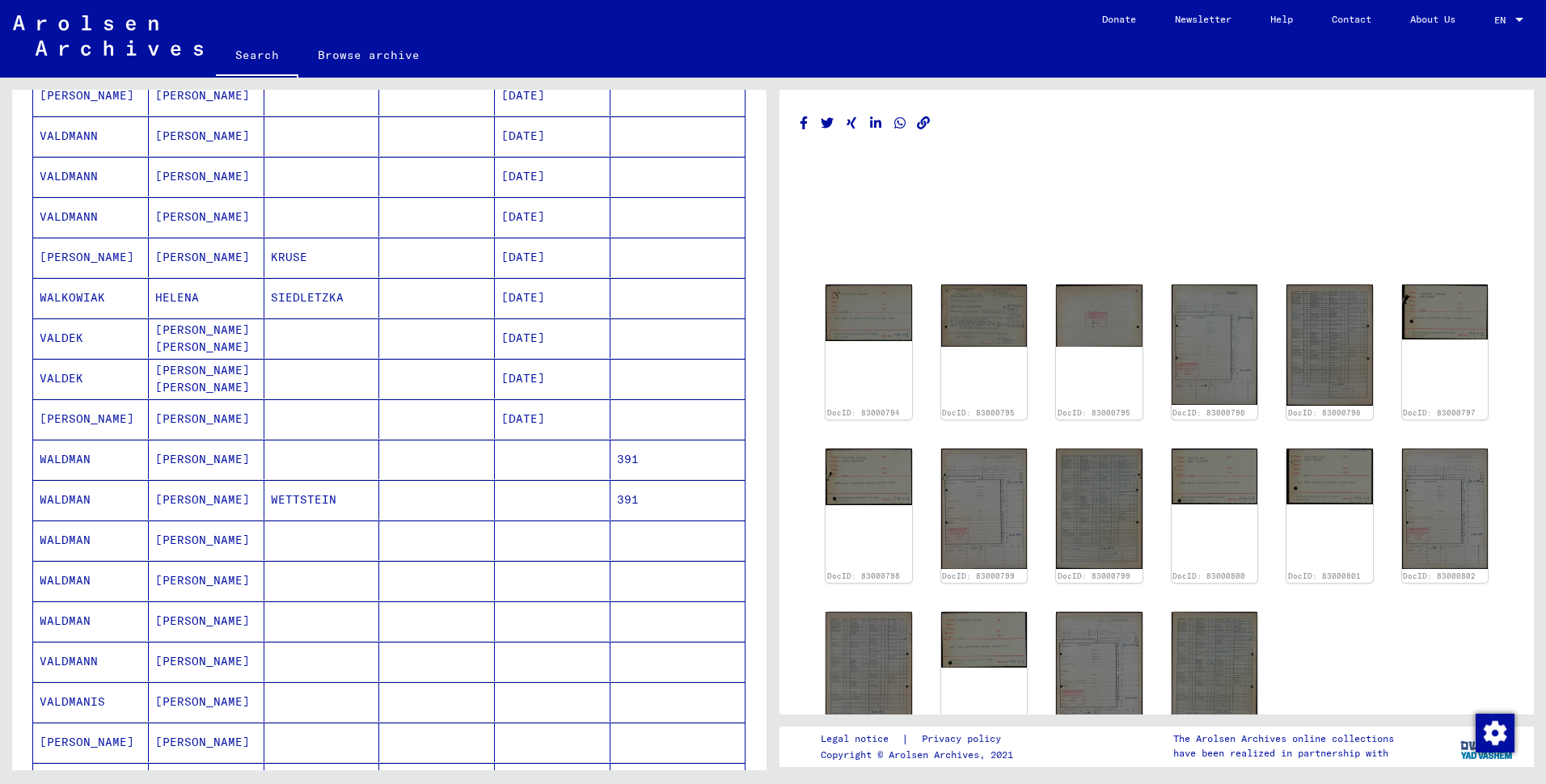
click at [58, 479] on mat-cell "WALDMAN" at bounding box center [91, 460] width 116 height 39
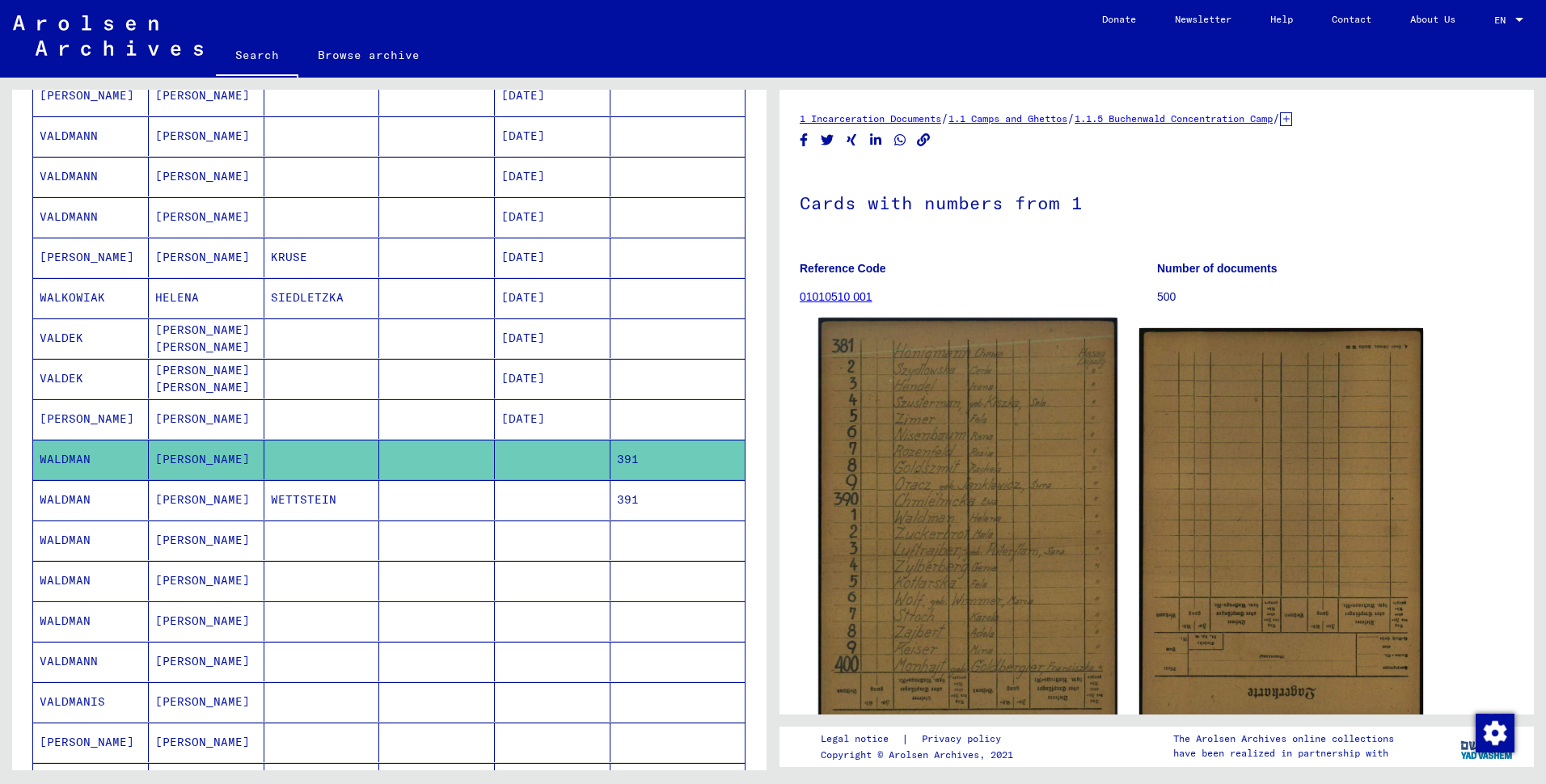
click at [975, 470] on img at bounding box center [968, 528] width 298 height 421
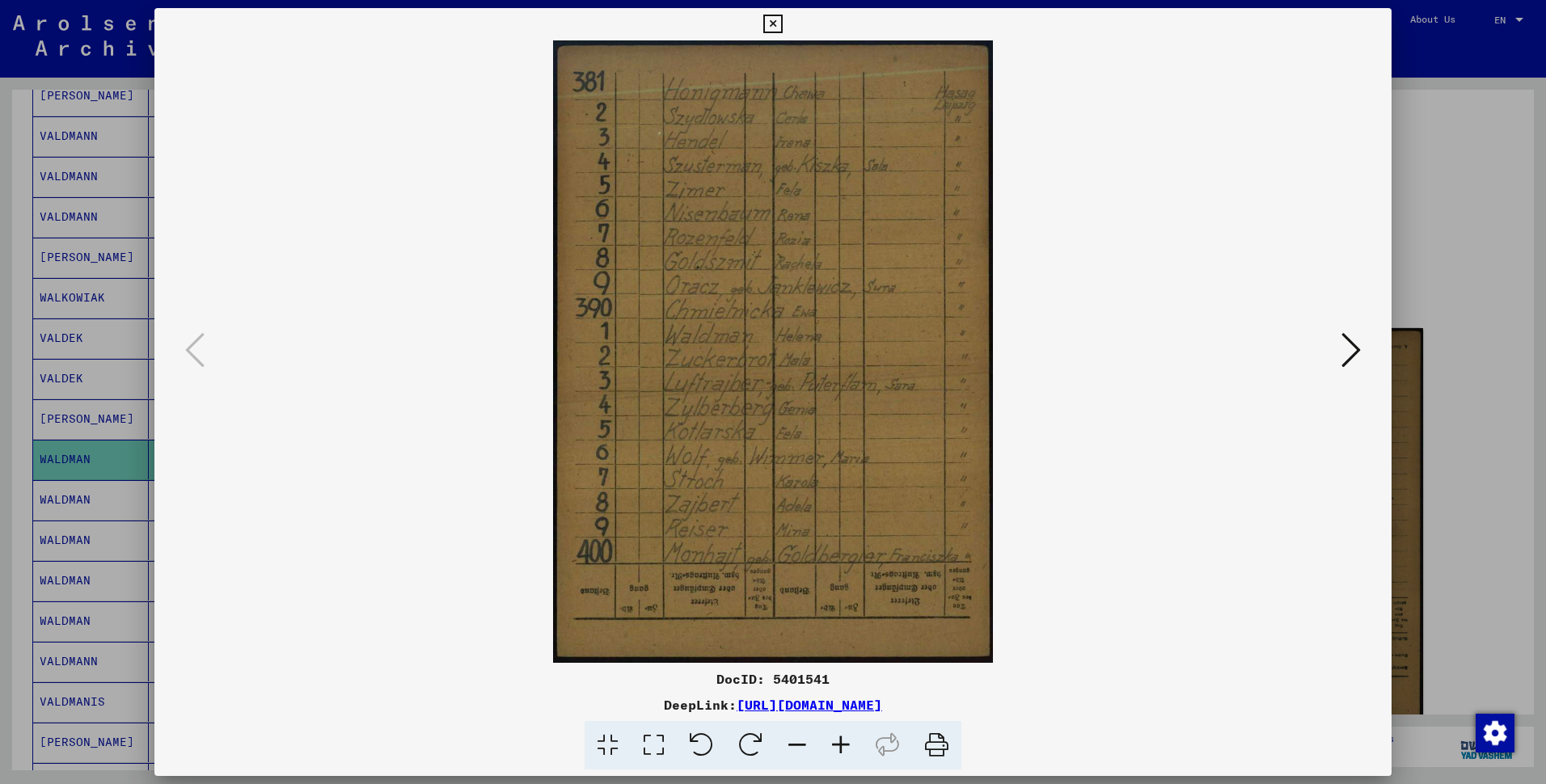
click at [775, 16] on icon at bounding box center [772, 24] width 19 height 20
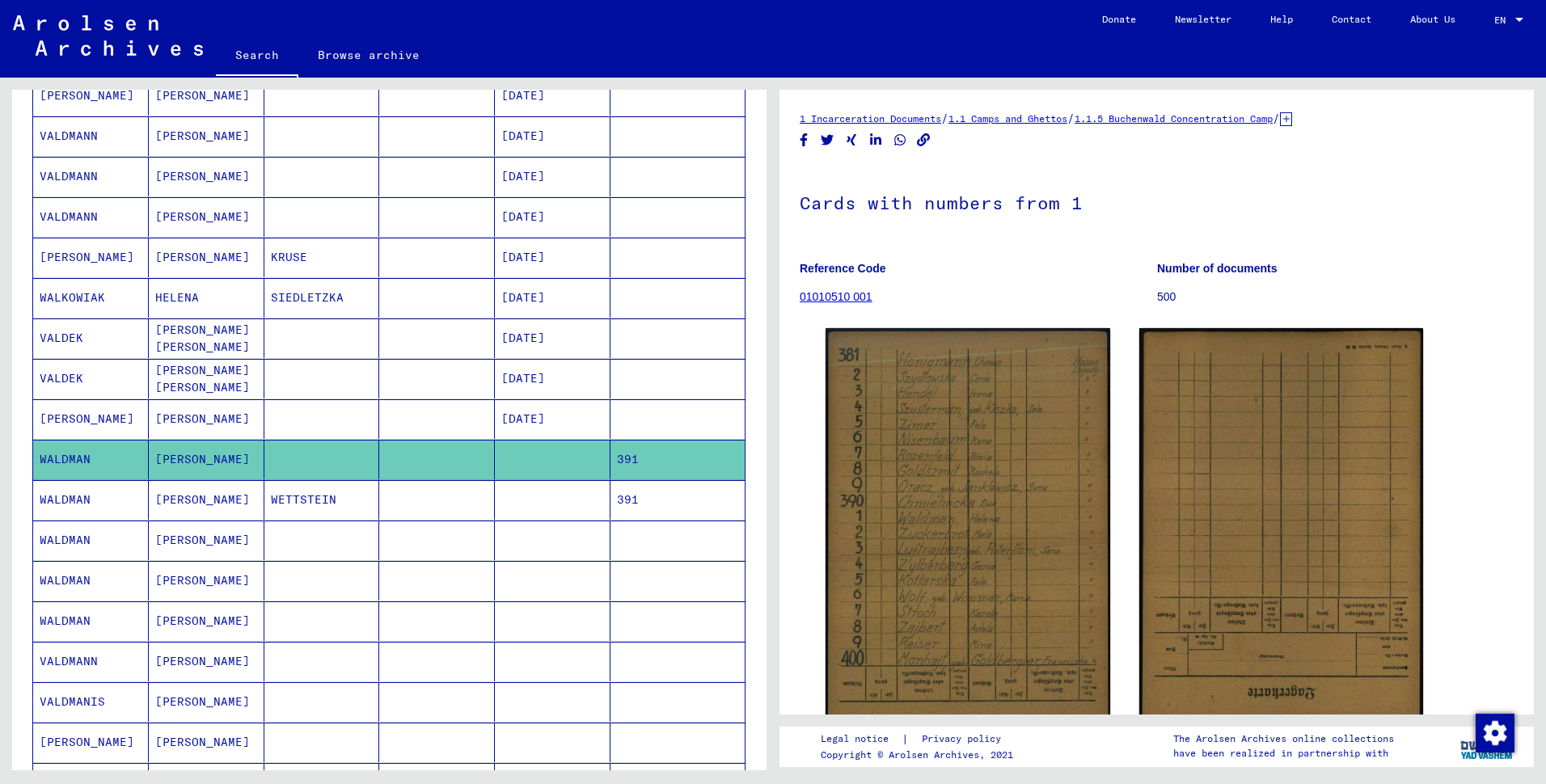
click at [294, 519] on mat-cell "WETTSTEIN" at bounding box center [323, 500] width 116 height 39
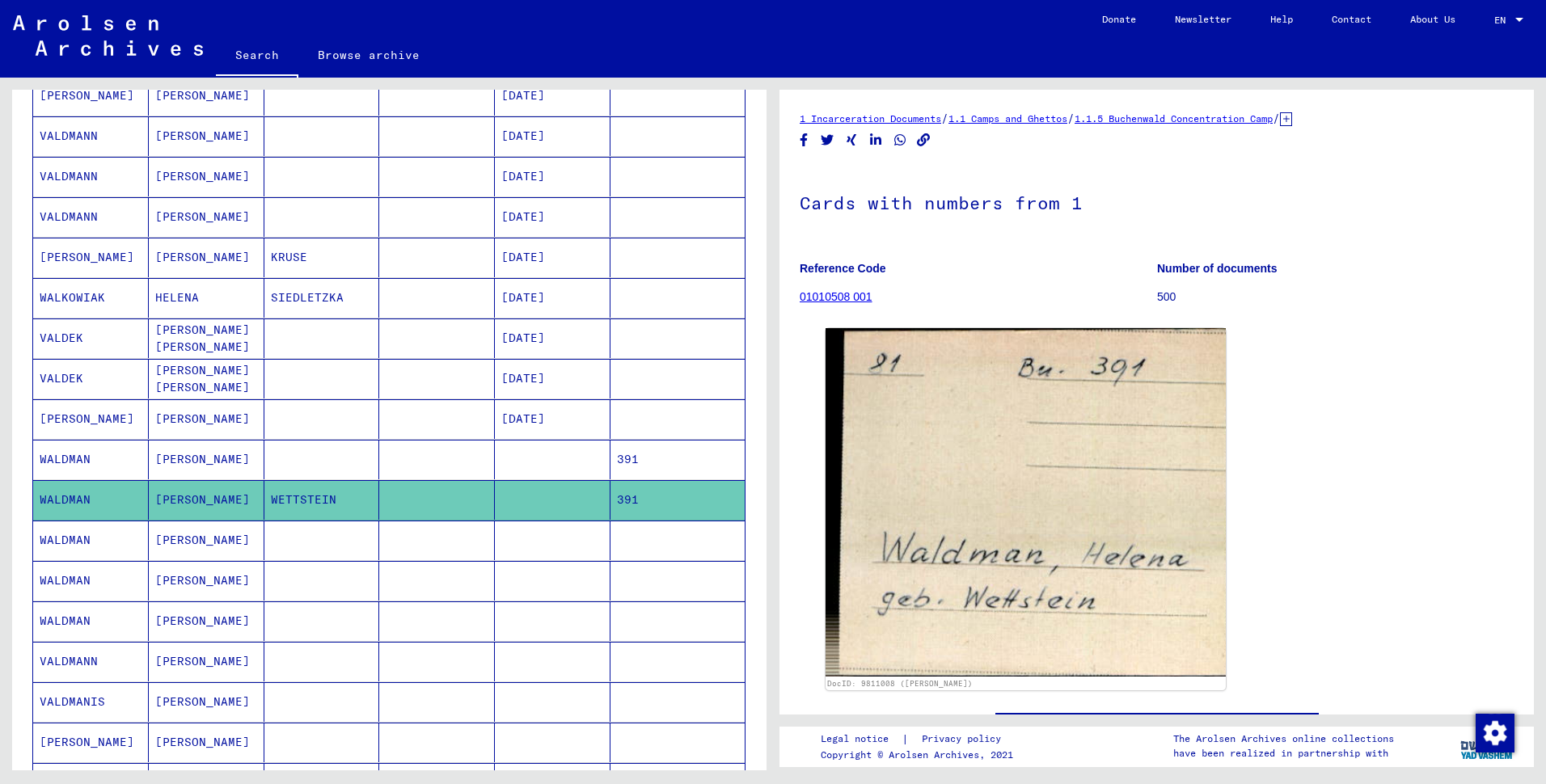
click at [298, 594] on mat-cell at bounding box center [323, 580] width 116 height 39
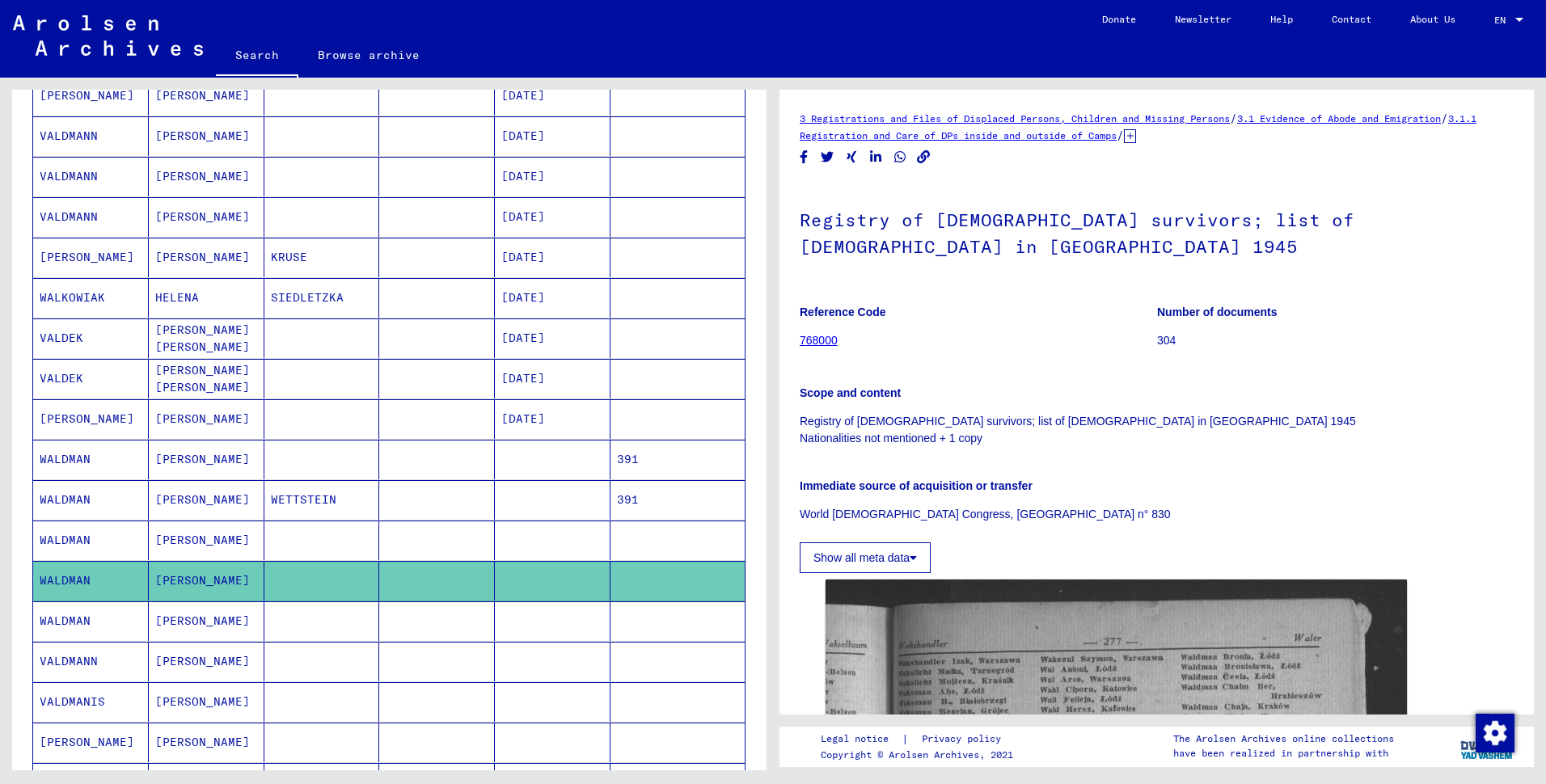
click at [293, 560] on mat-cell at bounding box center [323, 540] width 116 height 39
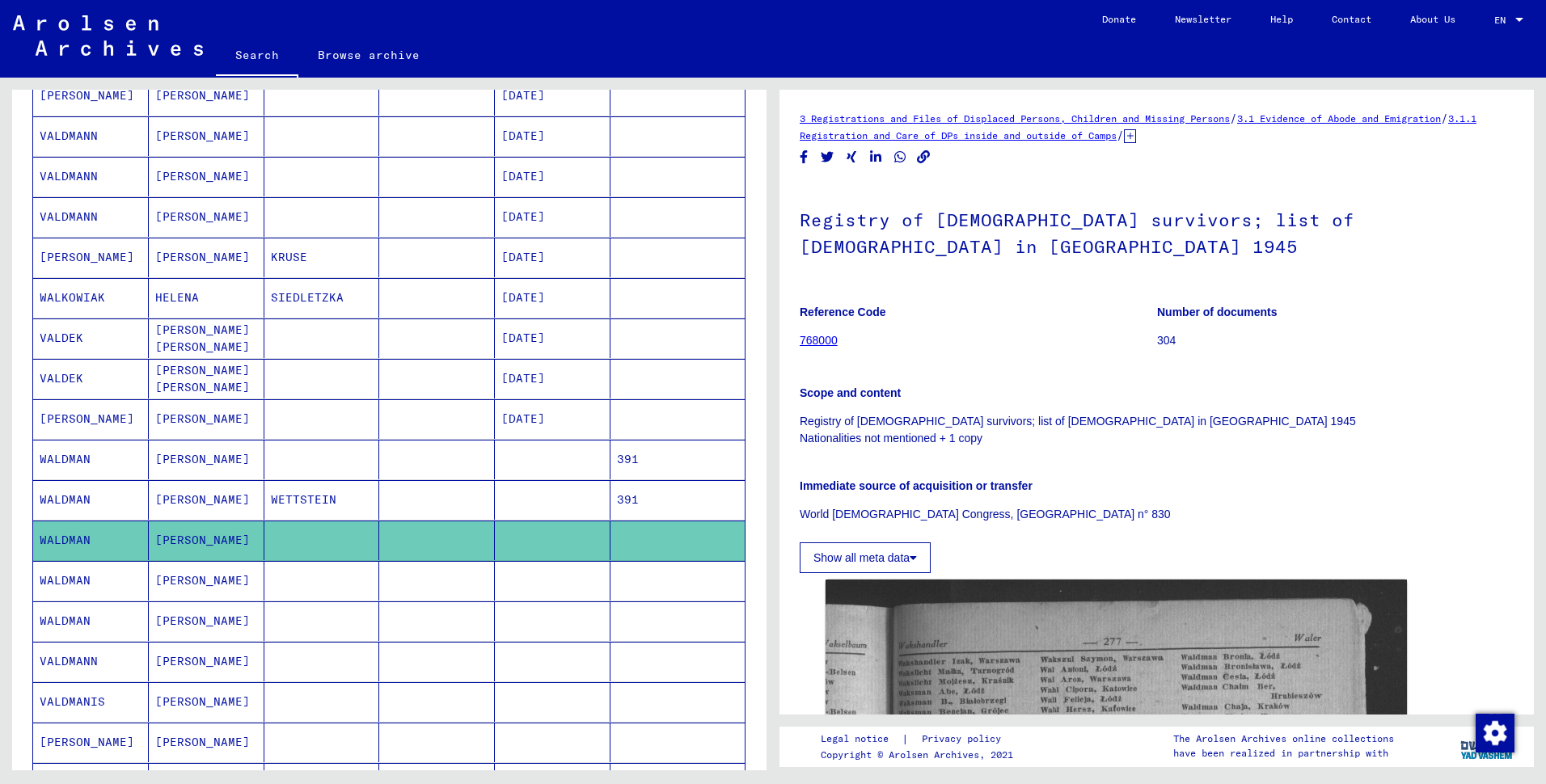
click at [299, 681] on mat-cell at bounding box center [323, 662] width 116 height 39
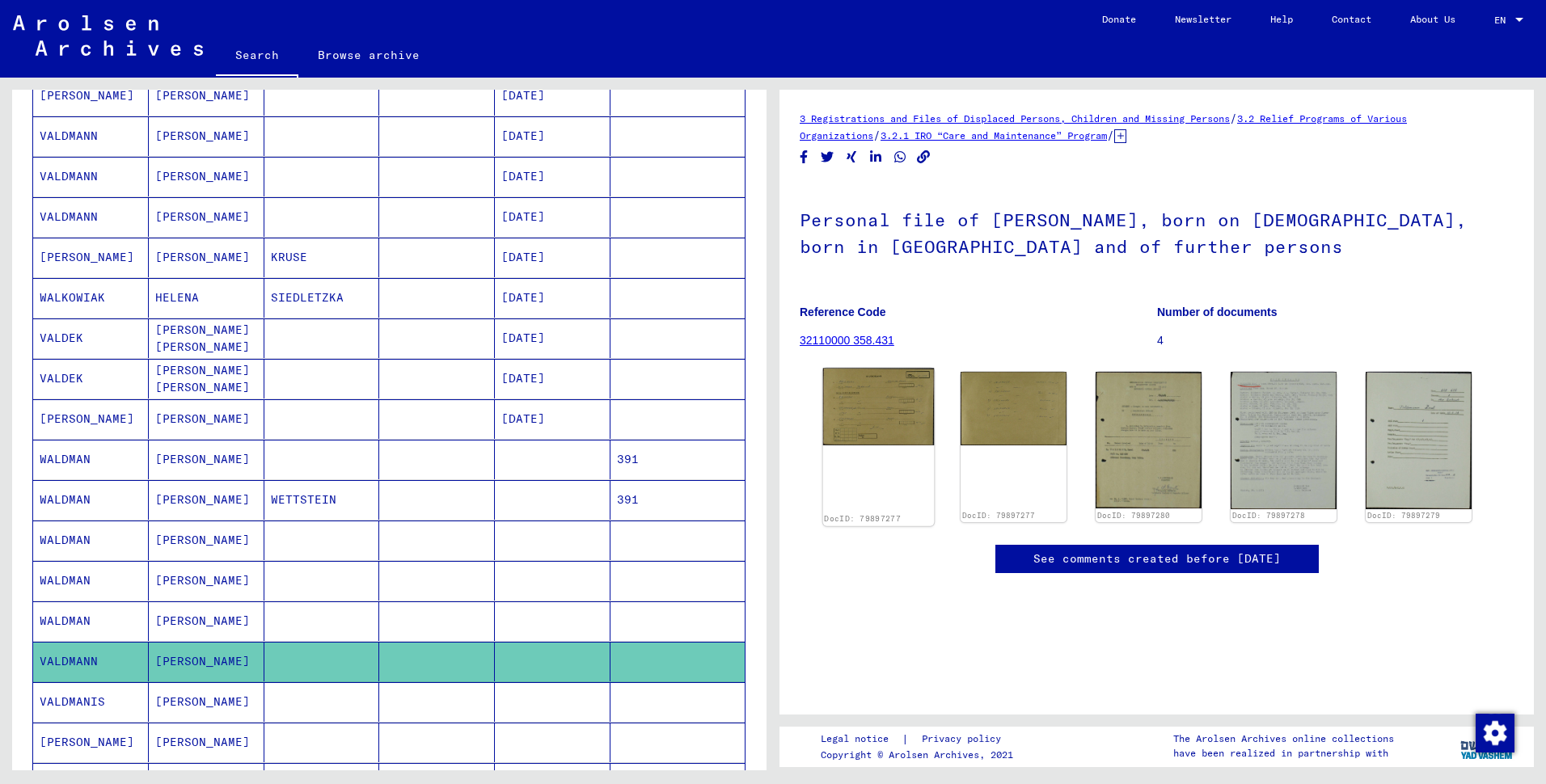
click at [849, 446] on img at bounding box center [878, 407] width 112 height 77
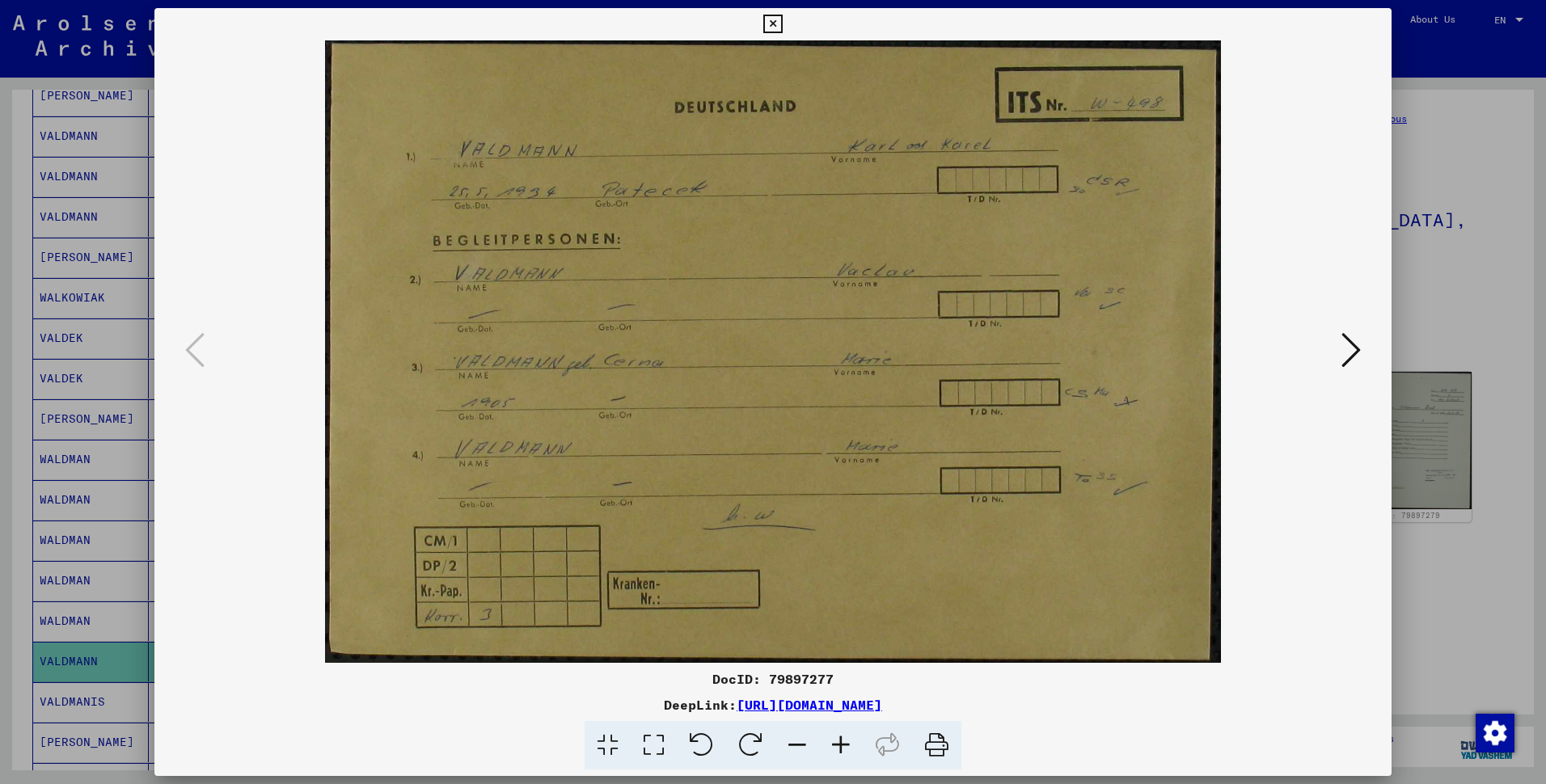
click at [770, 22] on icon at bounding box center [772, 24] width 19 height 20
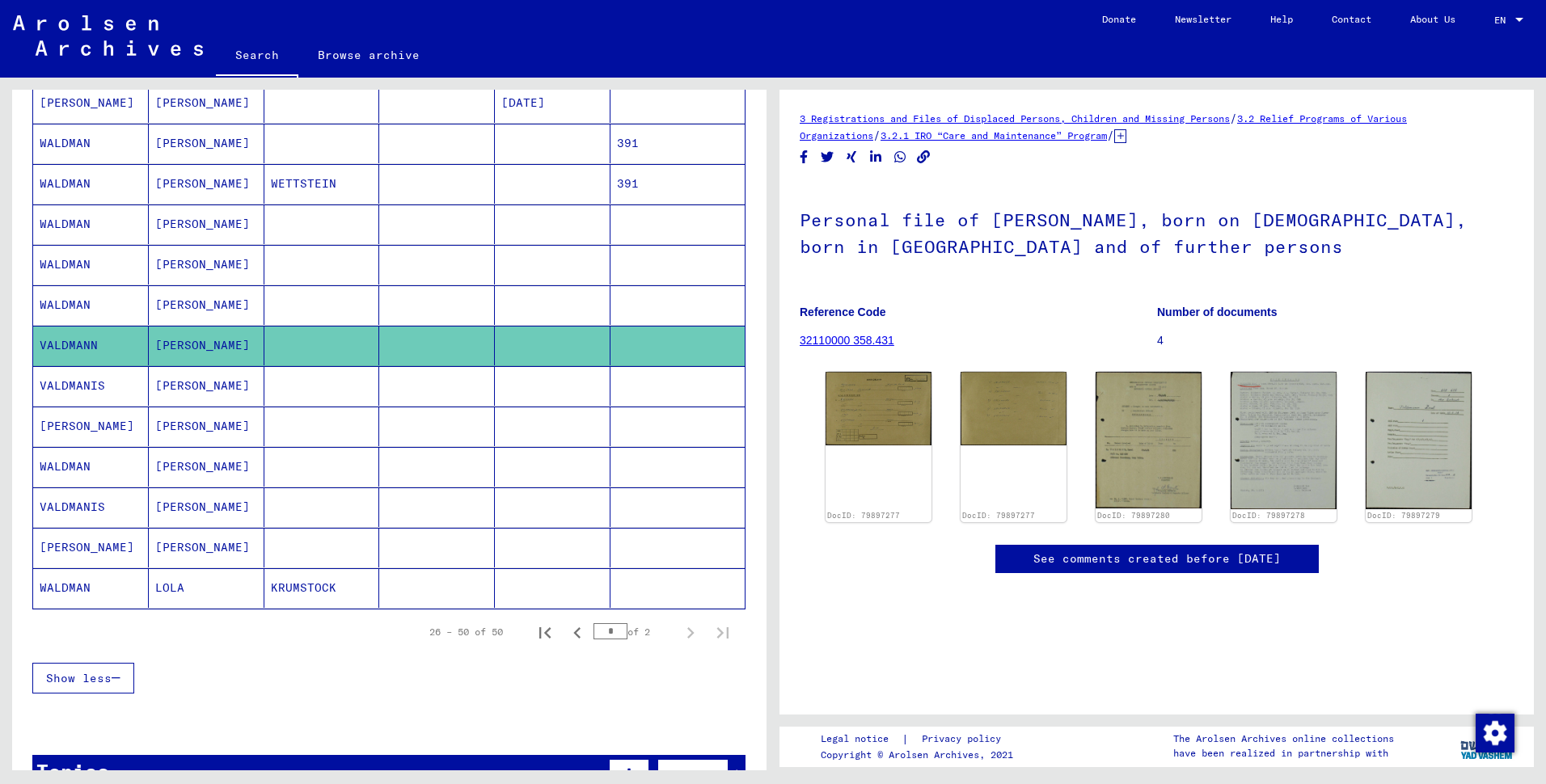
scroll to position [736, 0]
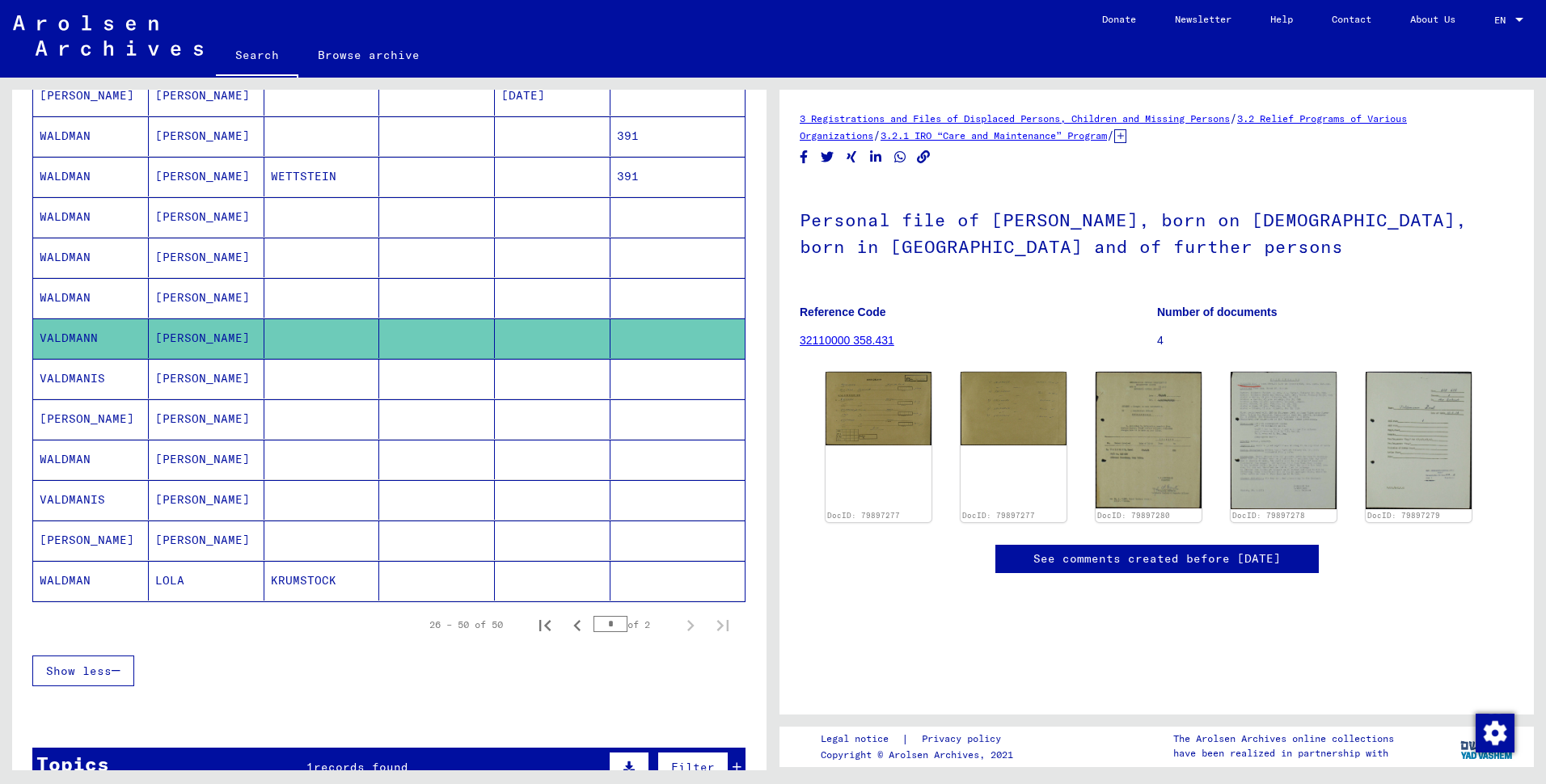
click at [72, 439] on mat-cell "[PERSON_NAME]" at bounding box center [91, 418] width 116 height 39
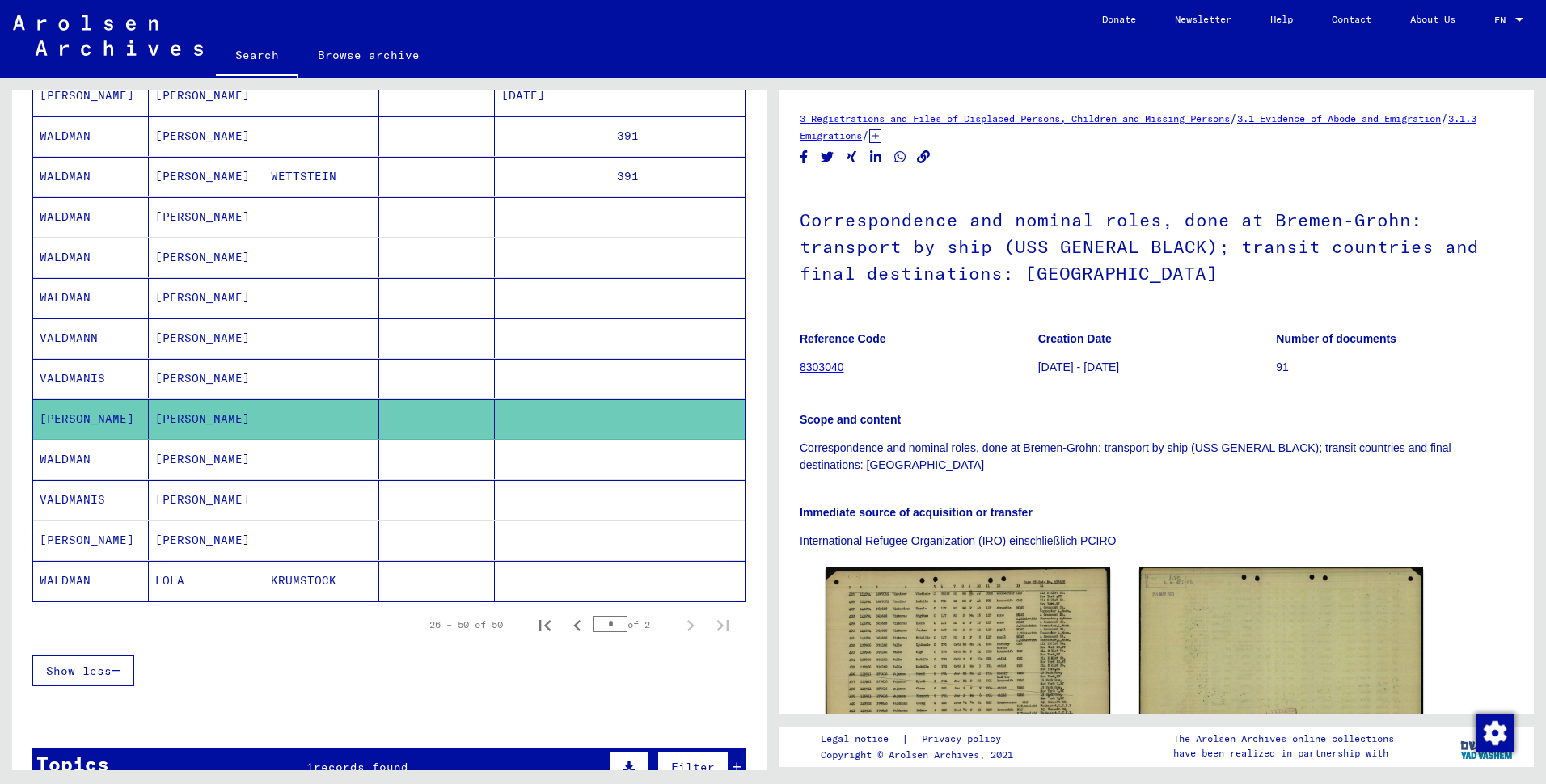
click at [67, 519] on mat-cell "VALDMANIS" at bounding box center [91, 500] width 116 height 39
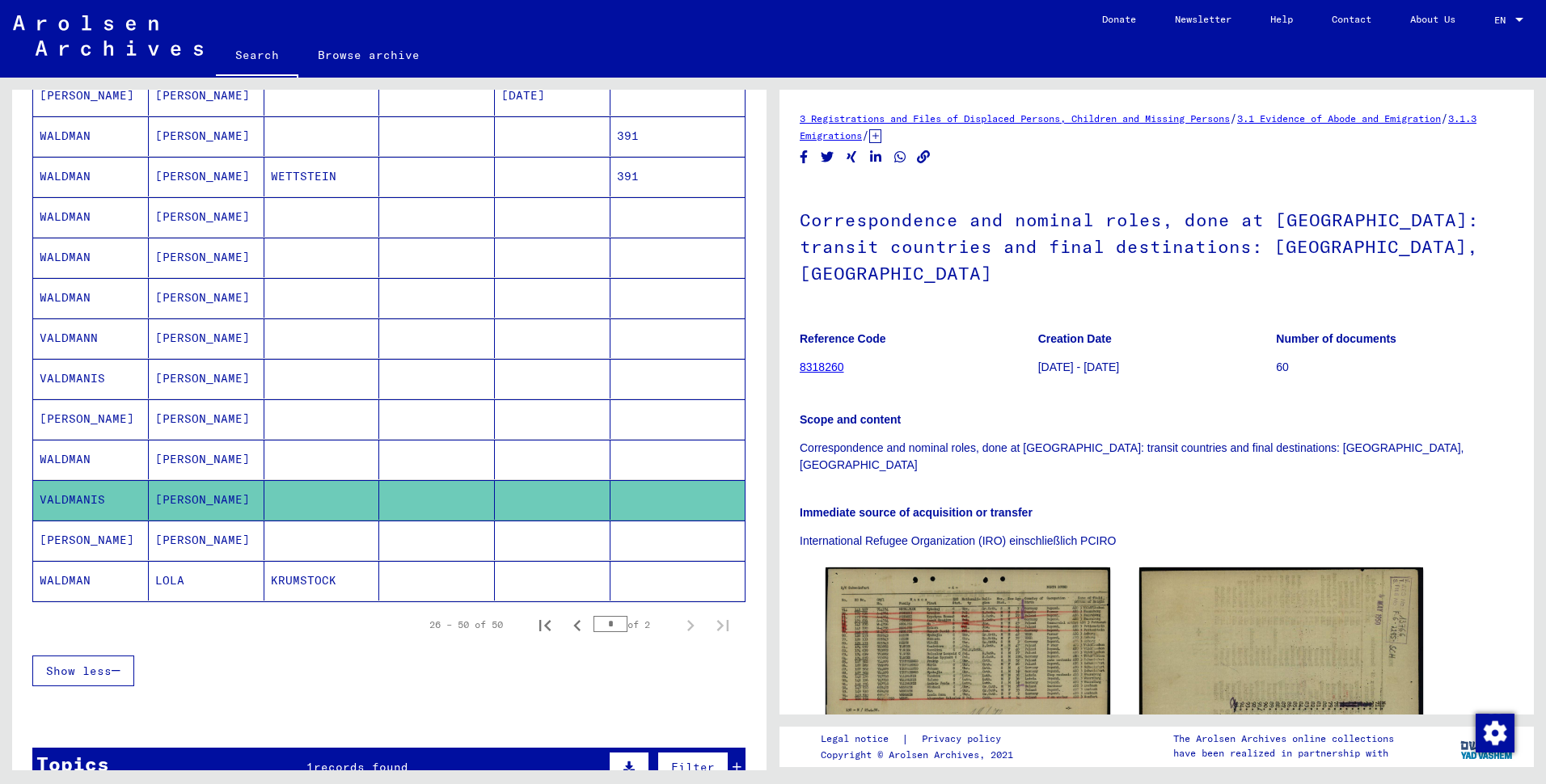
click at [63, 560] on mat-cell "[PERSON_NAME]" at bounding box center [91, 540] width 116 height 39
